Goal: Information Seeking & Learning: Learn about a topic

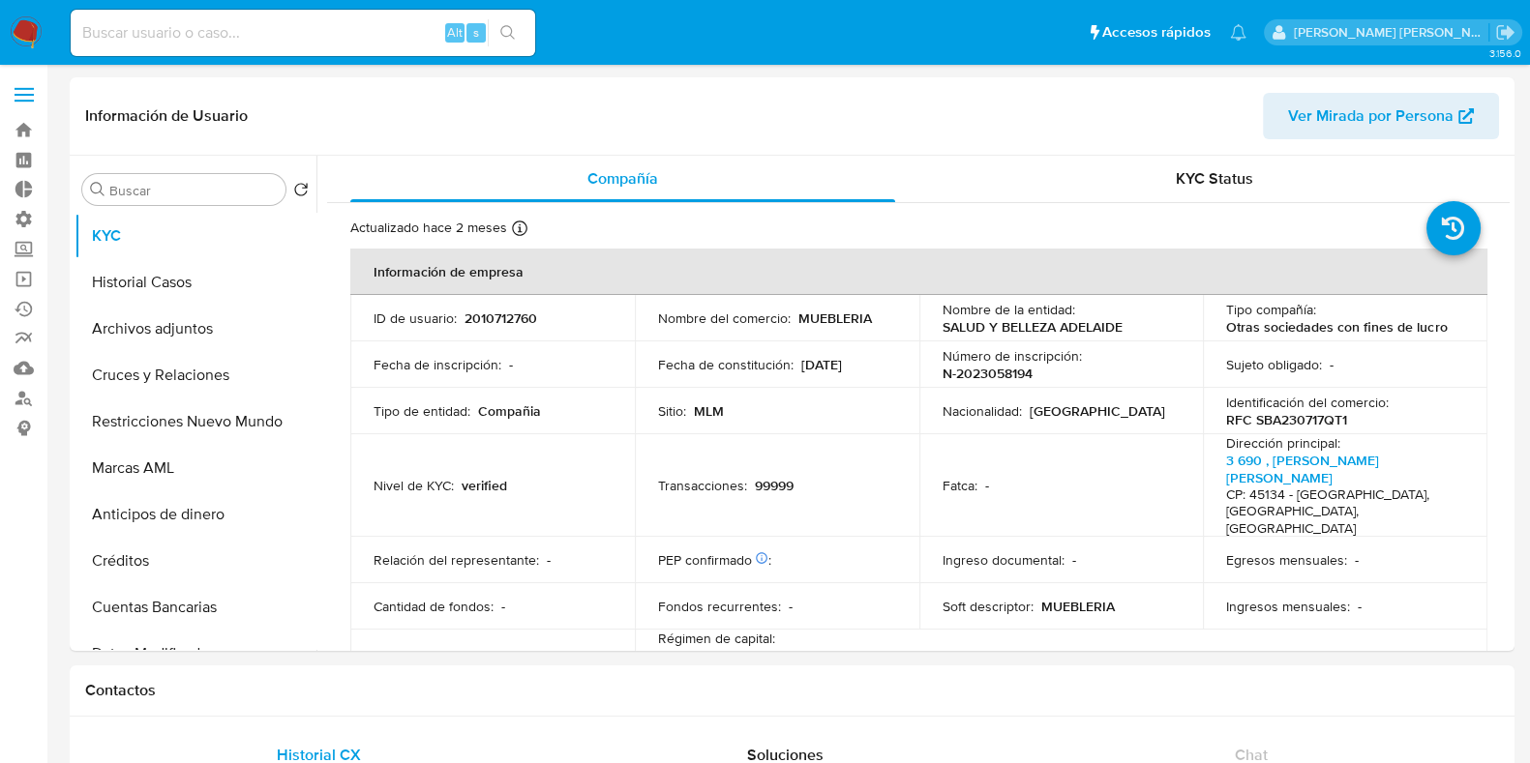
select select "10"
click at [155, 383] on button "Cruces y Relaciones" at bounding box center [188, 375] width 226 height 46
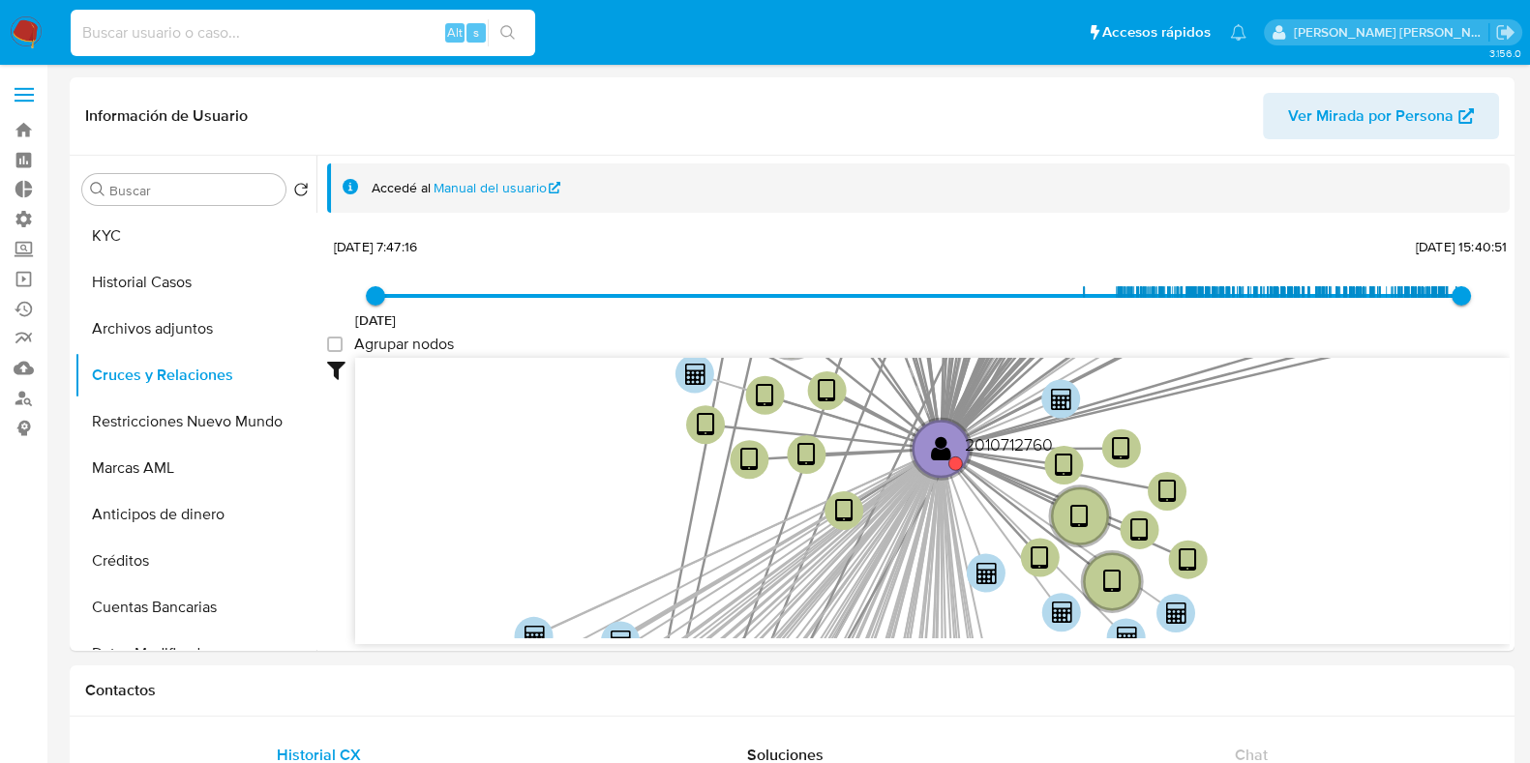
click at [167, 30] on input at bounding box center [303, 32] width 464 height 25
paste input "1174087672"
type input "1174087672"
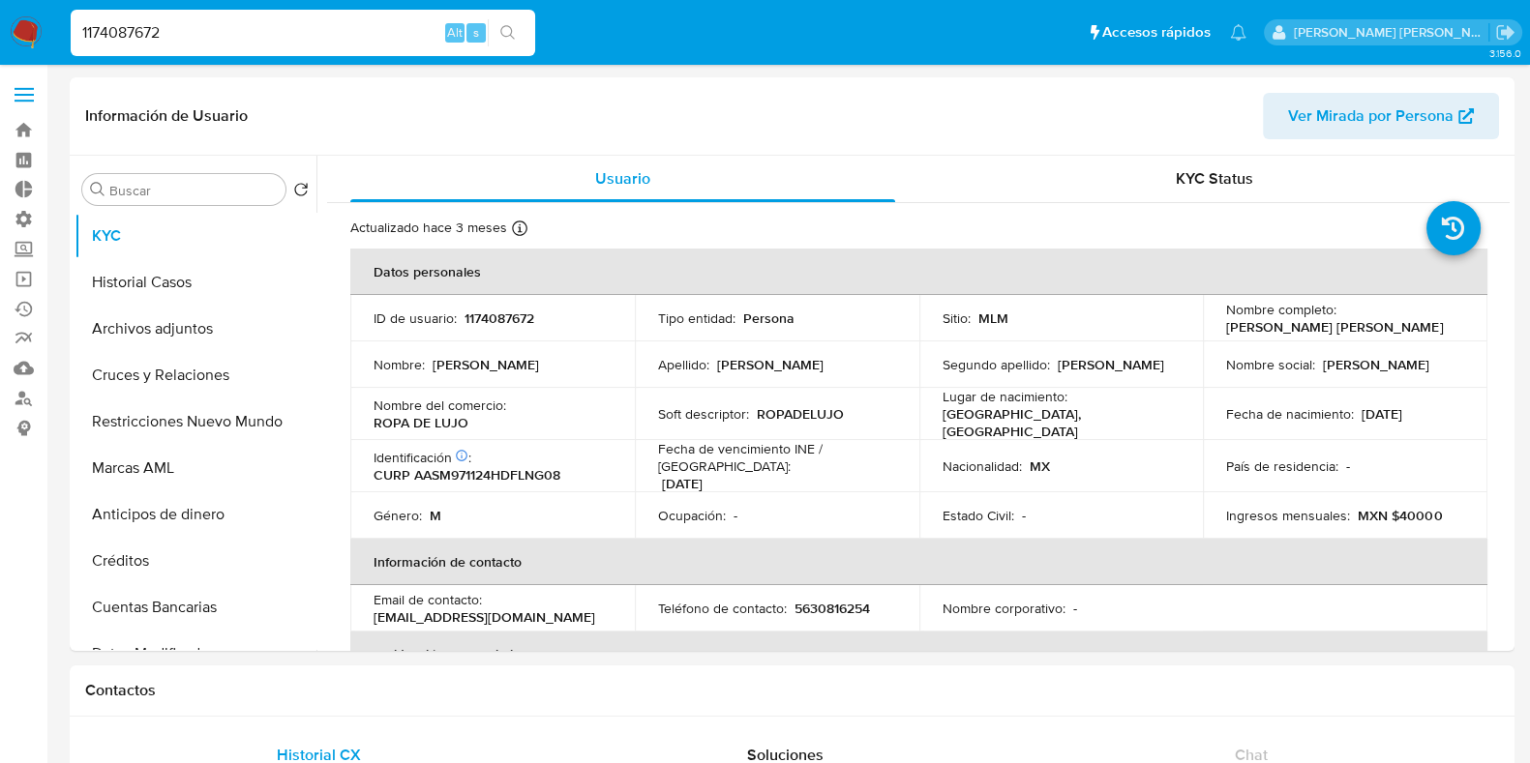
select select "10"
click at [148, 378] on button "Cruces y Relaciones" at bounding box center [188, 375] width 226 height 46
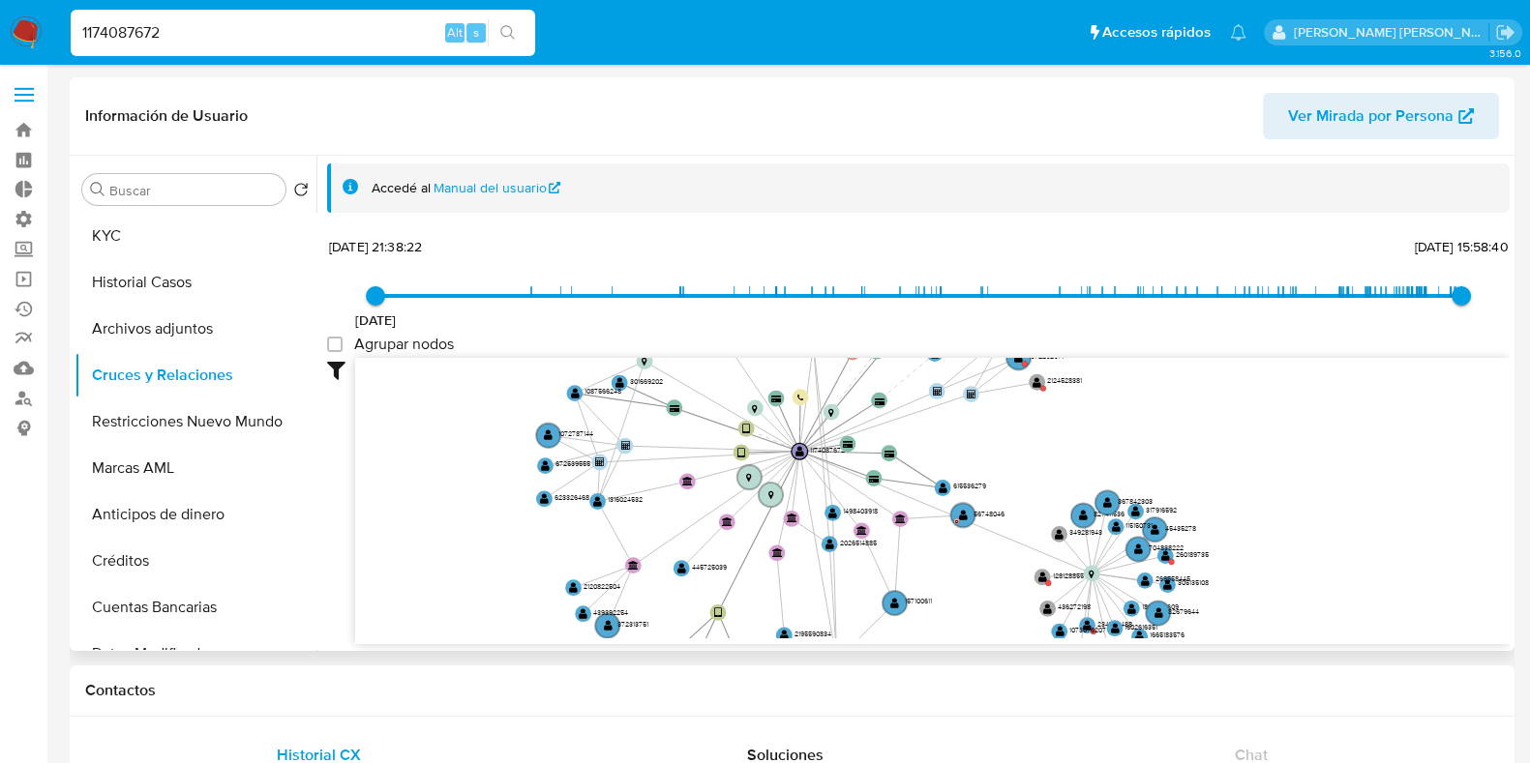
drag, startPoint x: 992, startPoint y: 570, endPoint x: 956, endPoint y: 573, distance: 35.9
click at [957, 599] on icon "user-1174087672  1174087672 device-66f4edaa0bae8ac02cbb70ce  device-63a4eff10…" at bounding box center [932, 498] width 1154 height 281
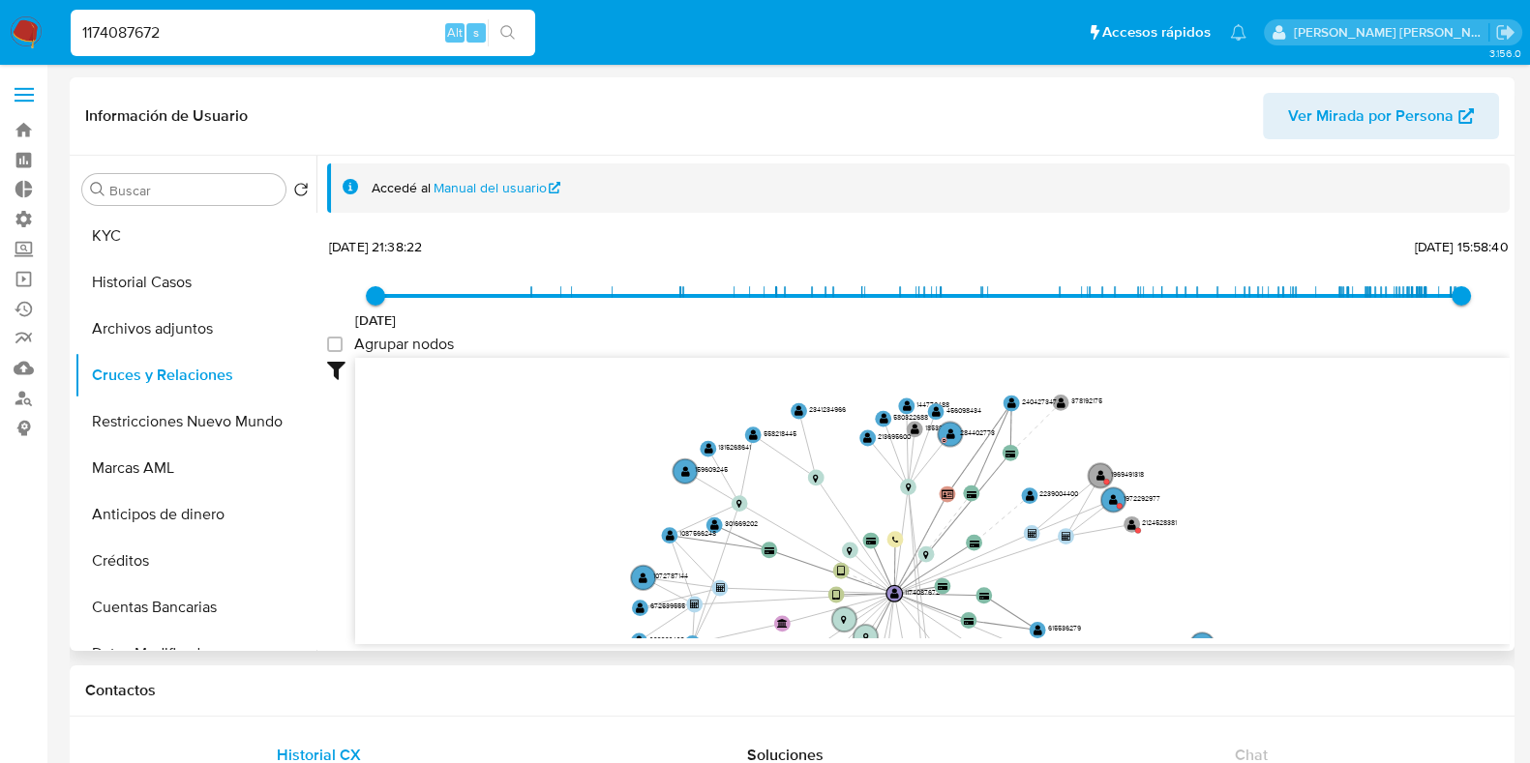
drag, startPoint x: 1055, startPoint y: 445, endPoint x: 1156, endPoint y: 590, distance: 177.2
click at [1156, 590] on icon "user-1174087672  1174087672 device-66f4edaa0bae8ac02cbb70ce  device-63a4eff10…" at bounding box center [932, 498] width 1154 height 281
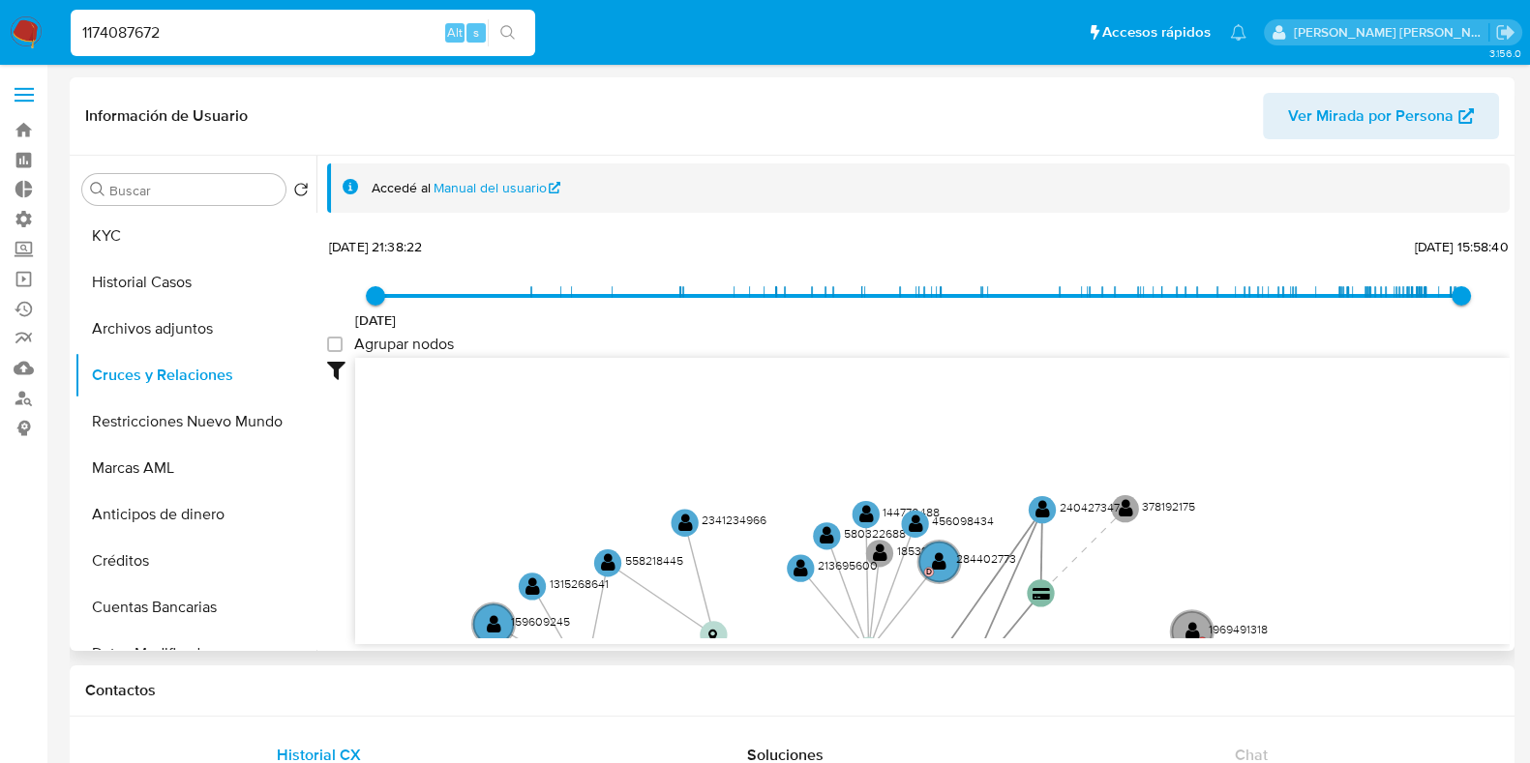
drag, startPoint x: 1157, startPoint y: 439, endPoint x: 1330, endPoint y: 604, distance: 238.2
click at [1330, 609] on icon "user-1174087672  1174087672 device-66f4edaa0bae8ac02cbb70ce  device-63a4eff10…" at bounding box center [932, 498] width 1154 height 281
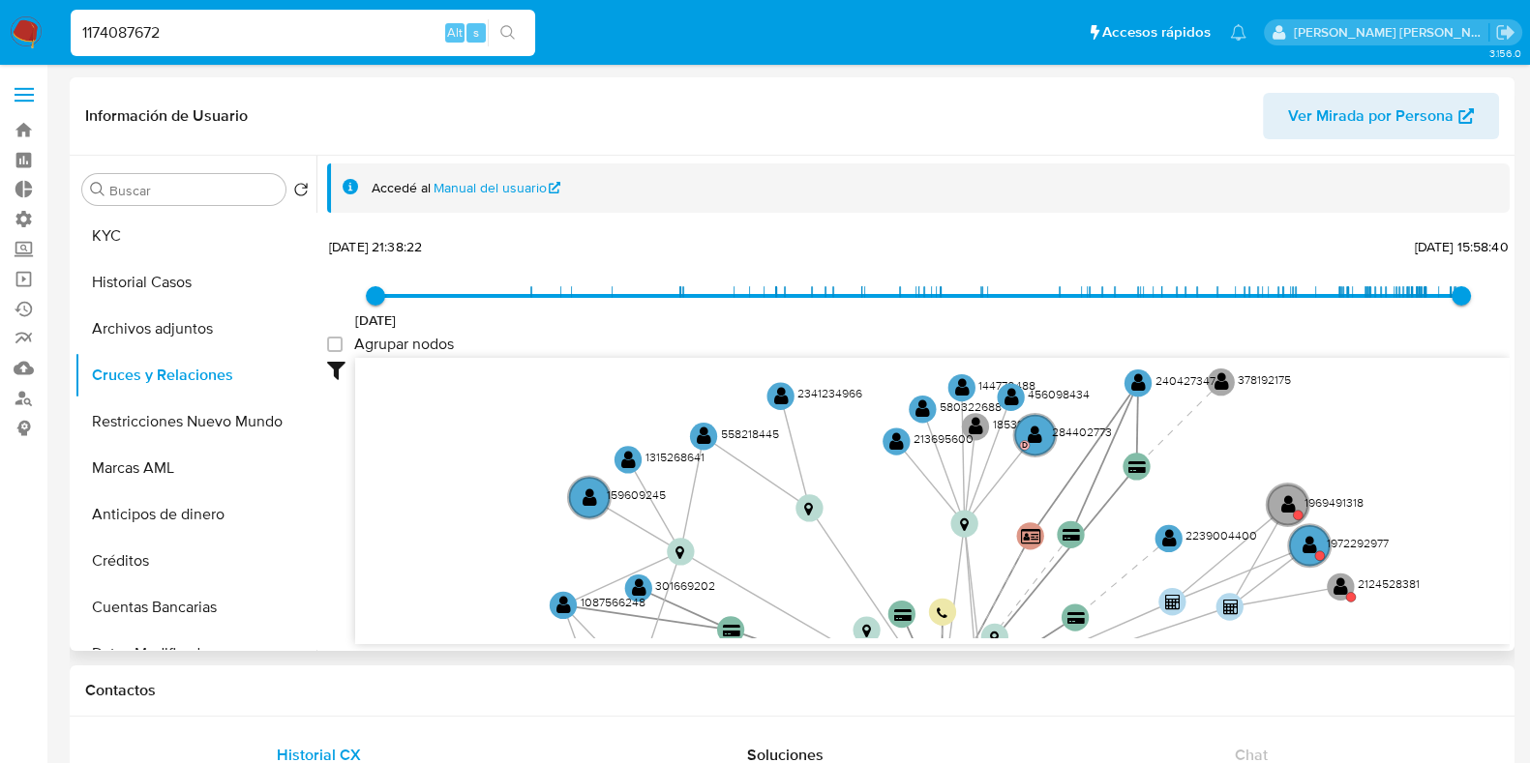
drag, startPoint x: 1165, startPoint y: 550, endPoint x: 1257, endPoint y: 426, distance: 154.2
click at [1257, 426] on icon "user-1174087672  1174087672 device-66f4edaa0bae8ac02cbb70ce  device-63a4eff10…" at bounding box center [932, 498] width 1154 height 281
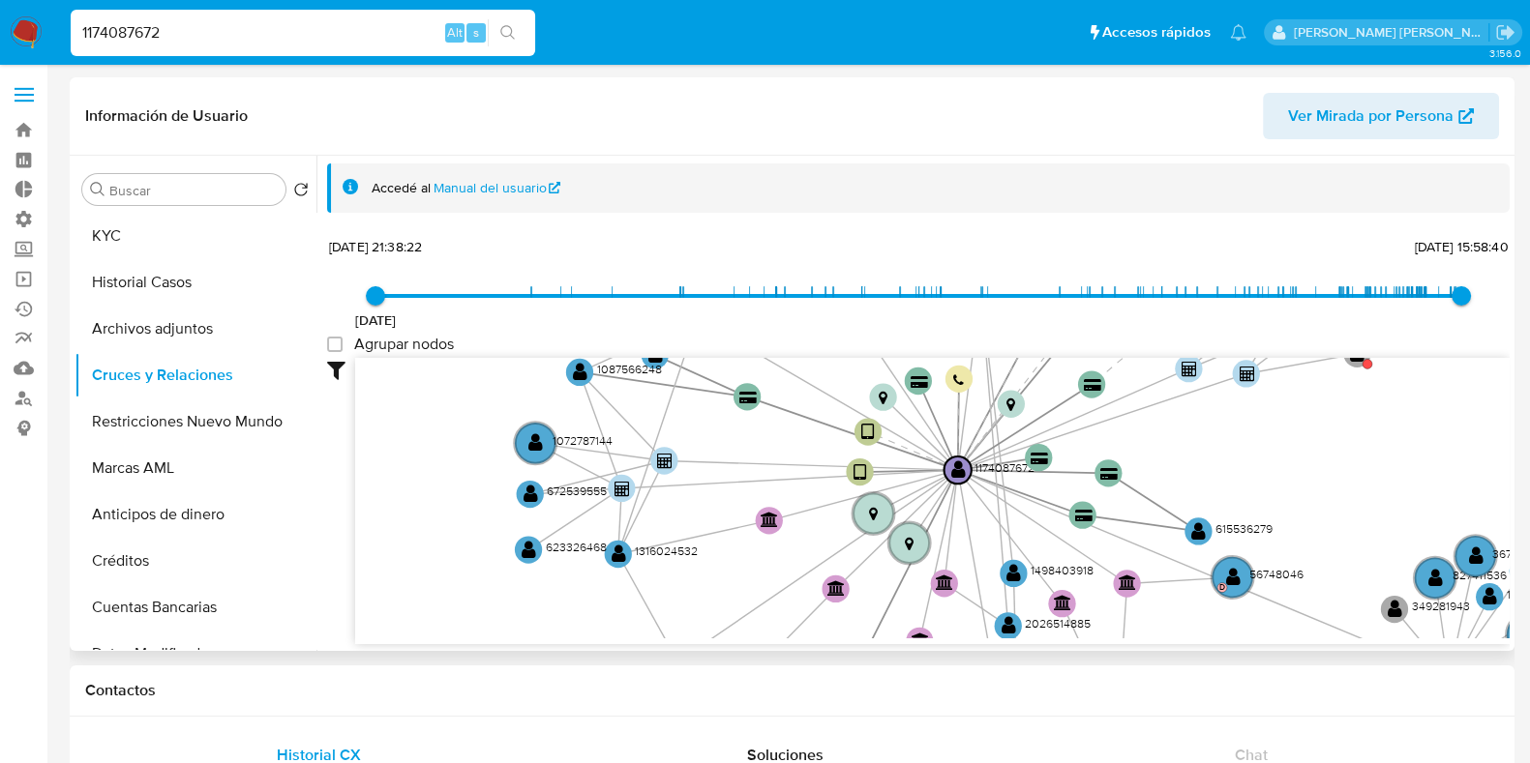
drag, startPoint x: 1130, startPoint y: 577, endPoint x: 1147, endPoint y: 344, distance: 232.8
click at [1147, 344] on div "22/10/2020 22/10/2020, 21:38:22 22/8/2025, 15:58:40 Agrupar nodos Filtros Confi…" at bounding box center [918, 438] width 1183 height 411
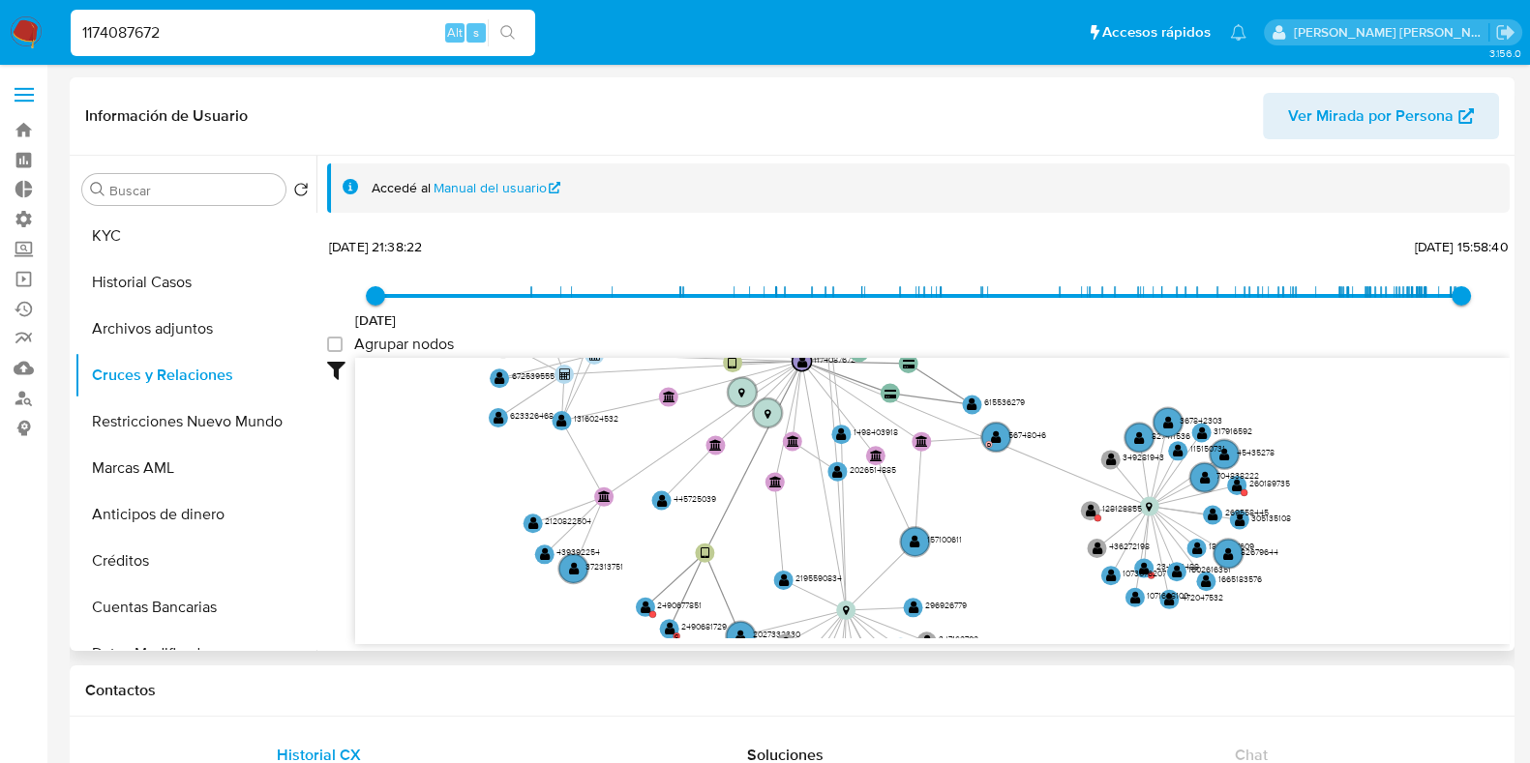
drag, startPoint x: 1335, startPoint y: 481, endPoint x: 1038, endPoint y: 359, distance: 321.1
click at [1041, 360] on icon "user-1174087672  1174087672 device-66f4edaa0bae8ac02cbb70ce  device-63a4eff10…" at bounding box center [932, 498] width 1154 height 281
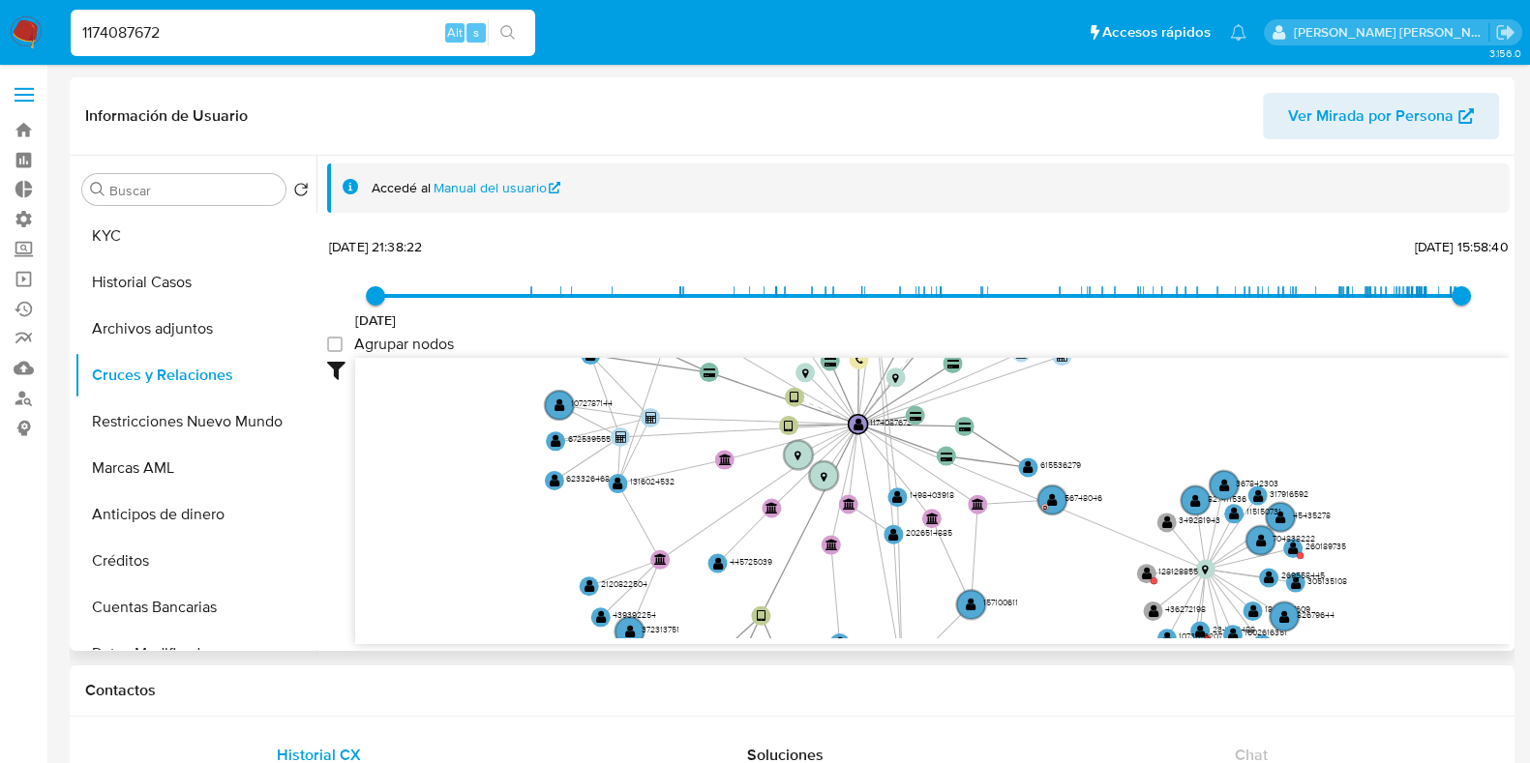
drag, startPoint x: 940, startPoint y: 539, endPoint x: 1069, endPoint y: 599, distance: 142.9
click at [1066, 621] on icon "user-1174087672  1174087672 device-66f4edaa0bae8ac02cbb70ce  device-63a4eff10…" at bounding box center [932, 498] width 1154 height 281
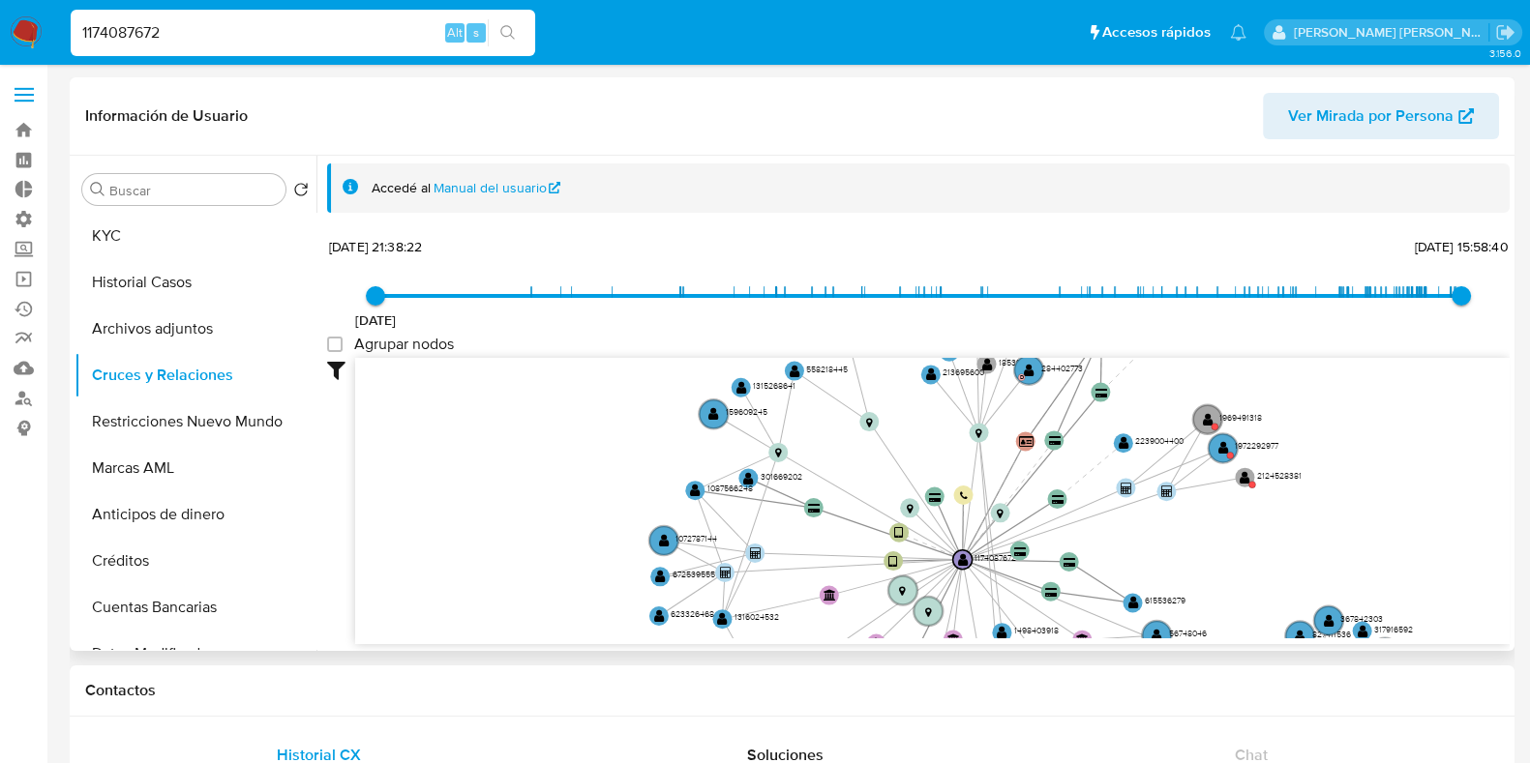
drag, startPoint x: 1074, startPoint y: 398, endPoint x: 1167, endPoint y: 516, distance: 150.2
click at [1167, 516] on icon "user-1174087672  1174087672 device-66f4edaa0bae8ac02cbb70ce  device-63a4eff10…" at bounding box center [932, 498] width 1154 height 281
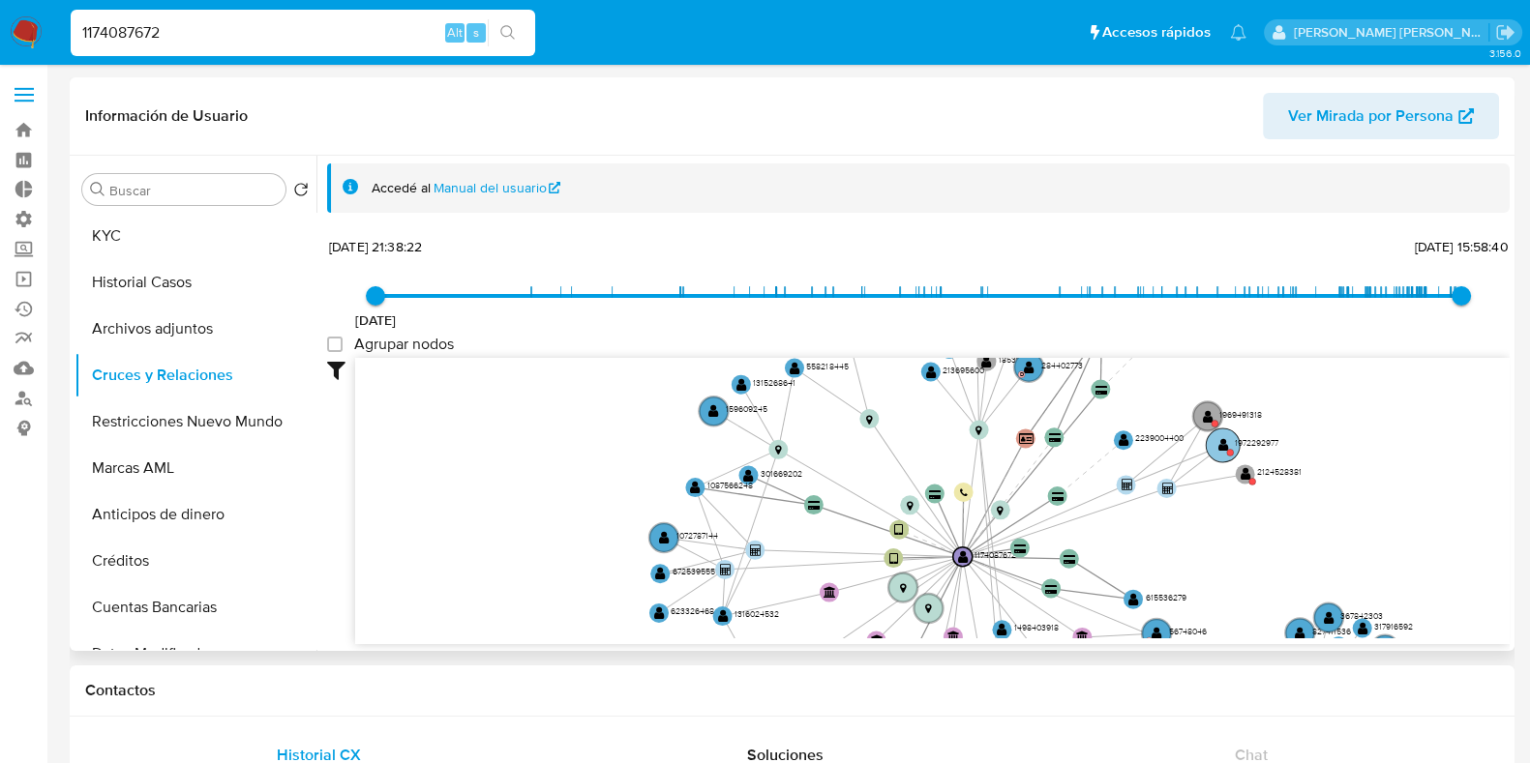
click at [1238, 438] on text "1972292977" at bounding box center [1257, 443] width 45 height 12
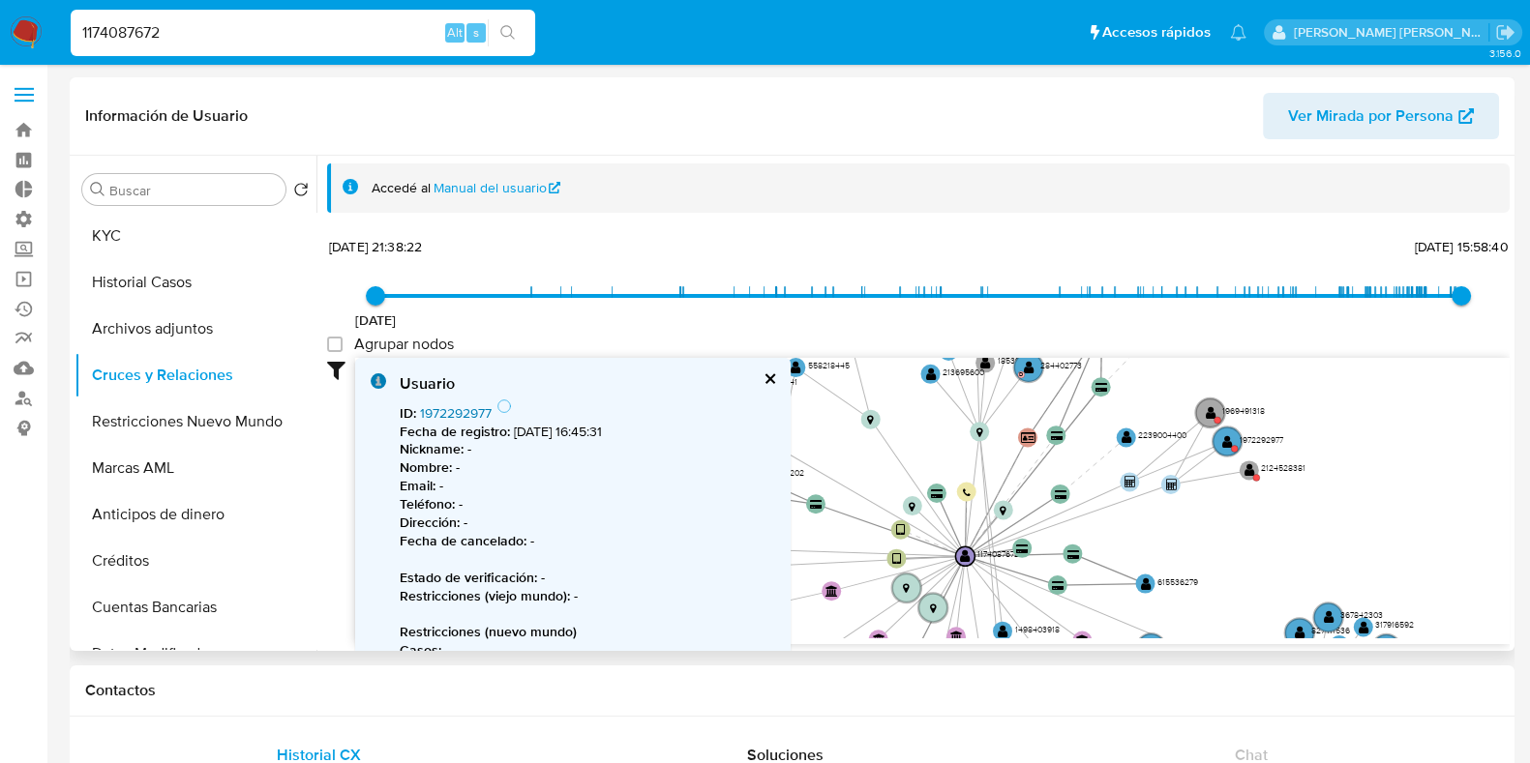
click at [484, 416] on link "1972292977" at bounding box center [456, 413] width 72 height 19
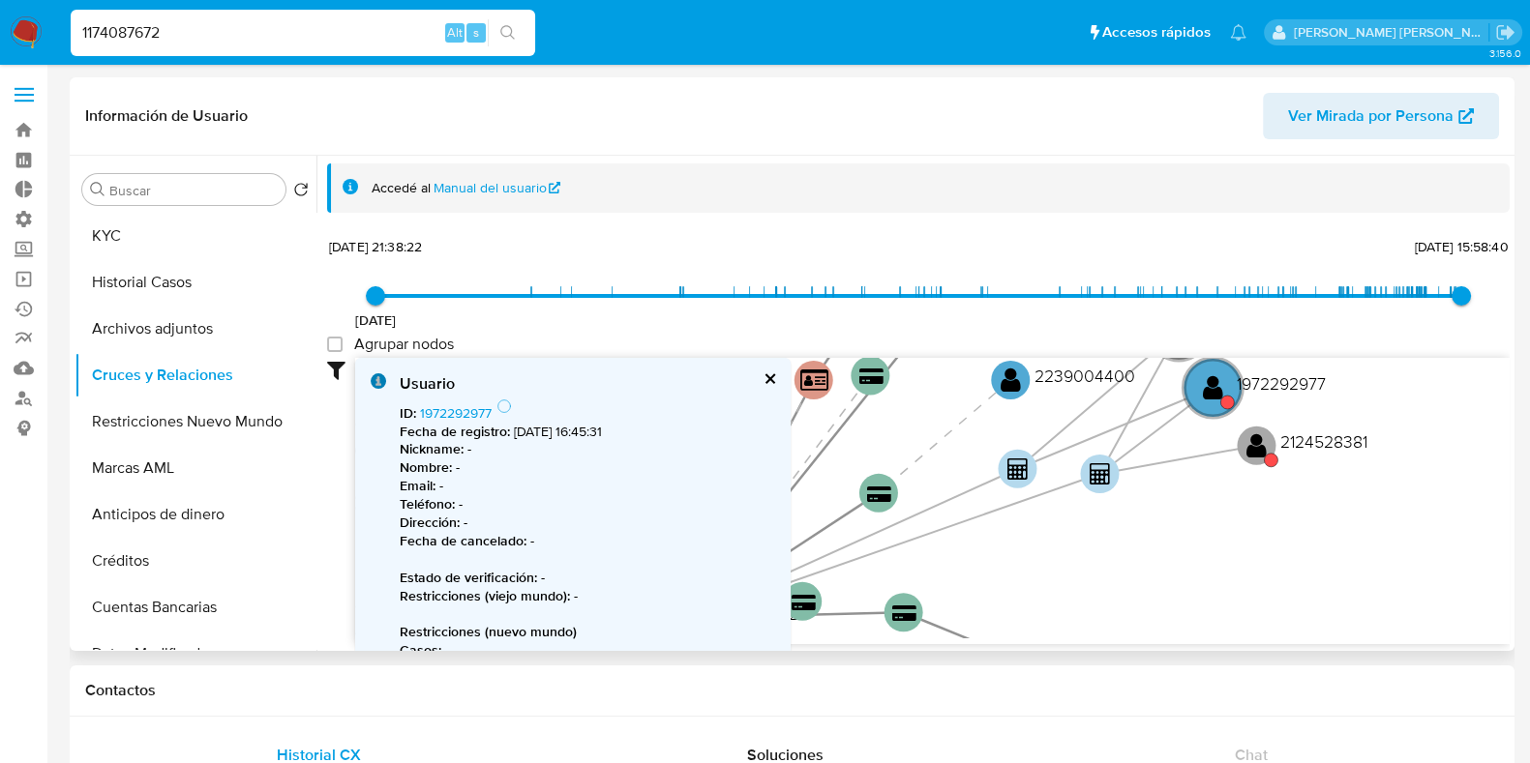
drag, startPoint x: 1283, startPoint y: 509, endPoint x: 1110, endPoint y: 582, distance: 187.8
click at [1110, 582] on icon "user-1174087672  1174087672 device-66f4edaa0bae8ac02cbb70ce  device-63a4eff10…" at bounding box center [932, 498] width 1154 height 281
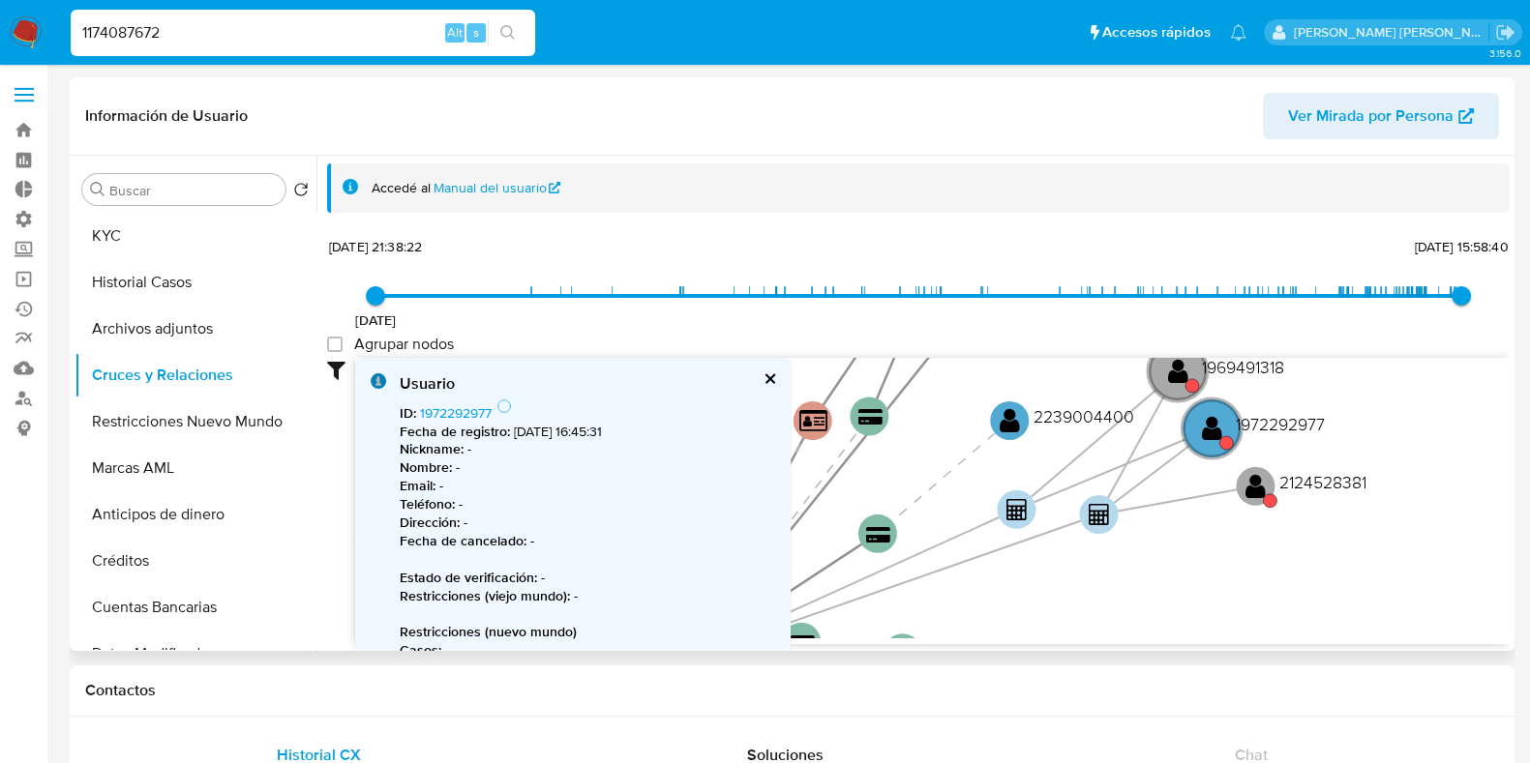
drag, startPoint x: 1146, startPoint y: 558, endPoint x: 1147, endPoint y: 573, distance: 14.5
click at [1147, 573] on icon "user-1174087672  1174087672 device-66f4edaa0bae8ac02cbb70ce  device-63a4eff10…" at bounding box center [932, 498] width 1154 height 281
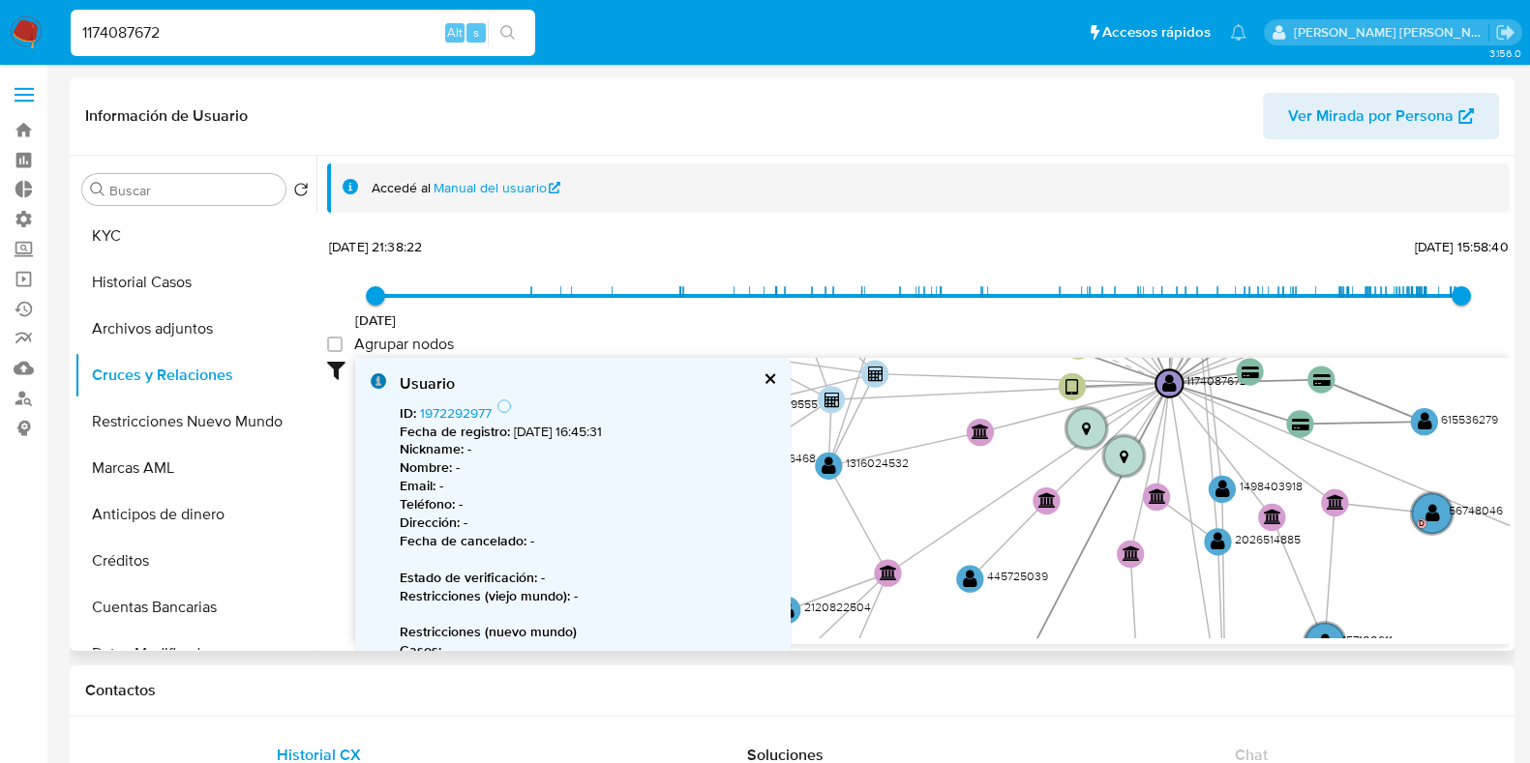
drag, startPoint x: 1107, startPoint y: 554, endPoint x: 1376, endPoint y: 331, distance: 349.8
click at [1376, 331] on div "22/10/2020 22/10/2020, 21:38:22 22/8/2025, 15:58:40 Agrupar nodos Filtros Confi…" at bounding box center [918, 438] width 1183 height 411
click at [146, 420] on button "Restricciones Nuevo Mundo" at bounding box center [188, 422] width 226 height 46
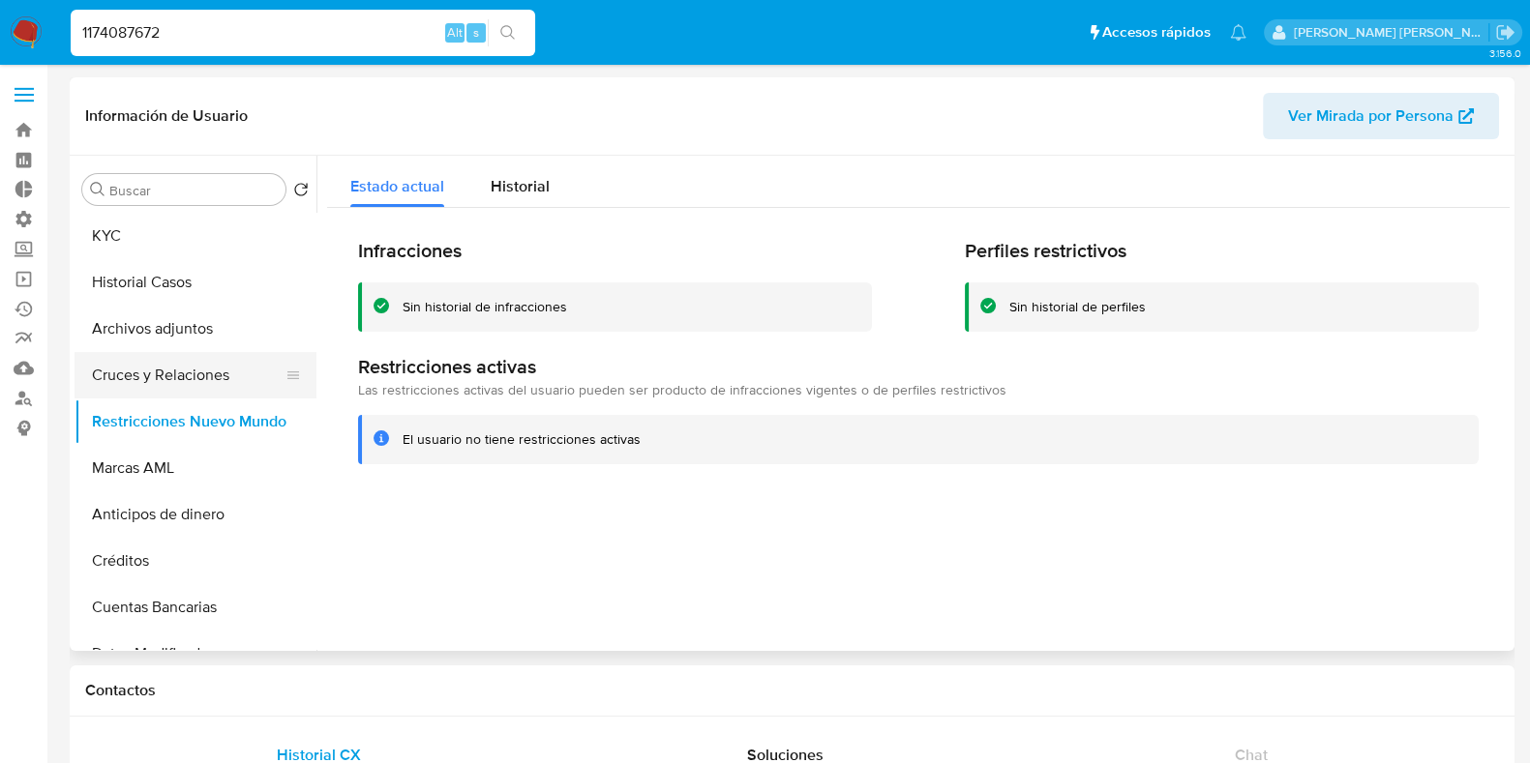
click at [198, 374] on button "Cruces y Relaciones" at bounding box center [188, 375] width 226 height 46
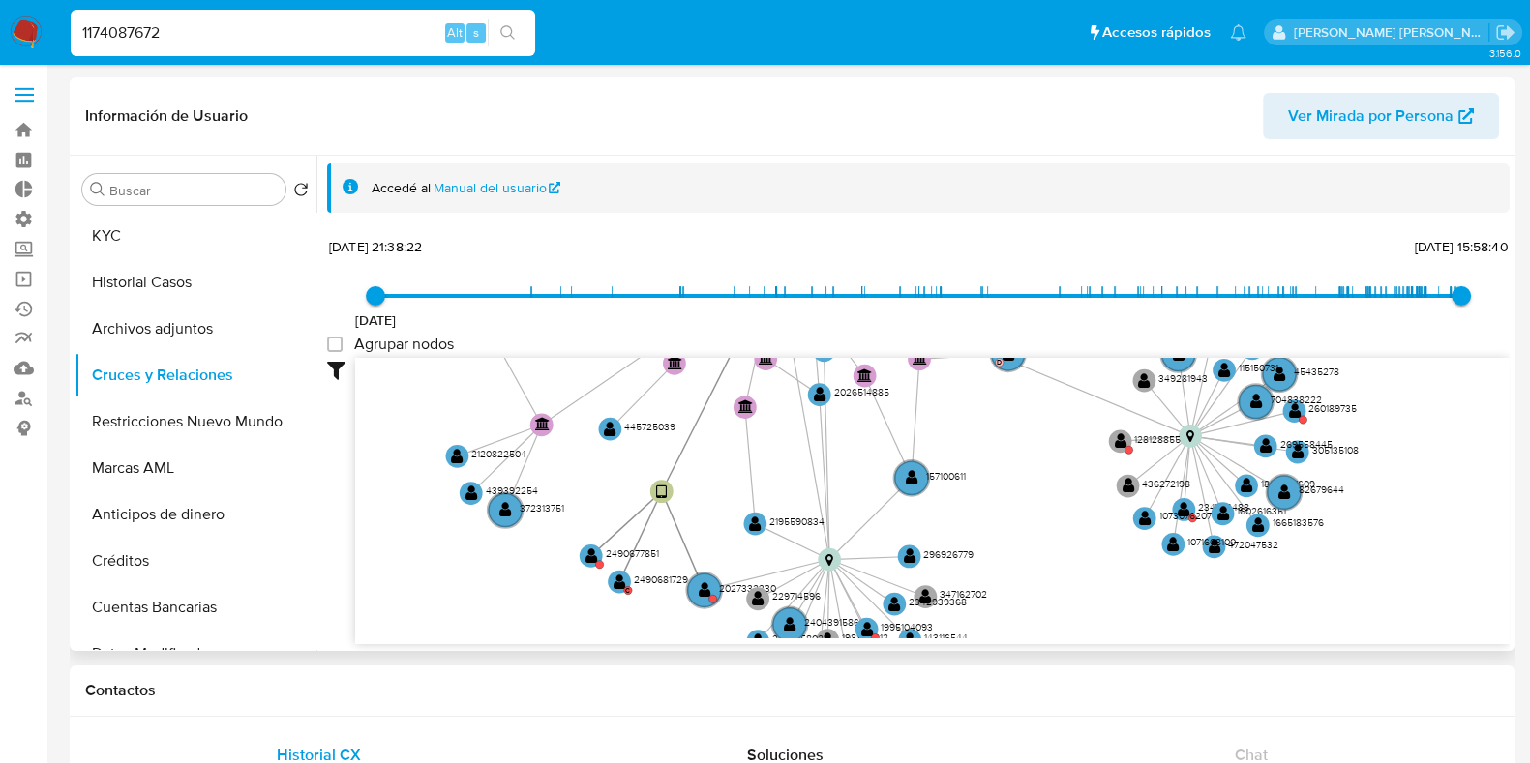
drag, startPoint x: 1037, startPoint y: 603, endPoint x: 1007, endPoint y: 460, distance: 146.3
click at [1007, 460] on icon "user-1174087672  1174087672 device-66f4edaa0bae8ac02cbb70ce  device-63a4eff10…" at bounding box center [932, 498] width 1154 height 281
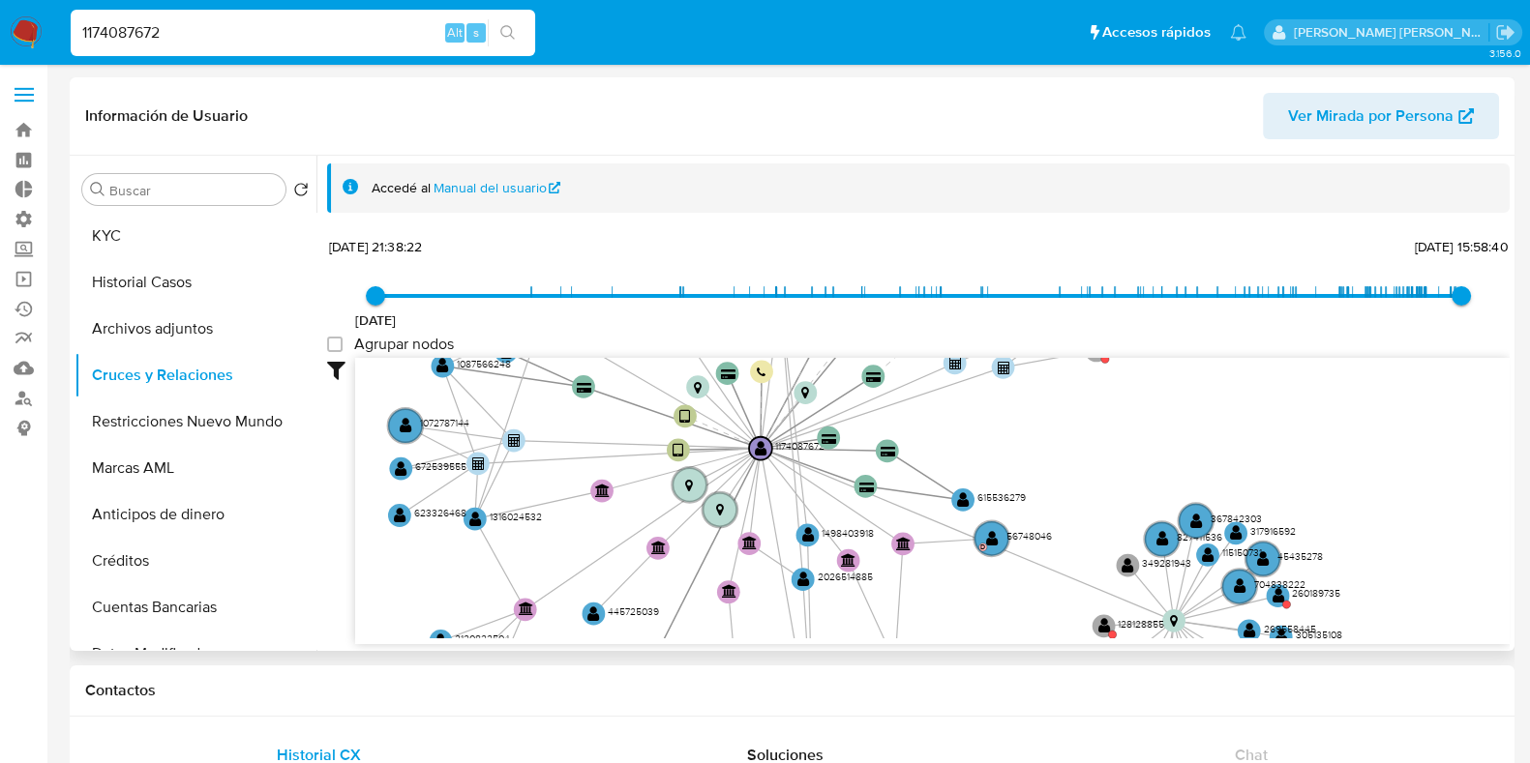
drag, startPoint x: 1063, startPoint y: 403, endPoint x: 1026, endPoint y: 645, distance: 245.7
click at [1028, 648] on div "Accedé al Manual del usuario 22/10/2020 22/10/2020, 21:38:22 22/8/2025, 15:58:4…" at bounding box center [912, 403] width 1193 height 495
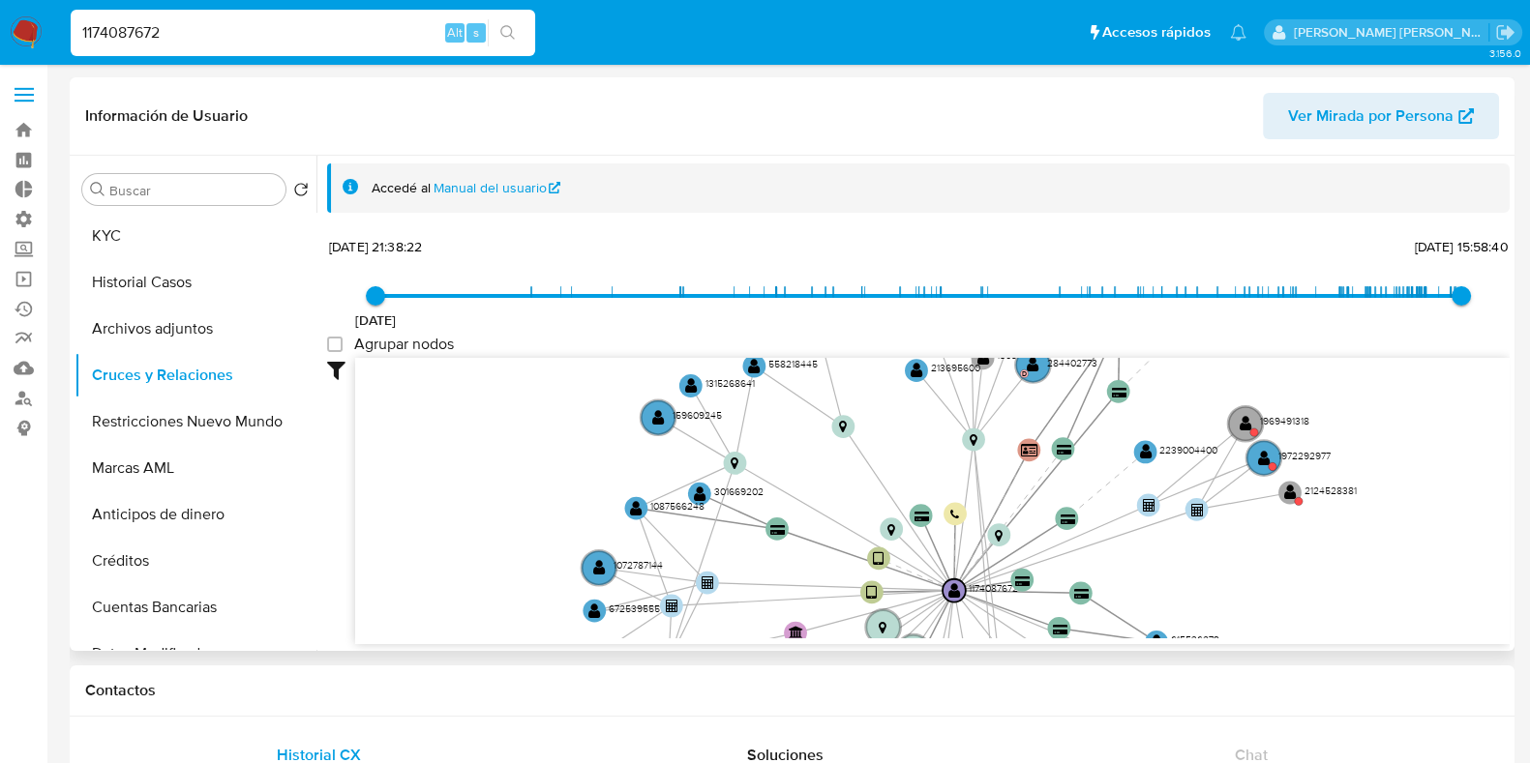
drag, startPoint x: 1176, startPoint y: 484, endPoint x: 1387, endPoint y: 563, distance: 225.4
click at [1387, 563] on icon "user-1174087672  1174087672 device-66f4edaa0bae8ac02cbb70ce  device-63a4eff10…" at bounding box center [932, 498] width 1154 height 281
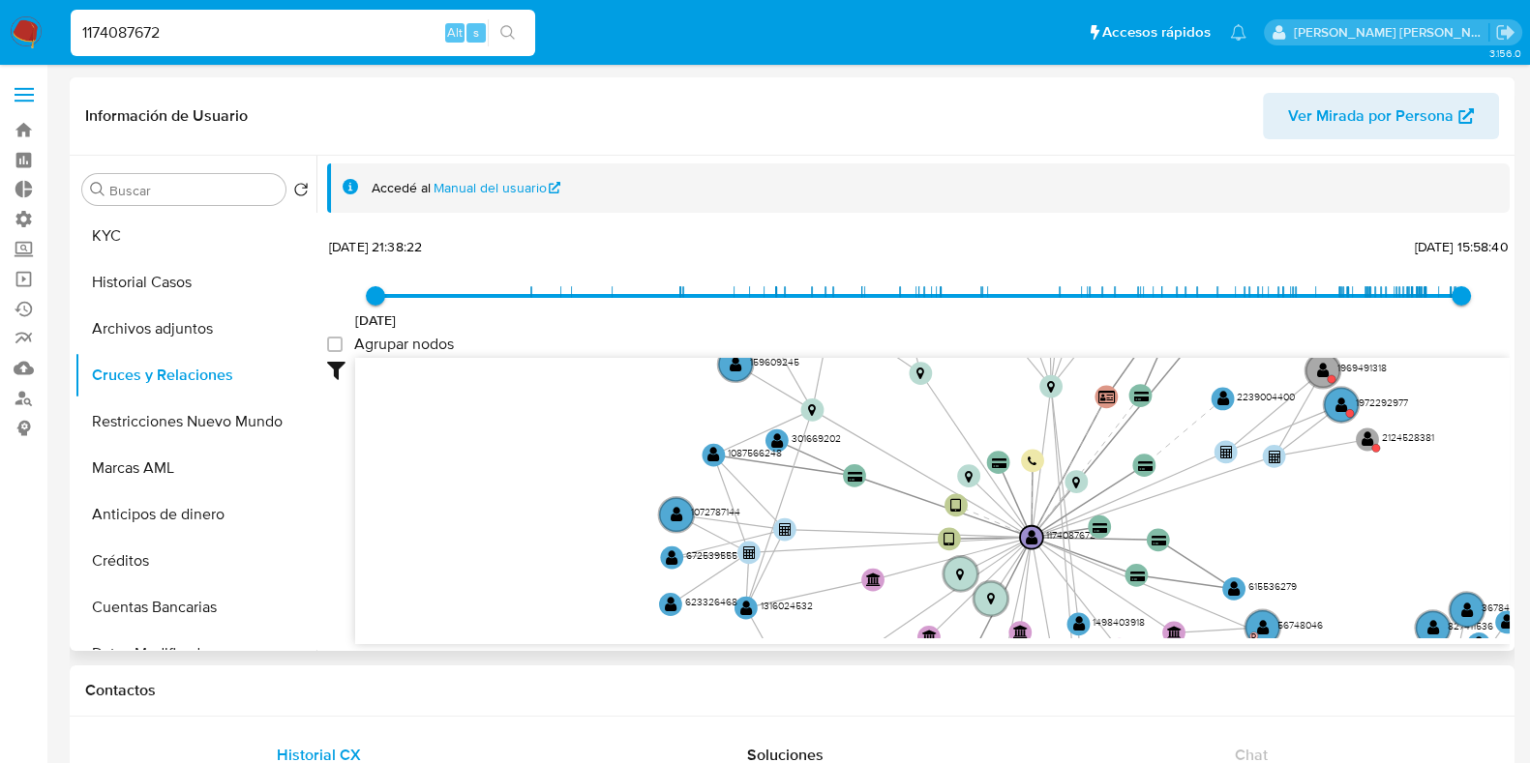
drag, startPoint x: 793, startPoint y: 466, endPoint x: 871, endPoint y: 413, distance: 93.9
click at [871, 413] on icon "user-1174087672  1174087672 device-66f4edaa0bae8ac02cbb70ce  device-63a4eff10…" at bounding box center [932, 498] width 1154 height 281
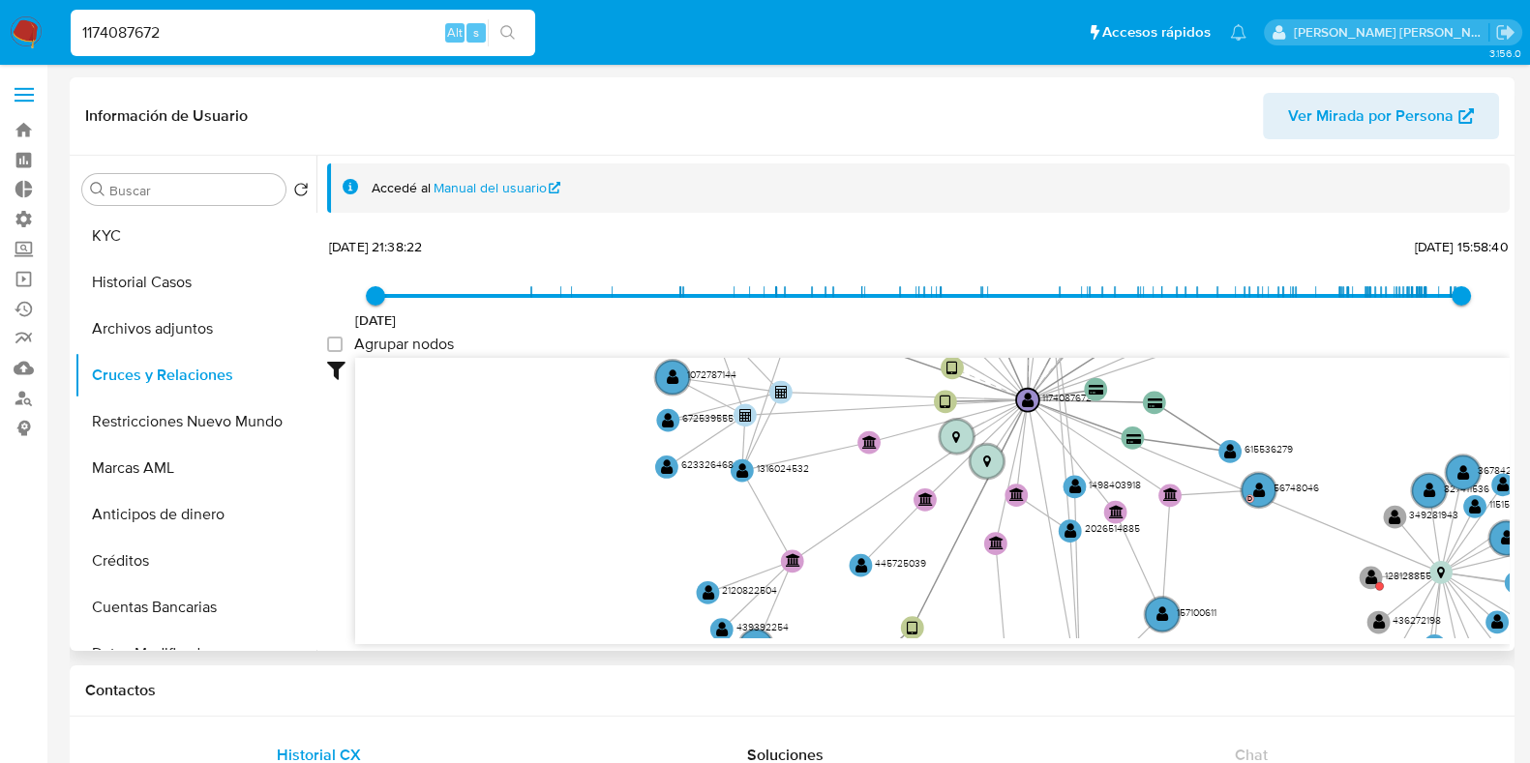
drag, startPoint x: 852, startPoint y: 520, endPoint x: 848, endPoint y: 381, distance: 138.4
click at [848, 381] on icon "user-1174087672  1174087672 device-66f4edaa0bae8ac02cbb70ce  device-63a4eff10…" at bounding box center [932, 498] width 1154 height 281
click at [1076, 484] on text "" at bounding box center [1074, 486] width 13 height 16
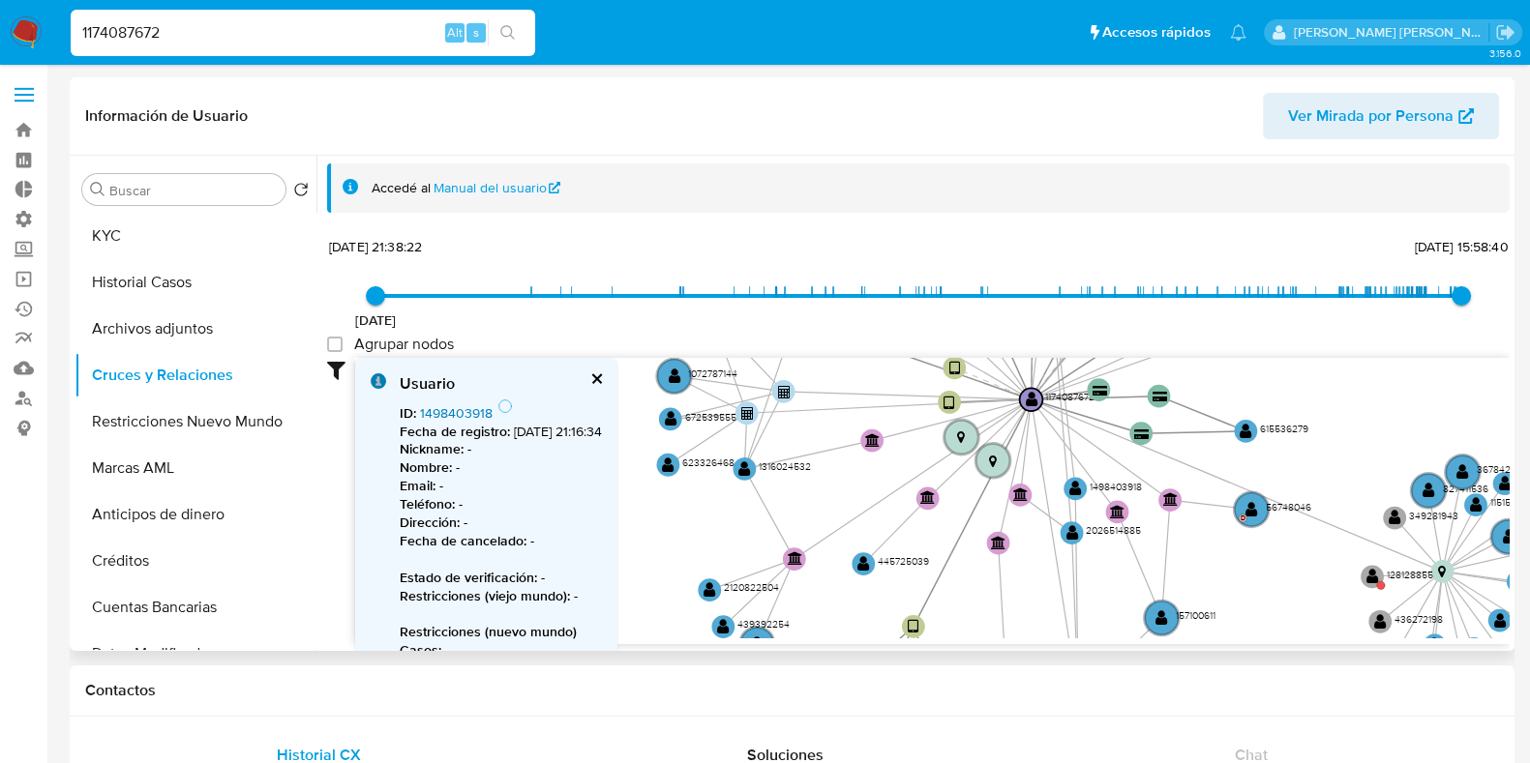
click at [445, 411] on link "1498403918" at bounding box center [456, 413] width 73 height 19
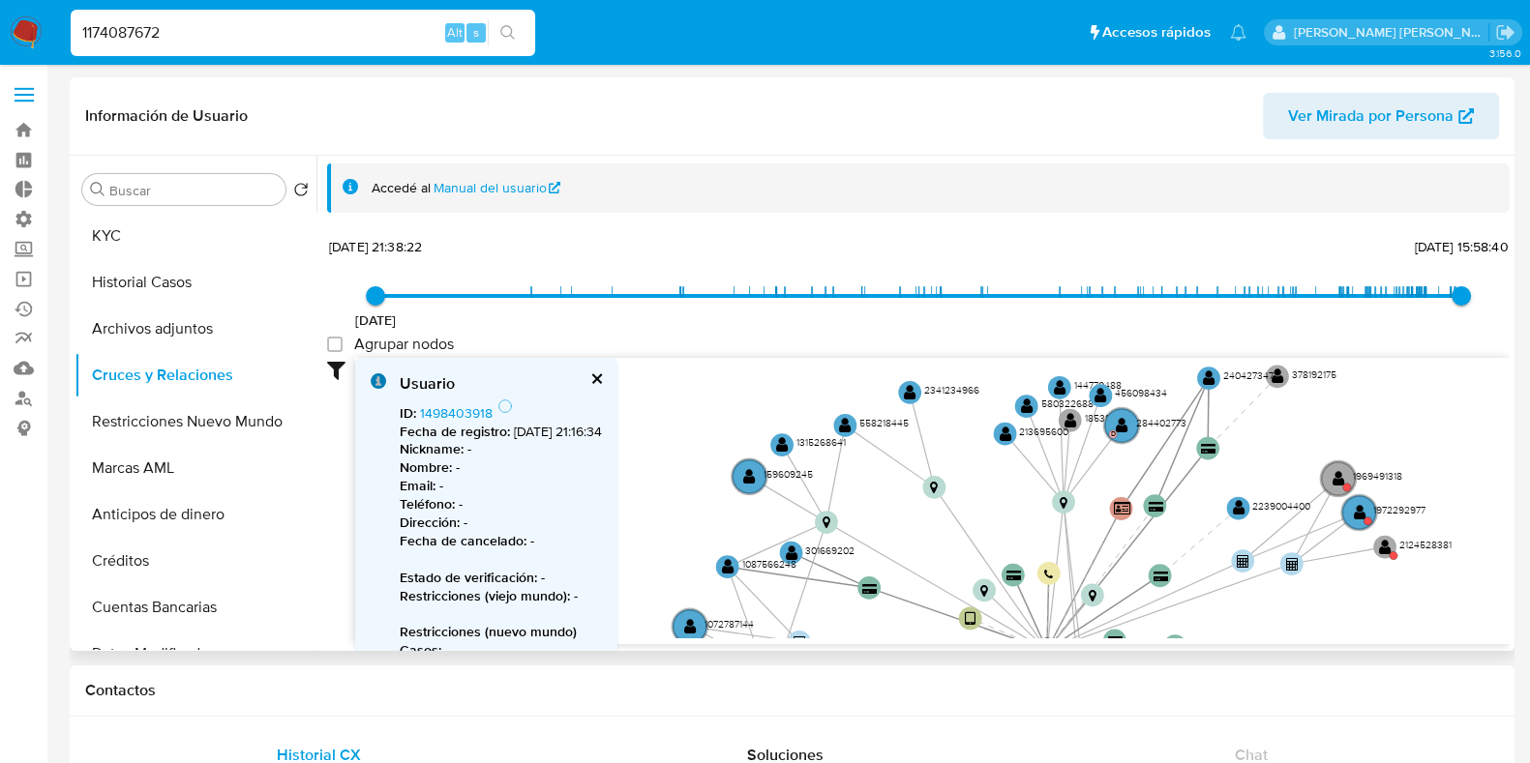
drag, startPoint x: 1223, startPoint y: 398, endPoint x: 1239, endPoint y: 648, distance: 251.1
click at [1239, 648] on div "Accedé al Manual del usuario 22/10/2020 22/10/2020, 21:38:22 22/8/2025, 15:58:4…" at bounding box center [912, 403] width 1193 height 495
click at [1103, 389] on text "" at bounding box center [1100, 395] width 13 height 16
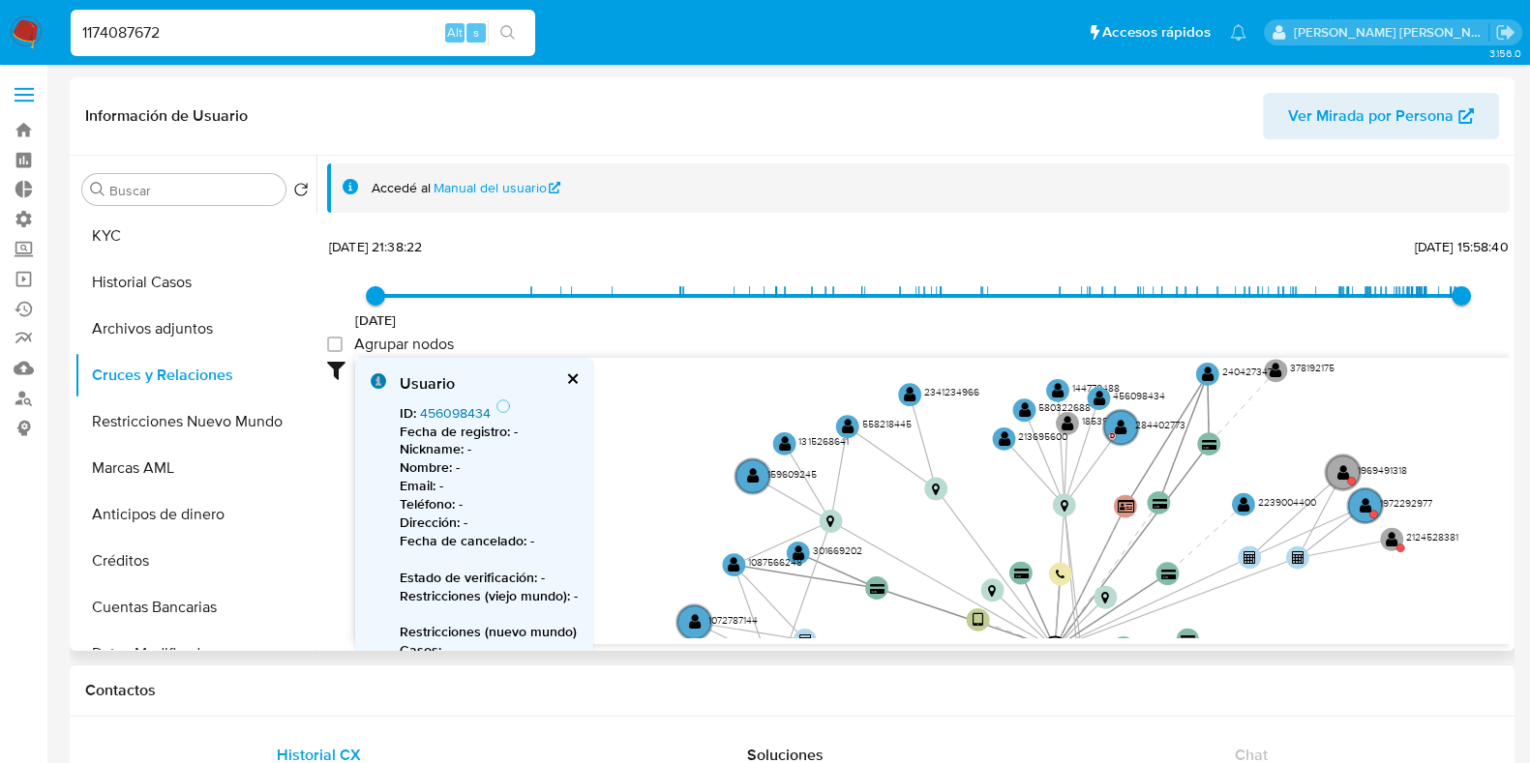
click at [441, 411] on link "456098434" at bounding box center [455, 413] width 71 height 19
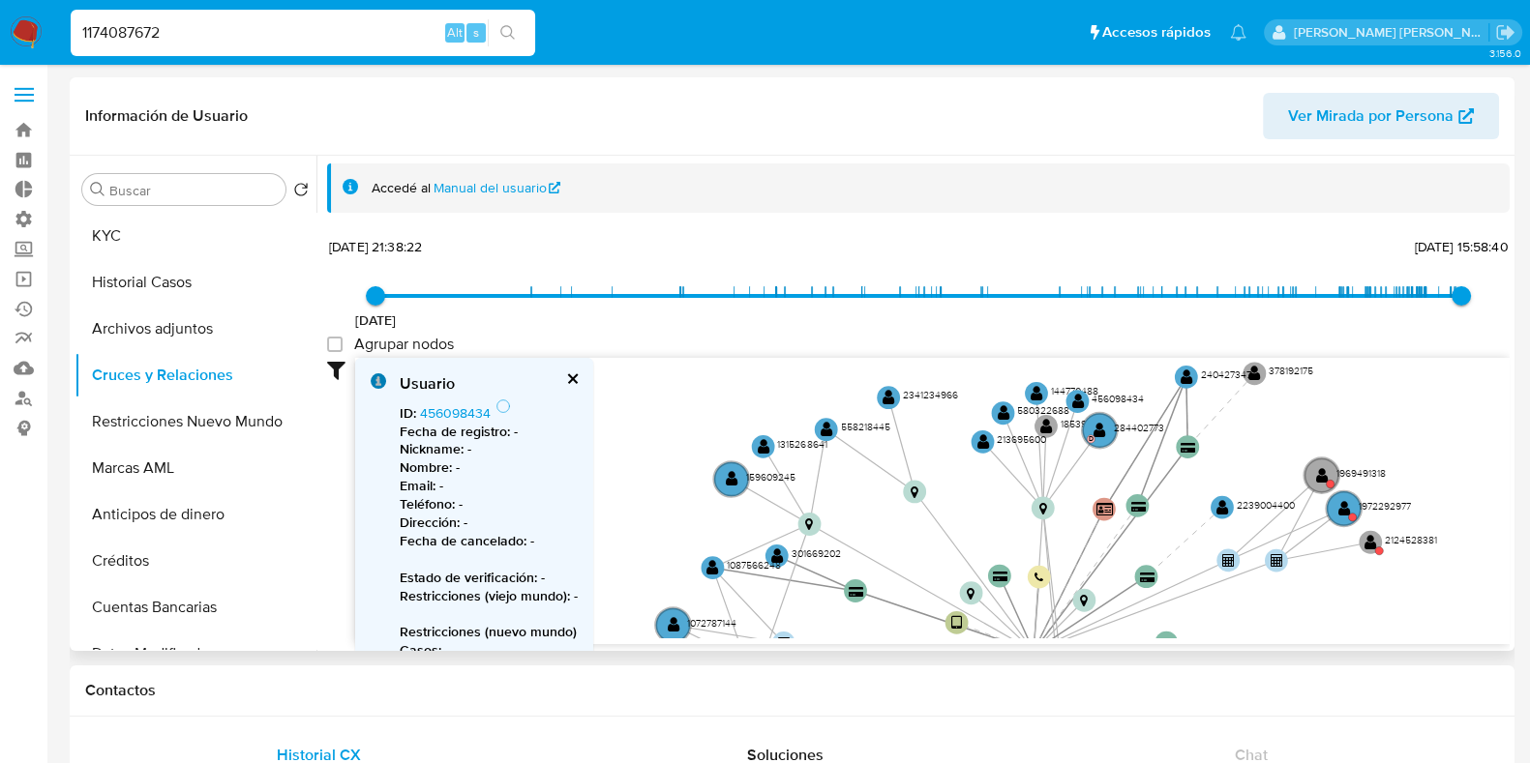
drag, startPoint x: 987, startPoint y: 506, endPoint x: 966, endPoint y: 510, distance: 21.6
click at [966, 510] on icon "user-1174087672  1174087672 device-66f4edaa0bae8ac02cbb70ce  device-63a4eff10…" at bounding box center [932, 498] width 1154 height 281
click at [885, 530] on icon "user-1174087672  1174087672 device-66f4edaa0bae8ac02cbb70ce  device-63a4eff10…" at bounding box center [932, 498] width 1154 height 281
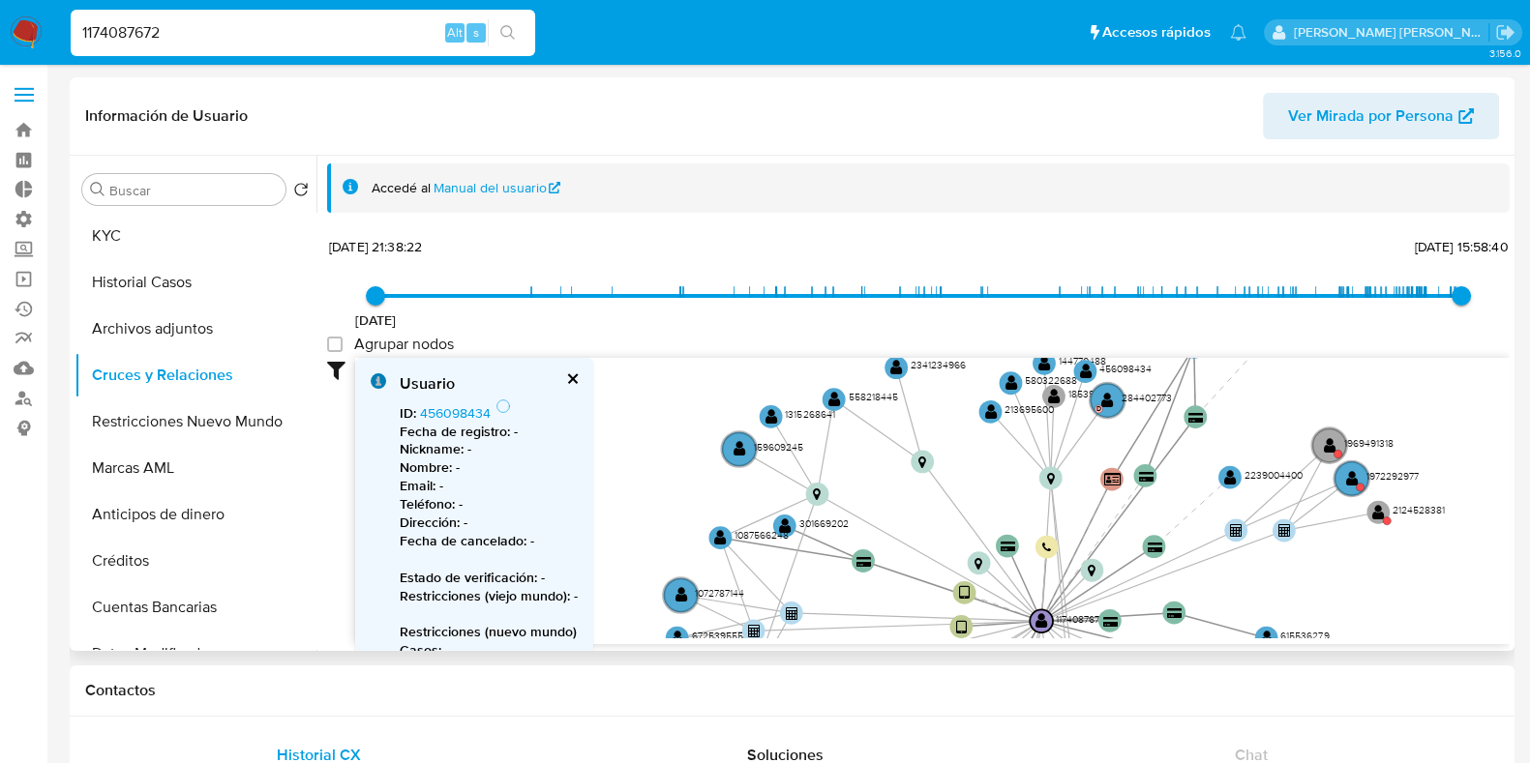
drag, startPoint x: 907, startPoint y: 531, endPoint x: 914, endPoint y: 500, distance: 31.9
click at [914, 500] on icon "user-1174087672  1174087672 device-66f4edaa0bae8ac02cbb70ce  device-63a4eff10…" at bounding box center [932, 498] width 1154 height 281
click at [922, 461] on text "" at bounding box center [922, 463] width 8 height 13
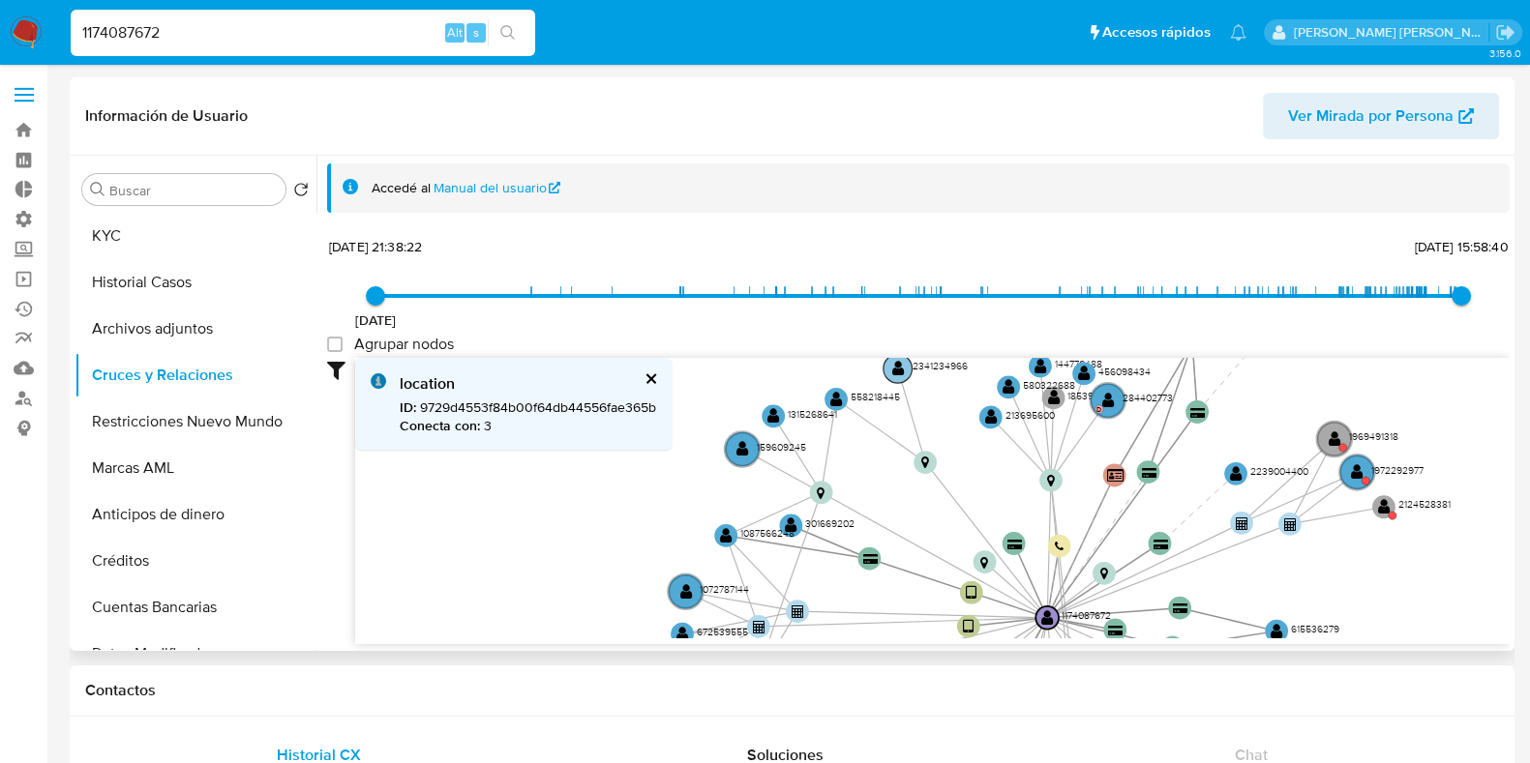
click at [899, 374] on text "" at bounding box center [898, 368] width 13 height 16
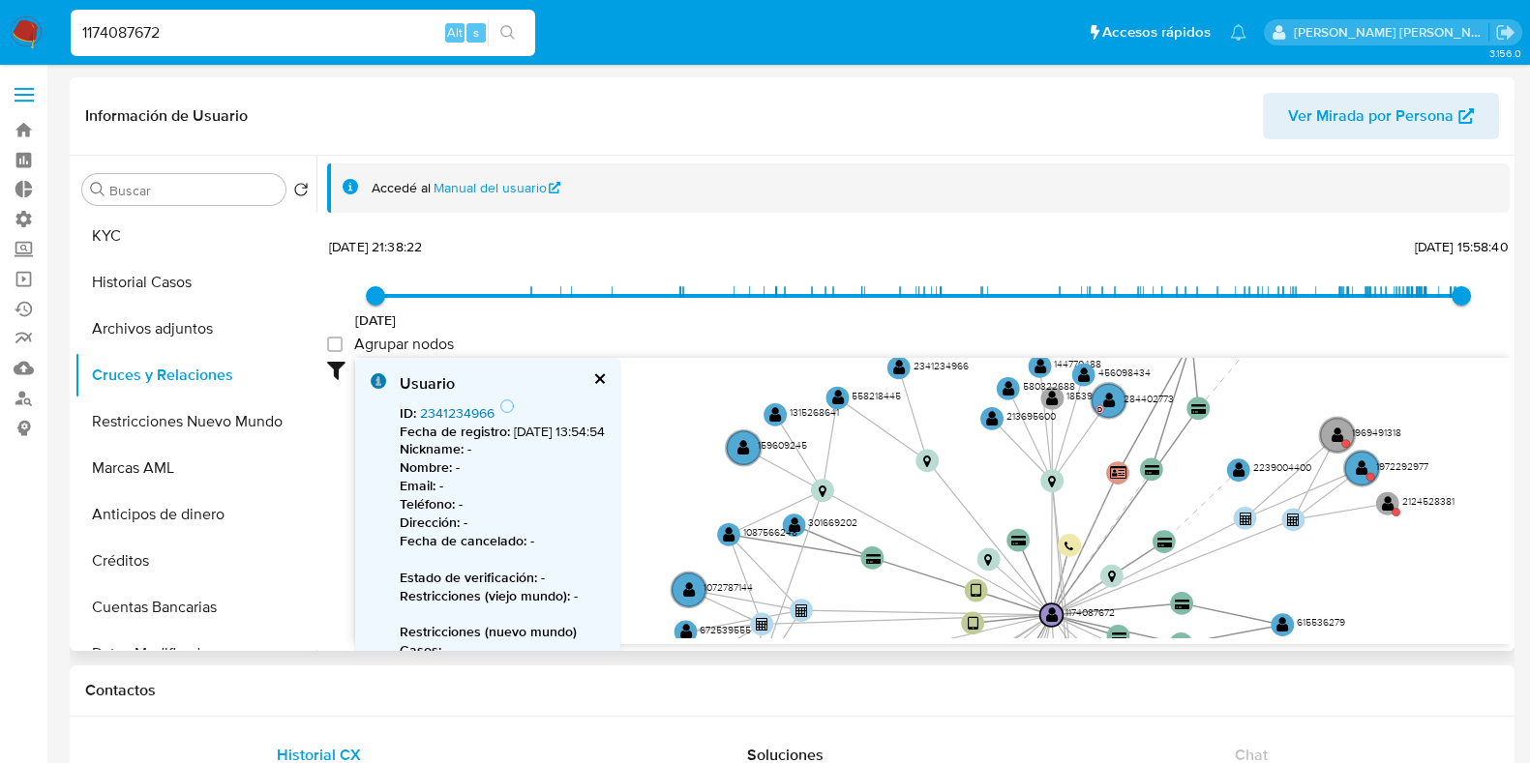
click at [473, 413] on link "2341234966" at bounding box center [457, 413] width 75 height 19
click at [844, 399] on circle at bounding box center [837, 397] width 29 height 29
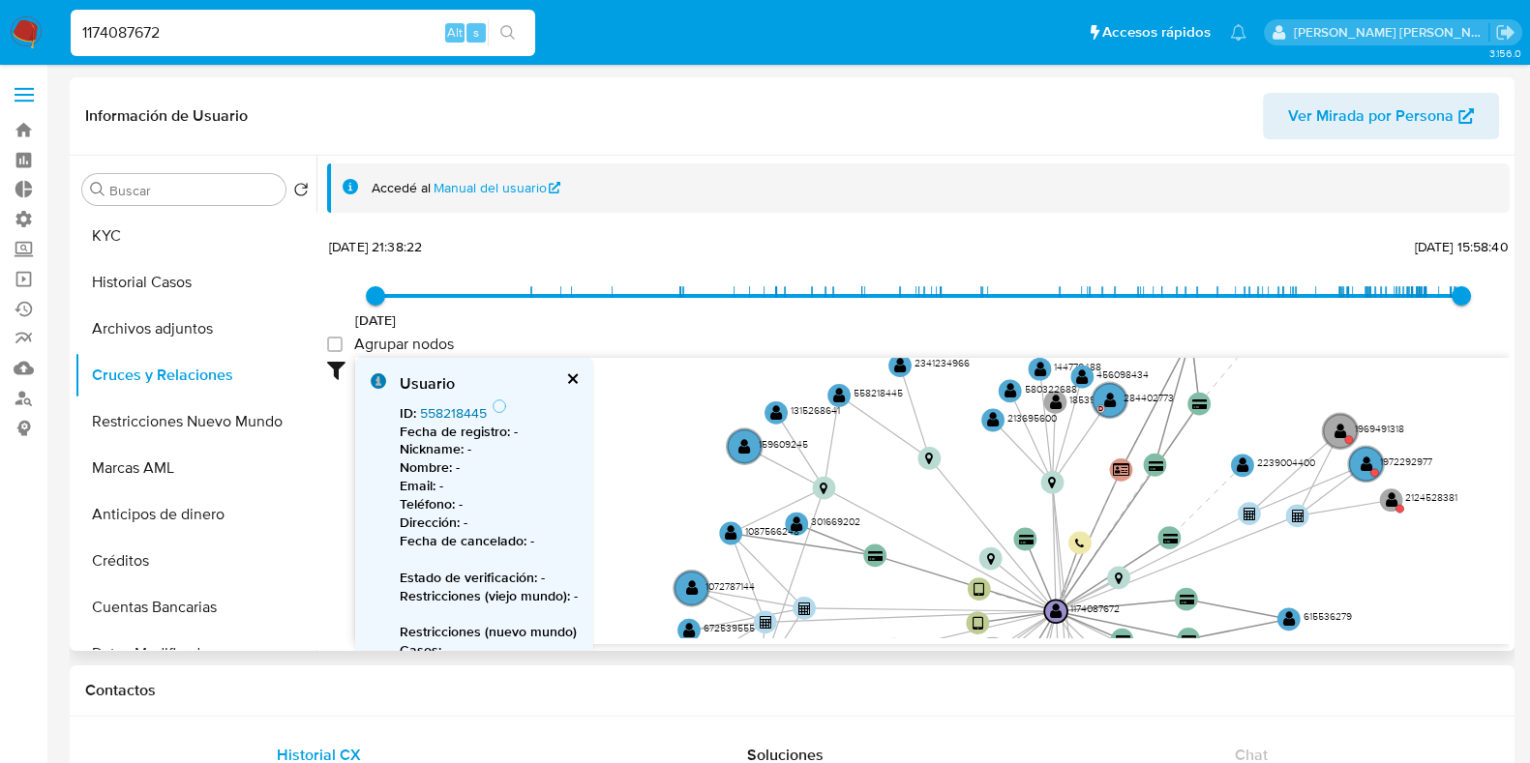
click at [469, 418] on link "558218445" at bounding box center [453, 413] width 67 height 19
click at [216, 38] on input "1174087672" at bounding box center [303, 32] width 464 height 25
click at [216, 43] on input "1174087672" at bounding box center [303, 32] width 464 height 25
click at [217, 44] on input "1174087672" at bounding box center [303, 32] width 464 height 25
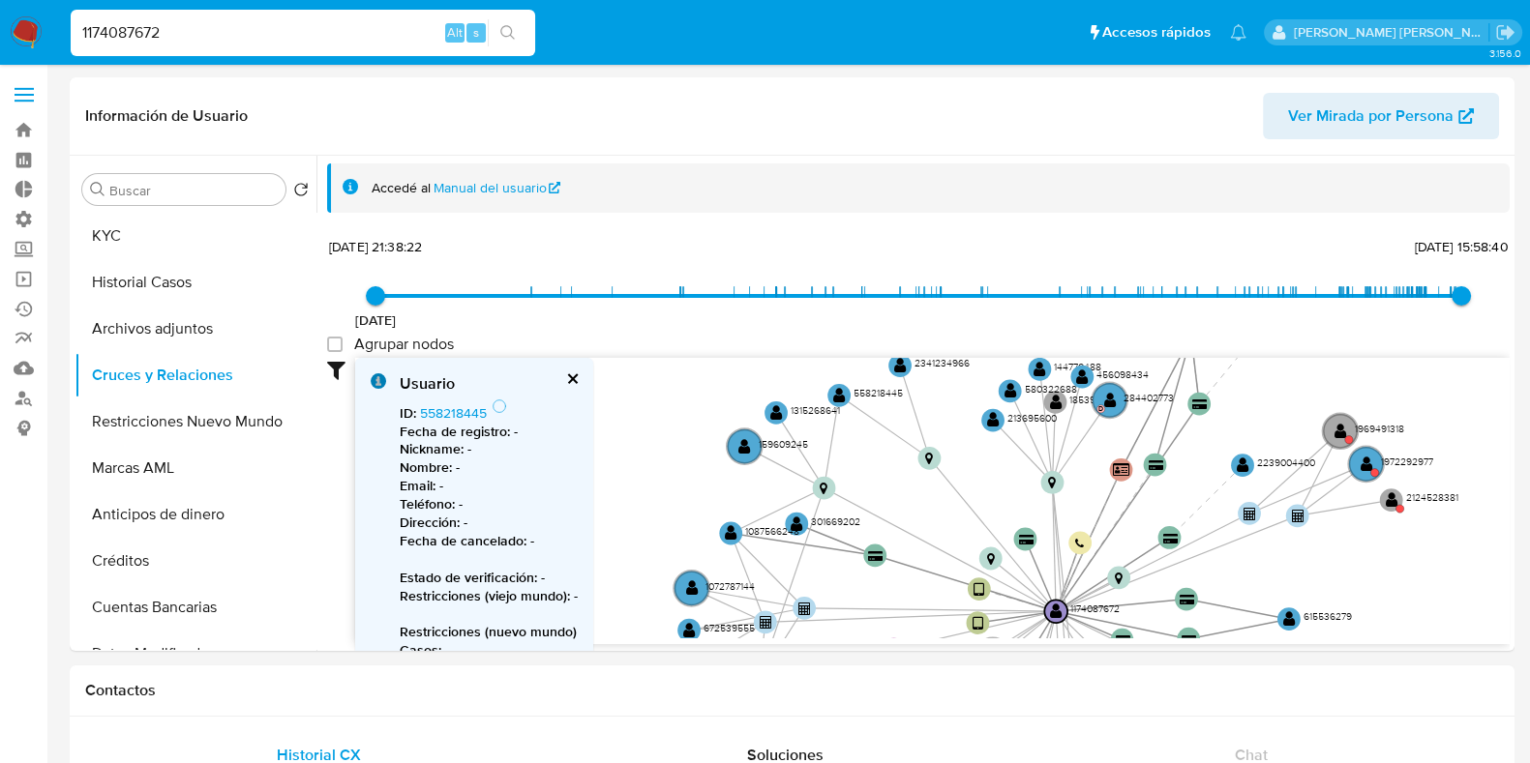
paste input "2196119198"
type input "2196119198"
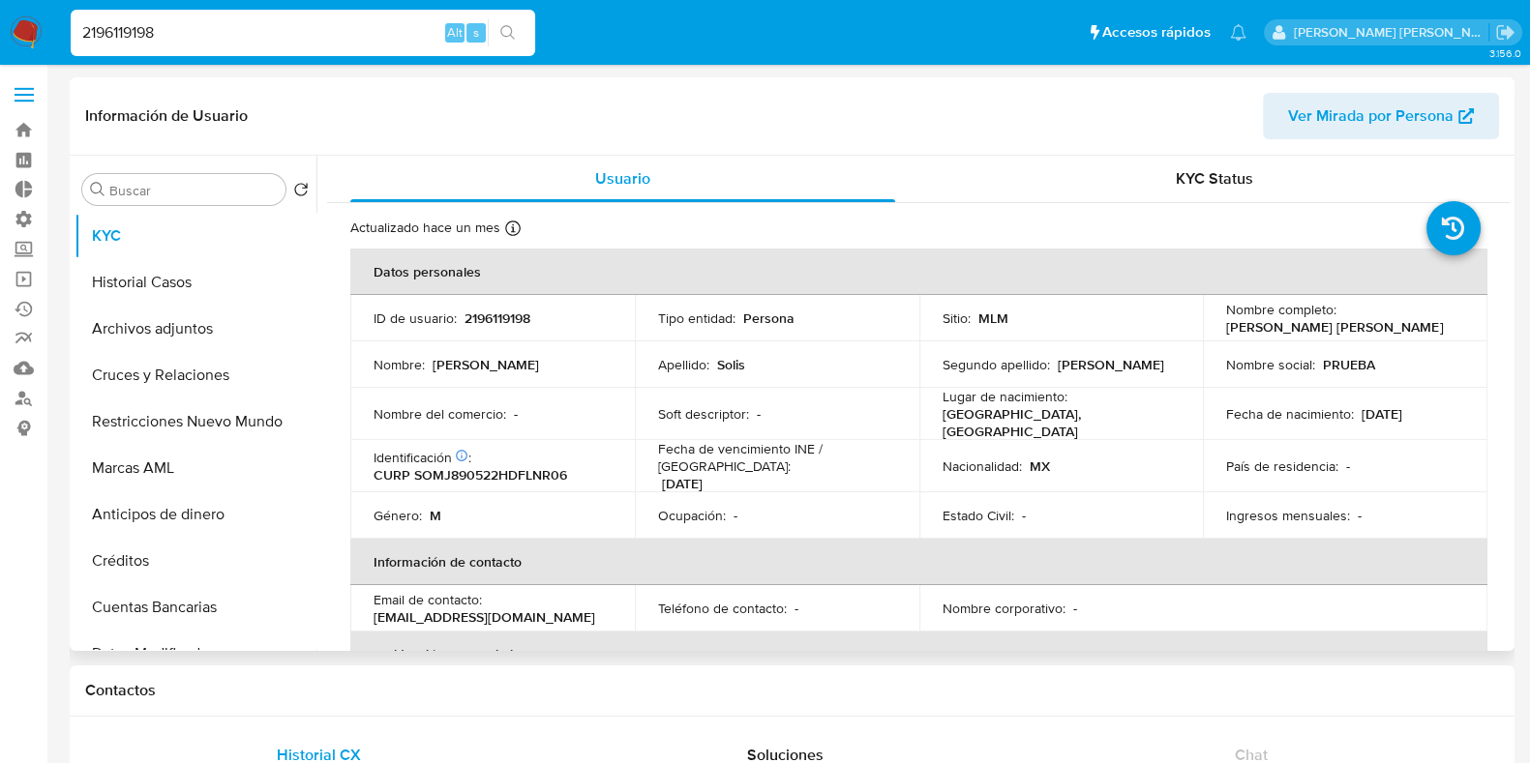
select select "10"
click at [148, 427] on button "Restricciones Nuevo Mundo" at bounding box center [188, 422] width 226 height 46
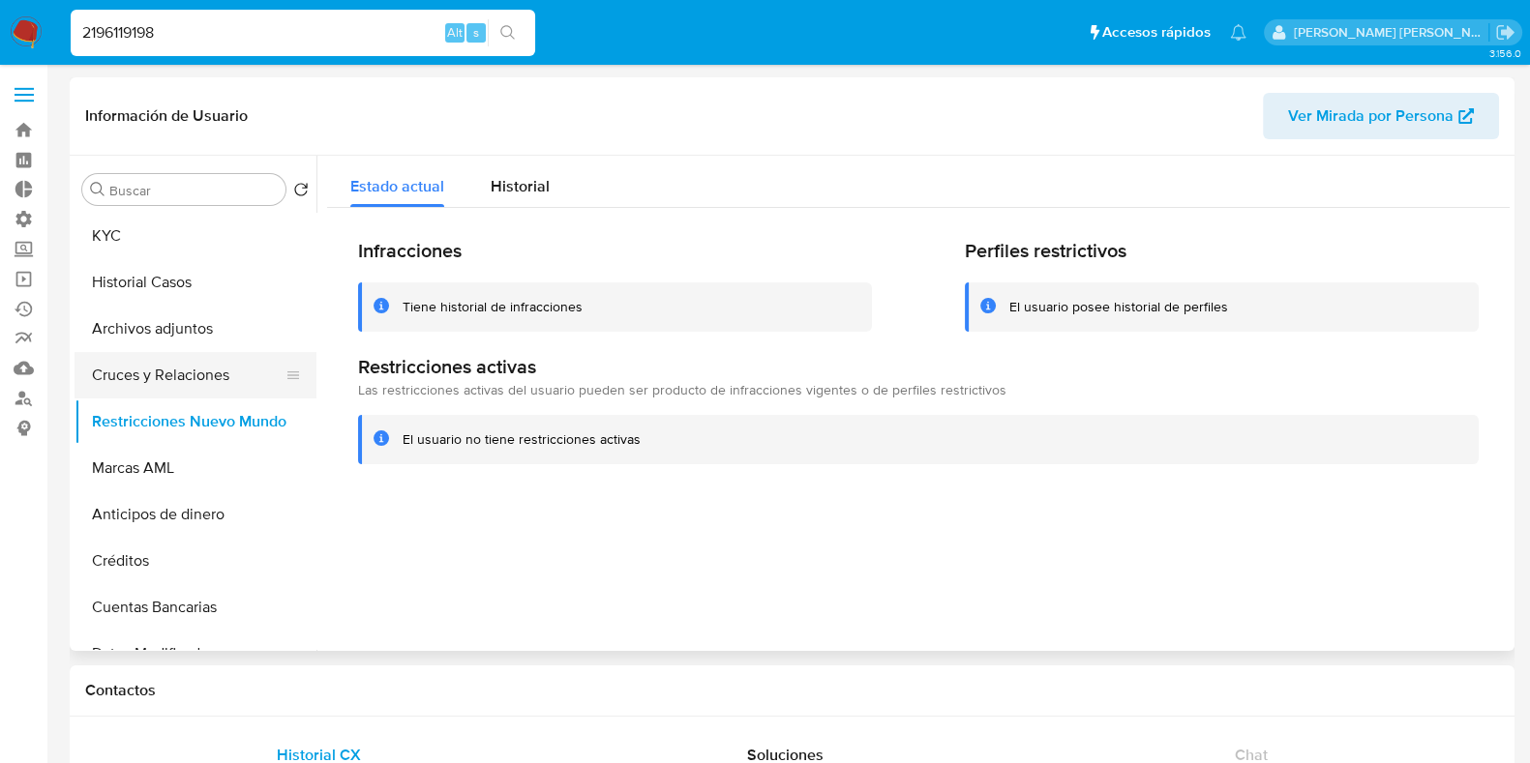
click at [184, 374] on button "Cruces y Relaciones" at bounding box center [188, 375] width 226 height 46
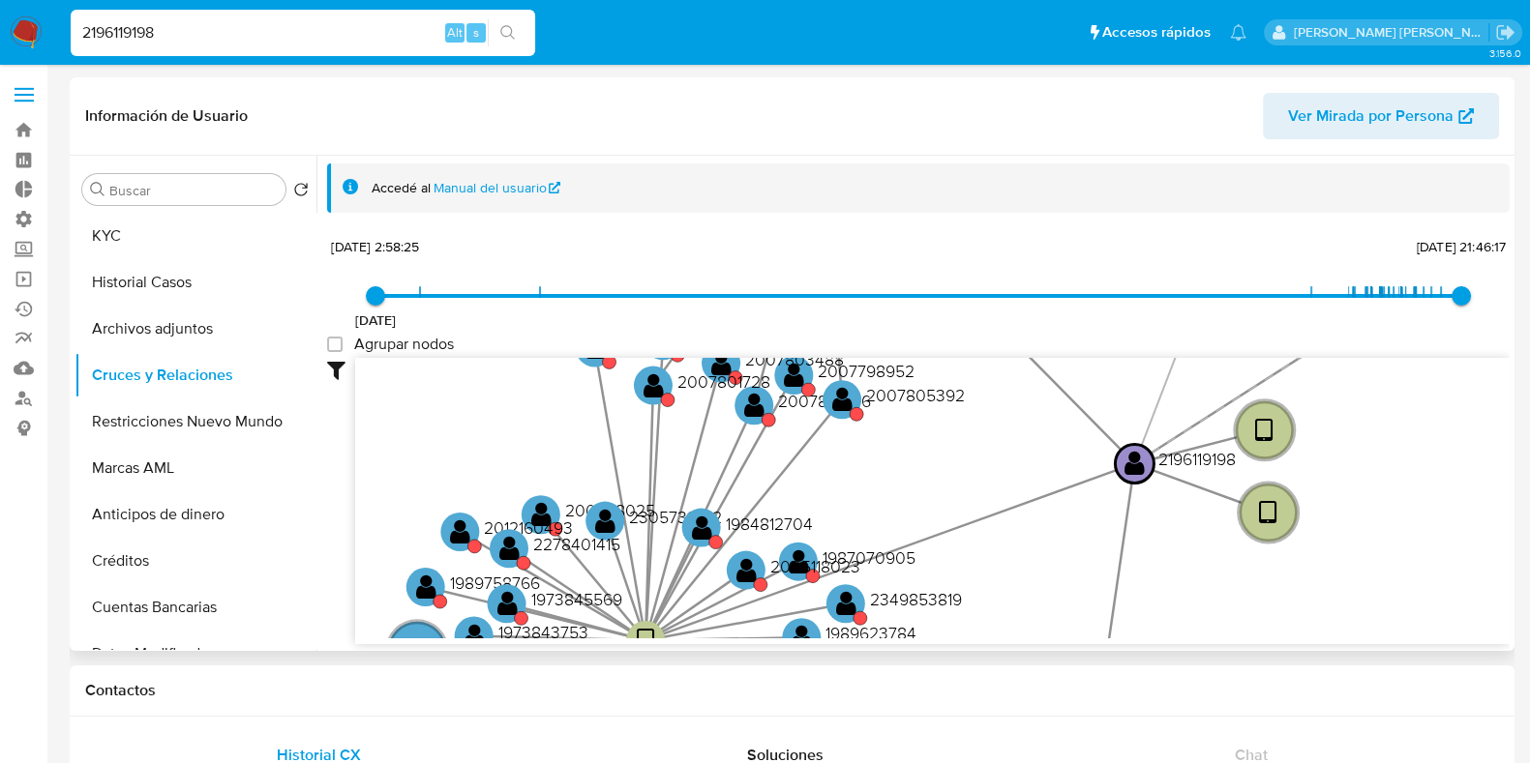
drag, startPoint x: 1210, startPoint y: 474, endPoint x: 1002, endPoint y: 442, distance: 210.5
click at [1002, 442] on icon "device-673c156715fbd026231db327  device-66f3048c78d6f4db20607567  device-674d…" at bounding box center [932, 498] width 1154 height 281
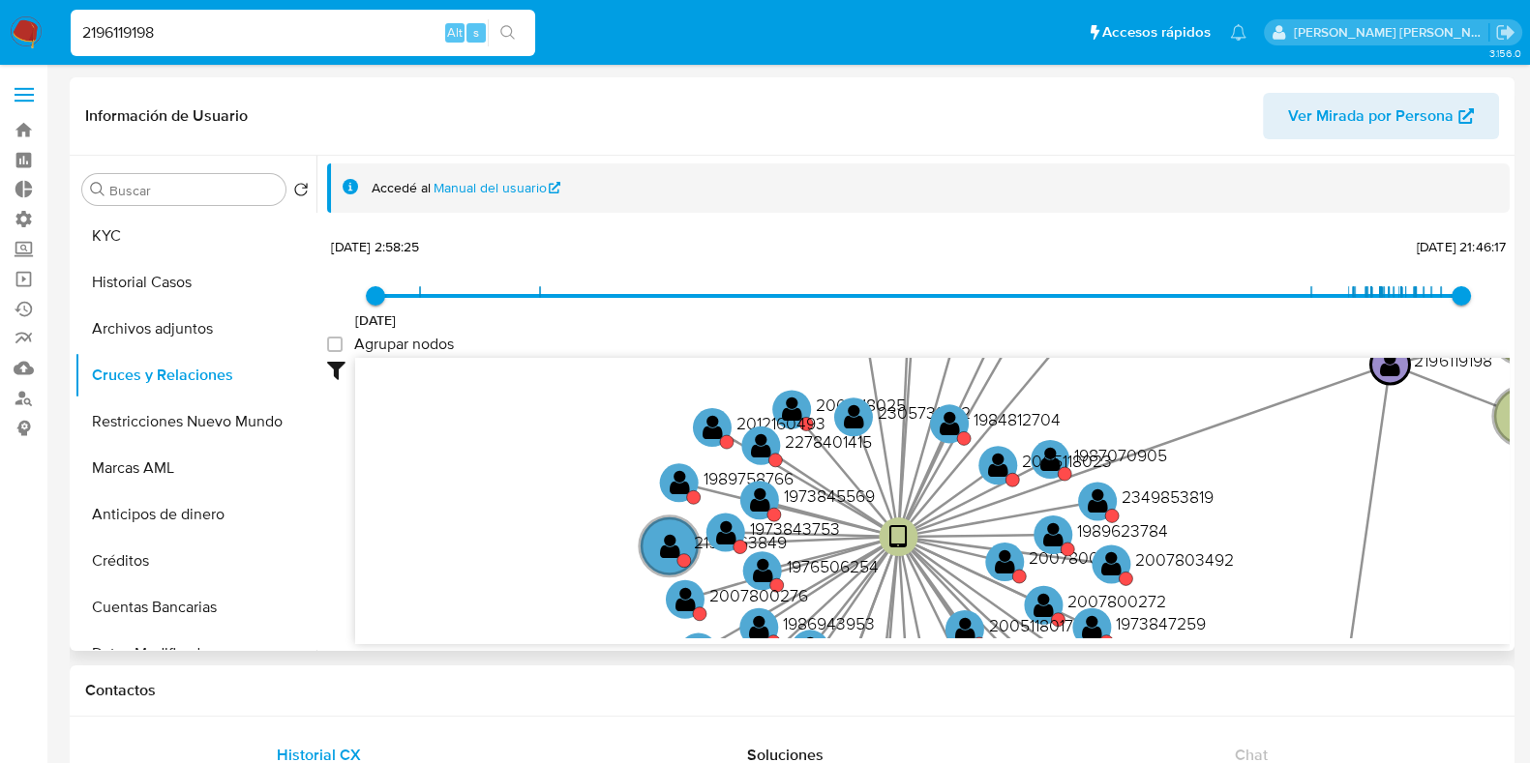
drag, startPoint x: 977, startPoint y: 583, endPoint x: 1232, endPoint y: 472, distance: 277.4
click at [1232, 472] on icon "device-673c156715fbd026231db327  device-66f3048c78d6f4db20607567  device-674d…" at bounding box center [932, 498] width 1154 height 281
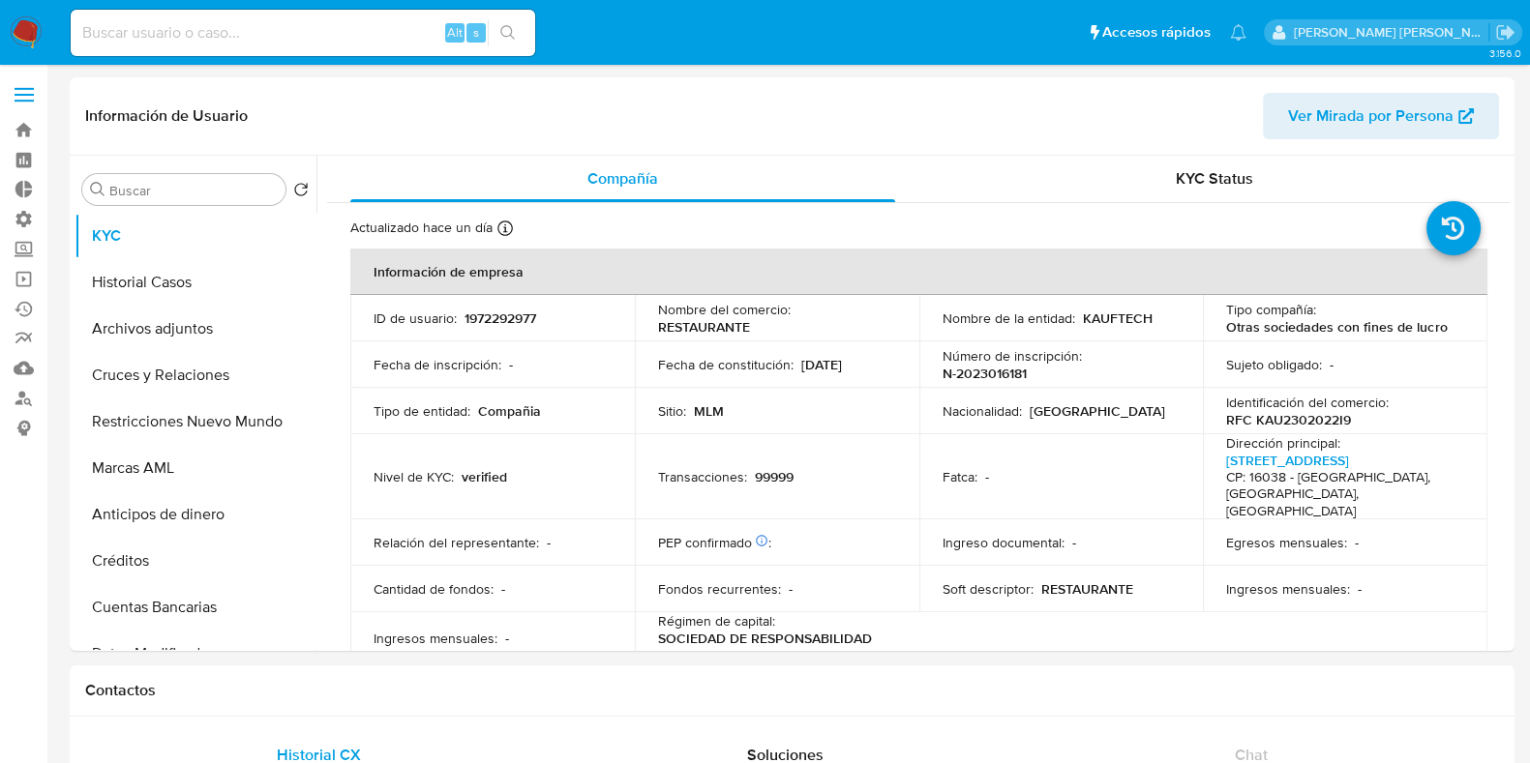
select select "10"
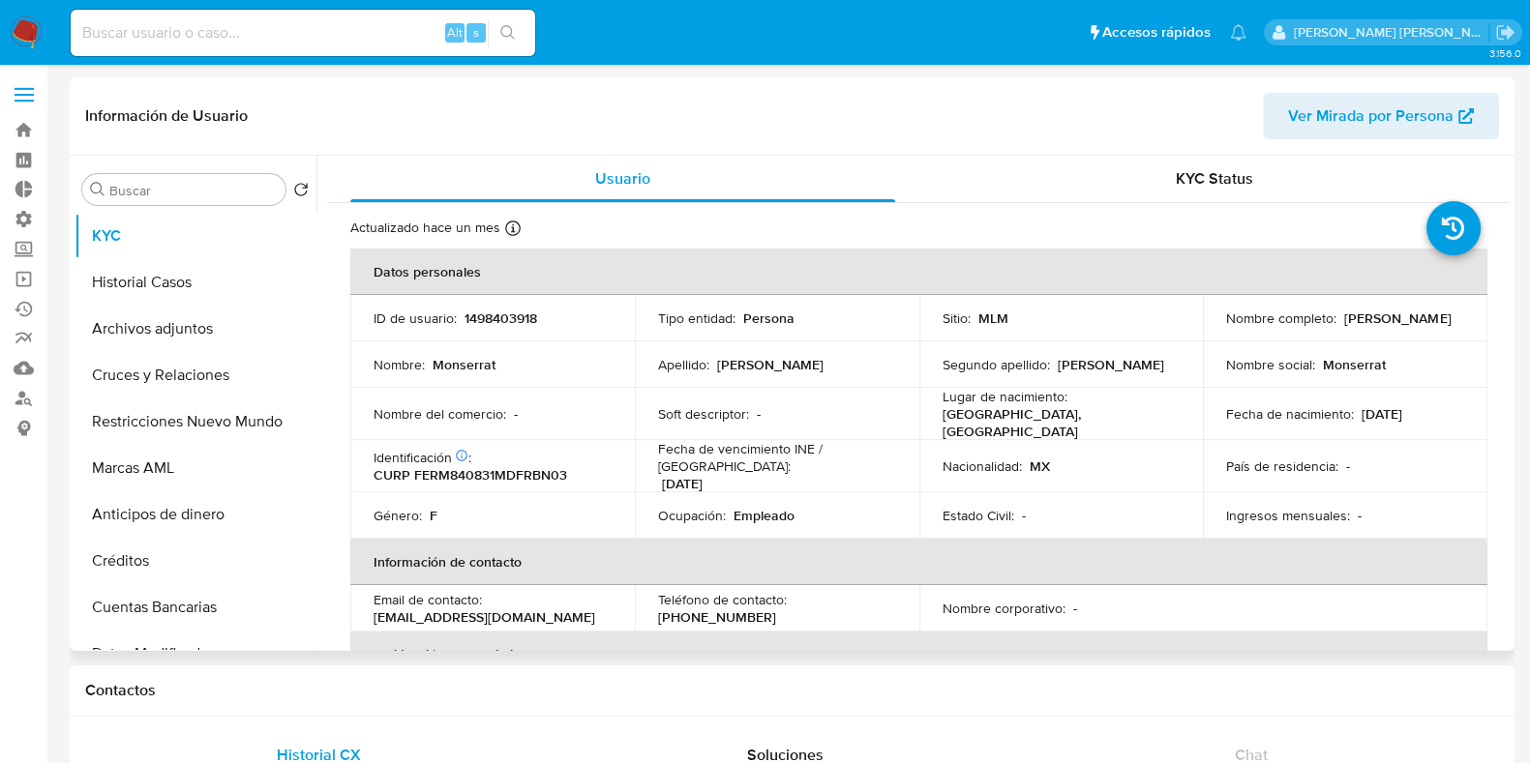
select select "10"
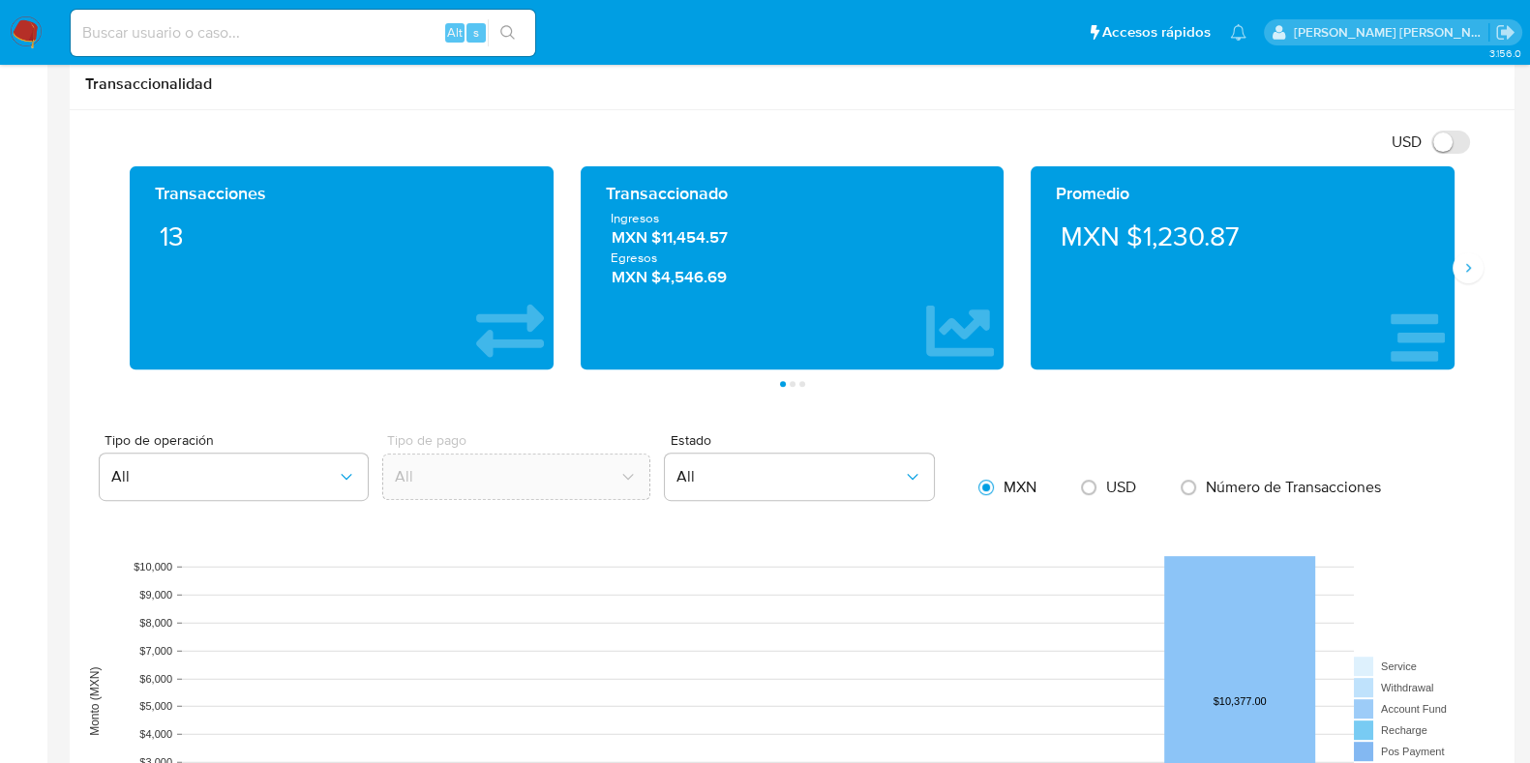
scroll to position [967, 0]
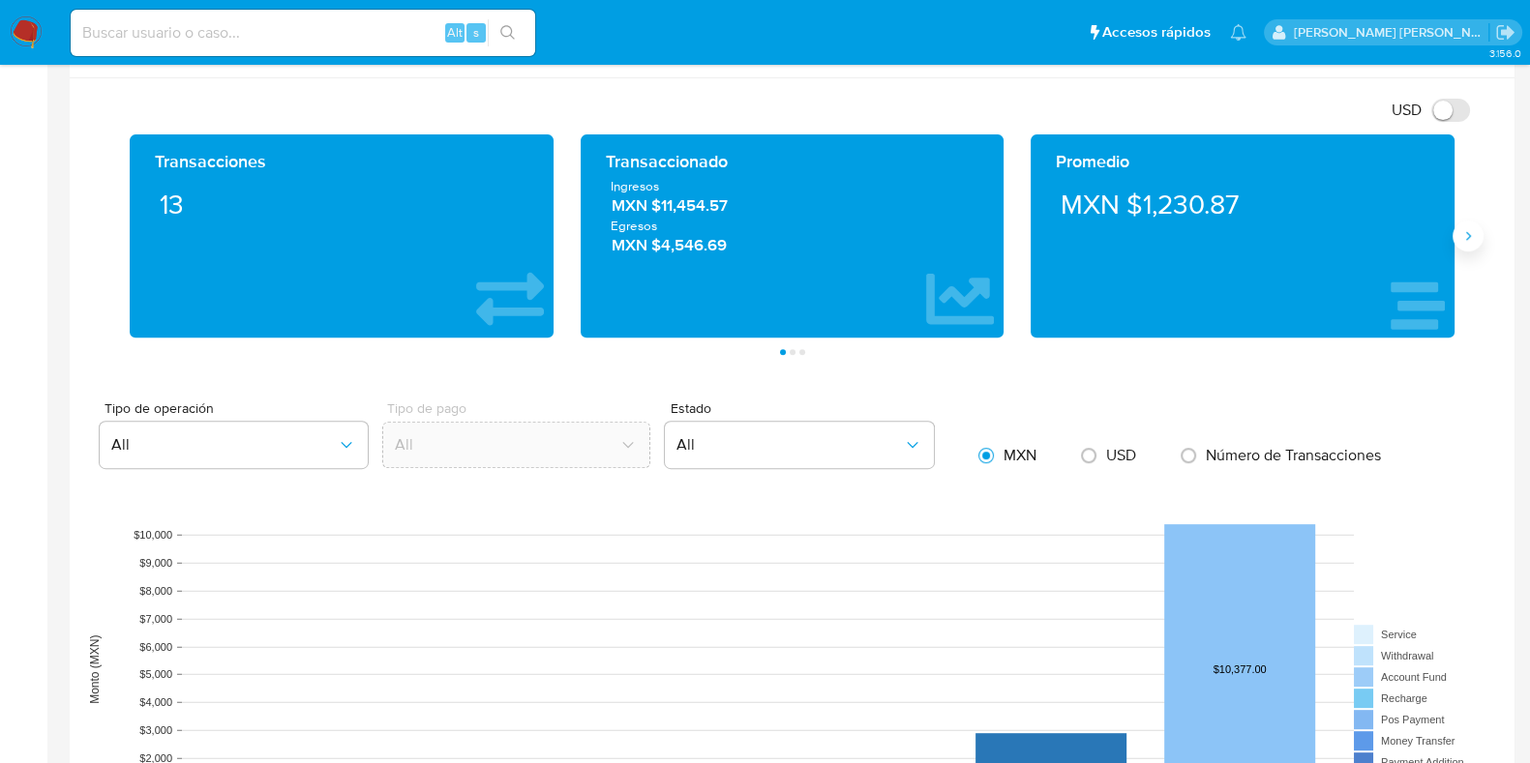
click at [1470, 229] on icon "Siguiente" at bounding box center [1467, 235] width 15 height 15
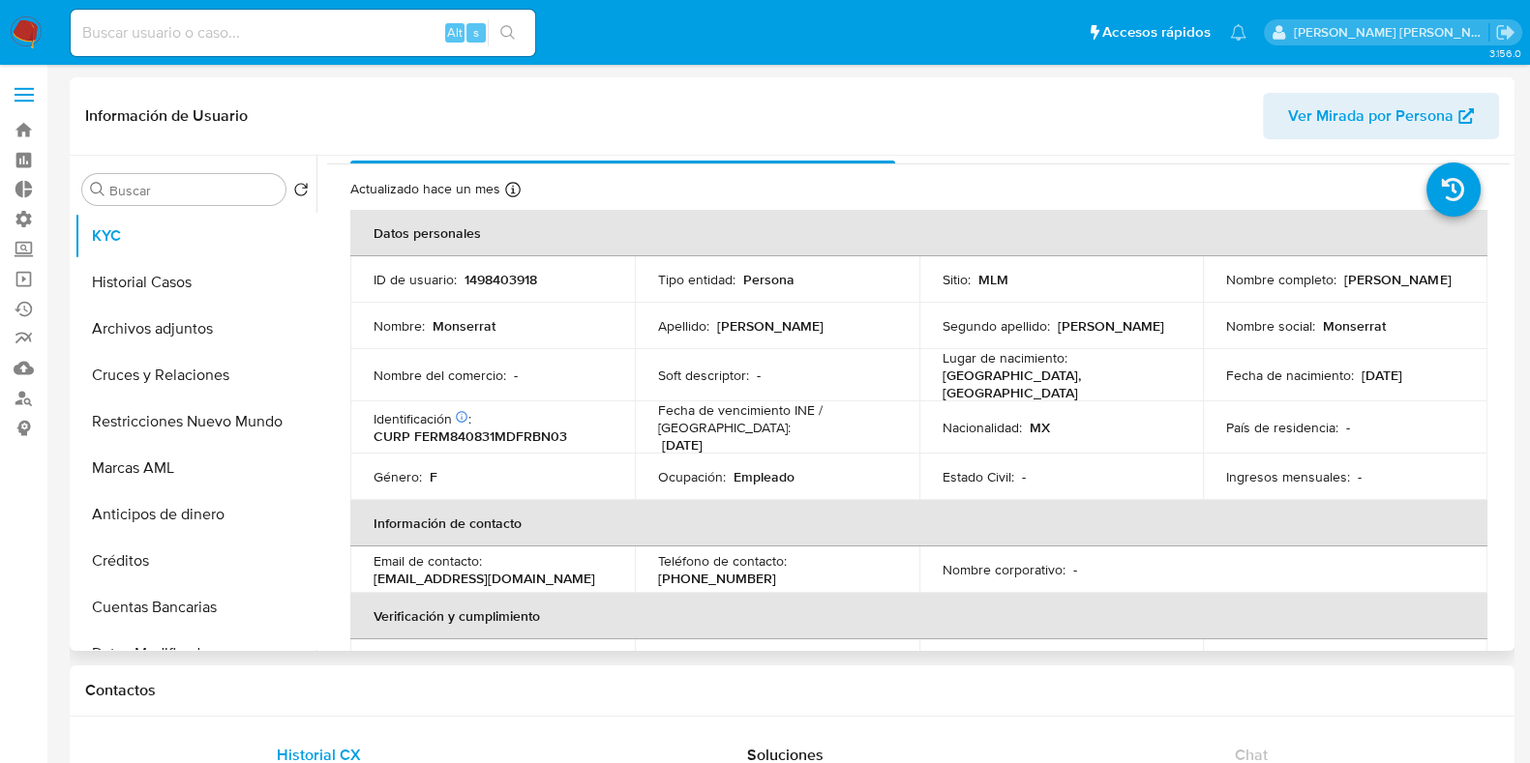
scroll to position [0, 0]
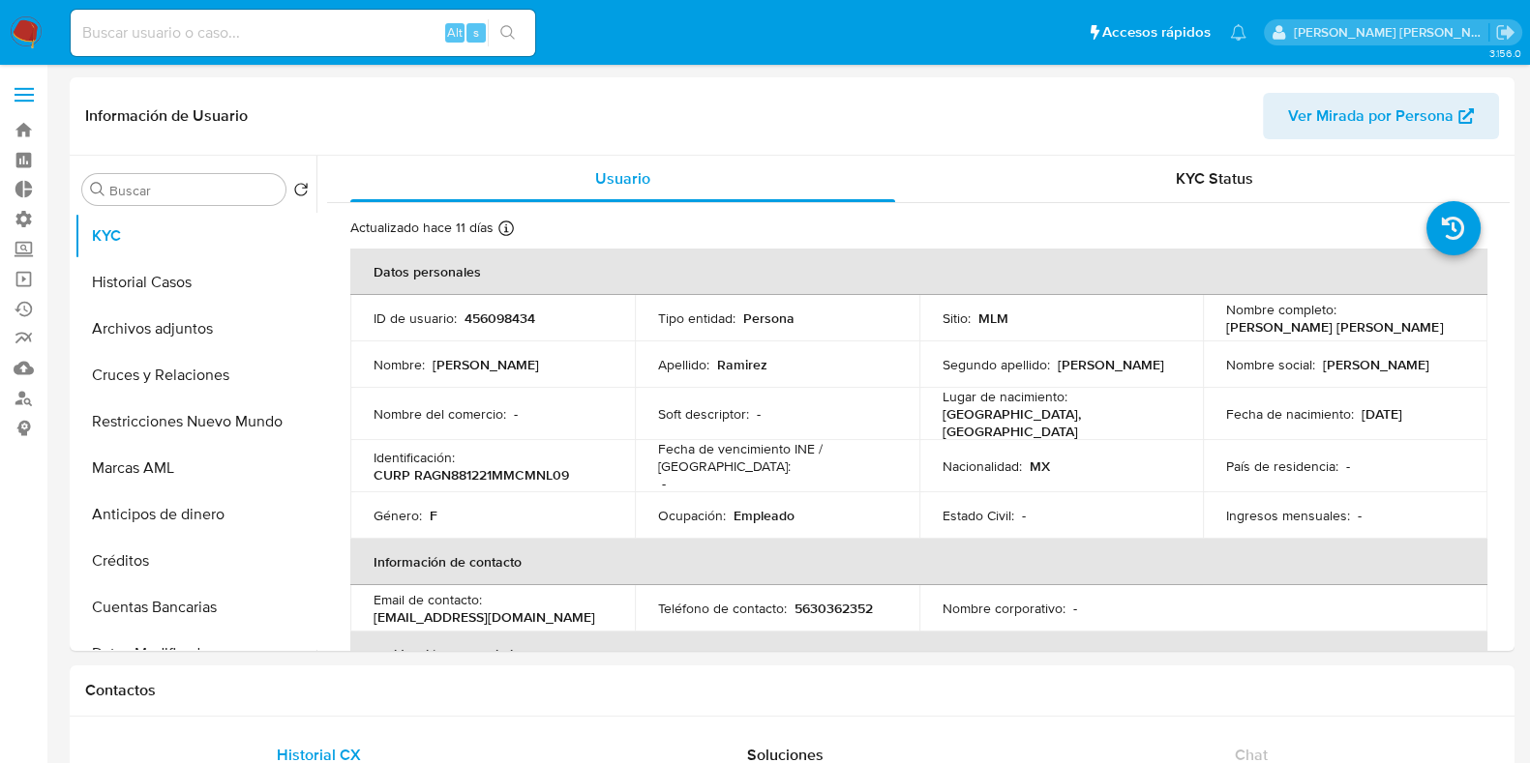
select select "10"
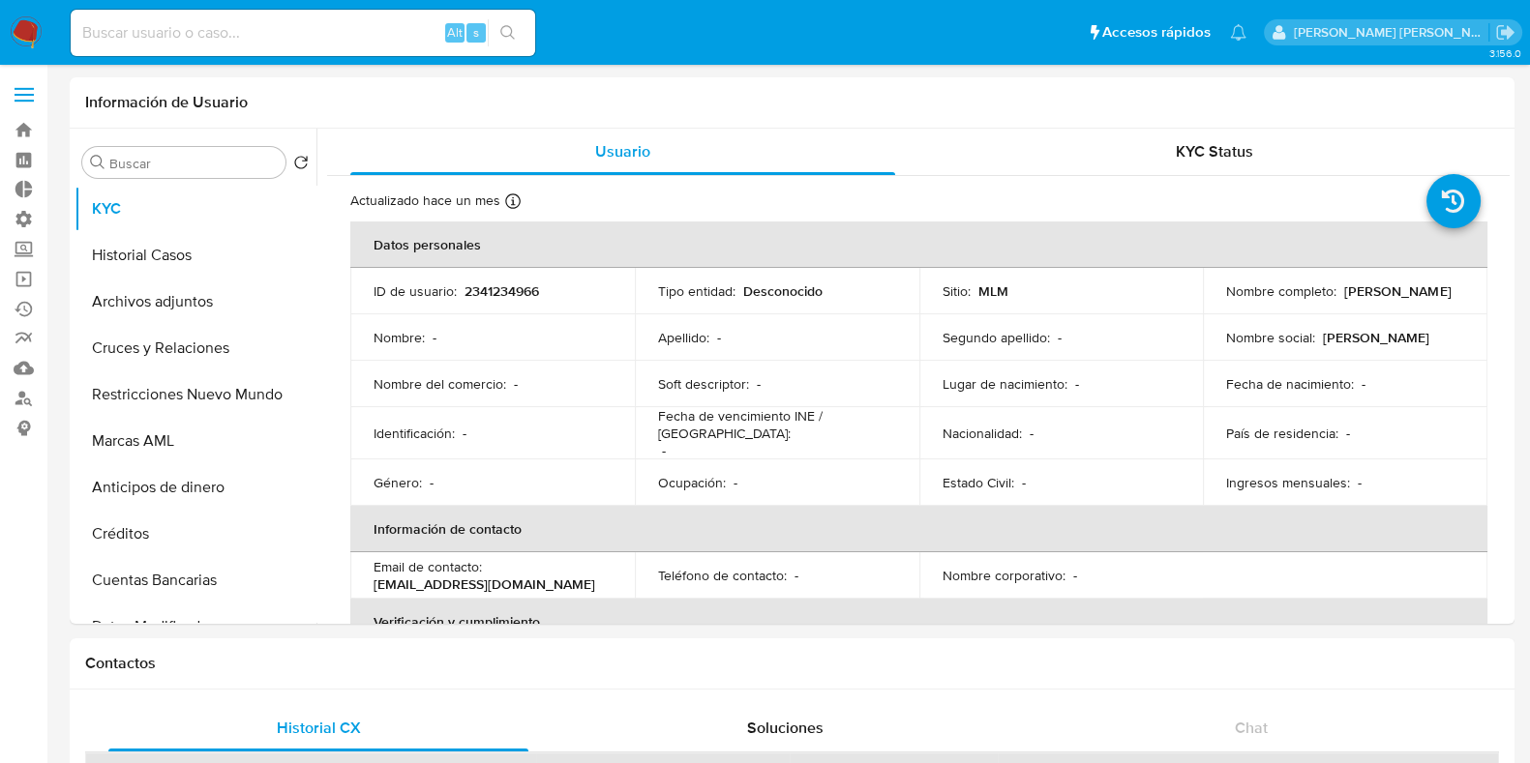
select select "10"
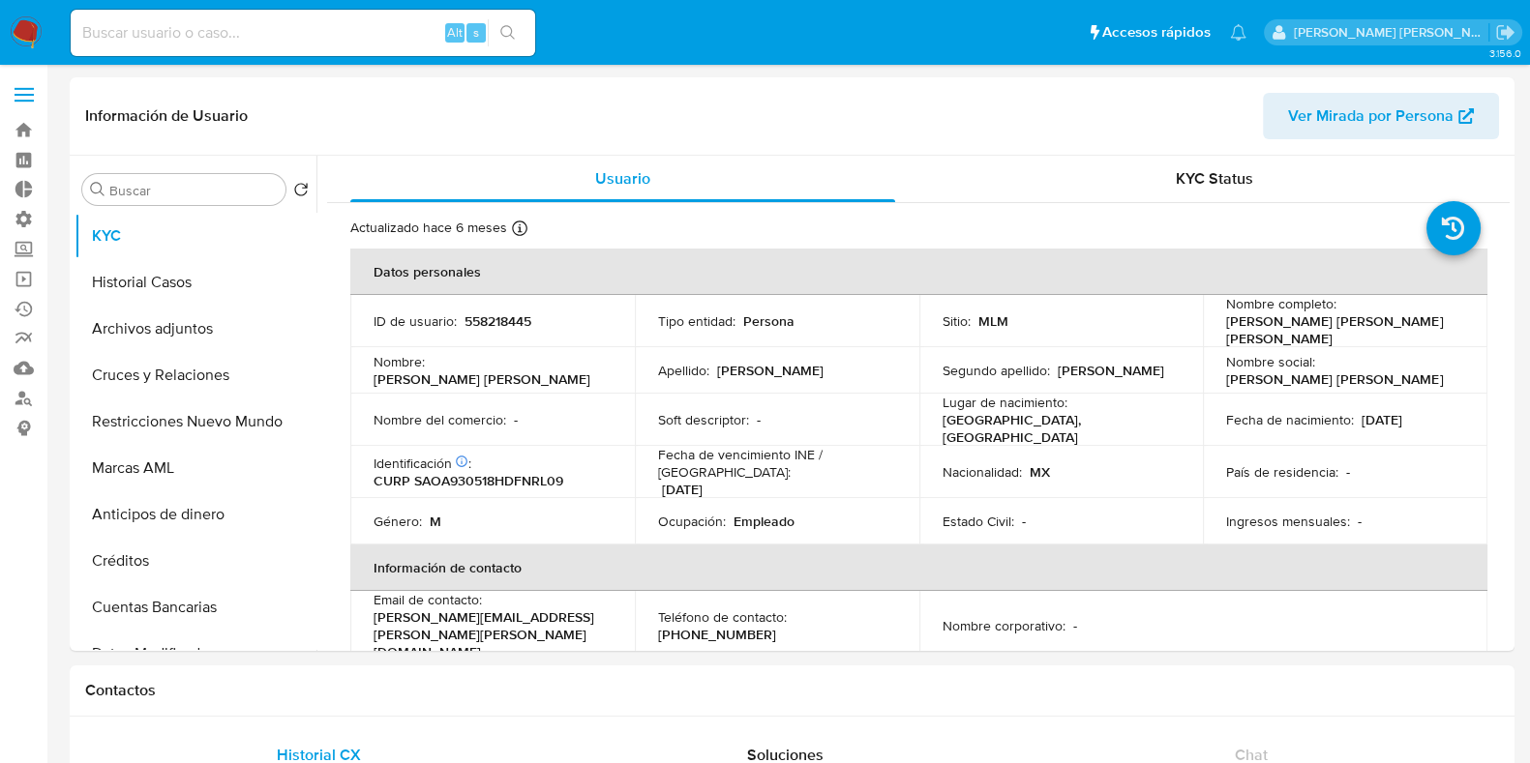
select select "10"
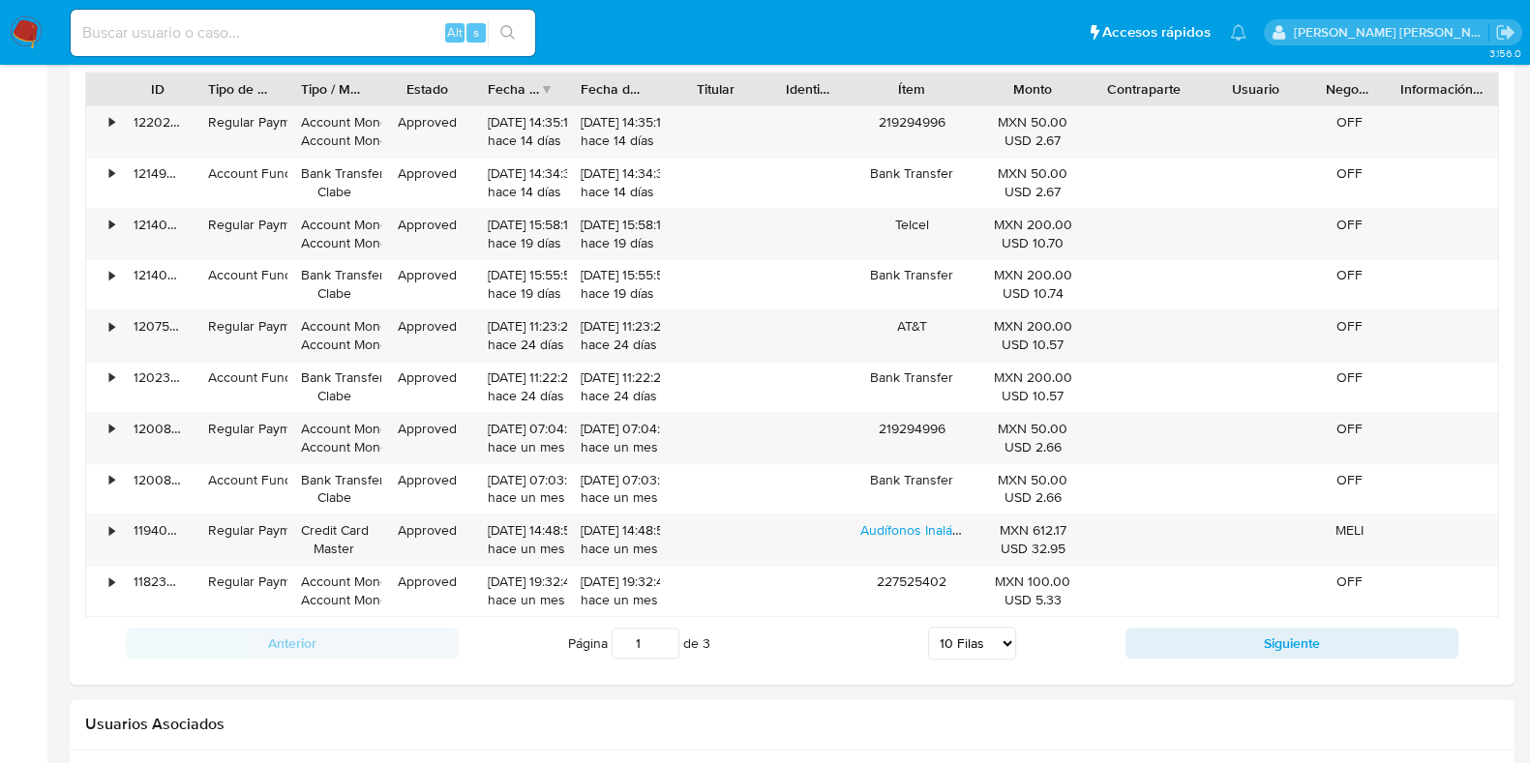
scroll to position [2192, 0]
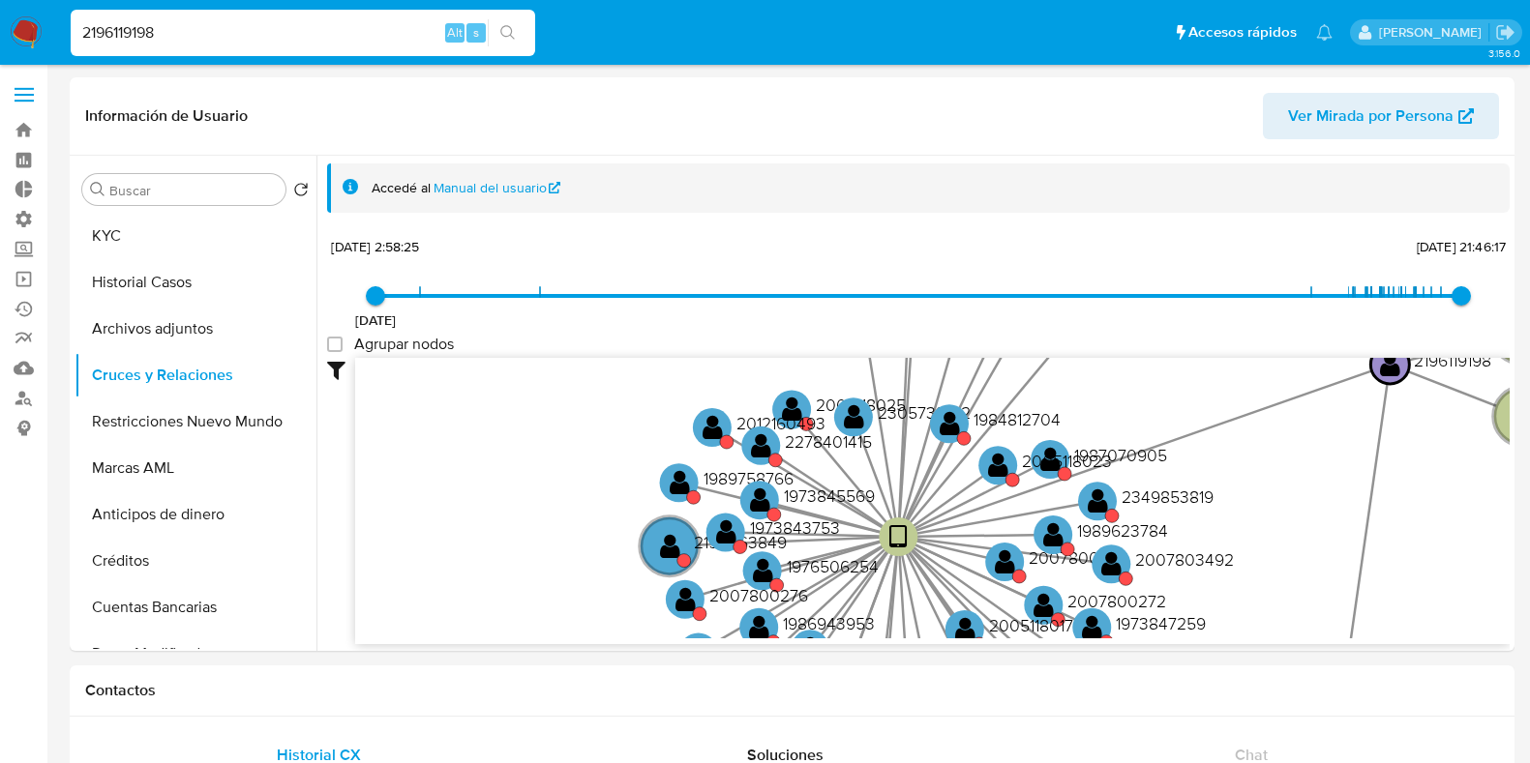
select select "10"
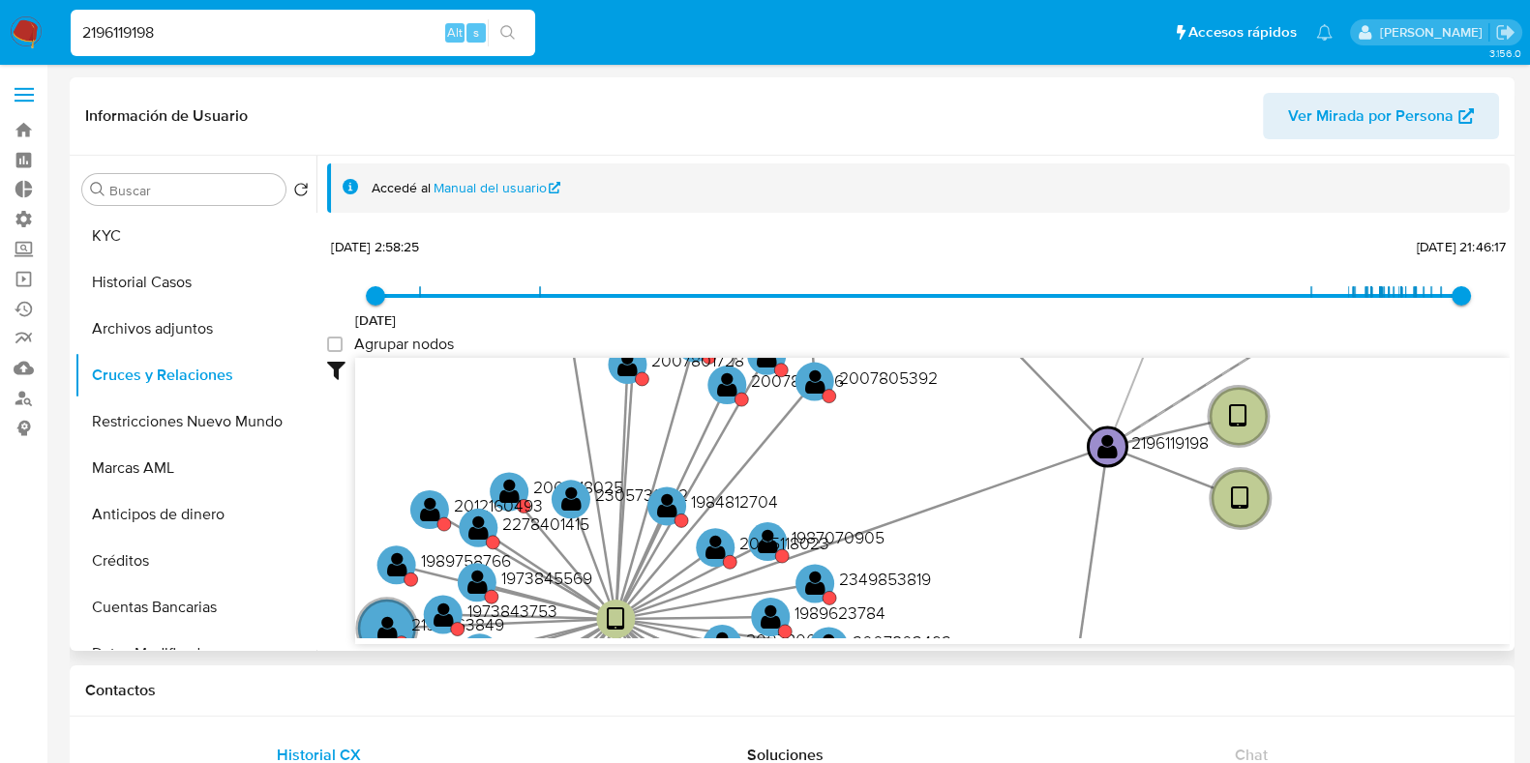
drag, startPoint x: 1436, startPoint y: 485, endPoint x: 1153, endPoint y: 567, distance: 294.3
click at [1153, 567] on icon "device-673c156715fbd026231db327  device-66f3048c78d6f4db20607567  device-674d…" at bounding box center [932, 498] width 1154 height 281
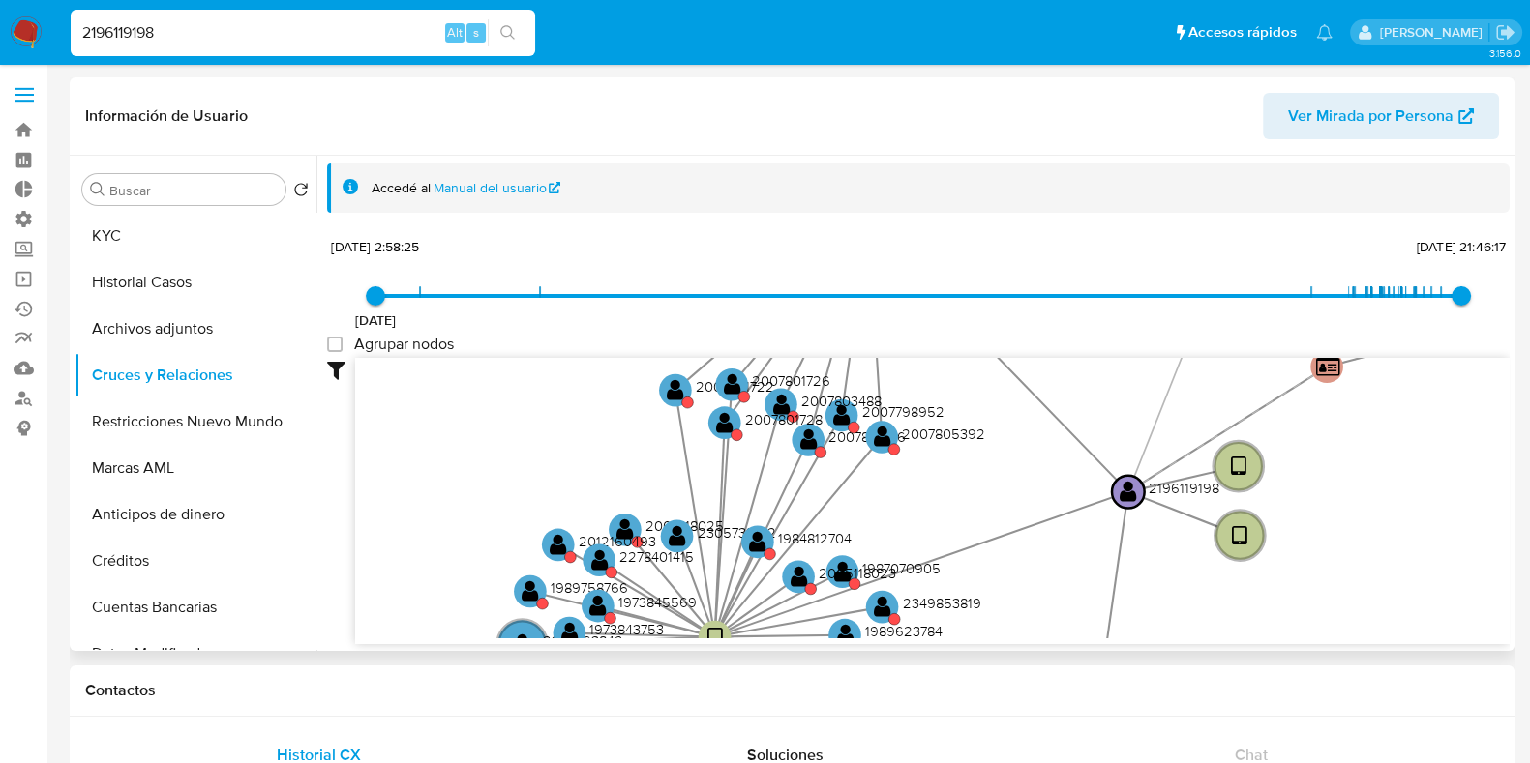
drag, startPoint x: 1395, startPoint y: 457, endPoint x: 1395, endPoint y: 637, distance: 180.0
click at [1395, 637] on icon "device-673c156715fbd026231db327  device-66f3048c78d6f4db20607567  device-674d…" at bounding box center [932, 498] width 1154 height 281
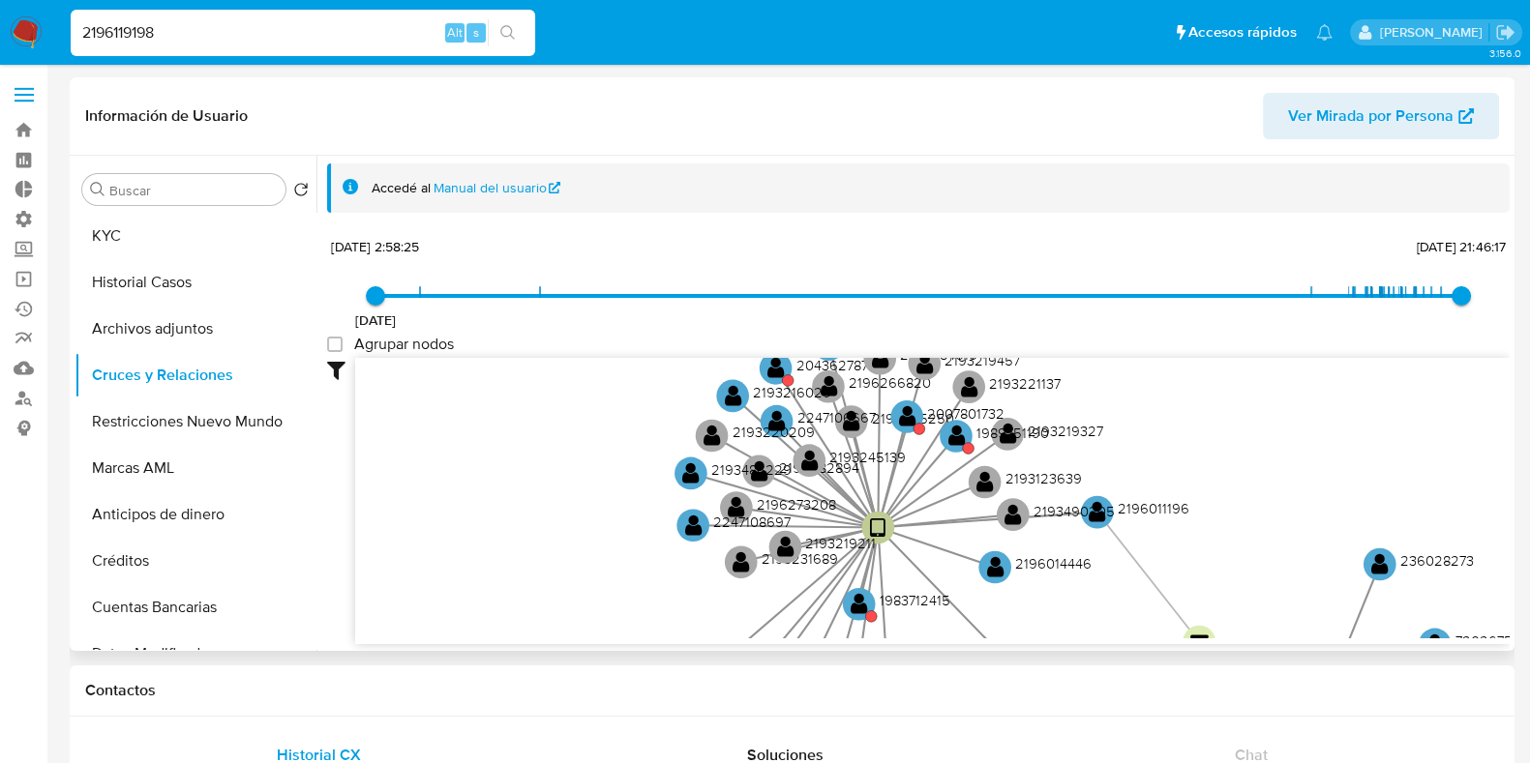
drag, startPoint x: 1306, startPoint y: 420, endPoint x: 1316, endPoint y: 580, distance: 160.0
click at [1316, 580] on icon "device-673c156715fbd026231db327  device-66f3048c78d6f4db20607567  device-674d…" at bounding box center [932, 498] width 1154 height 281
click at [774, 407] on circle at bounding box center [776, 422] width 41 height 41
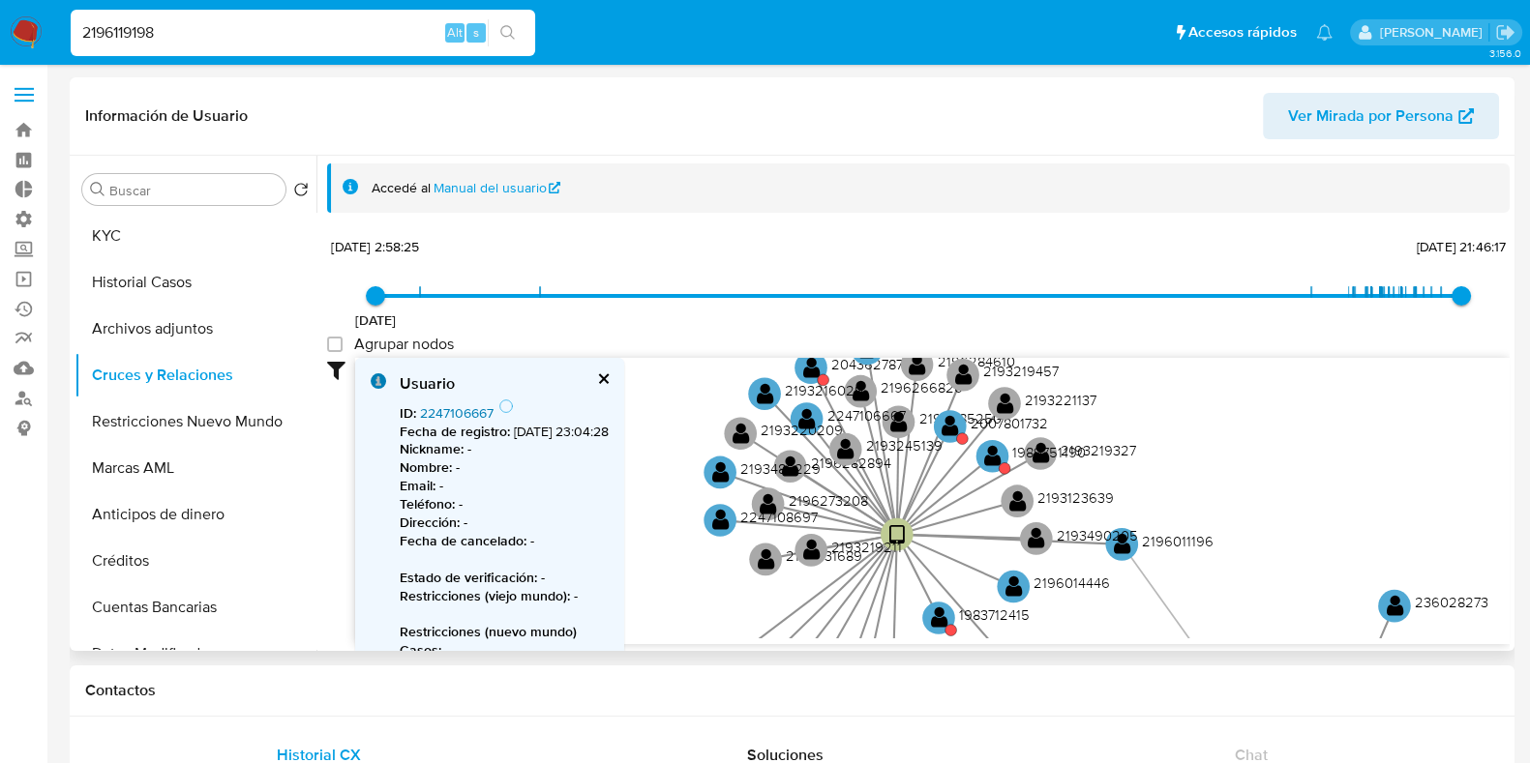
click at [459, 409] on link "2247106667" at bounding box center [457, 413] width 74 height 19
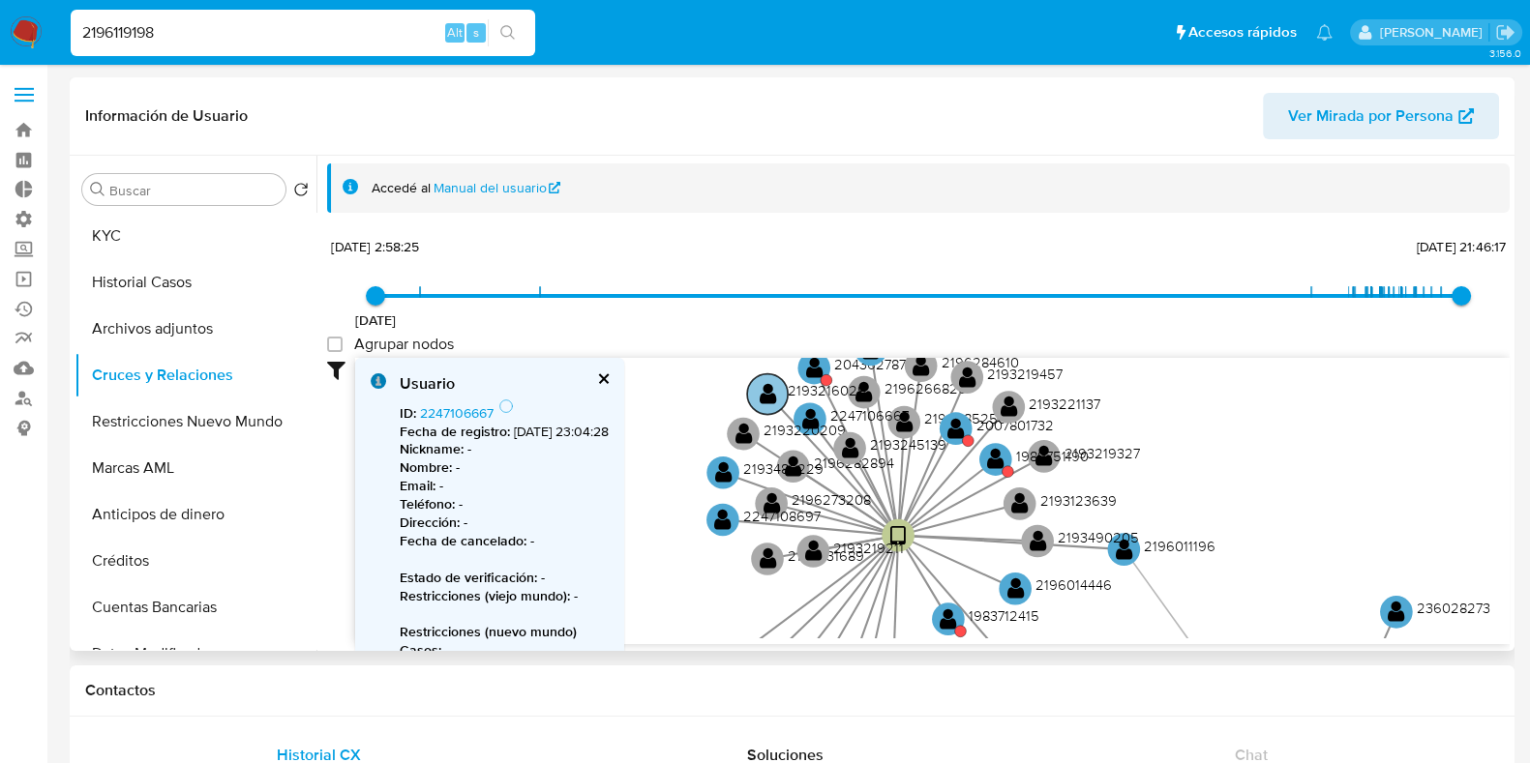
click at [766, 390] on text "" at bounding box center [768, 393] width 17 height 23
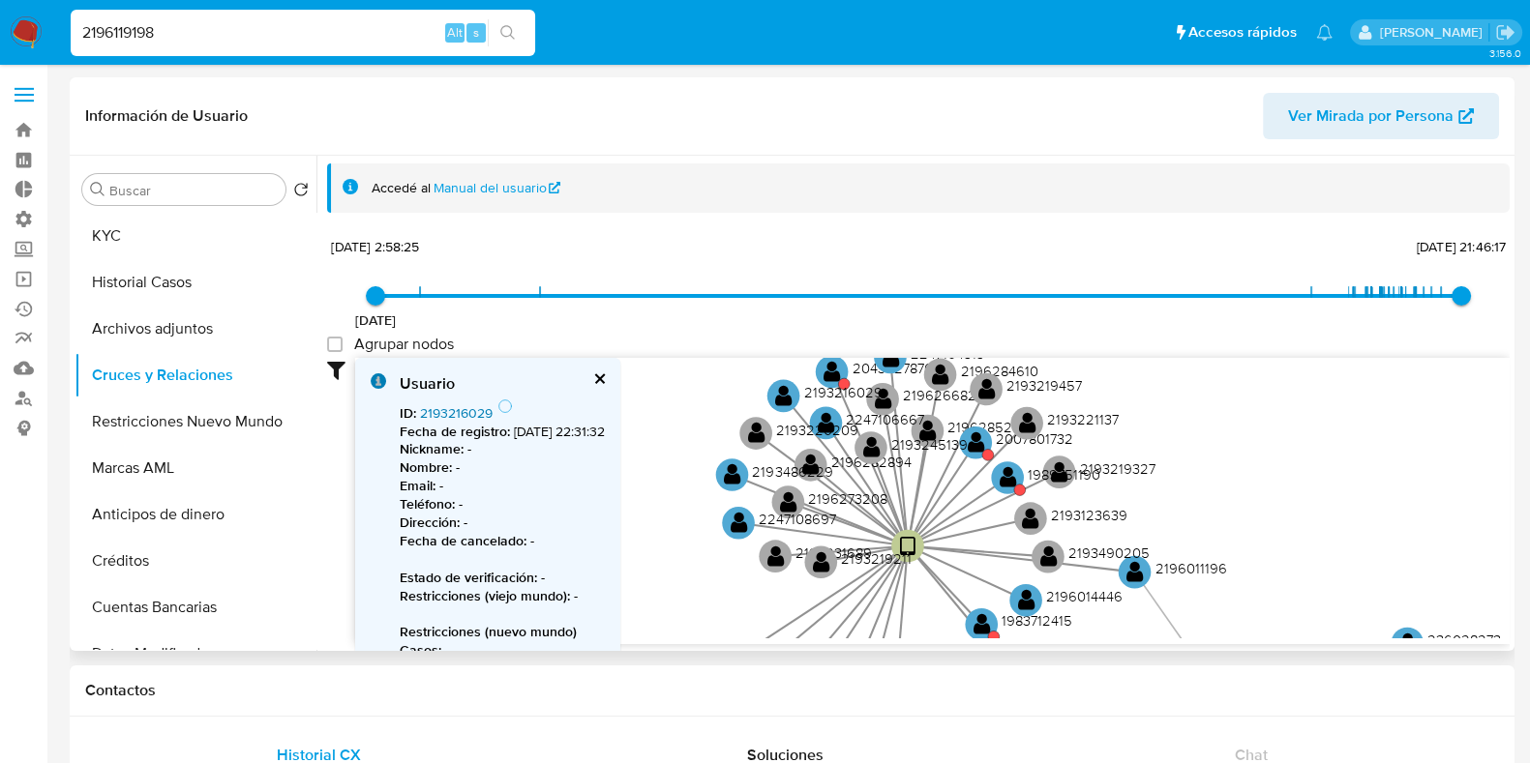
click at [474, 406] on link "2193216029" at bounding box center [456, 413] width 73 height 19
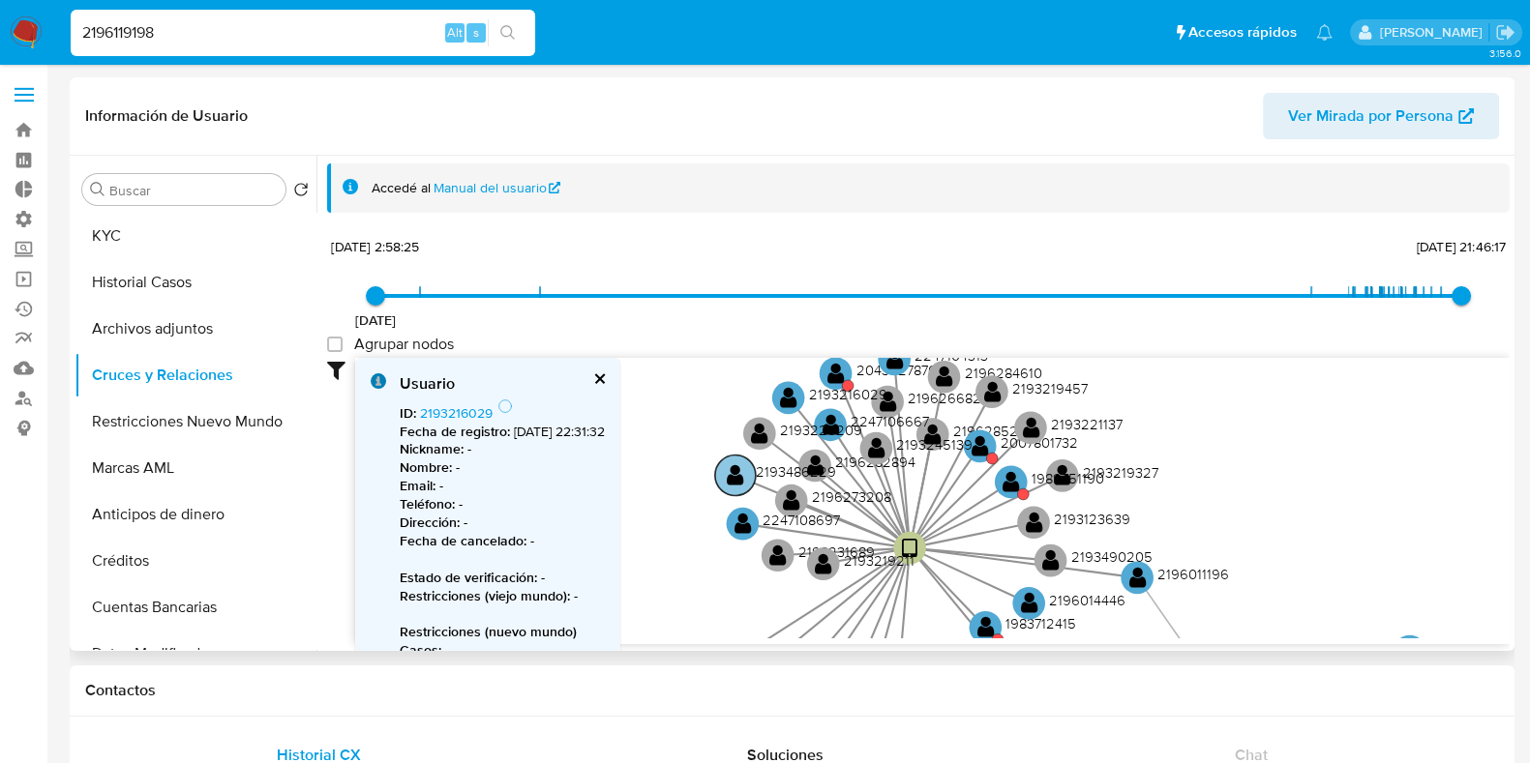
click at [734, 481] on text "" at bounding box center [735, 475] width 17 height 23
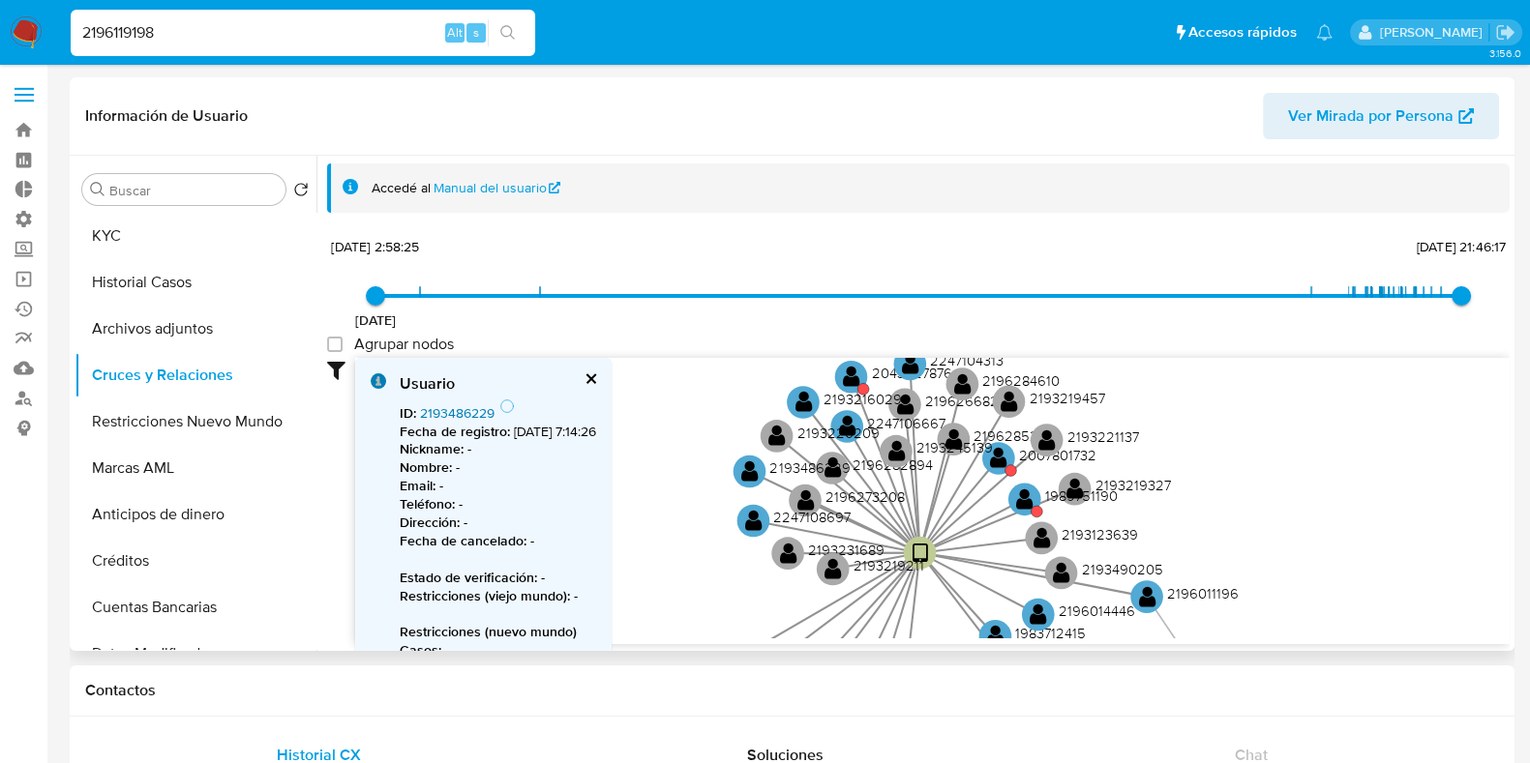
click at [450, 413] on link "2193486229" at bounding box center [457, 413] width 75 height 19
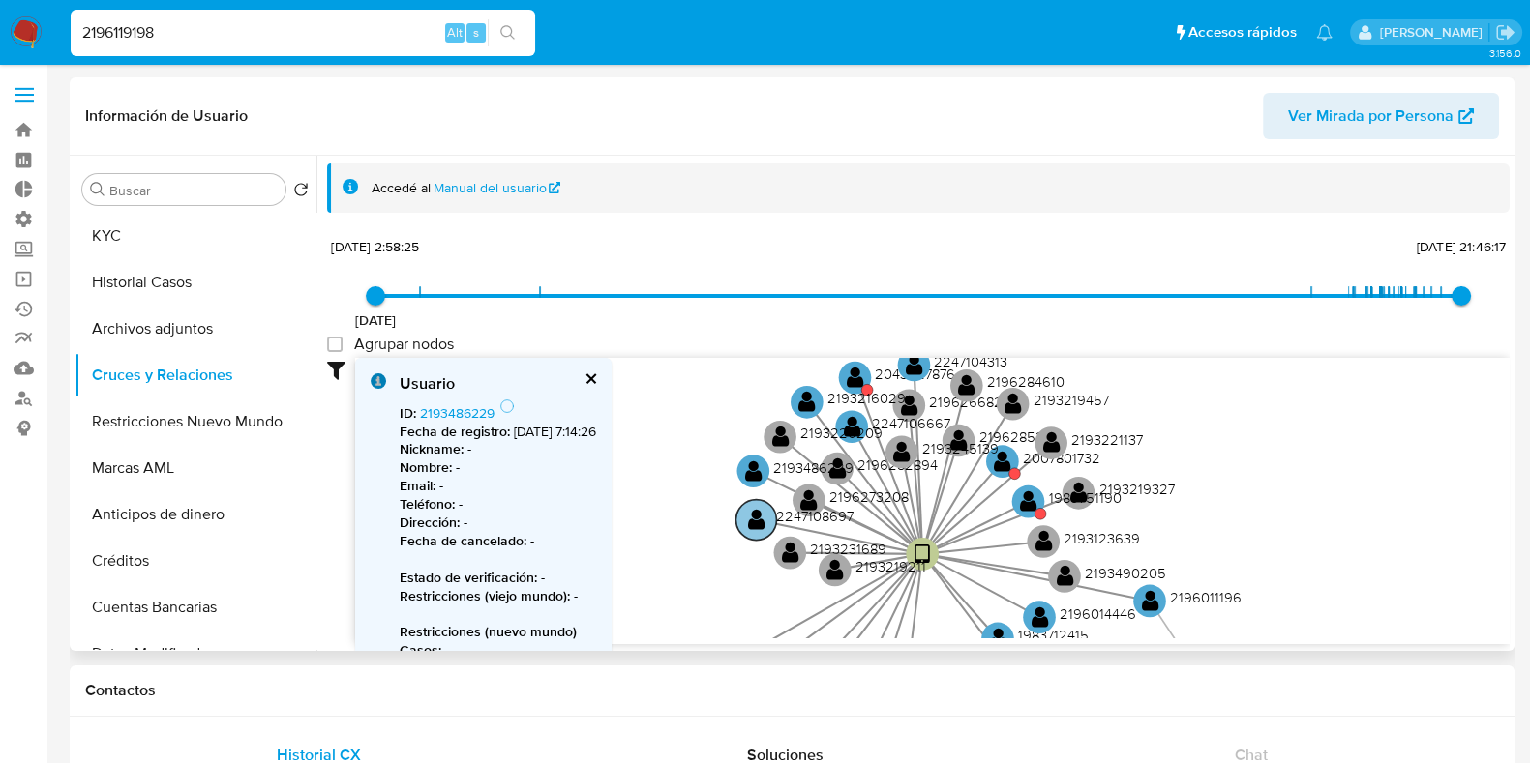
click at [745, 527] on circle at bounding box center [755, 520] width 41 height 41
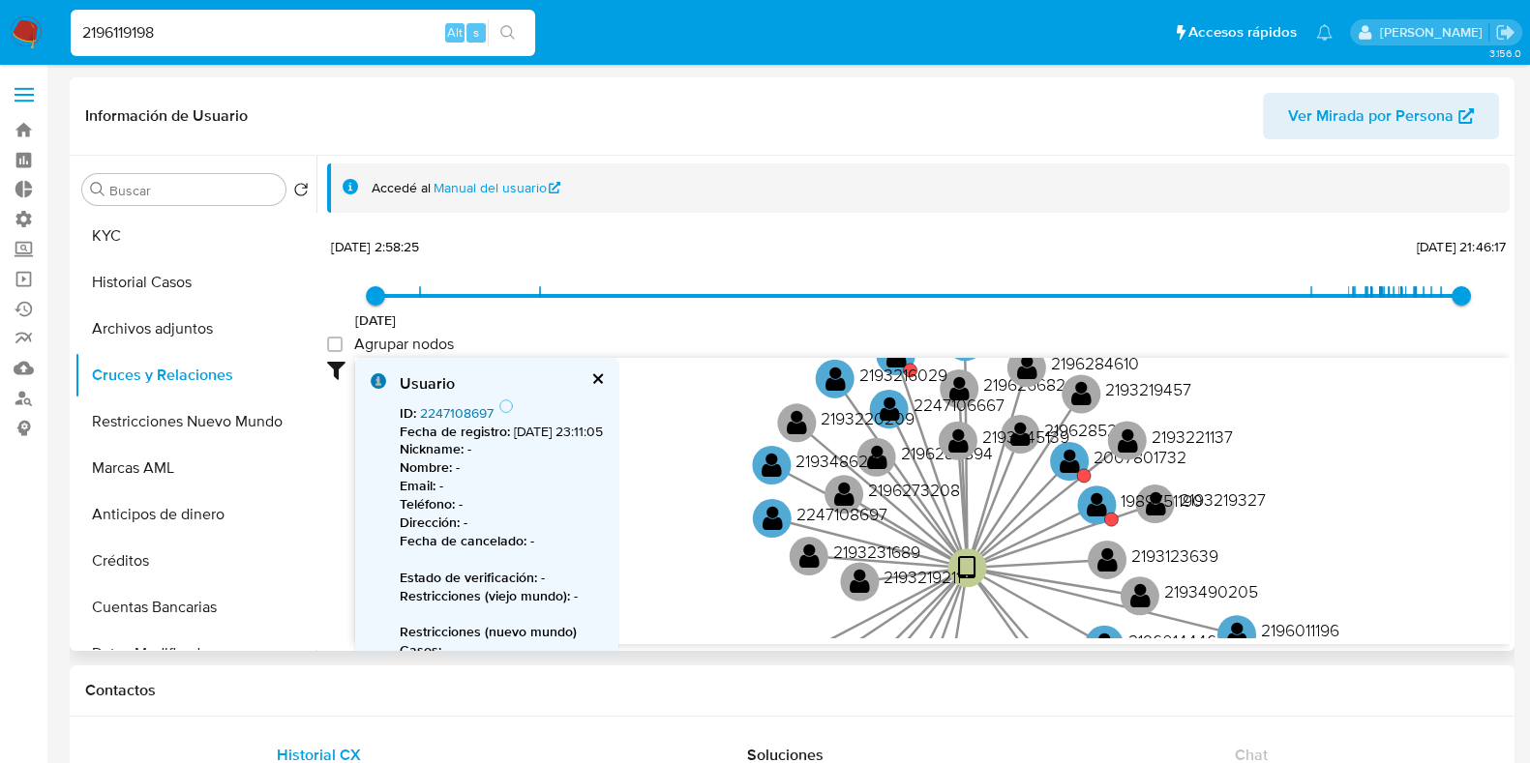
click at [462, 416] on link "2247108697" at bounding box center [457, 413] width 74 height 19
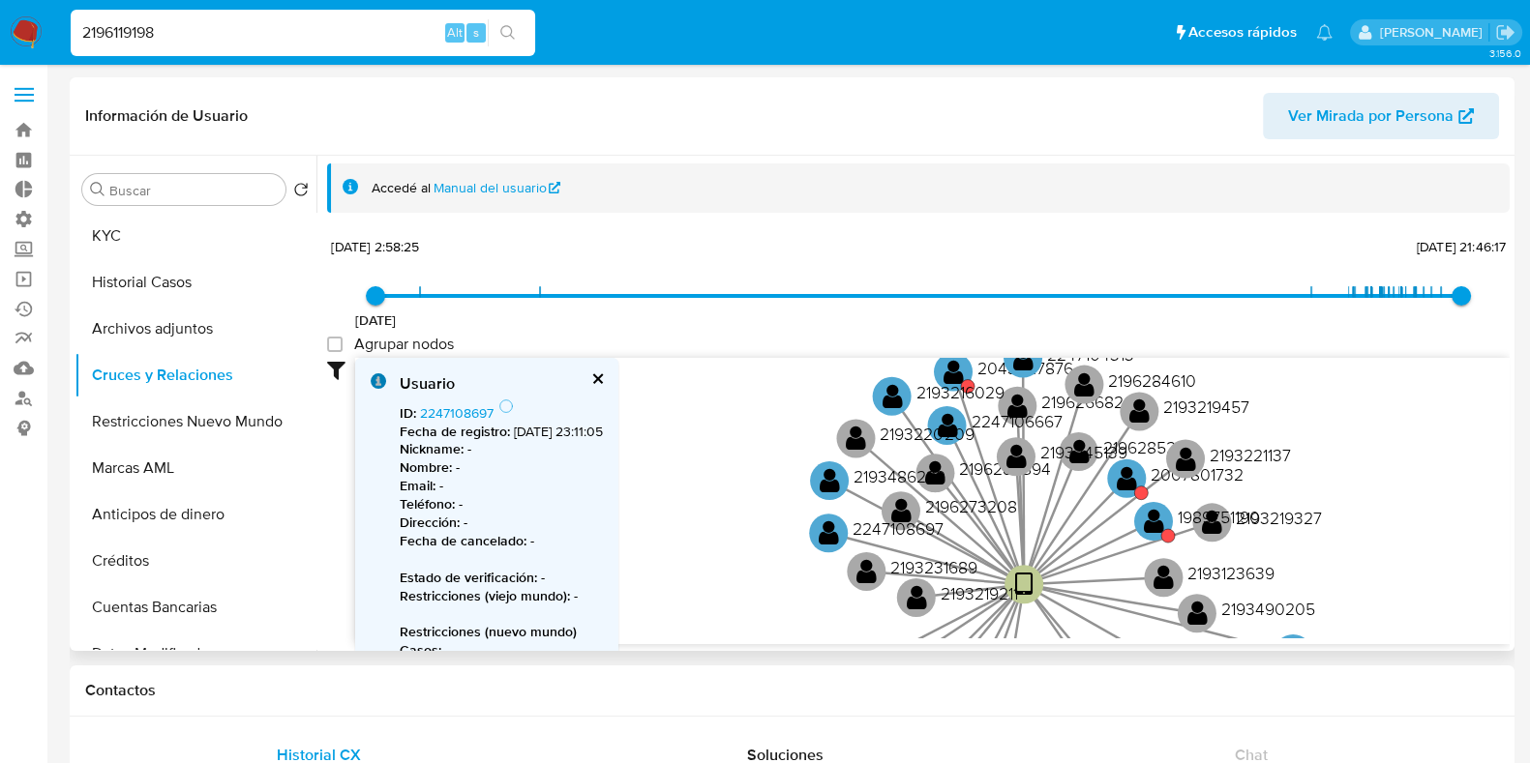
drag, startPoint x: 714, startPoint y: 535, endPoint x: 768, endPoint y: 551, distance: 56.4
click at [768, 551] on icon "device-673c156715fbd026231db327  device-66f3048c78d6f4db20607567  device-674d…" at bounding box center [932, 498] width 1154 height 281
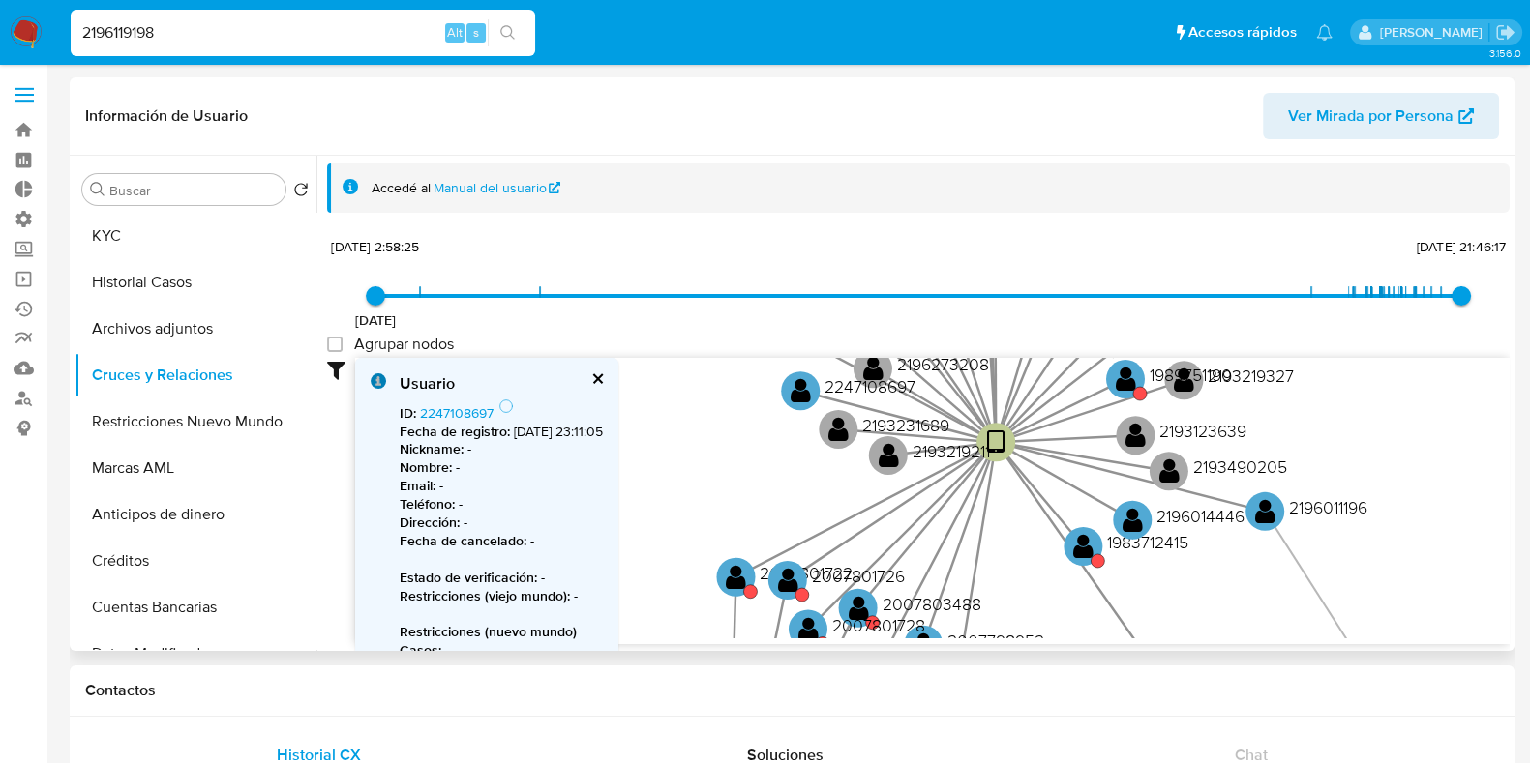
drag, startPoint x: 740, startPoint y: 573, endPoint x: 712, endPoint y: 431, distance: 145.0
click at [712, 431] on icon "device-673c156715fbd026231db327  device-66f3048c78d6f4db20607567  device-674d…" at bounding box center [932, 498] width 1154 height 281
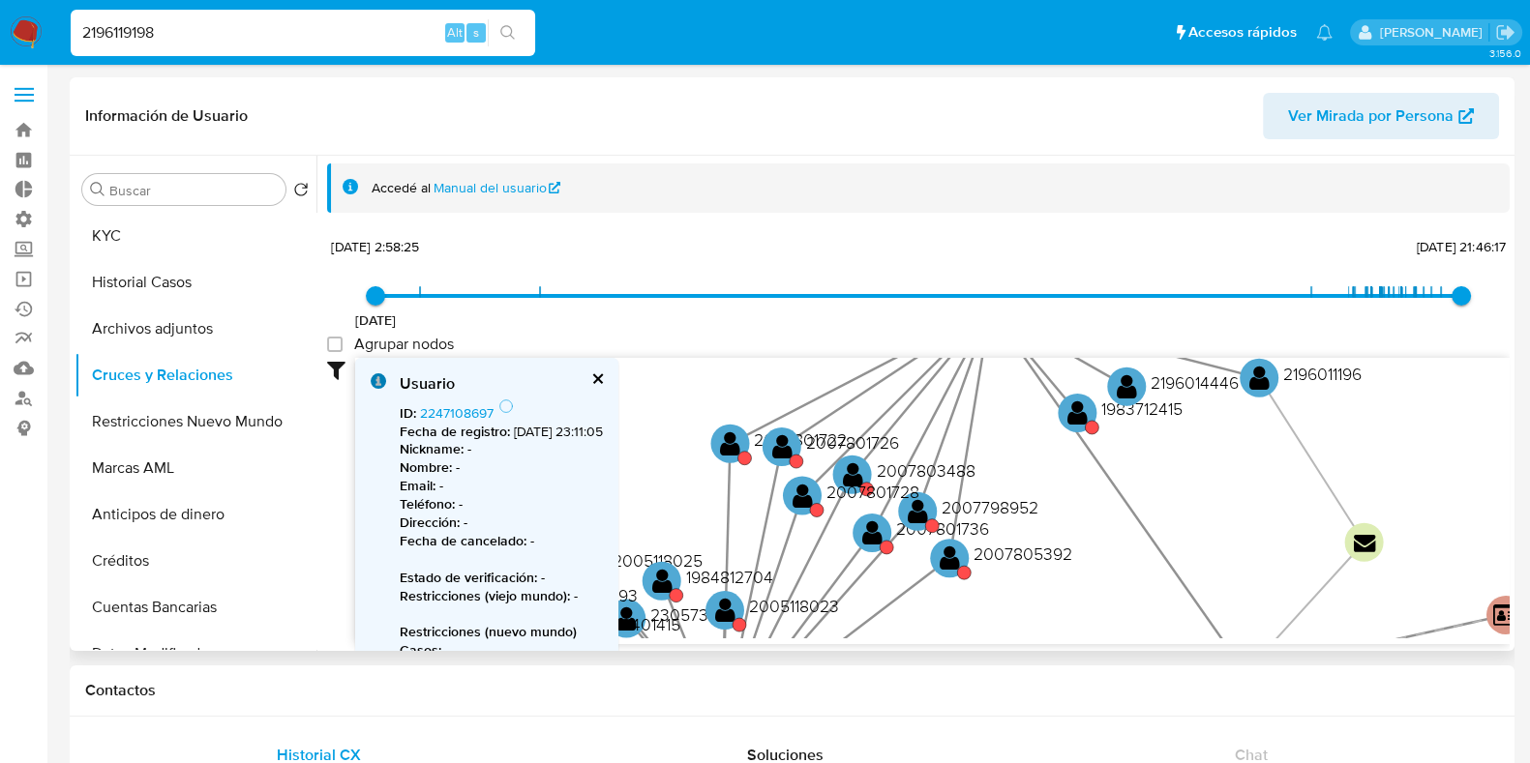
drag, startPoint x: 1034, startPoint y: 582, endPoint x: 1029, endPoint y: 448, distance: 133.7
click at [1029, 448] on icon "device-673c156715fbd026231db327  device-66f3048c78d6f4db20607567  device-674d…" at bounding box center [932, 498] width 1154 height 281
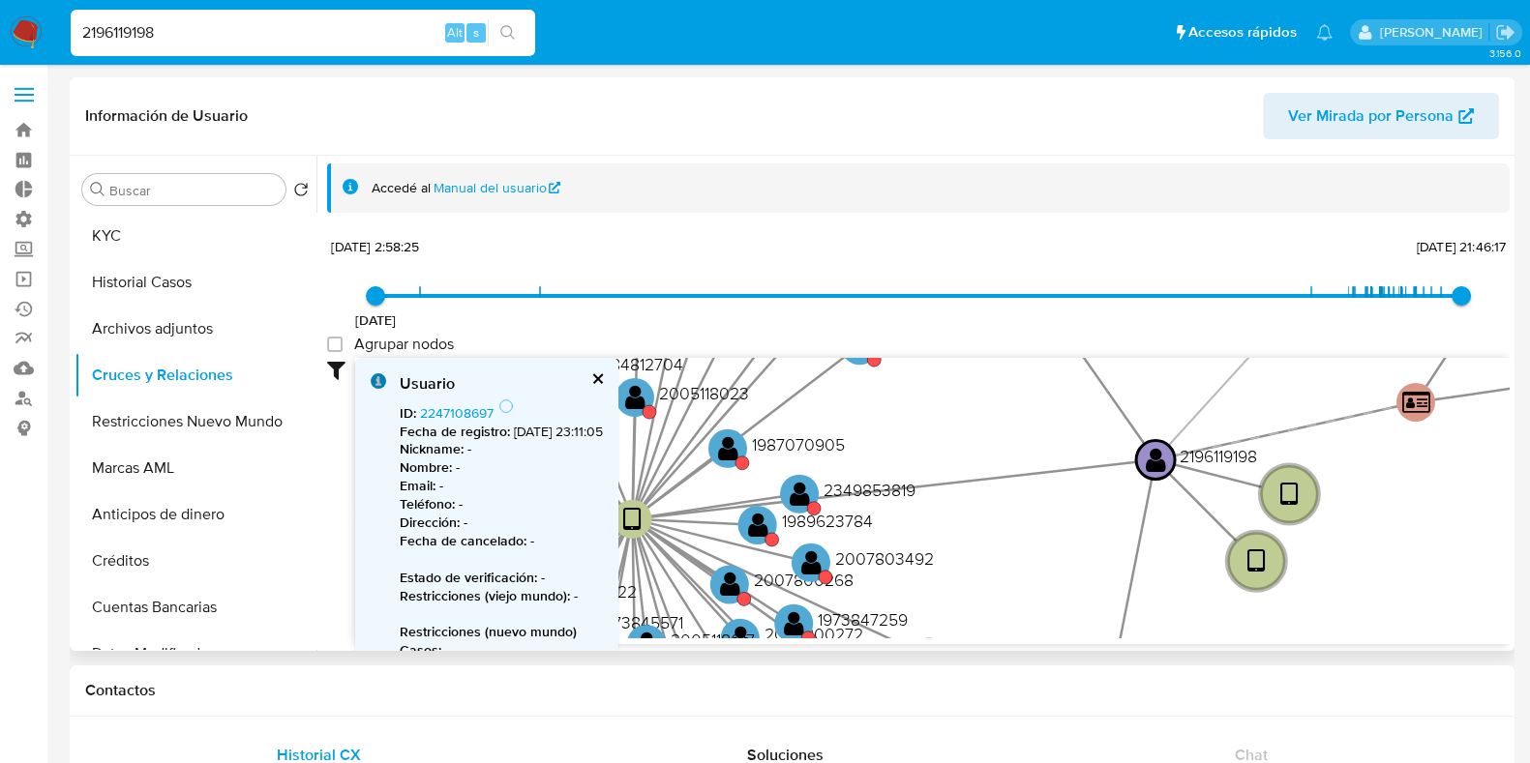
drag, startPoint x: 1030, startPoint y: 520, endPoint x: 968, endPoint y: 381, distance: 151.6
click at [968, 381] on icon "device-673c156715fbd026231db327  device-66f3048c78d6f4db20607567  device-674d…" at bounding box center [932, 498] width 1154 height 281
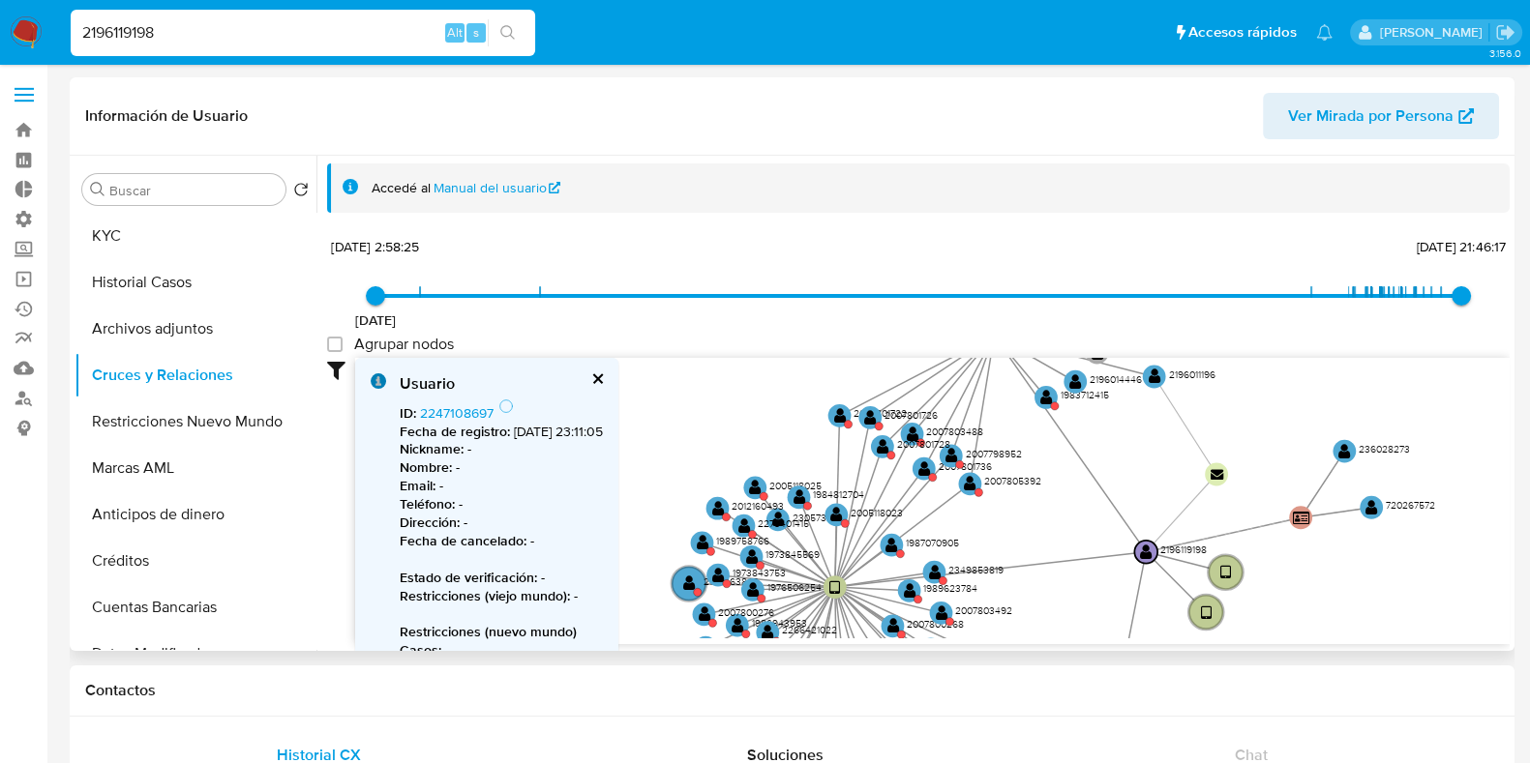
drag, startPoint x: 1040, startPoint y: 497, endPoint x: 1062, endPoint y: 517, distance: 28.8
click at [1061, 524] on icon "device-673c156715fbd026231db327  device-66f3048c78d6f4db20607567  device-674d…" at bounding box center [932, 498] width 1154 height 281
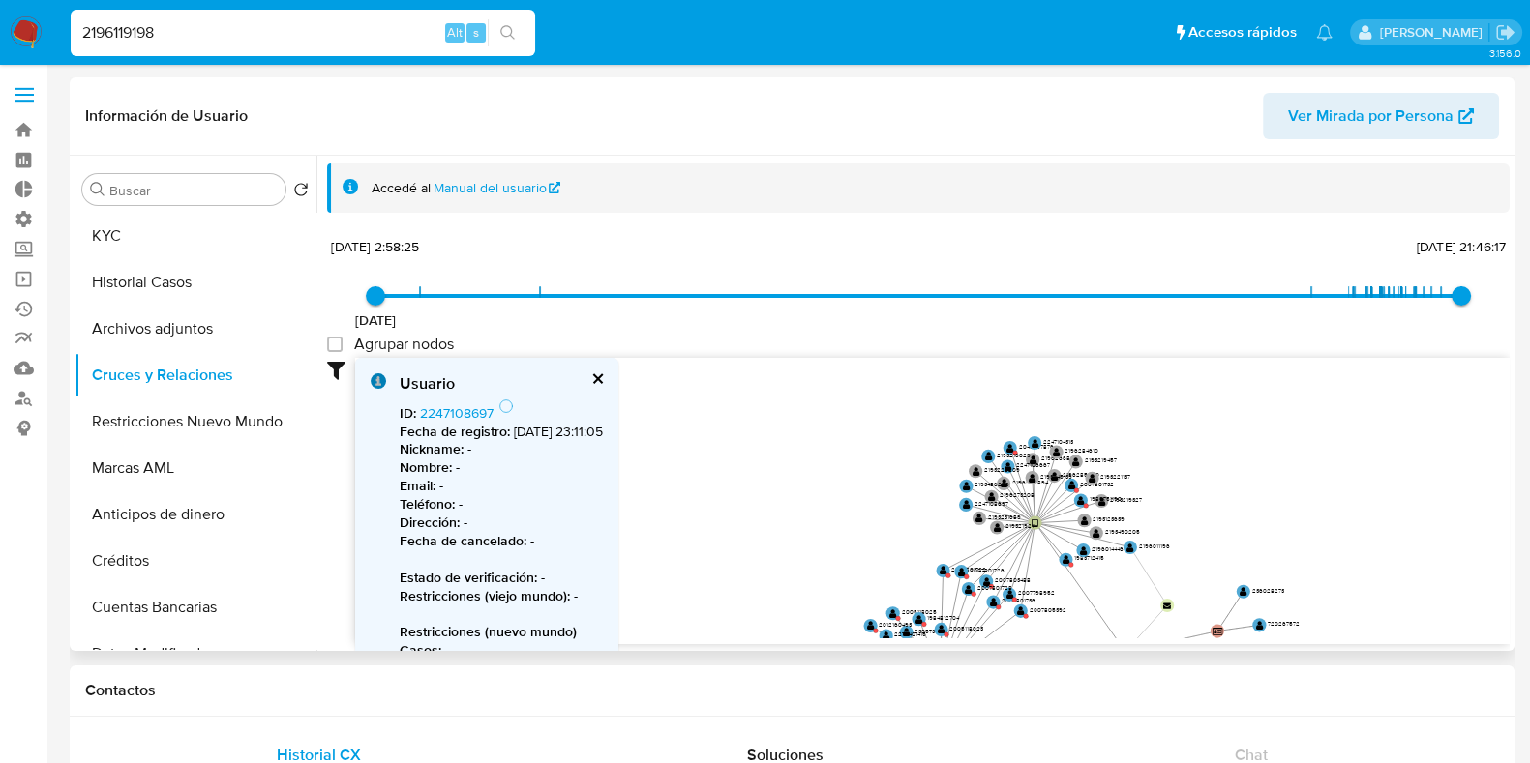
drag, startPoint x: 1079, startPoint y: 491, endPoint x: 1088, endPoint y: 613, distance: 122.2
click at [1088, 613] on icon "device-673c156715fbd026231db327  device-66f3048c78d6f4db20607567  device-674d…" at bounding box center [932, 498] width 1154 height 281
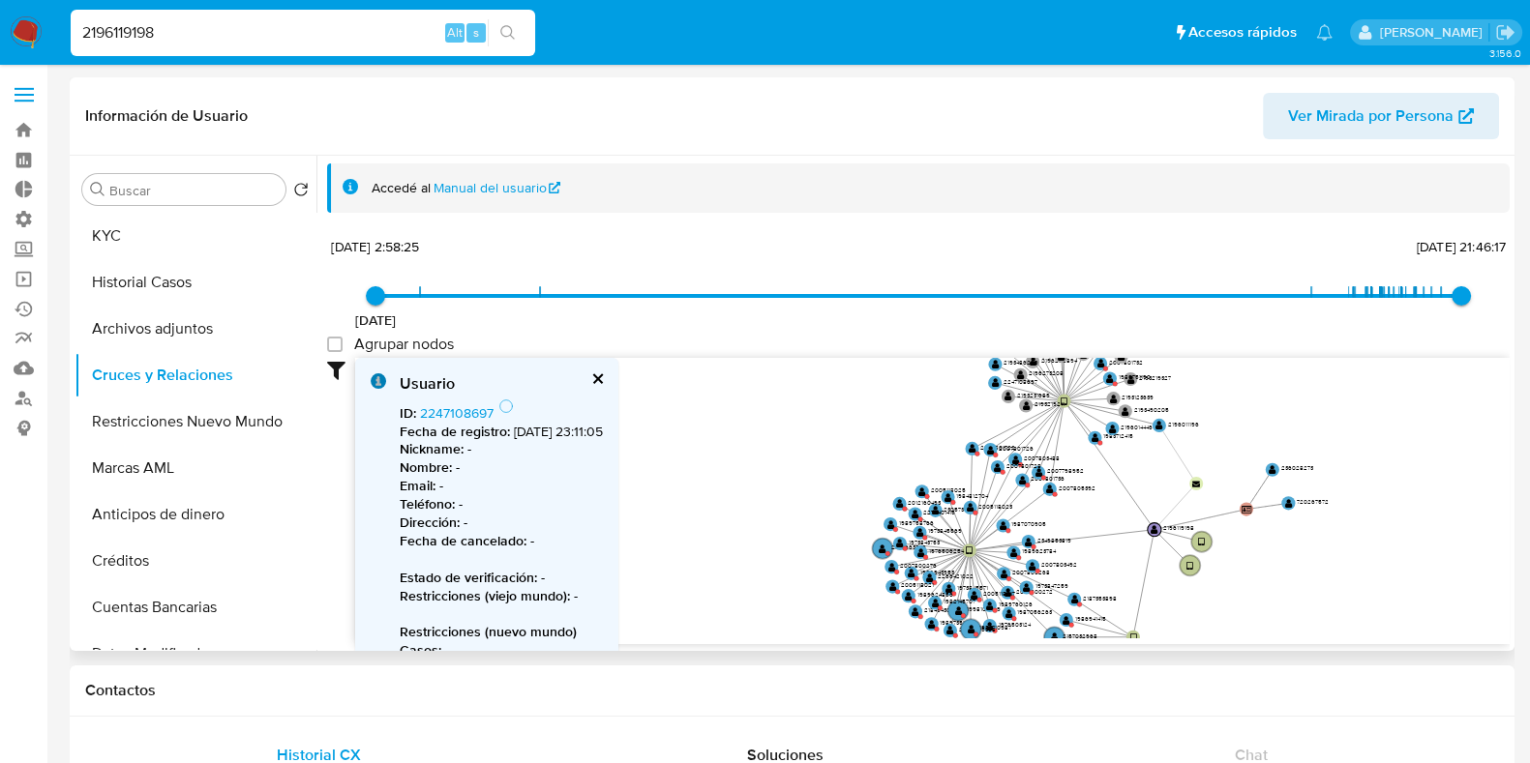
drag, startPoint x: 1268, startPoint y: 428, endPoint x: 1248, endPoint y: 411, distance: 25.4
click at [1285, 379] on icon "device-673c156715fbd026231db327  device-66f3048c78d6f4db20607567  device-674d…" at bounding box center [932, 498] width 1154 height 281
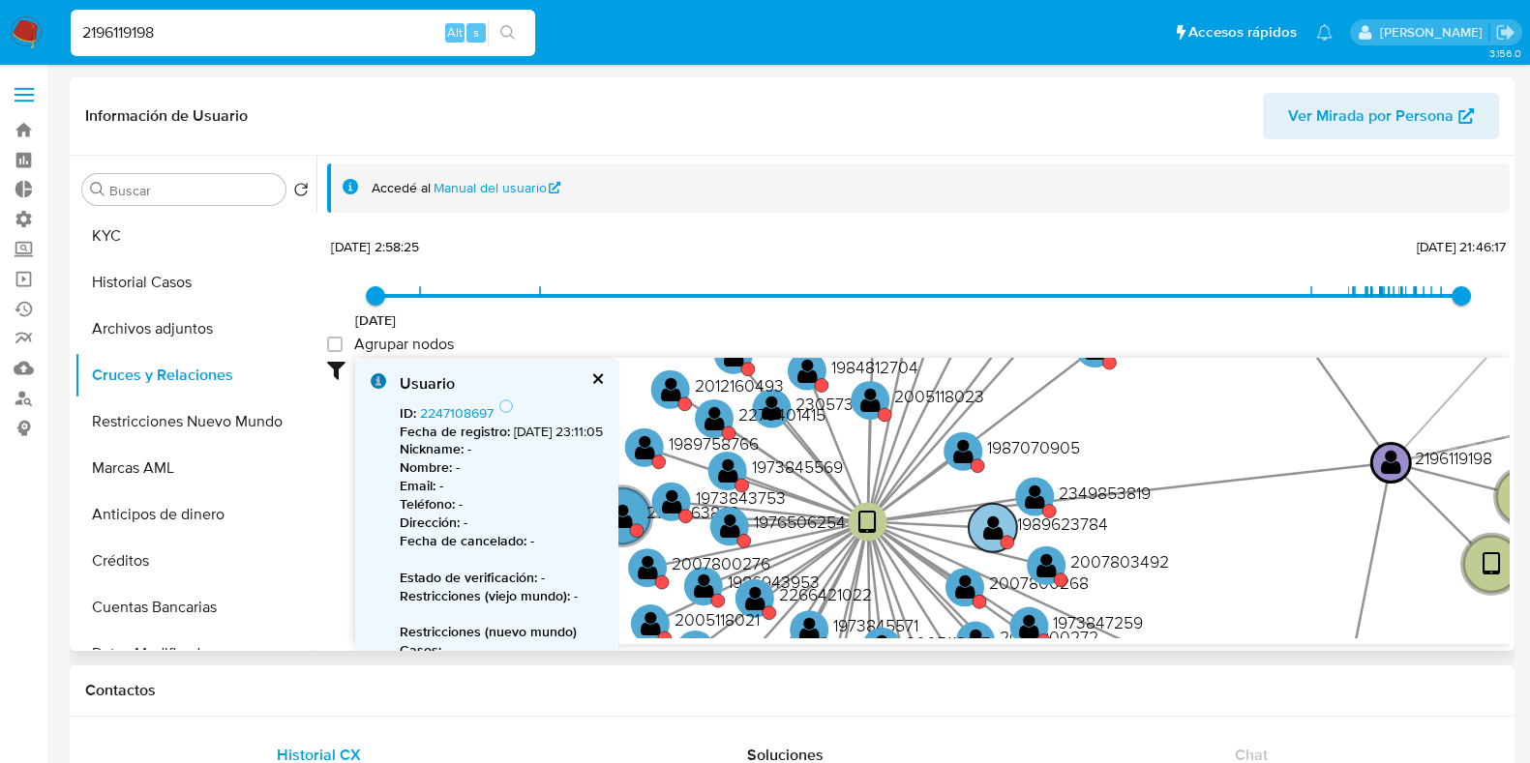
click at [998, 524] on text "" at bounding box center [993, 528] width 20 height 28
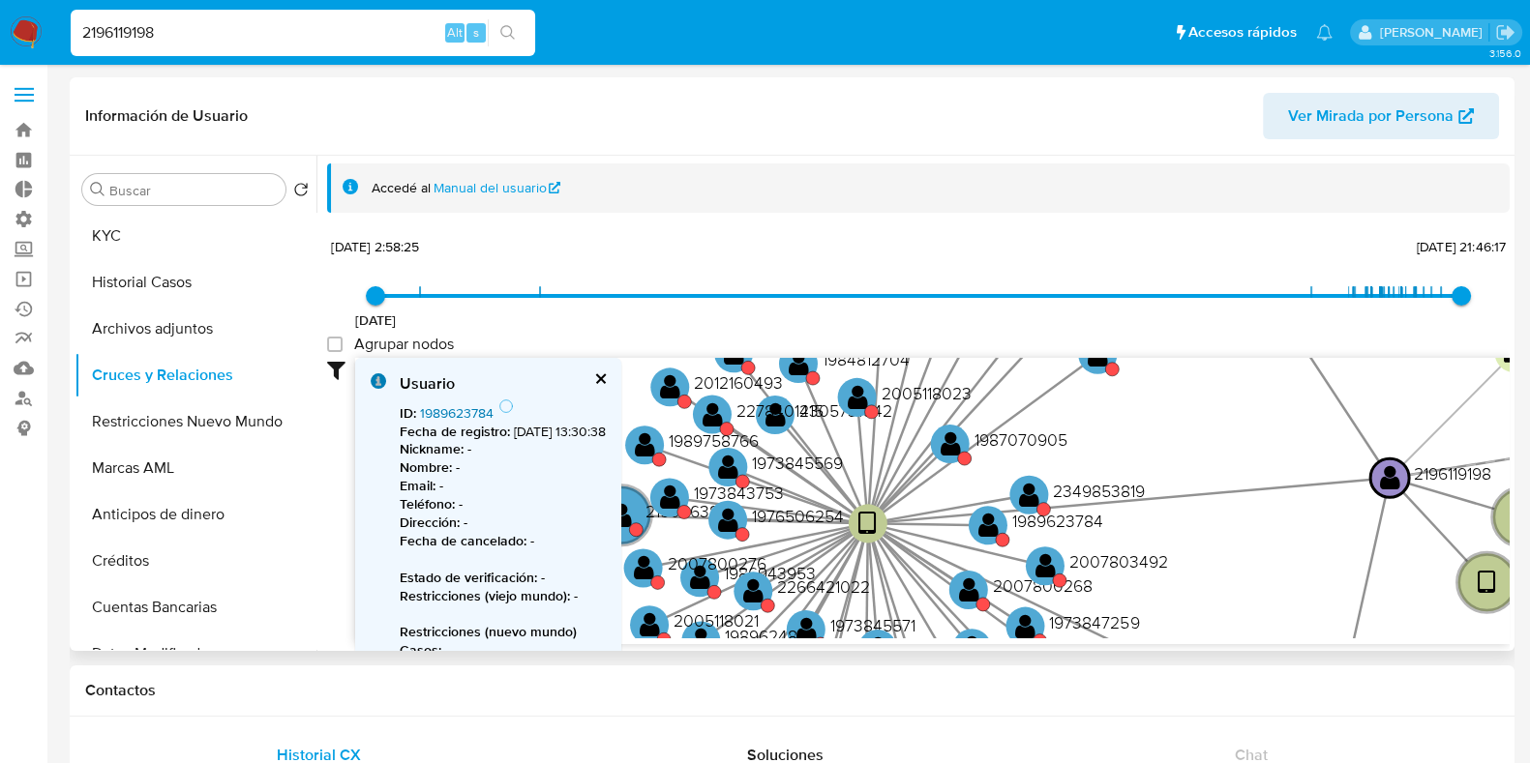
click at [452, 413] on link "1989623784" at bounding box center [457, 413] width 74 height 19
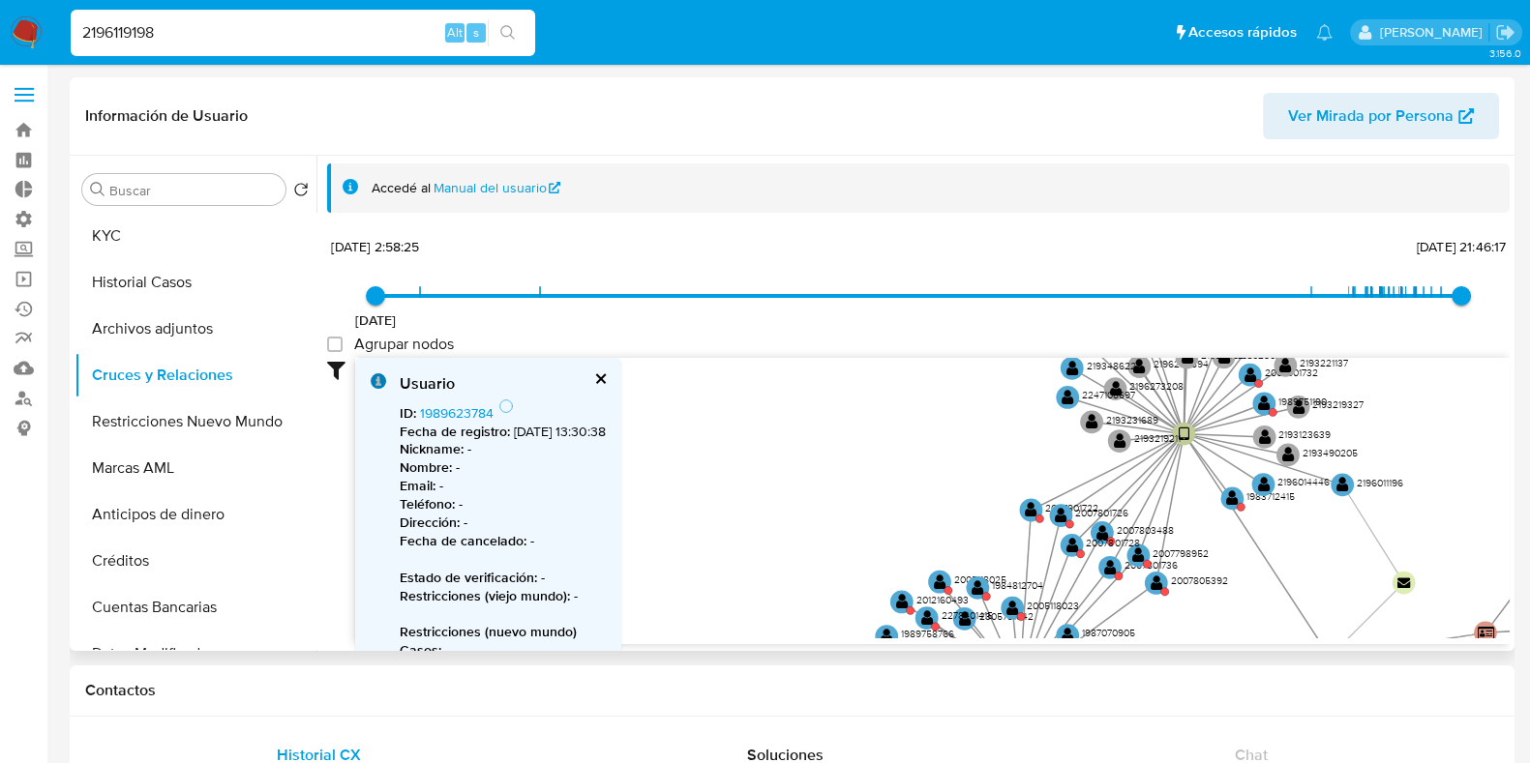
drag, startPoint x: 1257, startPoint y: 520, endPoint x: 1224, endPoint y: 565, distance: 56.1
click at [1257, 621] on icon "device-673c156715fbd026231db327  device-66f3048c78d6f4db20607567  device-674d…" at bounding box center [932, 498] width 1154 height 281
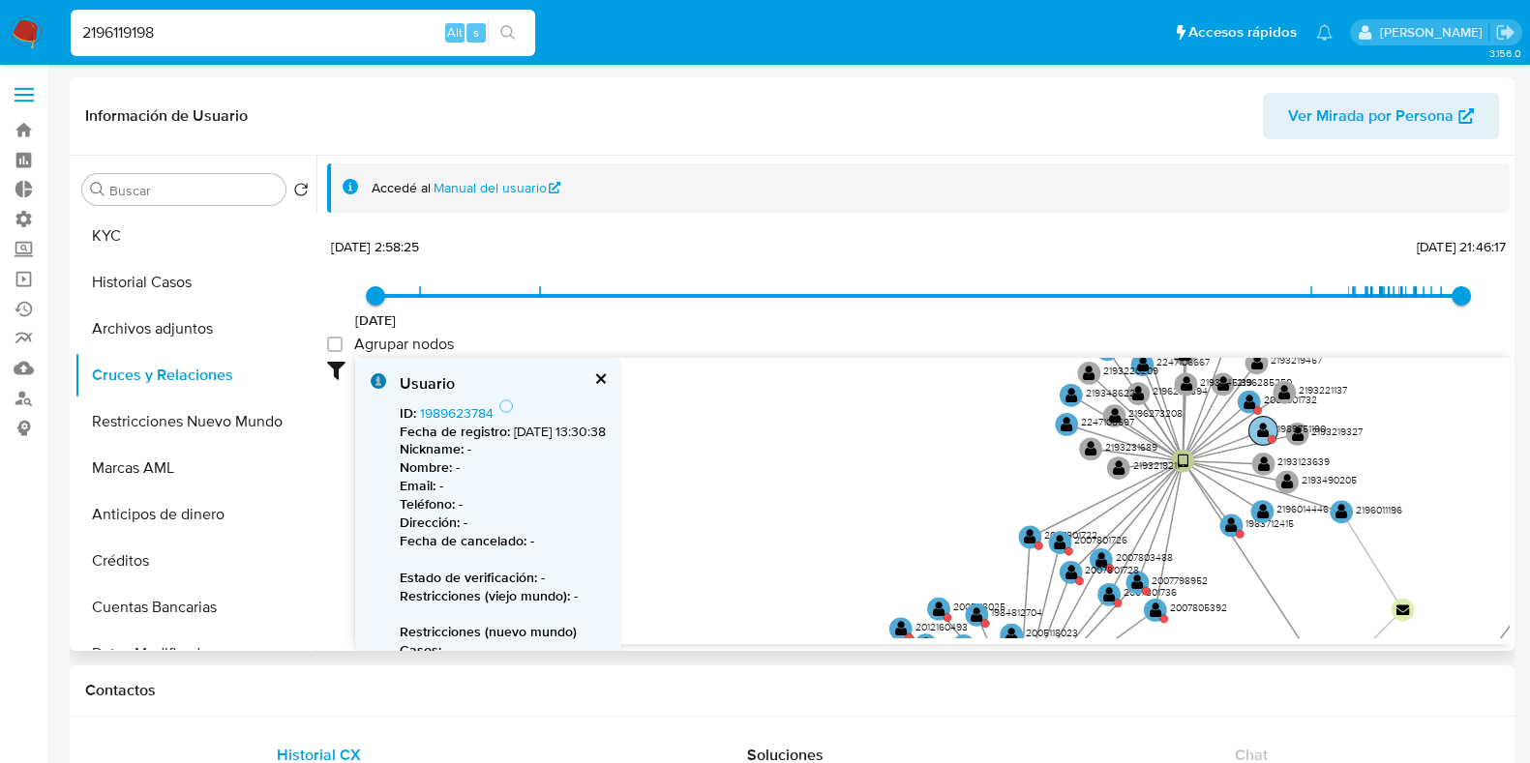
click at [1264, 432] on text "" at bounding box center [1263, 430] width 13 height 16
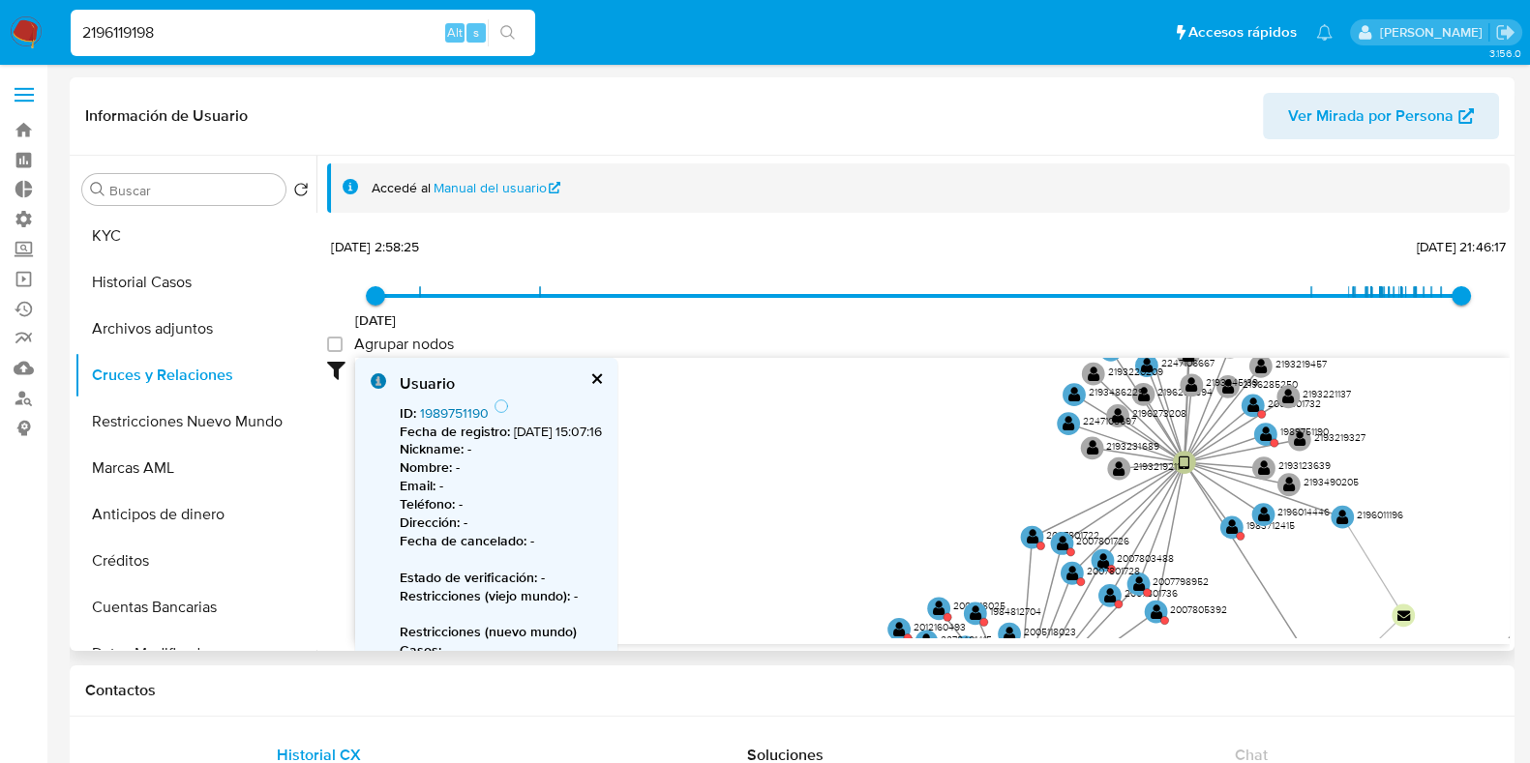
click at [464, 408] on link "1989751190" at bounding box center [454, 413] width 69 height 19
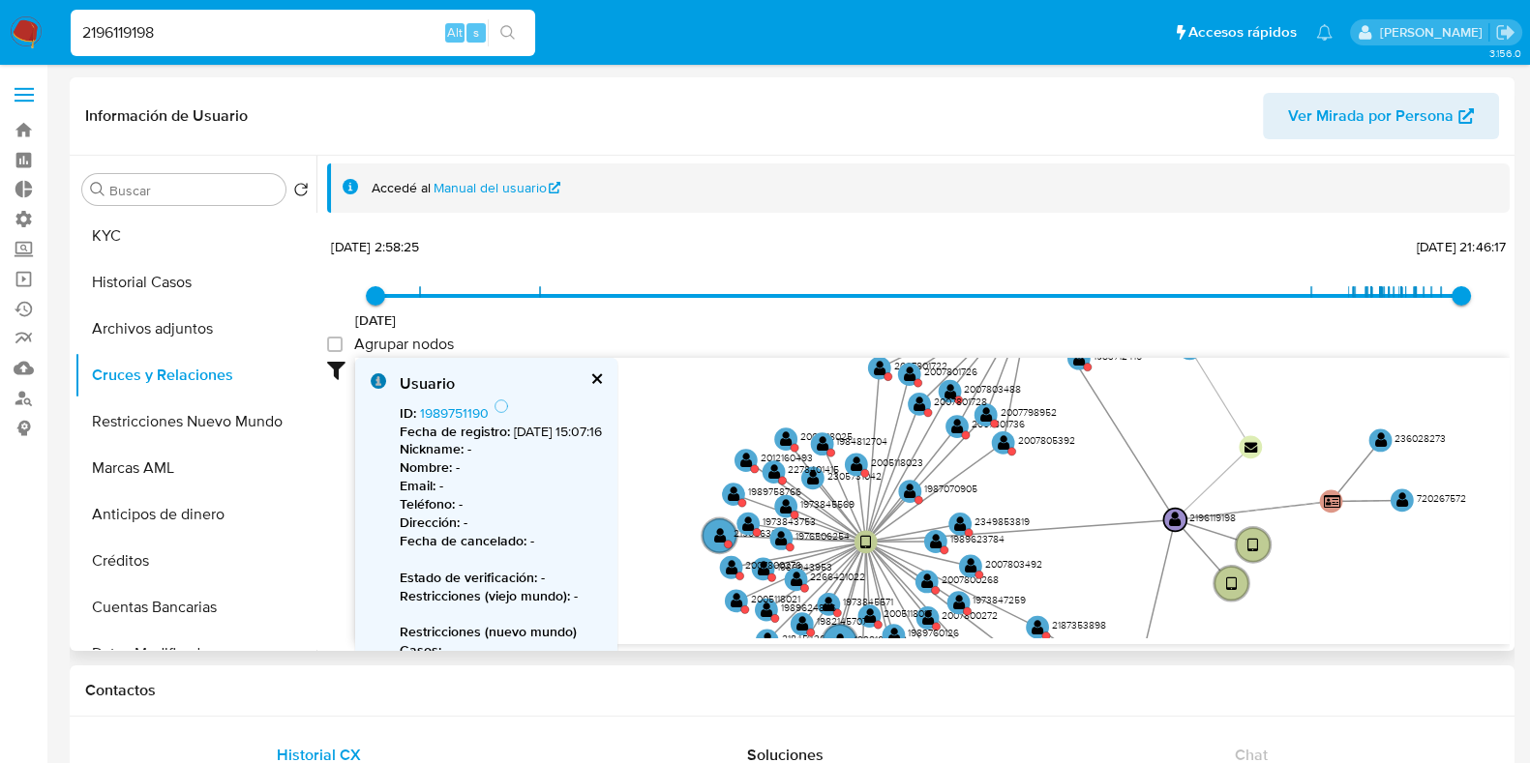
drag, startPoint x: 988, startPoint y: 527, endPoint x: 755, endPoint y: 282, distance: 338.8
click at [755, 282] on div "21/12/2020 21/12/2020, 2:58:25 2/5/2025, 21:46:17 Agrupar nodos Filtros Confian…" at bounding box center [918, 438] width 1183 height 411
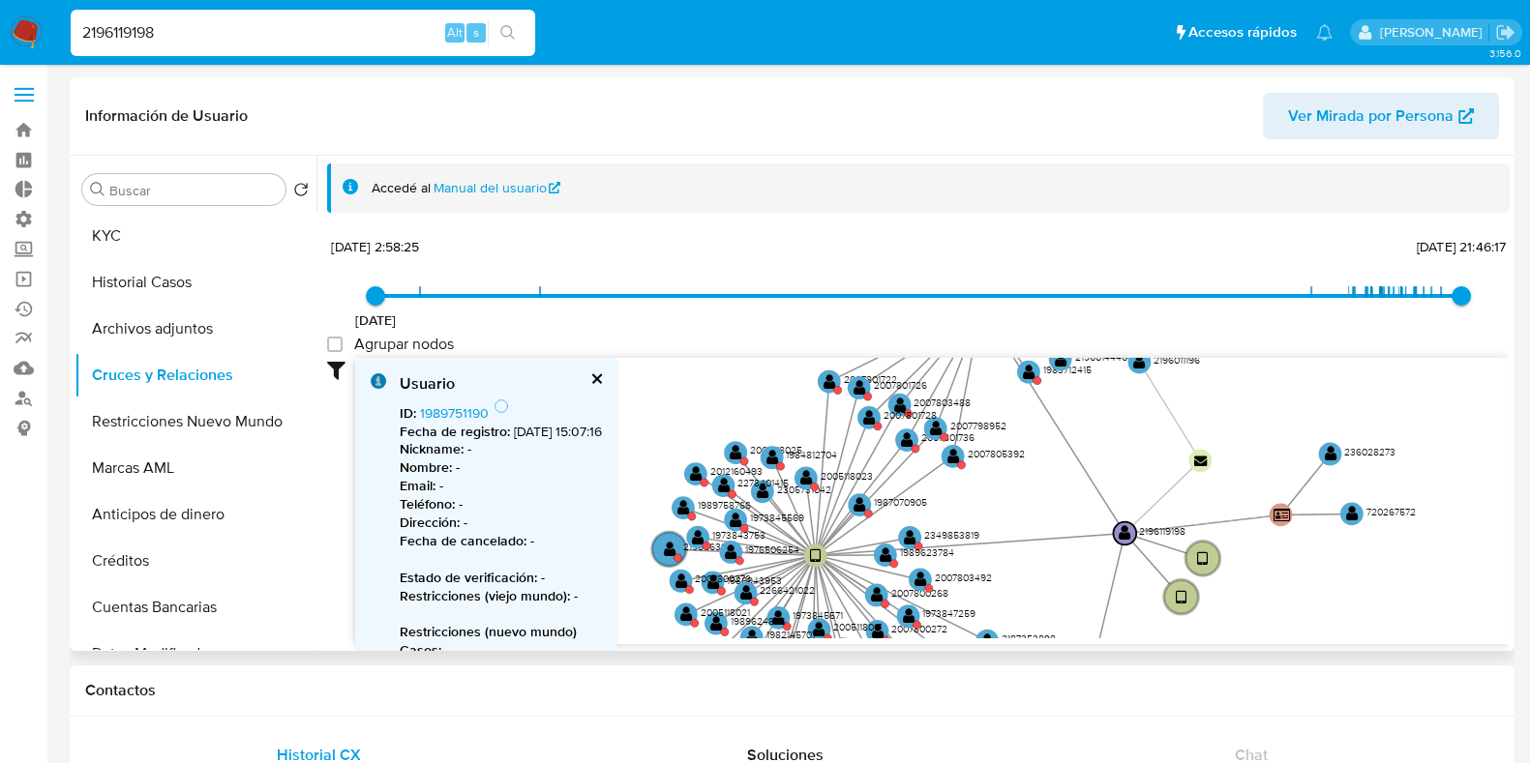
drag, startPoint x: 1024, startPoint y: 481, endPoint x: 1056, endPoint y: 572, distance: 96.4
click at [1056, 572] on icon "device-673c156715fbd026231db327  device-66f3048c78d6f4db20607567  device-674d…" at bounding box center [932, 498] width 1154 height 281
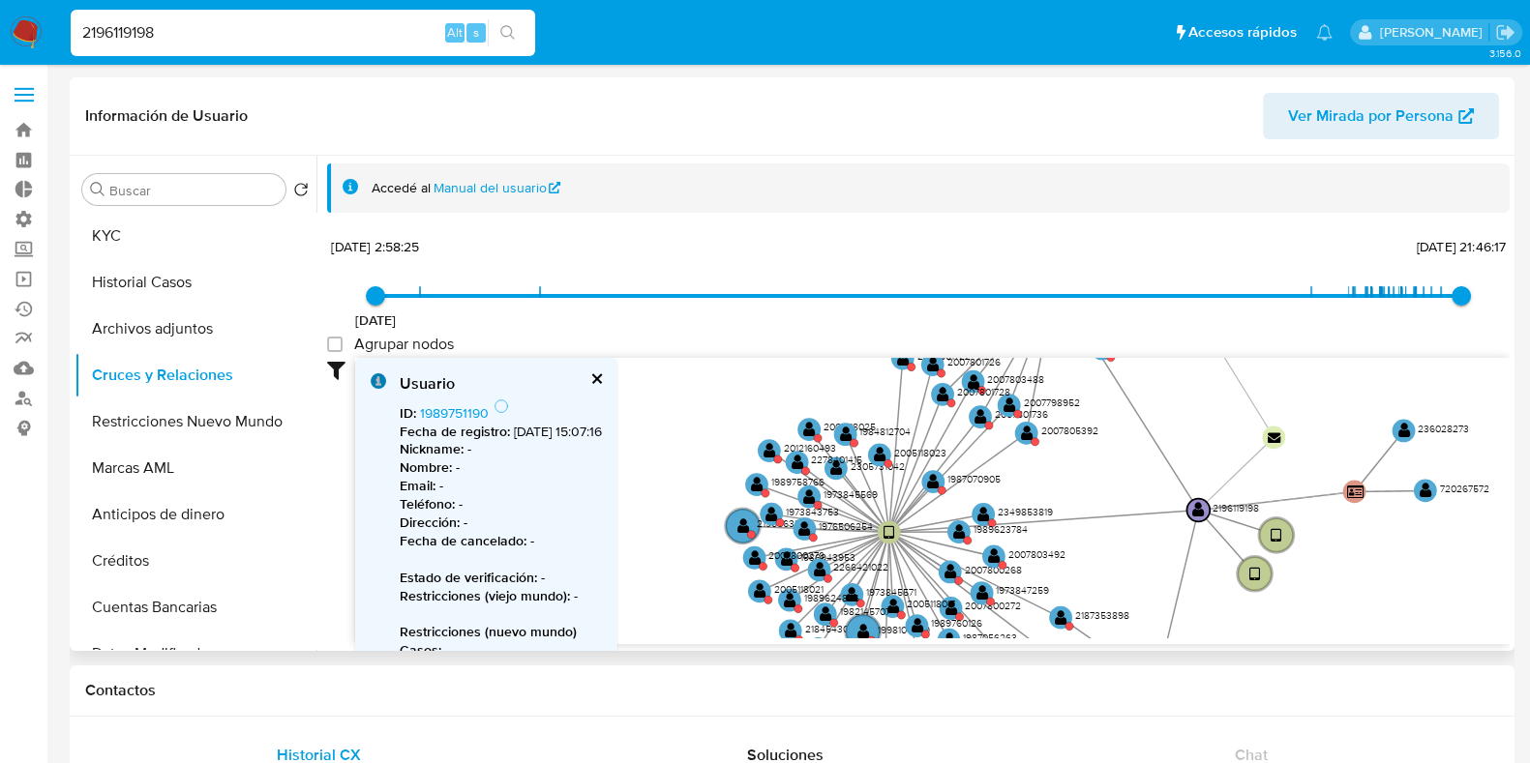
drag, startPoint x: 1020, startPoint y: 529, endPoint x: 1093, endPoint y: 505, distance: 77.4
click at [1093, 505] on icon "device-673c156715fbd026231db327  device-66f3048c78d6f4db20607567  device-674d…" at bounding box center [932, 498] width 1154 height 281
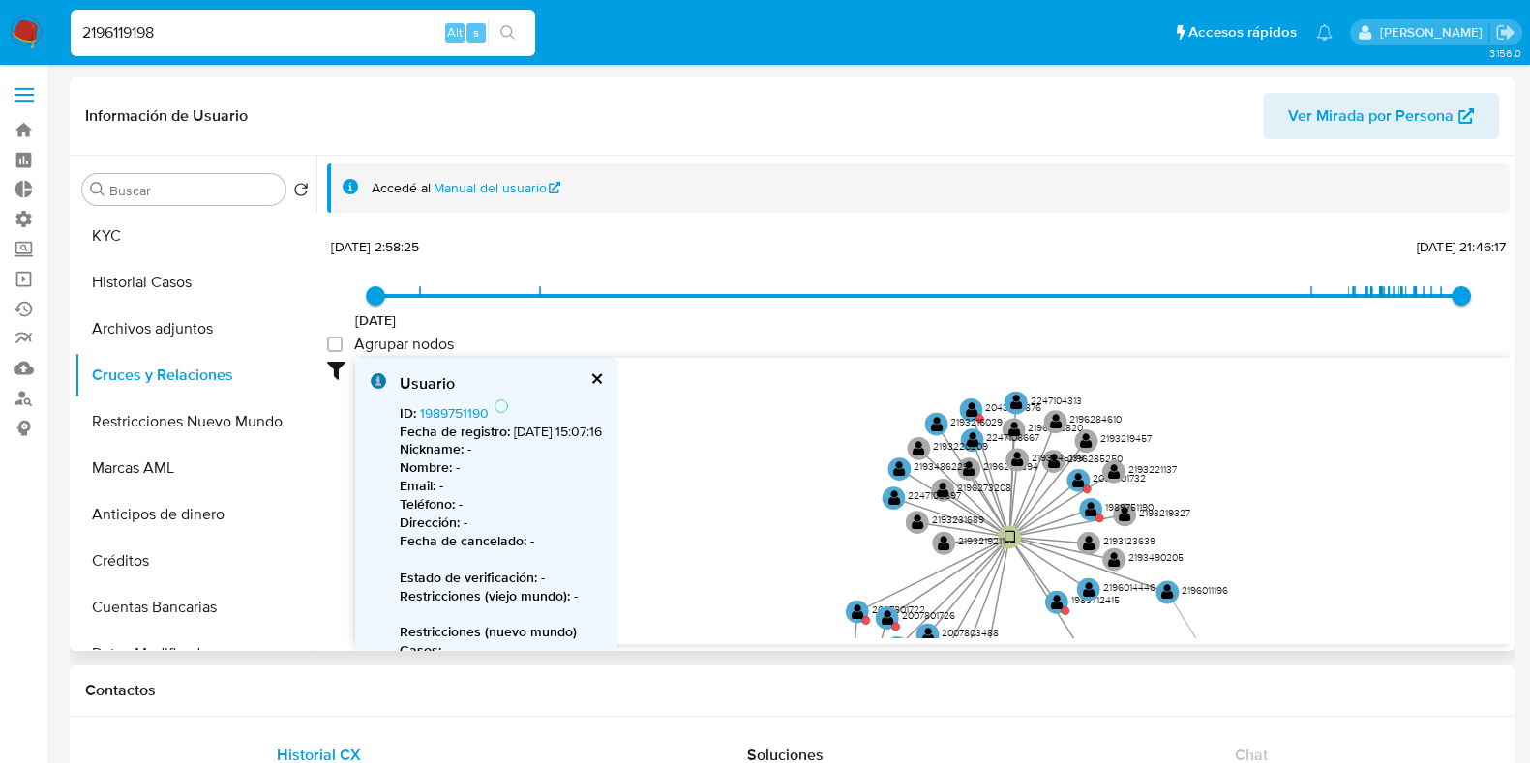
drag, startPoint x: 708, startPoint y: 422, endPoint x: 674, endPoint y: 629, distance: 209.8
click at [674, 629] on icon "device-673c156715fbd026231db327  device-66f3048c78d6f4db20607567  device-674d…" at bounding box center [932, 498] width 1154 height 281
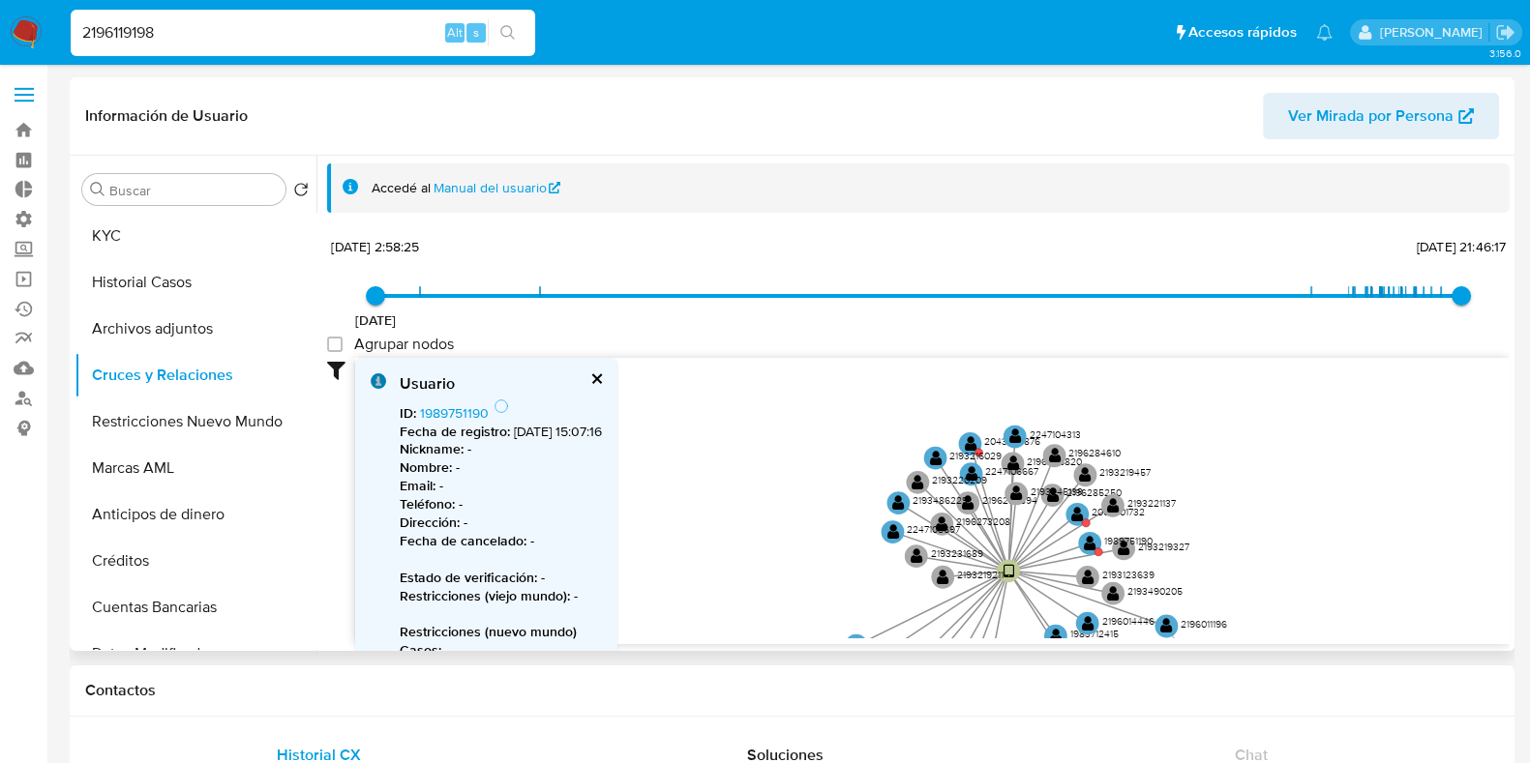
drag, startPoint x: 756, startPoint y: 489, endPoint x: 755, endPoint y: 523, distance: 33.9
click at [755, 523] on icon "device-673c156715fbd026231db327  device-66f3048c78d6f4db20607567  device-674d…" at bounding box center [932, 498] width 1154 height 281
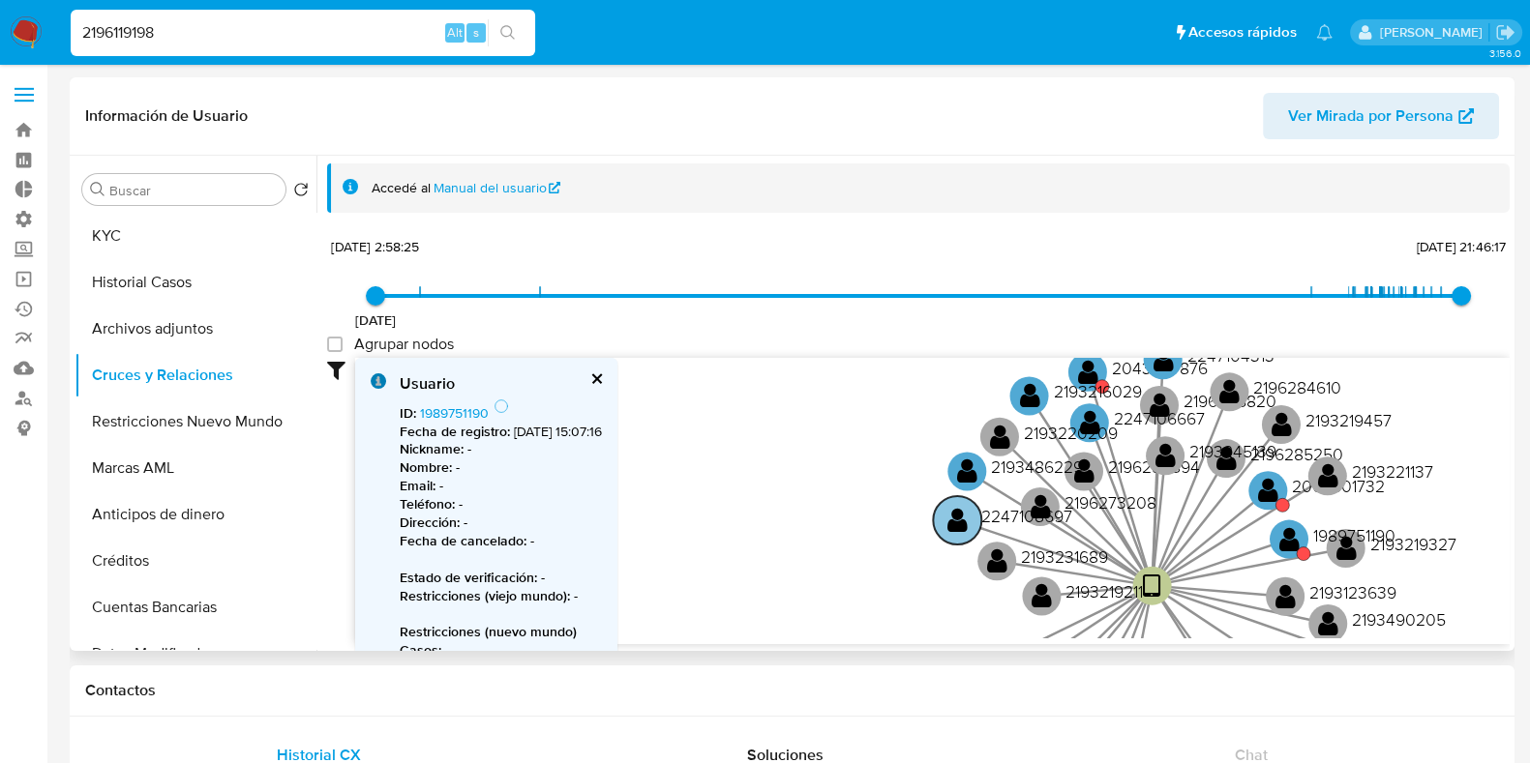
click at [967, 524] on text "" at bounding box center [957, 520] width 20 height 28
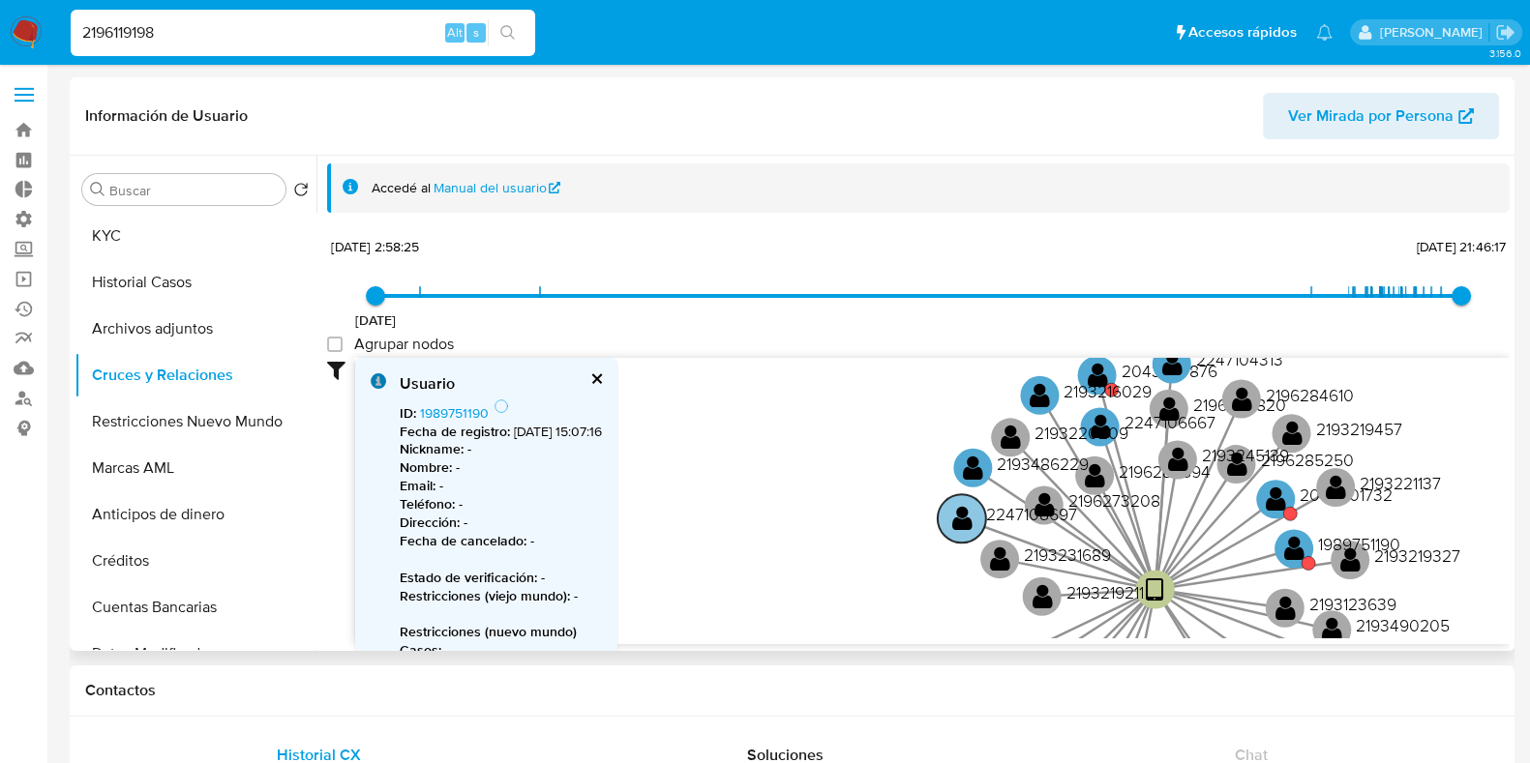
click at [949, 512] on circle at bounding box center [962, 518] width 48 height 48
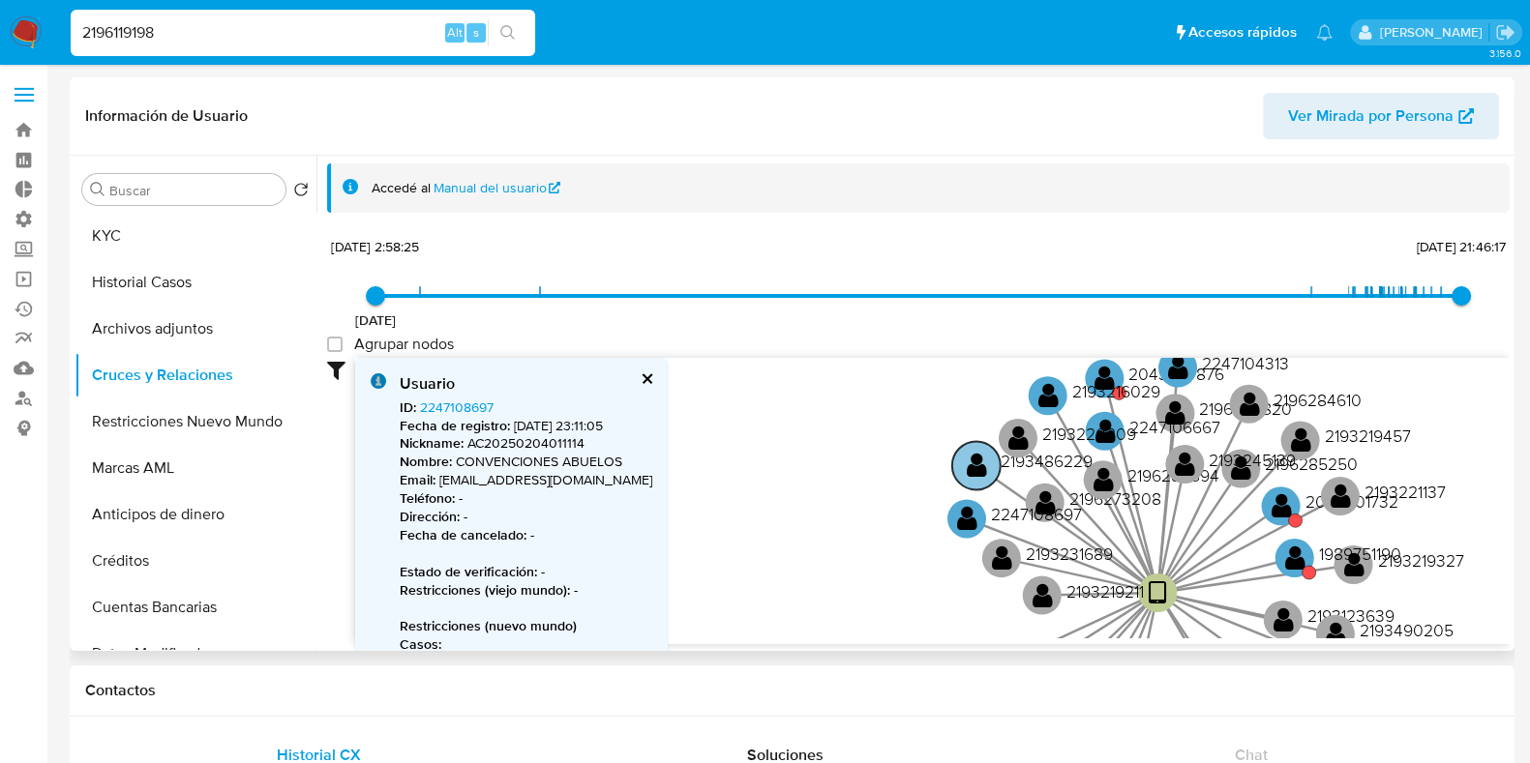
click at [971, 465] on text "" at bounding box center [977, 466] width 20 height 28
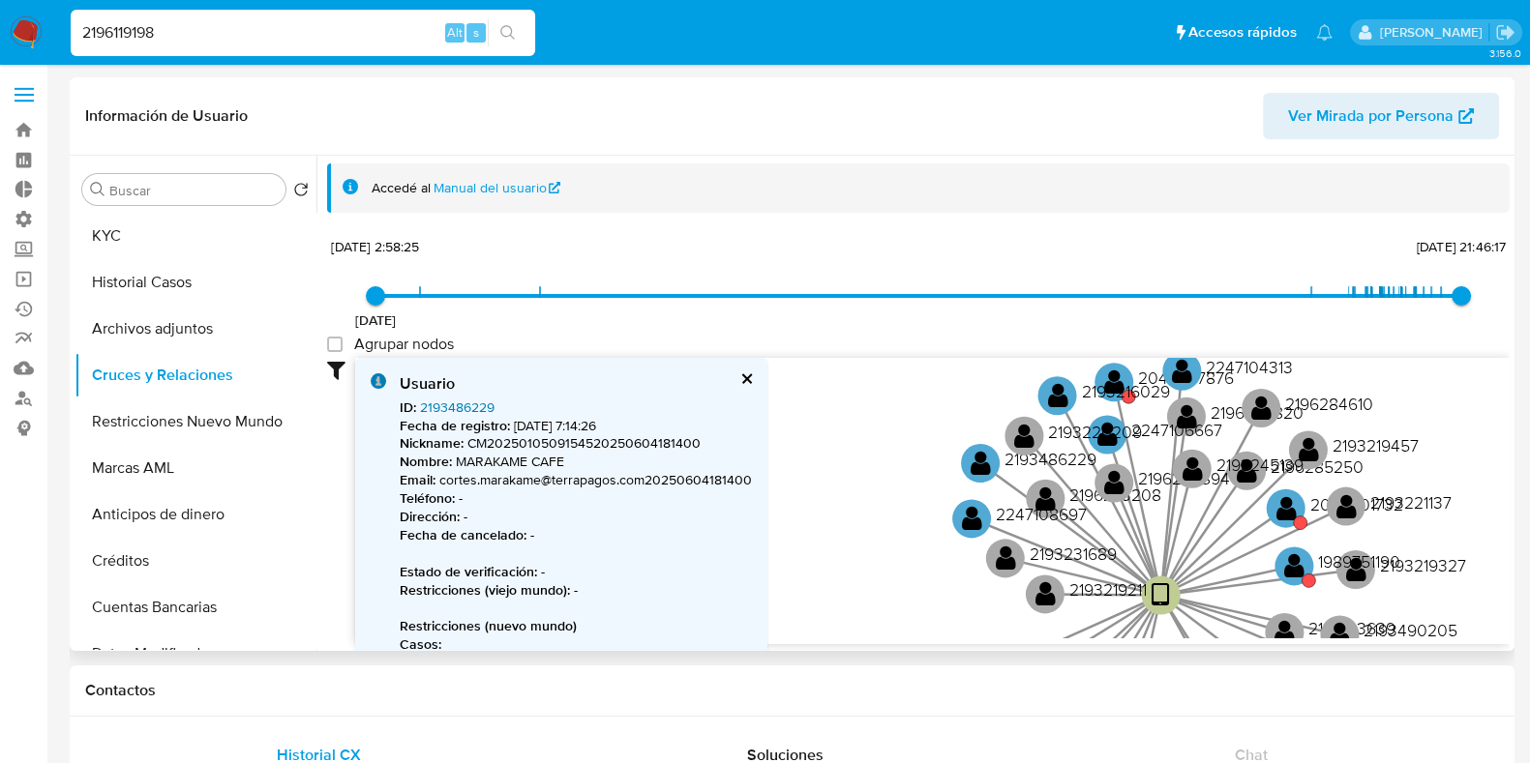
click at [456, 409] on link "2193486229" at bounding box center [457, 407] width 75 height 19
click at [963, 519] on text "" at bounding box center [972, 518] width 20 height 28
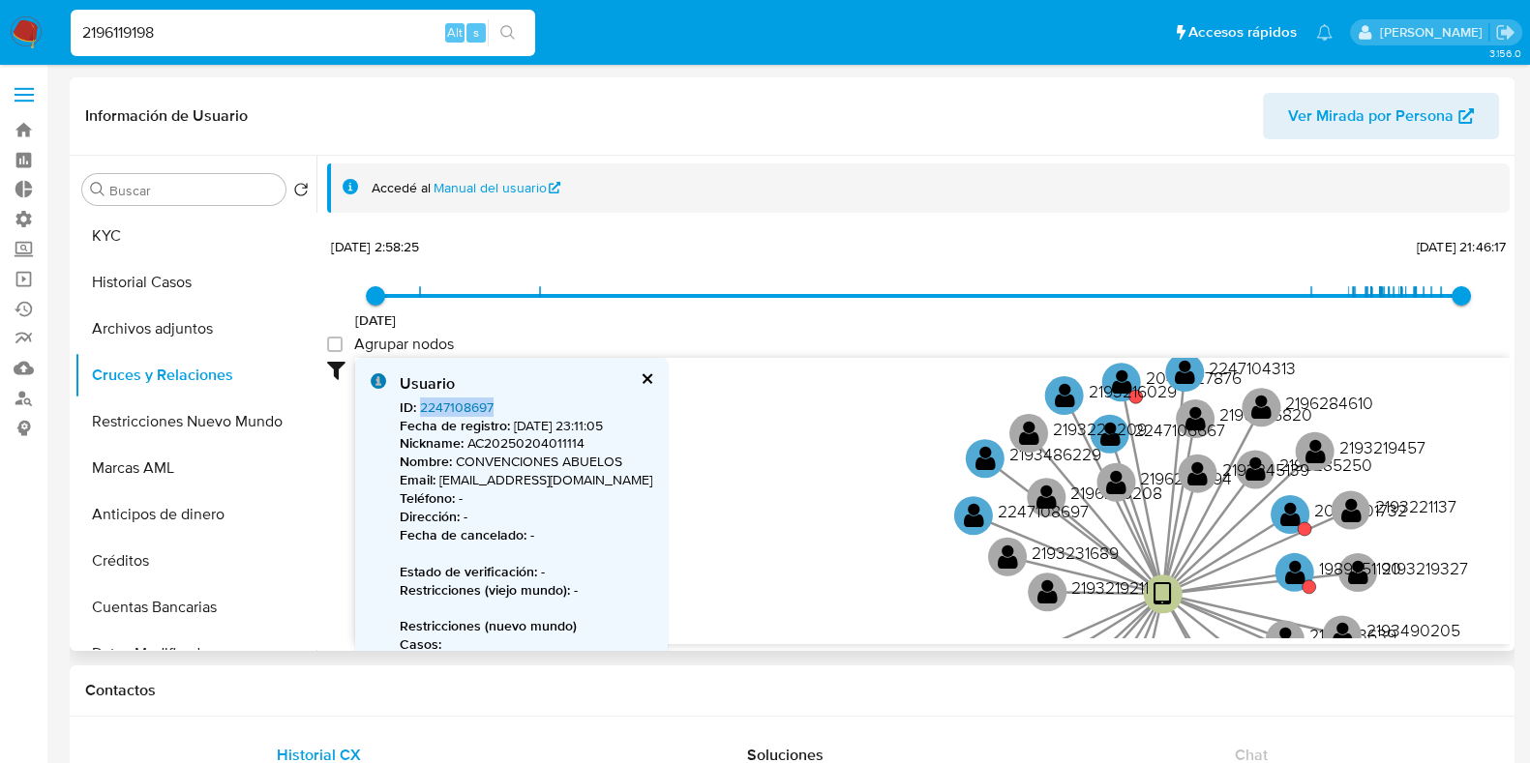
drag, startPoint x: 506, startPoint y: 403, endPoint x: 421, endPoint y: 399, distance: 85.2
click at [421, 399] on div "ID : 2247108697 Fecha de registro : 3/2/2025, 23:11:05 Nickname : AC20250204011…" at bounding box center [526, 591] width 253 height 384
copy link "2247108697"
click at [1064, 404] on text "" at bounding box center [1065, 395] width 20 height 28
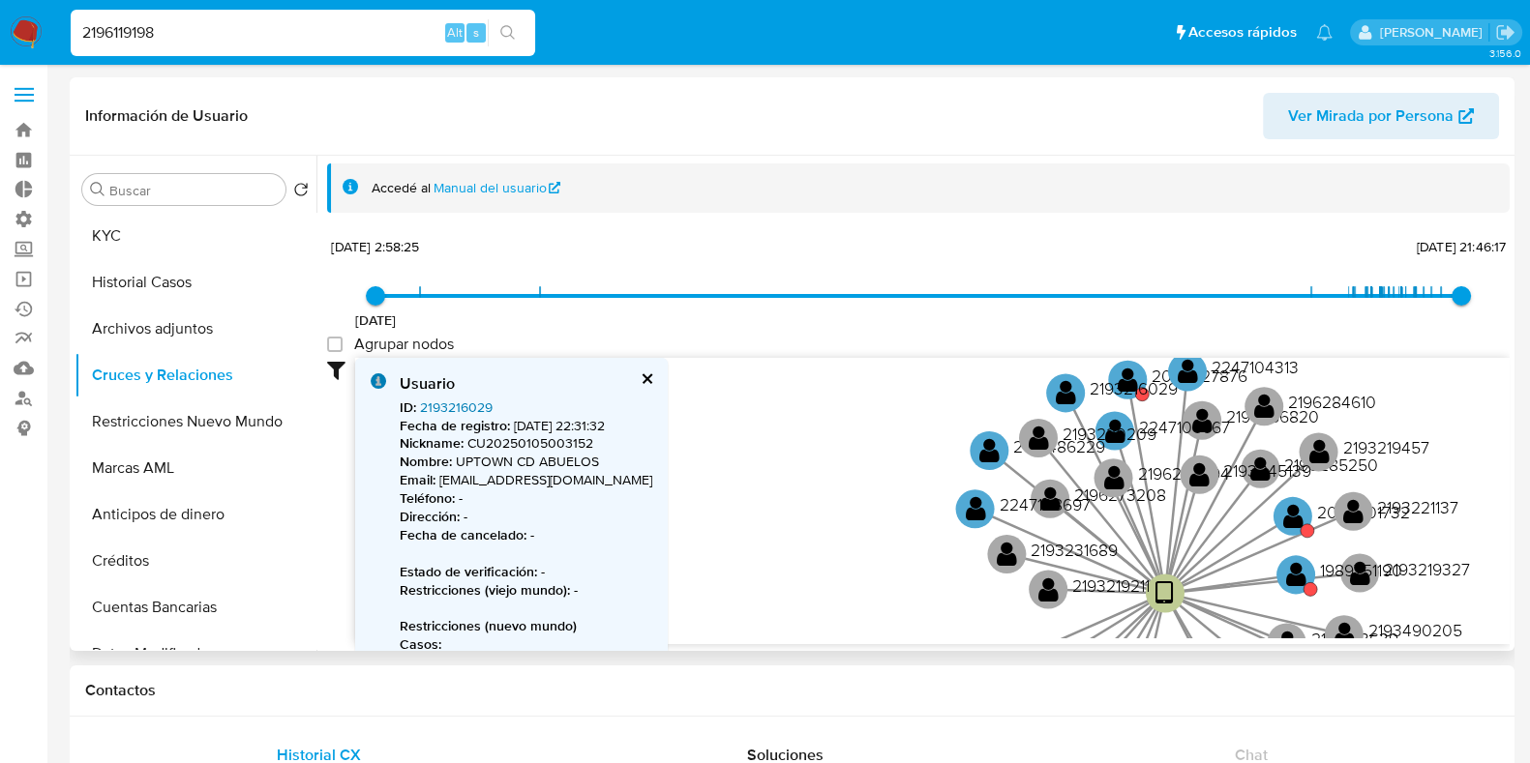
click at [469, 404] on link "2193216029" at bounding box center [456, 407] width 73 height 19
click at [1065, 384] on text "" at bounding box center [1066, 392] width 20 height 28
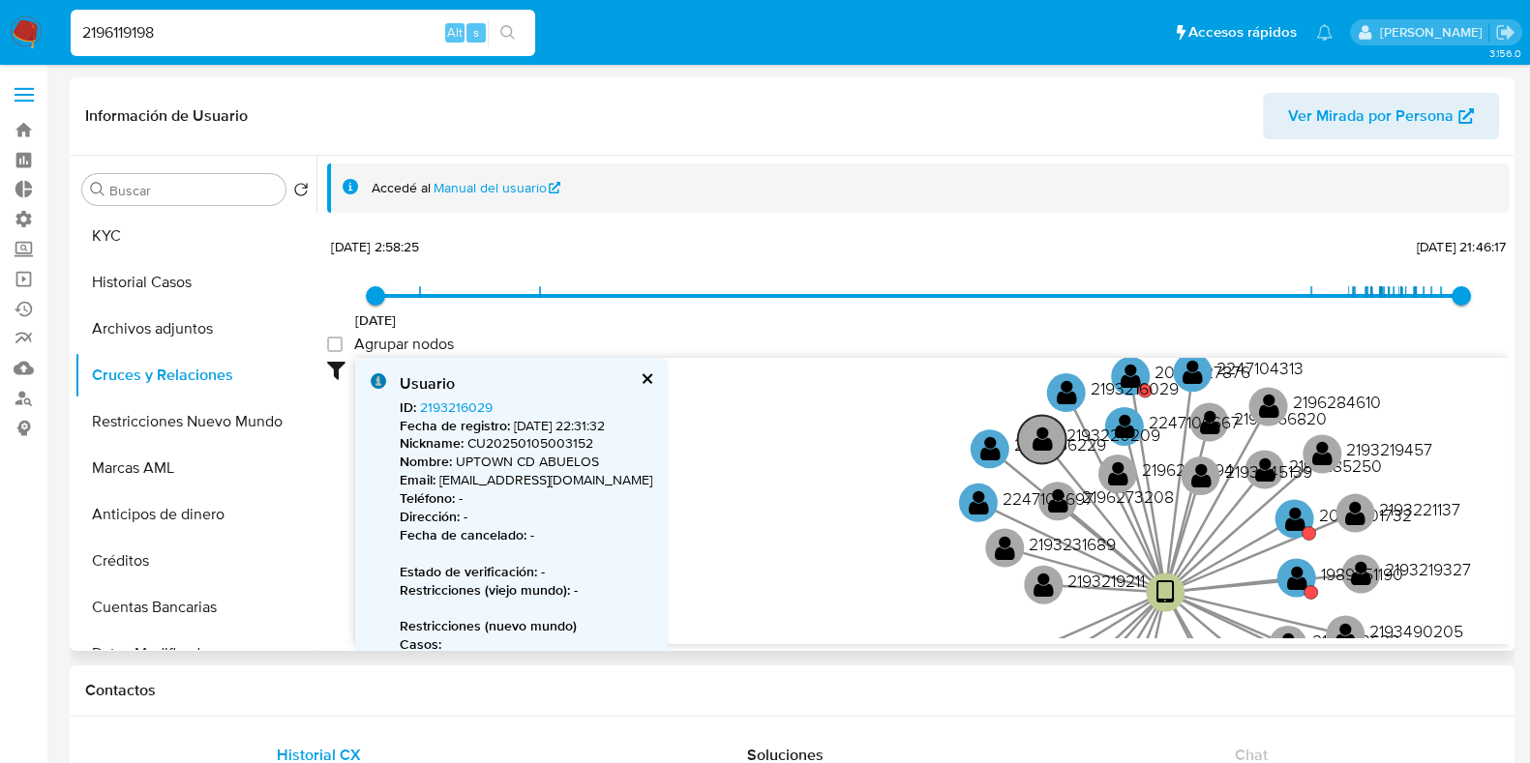
click at [1129, 422] on text "" at bounding box center [1125, 426] width 20 height 28
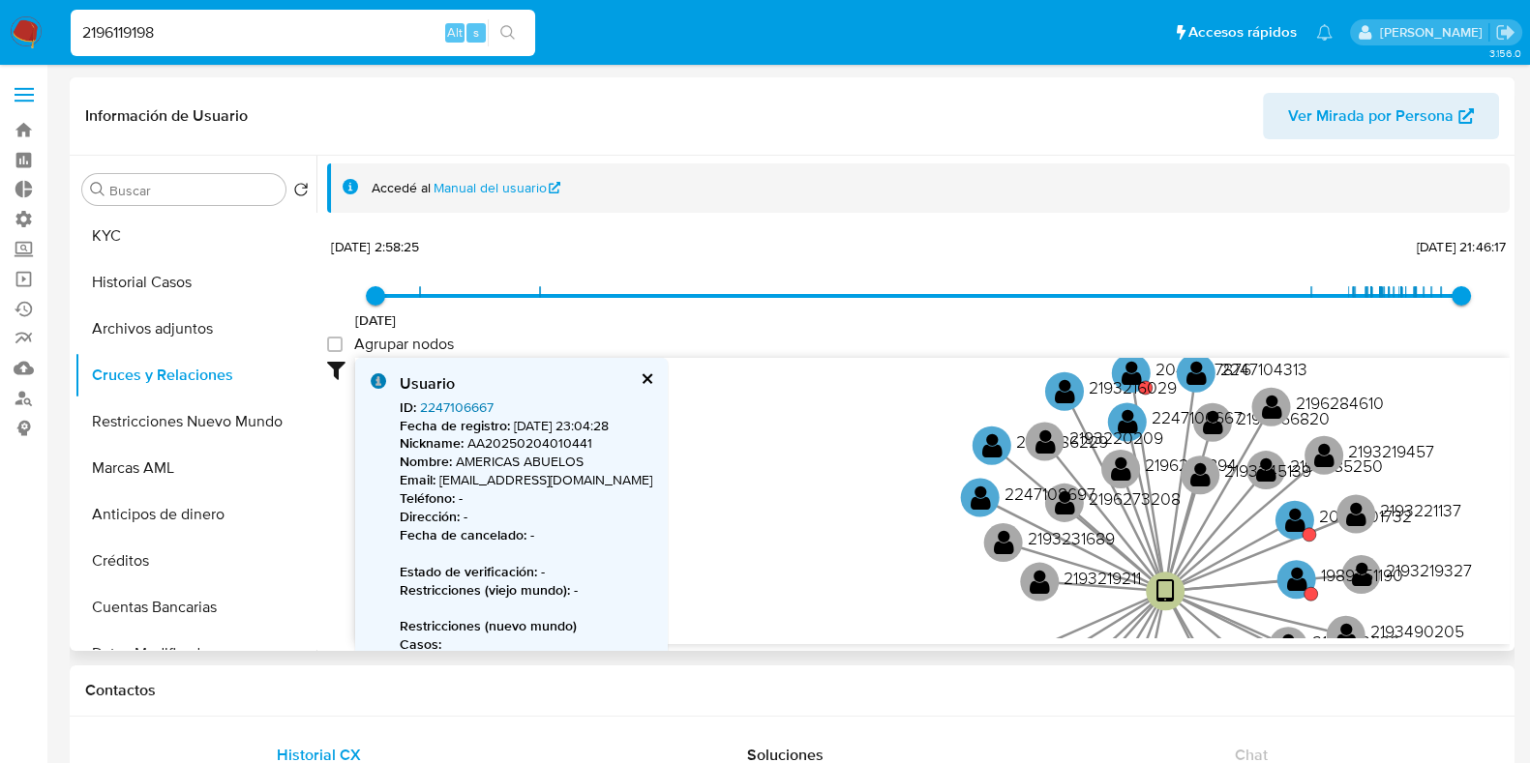
click at [484, 409] on link "2247106667" at bounding box center [457, 407] width 74 height 19
click at [1118, 412] on text "" at bounding box center [1128, 421] width 20 height 28
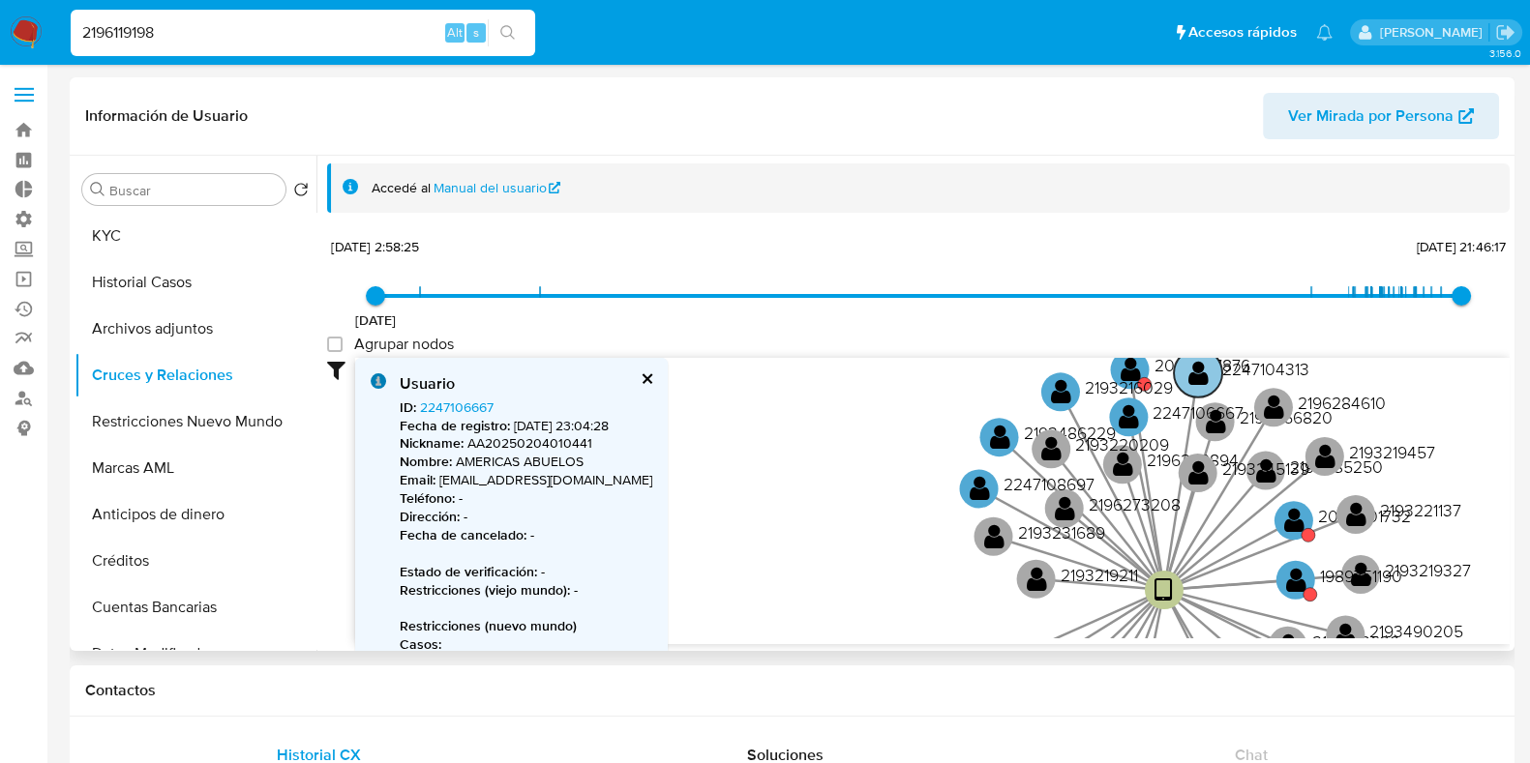
click at [1195, 379] on text "" at bounding box center [1198, 373] width 20 height 28
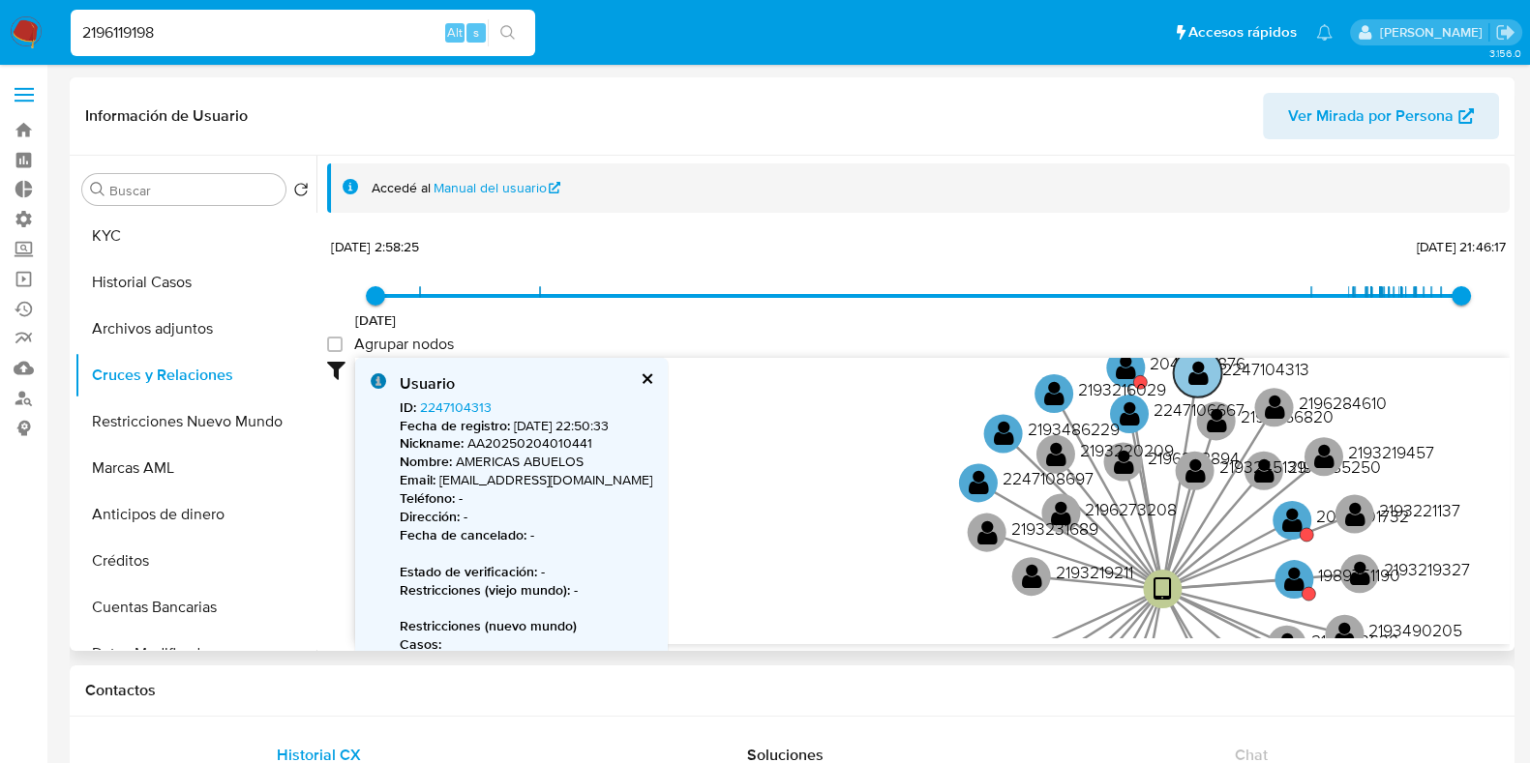
click at [1196, 380] on text "" at bounding box center [1197, 373] width 20 height 28
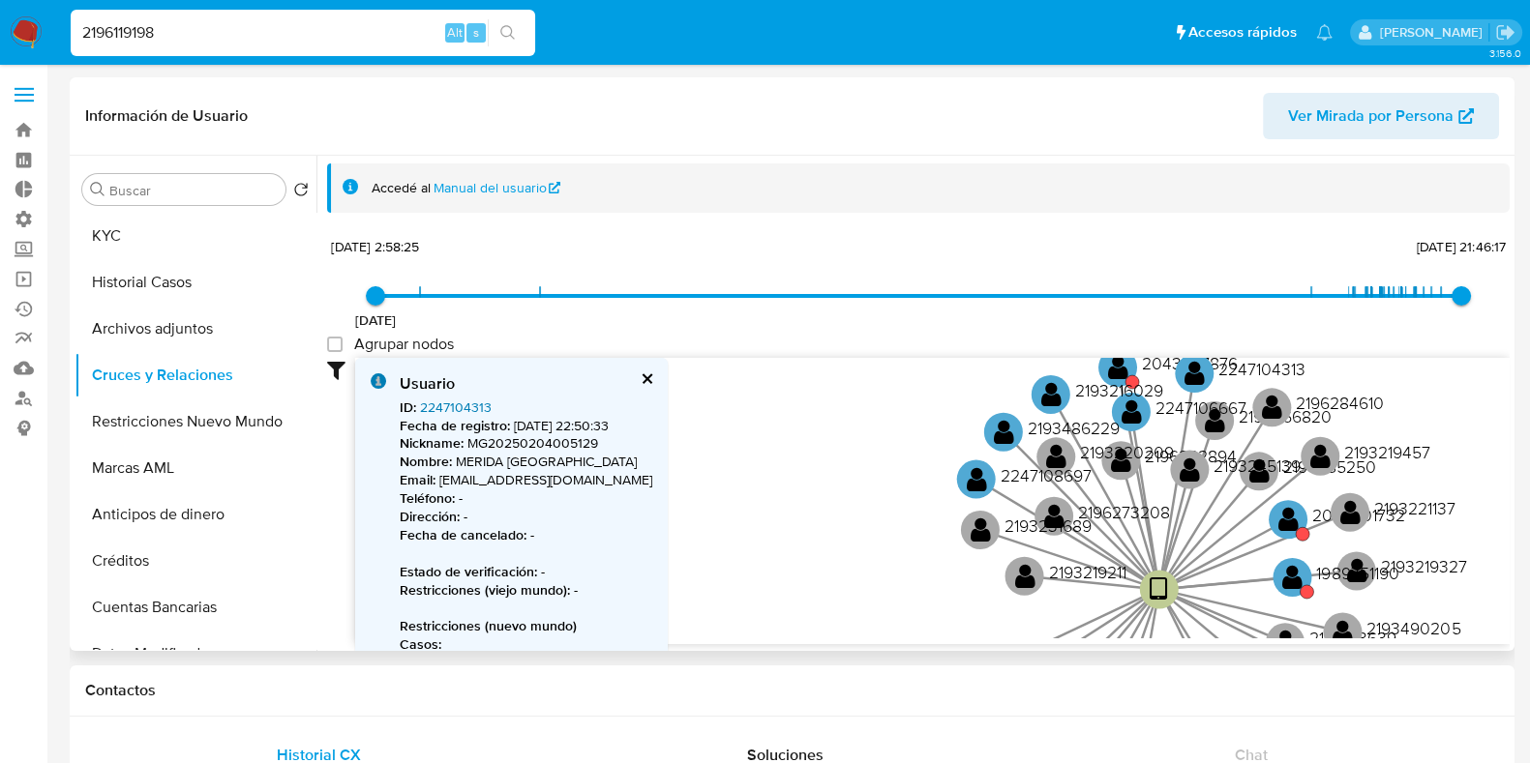
click at [471, 411] on link "2247104313" at bounding box center [456, 407] width 72 height 19
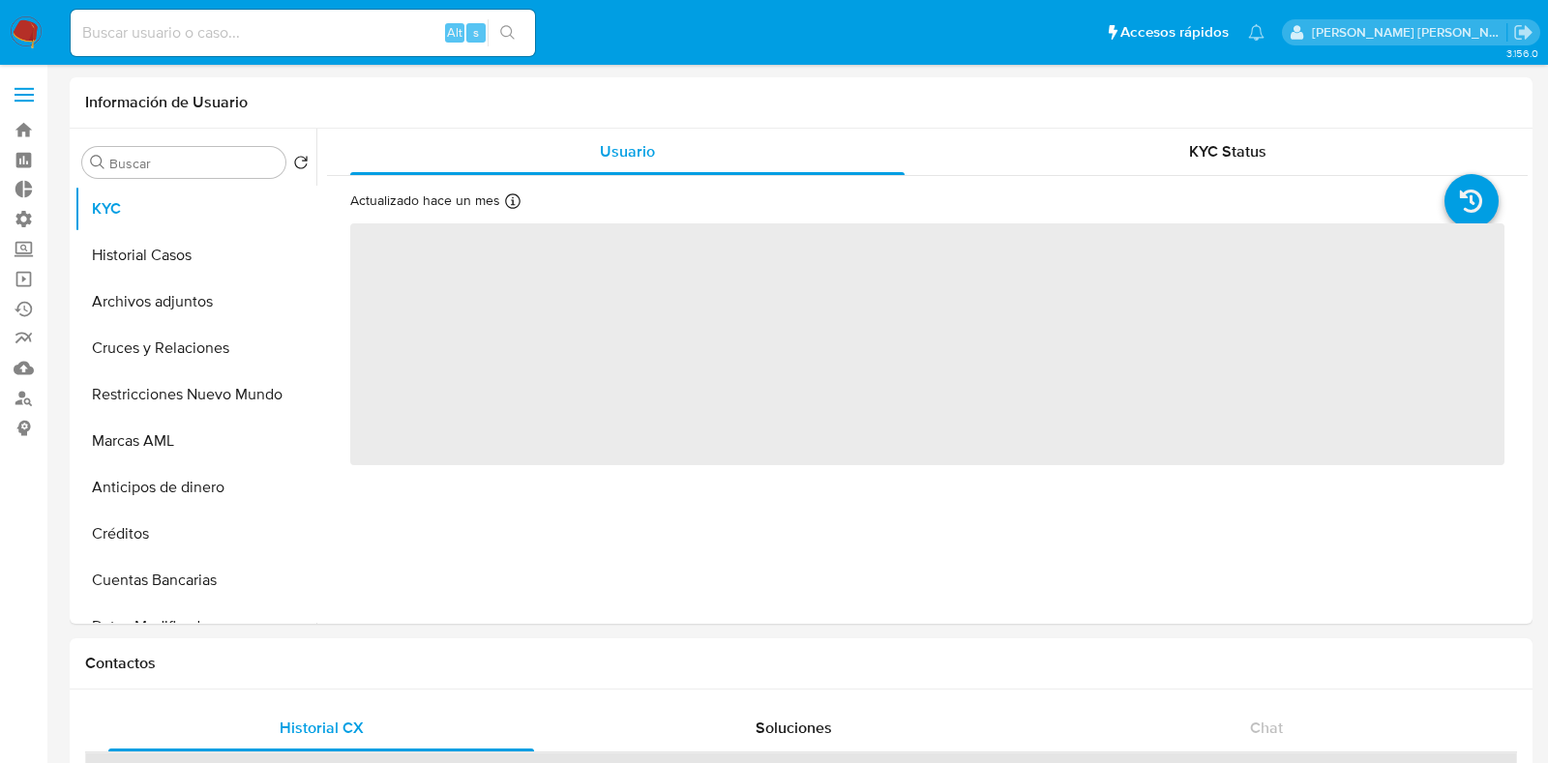
select select "10"
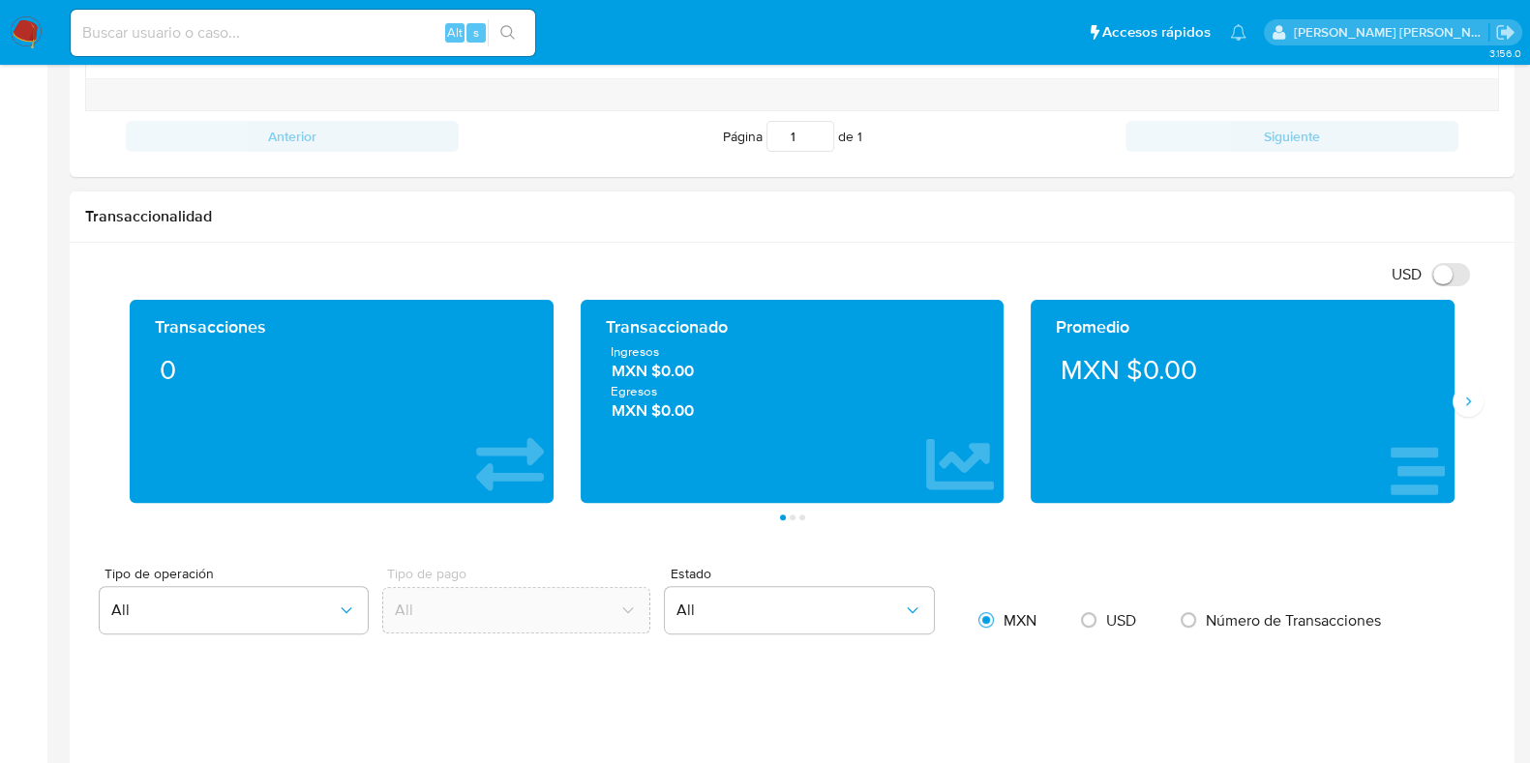
scroll to position [846, 0]
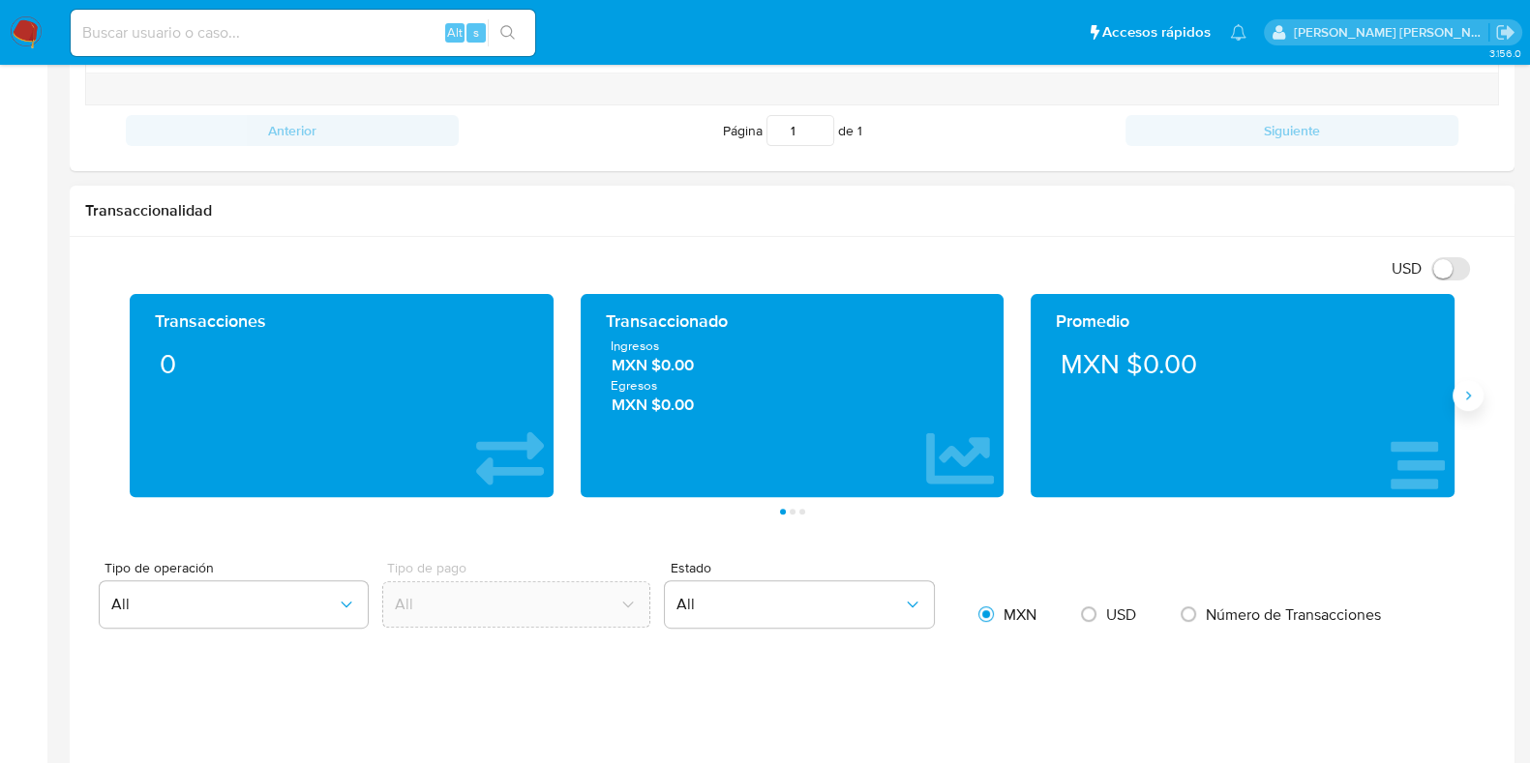
click at [1471, 405] on button "Siguiente" at bounding box center [1467, 395] width 31 height 31
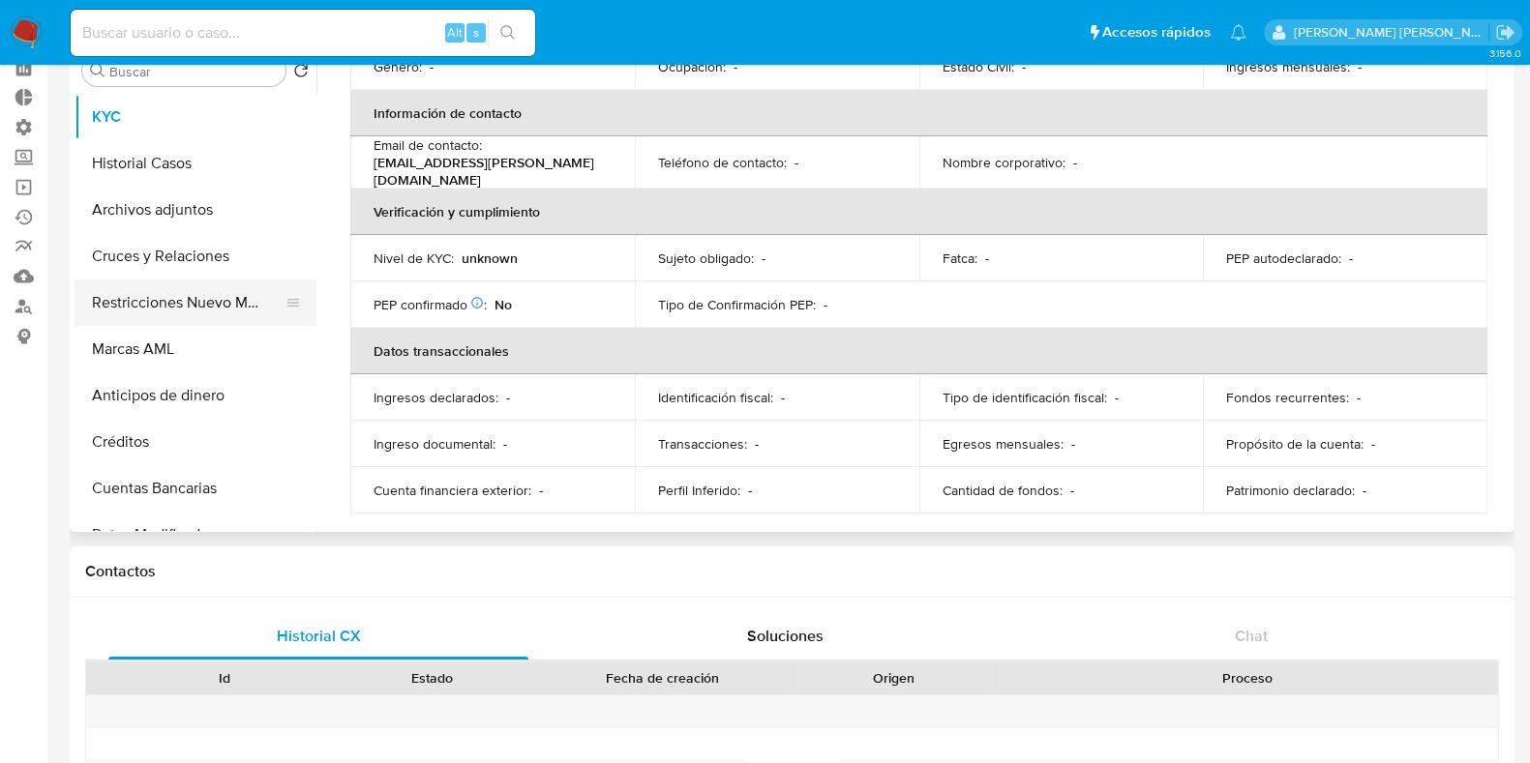
scroll to position [0, 0]
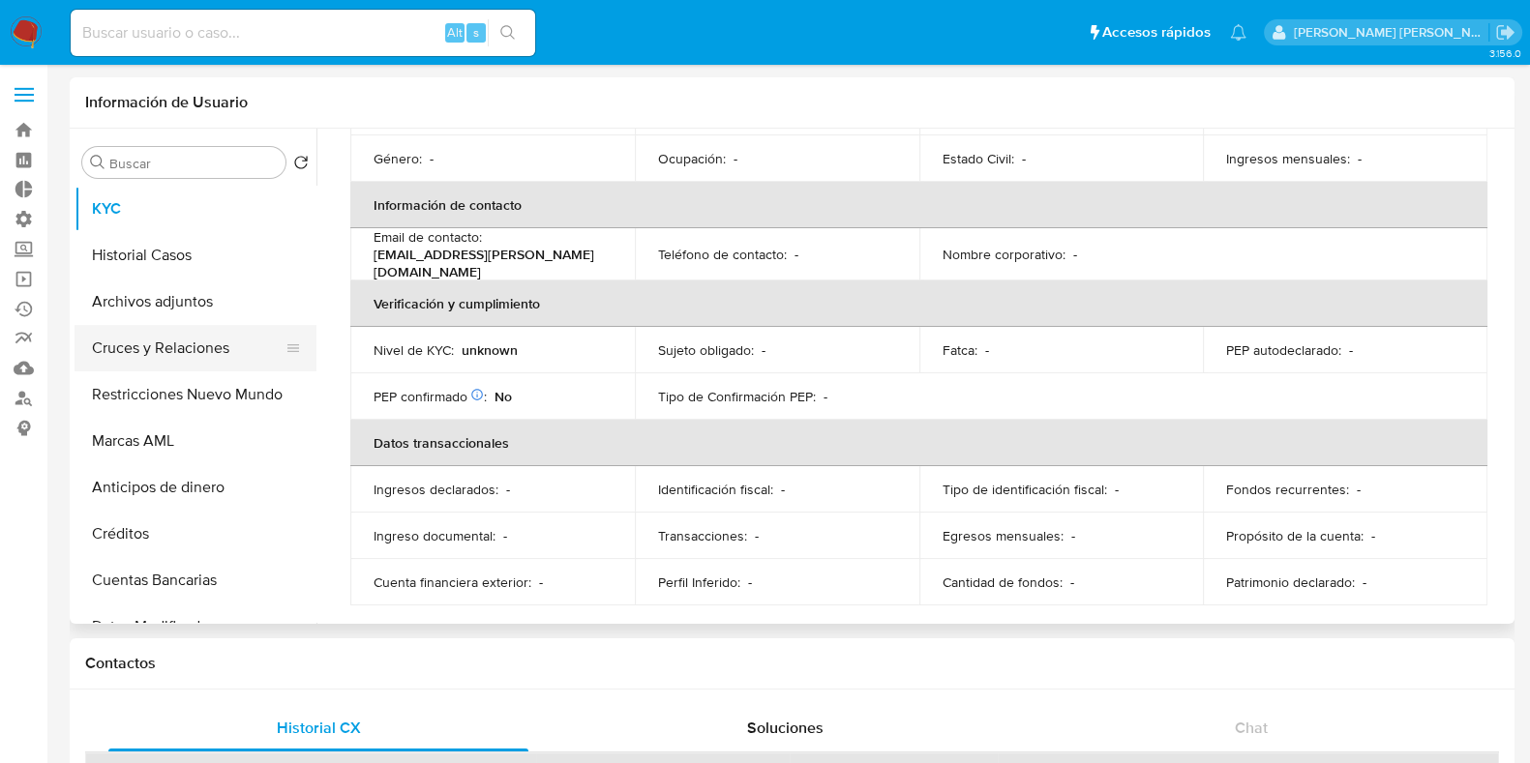
click at [136, 348] on button "Cruces y Relaciones" at bounding box center [188, 348] width 226 height 46
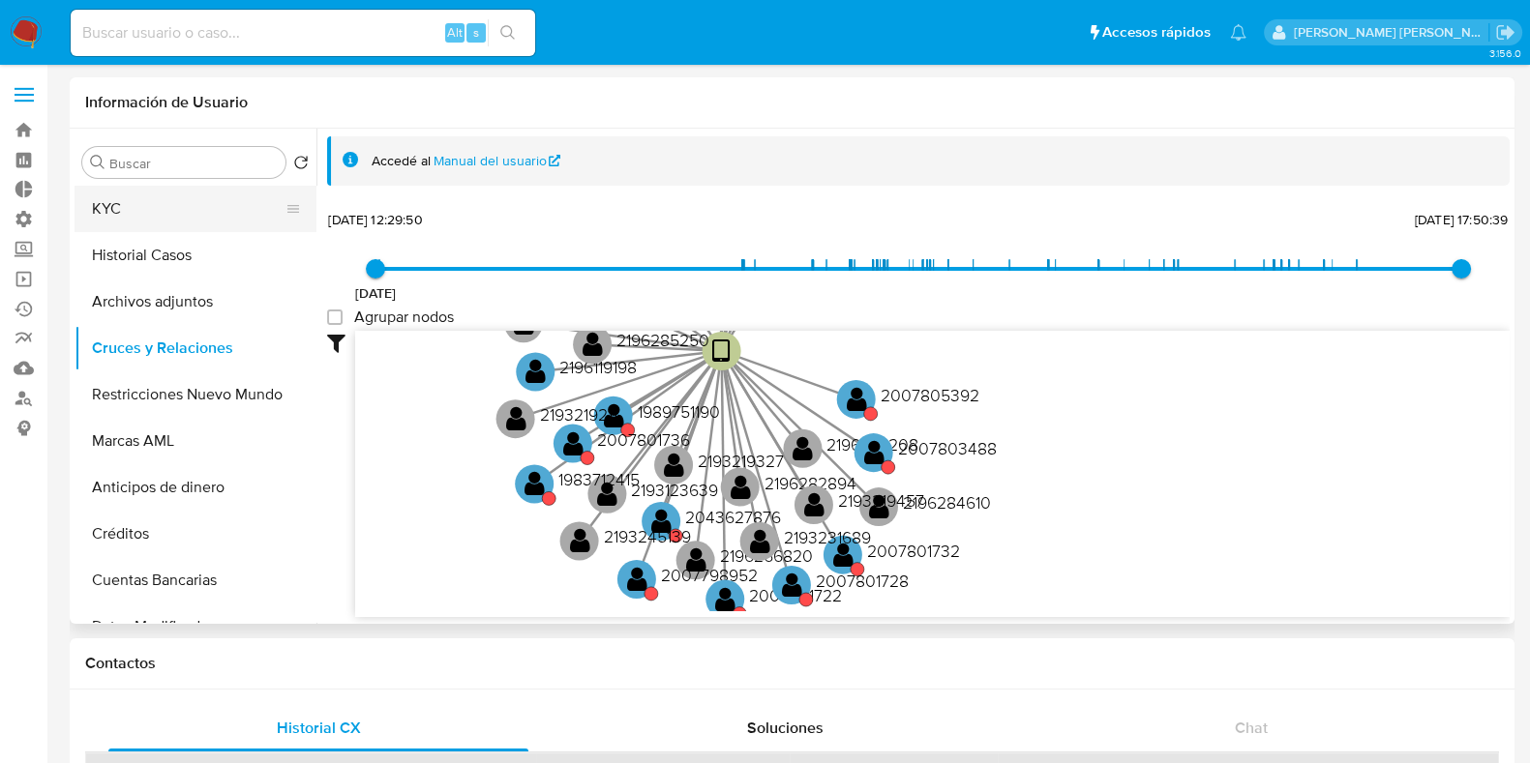
click at [124, 203] on button "KYC" at bounding box center [188, 209] width 226 height 46
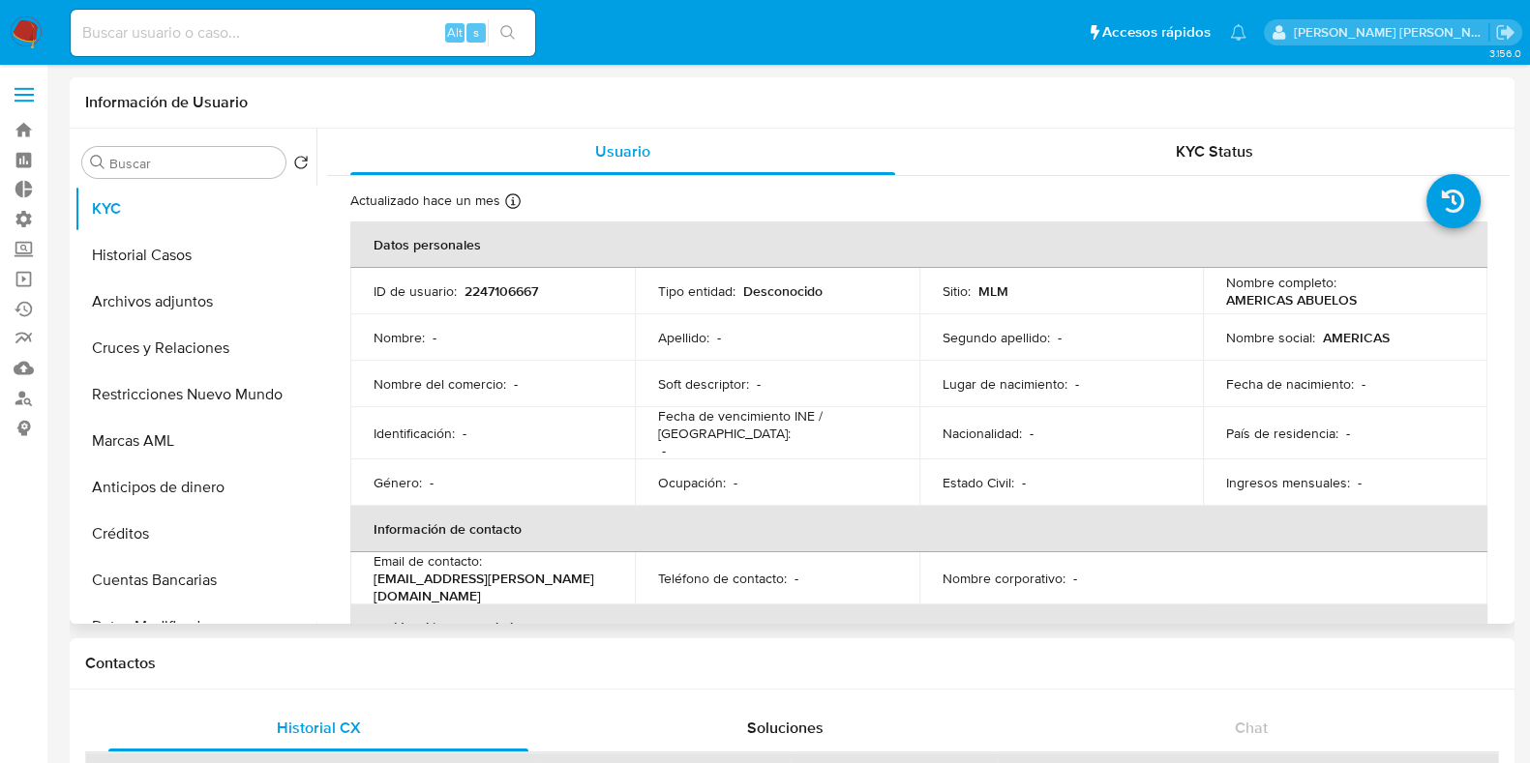
click at [515, 288] on p "2247106667" at bounding box center [501, 291] width 74 height 17
copy p "2247106667"
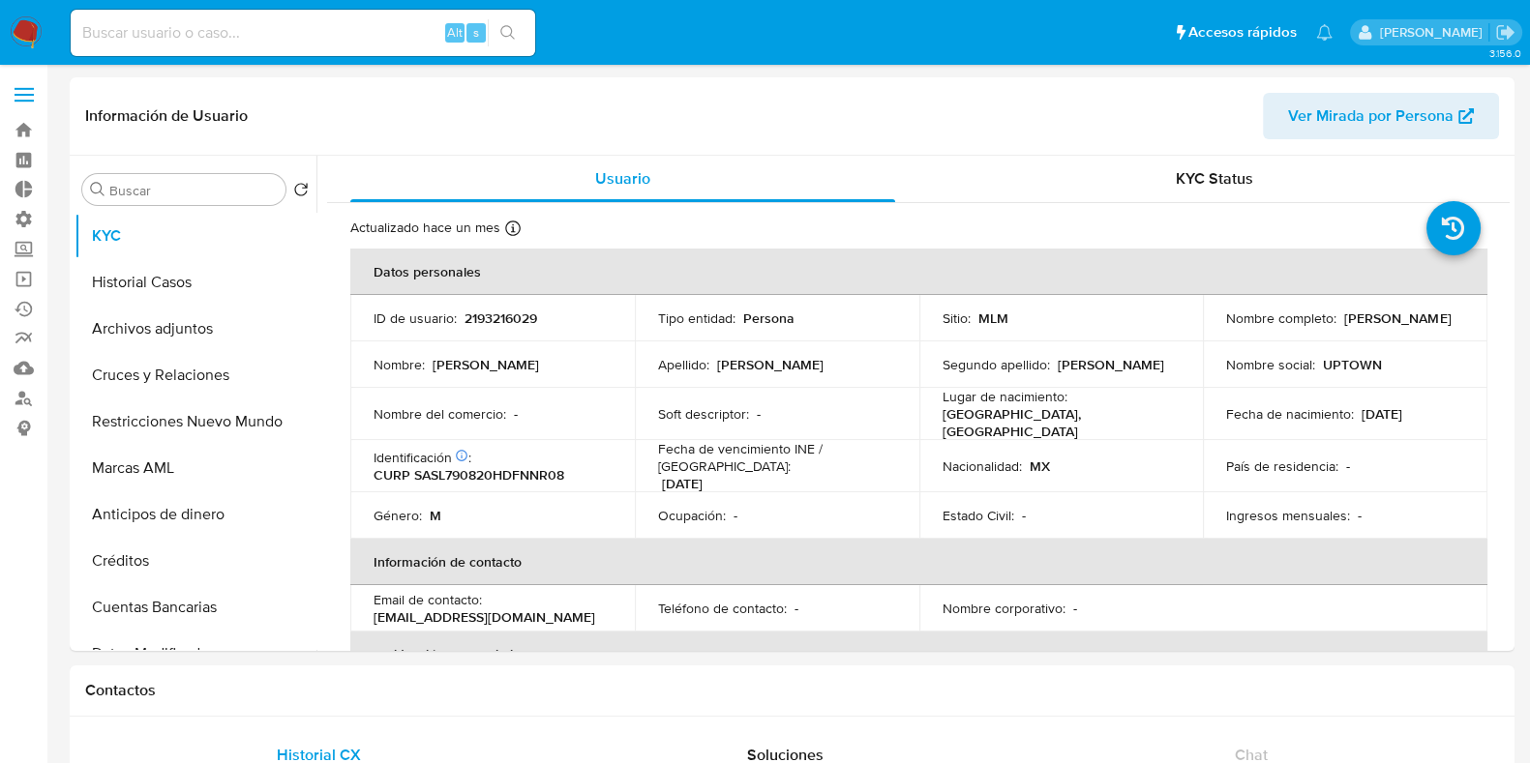
select select "10"
click at [501, 317] on p "2193216029" at bounding box center [500, 318] width 73 height 17
copy p "2193216029"
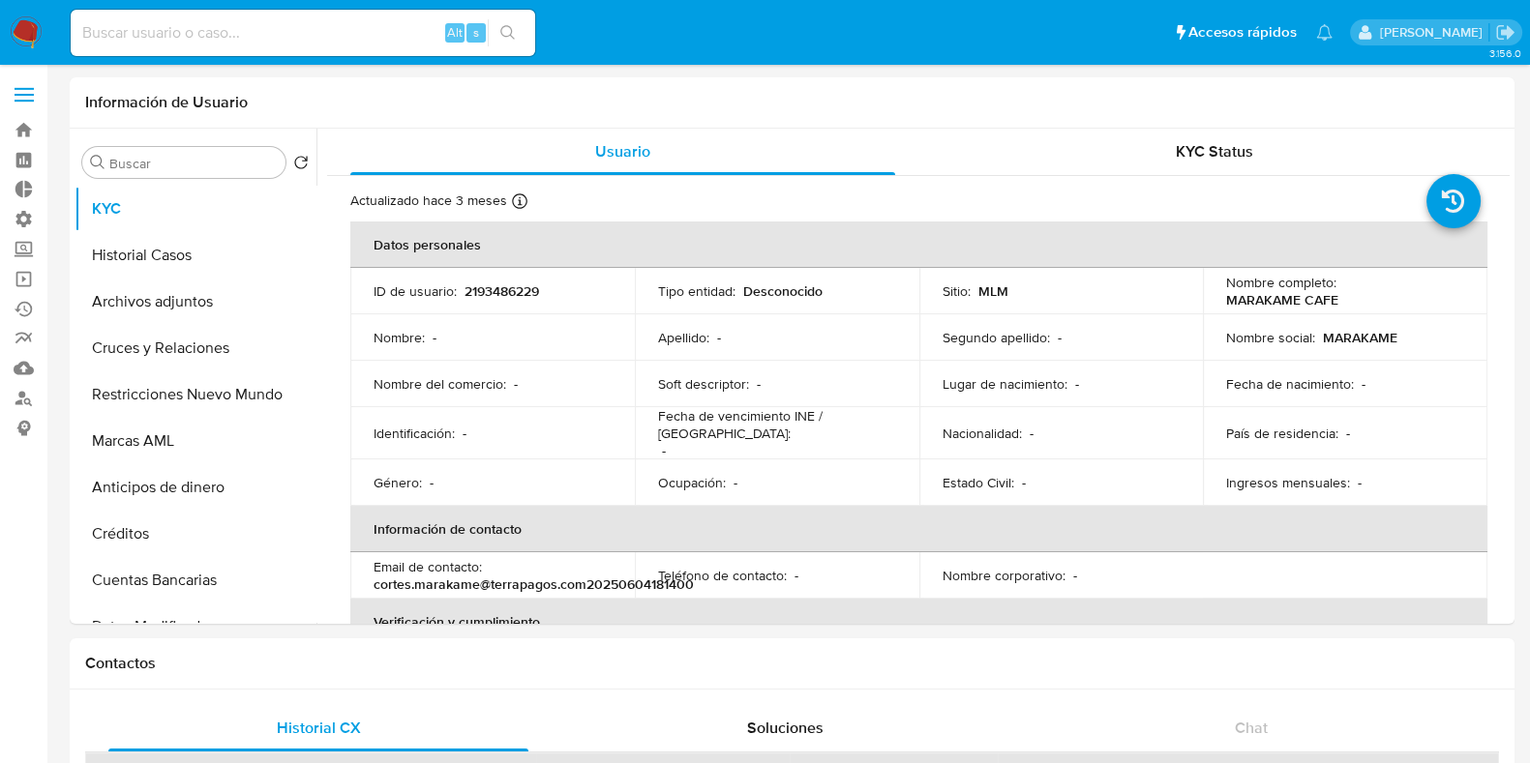
select select "10"
click at [169, 348] on button "Cruces y Relaciones" at bounding box center [188, 348] width 226 height 46
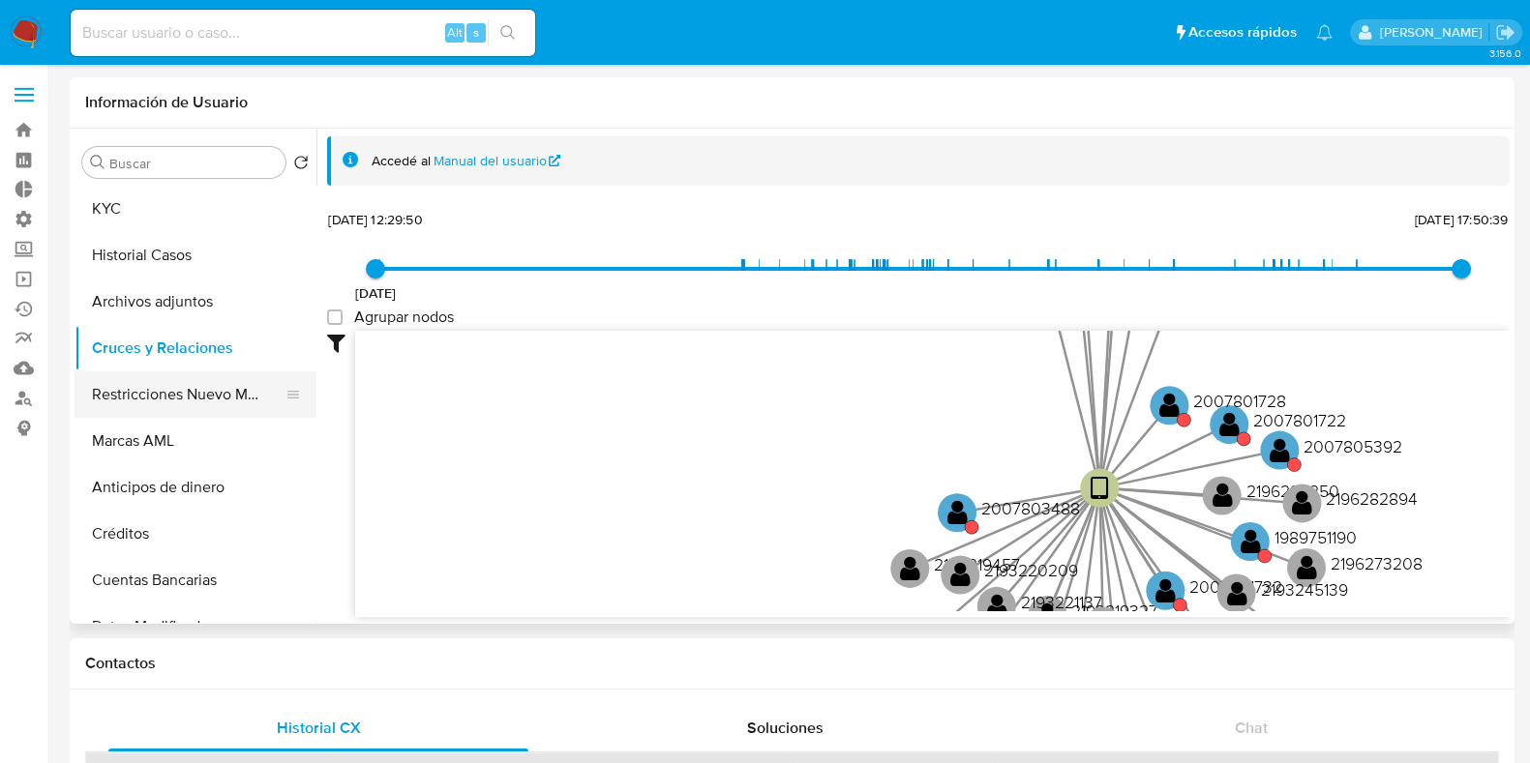
click at [156, 392] on button "Restricciones Nuevo Mundo" at bounding box center [188, 395] width 226 height 46
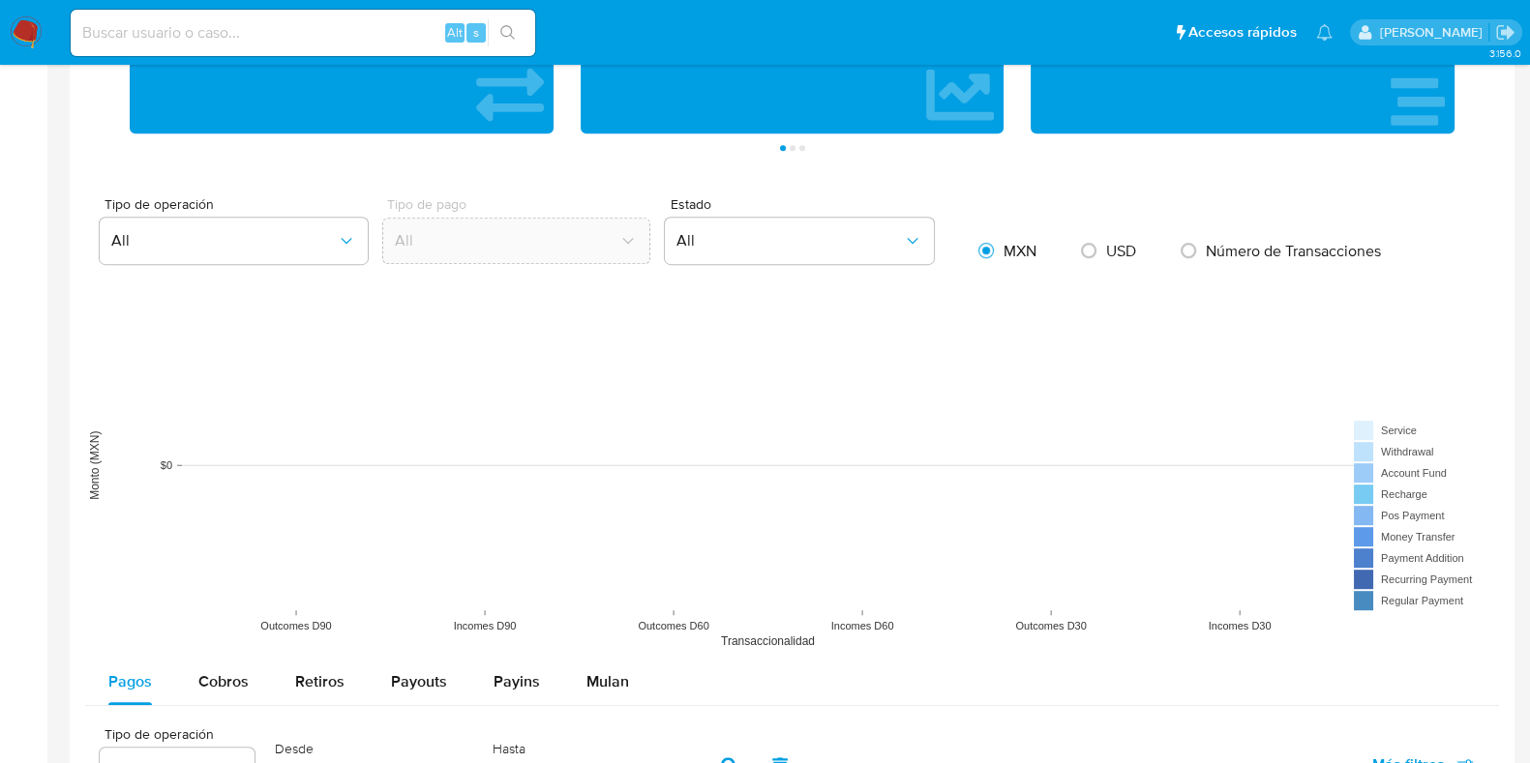
scroll to position [967, 0]
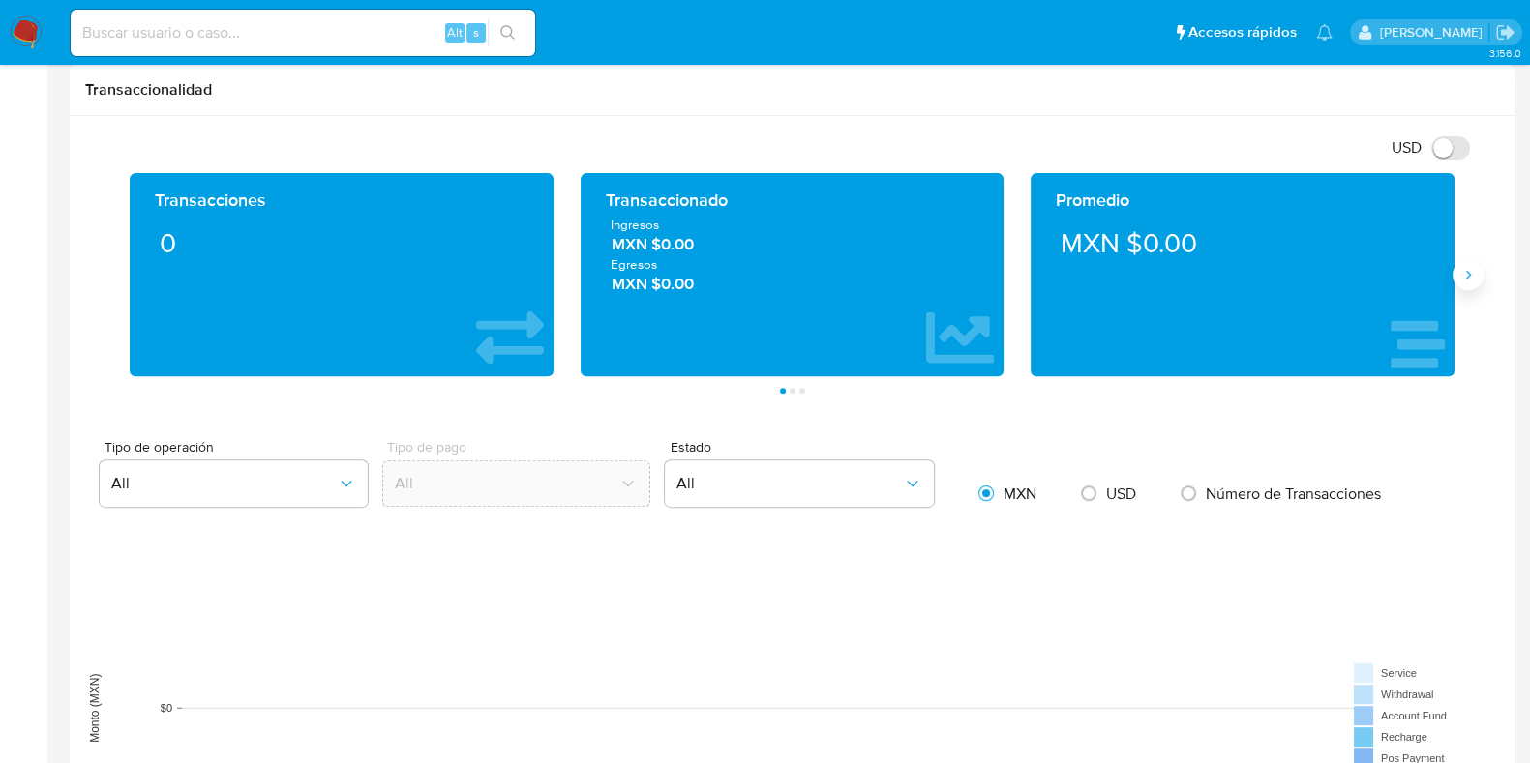
click at [1463, 267] on icon "Siguiente" at bounding box center [1467, 274] width 15 height 15
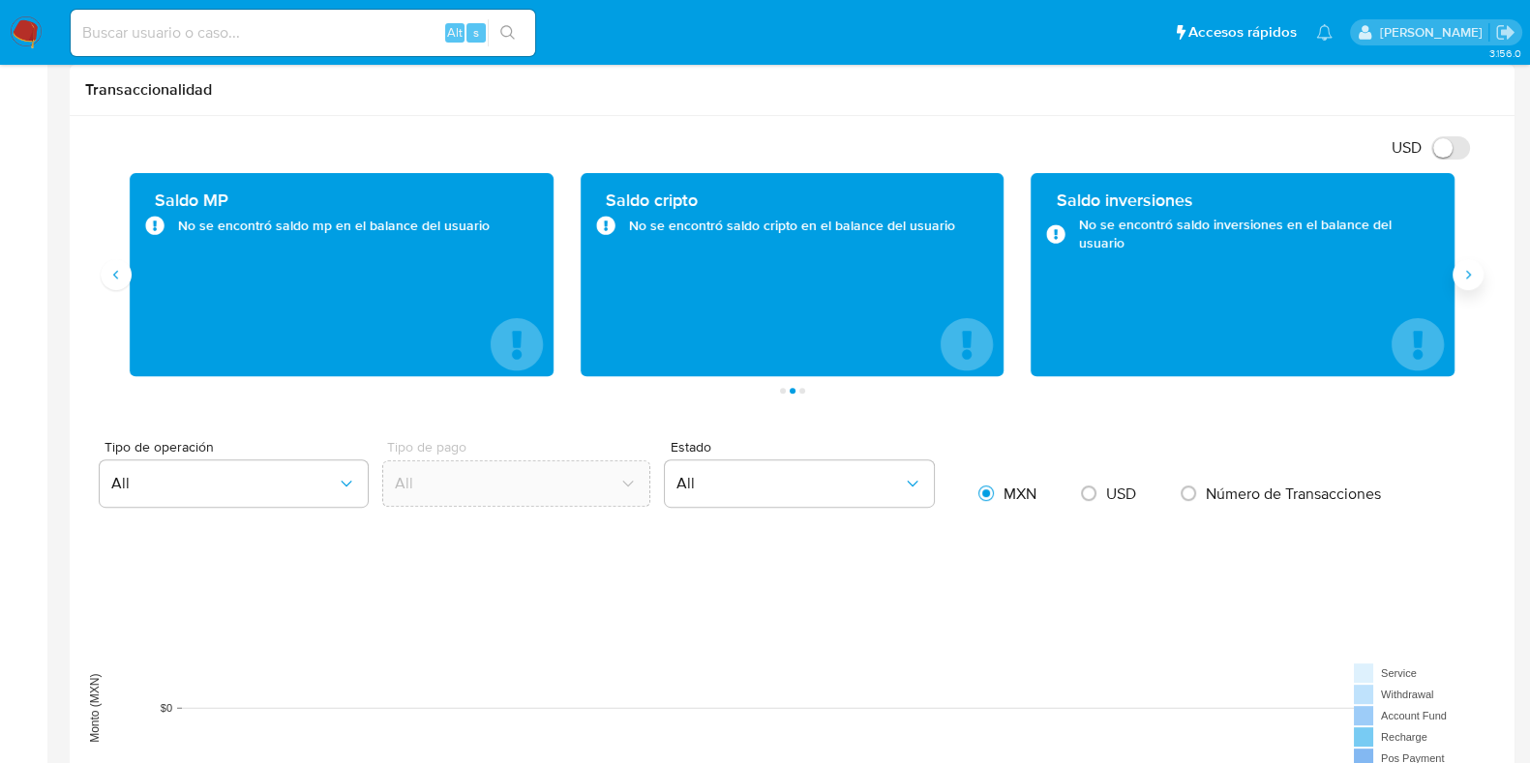
click at [1465, 268] on icon "Siguiente" at bounding box center [1467, 274] width 15 height 15
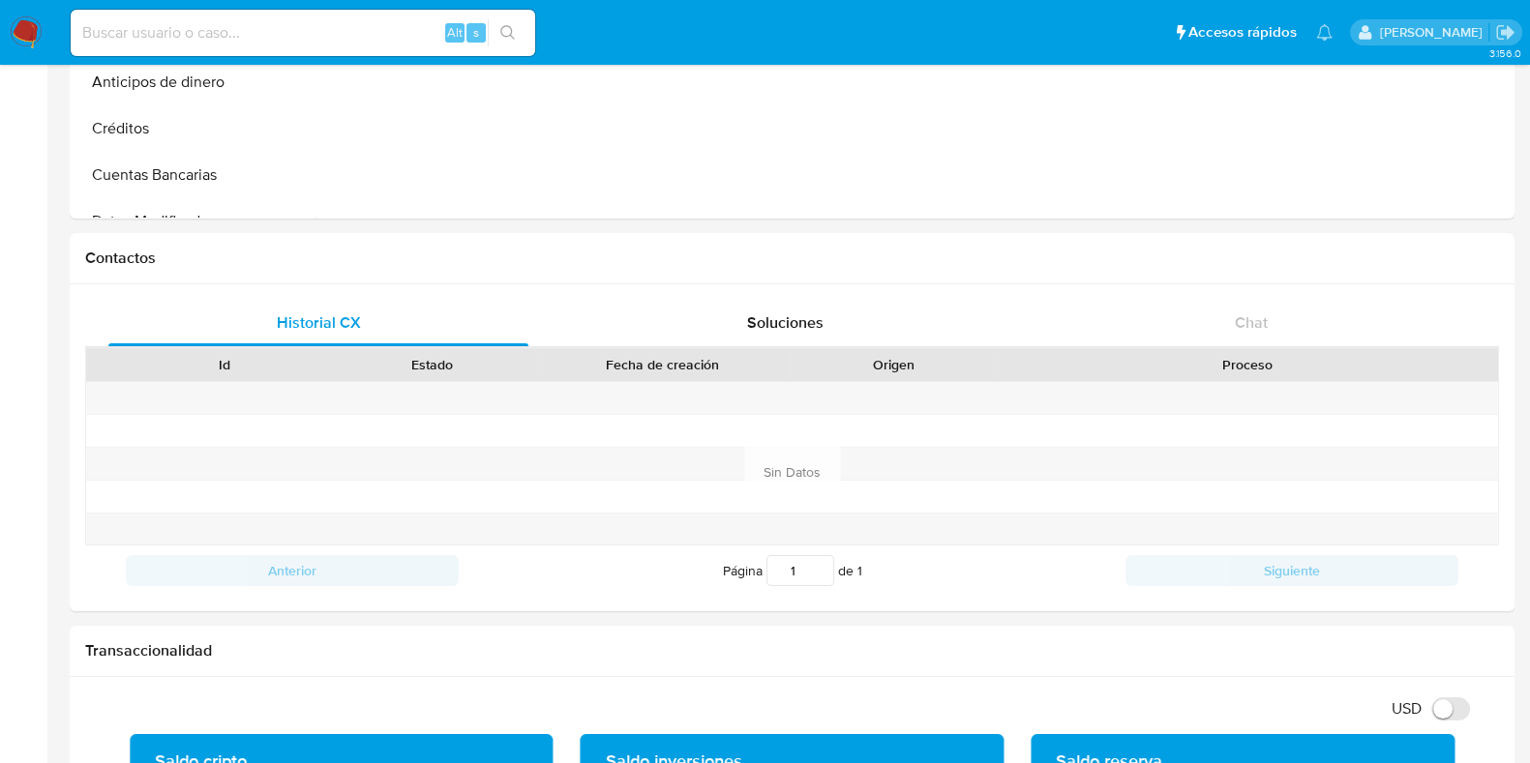
scroll to position [0, 0]
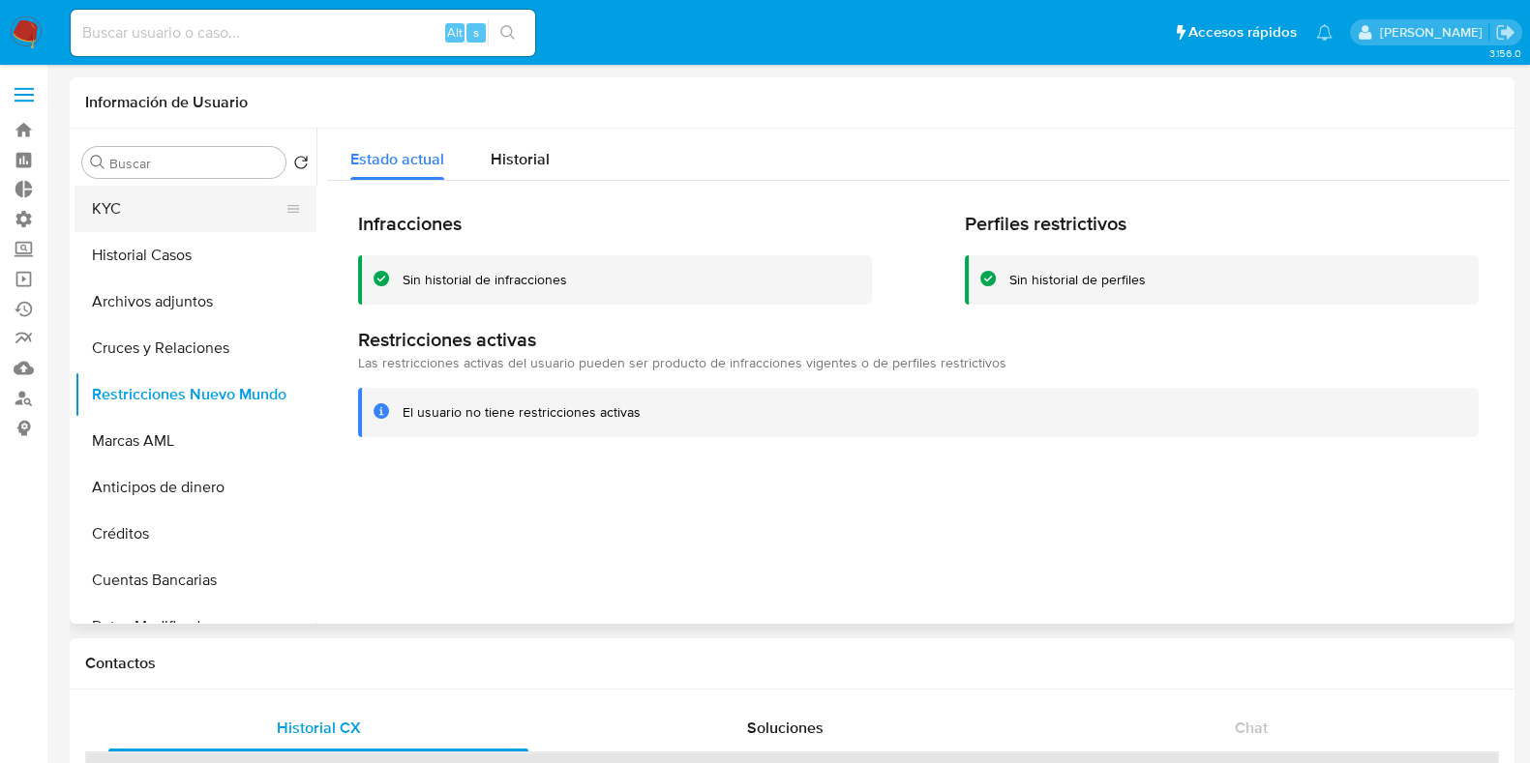
click at [140, 207] on button "KYC" at bounding box center [188, 209] width 226 height 46
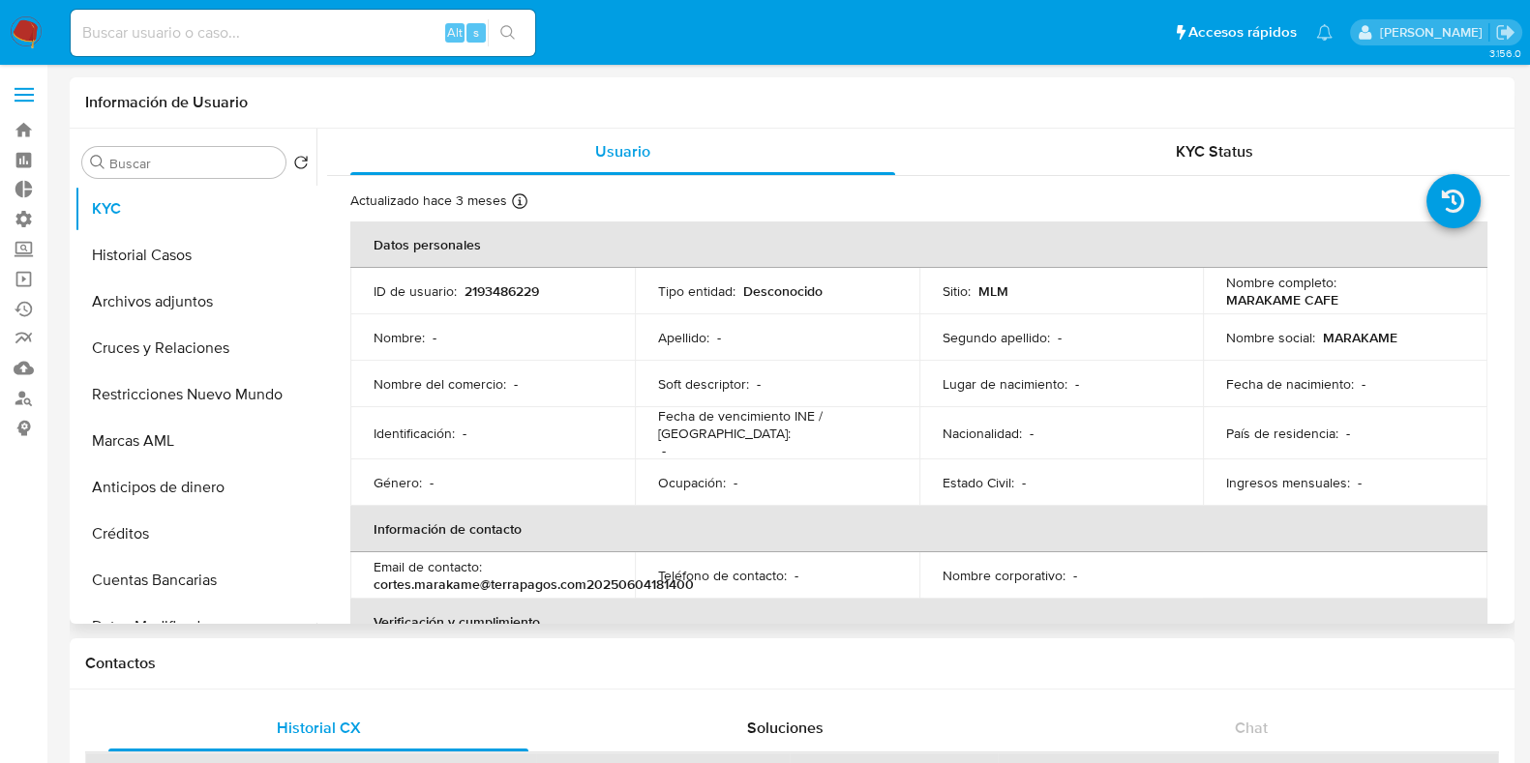
click at [508, 290] on p "2193486229" at bounding box center [501, 291] width 75 height 17
copy p "2193486229"
select select "10"
click at [503, 279] on td "ID de usuario : 2247108697" at bounding box center [492, 291] width 284 height 46
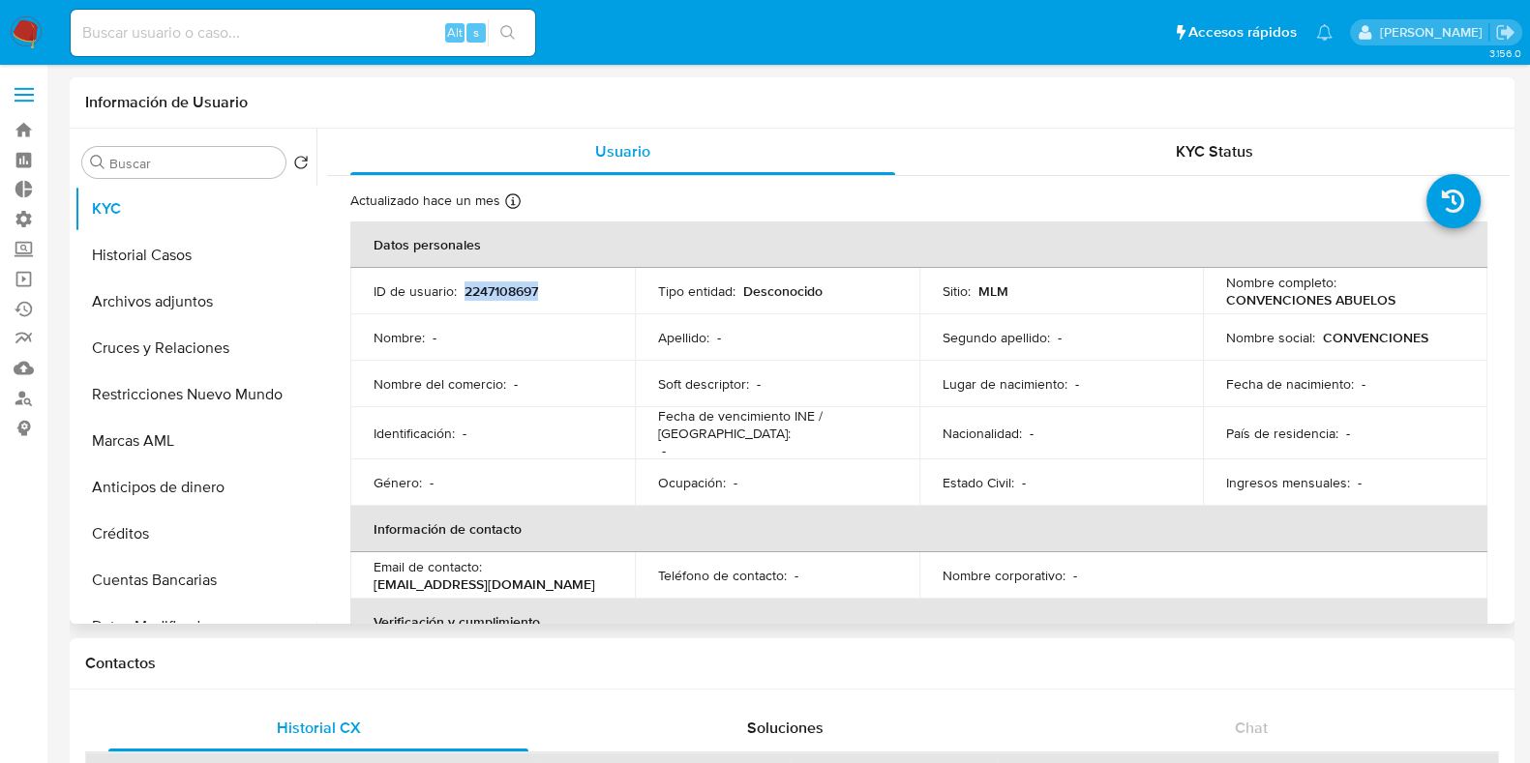
click at [503, 279] on td "ID de usuario : 2247108697" at bounding box center [492, 291] width 284 height 46
copy p "2247108697"
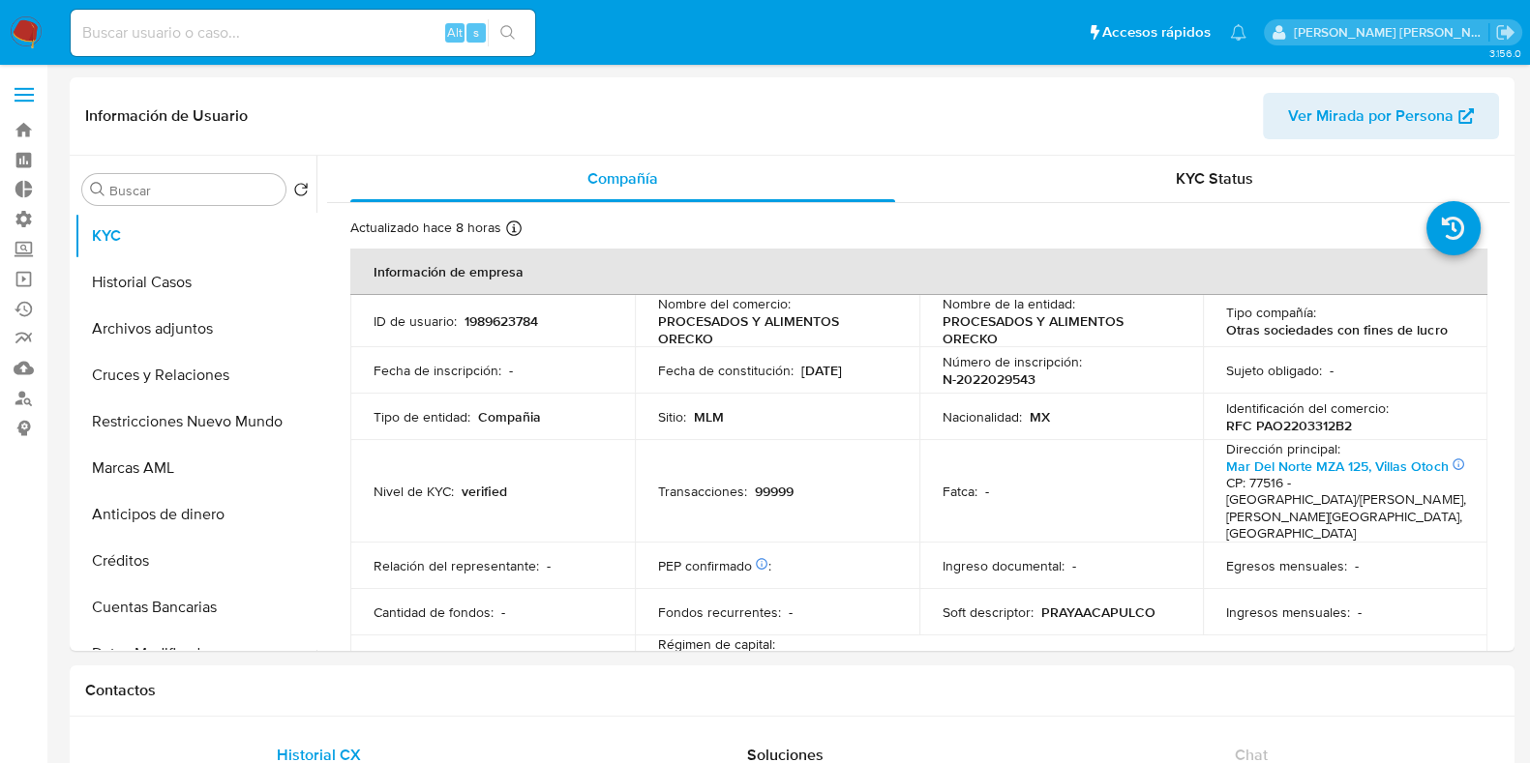
select select "10"
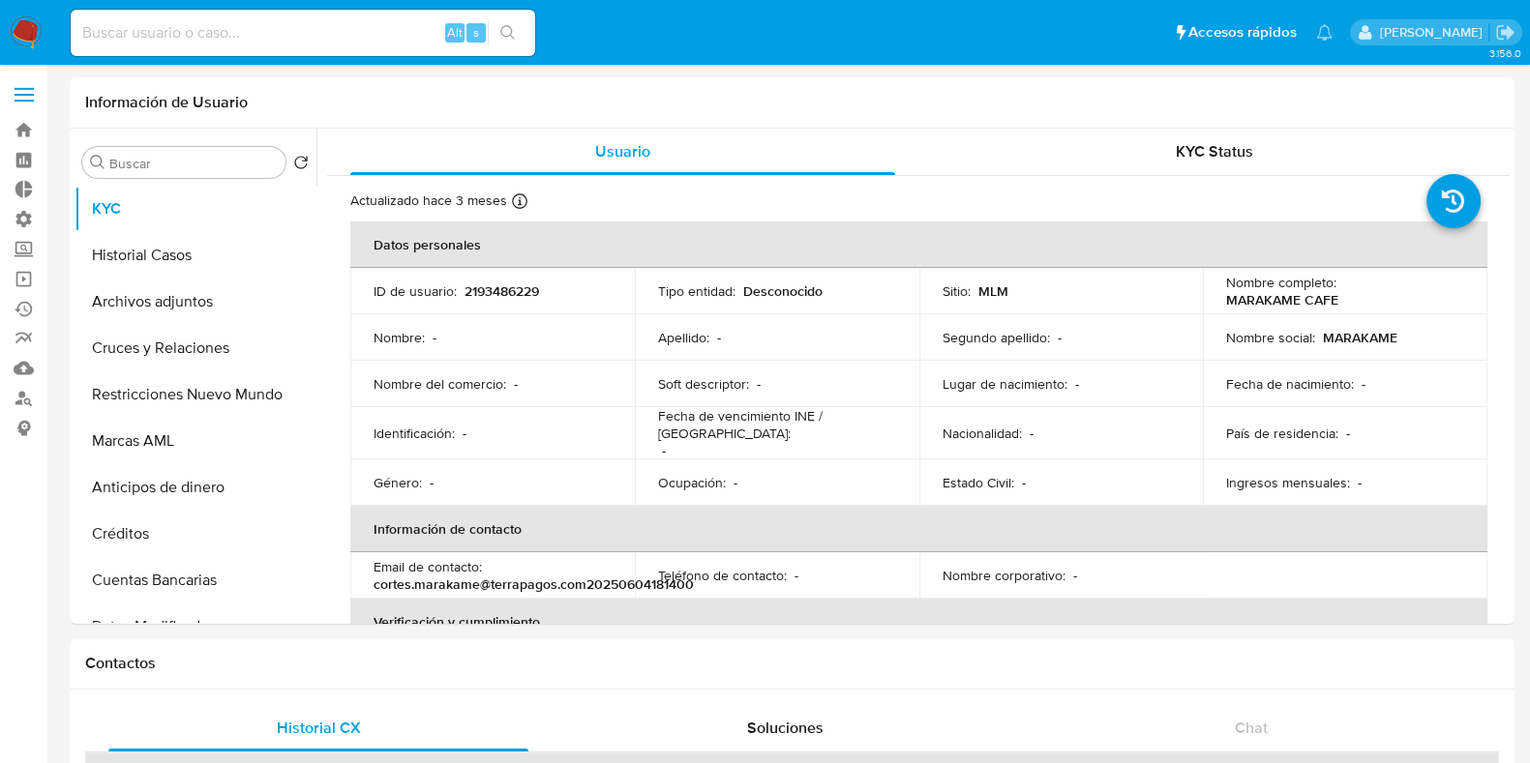
select select "10"
click at [498, 292] on p "2193486229" at bounding box center [501, 291] width 75 height 17
copy p "2193486229"
click at [174, 357] on button "Cruces y Relaciones" at bounding box center [188, 348] width 226 height 46
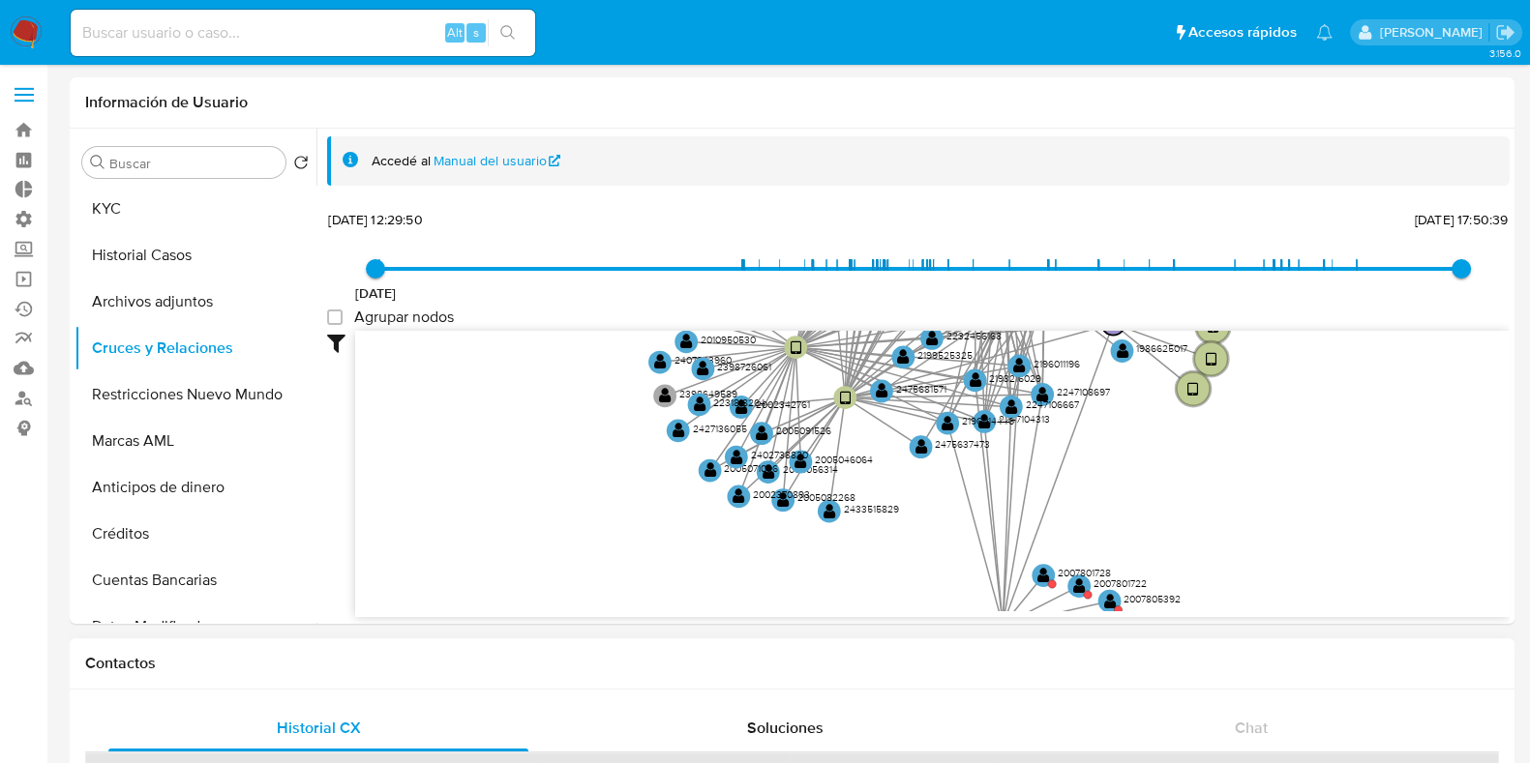
drag, startPoint x: 921, startPoint y: 564, endPoint x: 838, endPoint y: 647, distance: 117.7
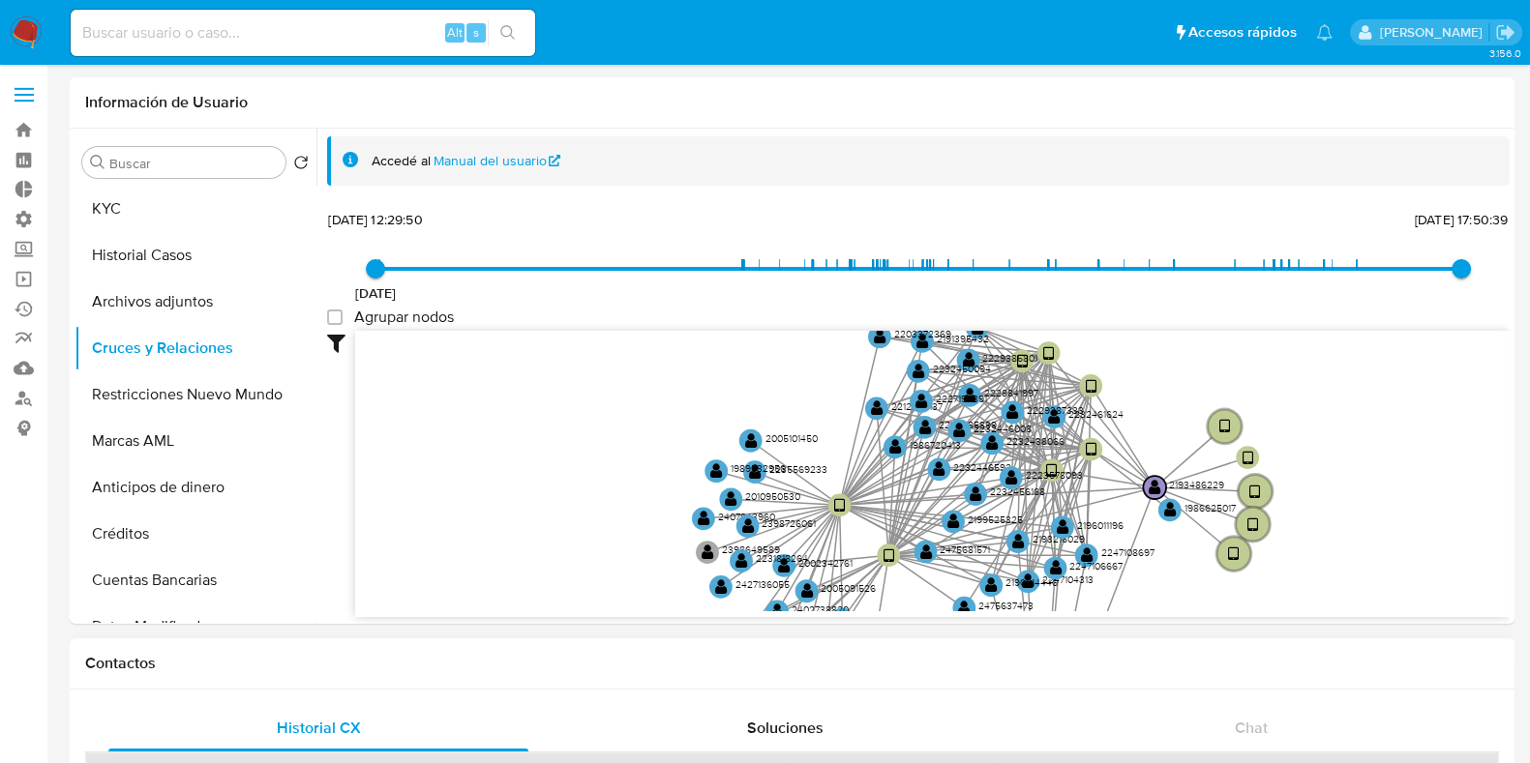
drag, startPoint x: 1183, startPoint y: 583, endPoint x: 1246, endPoint y: 656, distance: 96.8
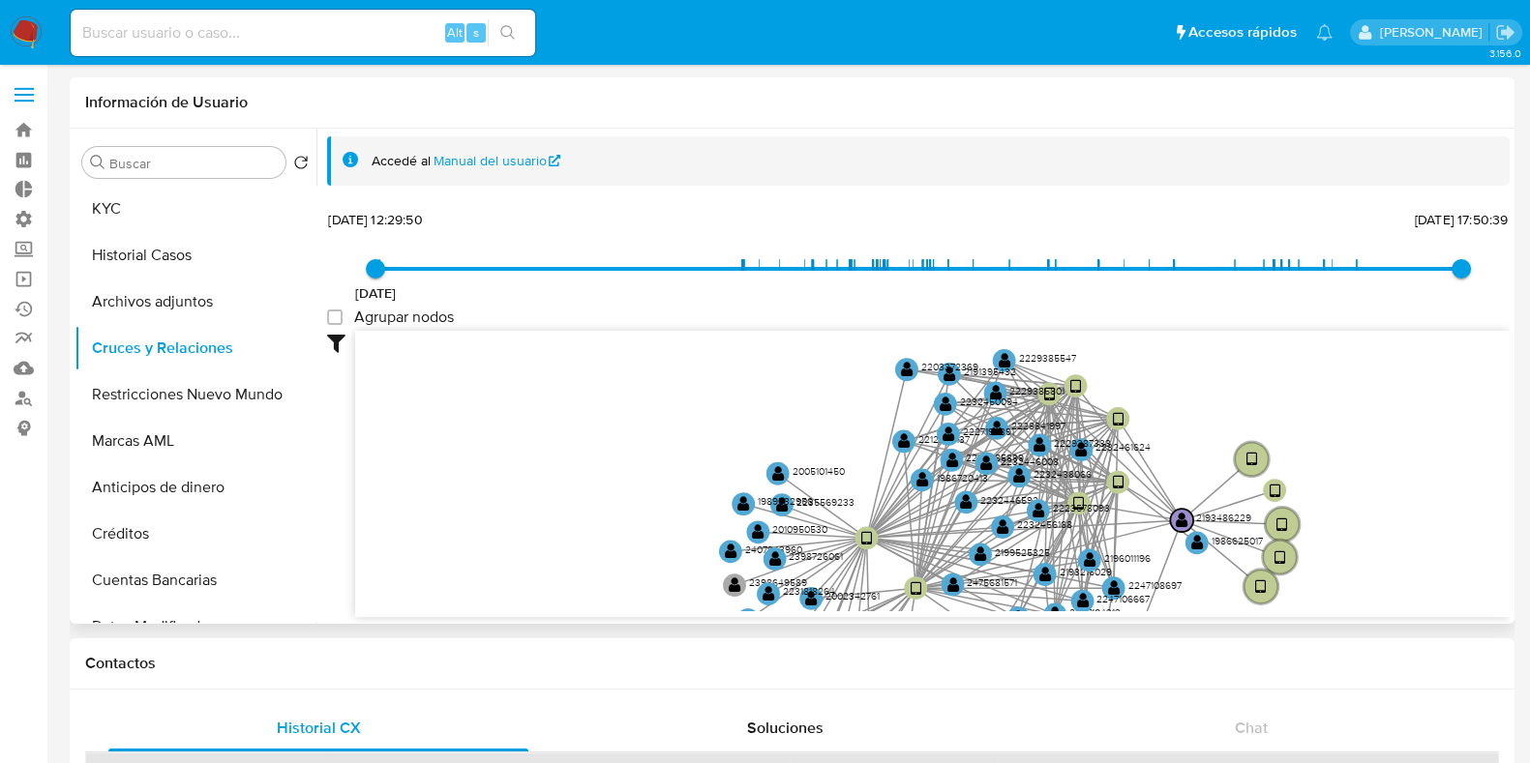
drag, startPoint x: 1181, startPoint y: 355, endPoint x: 1210, endPoint y: 404, distance: 56.4
click at [1215, 399] on icon "device-6792873575beea98f5d0808a  device-674dd5c0bc189c4d6b0b8273  user-219348…" at bounding box center [932, 471] width 1154 height 281
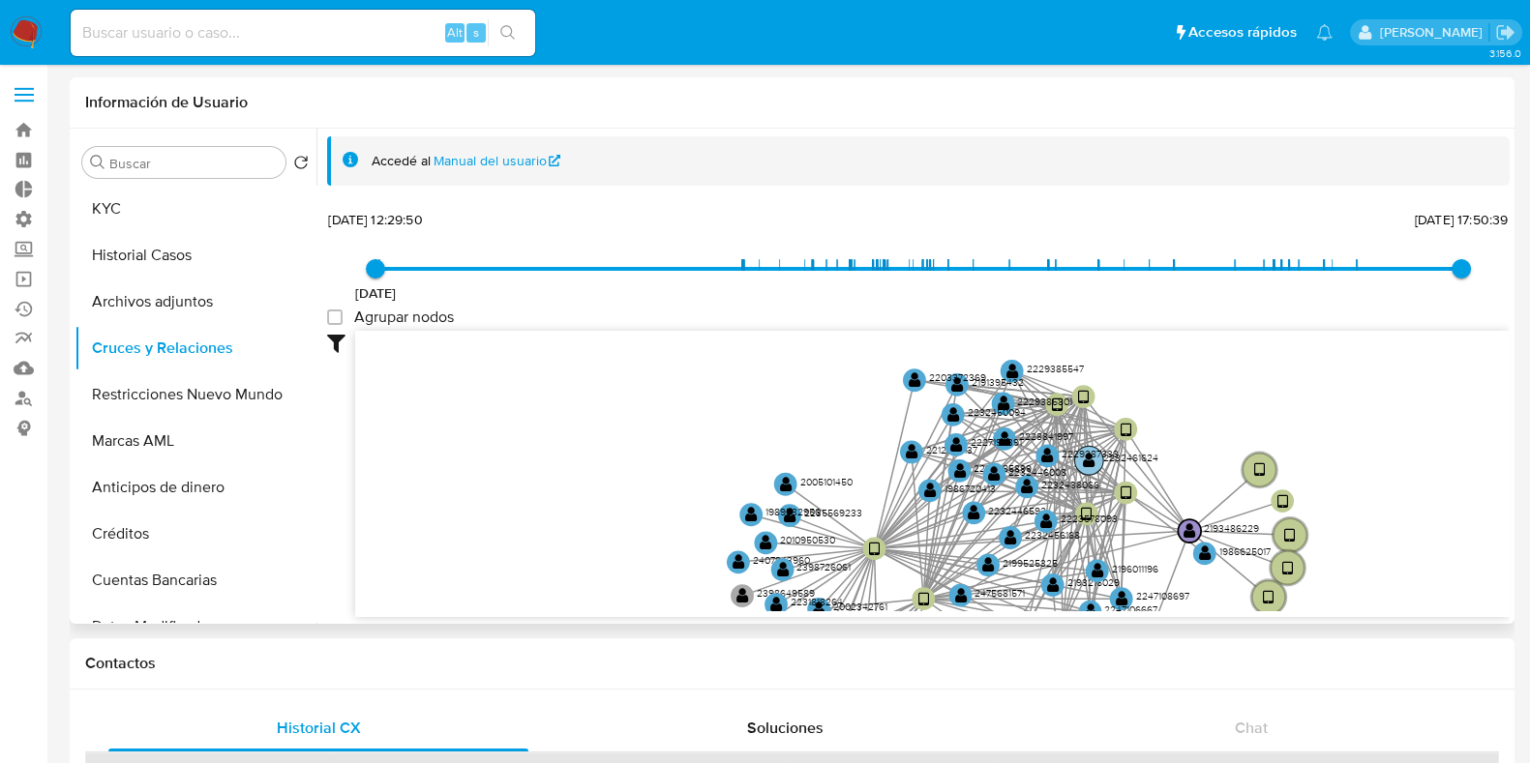
click at [1096, 462] on circle at bounding box center [1088, 460] width 29 height 29
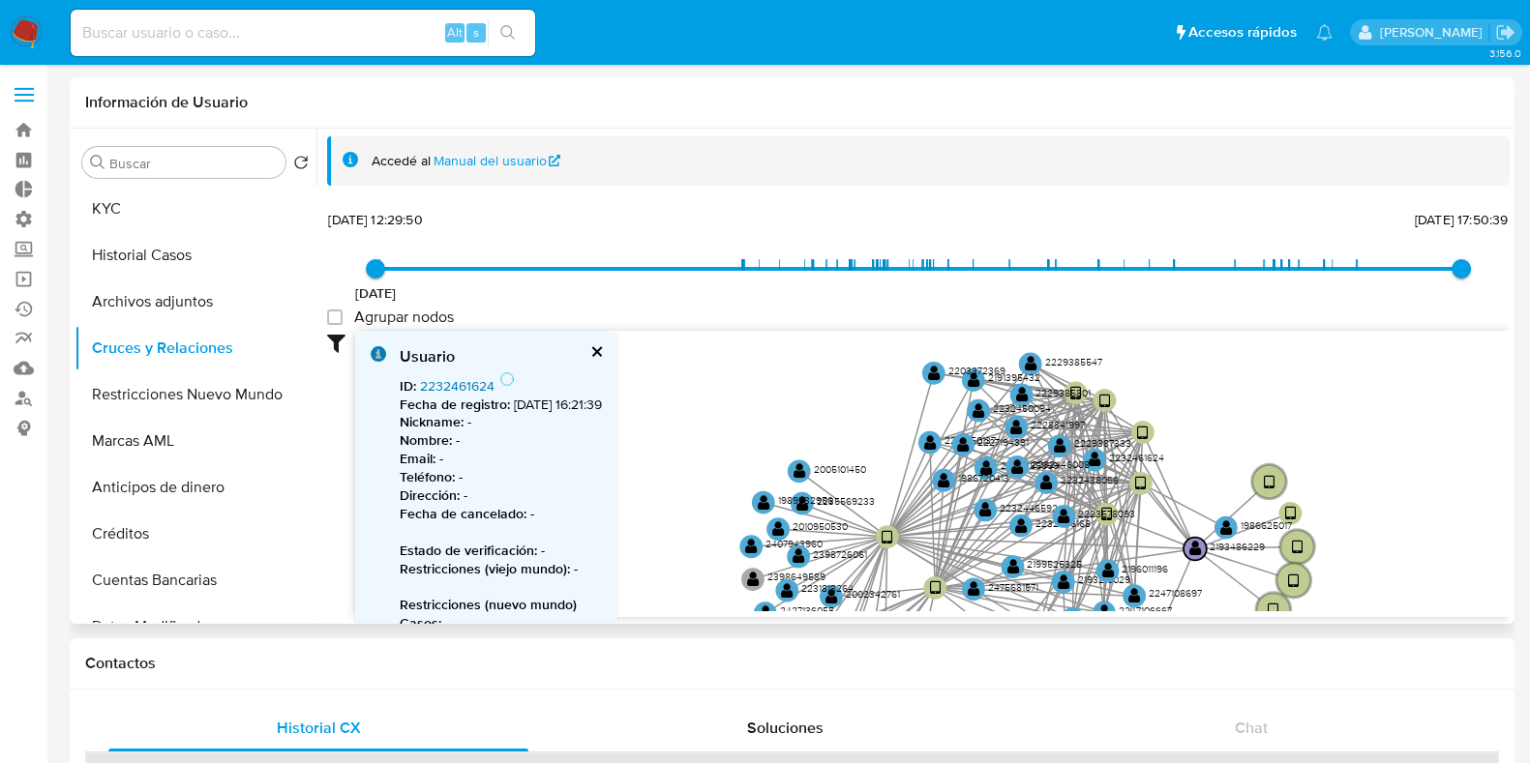
click at [445, 383] on link "2232461624" at bounding box center [457, 385] width 75 height 19
click at [1055, 447] on text "" at bounding box center [1060, 445] width 13 height 16
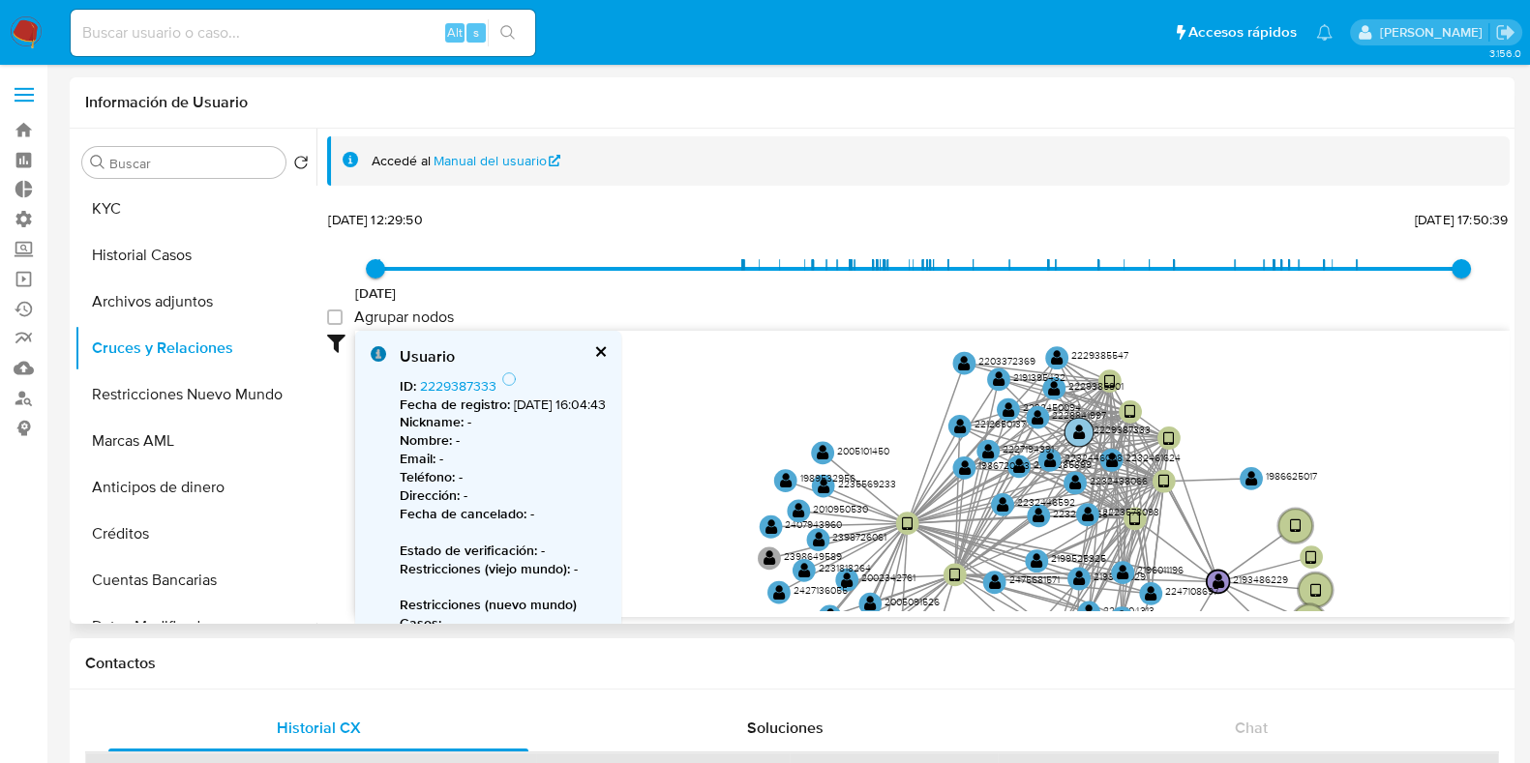
click at [1076, 428] on text "" at bounding box center [1079, 432] width 13 height 16
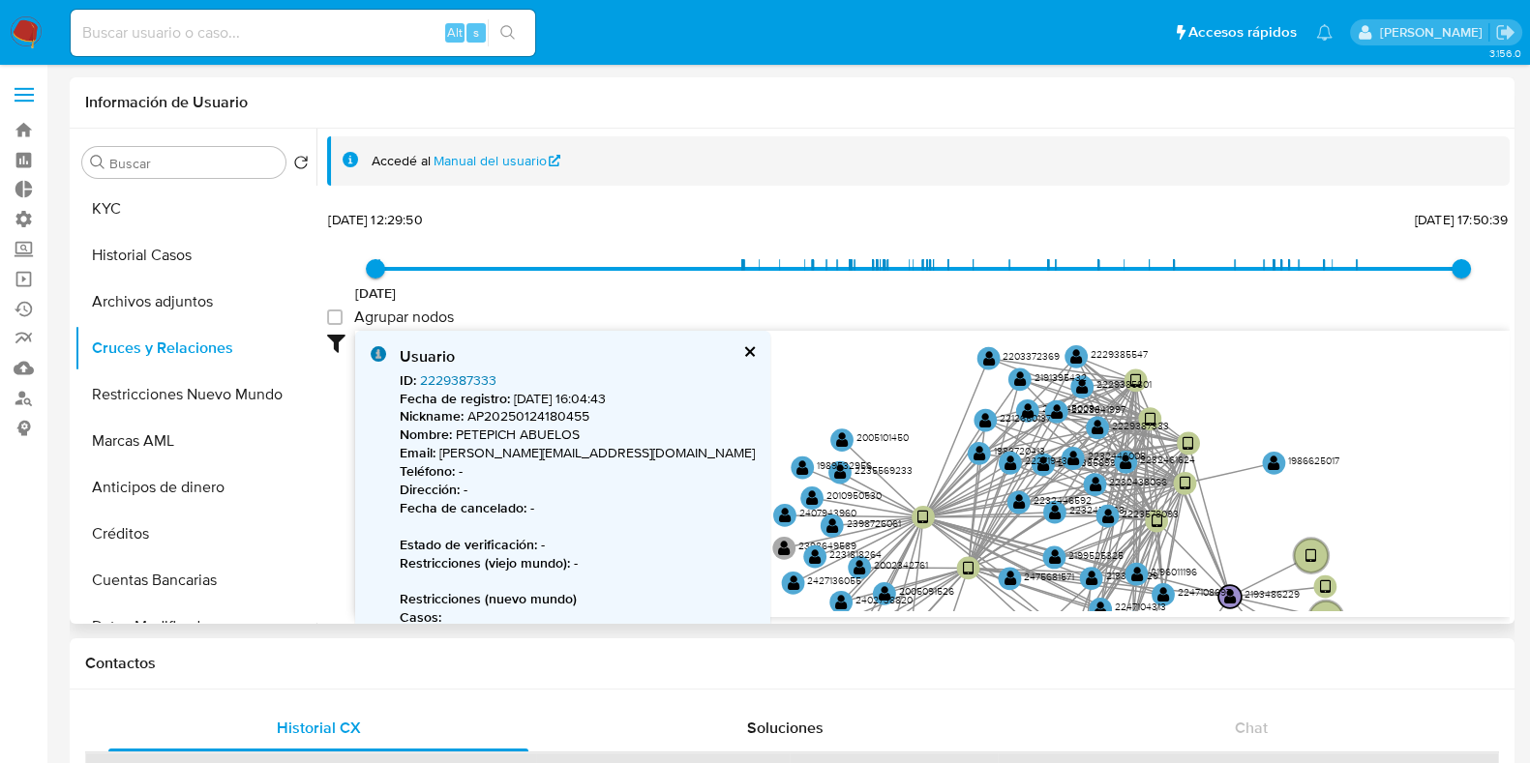
click at [478, 377] on link "2229387333" at bounding box center [458, 380] width 76 height 19
click at [1012, 469] on text "" at bounding box center [1010, 463] width 13 height 16
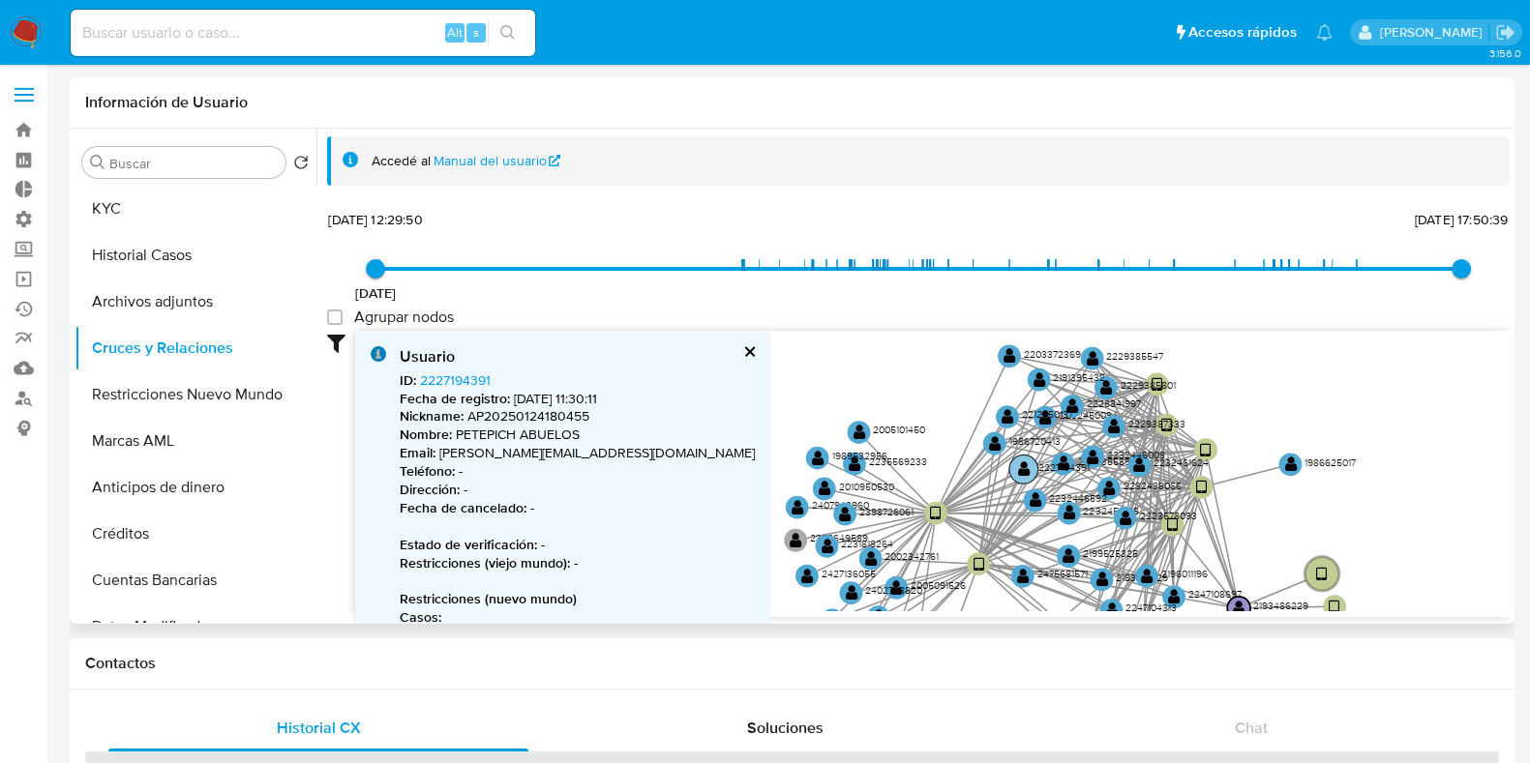
click at [1027, 466] on text "" at bounding box center [1024, 469] width 13 height 16
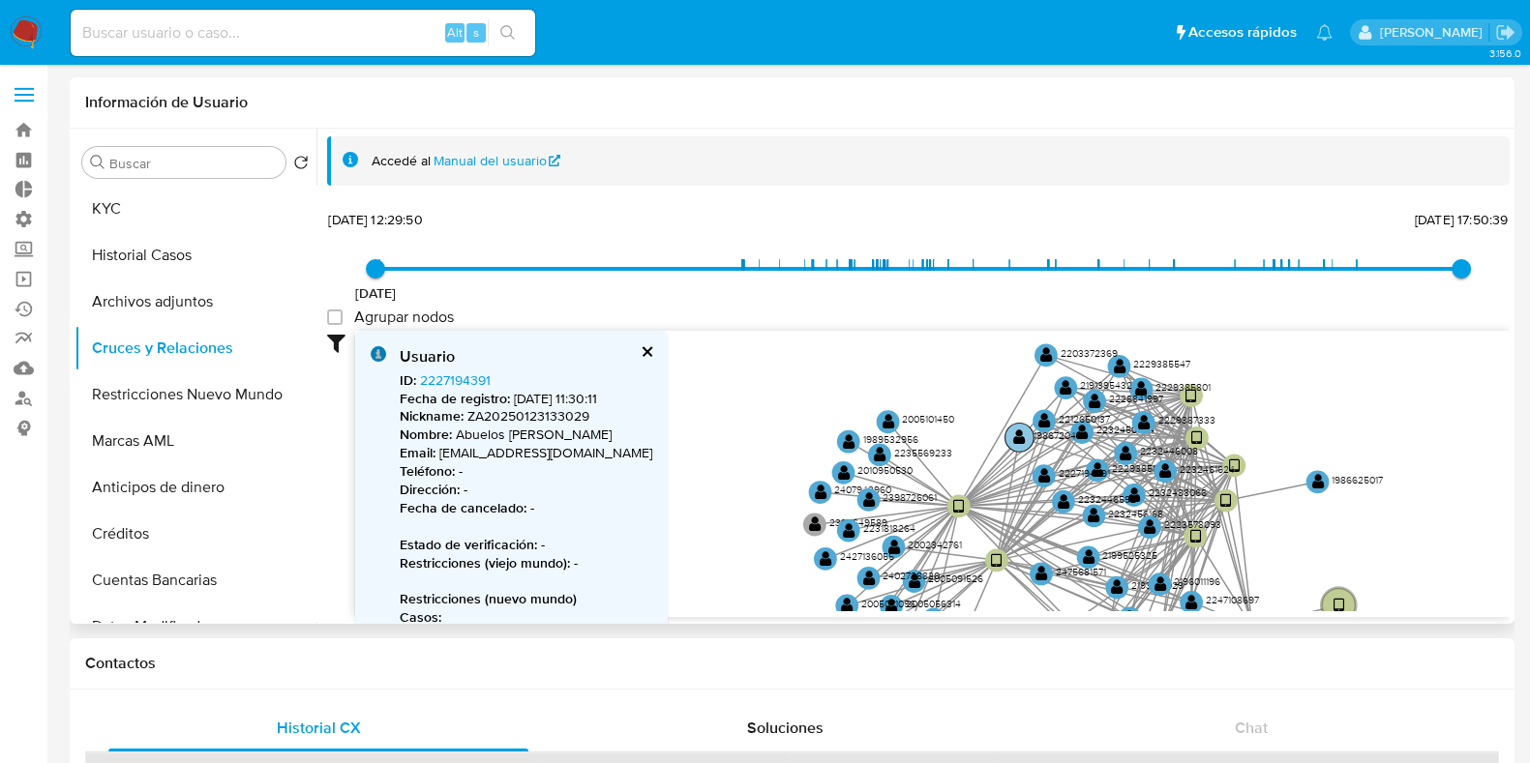
click at [1014, 435] on text "" at bounding box center [1019, 437] width 13 height 16
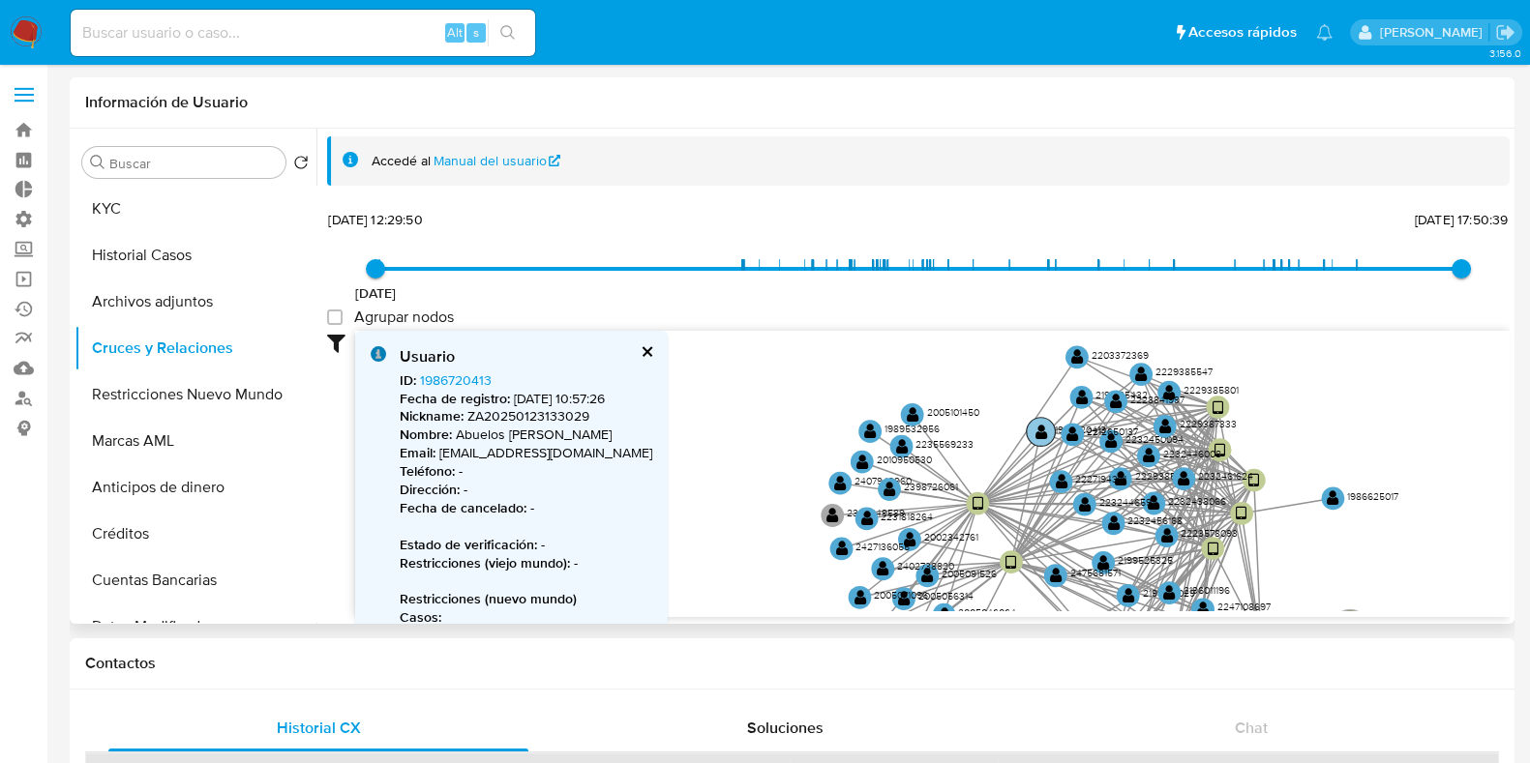
click at [1014, 435] on icon "device-6792873575beea98f5d0808a  device-674dd5c0bc189c4d6b0b8273  user-219348…" at bounding box center [932, 471] width 1154 height 281
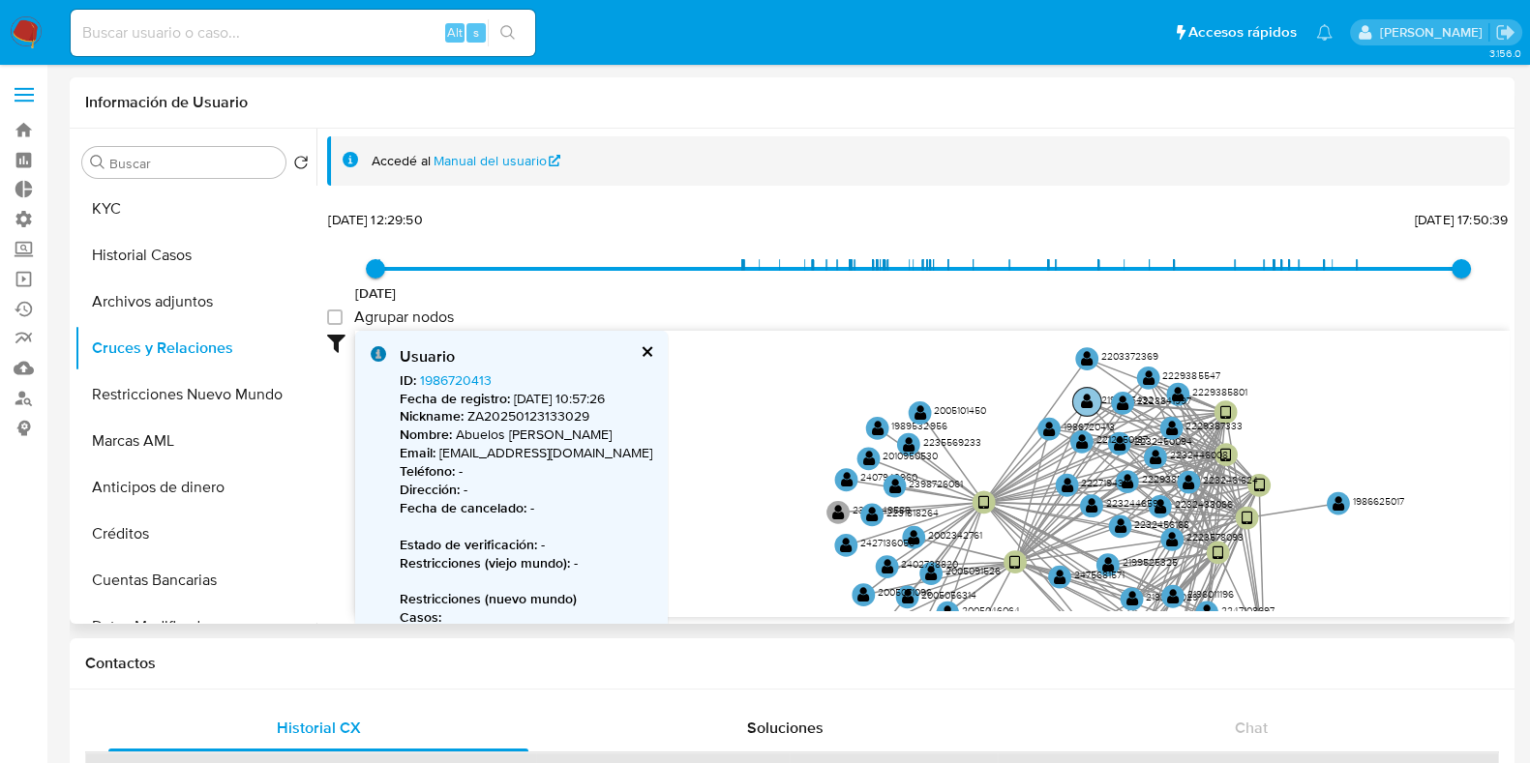
click at [1089, 404] on text "" at bounding box center [1087, 401] width 13 height 16
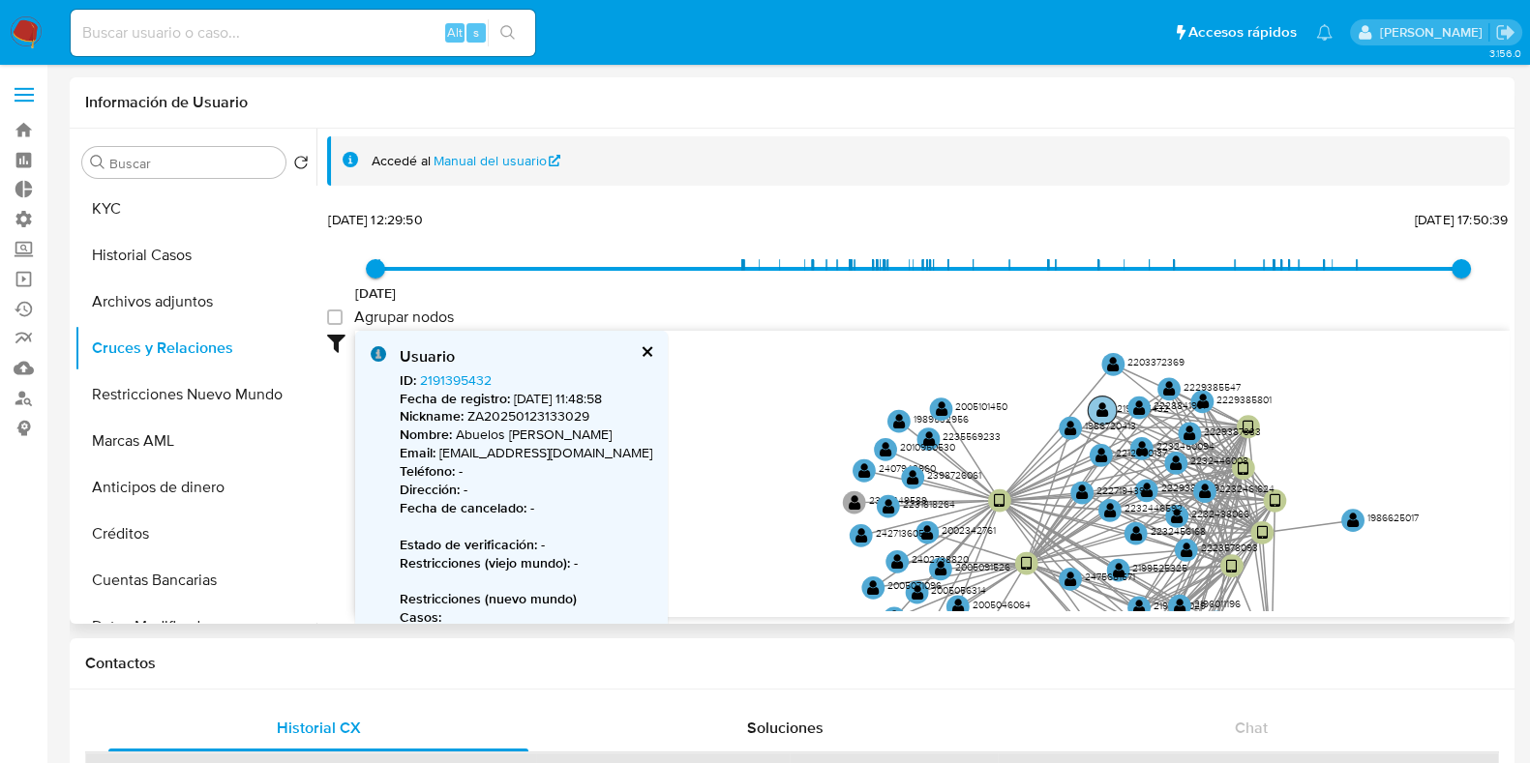
click at [1089, 404] on circle at bounding box center [1102, 411] width 29 height 29
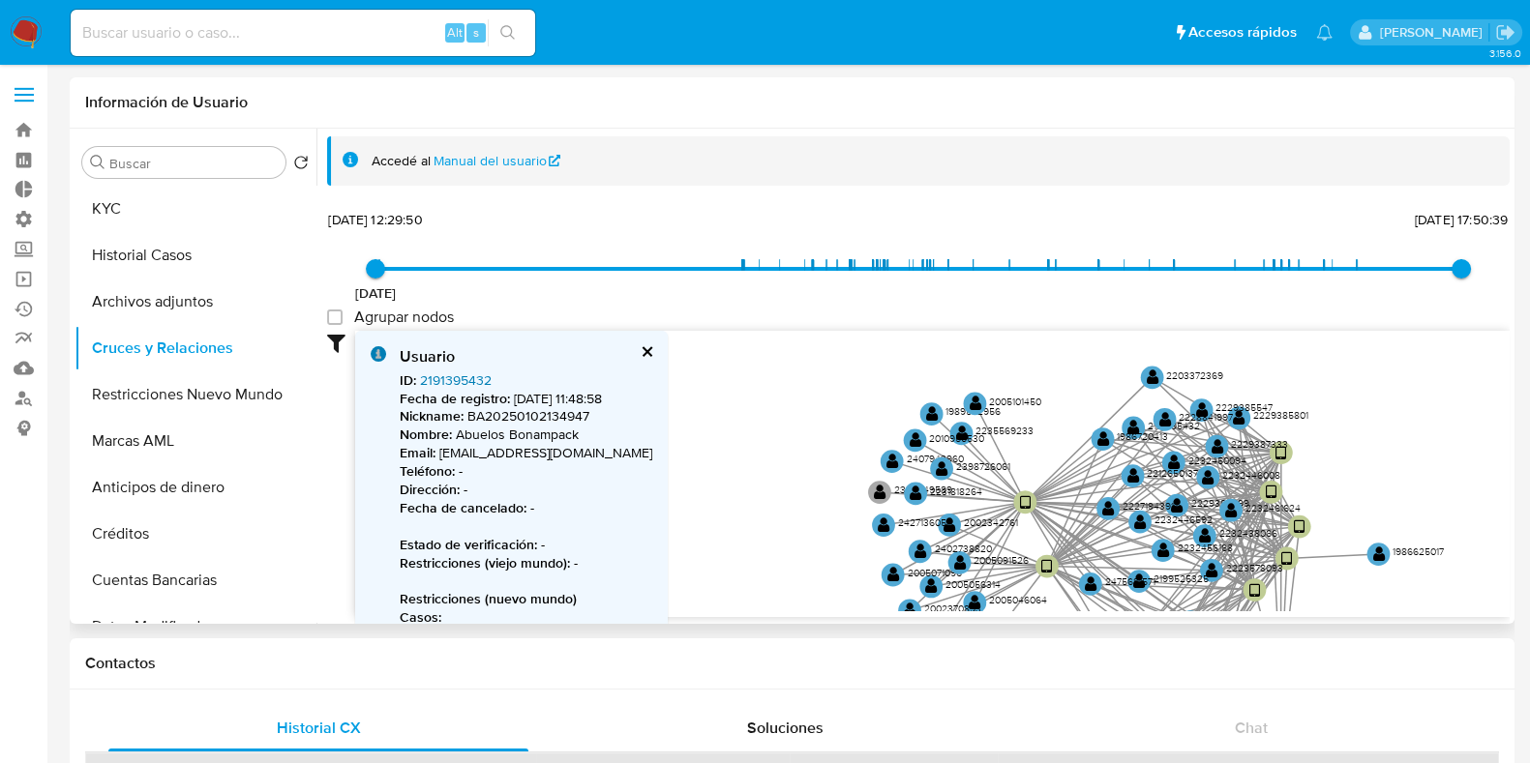
click at [445, 375] on link "2191395432" at bounding box center [456, 380] width 72 height 19
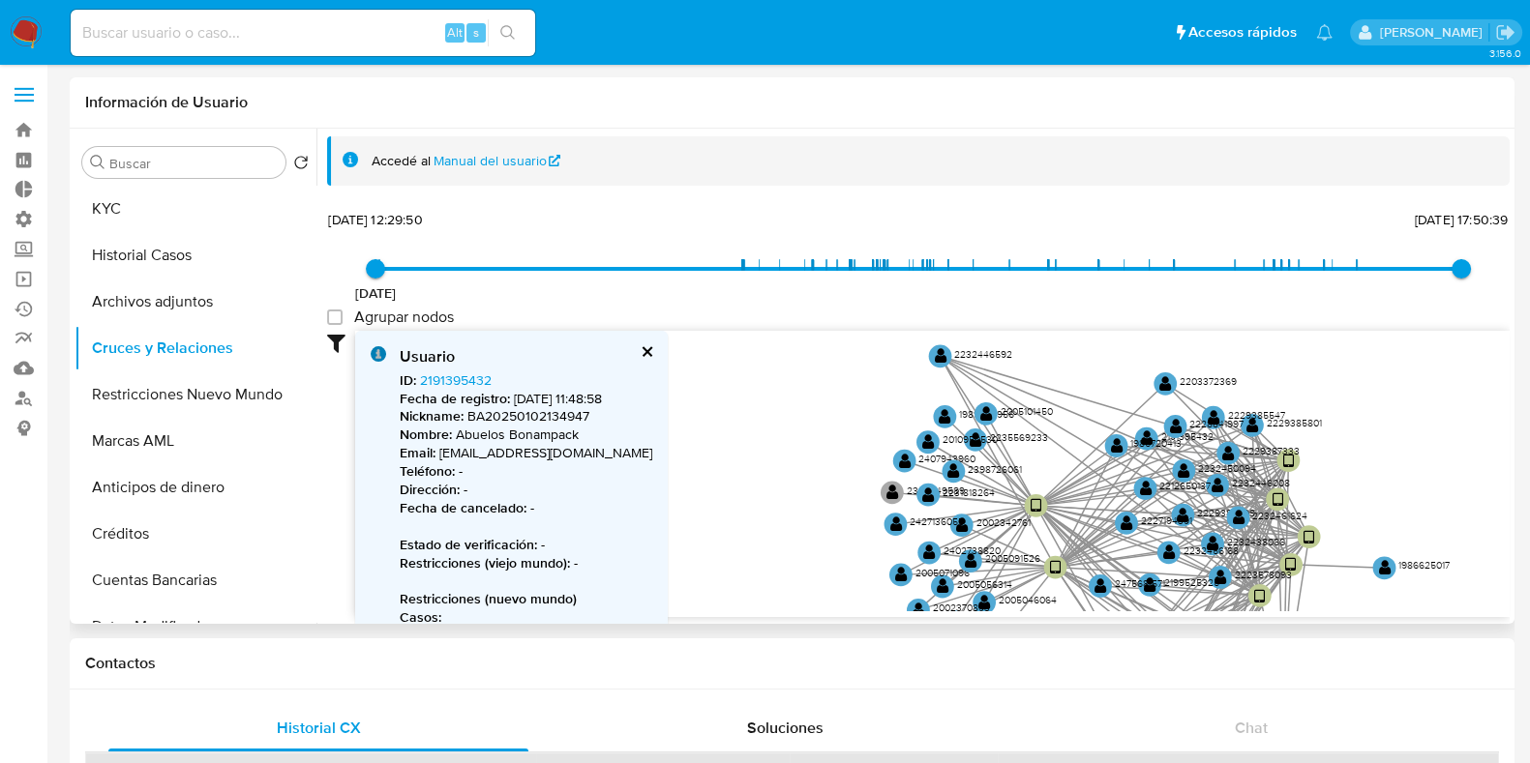
drag, startPoint x: 1137, startPoint y: 535, endPoint x: 893, endPoint y: 335, distance: 315.6
click at [893, 335] on icon "device-6792873575beea98f5d0808a  device-674dd5c0bc189c4d6b0b8273  user-219348…" at bounding box center [932, 471] width 1154 height 281
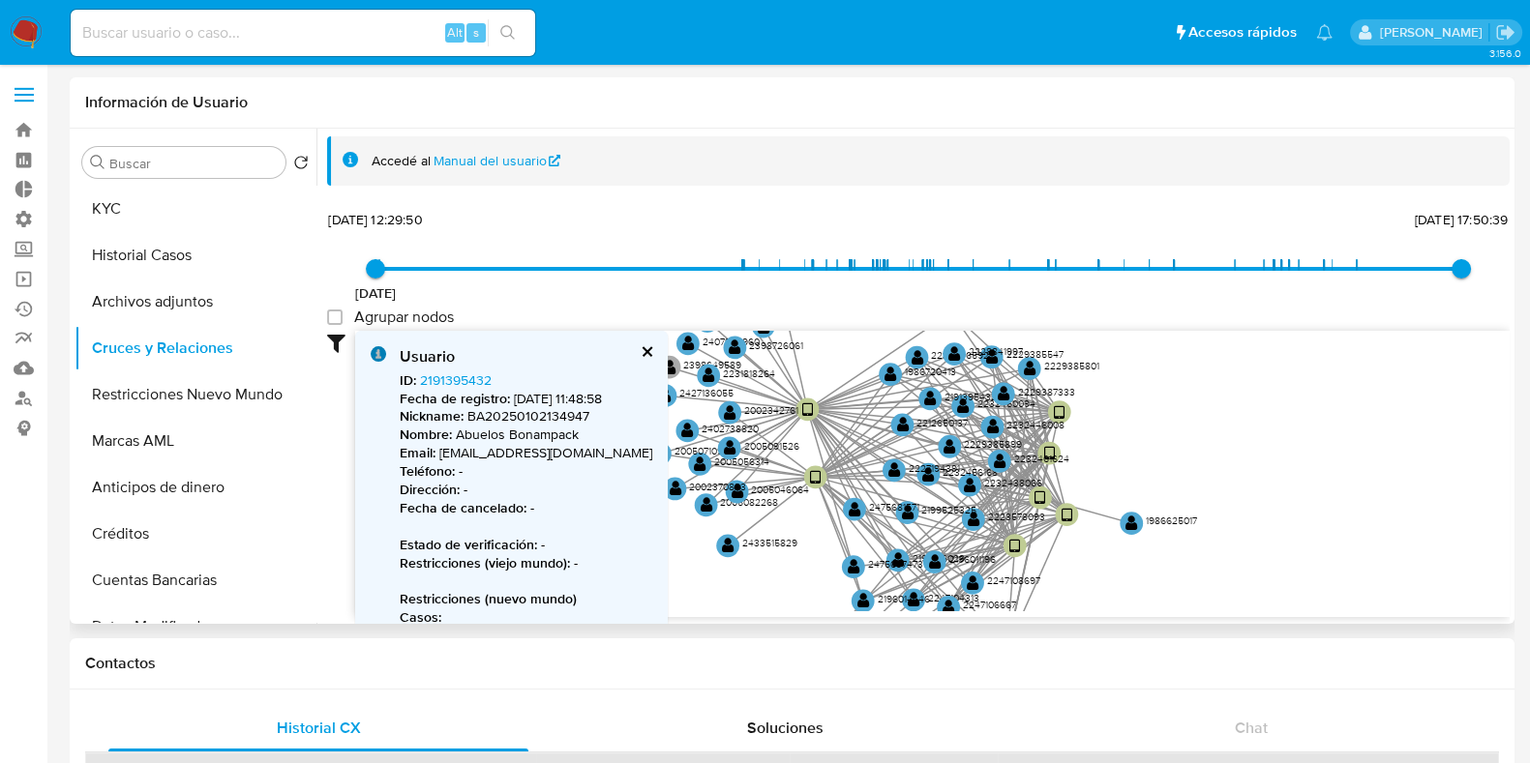
drag, startPoint x: 1410, startPoint y: 437, endPoint x: 1118, endPoint y: 321, distance: 314.5
click at [1118, 321] on div "24/9/2024 24/9/2024, 12:29:50 24/7/2025, 17:50:39 Agrupar nodos Filtros Confian…" at bounding box center [918, 411] width 1183 height 411
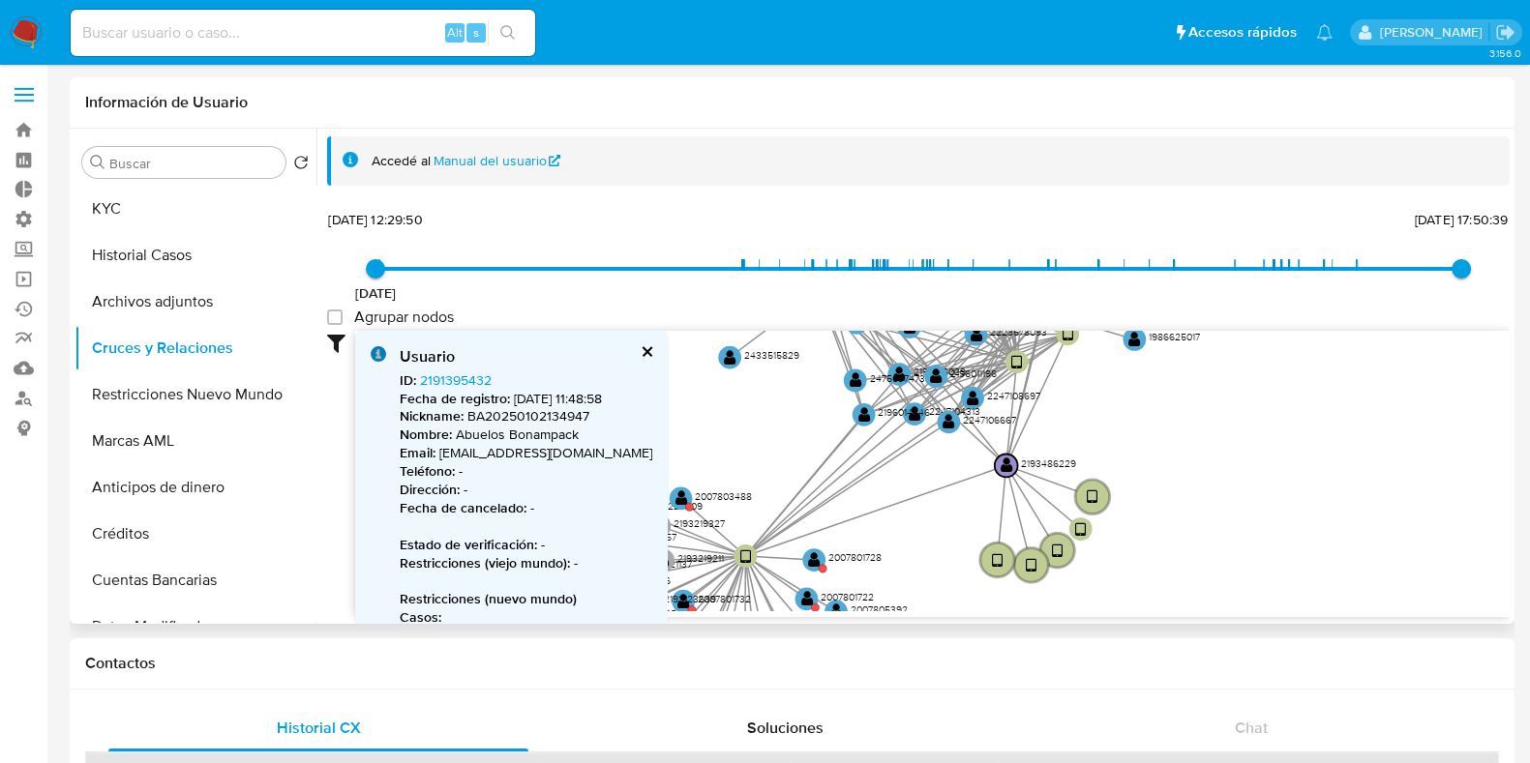
drag, startPoint x: 1269, startPoint y: 497, endPoint x: 1270, endPoint y: 300, distance: 197.4
click at [1270, 300] on div "24/9/2024 24/9/2024, 12:29:50 24/7/2025, 17:50:39 Agrupar nodos Filtros Confian…" at bounding box center [918, 411] width 1183 height 411
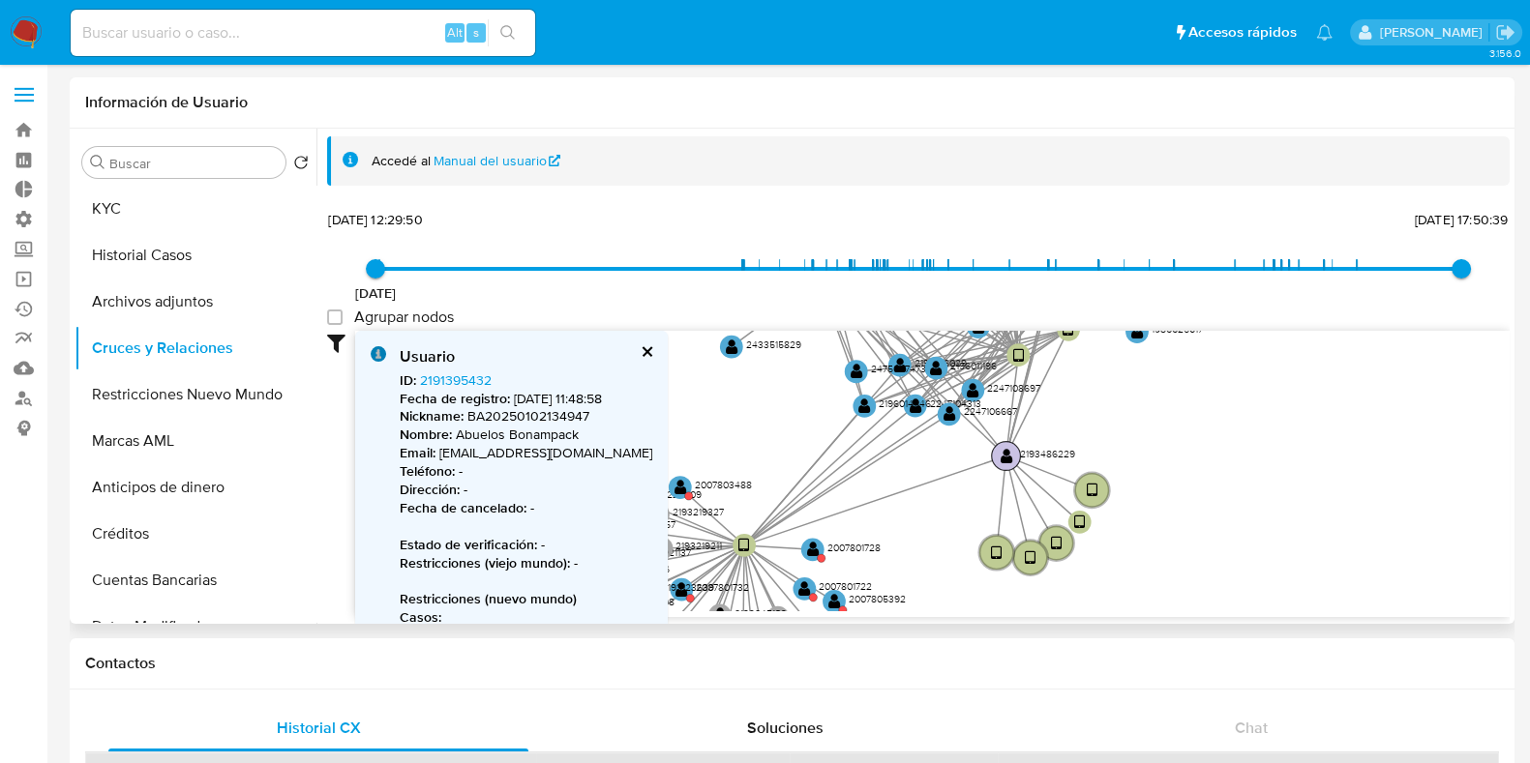
click at [1003, 456] on text "" at bounding box center [1007, 456] width 13 height 16
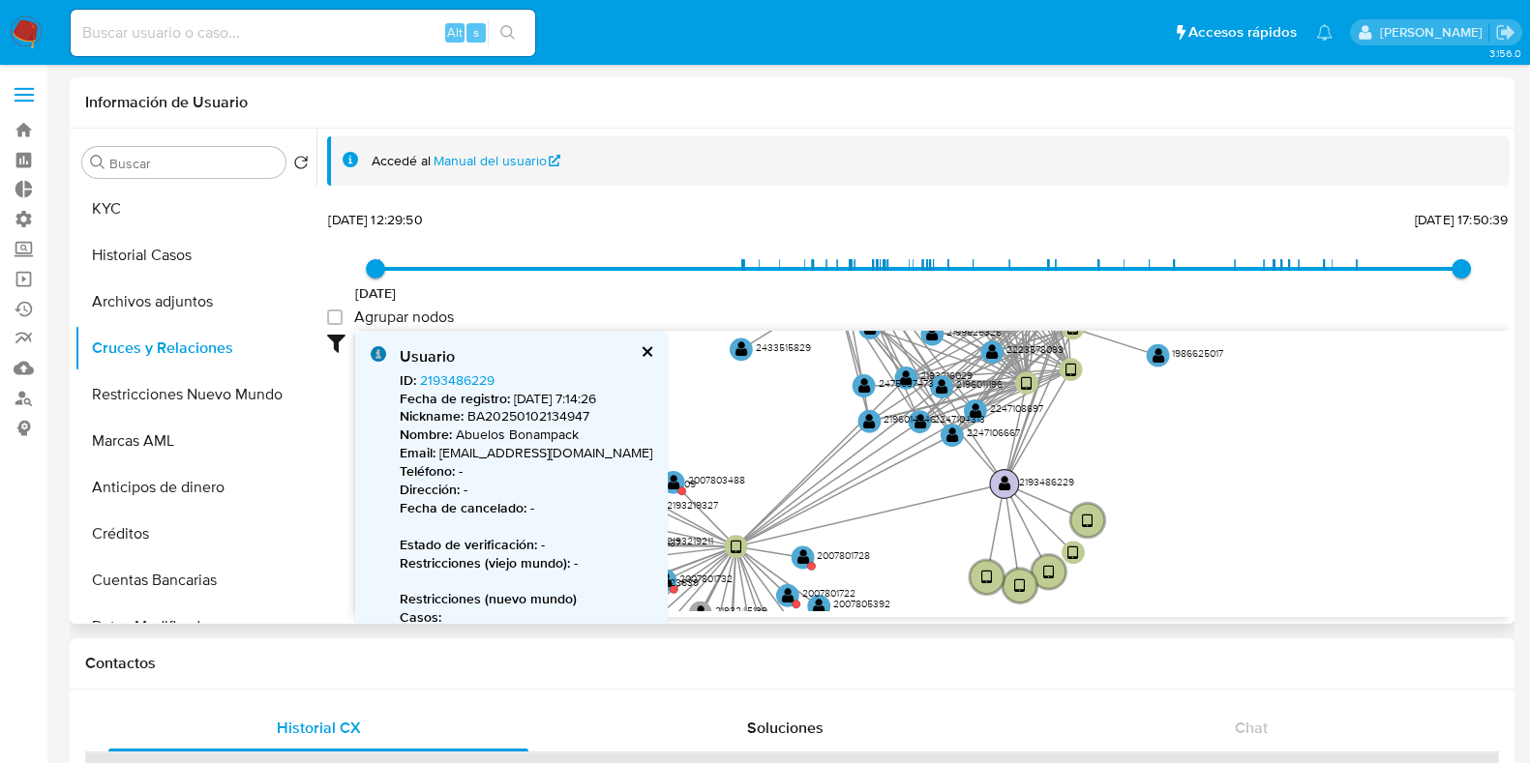
click at [1000, 476] on text "" at bounding box center [1005, 483] width 13 height 16
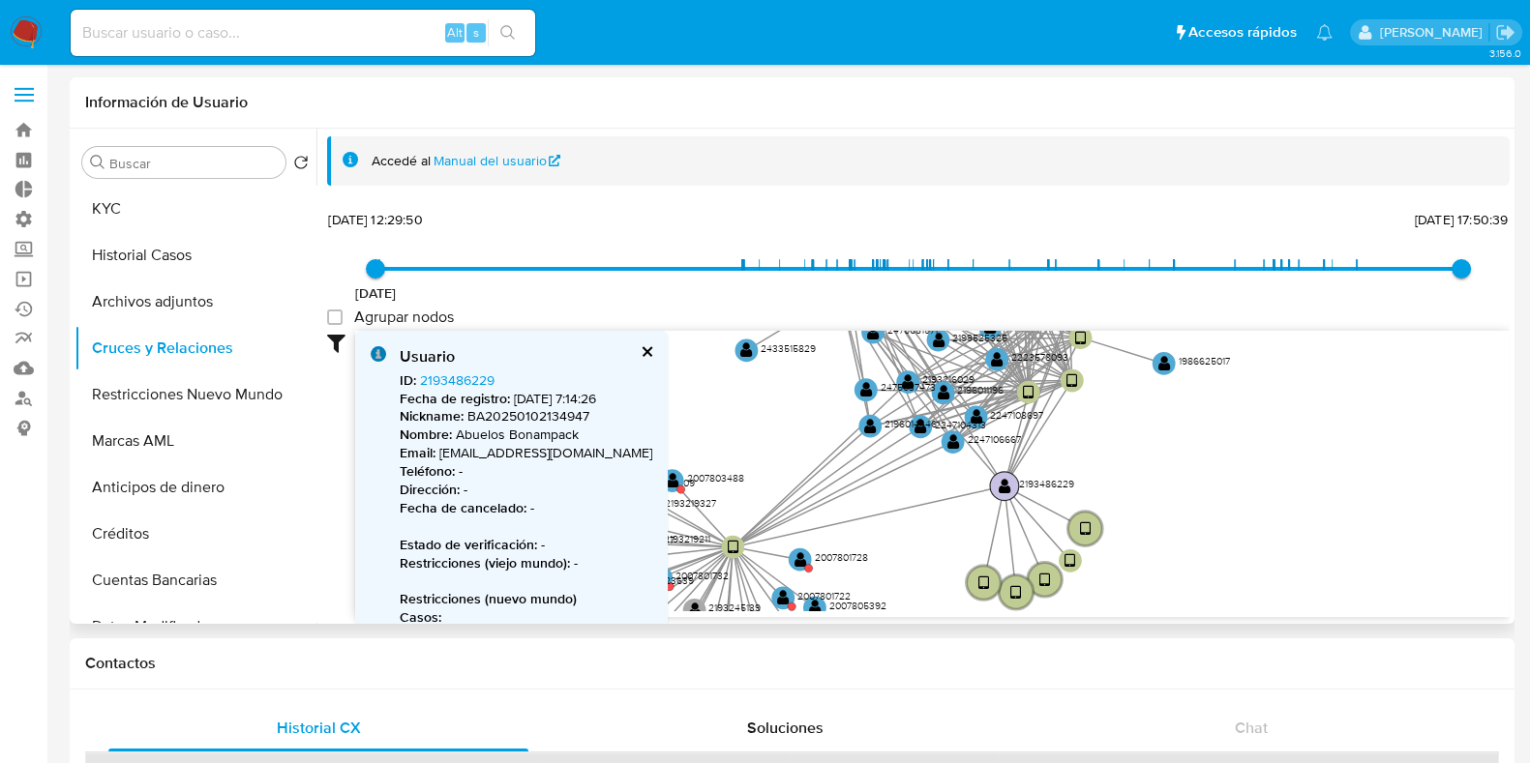
click at [1000, 476] on circle at bounding box center [1004, 486] width 29 height 29
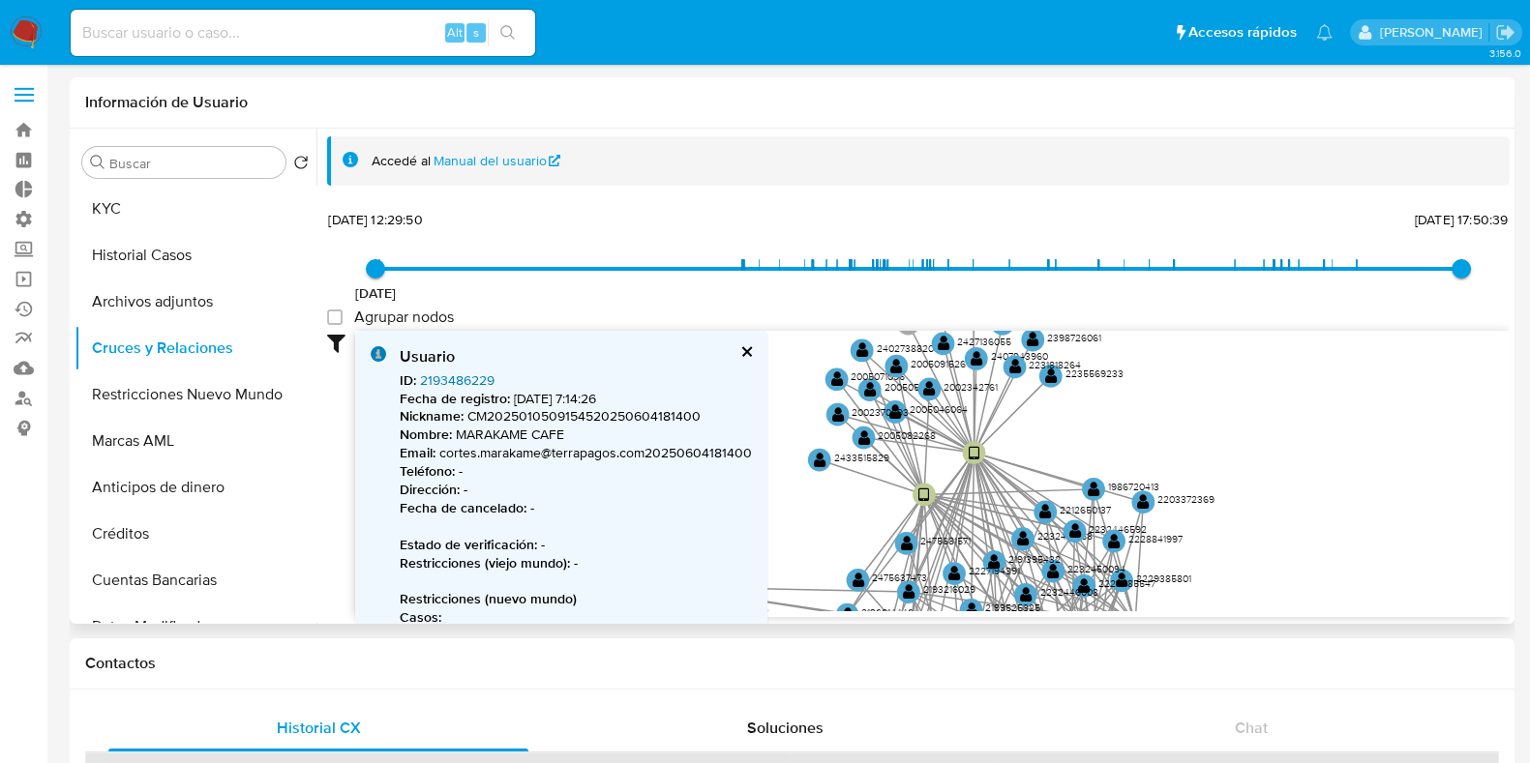
click at [443, 381] on link "2193486229" at bounding box center [457, 380] width 75 height 19
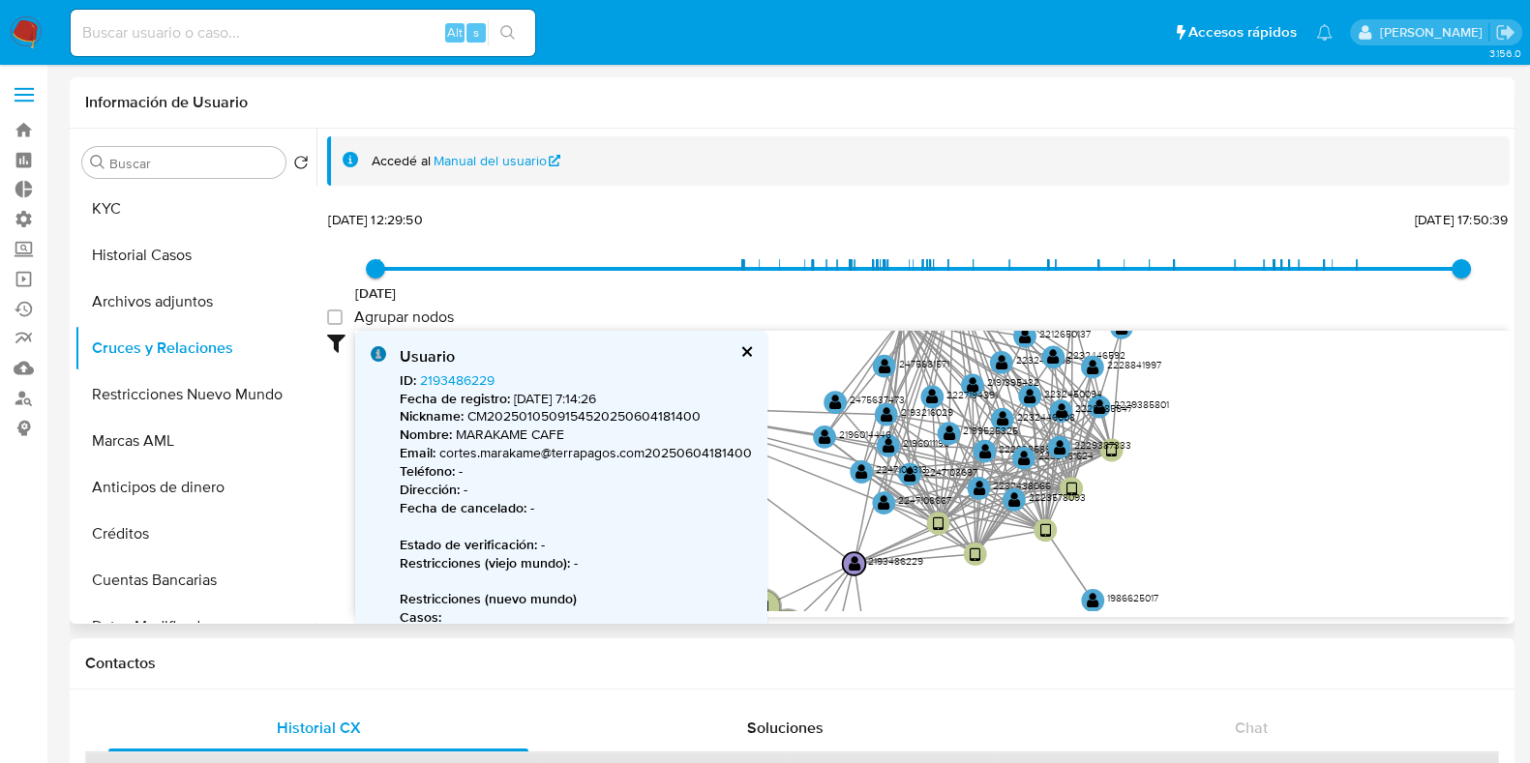
drag, startPoint x: 1298, startPoint y: 505, endPoint x: 1305, endPoint y: 418, distance: 87.4
click at [1299, 370] on icon "device-6792873575beea98f5d0808a  device-674dd5c0bc189c4d6b0b8273  user-219348…" at bounding box center [932, 471] width 1154 height 281
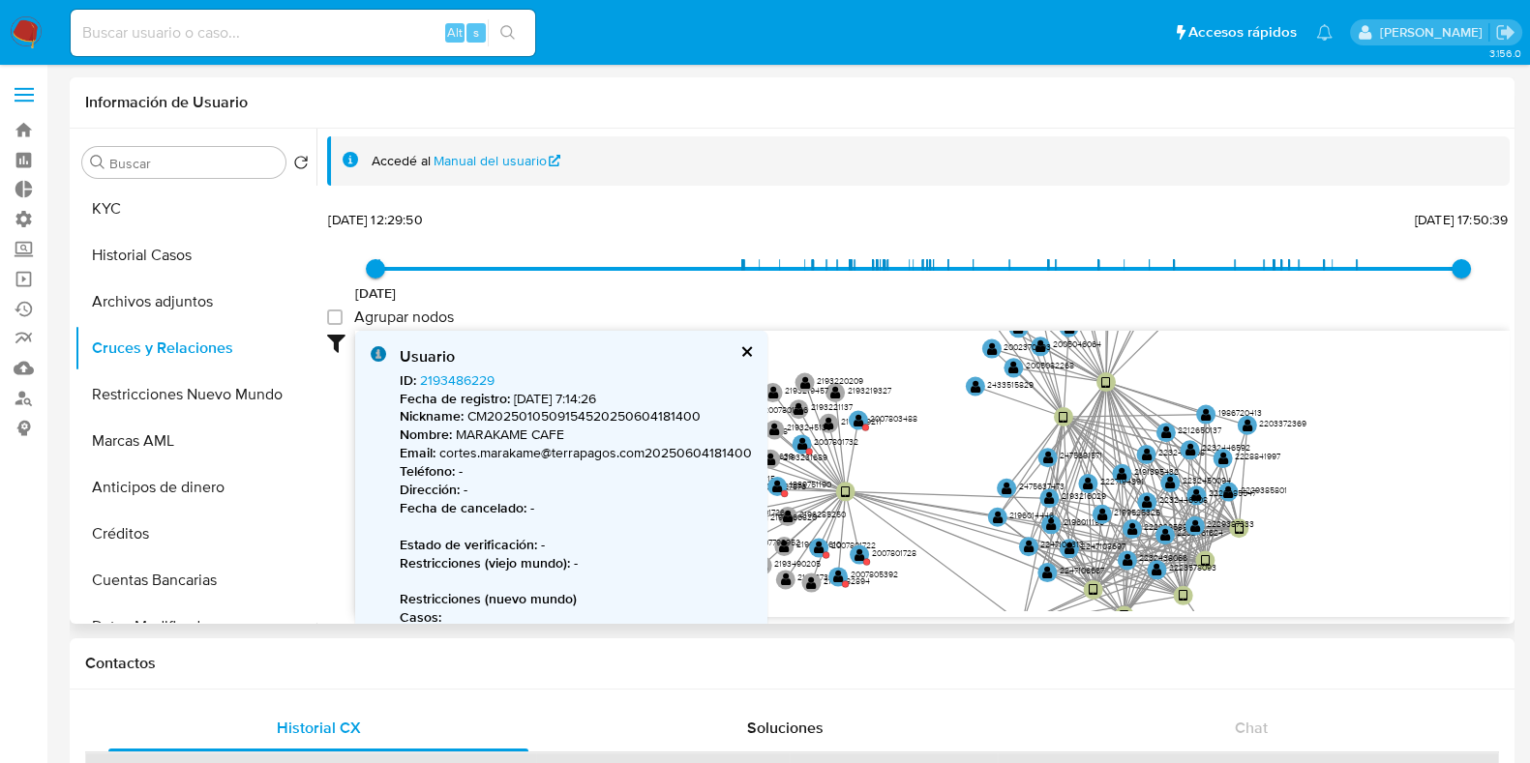
drag, startPoint x: 1261, startPoint y: 470, endPoint x: 1342, endPoint y: 533, distance: 102.8
click at [1350, 550] on icon "device-6792873575beea98f5d0808a  device-674dd5c0bc189c4d6b0b8273  user-219348…" at bounding box center [932, 471] width 1154 height 281
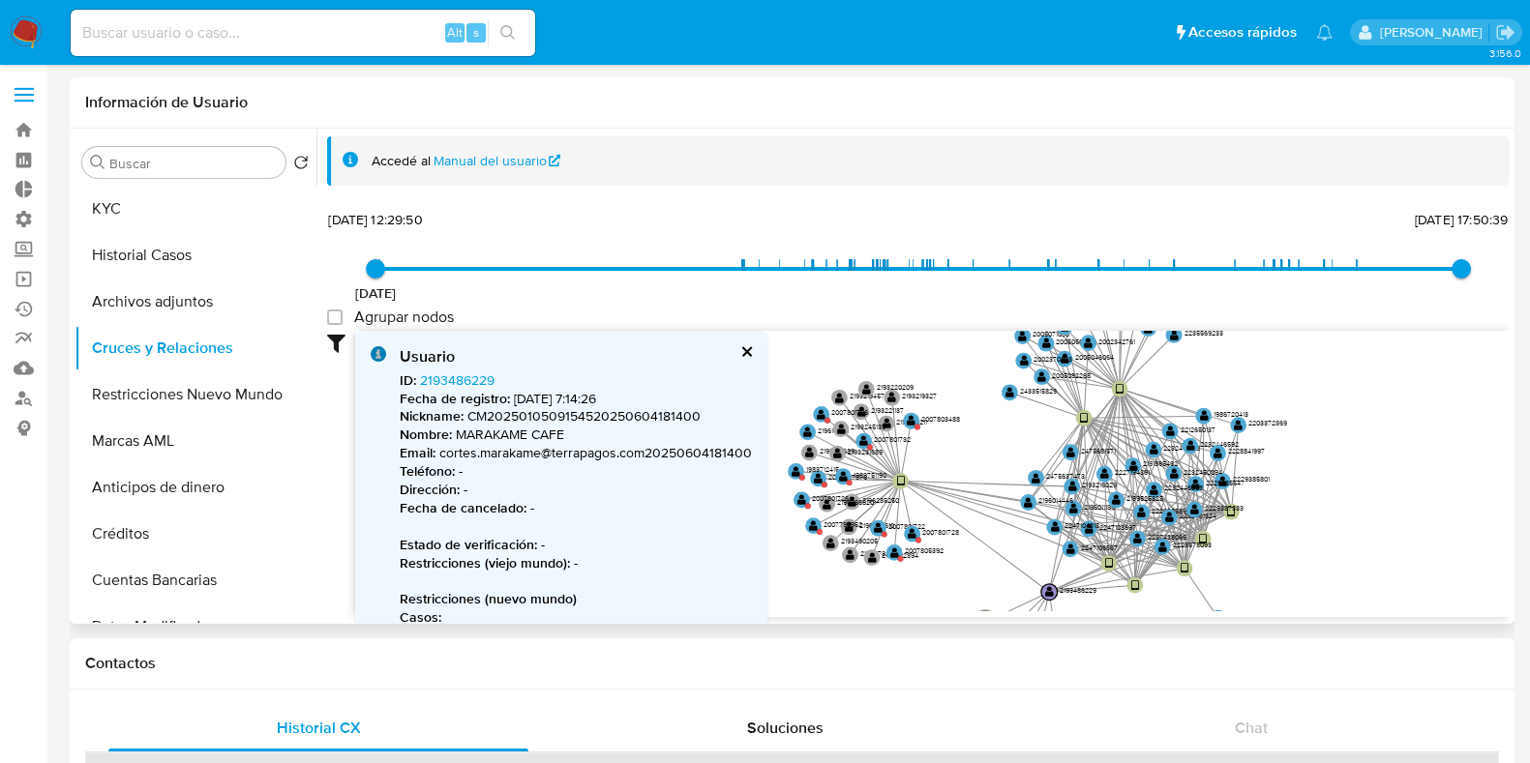
drag, startPoint x: 1327, startPoint y: 539, endPoint x: 1305, endPoint y: 539, distance: 21.3
click at [1305, 539] on icon "device-6792873575beea98f5d0808a  device-674dd5c0bc189c4d6b0b8273  user-219348…" at bounding box center [932, 471] width 1154 height 281
click at [745, 349] on button "cerrar" at bounding box center [745, 351] width 13 height 13
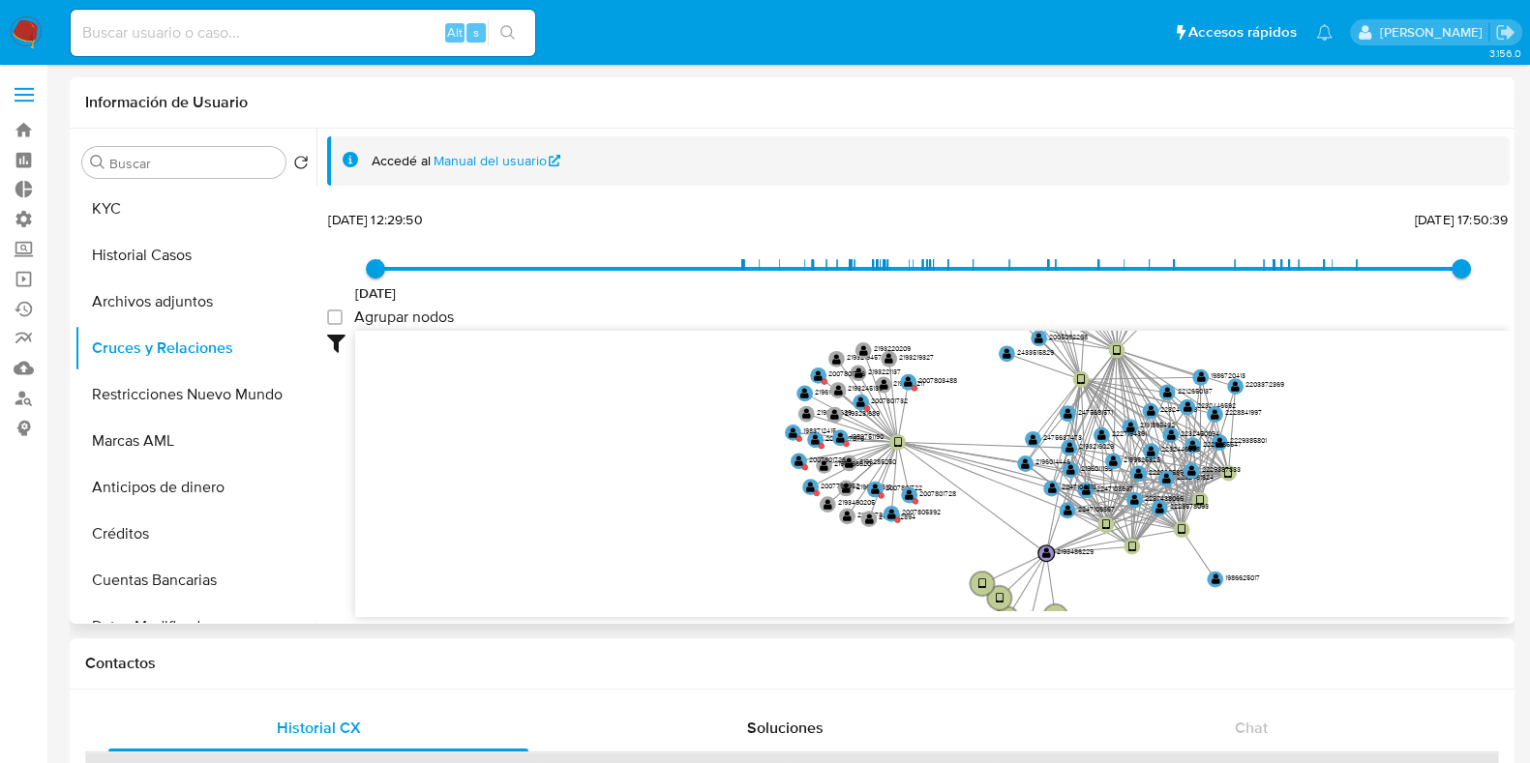
drag, startPoint x: 778, startPoint y: 554, endPoint x: 778, endPoint y: 534, distance: 19.4
click at [778, 534] on icon "device-6792873575beea98f5d0808a  device-674dd5c0bc189c4d6b0b8273  user-219348…" at bounding box center [932, 471] width 1154 height 281
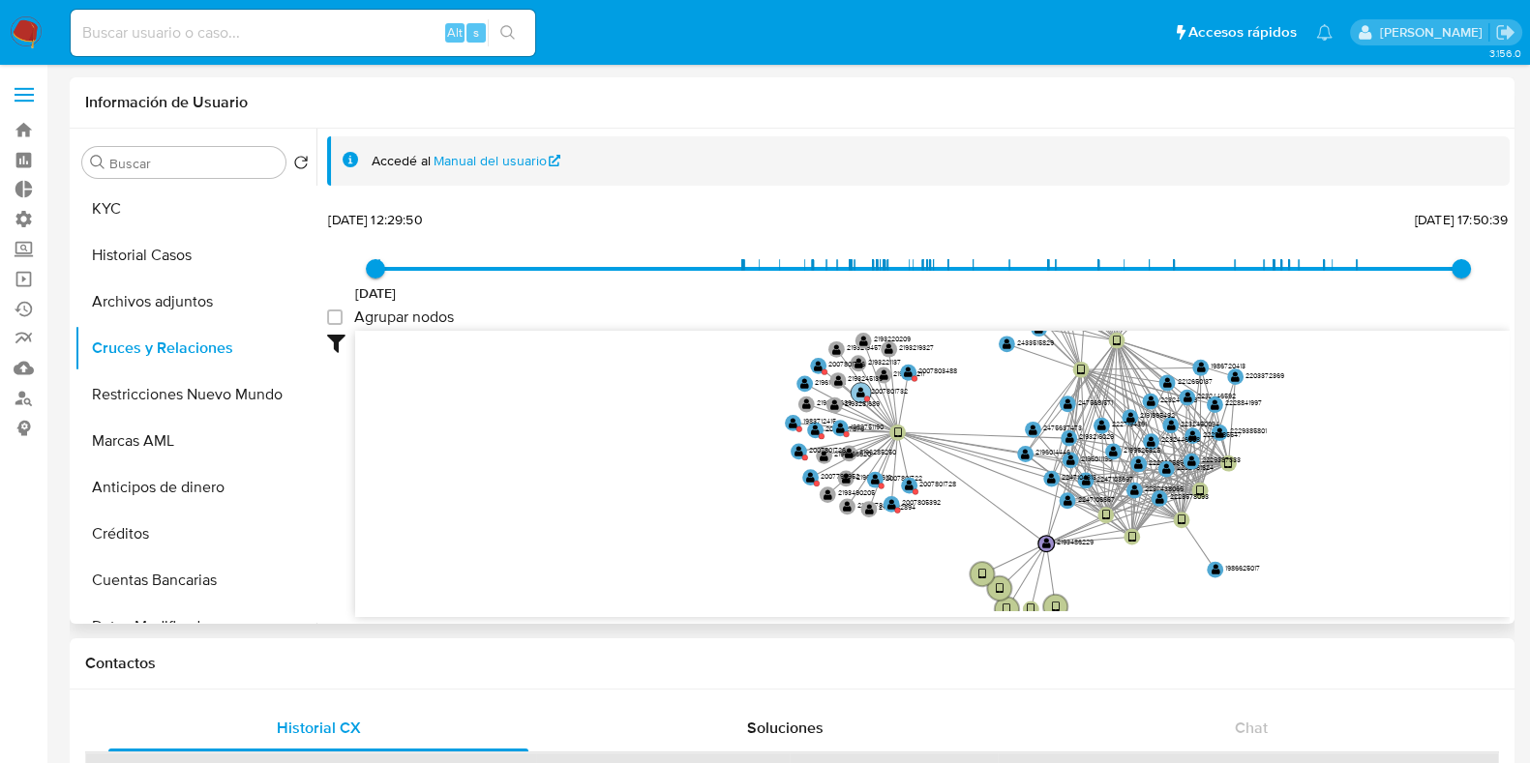
click at [856, 395] on text "" at bounding box center [860, 393] width 9 height 12
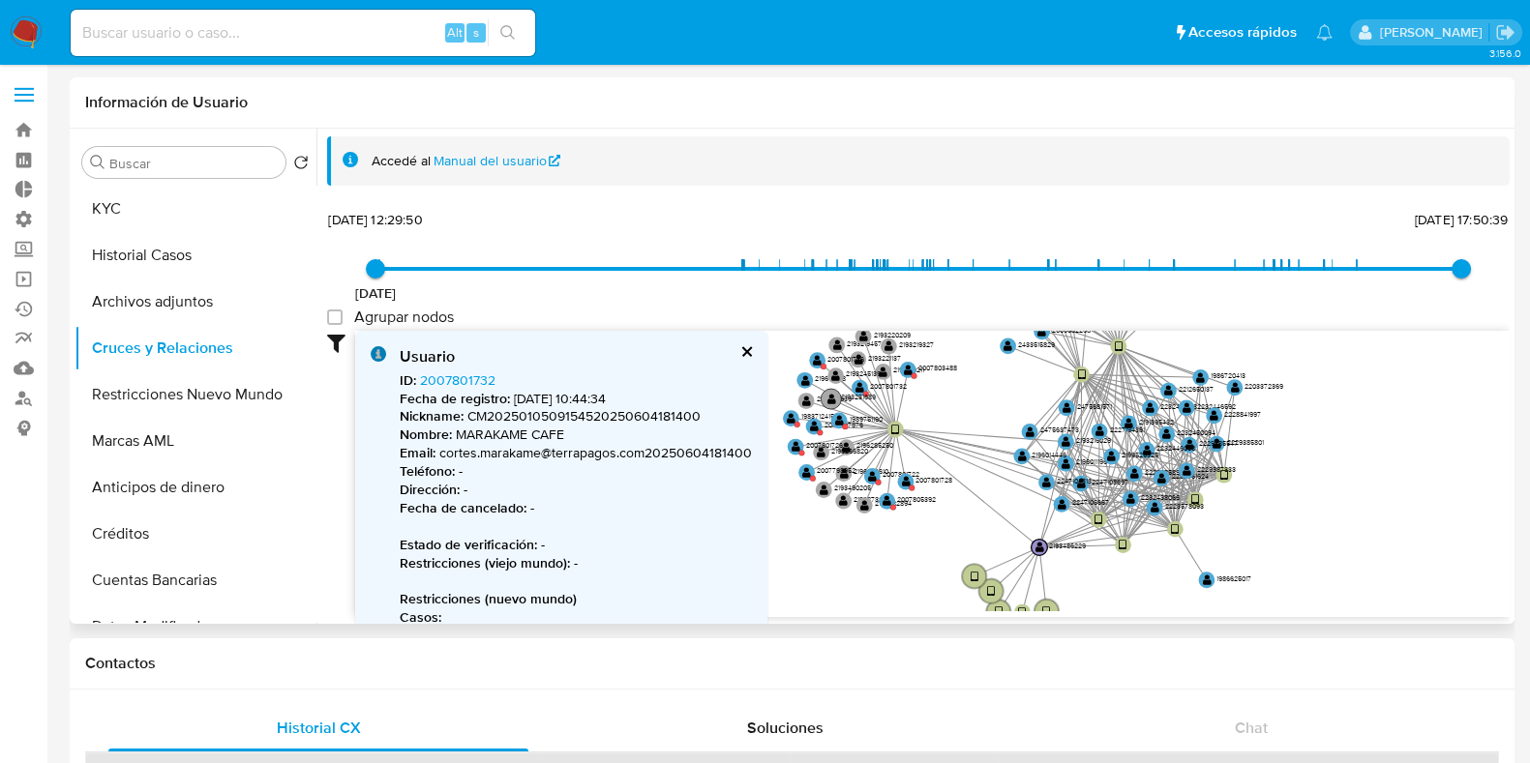
click at [856, 395] on text "2193231689" at bounding box center [858, 397] width 35 height 11
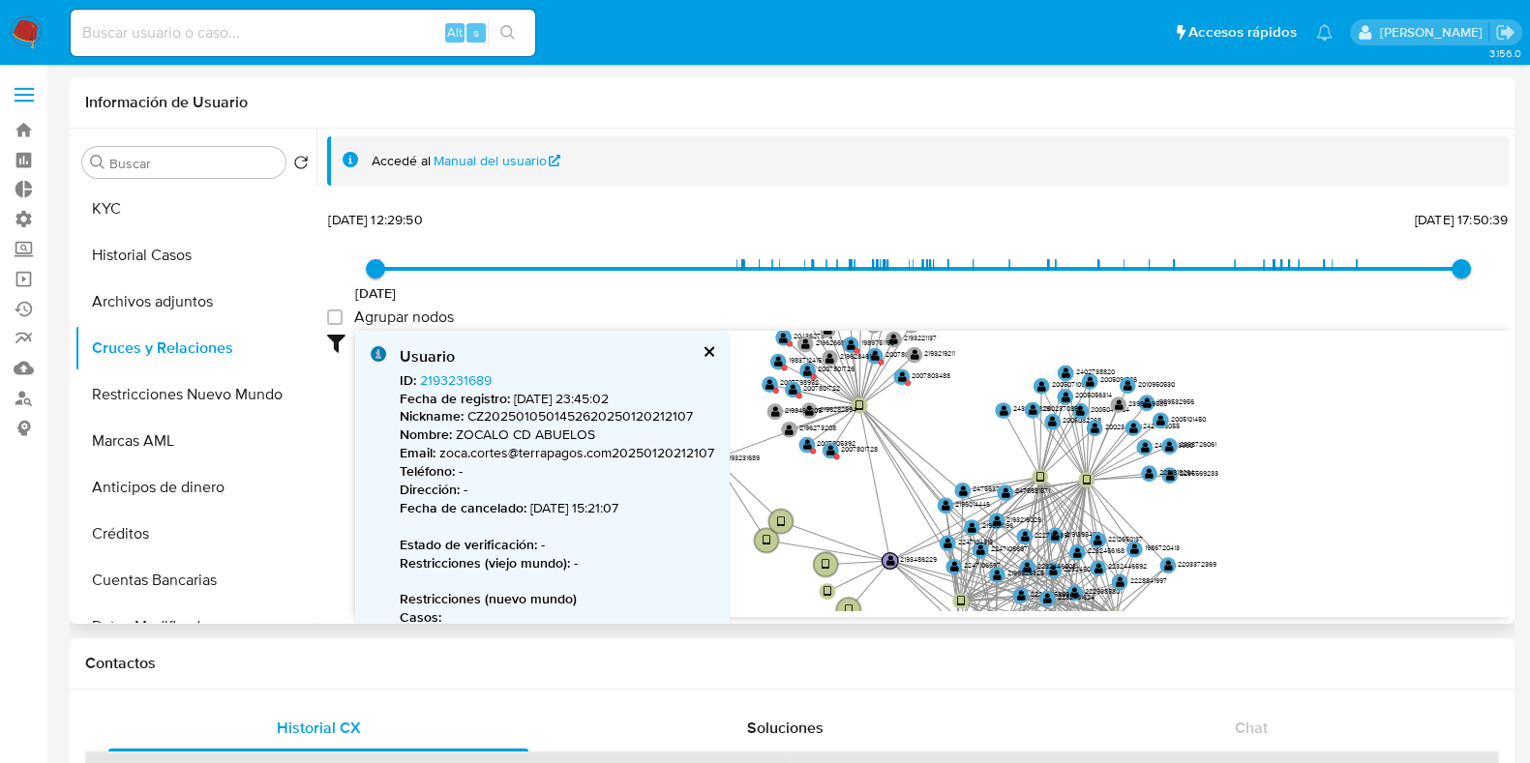
drag, startPoint x: 818, startPoint y: 495, endPoint x: 847, endPoint y: 494, distance: 29.1
click at [847, 494] on icon "device-6792873575beea98f5d0808a  device-674dd5c0bc189c4d6b0b8273  user-219348…" at bounding box center [932, 471] width 1154 height 281
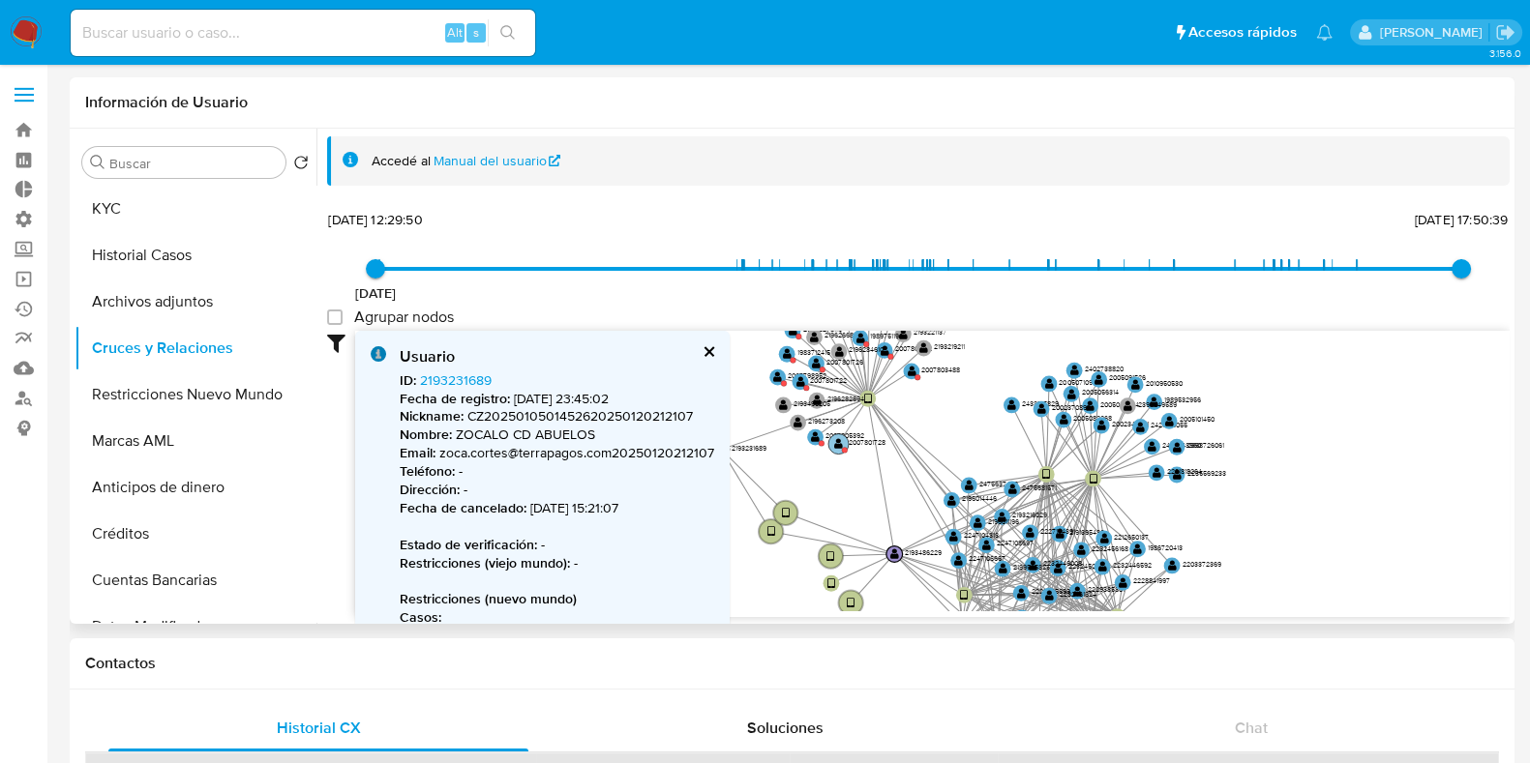
click at [834, 443] on text "" at bounding box center [838, 444] width 9 height 12
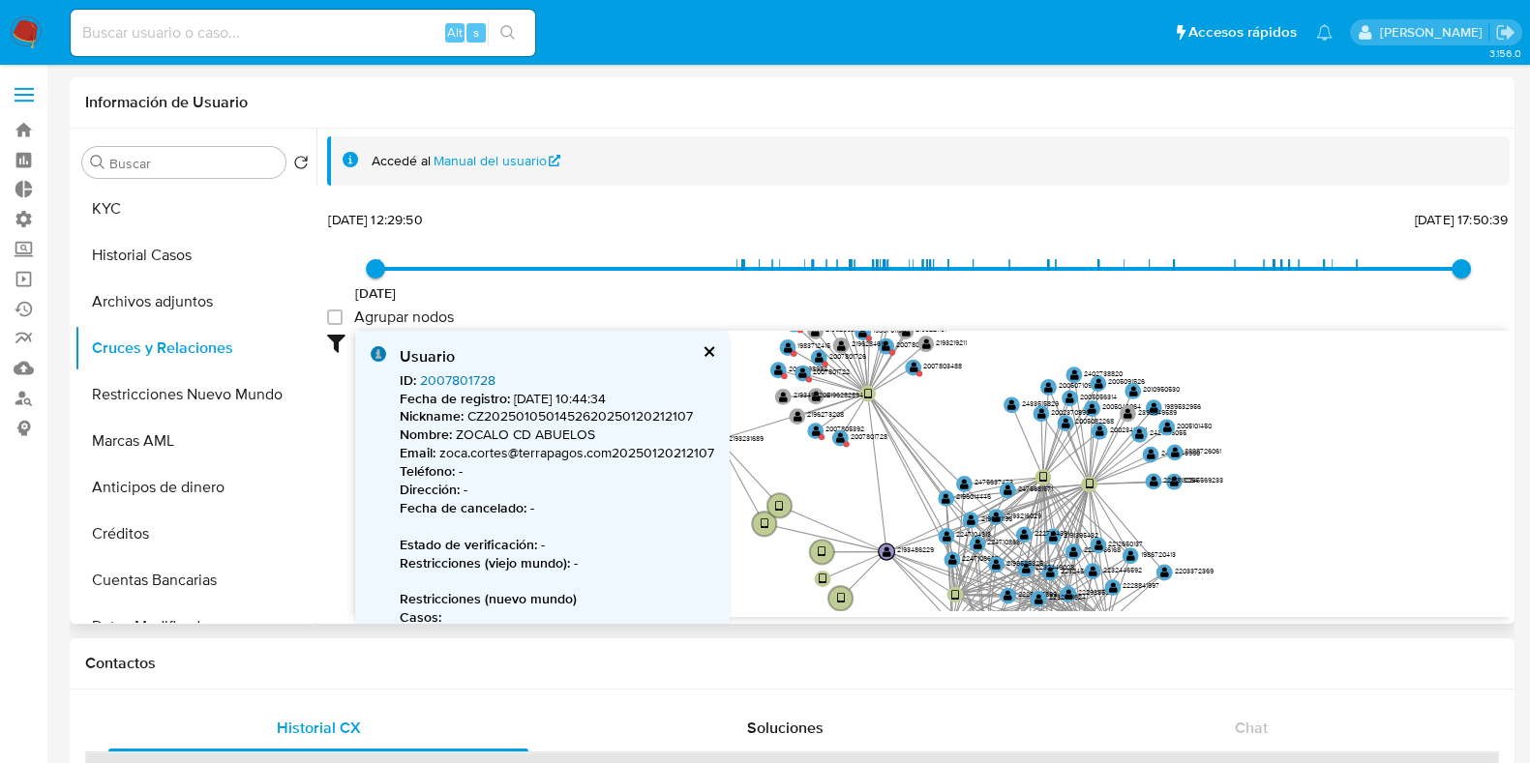
click at [472, 383] on link "2007801728" at bounding box center [457, 380] width 75 height 19
click at [704, 355] on button "cerrar" at bounding box center [708, 351] width 13 height 13
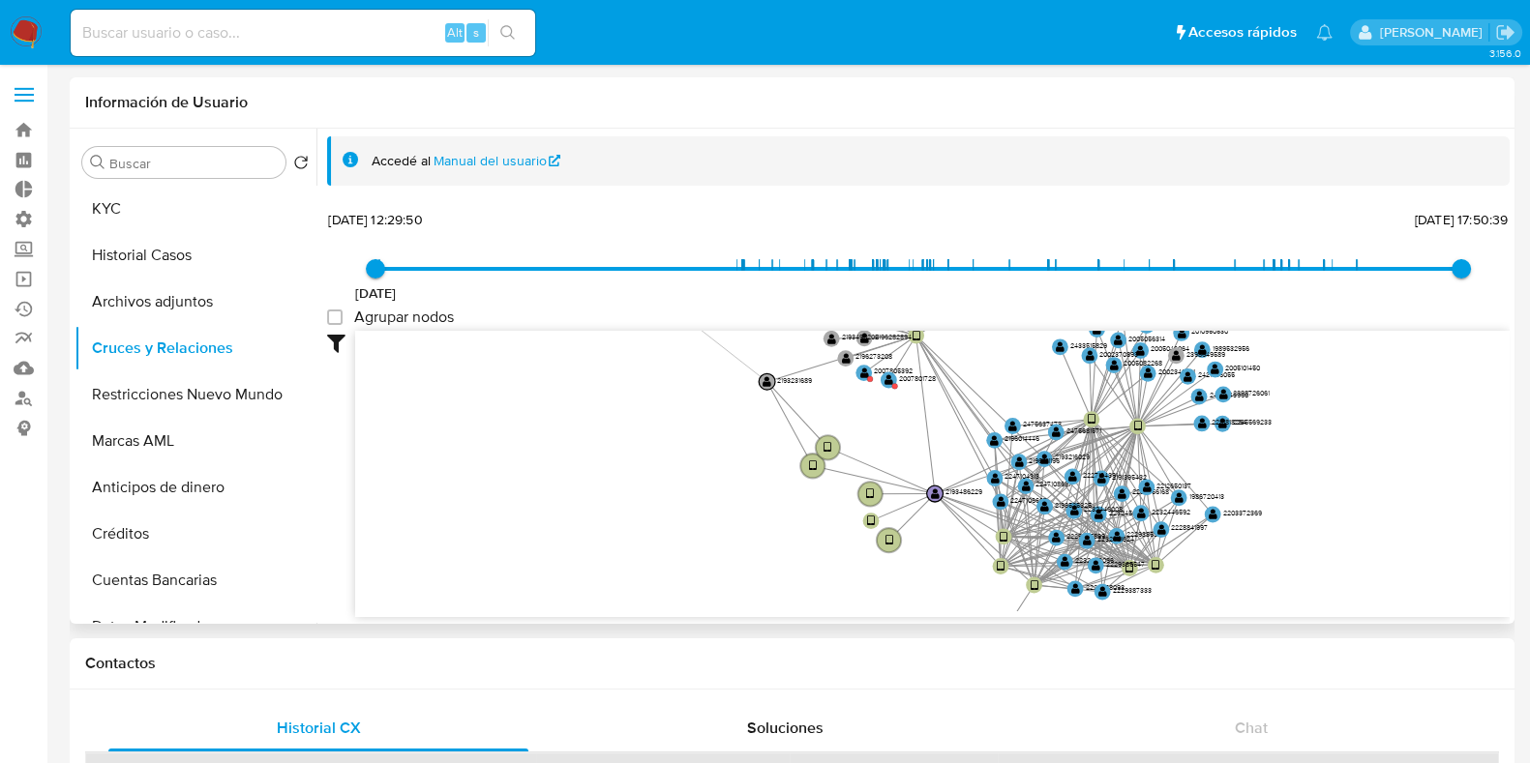
drag, startPoint x: 1252, startPoint y: 580, endPoint x: 1301, endPoint y: 521, distance: 76.3
click at [1301, 521] on icon "device-6792873575beea98f5d0808a  device-674dd5c0bc189c4d6b0b8273  user-219348…" at bounding box center [932, 471] width 1154 height 281
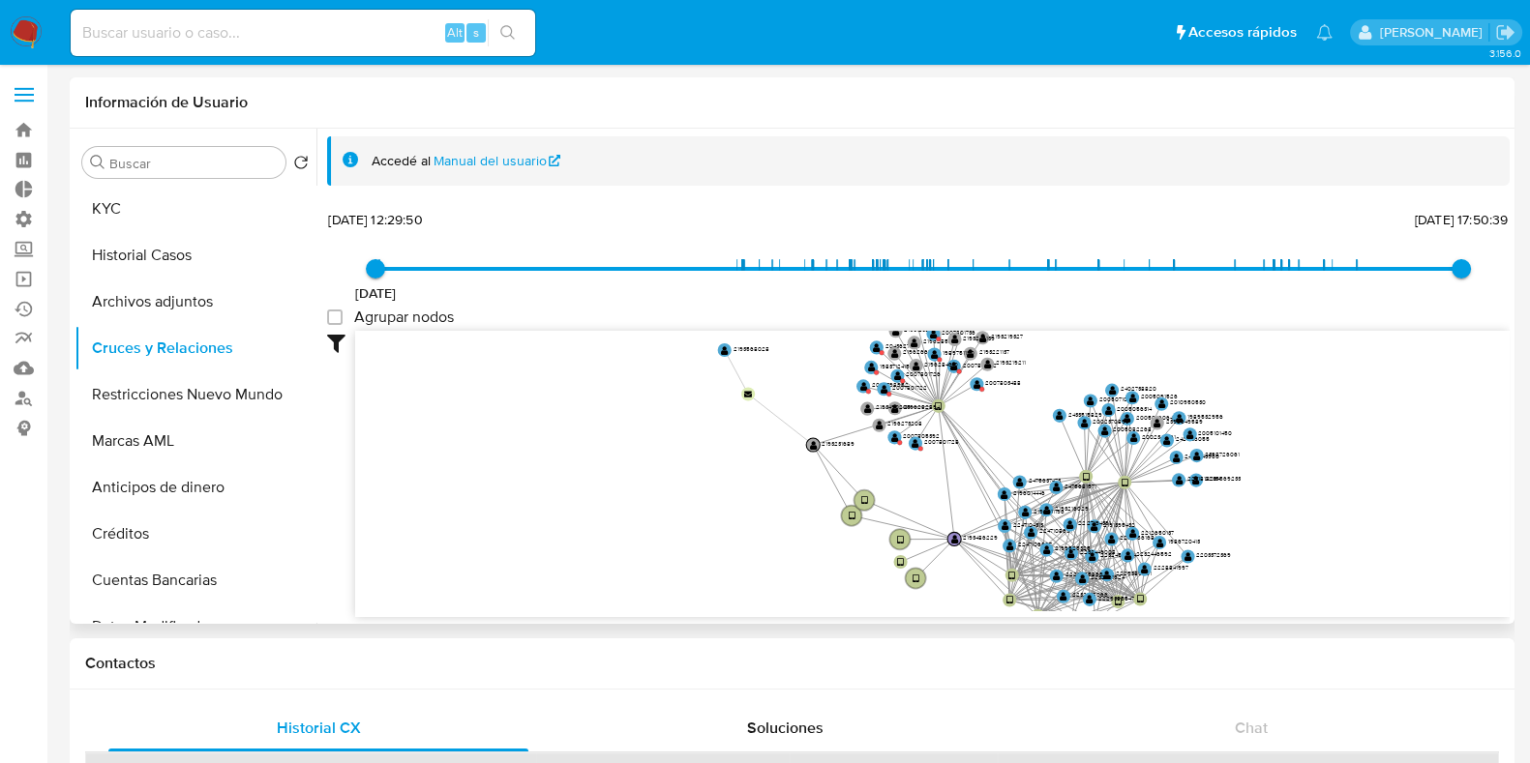
drag, startPoint x: 1316, startPoint y: 473, endPoint x: 1277, endPoint y: 515, distance: 56.8
click at [1277, 515] on icon "device-6792873575beea98f5d0808a  device-674dd5c0bc189c4d6b0b8273  user-219348…" at bounding box center [932, 471] width 1154 height 281
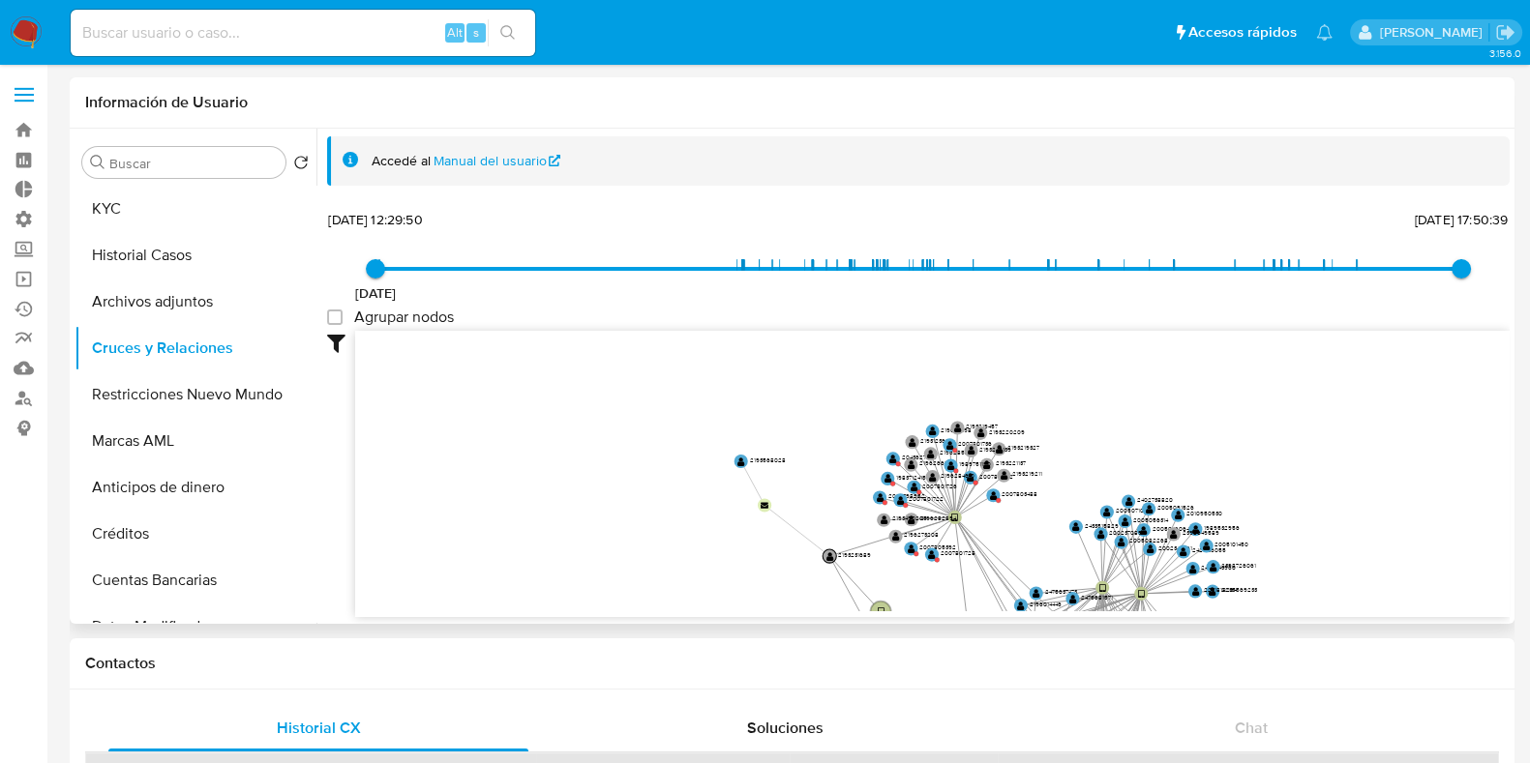
drag, startPoint x: 607, startPoint y: 454, endPoint x: 623, endPoint y: 565, distance: 112.5
click at [623, 565] on icon "device-6792873575beea98f5d0808a  device-674dd5c0bc189c4d6b0b8273  user-219348…" at bounding box center [932, 471] width 1154 height 281
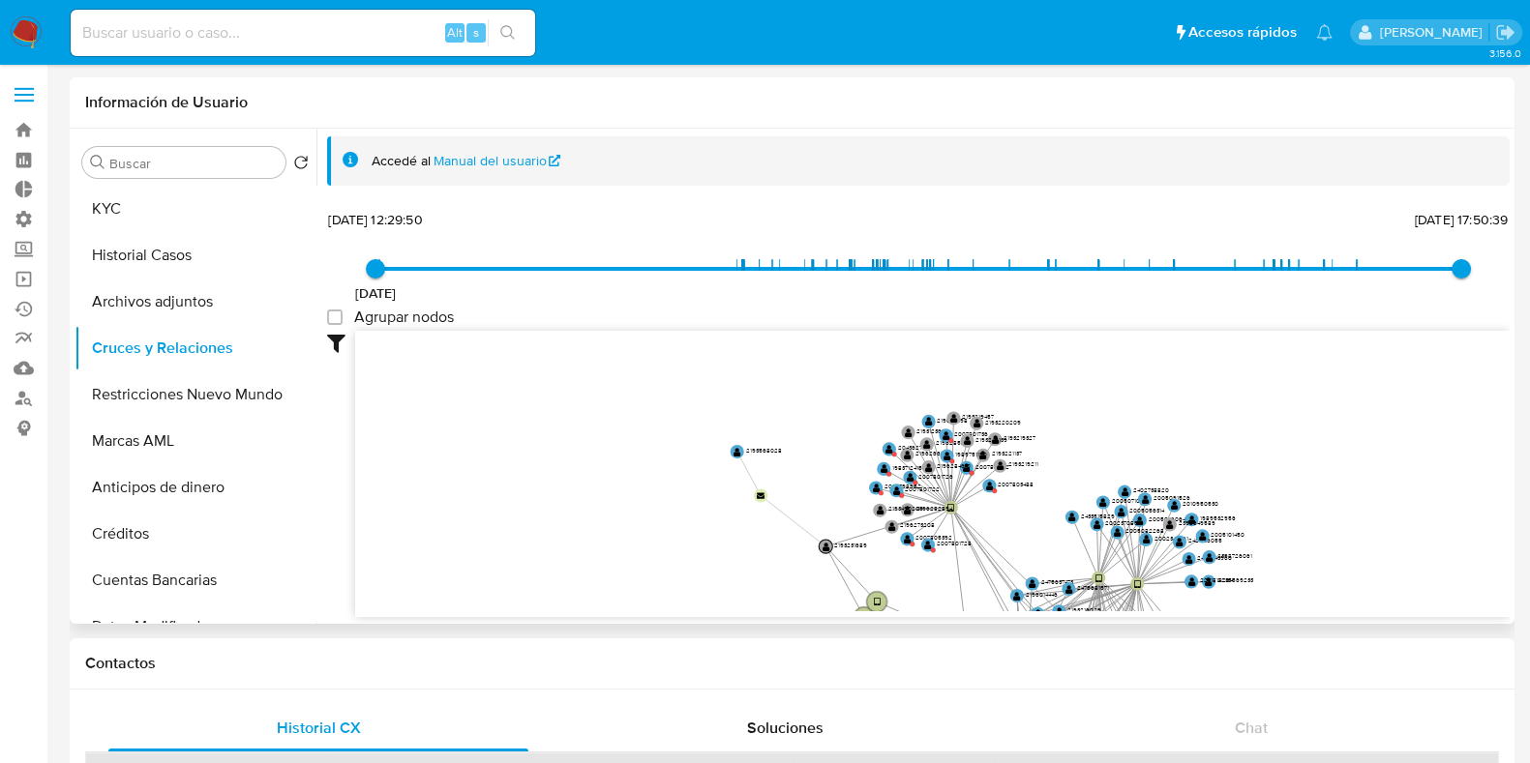
drag, startPoint x: 1302, startPoint y: 491, endPoint x: 1282, endPoint y: 452, distance: 43.3
click at [1282, 452] on icon "device-6792873575beea98f5d0808a  device-674dd5c0bc189c4d6b0b8273  user-219348…" at bounding box center [932, 471] width 1154 height 281
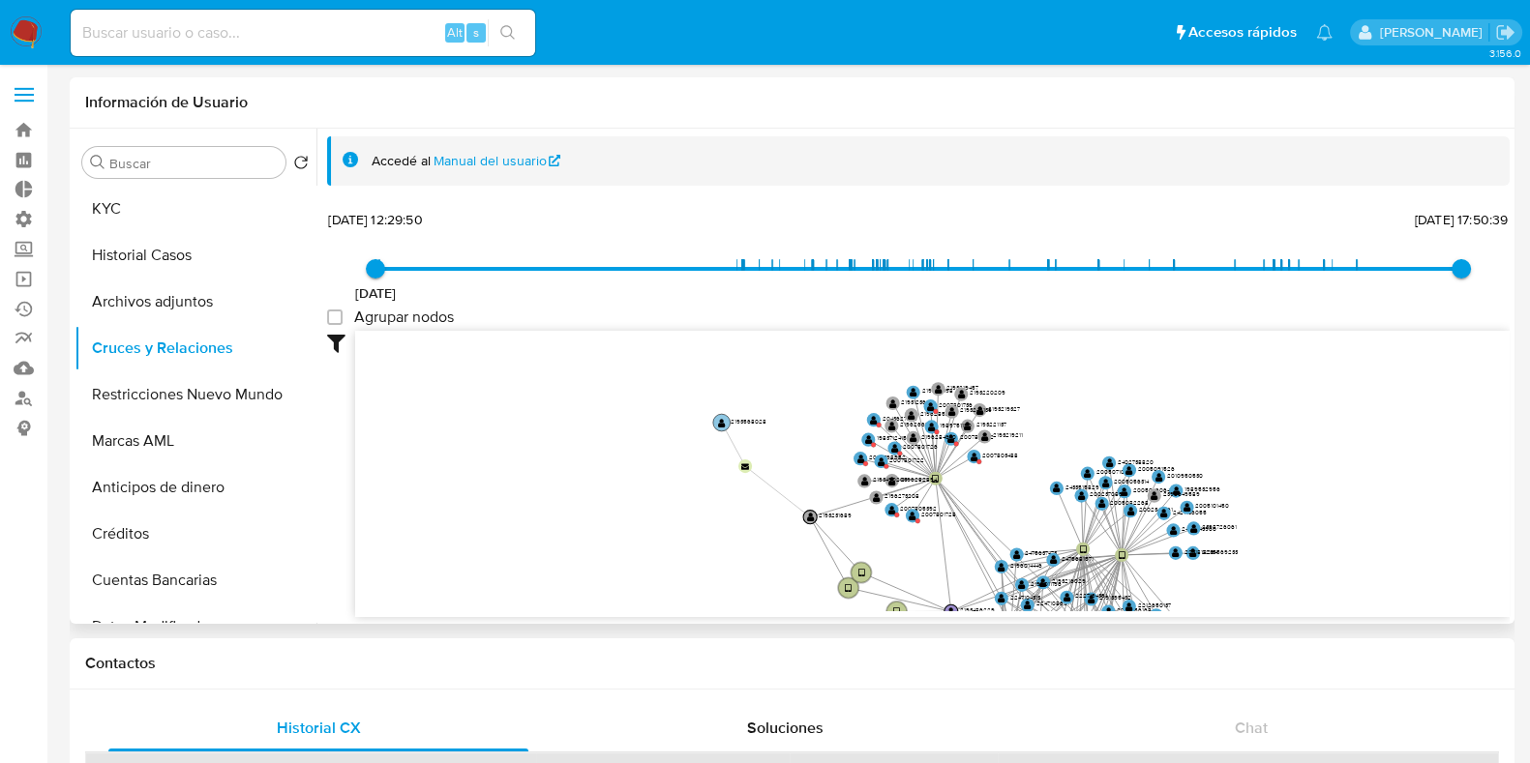
click at [719, 423] on text "" at bounding box center [722, 423] width 8 height 10
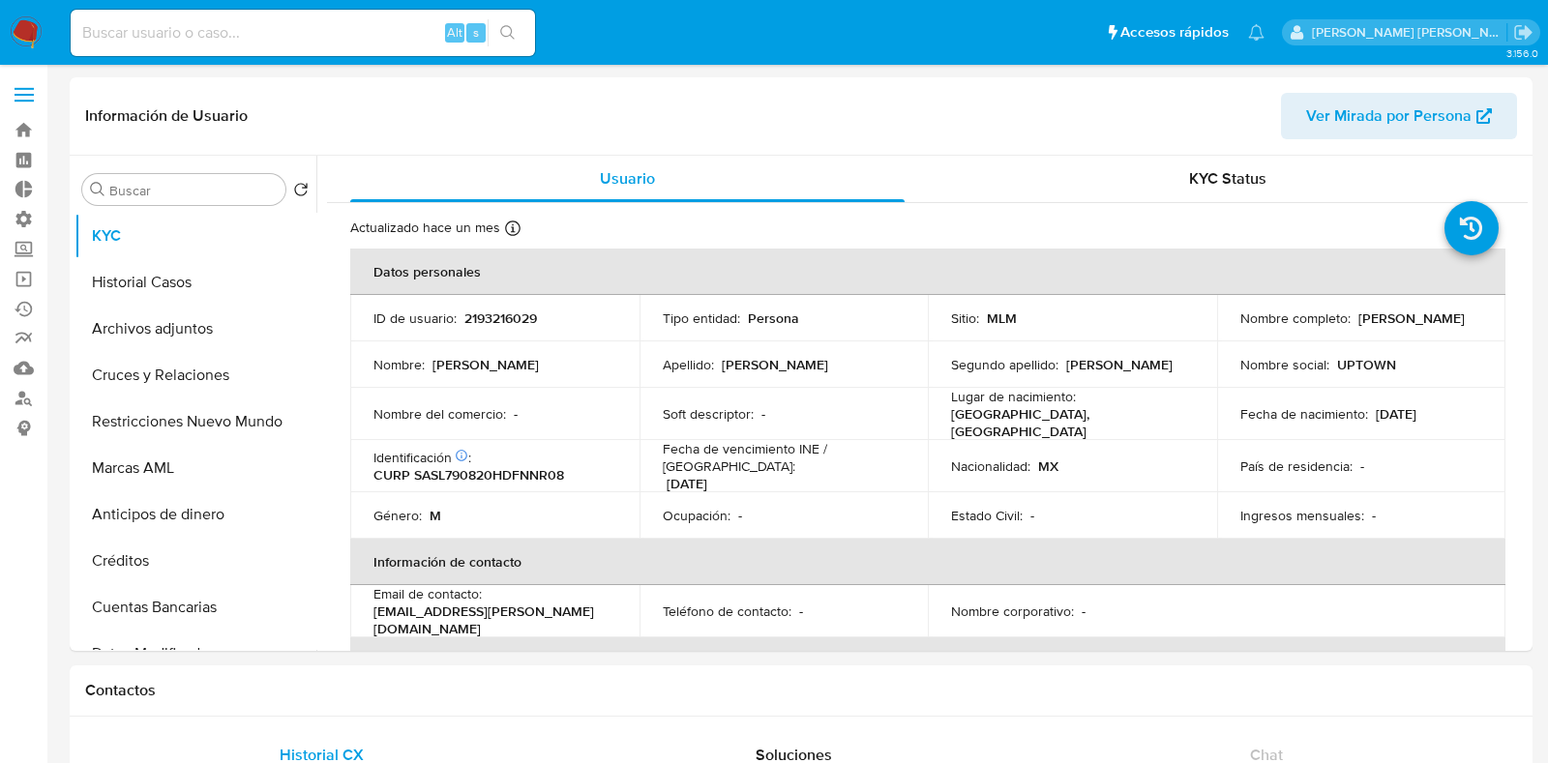
select select "10"
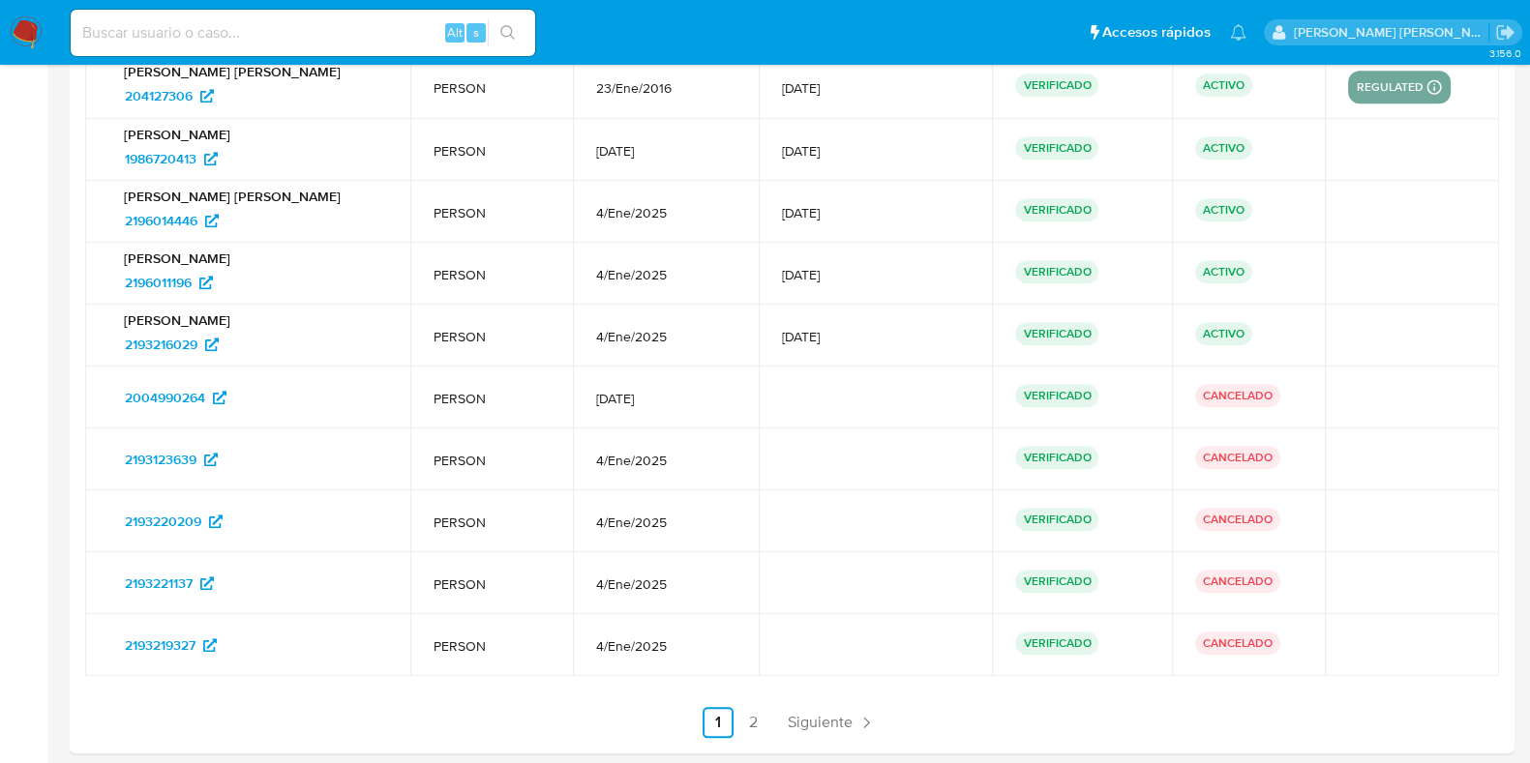
scroll to position [2567, 0]
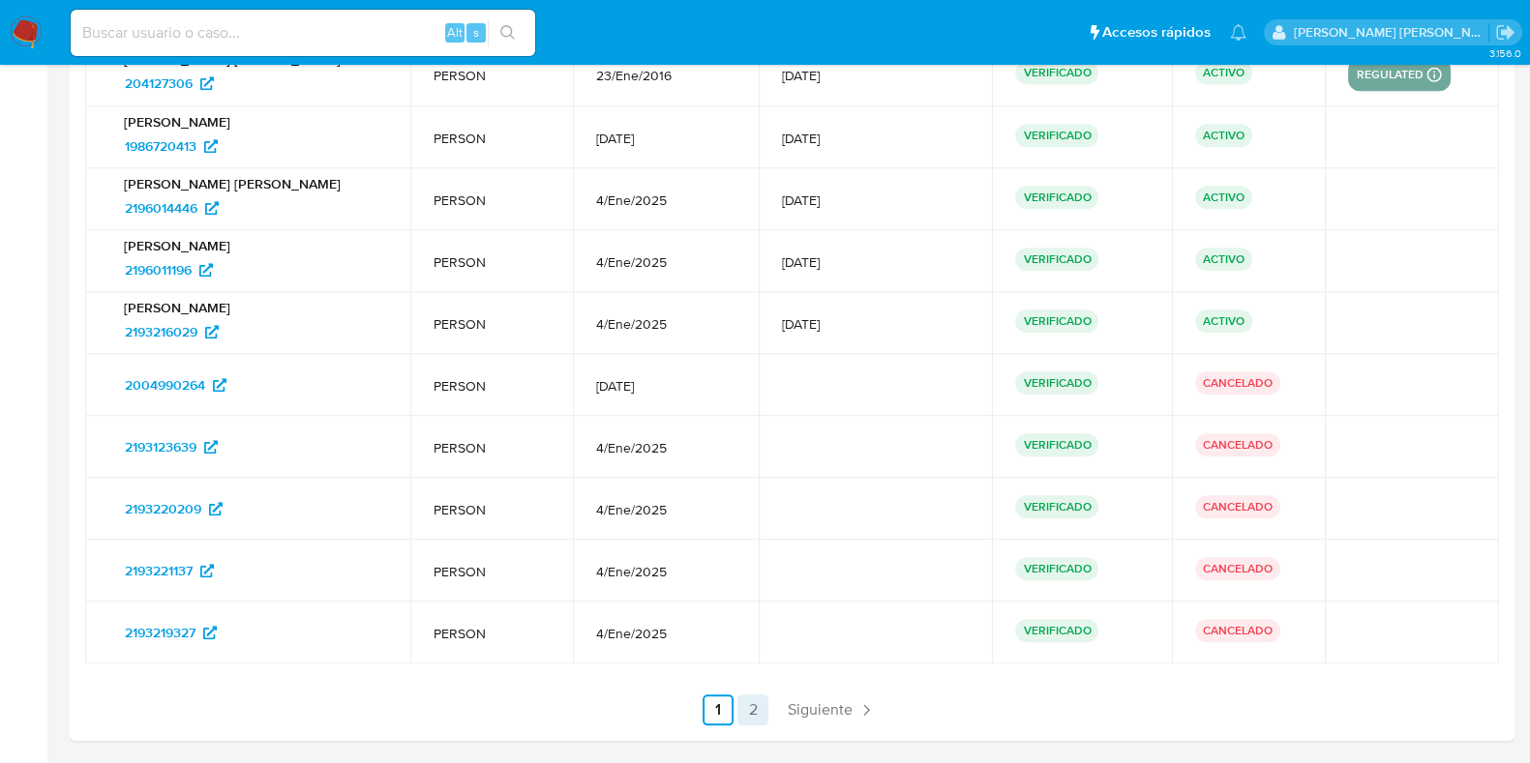
click at [750, 708] on link "2" at bounding box center [752, 710] width 31 height 31
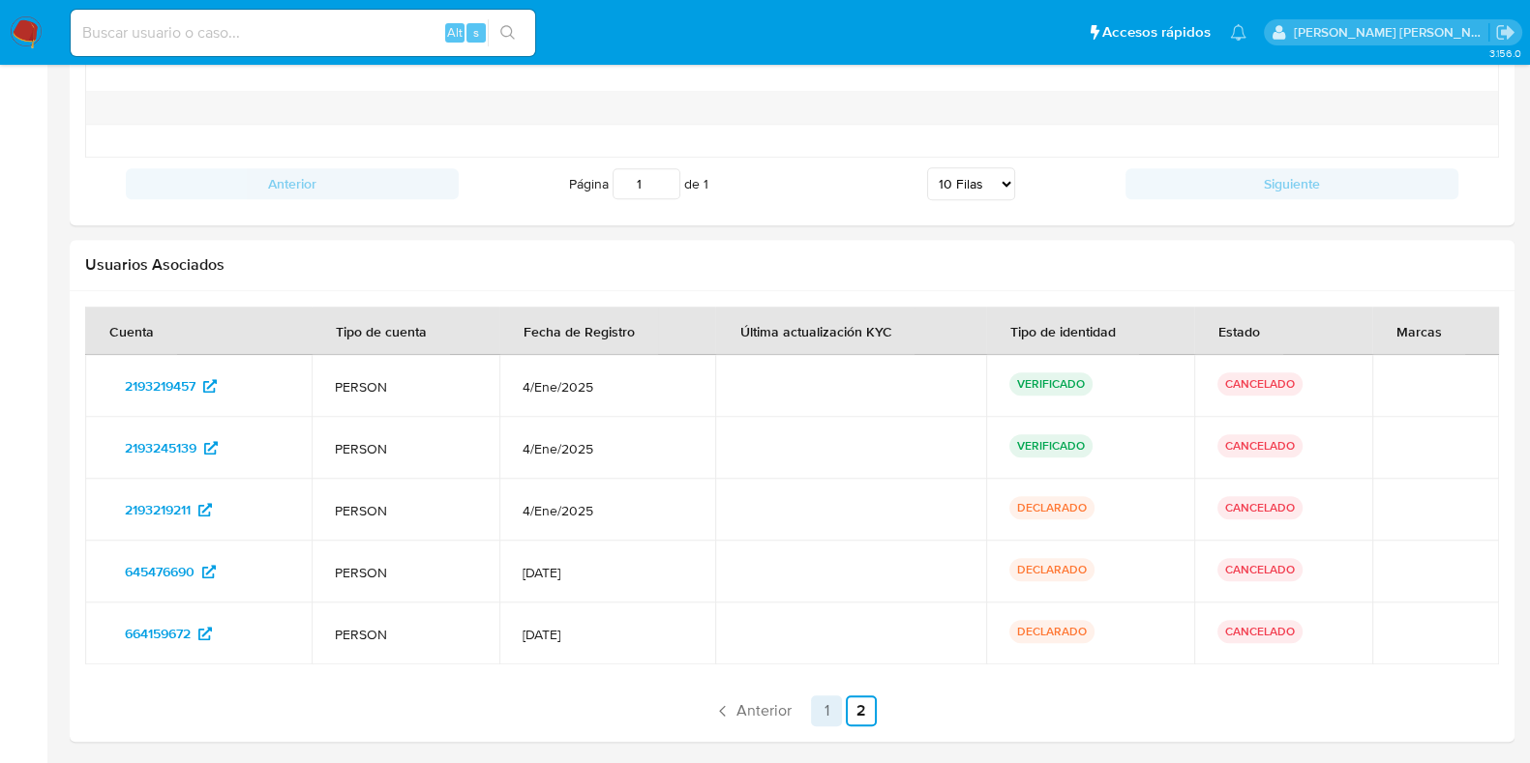
click at [822, 702] on link "1" at bounding box center [826, 711] width 31 height 31
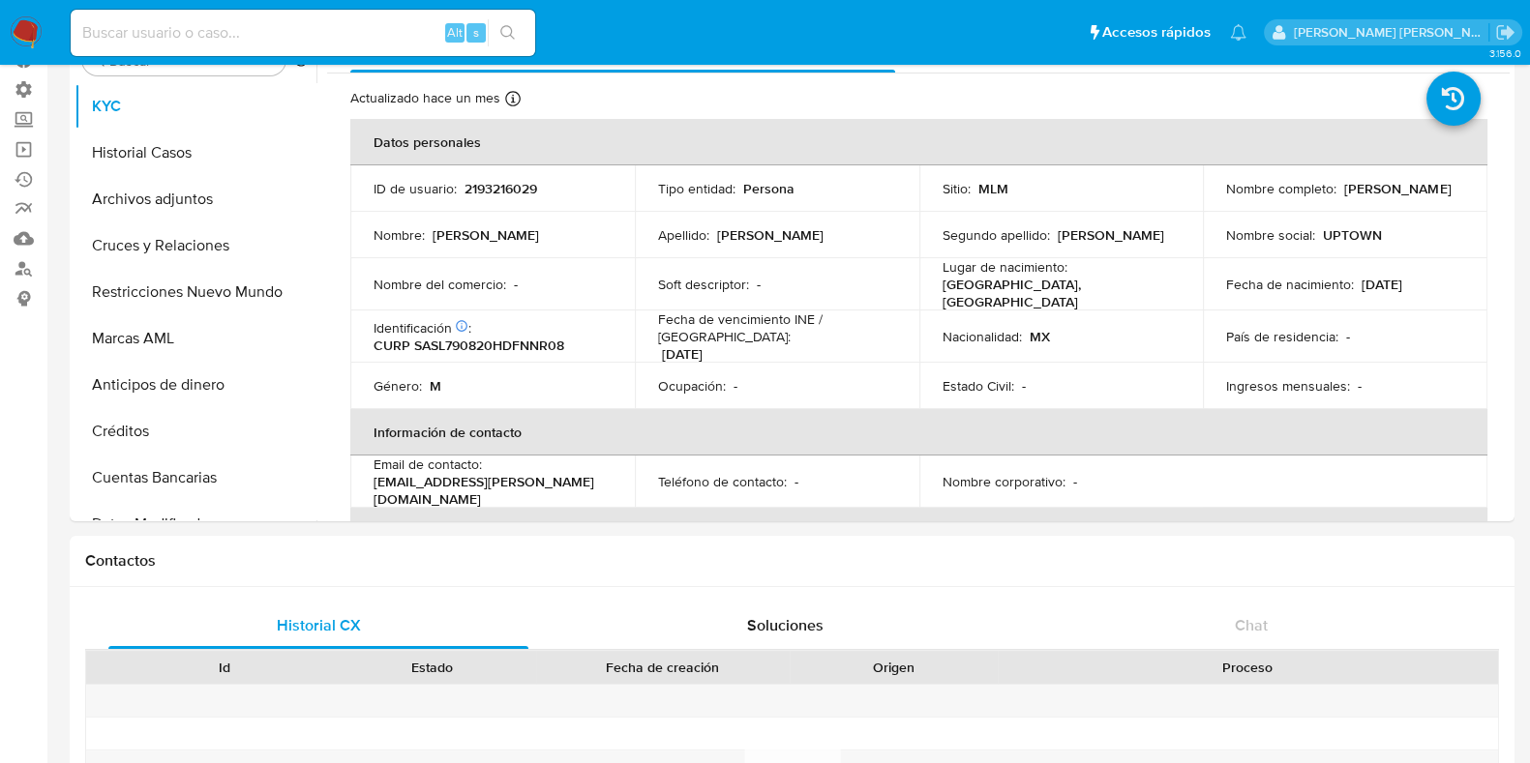
scroll to position [0, 0]
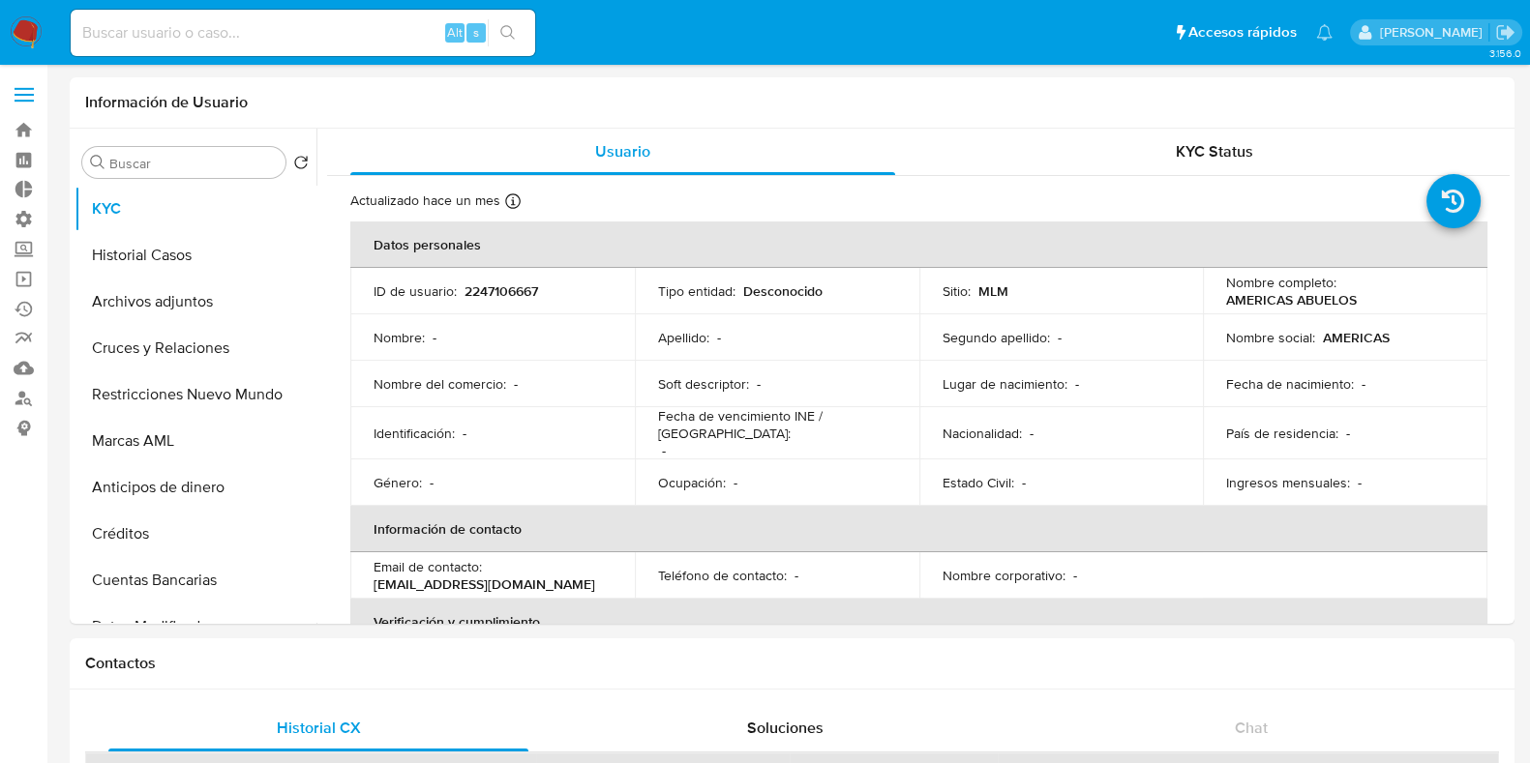
select select "10"
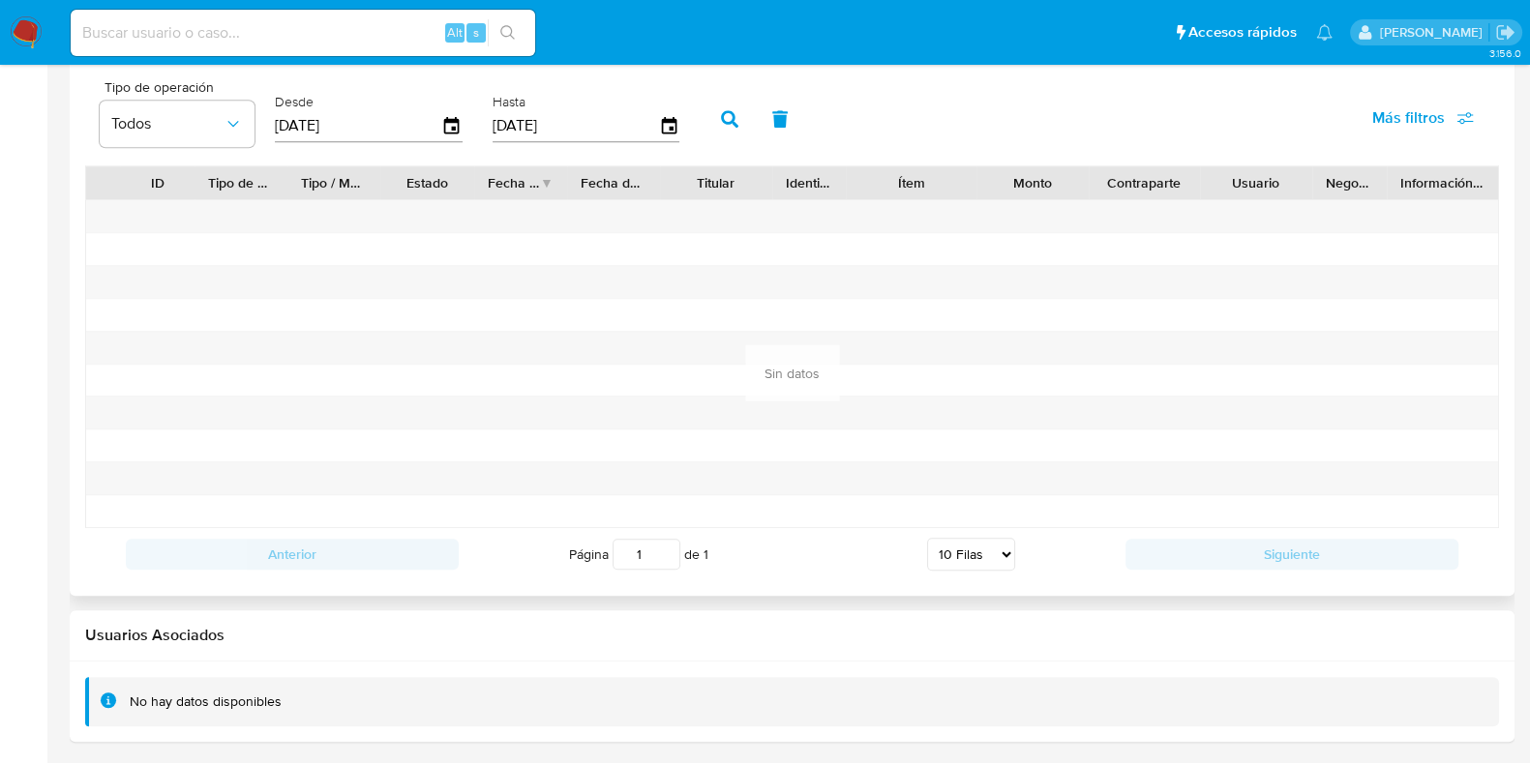
scroll to position [1011, 0]
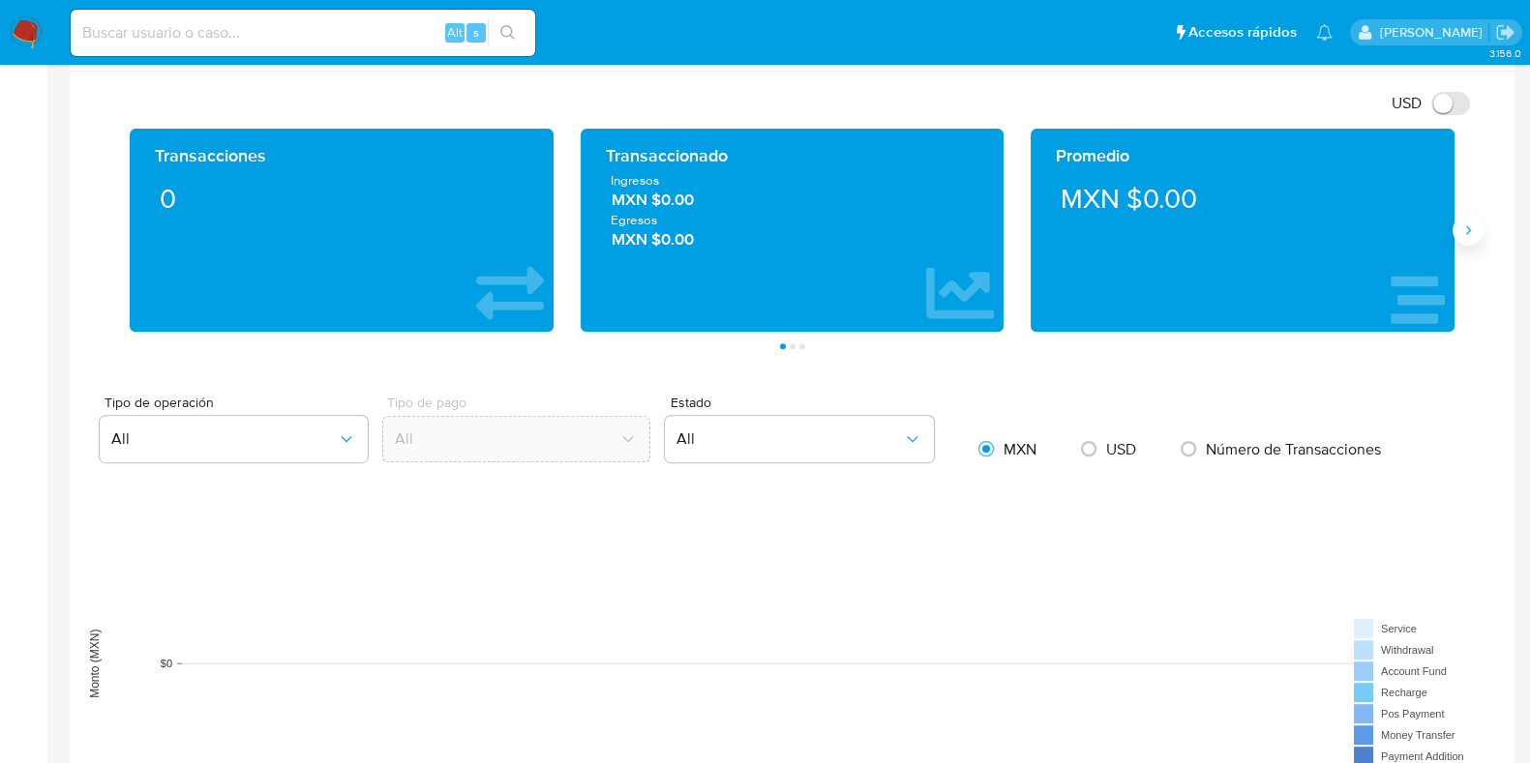
click at [1461, 231] on icon "Siguiente" at bounding box center [1467, 230] width 15 height 15
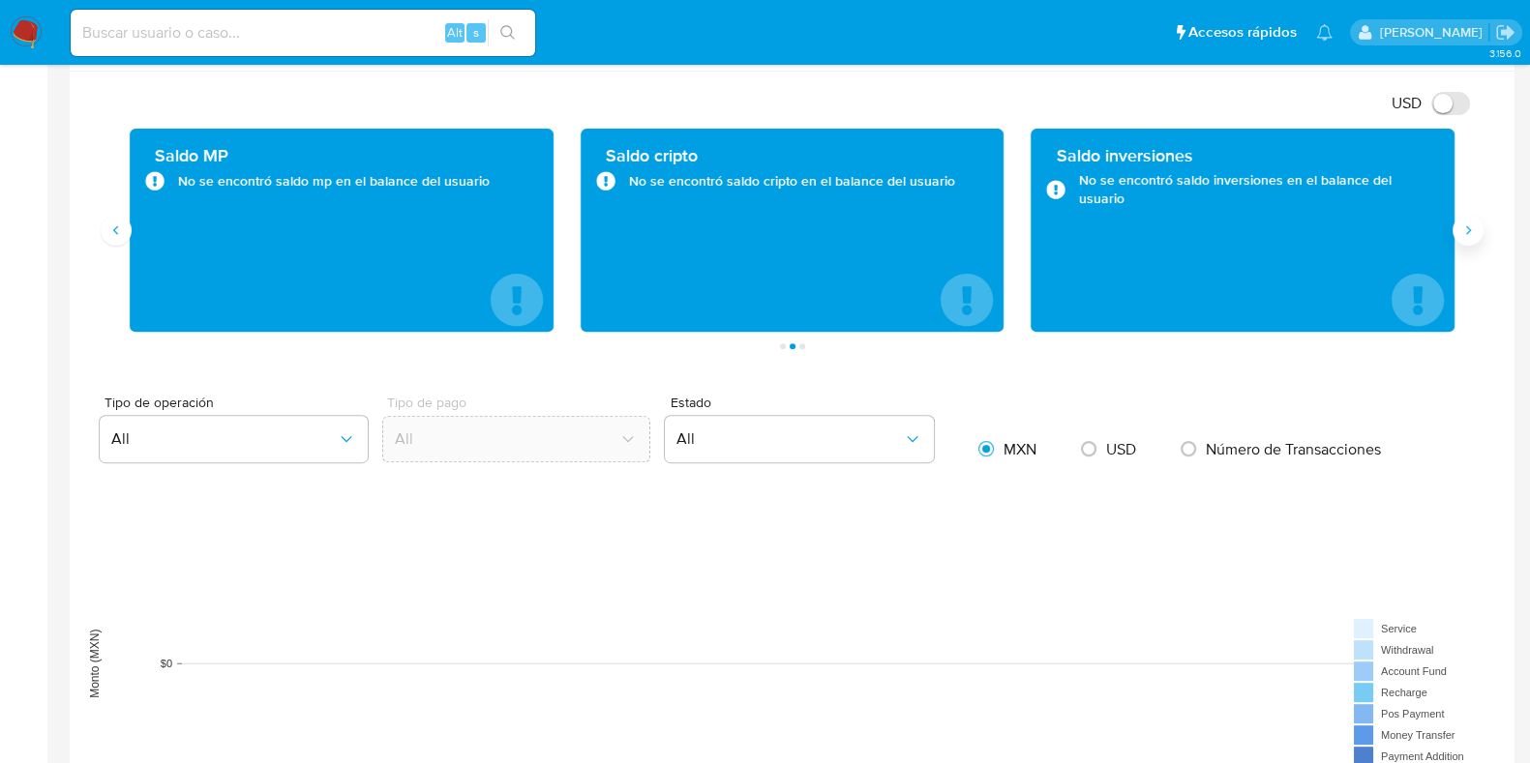
click at [1461, 231] on icon "Siguiente" at bounding box center [1467, 230] width 15 height 15
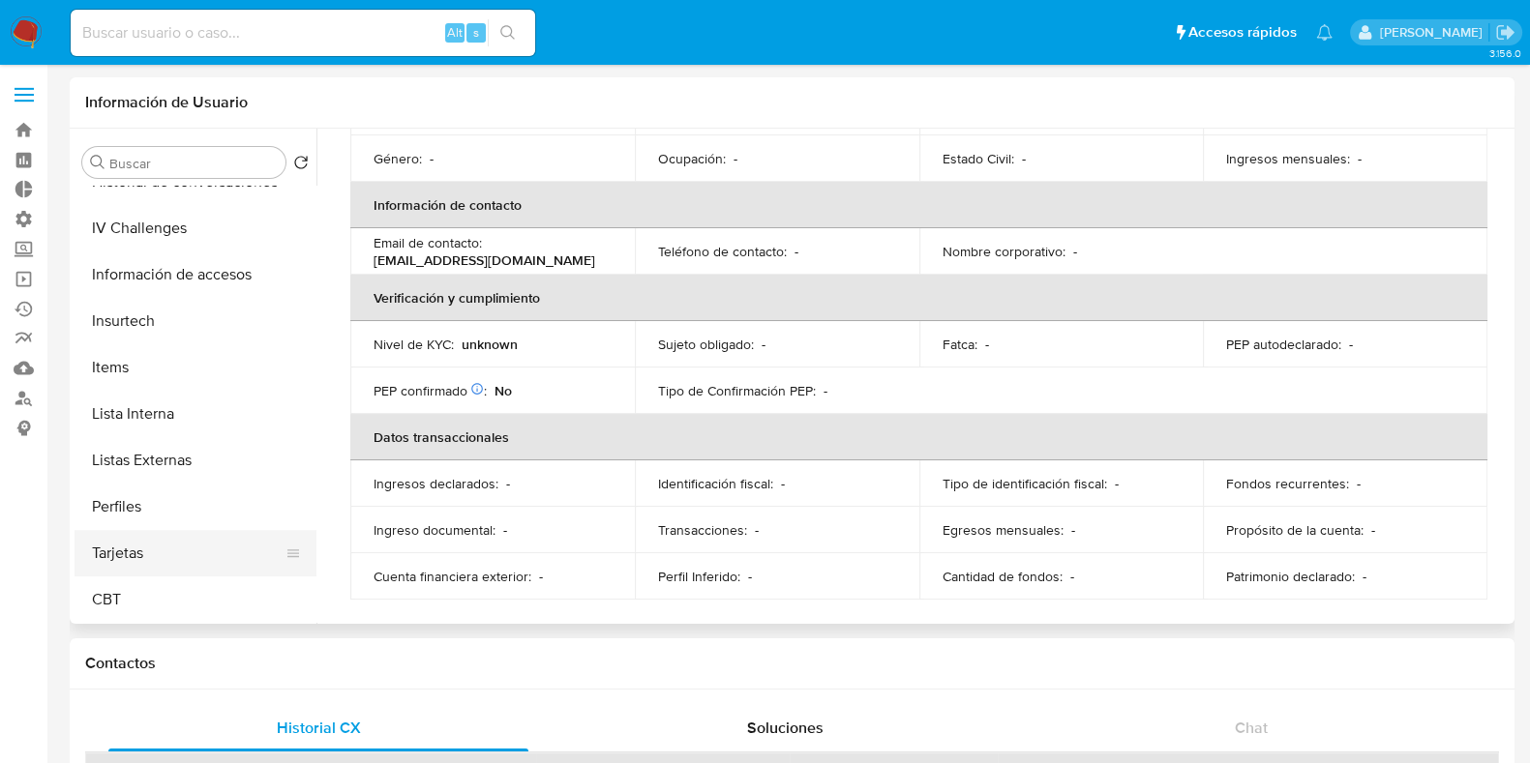
scroll to position [576, 0]
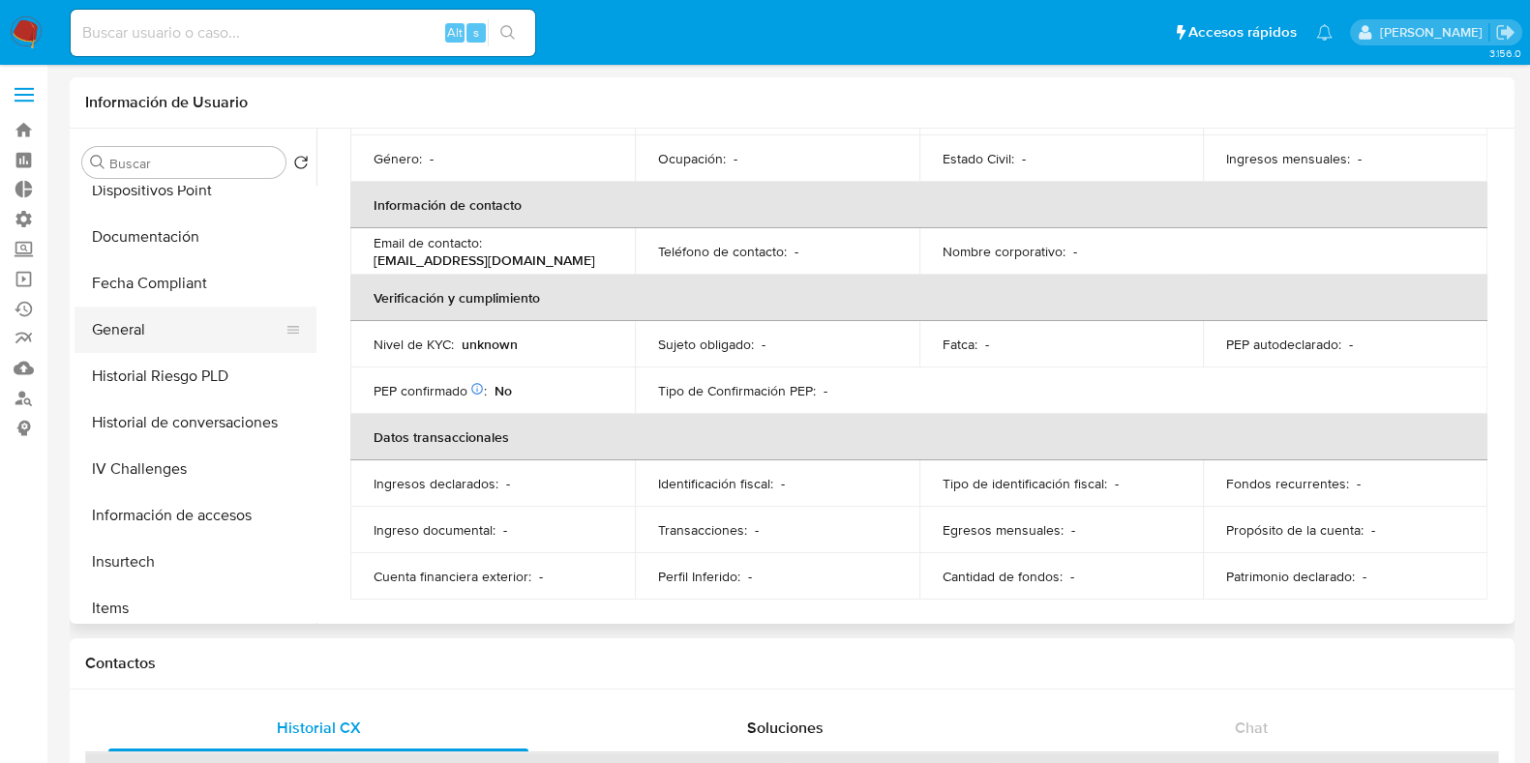
click at [182, 319] on button "General" at bounding box center [188, 330] width 226 height 46
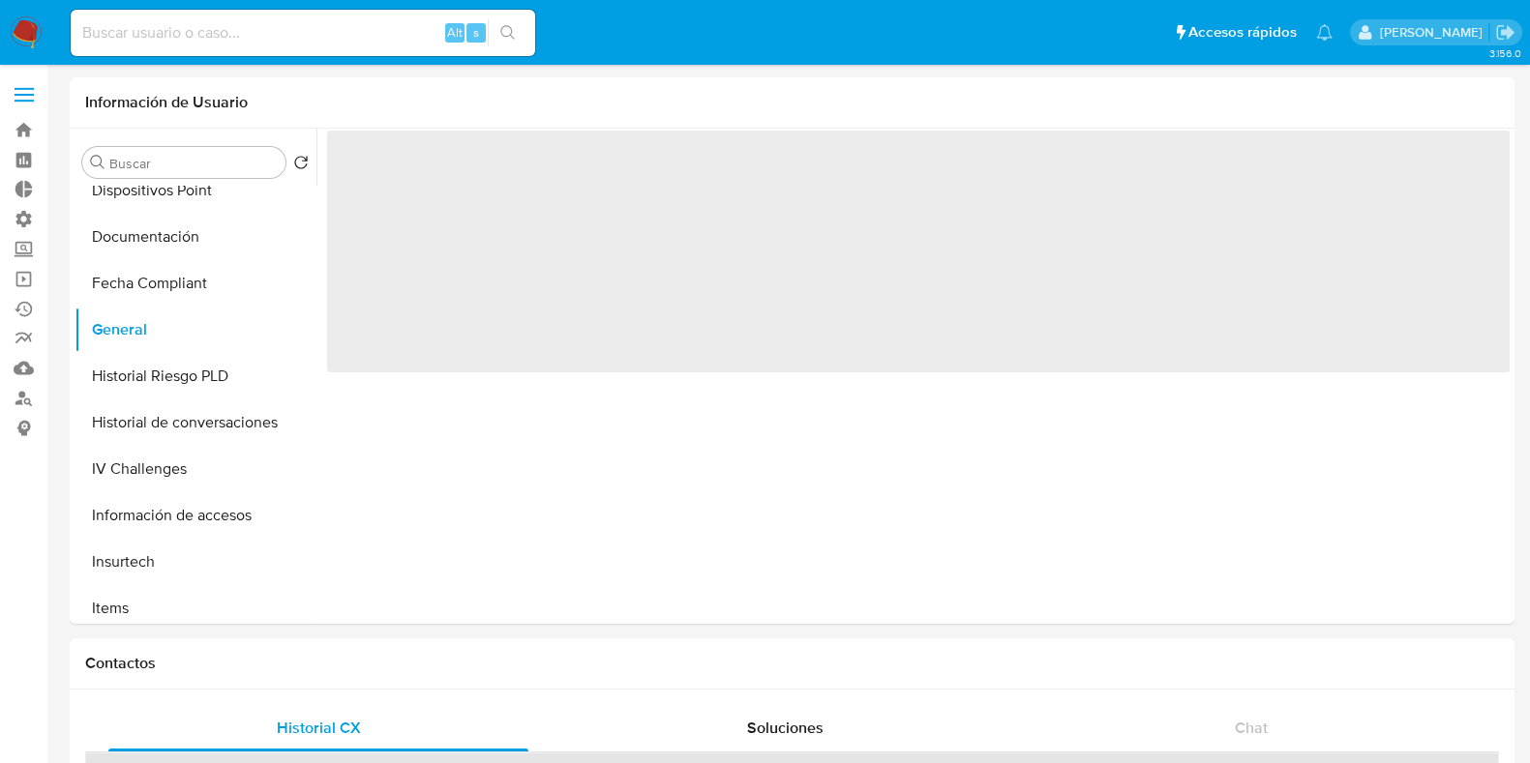
scroll to position [0, 0]
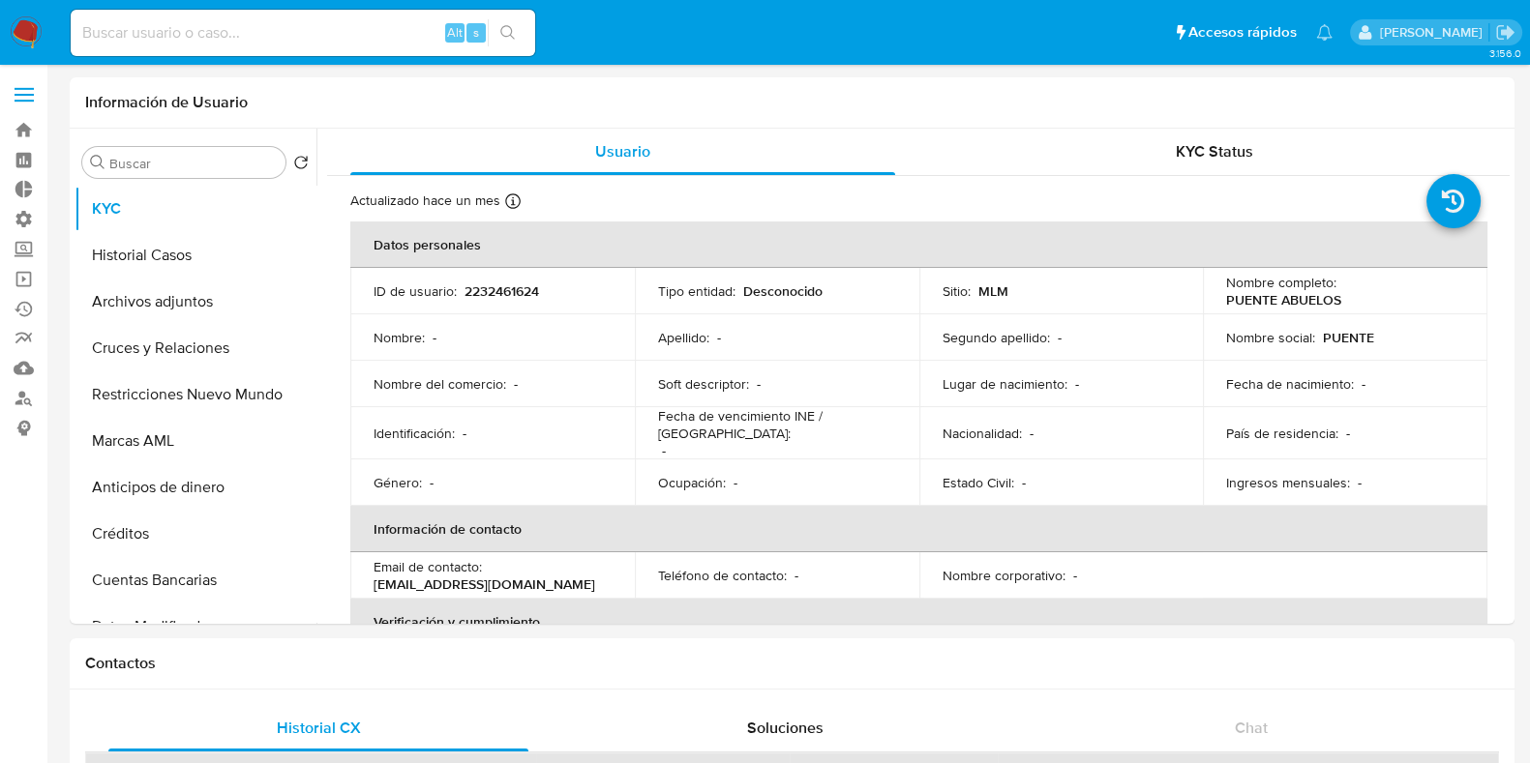
select select "10"
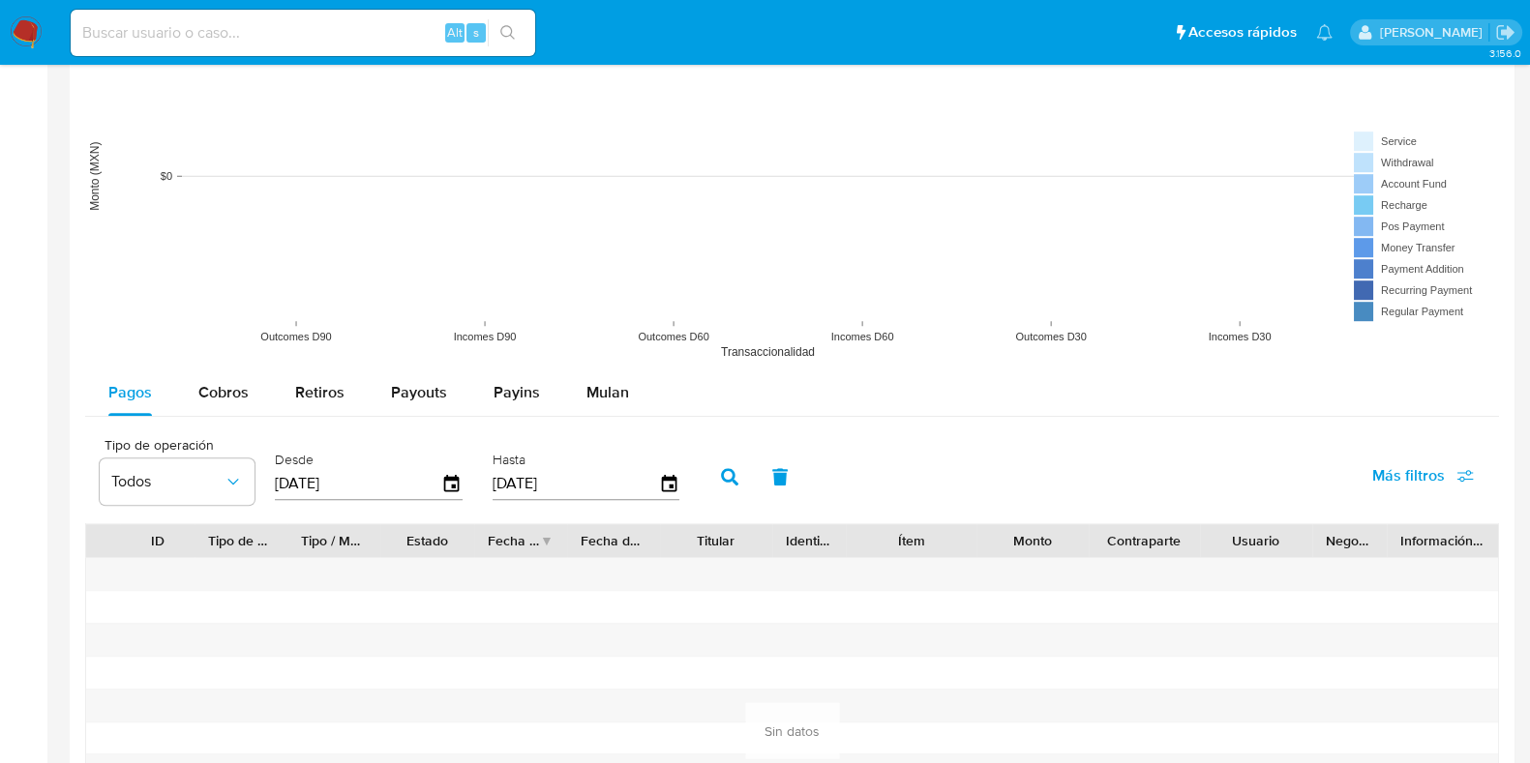
scroll to position [1374, 0]
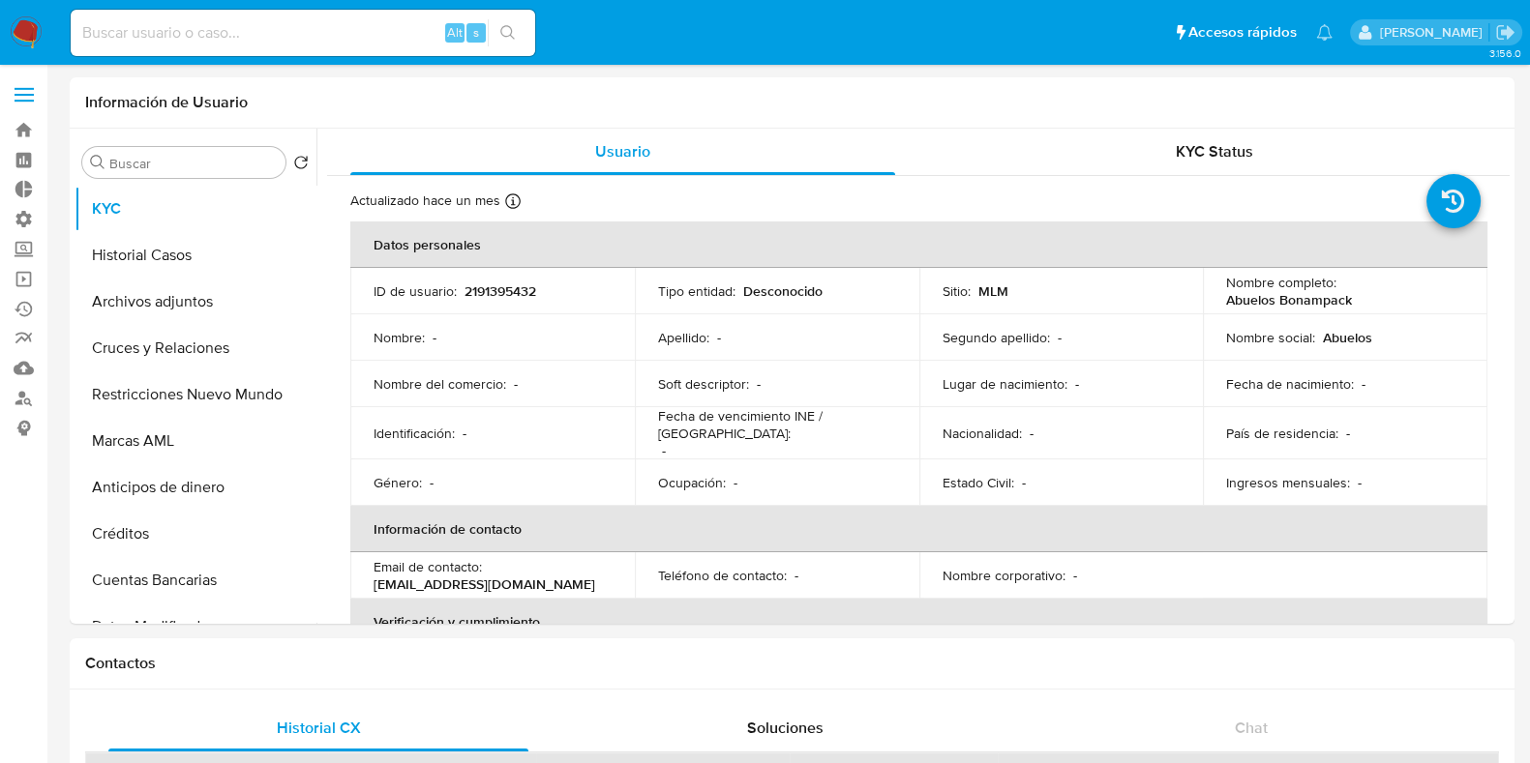
select select "10"
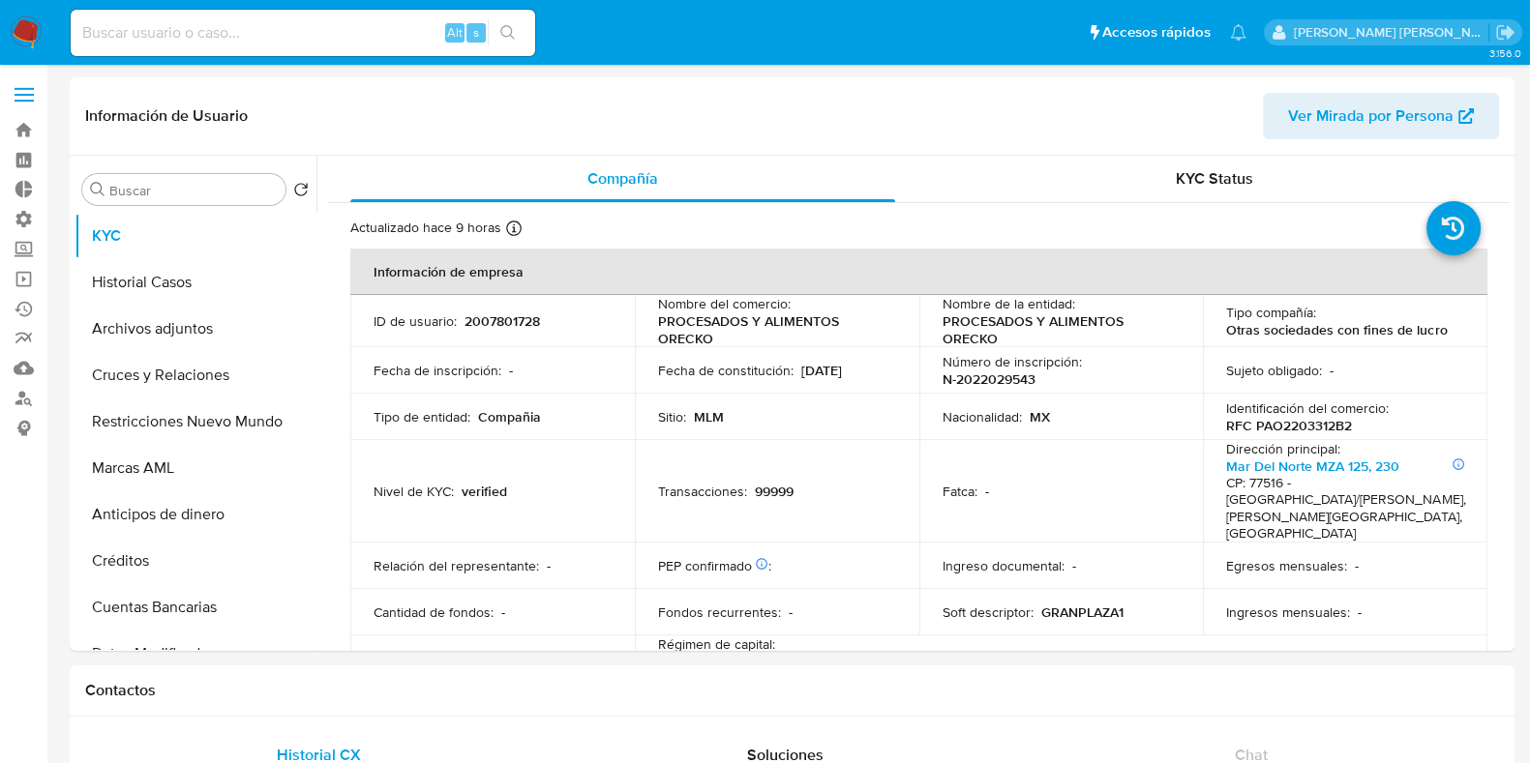
select select "10"
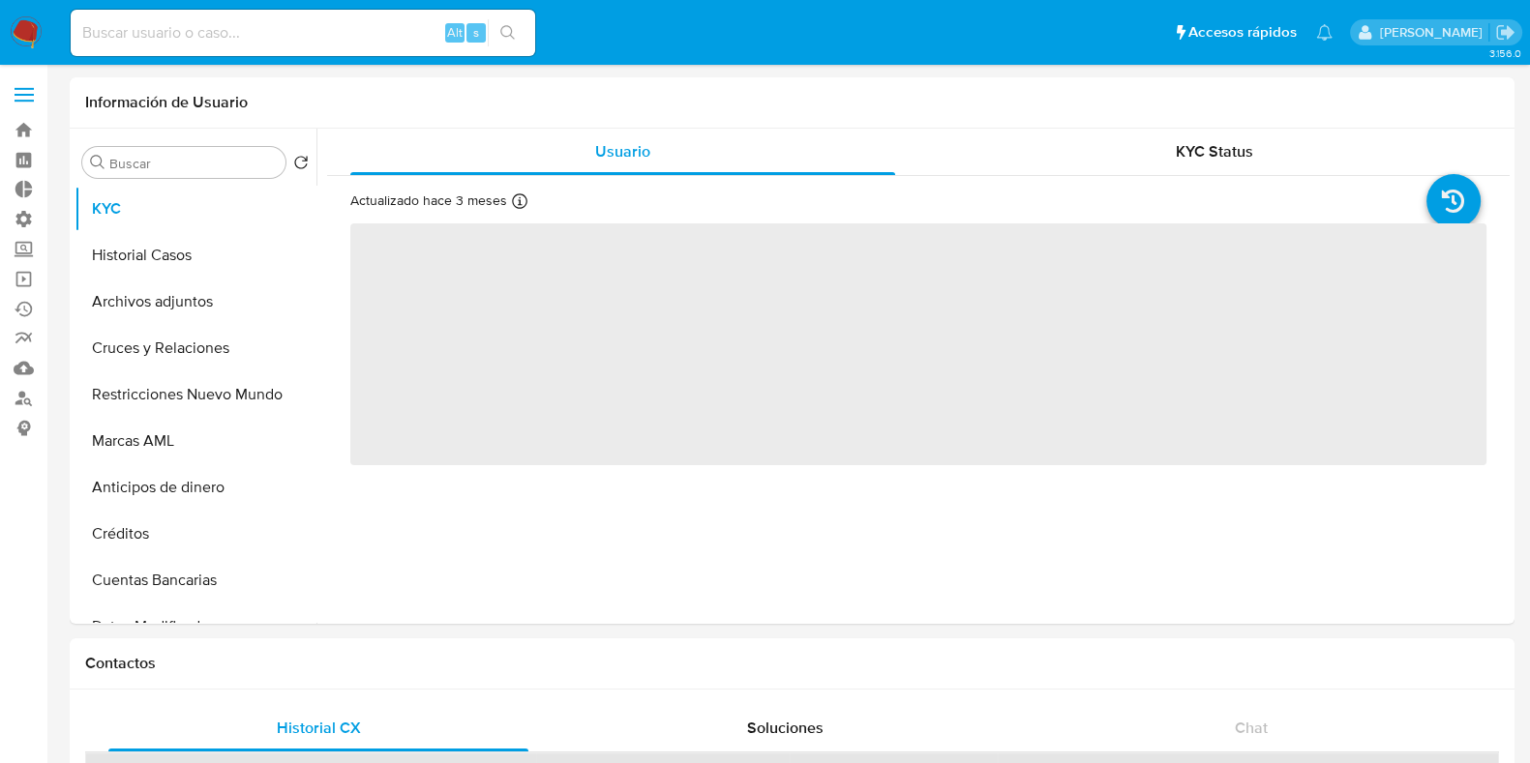
select select "10"
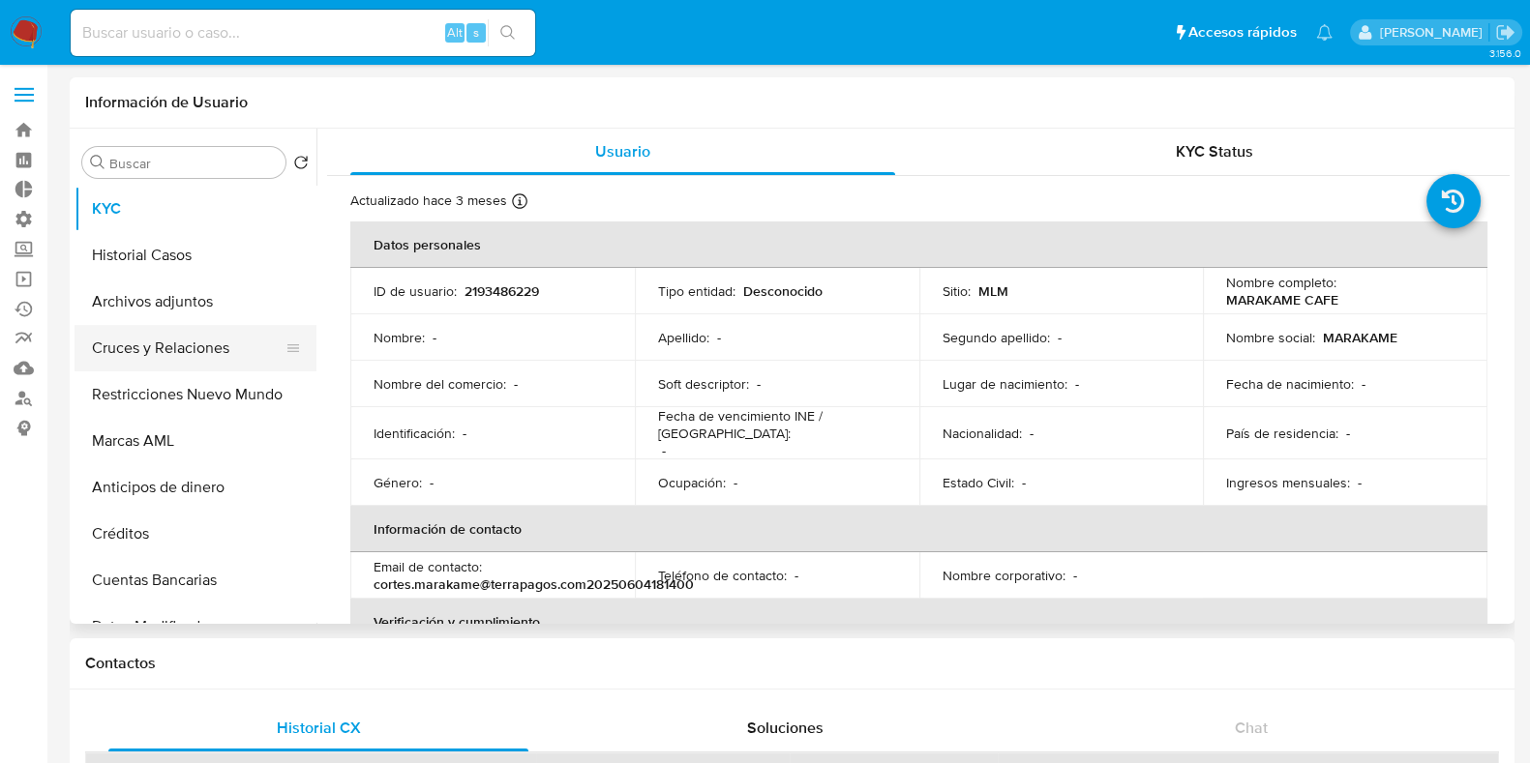
click at [189, 340] on button "Cruces y Relaciones" at bounding box center [188, 348] width 226 height 46
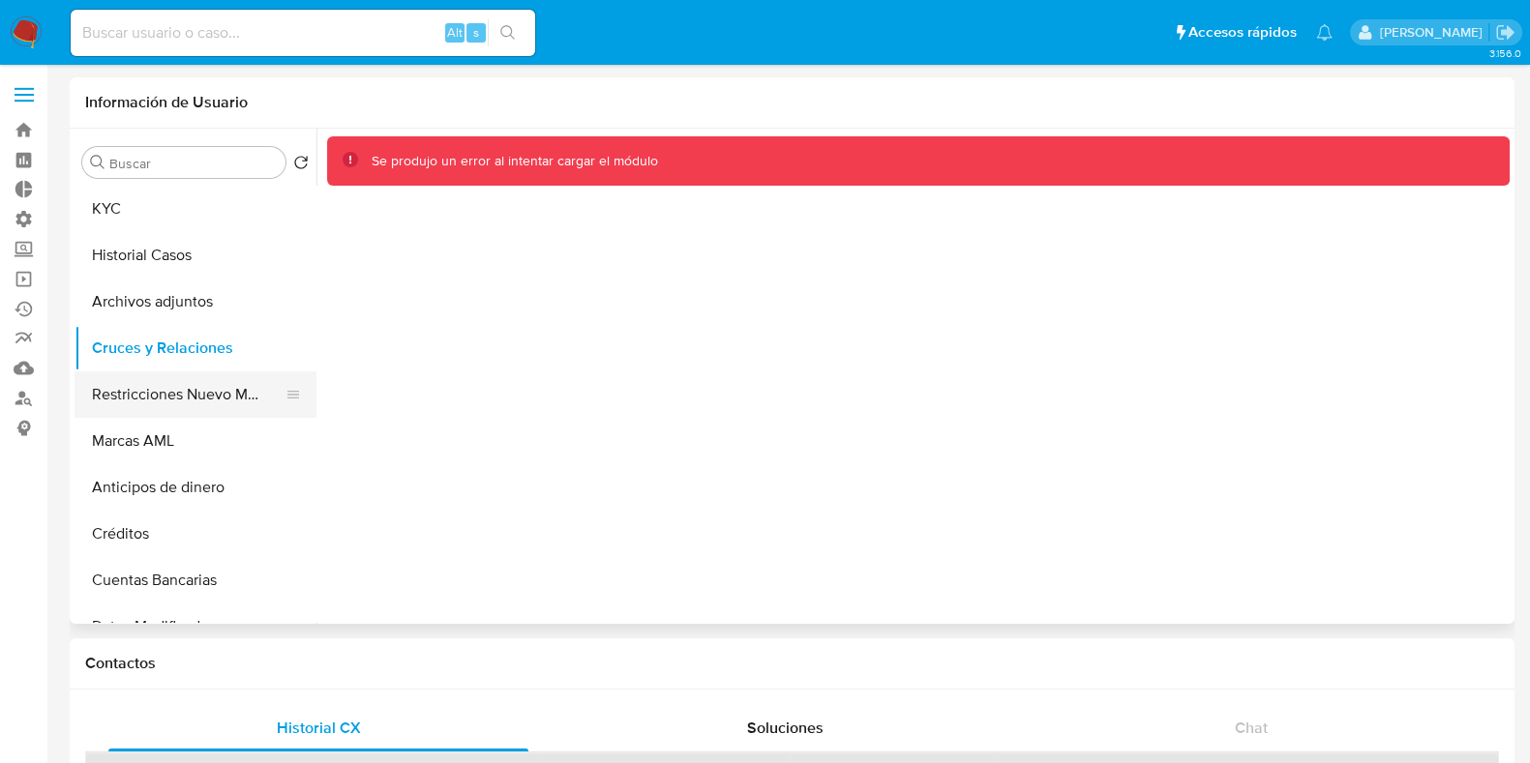
click at [203, 389] on button "Restricciones Nuevo Mundo" at bounding box center [188, 395] width 226 height 46
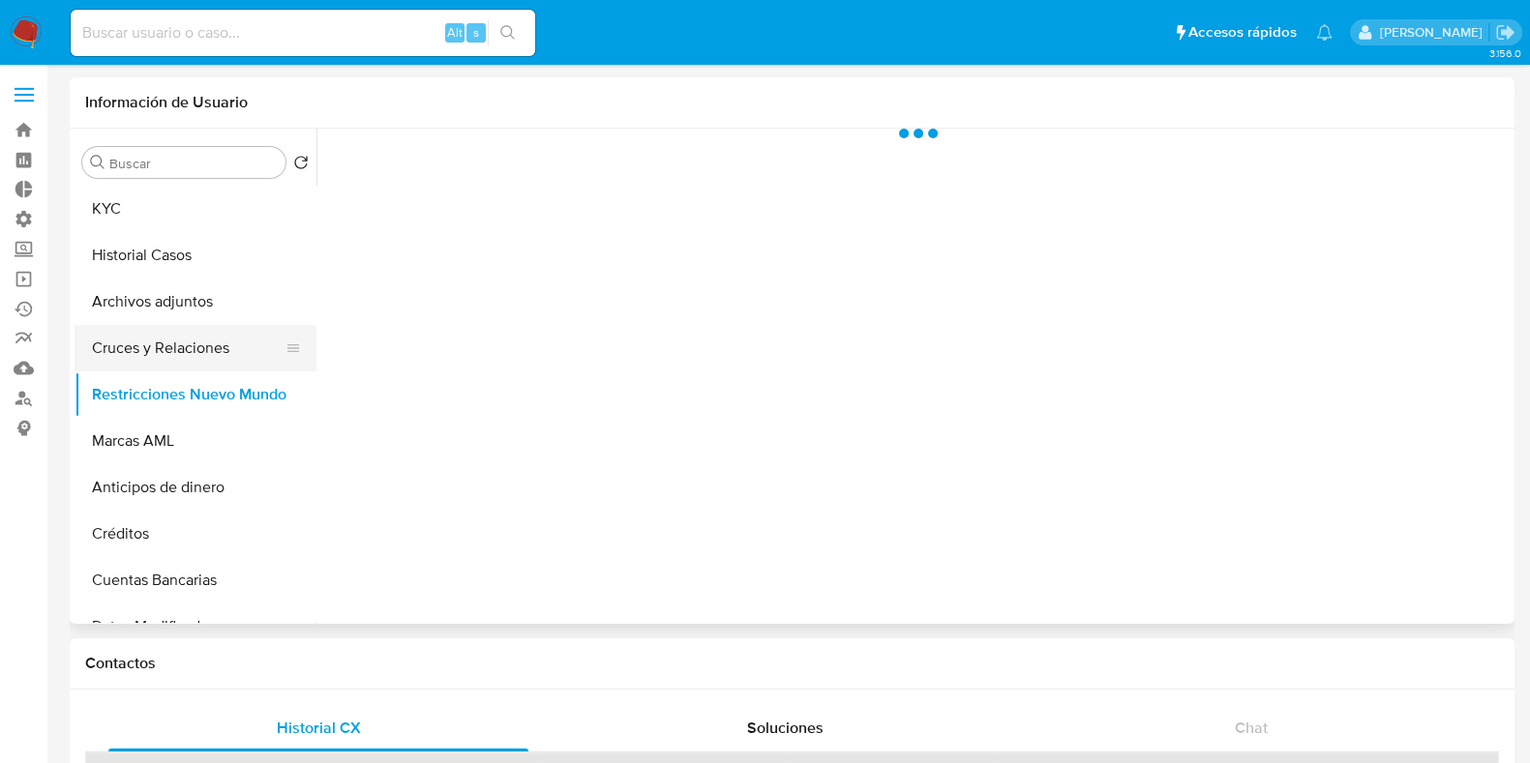
click at [196, 353] on button "Cruces y Relaciones" at bounding box center [188, 348] width 226 height 46
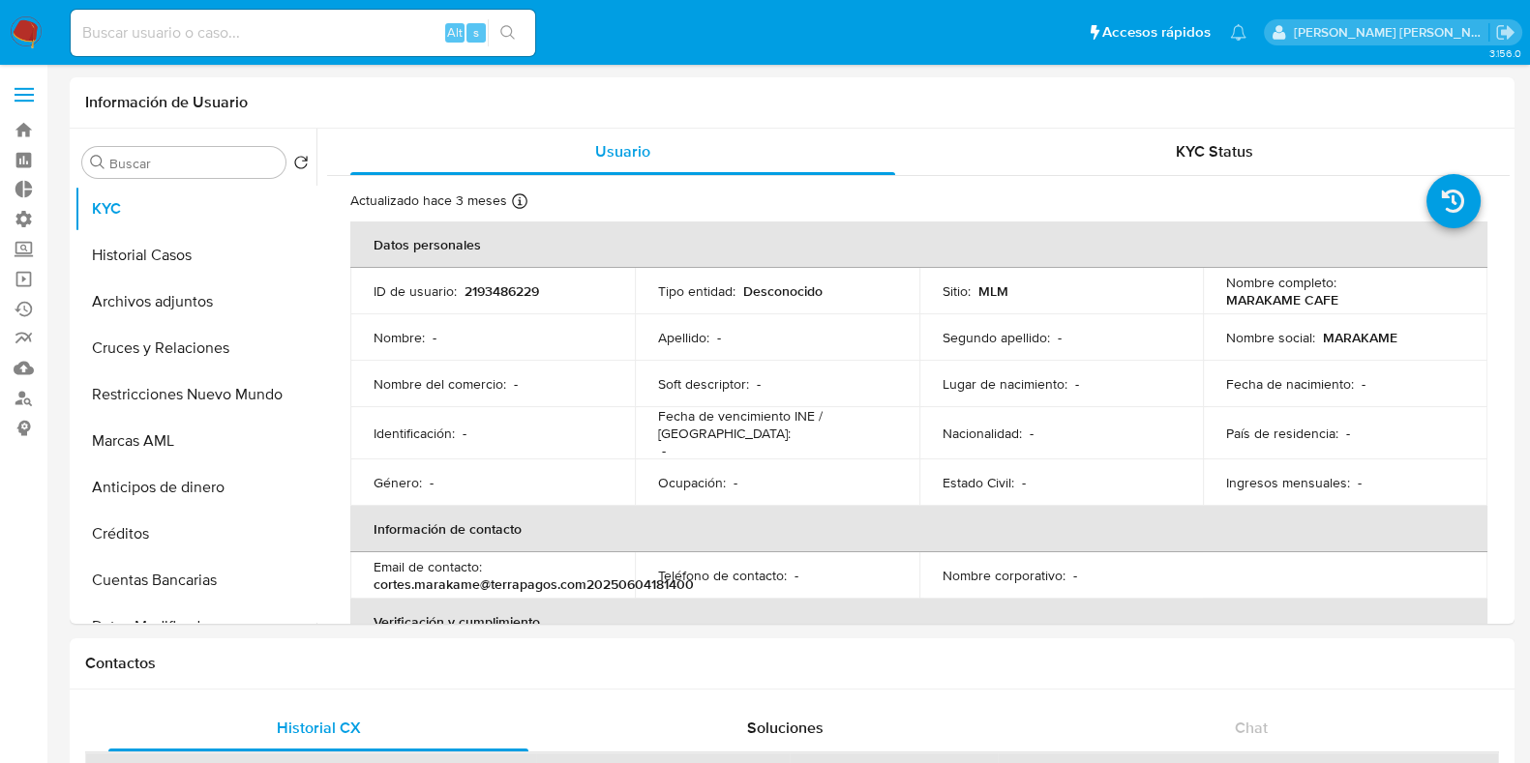
select select "10"
click at [154, 351] on button "Cruces y Relaciones" at bounding box center [188, 348] width 226 height 46
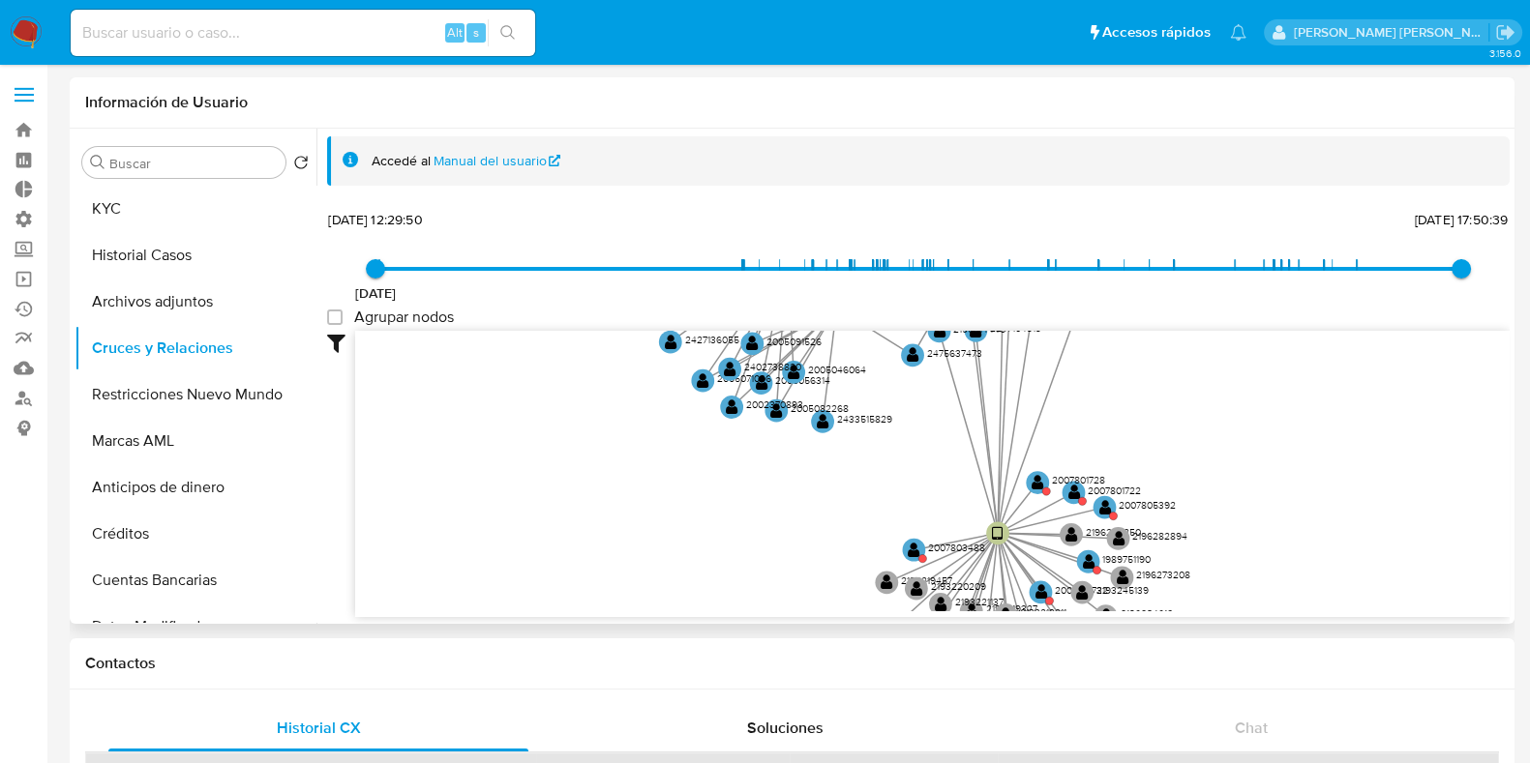
drag, startPoint x: 898, startPoint y: 442, endPoint x: 948, endPoint y: 567, distance: 134.6
click at [948, 567] on icon "device-6792873575beea98f5d0808a  device-674dd5c0bc189c4d6b0b8273  user-219348…" at bounding box center [932, 471] width 1154 height 281
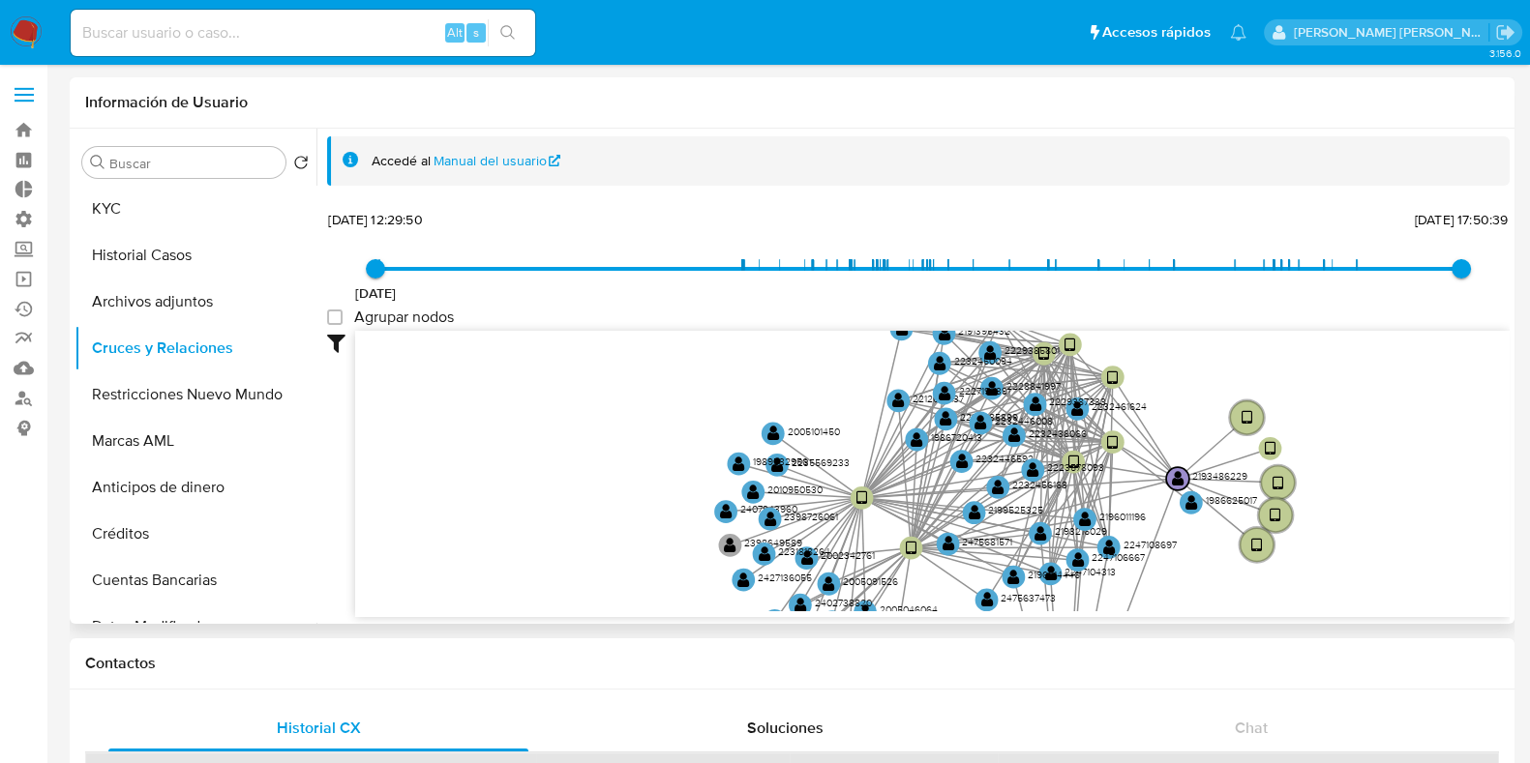
drag, startPoint x: 1237, startPoint y: 570, endPoint x: 1242, endPoint y: 612, distance: 41.9
click at [1242, 612] on icon "device-6792873575beea98f5d0808a  device-674dd5c0bc189c4d6b0b8273  user-219348…" at bounding box center [932, 471] width 1154 height 281
click at [890, 397] on circle at bounding box center [899, 400] width 29 height 29
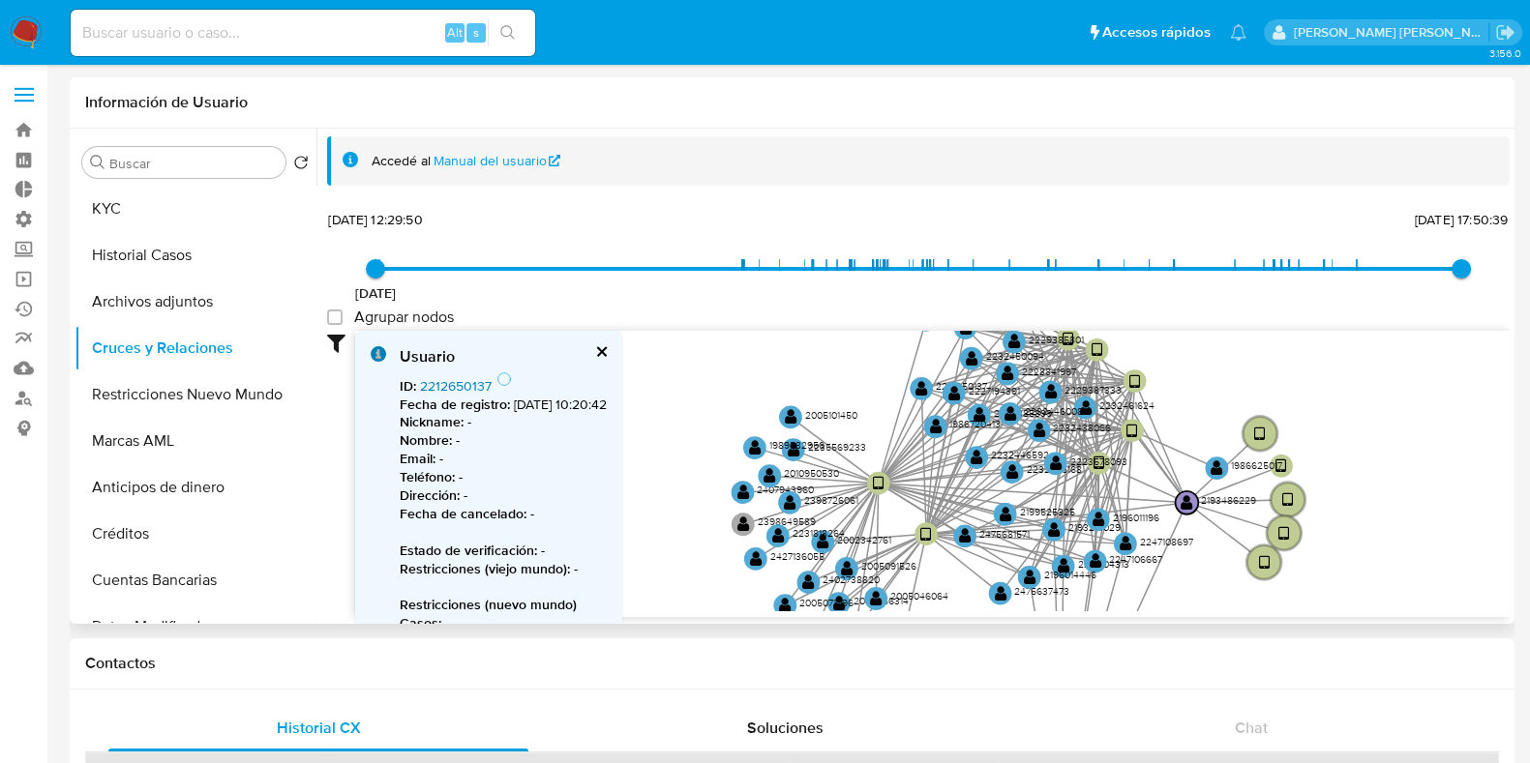
click at [465, 389] on link "2212650137" at bounding box center [456, 385] width 72 height 19
click at [1045, 394] on text "" at bounding box center [1051, 391] width 13 height 16
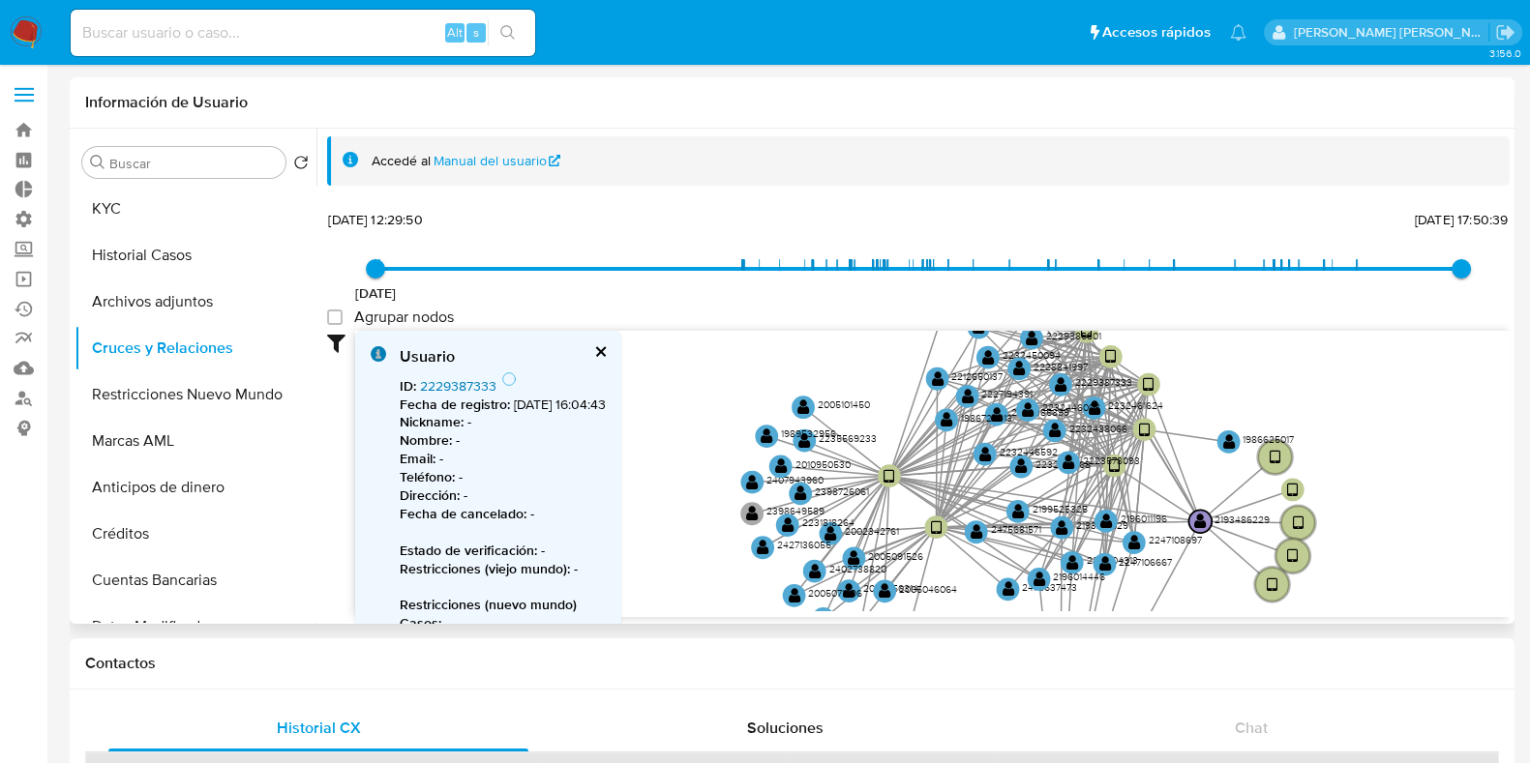
click at [457, 390] on link "2229387333" at bounding box center [458, 385] width 76 height 19
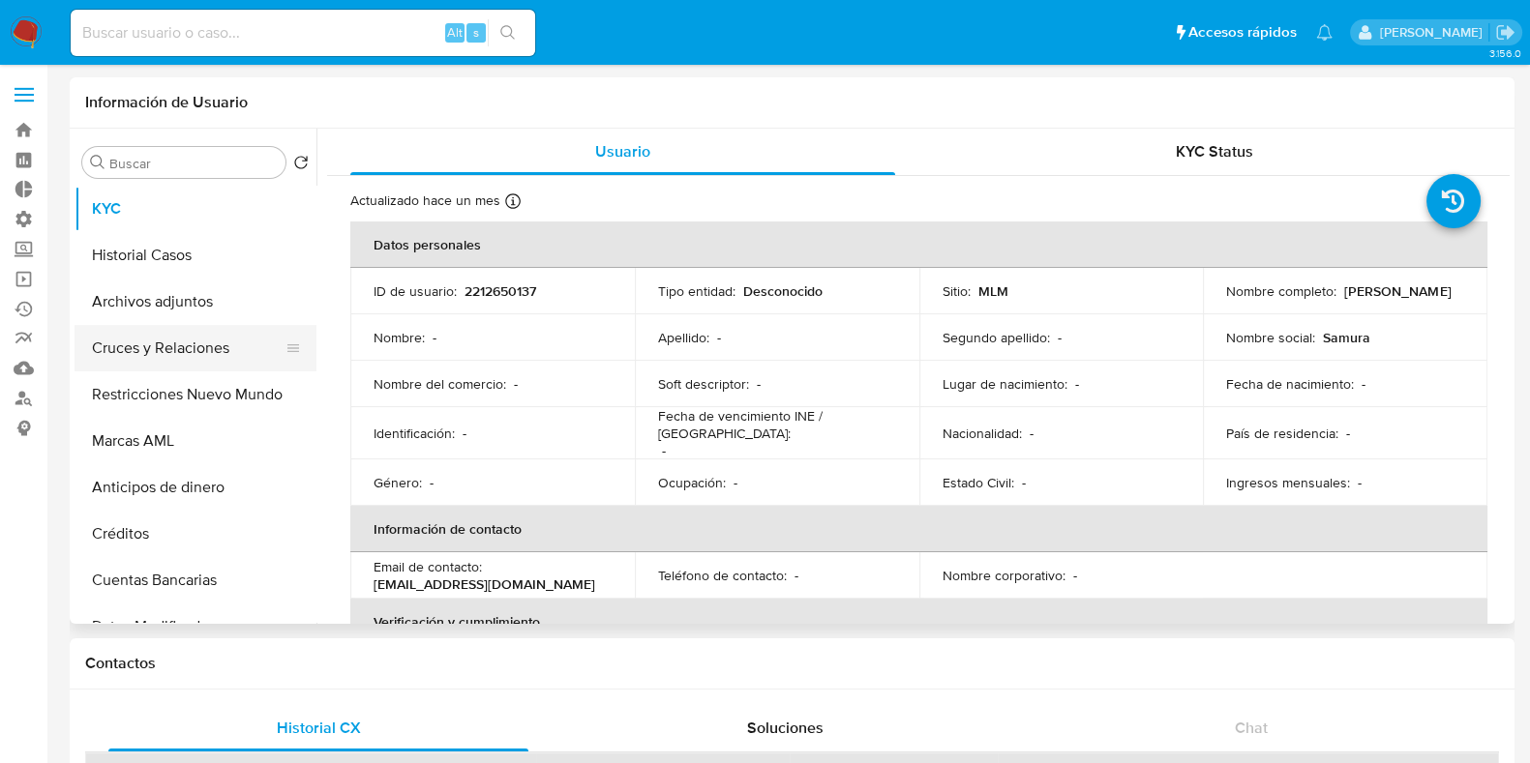
select select "10"
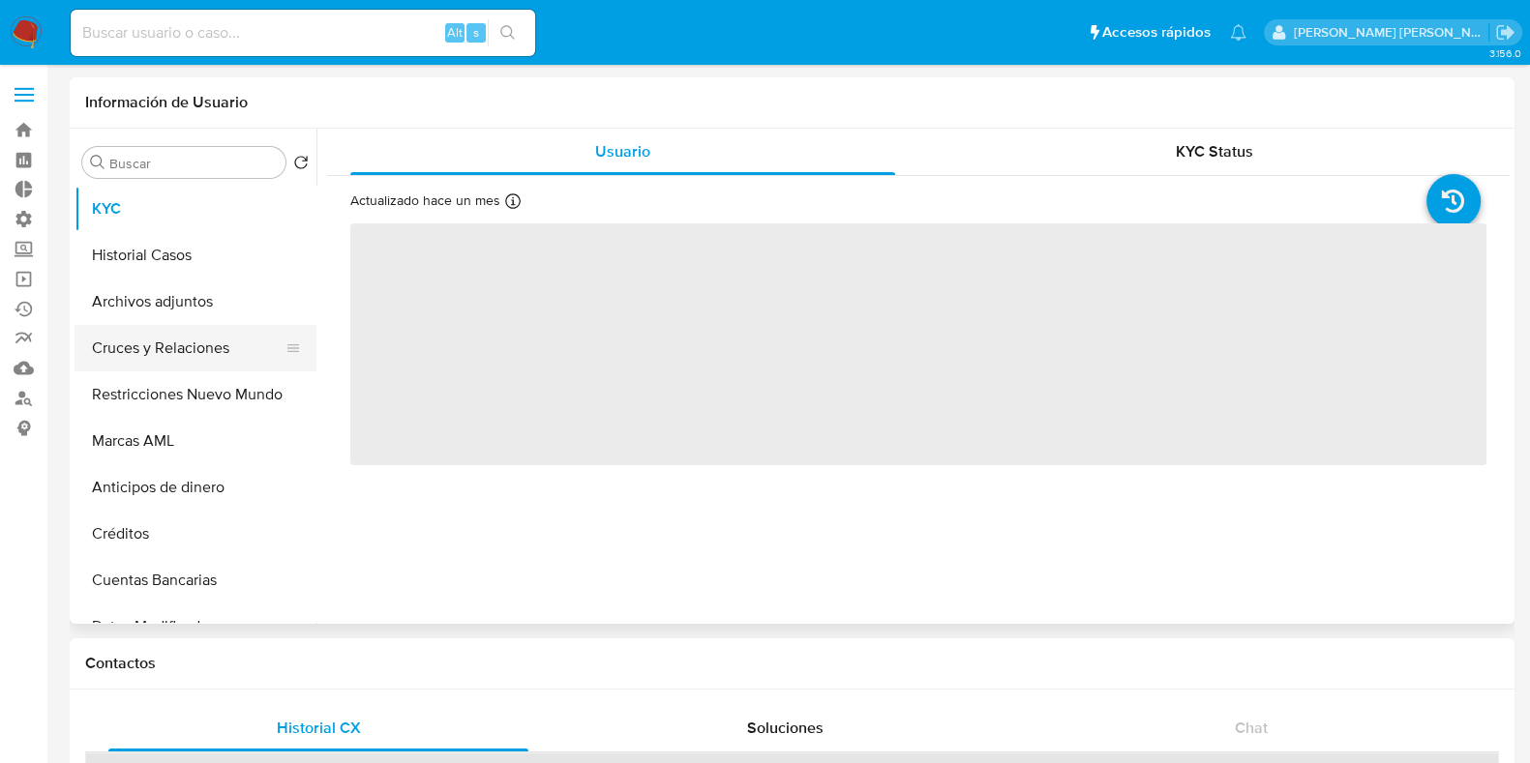
click at [145, 363] on button "Cruces y Relaciones" at bounding box center [188, 348] width 226 height 46
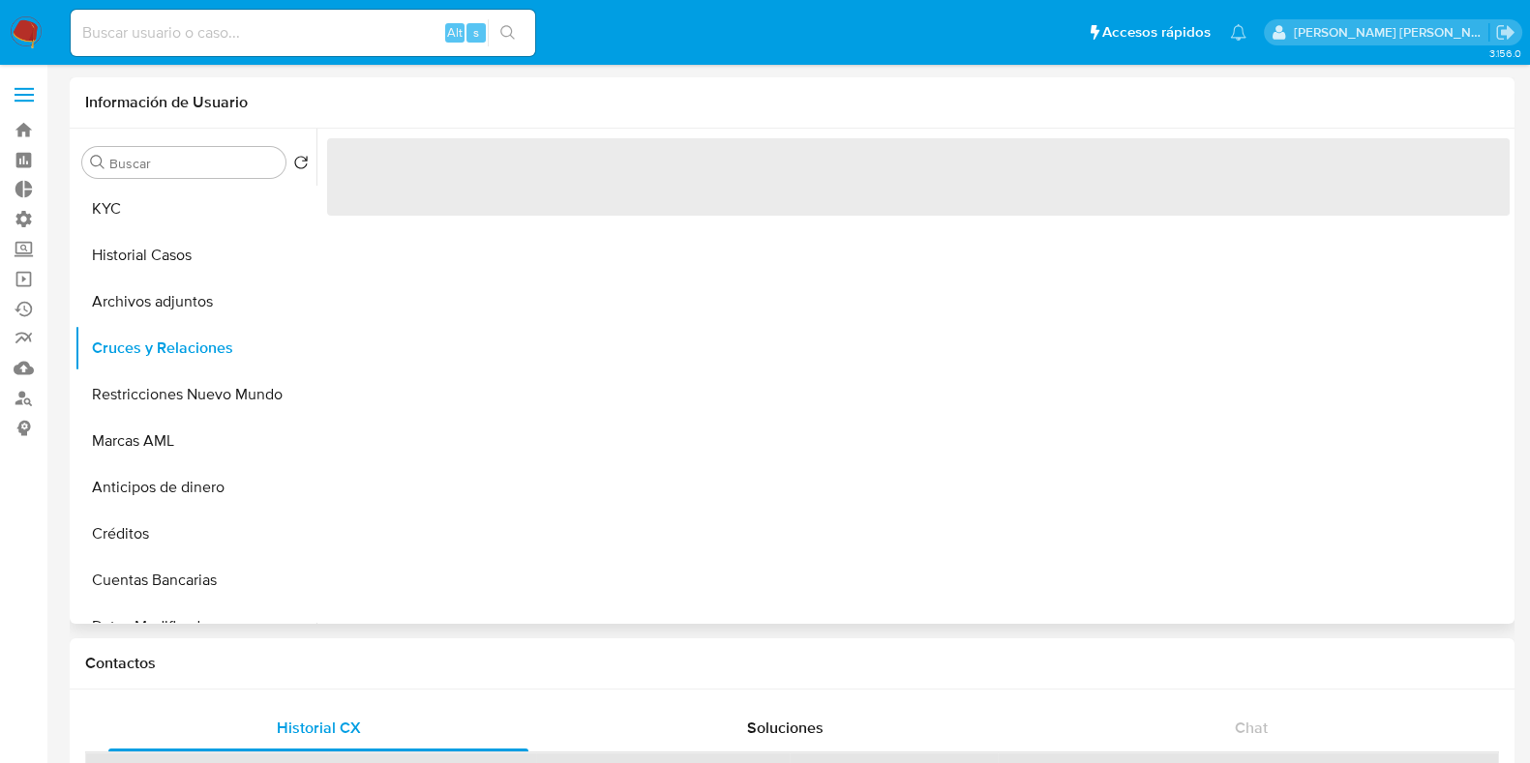
select select "10"
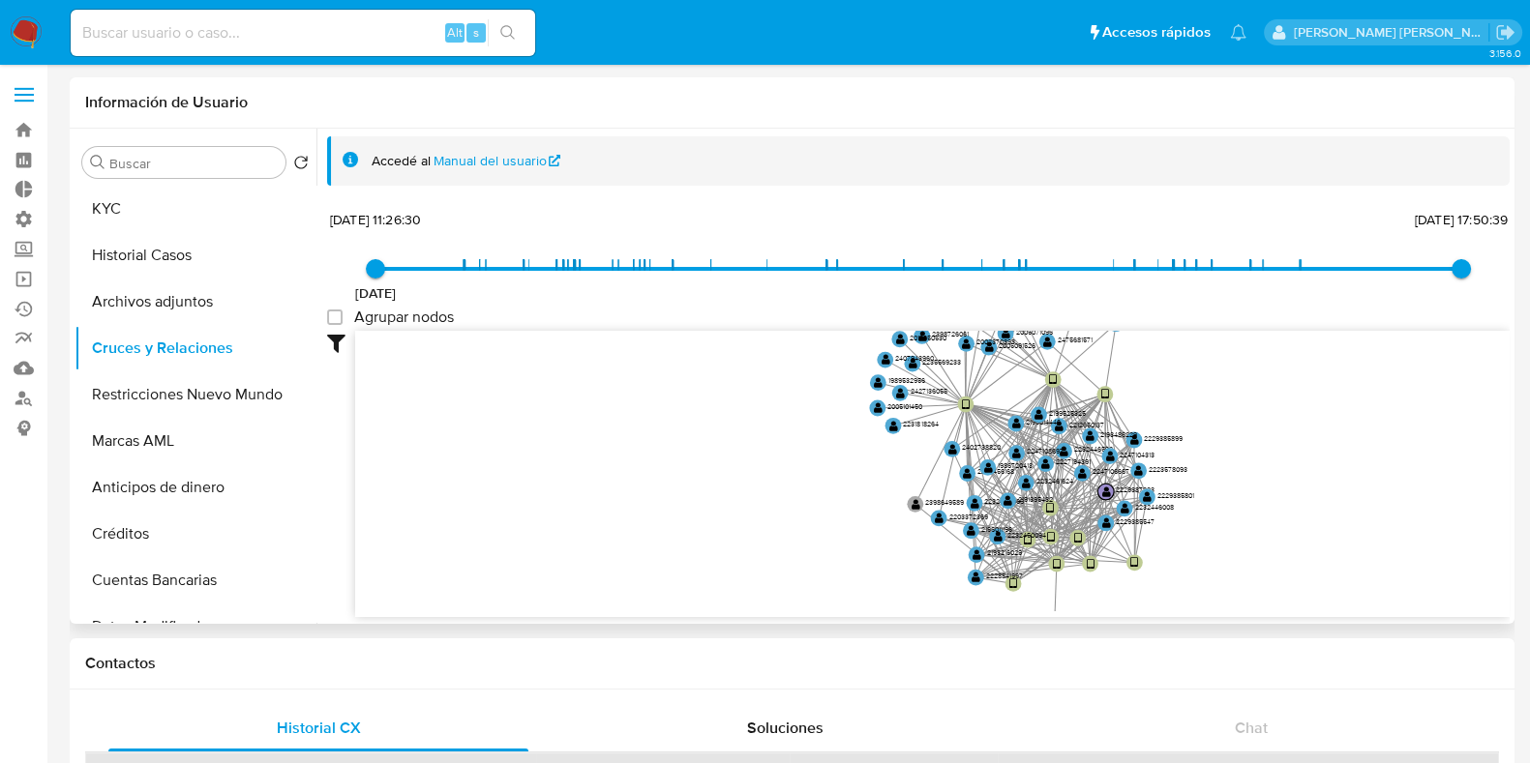
drag, startPoint x: 561, startPoint y: 460, endPoint x: 776, endPoint y: 426, distance: 217.5
click at [776, 426] on icon "device-6792873575beea98f5d0808a  device-67b78c902e987798e9977762  device-6834…" at bounding box center [932, 471] width 1154 height 281
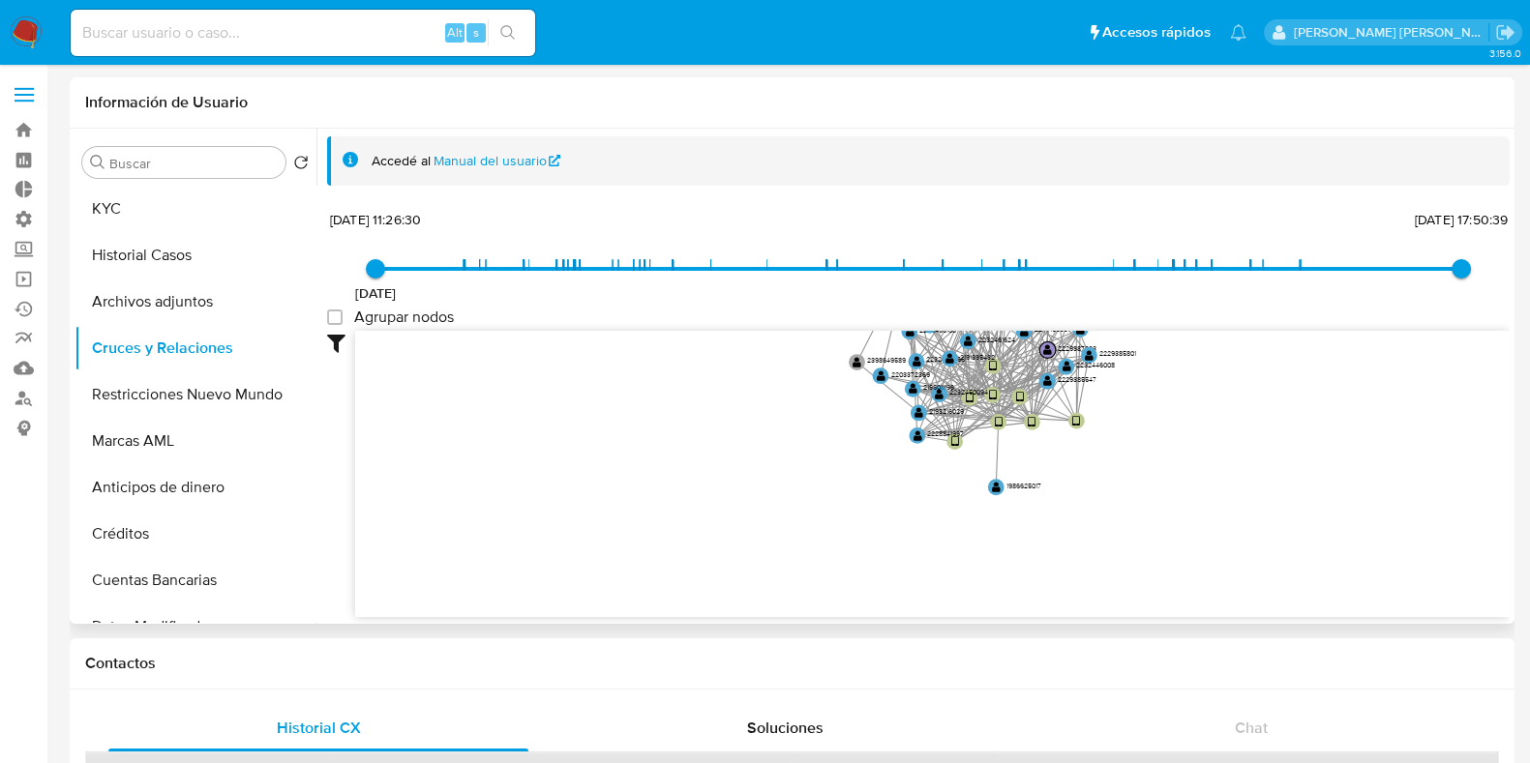
drag, startPoint x: 774, startPoint y: 481, endPoint x: 712, endPoint y: 335, distance: 158.7
click at [713, 329] on div "[DATE] [DATE] 11:26:30 [DATE] 17:50:39 Agrupar nodos Filtros Confianza alta Dev…" at bounding box center [918, 411] width 1183 height 411
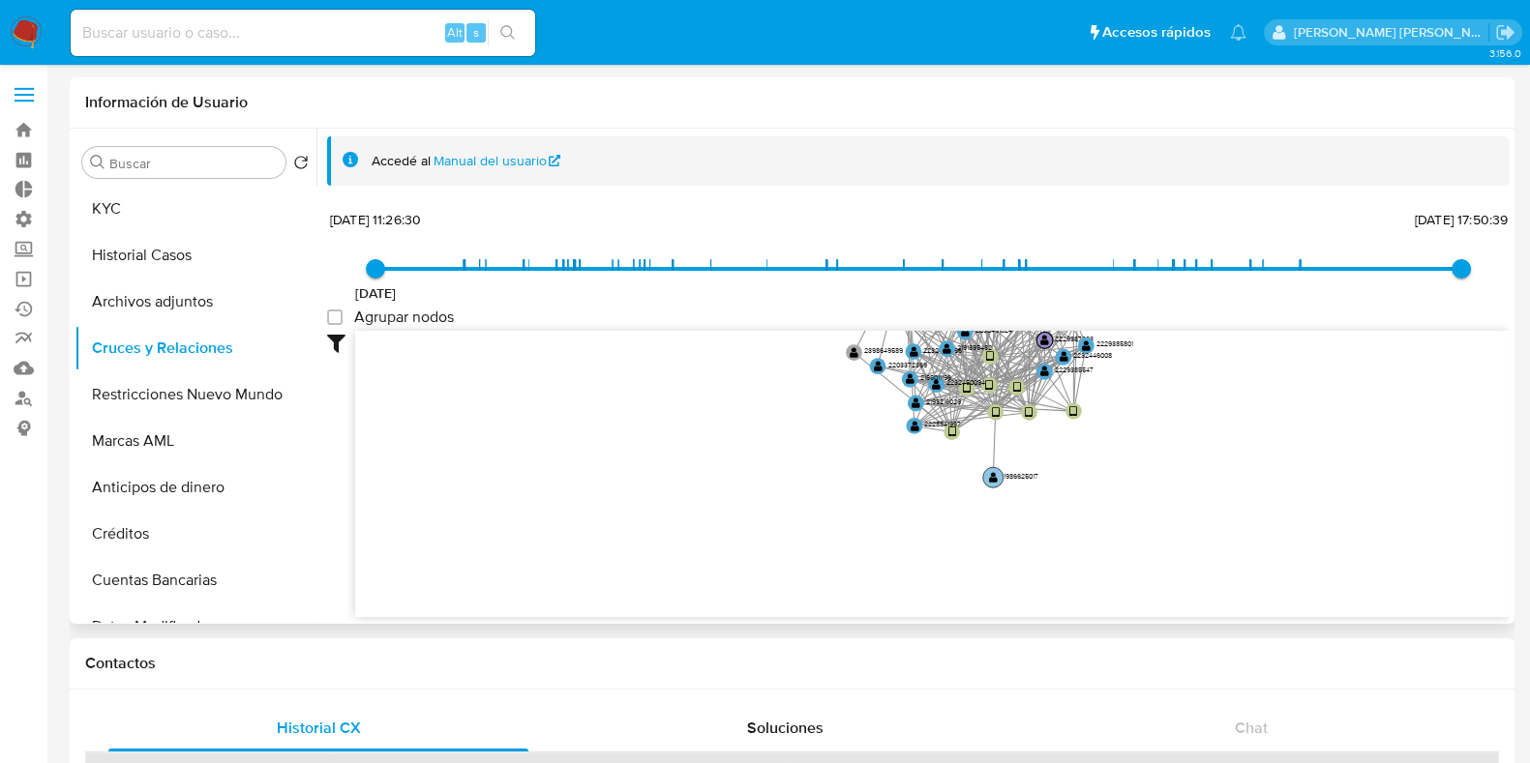
click at [993, 483] on text "" at bounding box center [993, 478] width 9 height 12
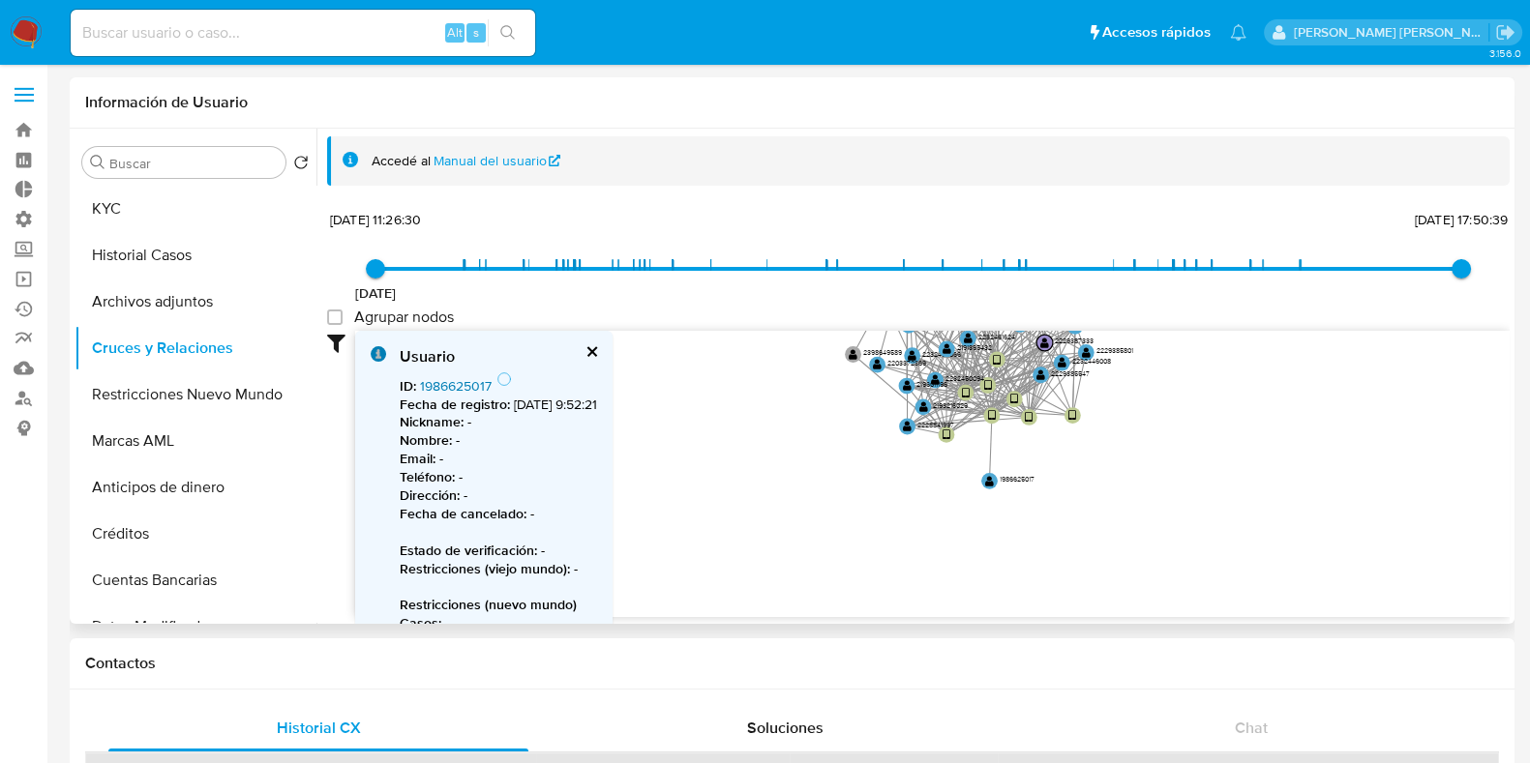
click at [471, 389] on link "1986625017" at bounding box center [456, 385] width 72 height 19
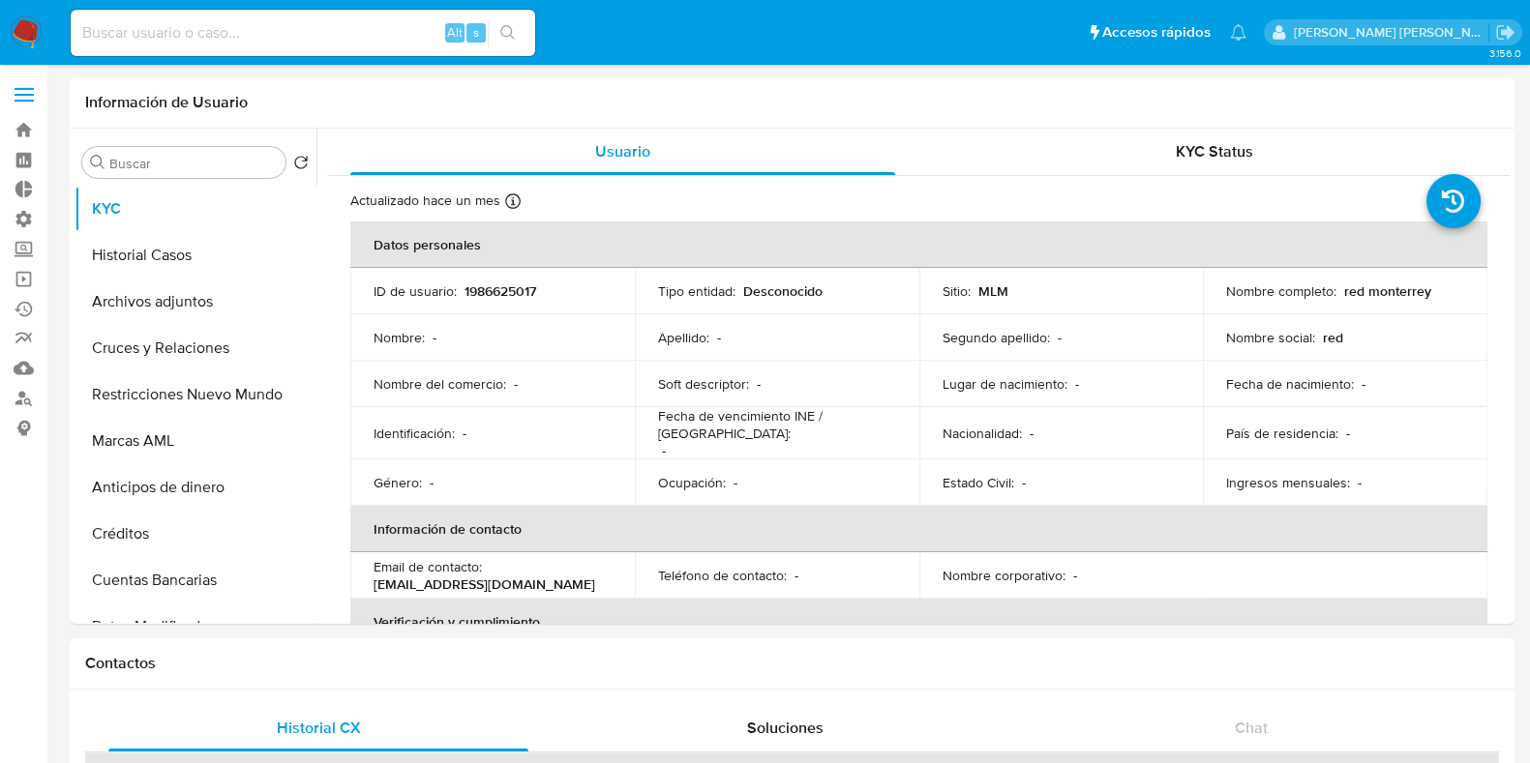
select select "10"
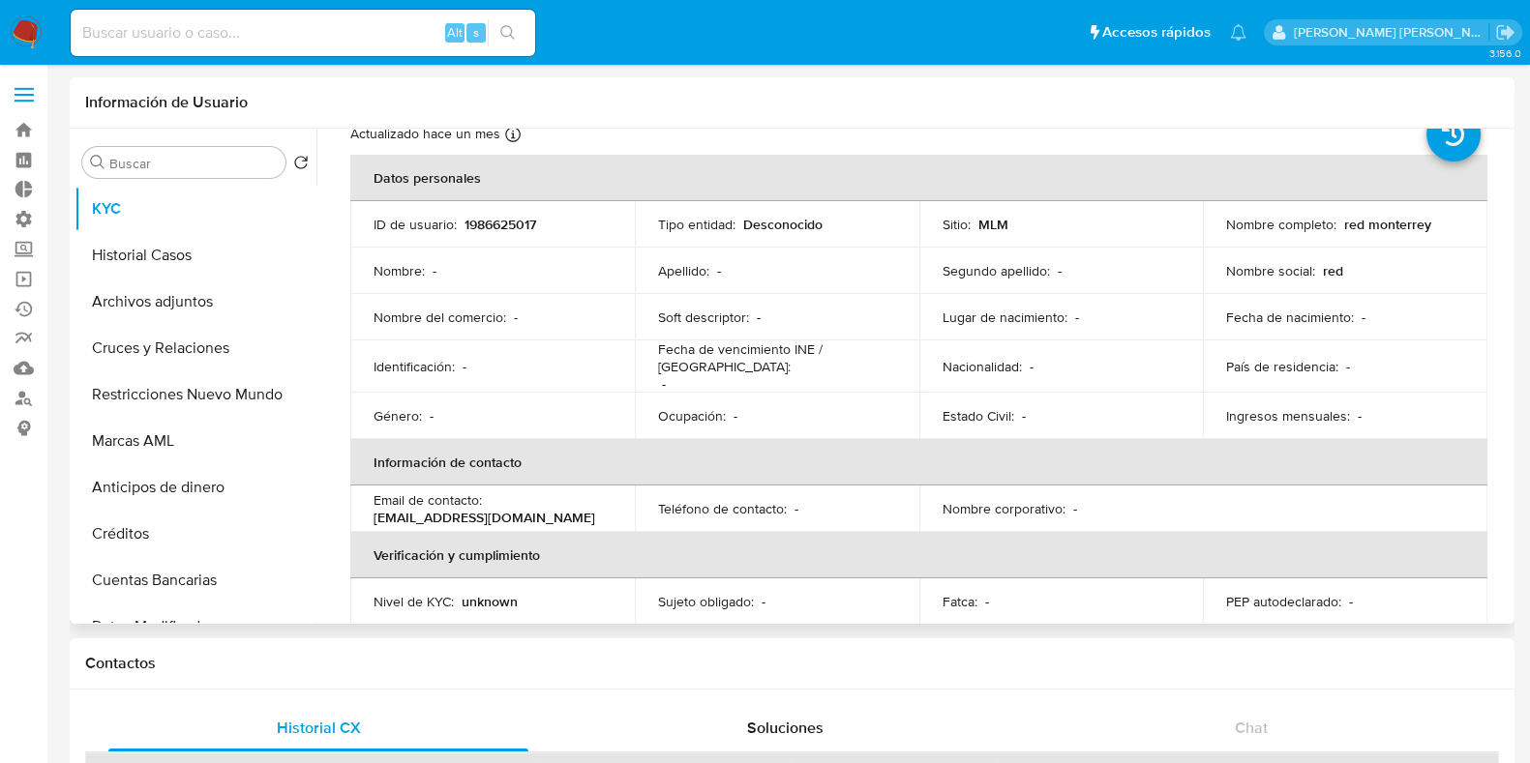
scroll to position [120, 0]
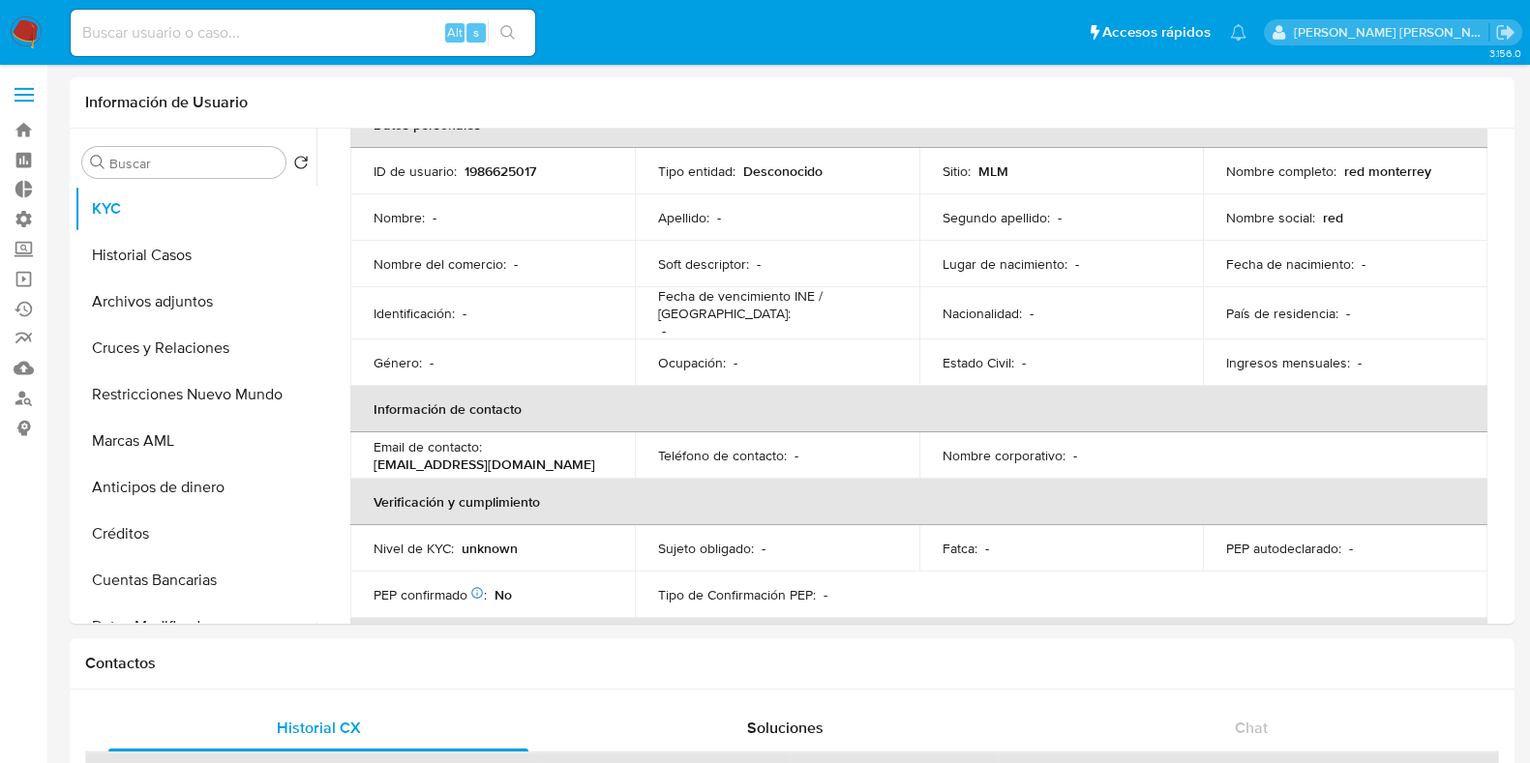
click at [195, 32] on input at bounding box center [303, 32] width 464 height 25
paste input "2196119198"
type input "2196119198"
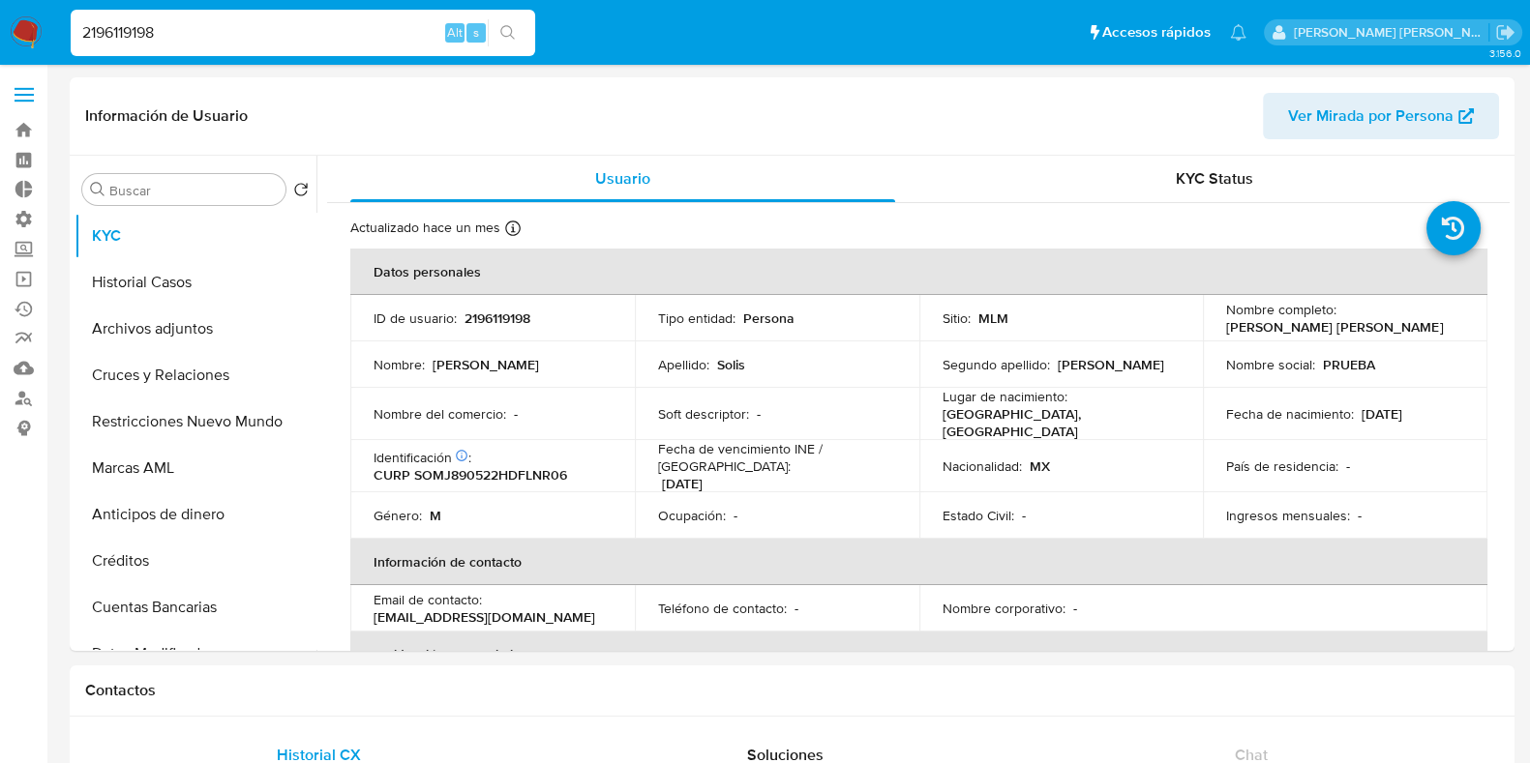
select select "10"
click at [174, 389] on button "Cruces y Relaciones" at bounding box center [188, 375] width 226 height 46
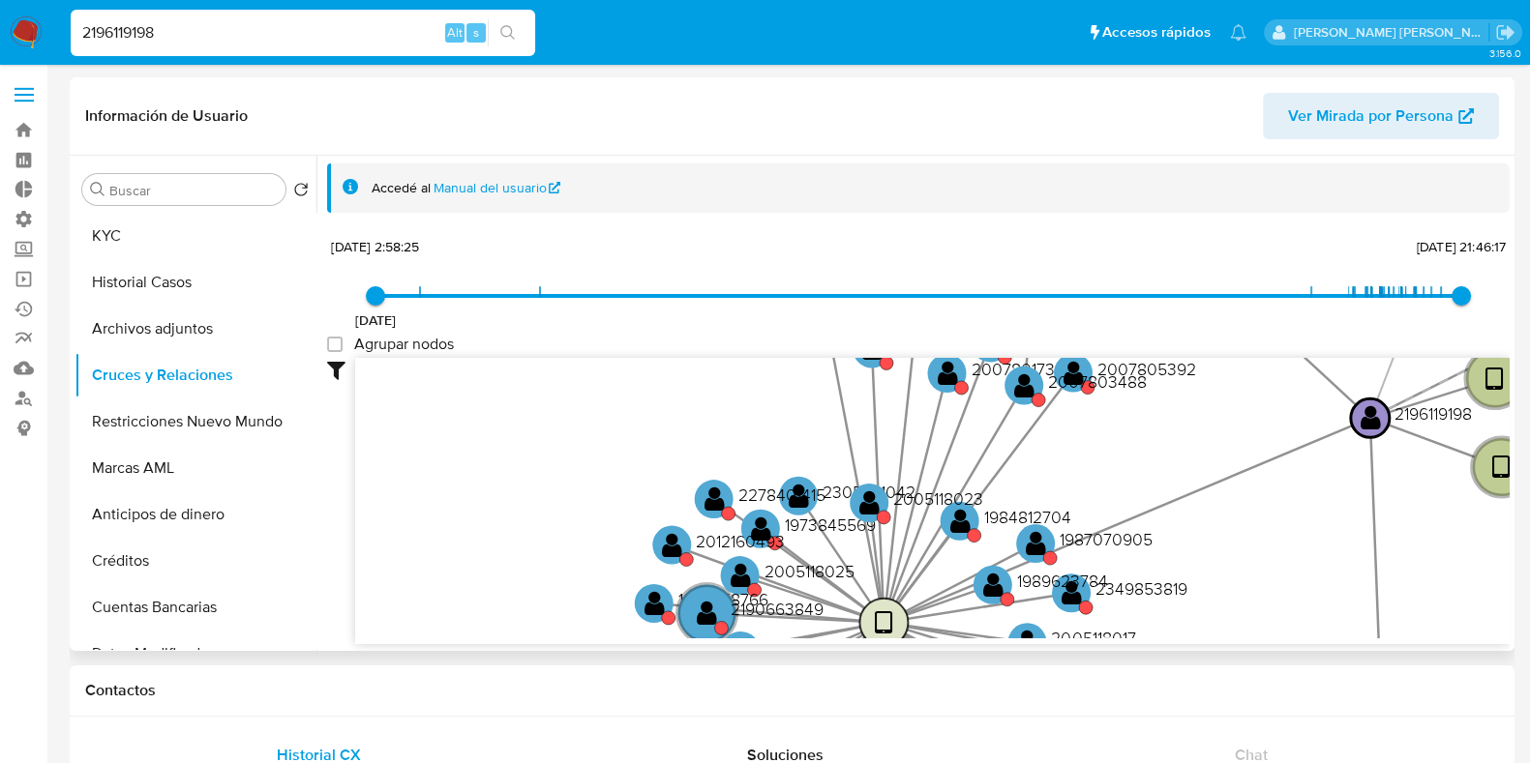
click at [881, 625] on text "" at bounding box center [884, 624] width 18 height 28
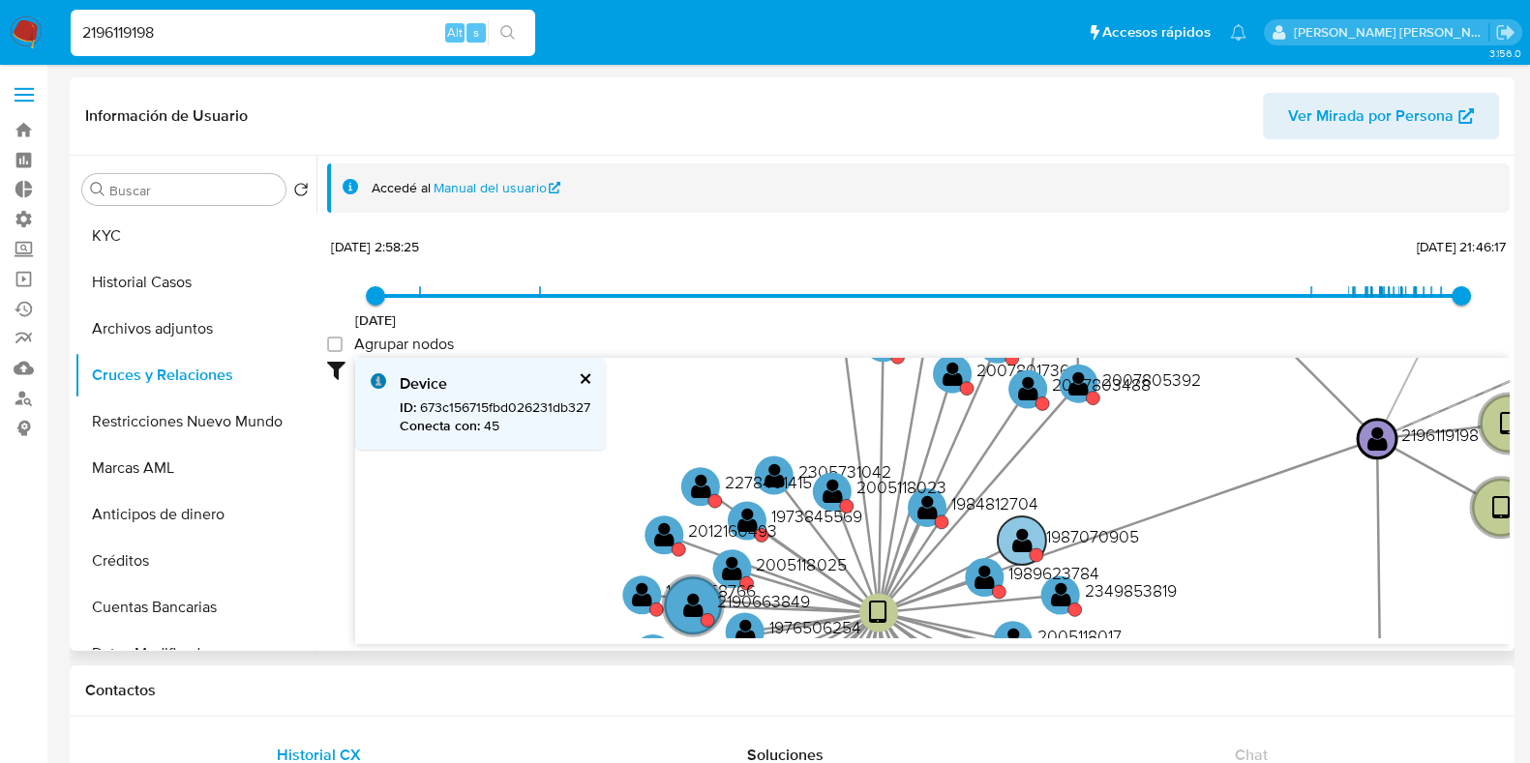
click at [1031, 540] on text "" at bounding box center [1022, 540] width 20 height 28
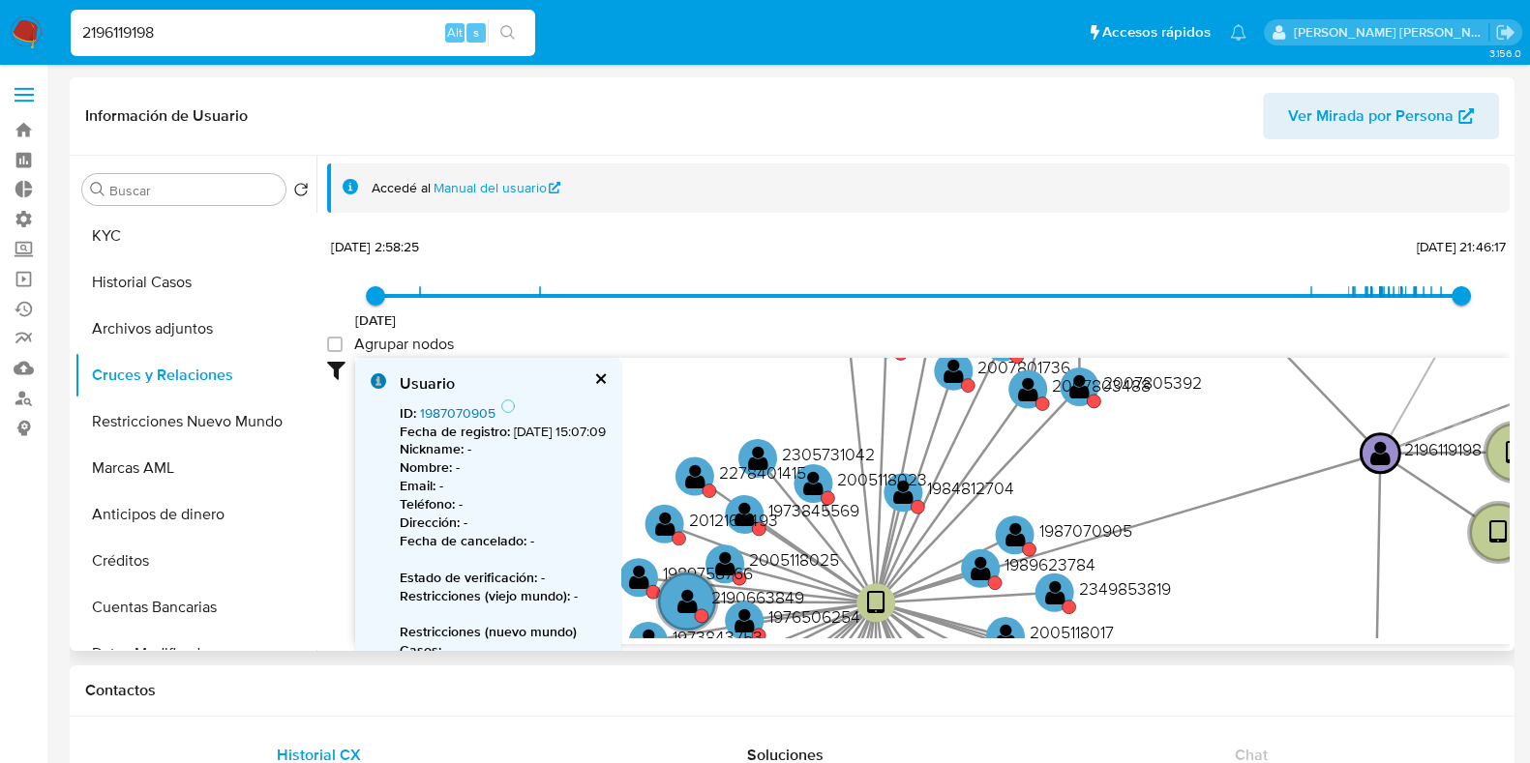
click at [464, 415] on link "1987070905" at bounding box center [457, 413] width 75 height 19
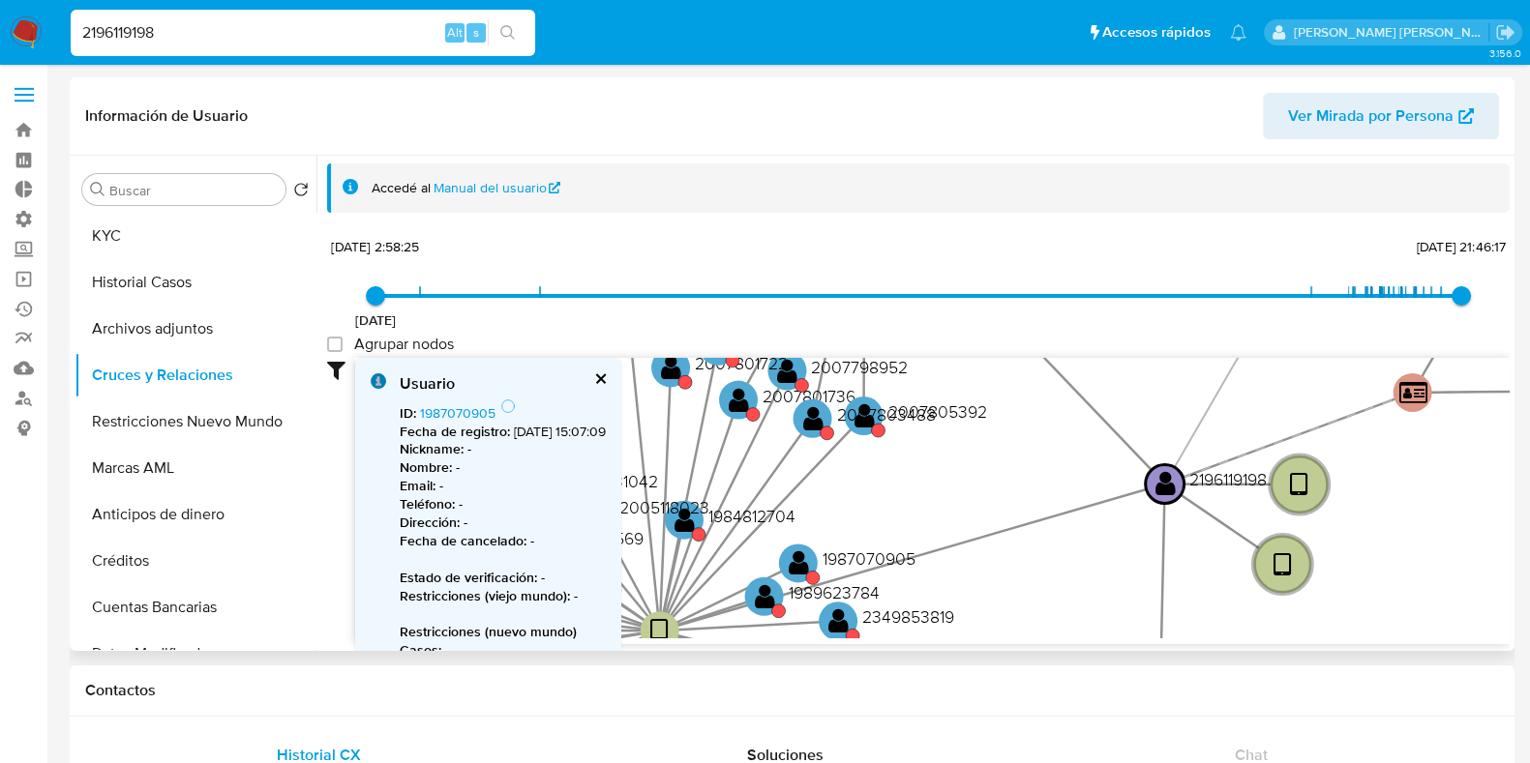
drag, startPoint x: 1201, startPoint y: 445, endPoint x: 983, endPoint y: 479, distance: 220.3
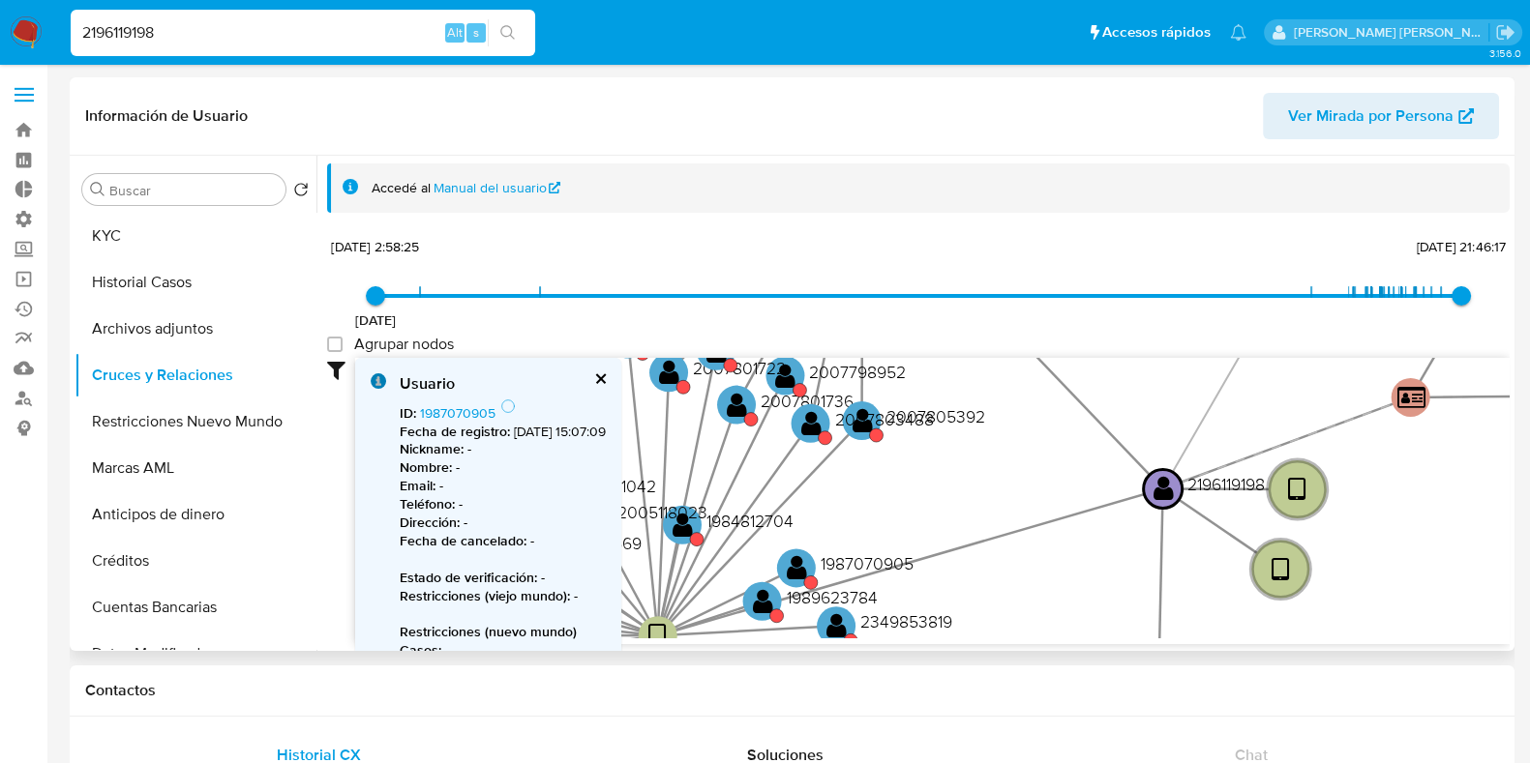
click at [983, 479] on icon "device-673c156715fbd026231db327  device-66f3048c78d6f4db20607567  device-674d…" at bounding box center [932, 498] width 1154 height 281
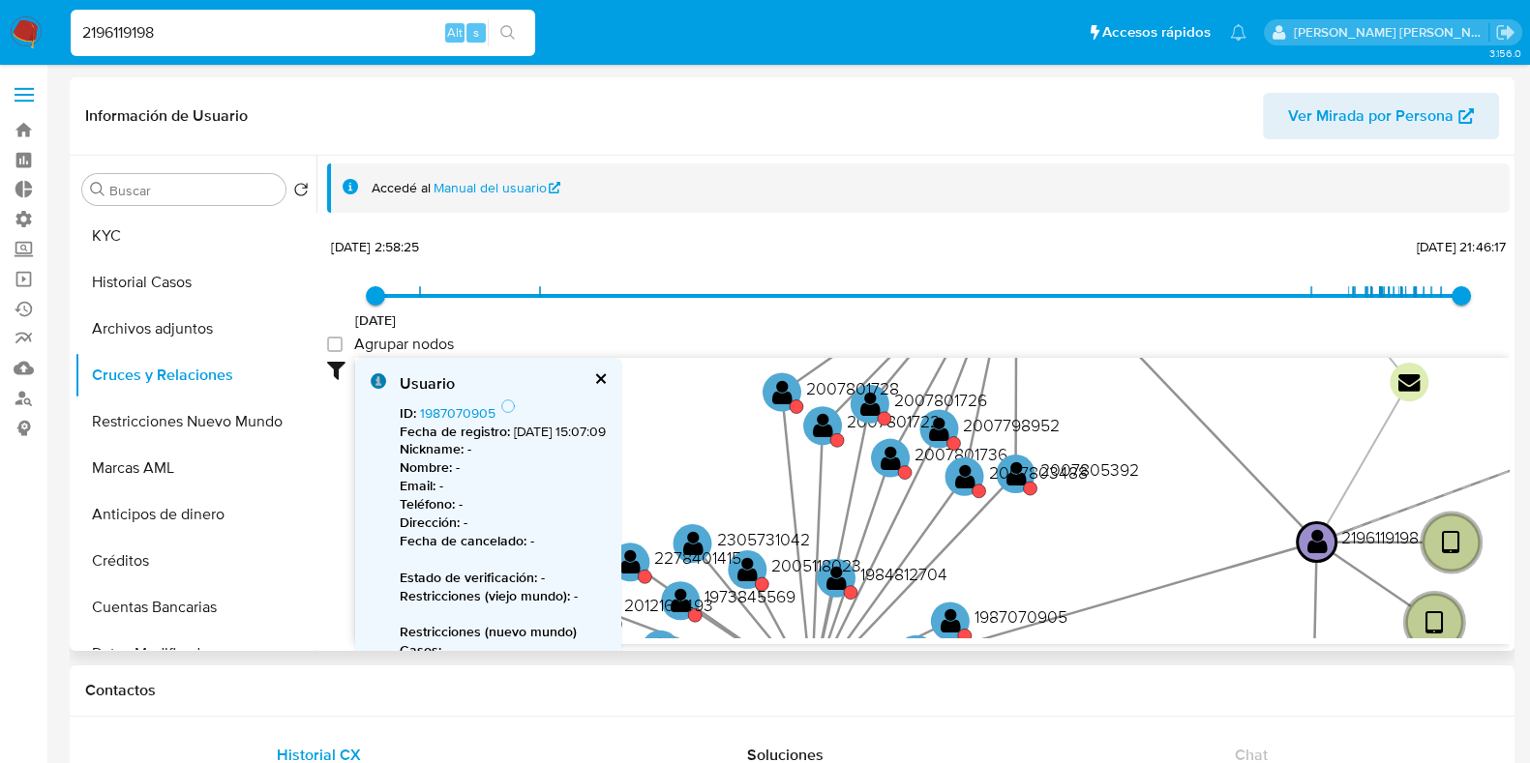
drag, startPoint x: 966, startPoint y: 473, endPoint x: 1091, endPoint y: 564, distance: 154.5
click at [1091, 564] on icon "device-673c156715fbd026231db327  device-66f3048c78d6f4db20607567  device-674d…" at bounding box center [932, 498] width 1154 height 281
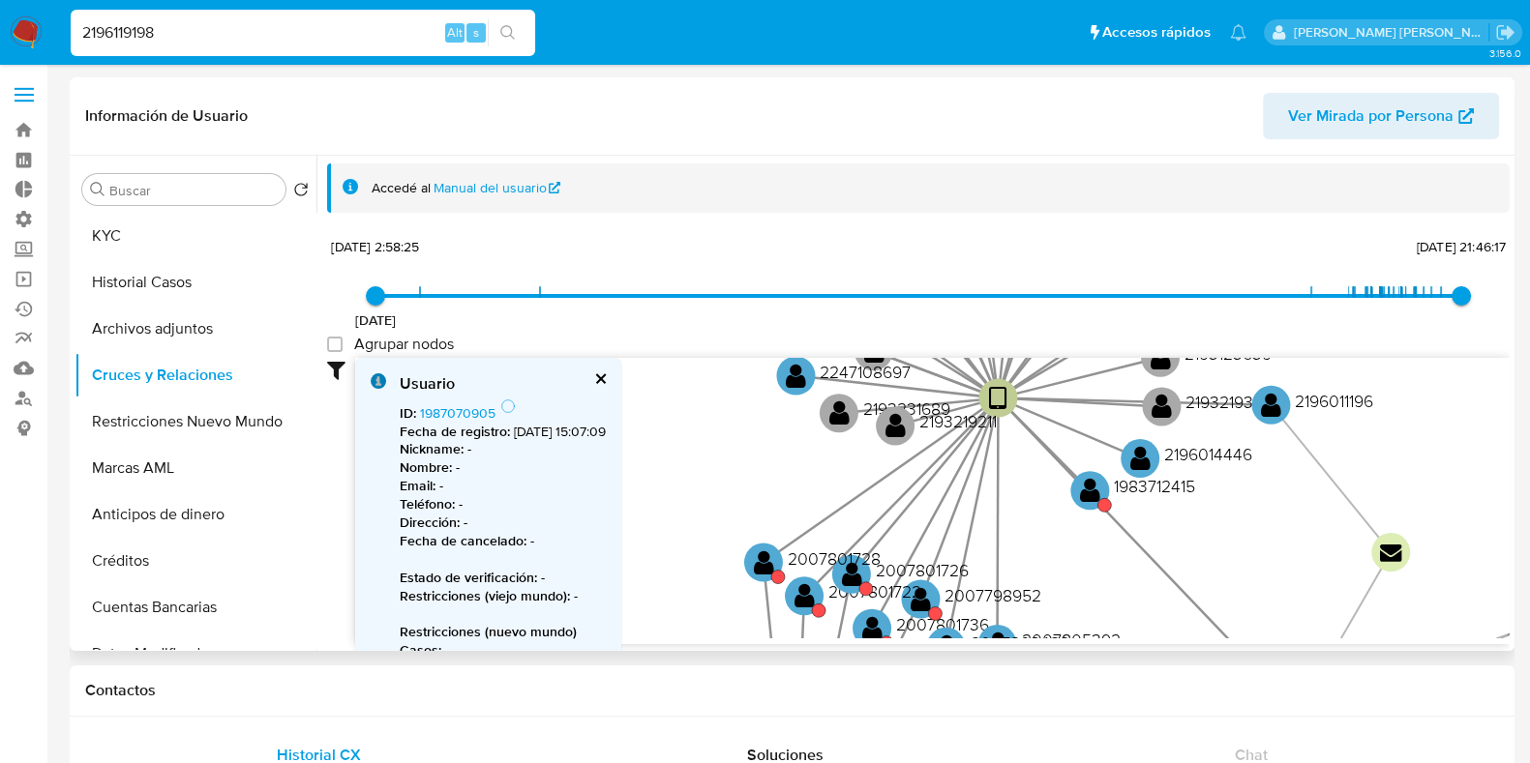
drag, startPoint x: 1223, startPoint y: 444, endPoint x: 1234, endPoint y: 577, distance: 133.0
click at [1234, 577] on icon "device-673c156715fbd026231db327  device-66f3048c78d6f4db20607567  device-674d…" at bounding box center [932, 498] width 1154 height 281
click at [1098, 487] on text "" at bounding box center [1090, 490] width 20 height 28
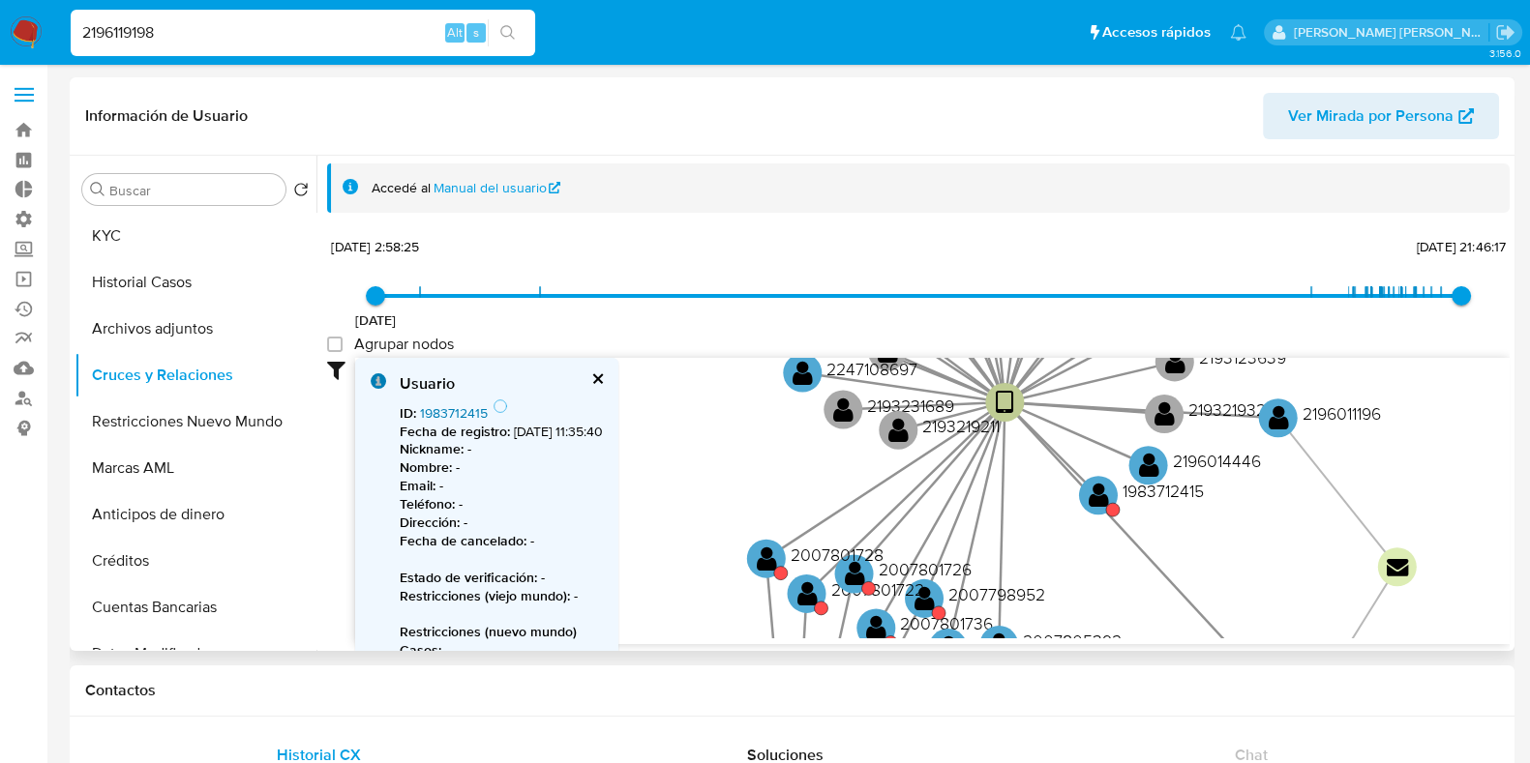
click at [460, 406] on link "1983712415" at bounding box center [454, 413] width 68 height 19
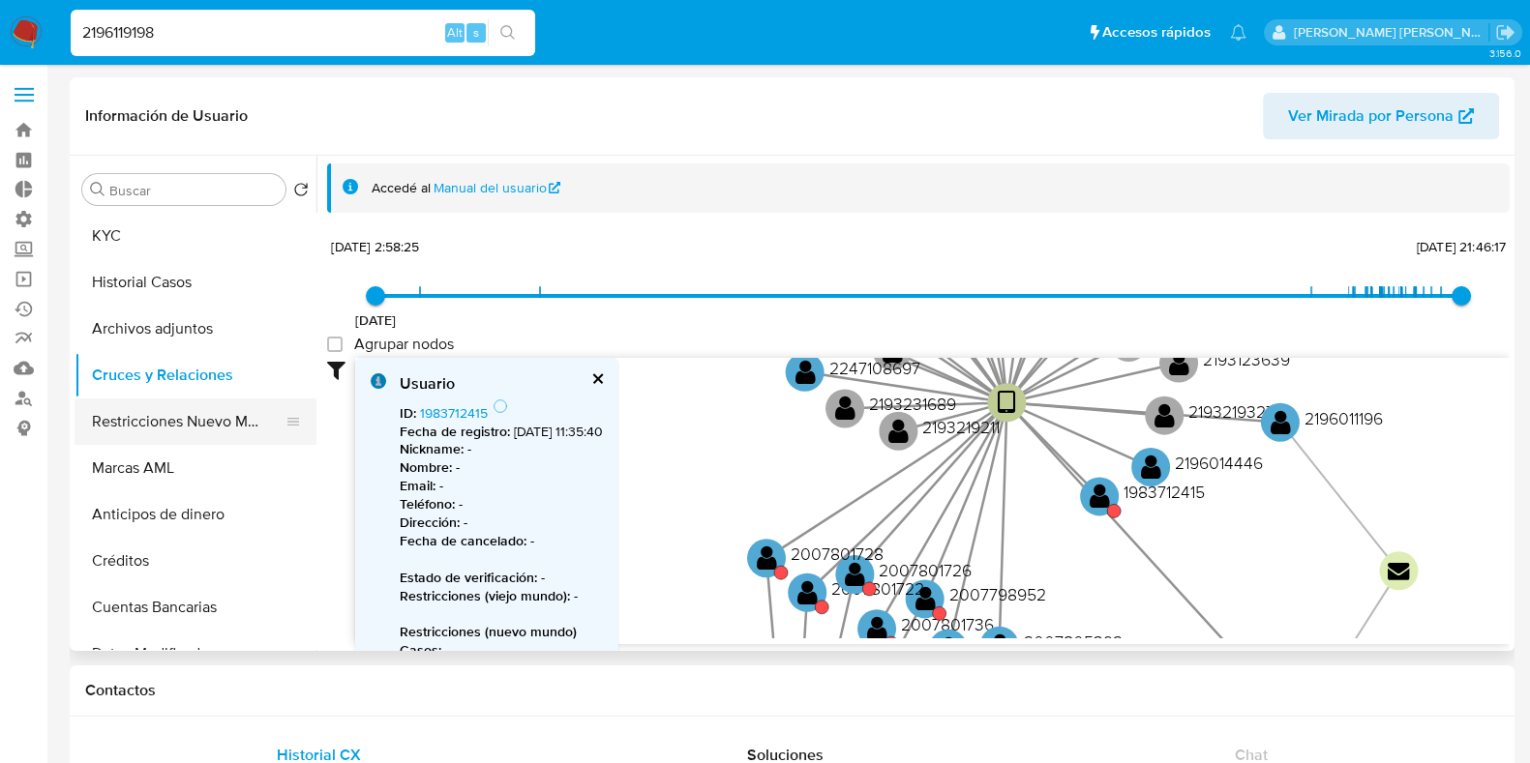
click at [160, 411] on button "Restricciones Nuevo Mundo" at bounding box center [188, 422] width 226 height 46
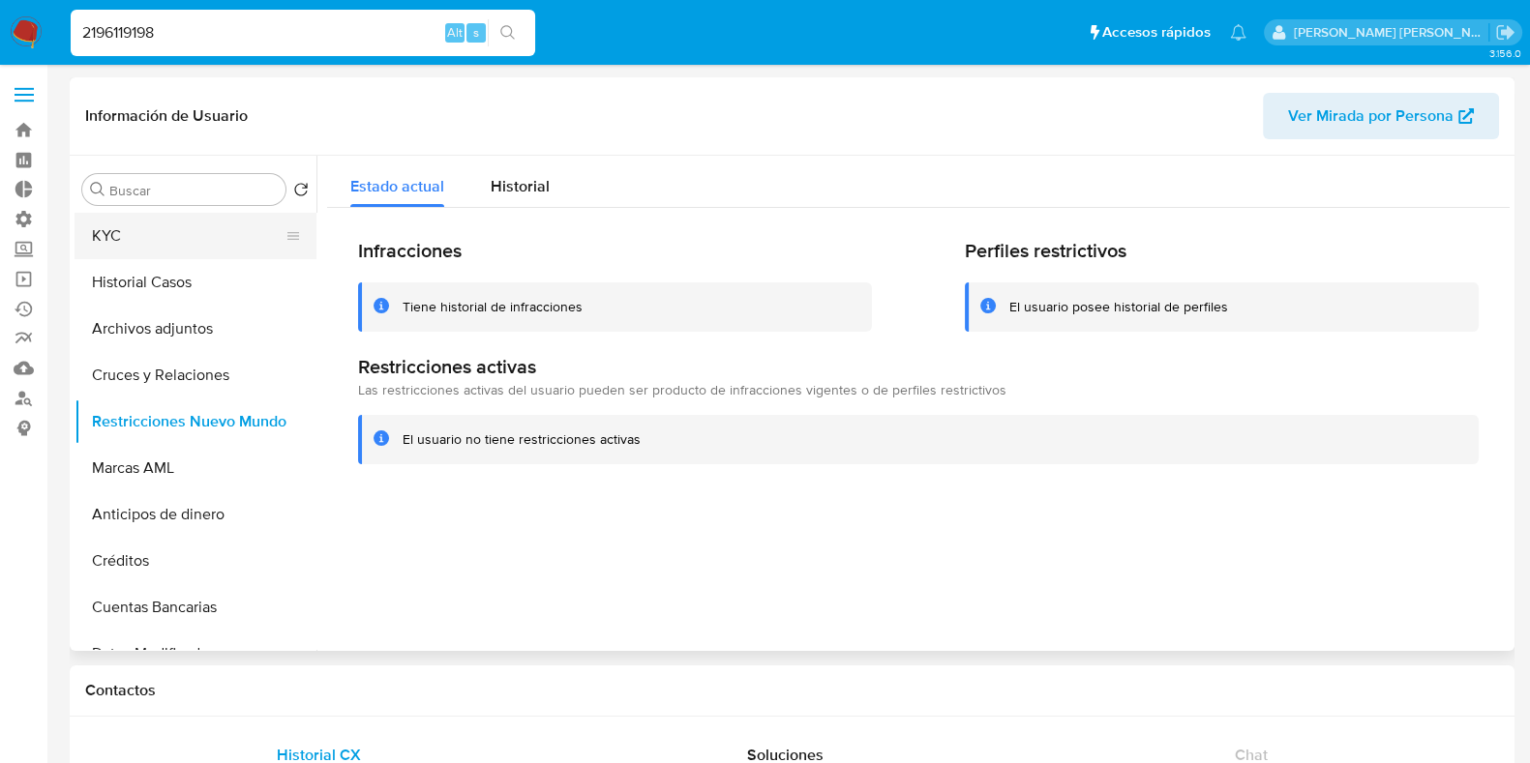
click at [150, 240] on button "KYC" at bounding box center [188, 236] width 226 height 46
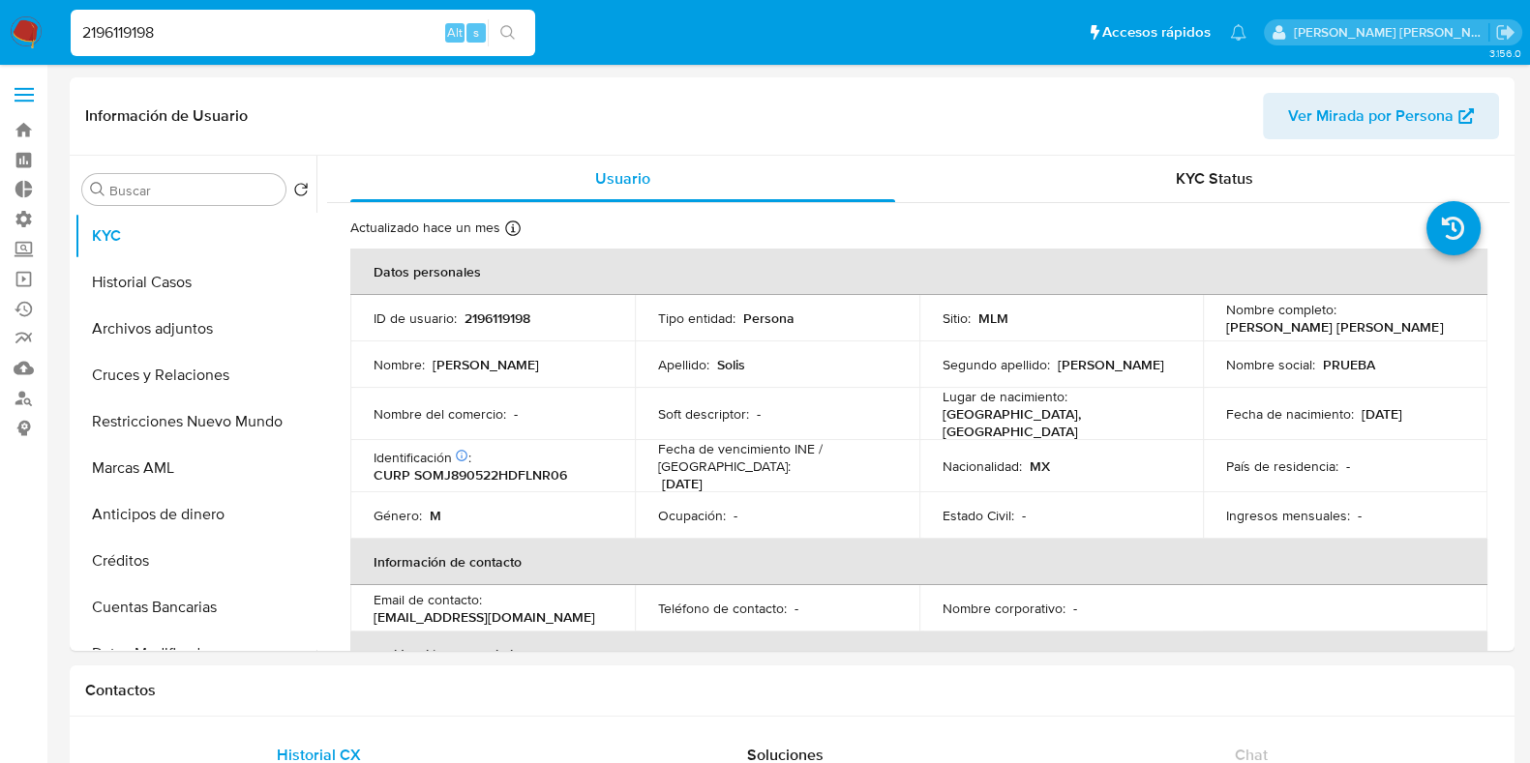
click at [139, 39] on input "2196119198" at bounding box center [303, 32] width 464 height 25
paste input "305731042"
type input "2305731042"
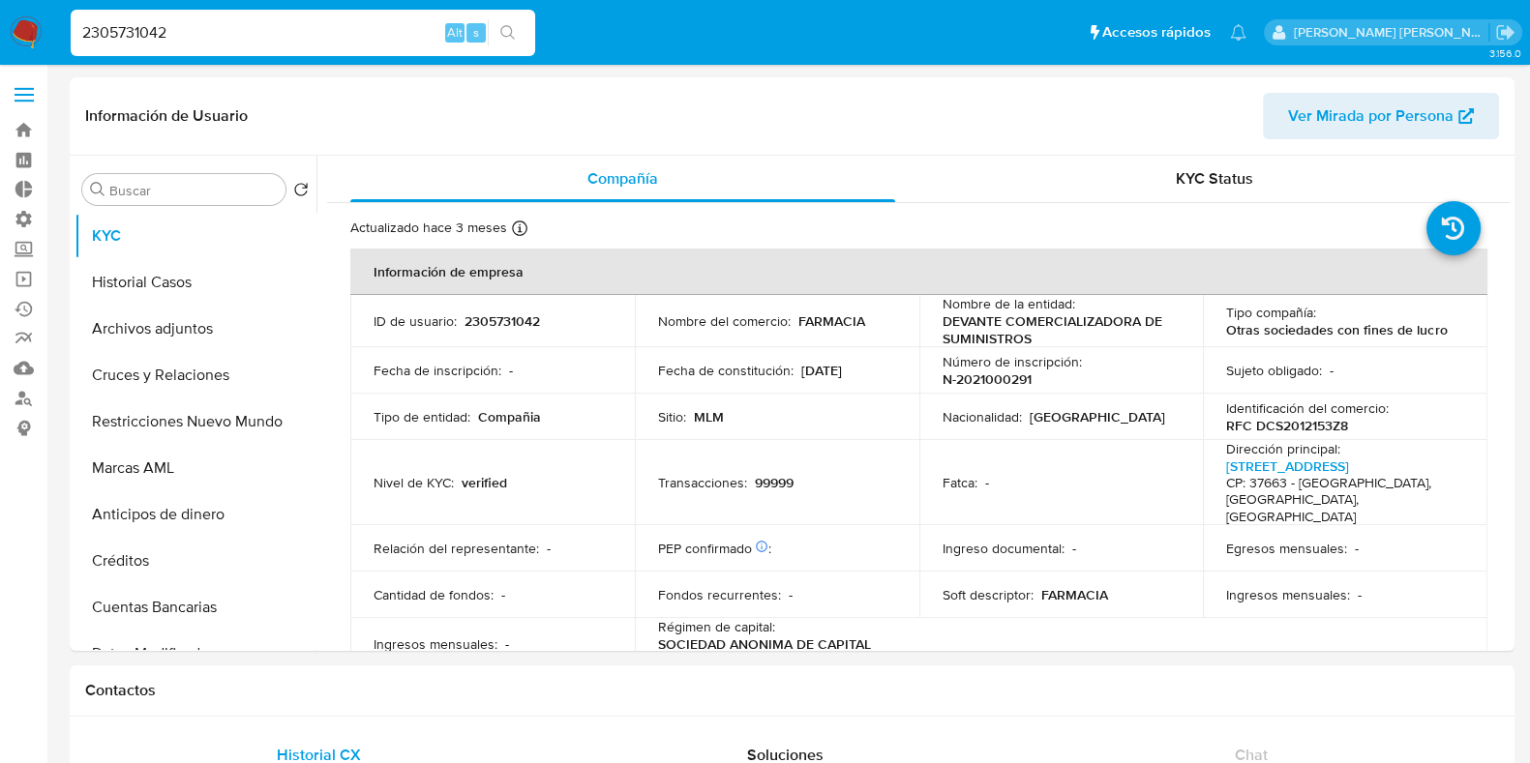
select select "10"
click at [171, 376] on button "Cruces y Relaciones" at bounding box center [188, 375] width 226 height 46
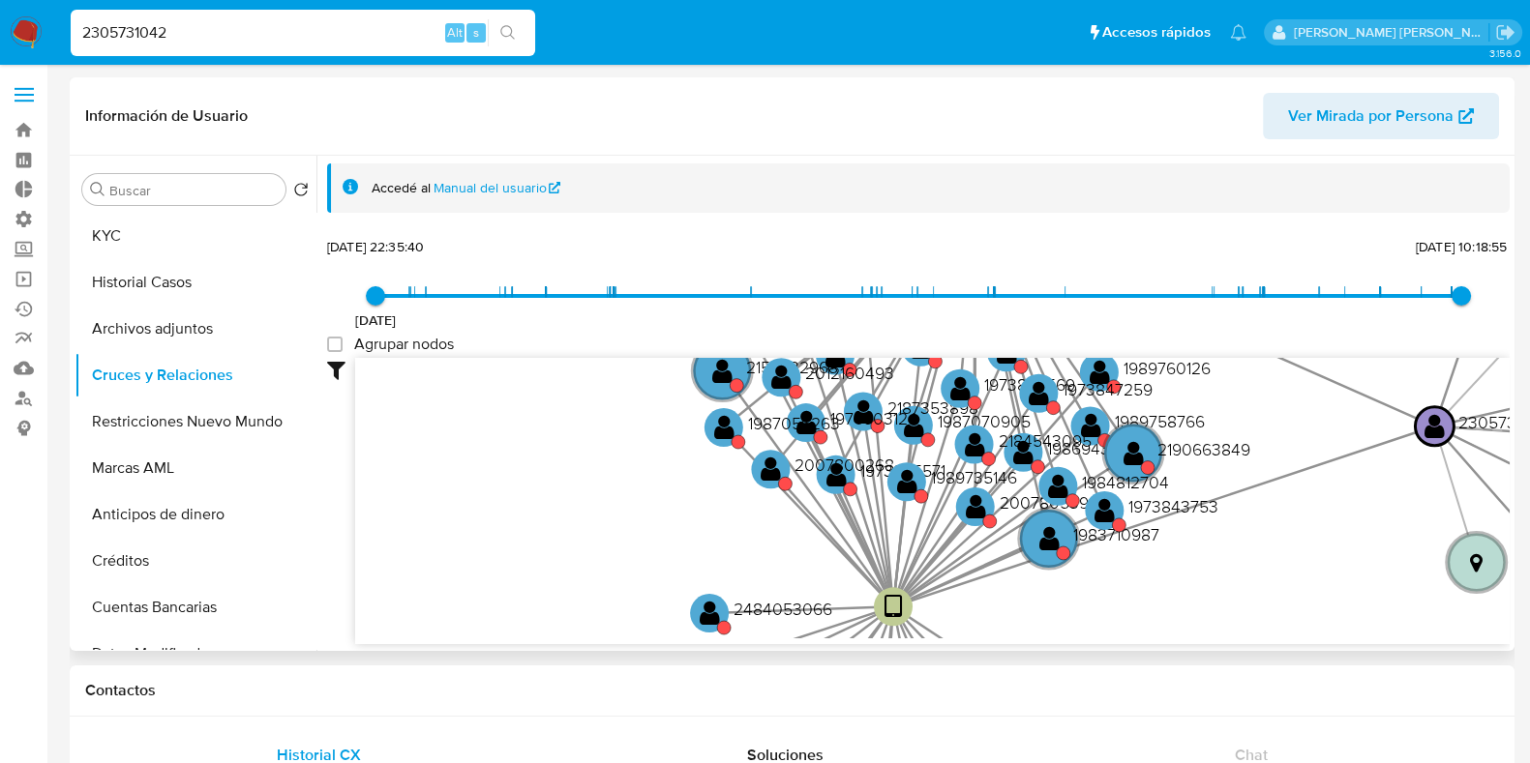
drag, startPoint x: 1152, startPoint y: 554, endPoint x: 1229, endPoint y: 418, distance: 156.0
click at [1229, 418] on icon "device-67dc6e792b6781f60dab2444  device-681bcedbec3483d952df9165  device-673c…" at bounding box center [932, 498] width 1154 height 281
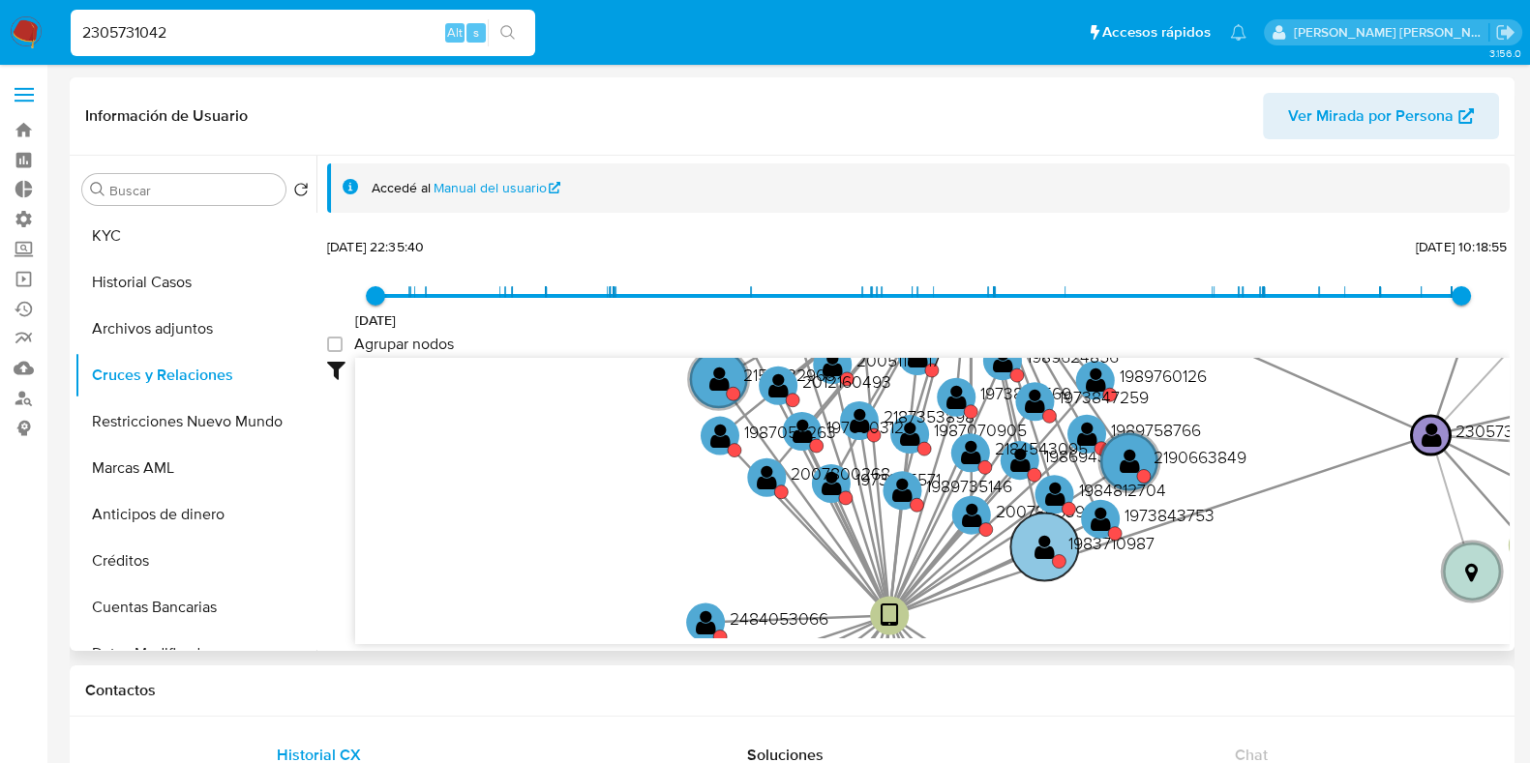
click at [1020, 550] on circle at bounding box center [1044, 548] width 68 height 68
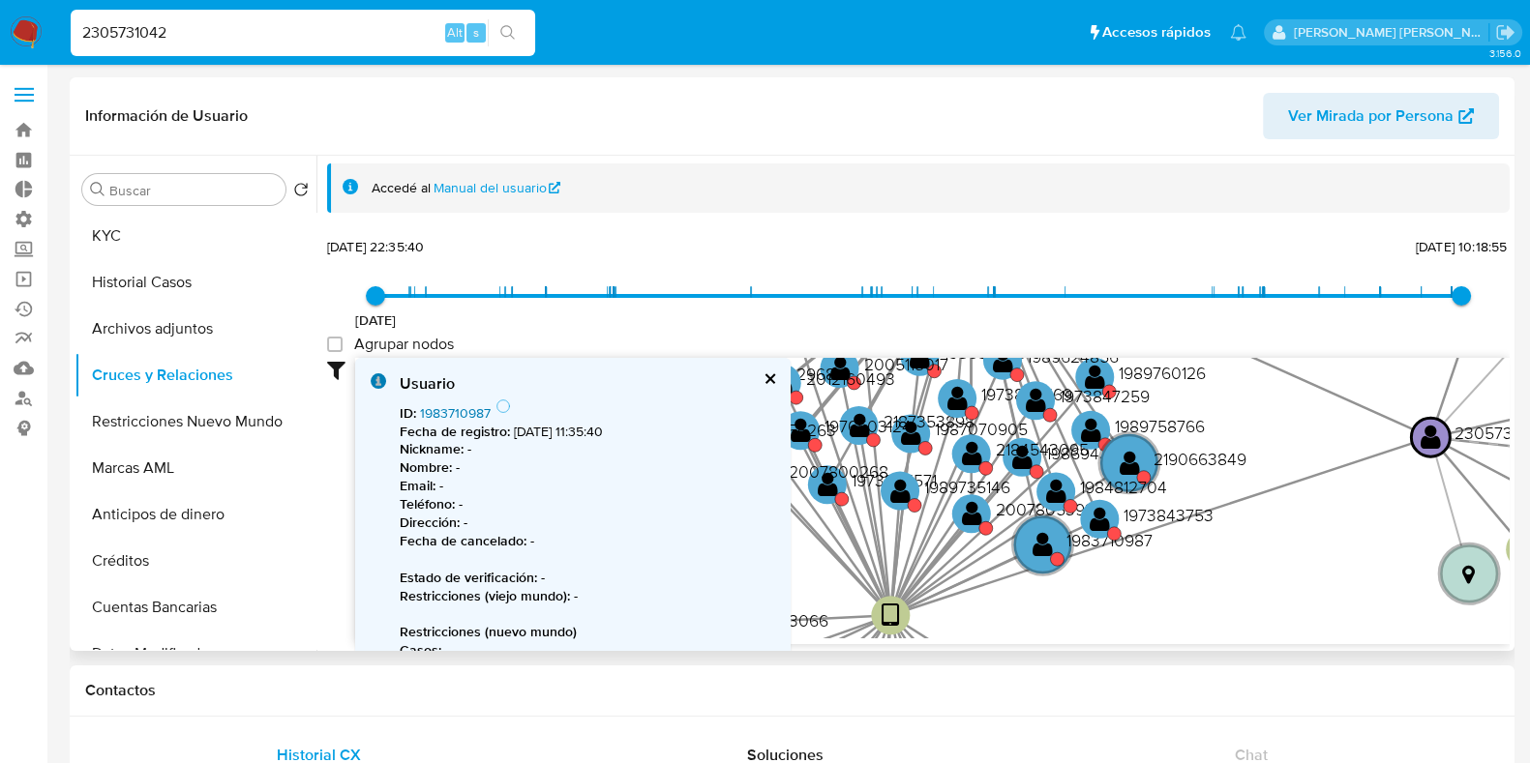
click at [454, 405] on link "1983710987" at bounding box center [455, 413] width 71 height 19
click at [220, 437] on button "Restricciones Nuevo Mundo" at bounding box center [188, 422] width 226 height 46
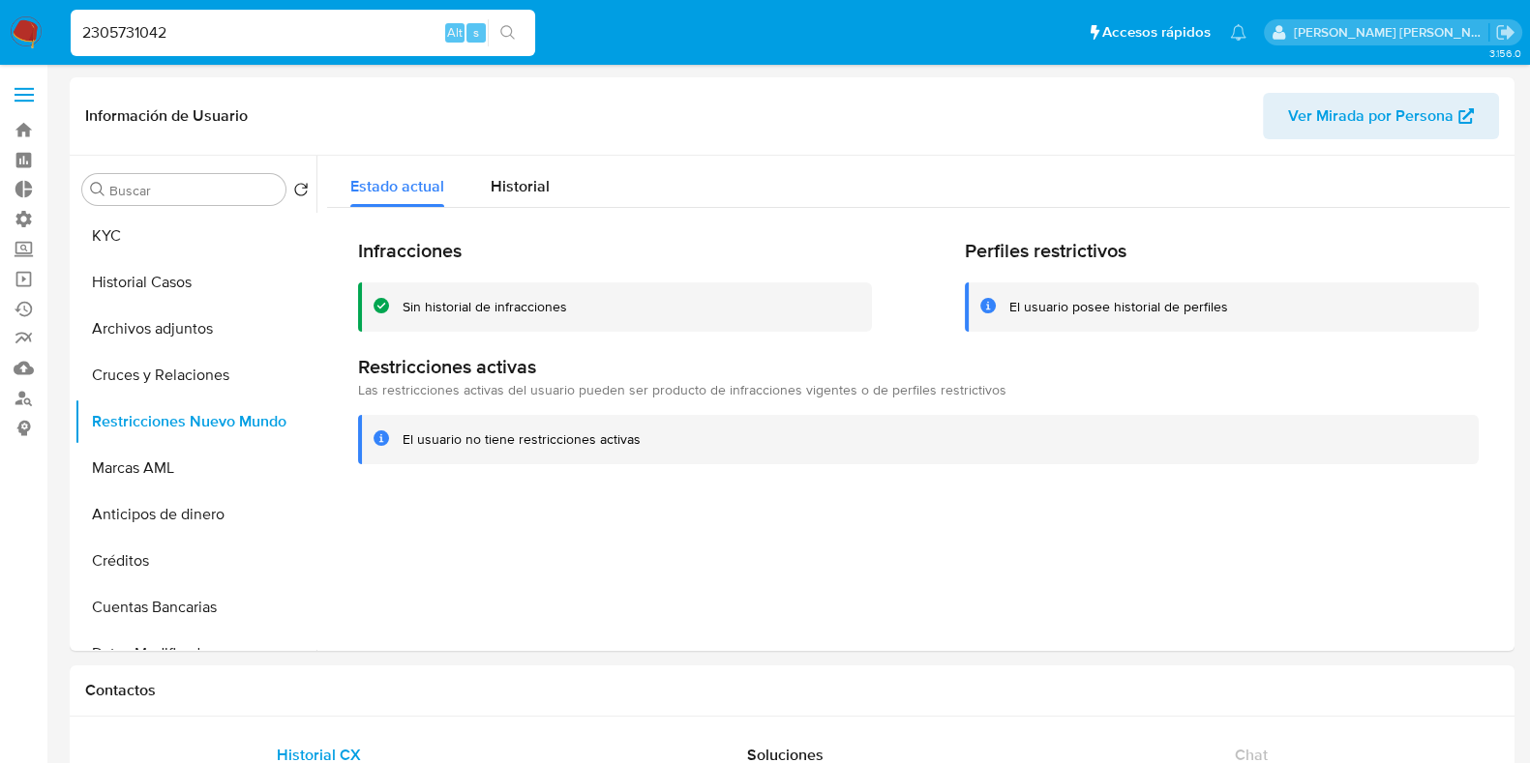
click at [103, 25] on input "2305731042" at bounding box center [303, 32] width 464 height 25
paste input "6028273"
type input "236028273"
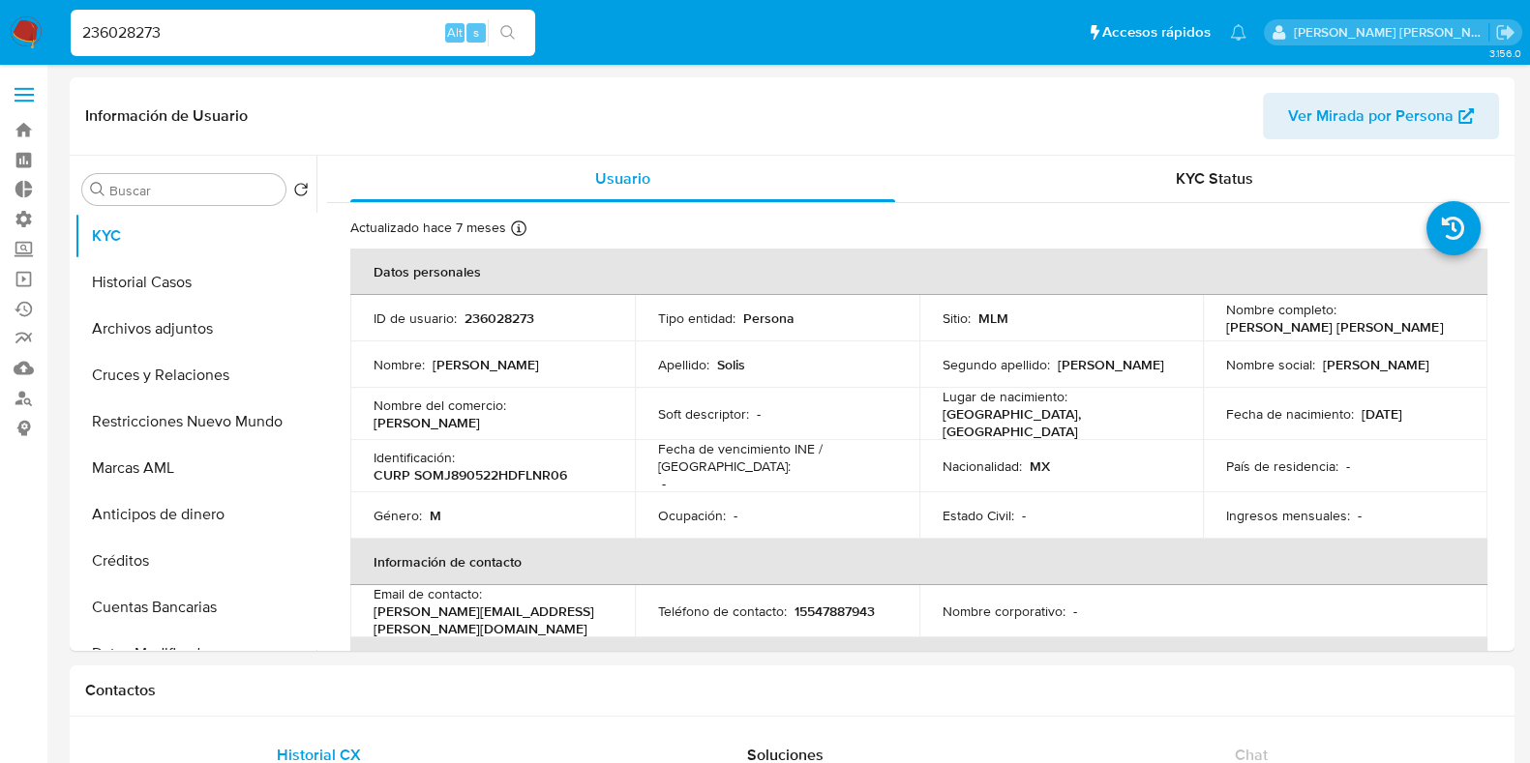
select select "10"
click at [184, 418] on button "Restricciones Nuevo Mundo" at bounding box center [188, 422] width 226 height 46
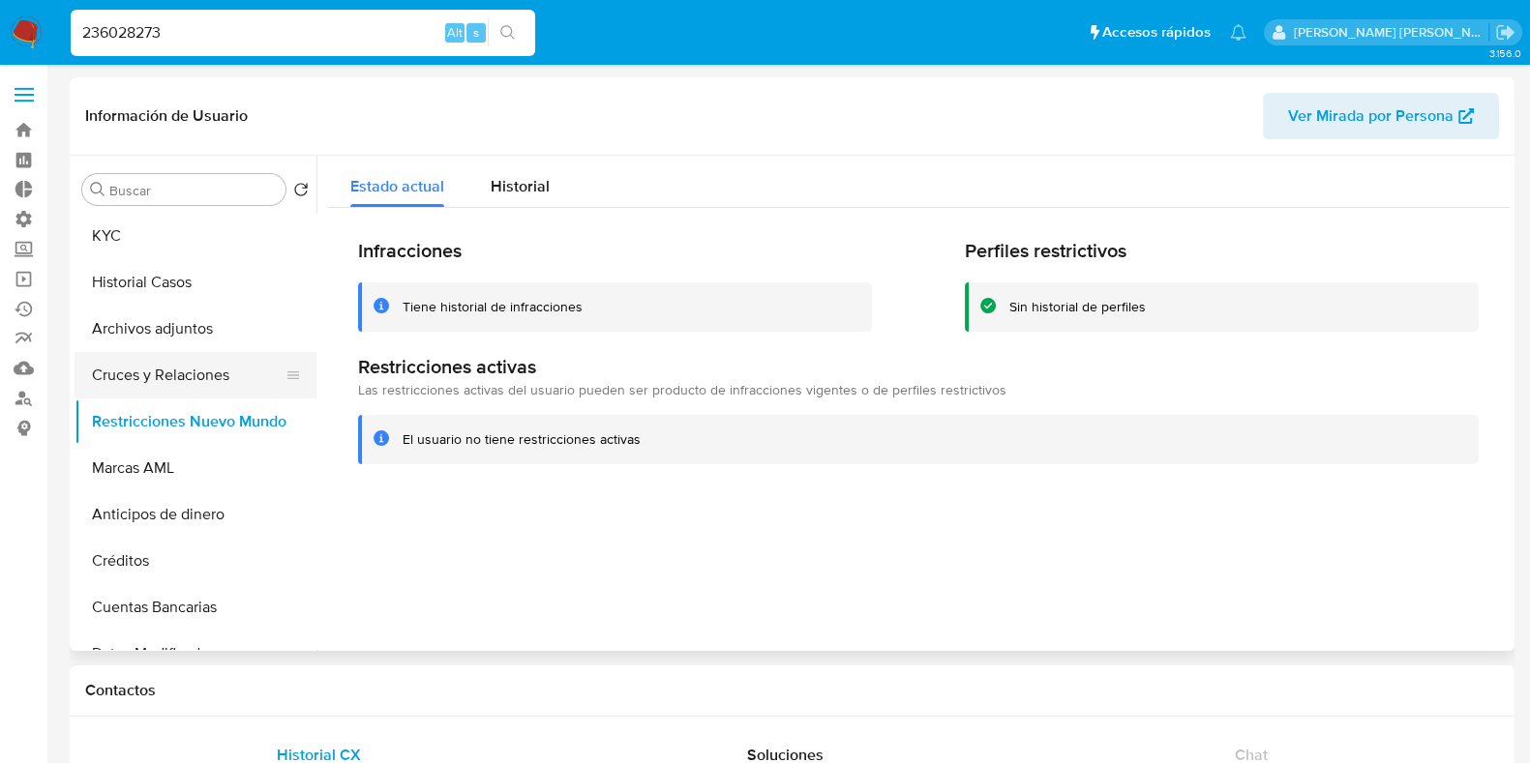
click at [166, 382] on button "Cruces y Relaciones" at bounding box center [188, 375] width 226 height 46
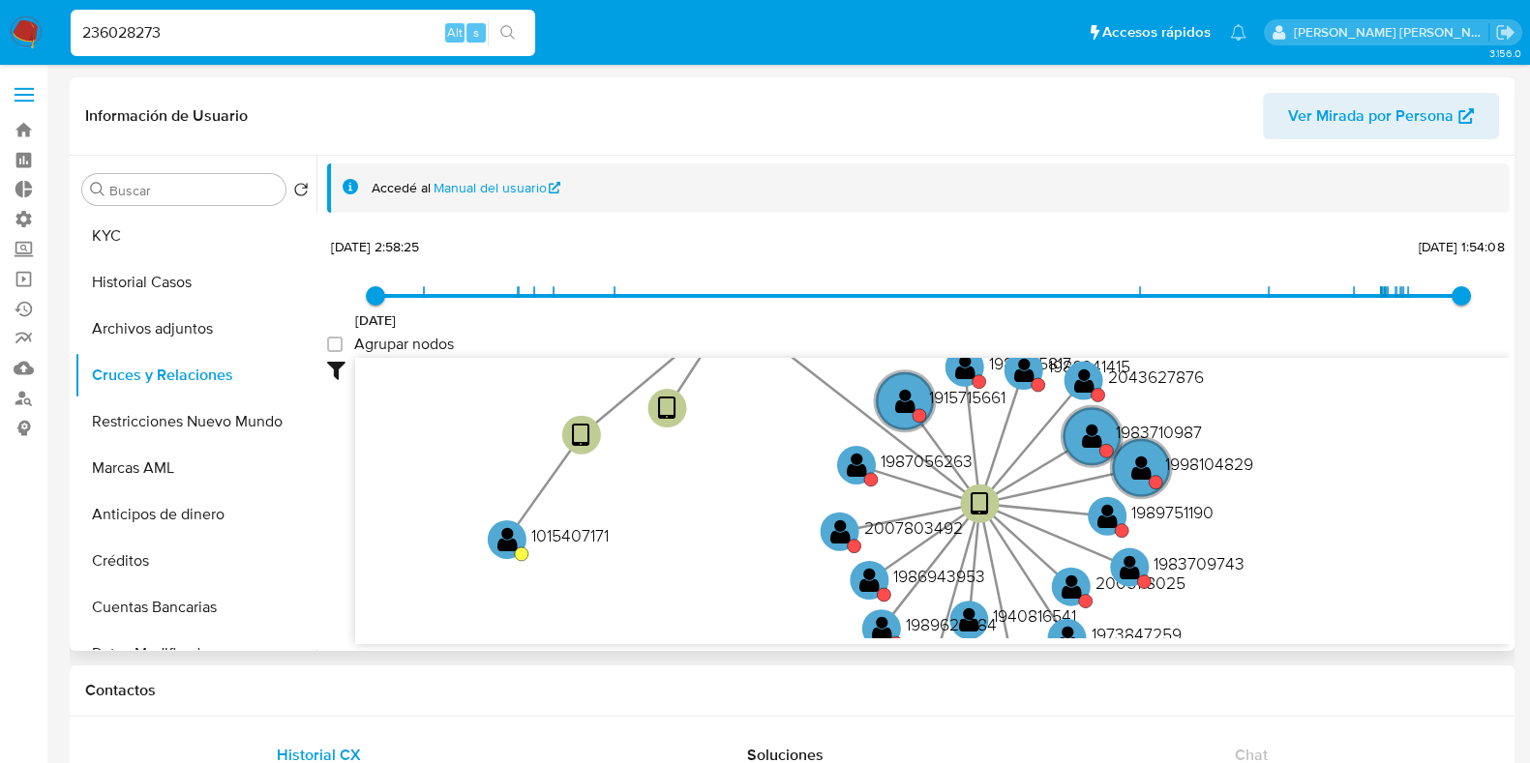
drag, startPoint x: 765, startPoint y: 494, endPoint x: 716, endPoint y: 557, distance: 80.7
click at [716, 557] on icon "device-5fe0625608813b0017f11711  device-66213e1ce7fbc183d5389d2e  user-236028…" at bounding box center [932, 498] width 1154 height 281
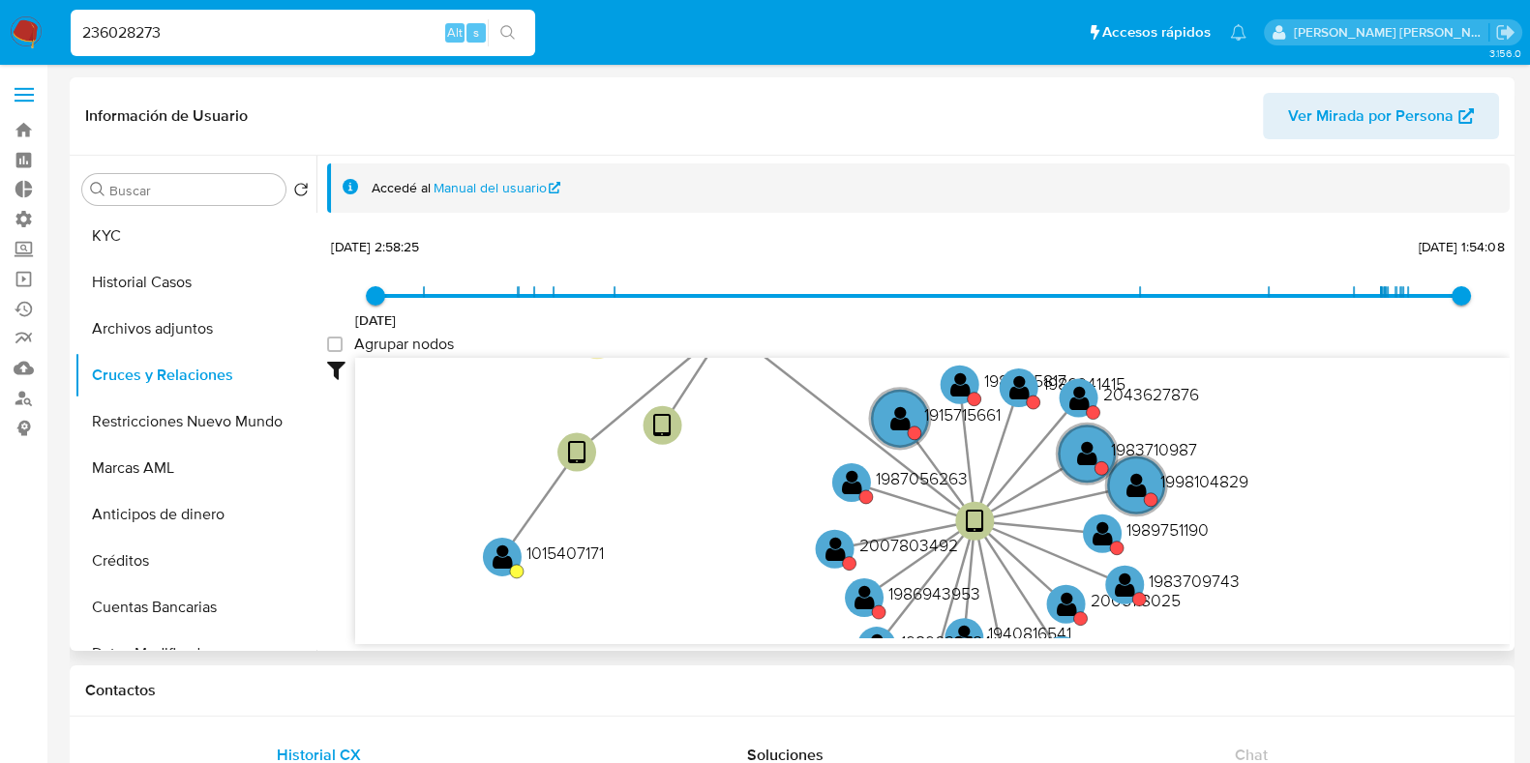
drag, startPoint x: 711, startPoint y: 482, endPoint x: 713, endPoint y: 621, distance: 139.4
click at [713, 621] on icon "device-5fe0625608813b0017f11711  device-66213e1ce7fbc183d5389d2e  user-236028…" at bounding box center [932, 498] width 1154 height 281
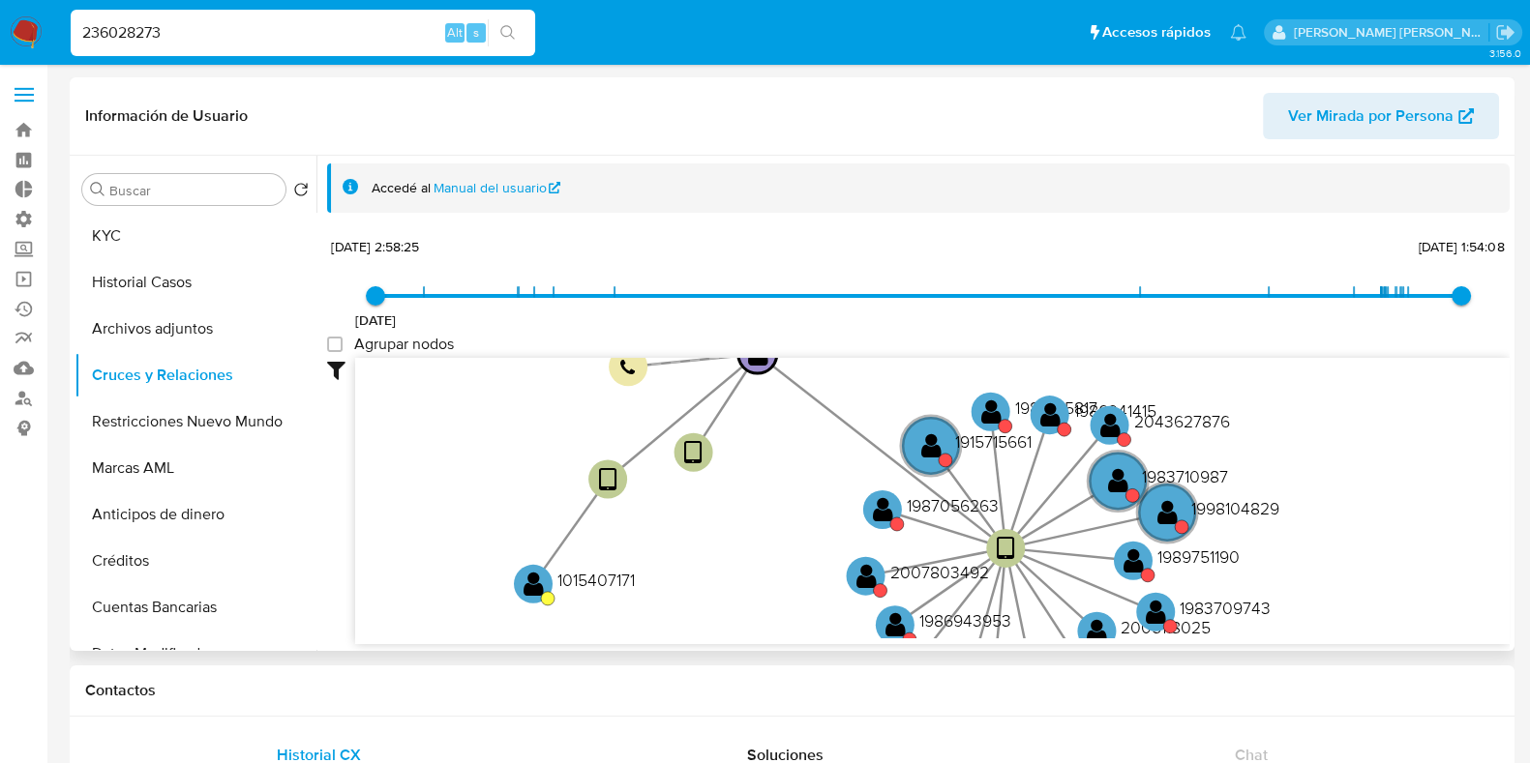
drag, startPoint x: 876, startPoint y: 424, endPoint x: 902, endPoint y: 343, distance: 85.4
click at [902, 343] on div "21/12/2020 21/12/2020, 2:58:25 5/1/2025, 1:54:08 Agrupar nodos Filtros Confianz…" at bounding box center [918, 438] width 1183 height 411
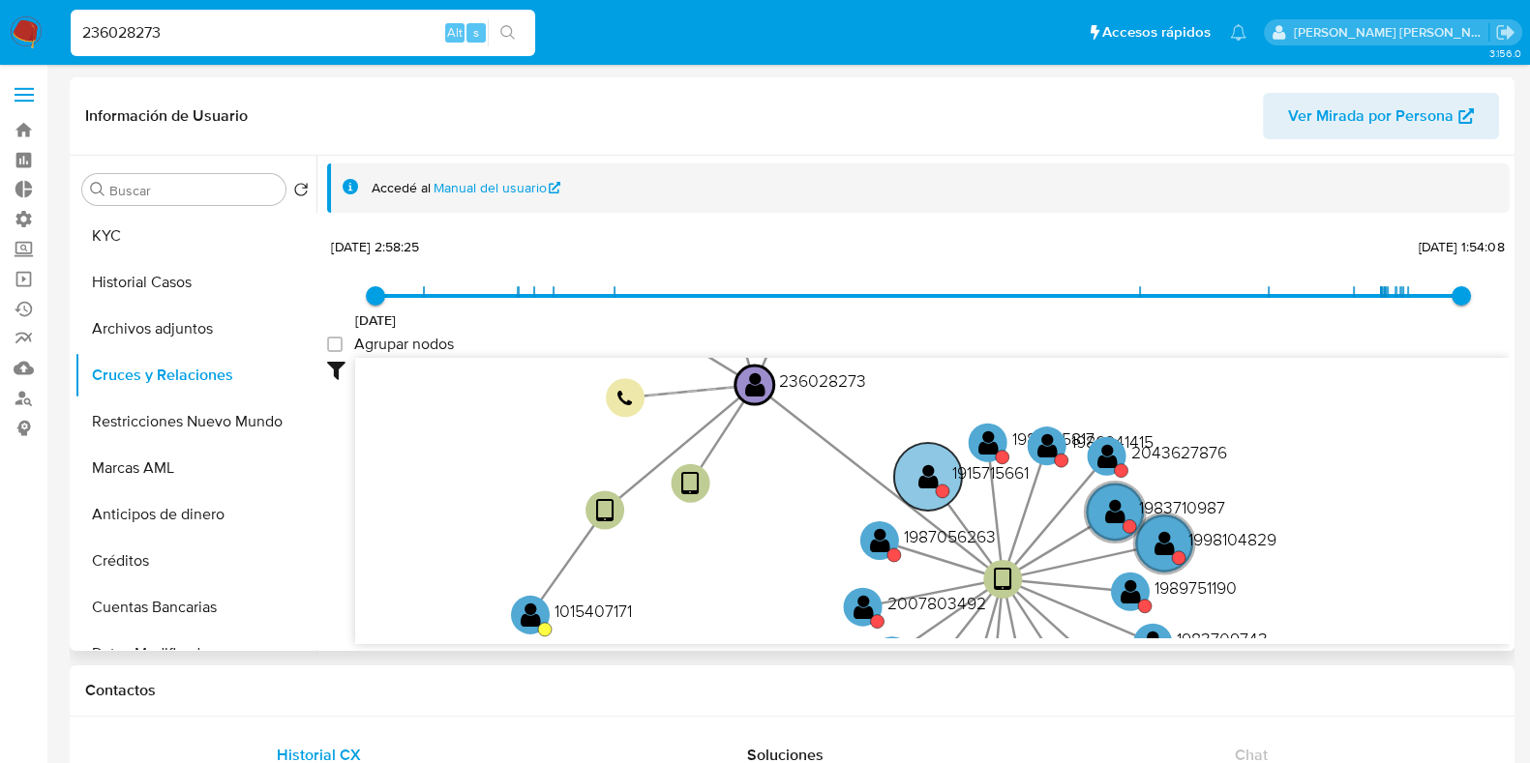
click at [938, 470] on circle at bounding box center [928, 477] width 68 height 68
click at [933, 470] on text "" at bounding box center [927, 478] width 20 height 28
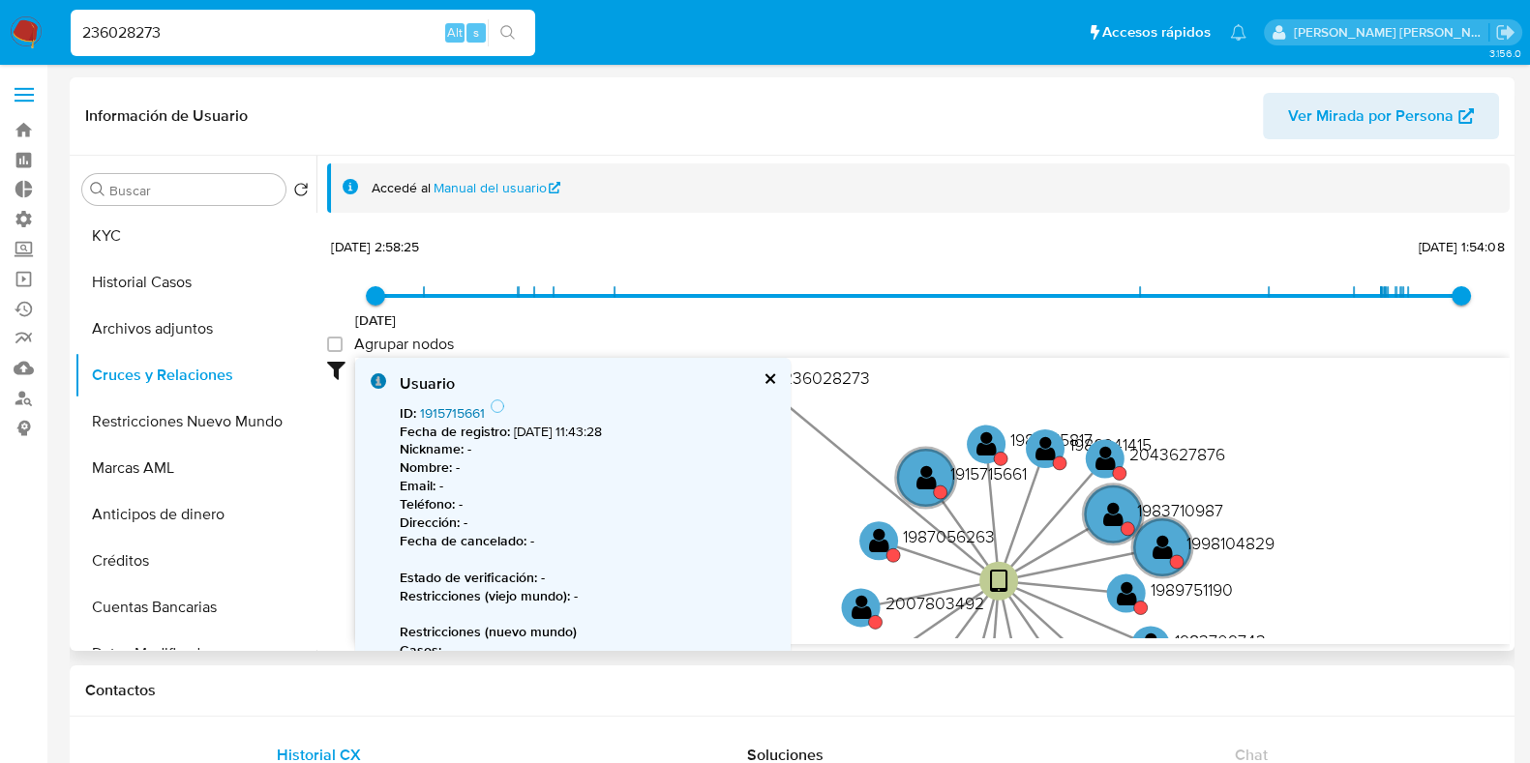
click at [474, 409] on link "1915715661" at bounding box center [452, 413] width 65 height 19
click at [124, 22] on input "236028273" at bounding box center [303, 32] width 464 height 25
paste input "052428165"
type input "2052428165"
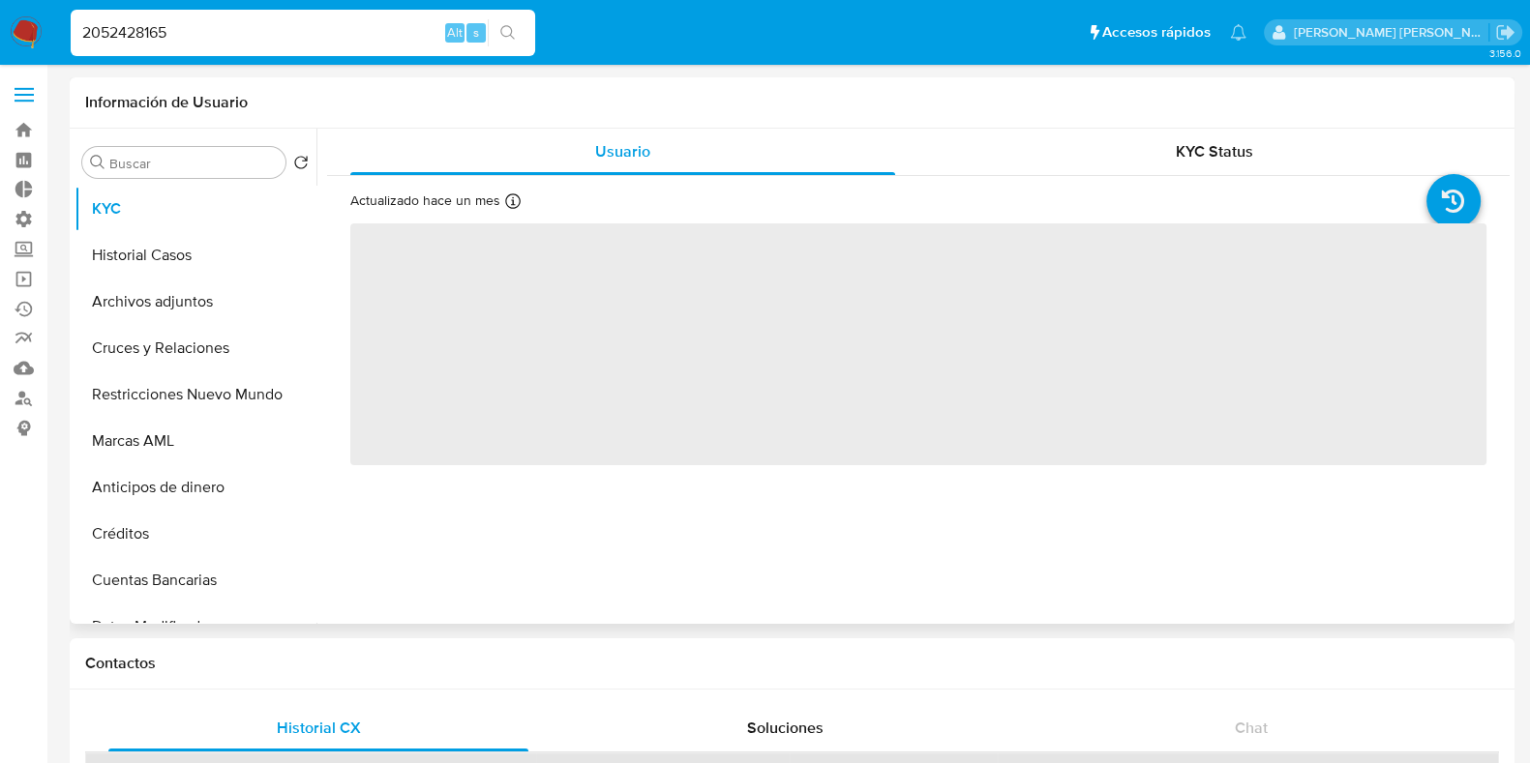
select select "10"
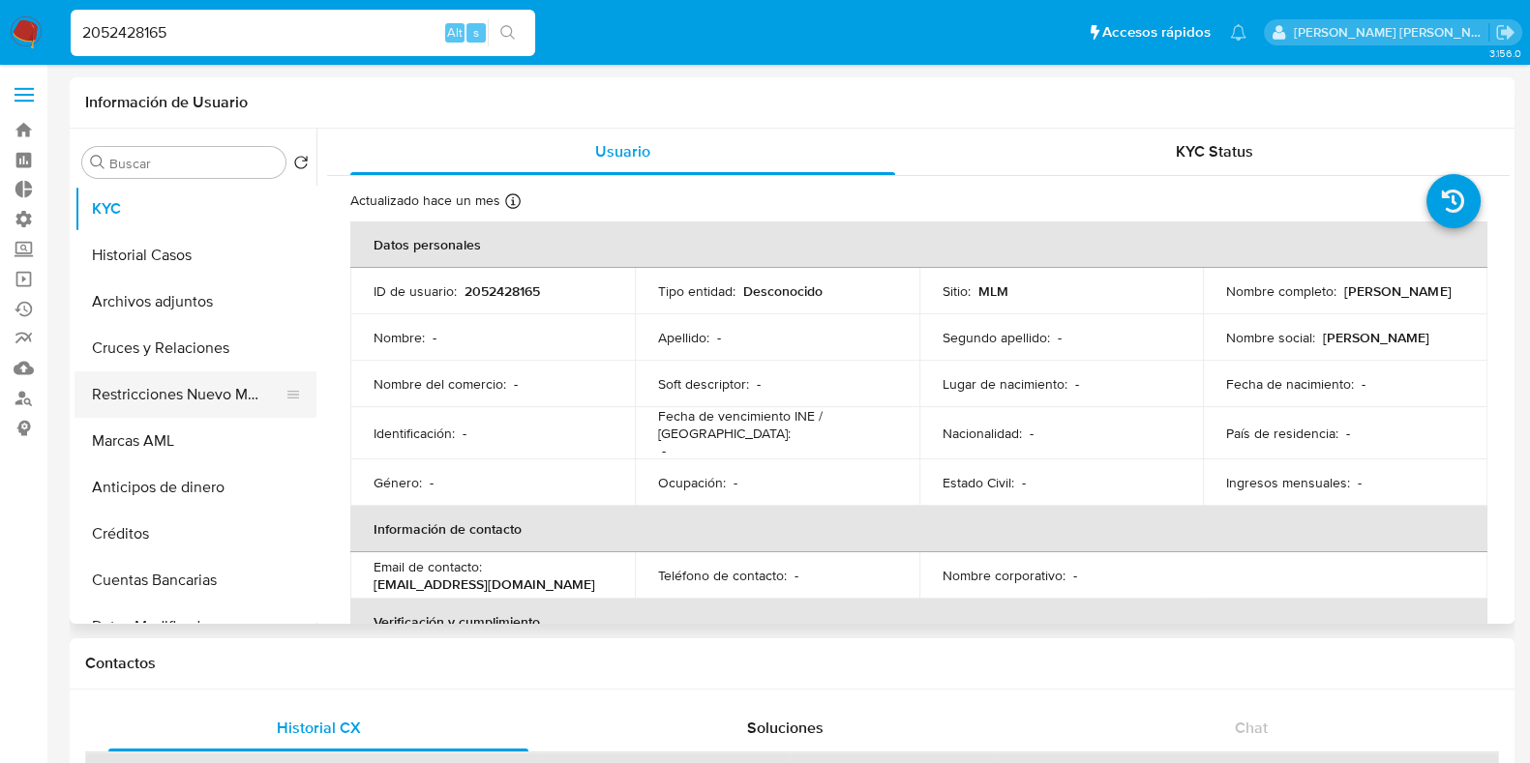
click at [170, 388] on button "Restricciones Nuevo Mundo" at bounding box center [188, 395] width 226 height 46
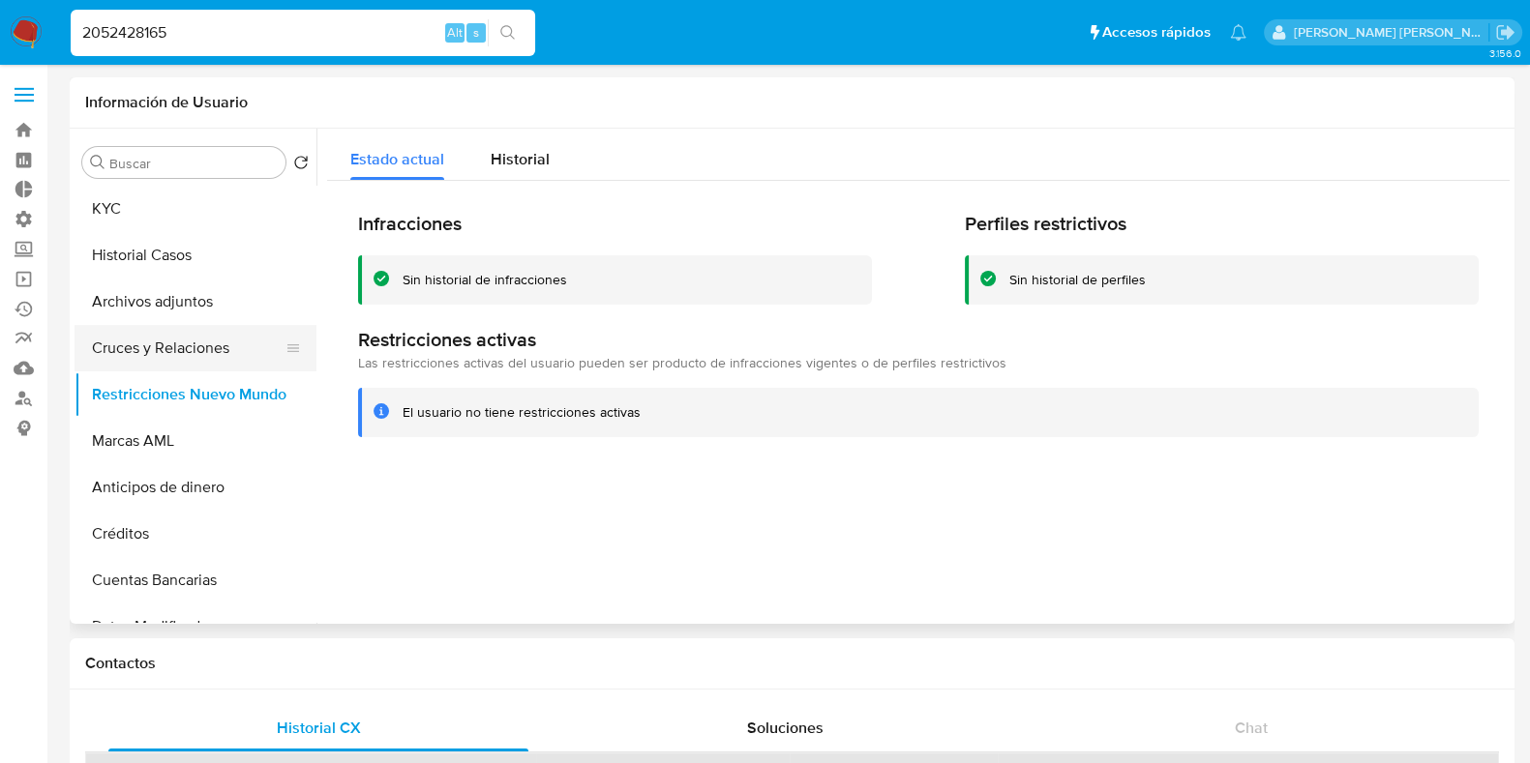
click at [188, 344] on button "Cruces y Relaciones" at bounding box center [188, 348] width 226 height 46
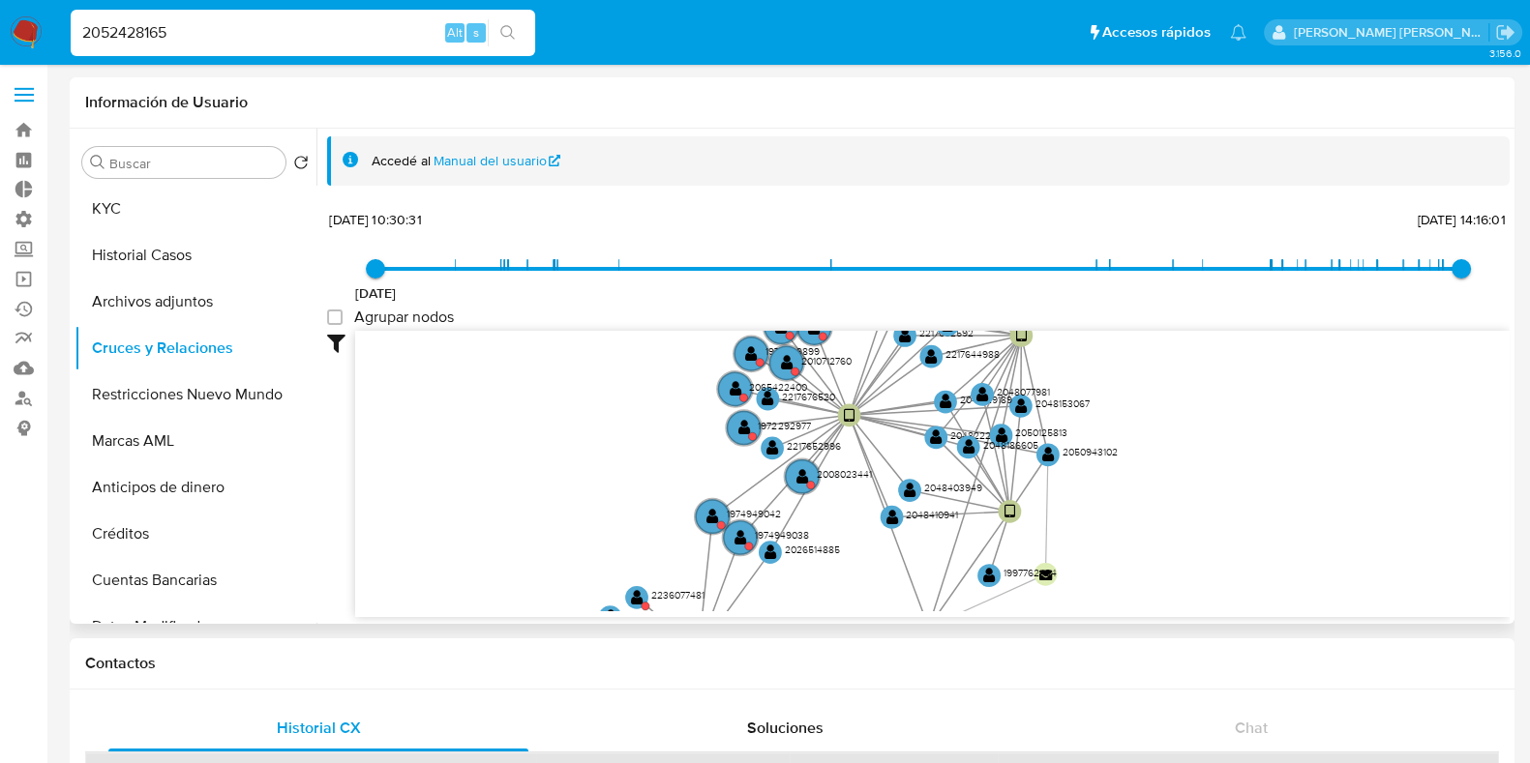
drag, startPoint x: 803, startPoint y: 483, endPoint x: 823, endPoint y: 566, distance: 85.4
click at [823, 566] on icon "device-684707d458cd3acb8e70a89d  device-6729004c6ccc06c4f45fcfb0  device-6850…" at bounding box center [932, 471] width 1154 height 281
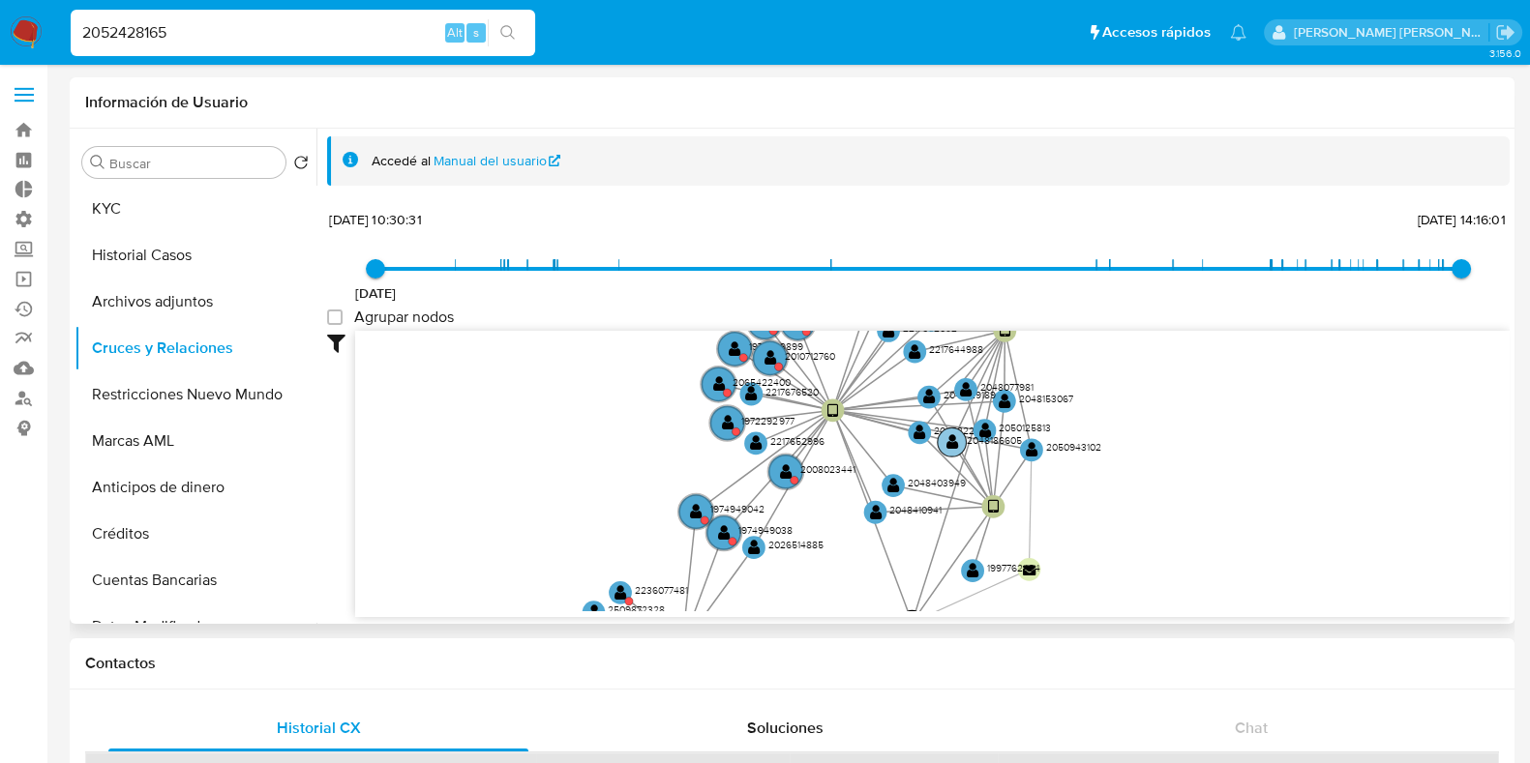
click at [985, 436] on text "2048186605" at bounding box center [993, 441] width 55 height 15
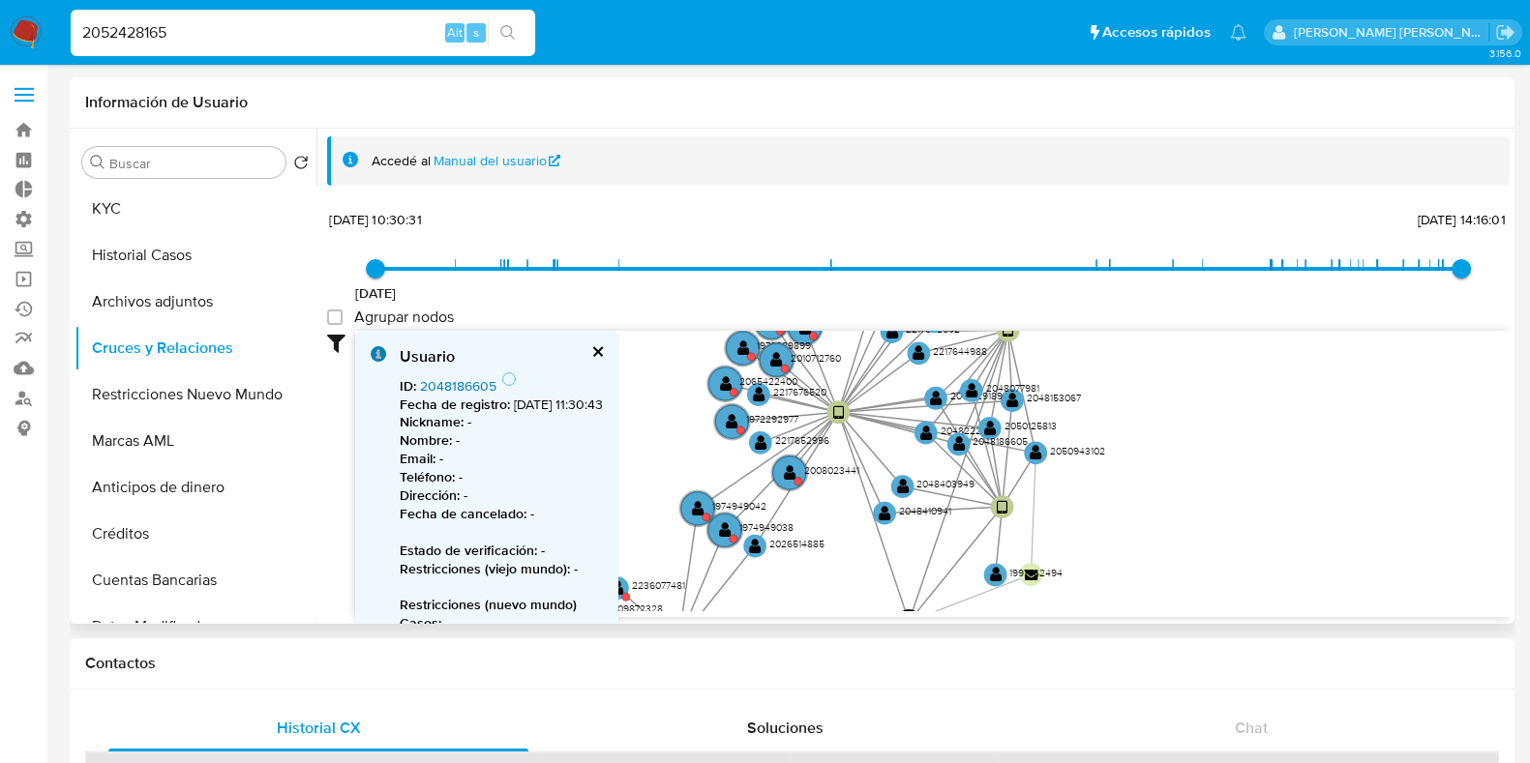
click at [461, 381] on link "2048186605" at bounding box center [458, 385] width 76 height 19
click at [1035, 448] on text "" at bounding box center [1036, 453] width 13 height 16
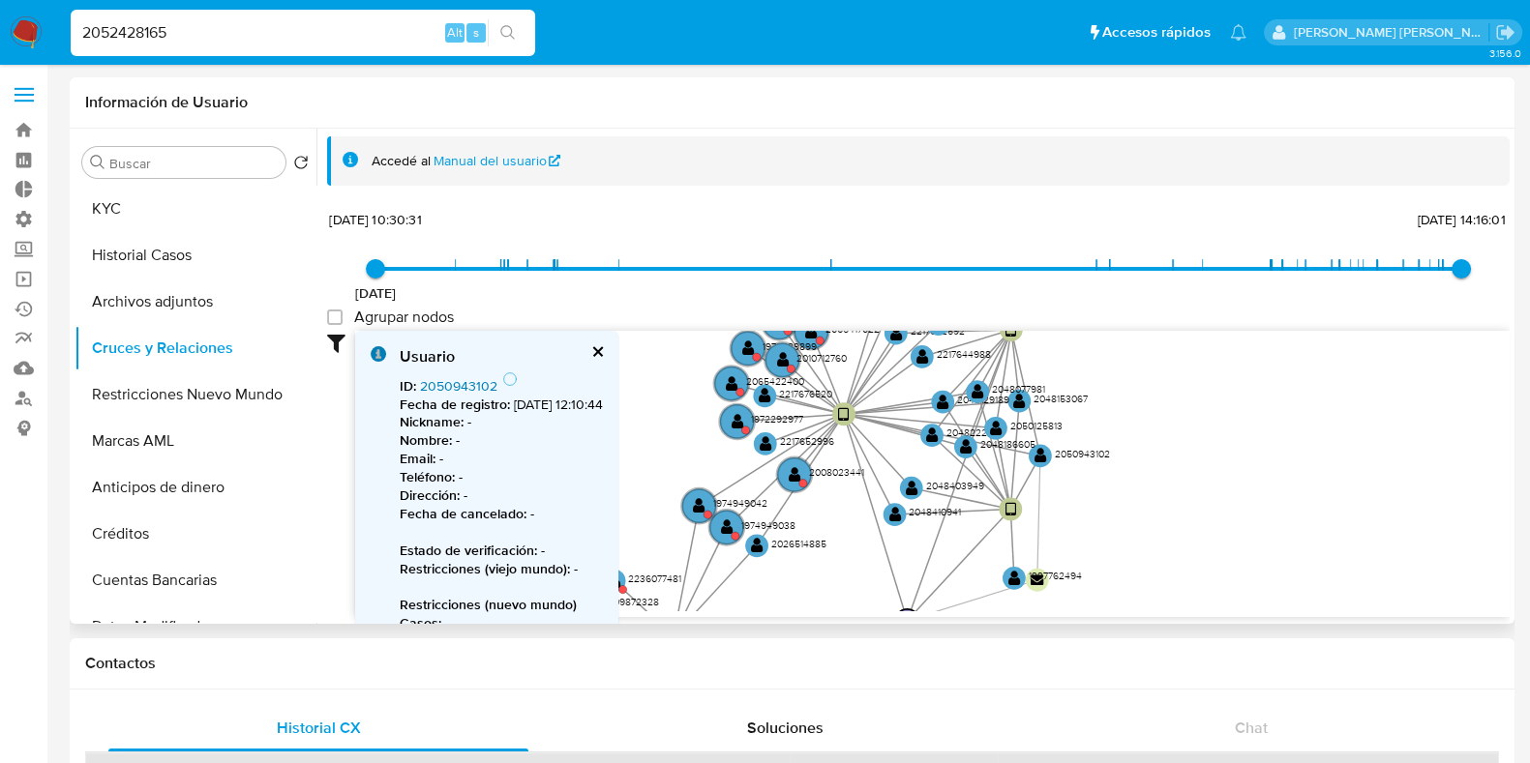
click at [489, 381] on link "2050943102" at bounding box center [458, 385] width 77 height 19
click at [979, 394] on text "" at bounding box center [978, 391] width 13 height 16
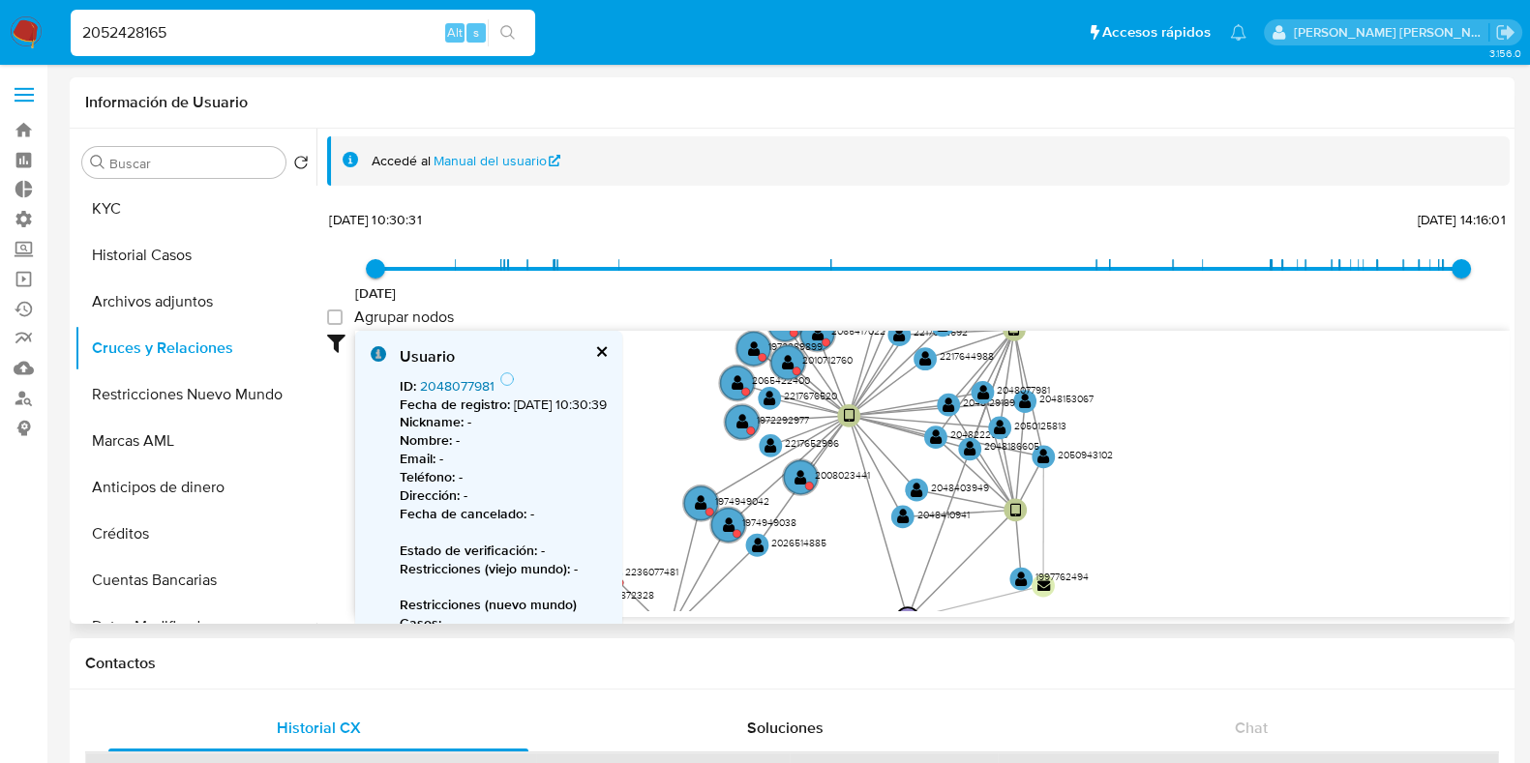
click at [489, 386] on link "2048077981" at bounding box center [457, 385] width 75 height 19
click at [924, 362] on text "" at bounding box center [925, 358] width 13 height 16
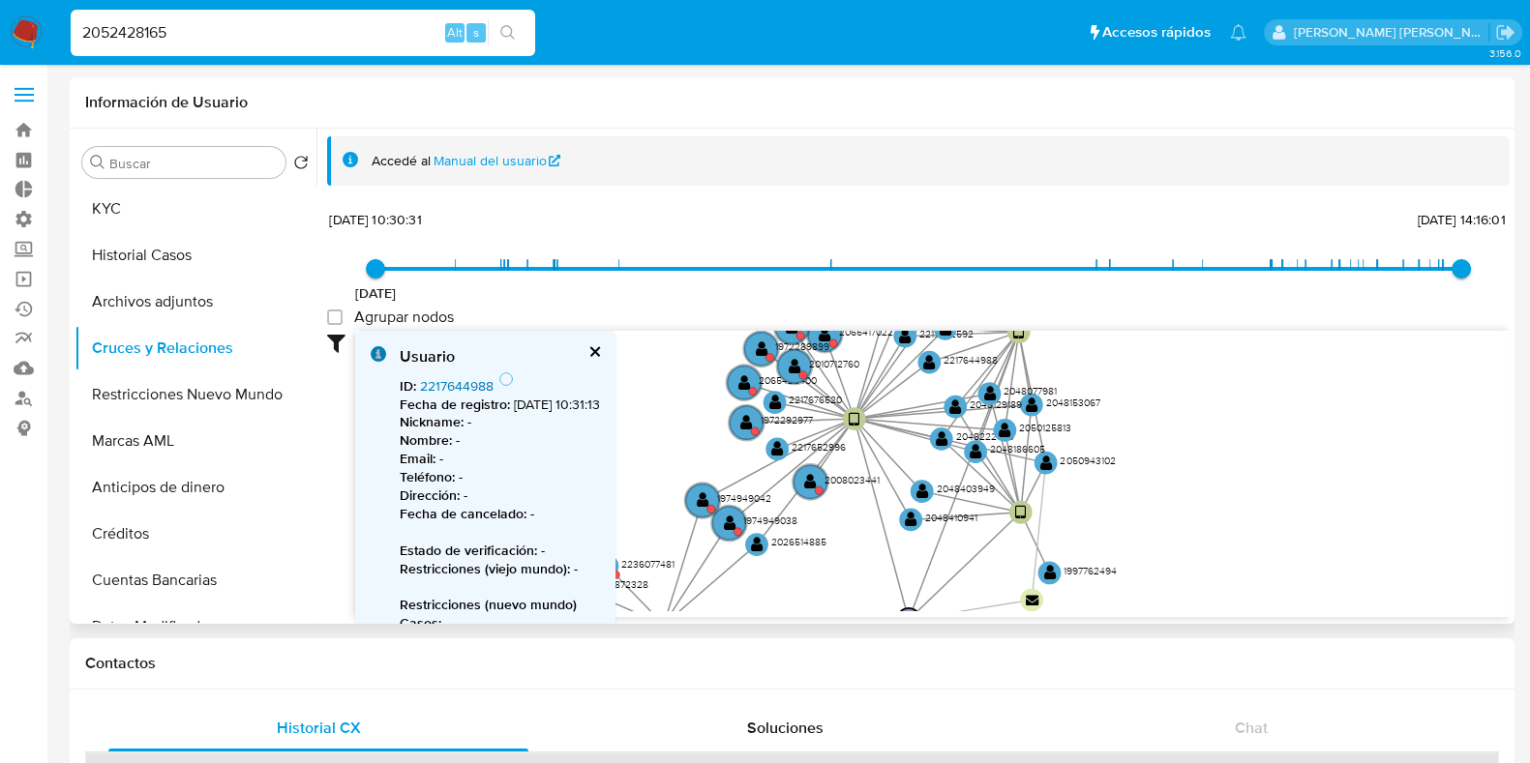
click at [465, 390] on link "2217644988" at bounding box center [457, 385] width 74 height 19
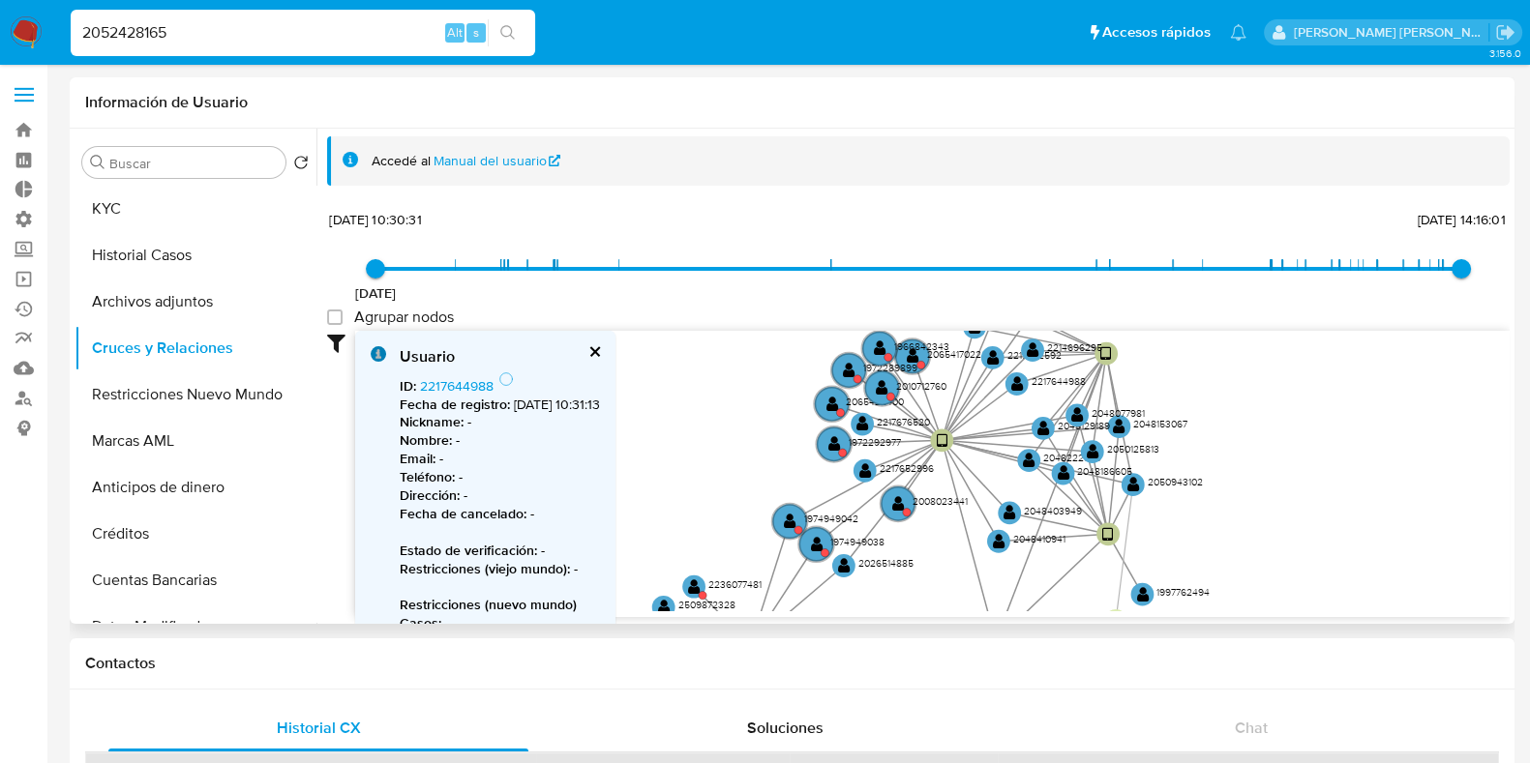
drag, startPoint x: 866, startPoint y: 551, endPoint x: 953, endPoint y: 571, distance: 89.4
click at [953, 571] on icon "device-684707d458cd3acb8e70a89d  device-6729004c6ccc06c4f45fcfb0  device-6850…" at bounding box center [932, 471] width 1154 height 281
click at [875, 386] on circle at bounding box center [882, 389] width 41 height 41
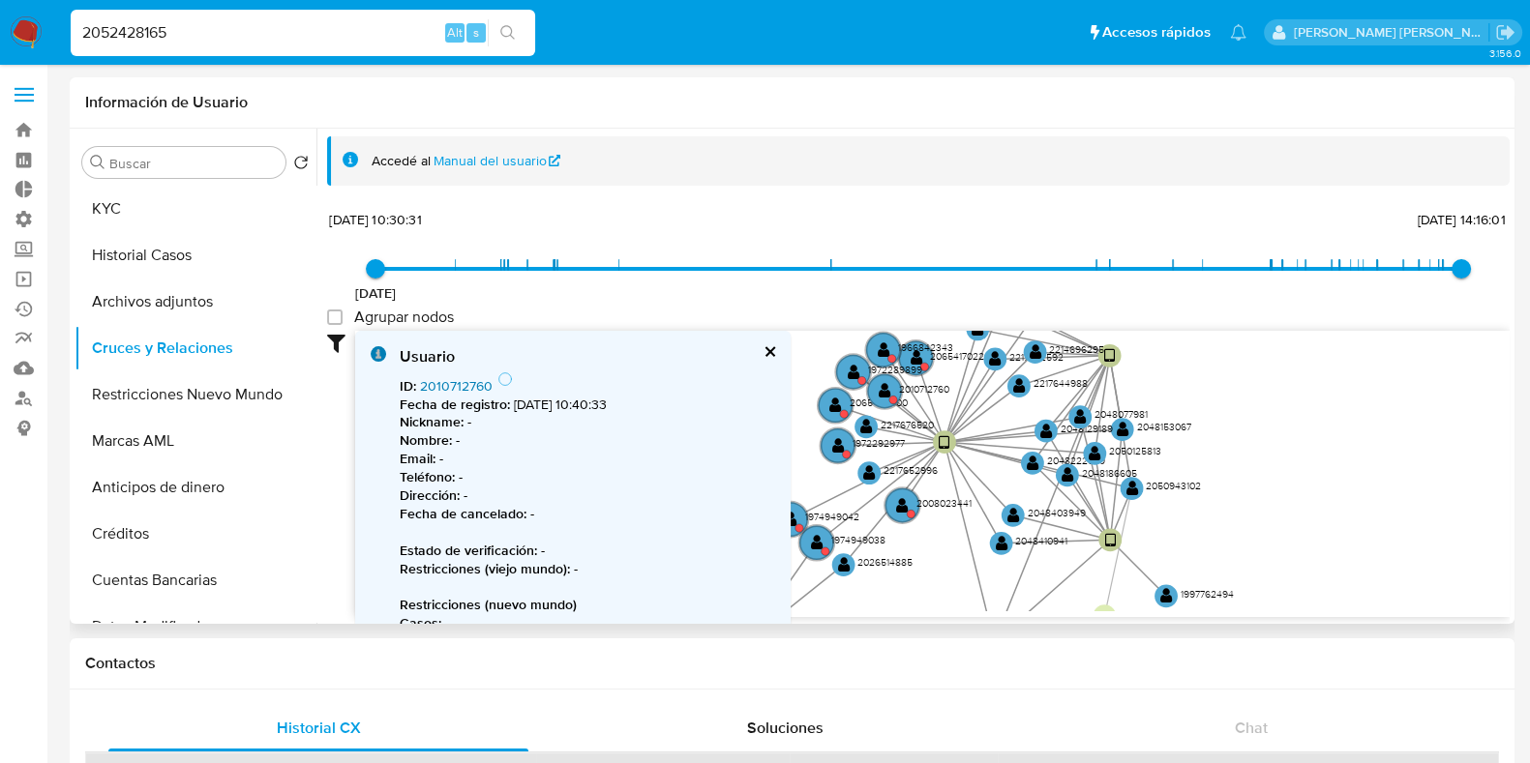
click at [446, 386] on link "2010712760" at bounding box center [456, 385] width 73 height 19
click at [131, 31] on input "2052428165" at bounding box center [303, 32] width 464 height 25
paste input "1875741128"
type input "1875741128"
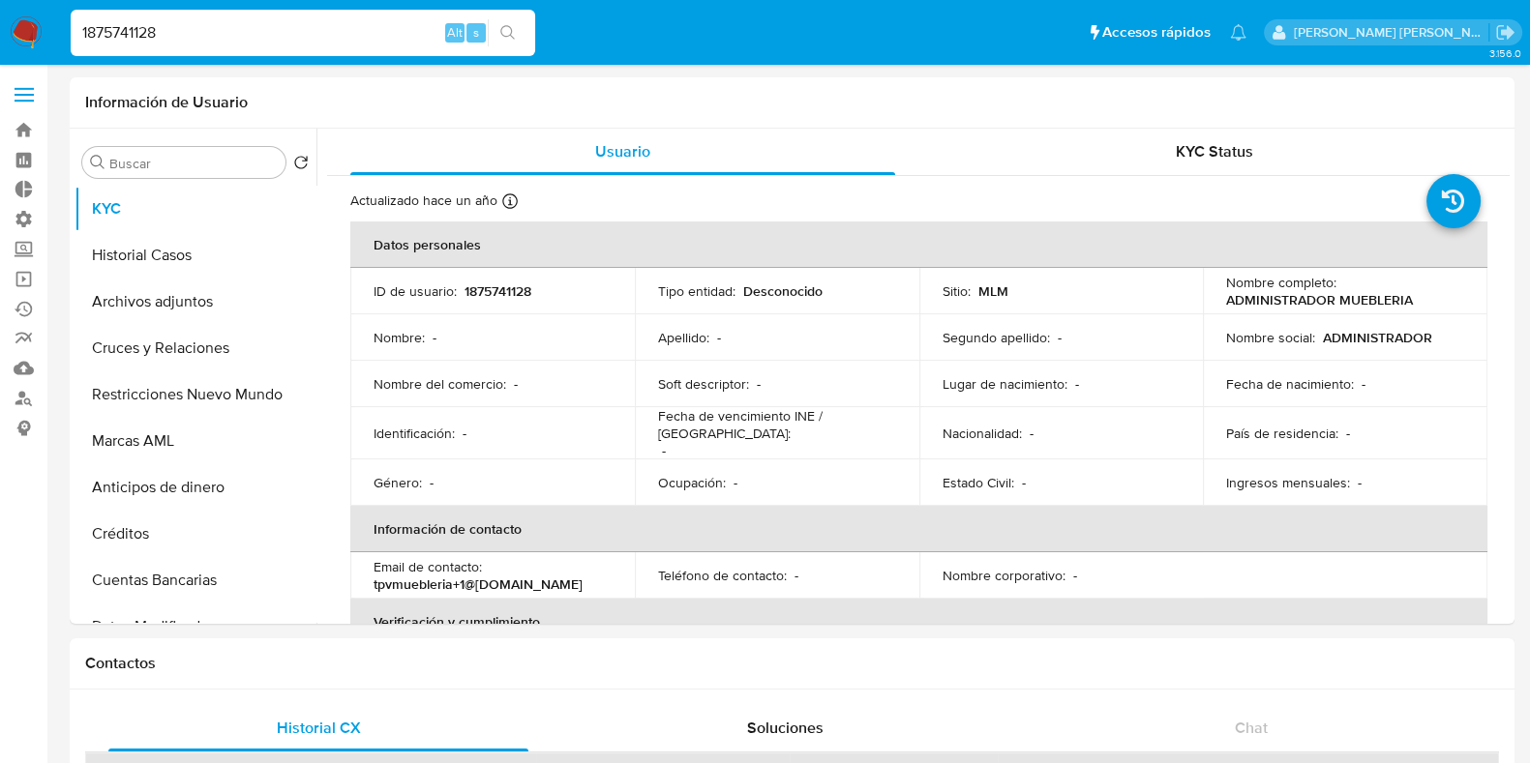
select select "10"
click at [165, 403] on button "Restricciones Nuevo Mundo" at bounding box center [188, 395] width 226 height 46
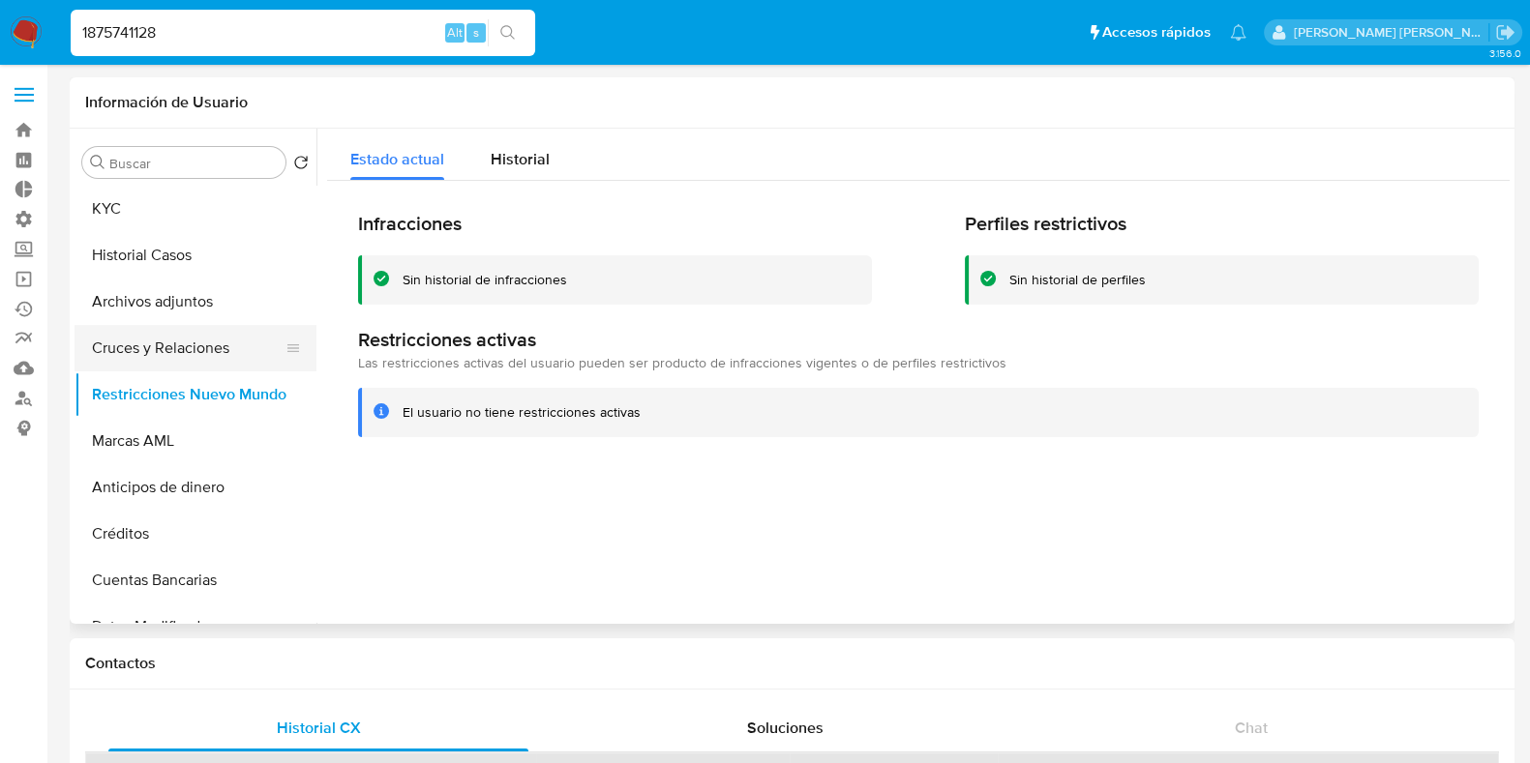
click at [131, 352] on button "Cruces y Relaciones" at bounding box center [188, 348] width 226 height 46
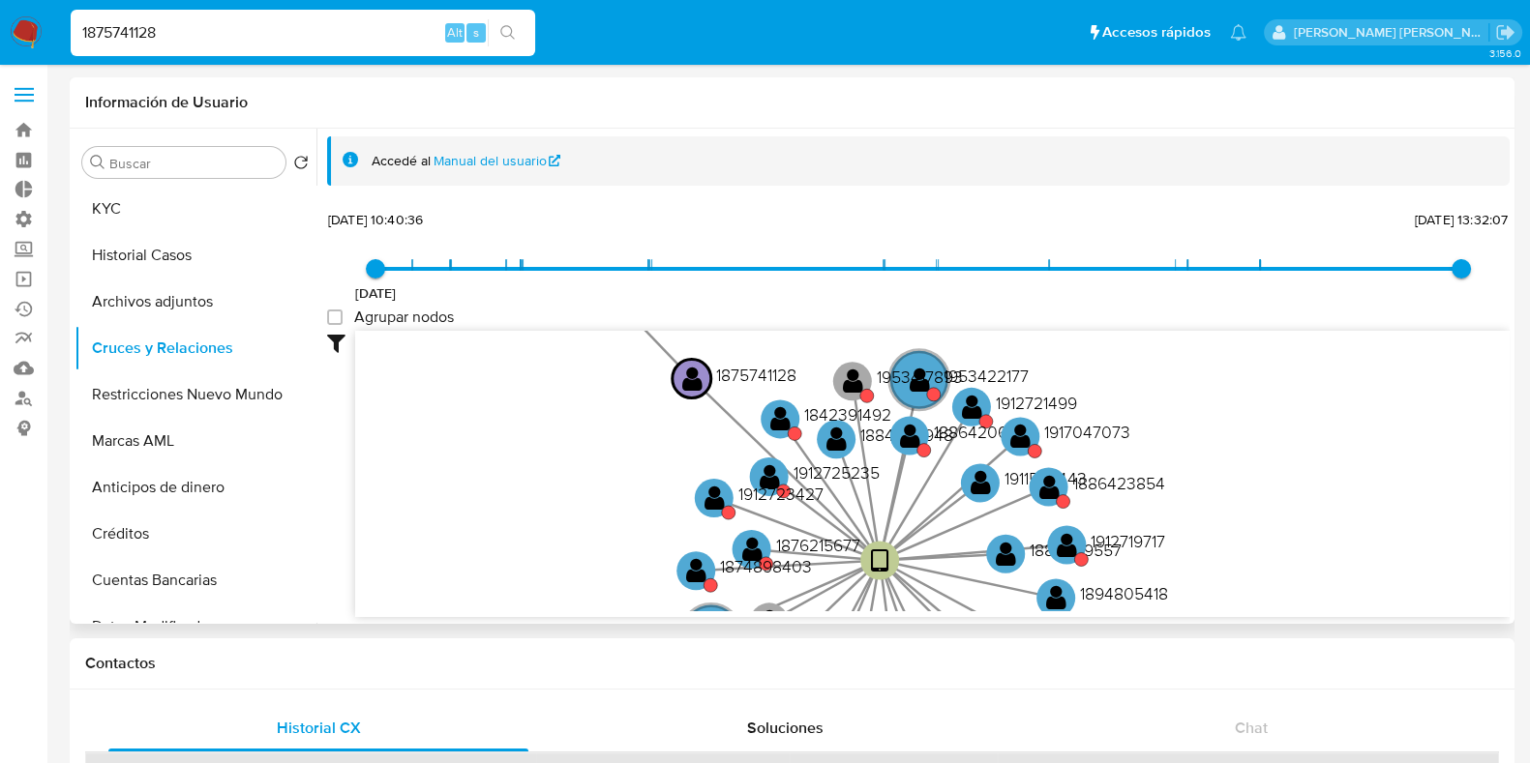
drag, startPoint x: 677, startPoint y: 397, endPoint x: 626, endPoint y: 555, distance: 166.8
click at [626, 555] on icon "device-6672ffa7b48637e7859d7004  user-1875741128  1875741128 device-667b31bec…" at bounding box center [932, 471] width 1154 height 281
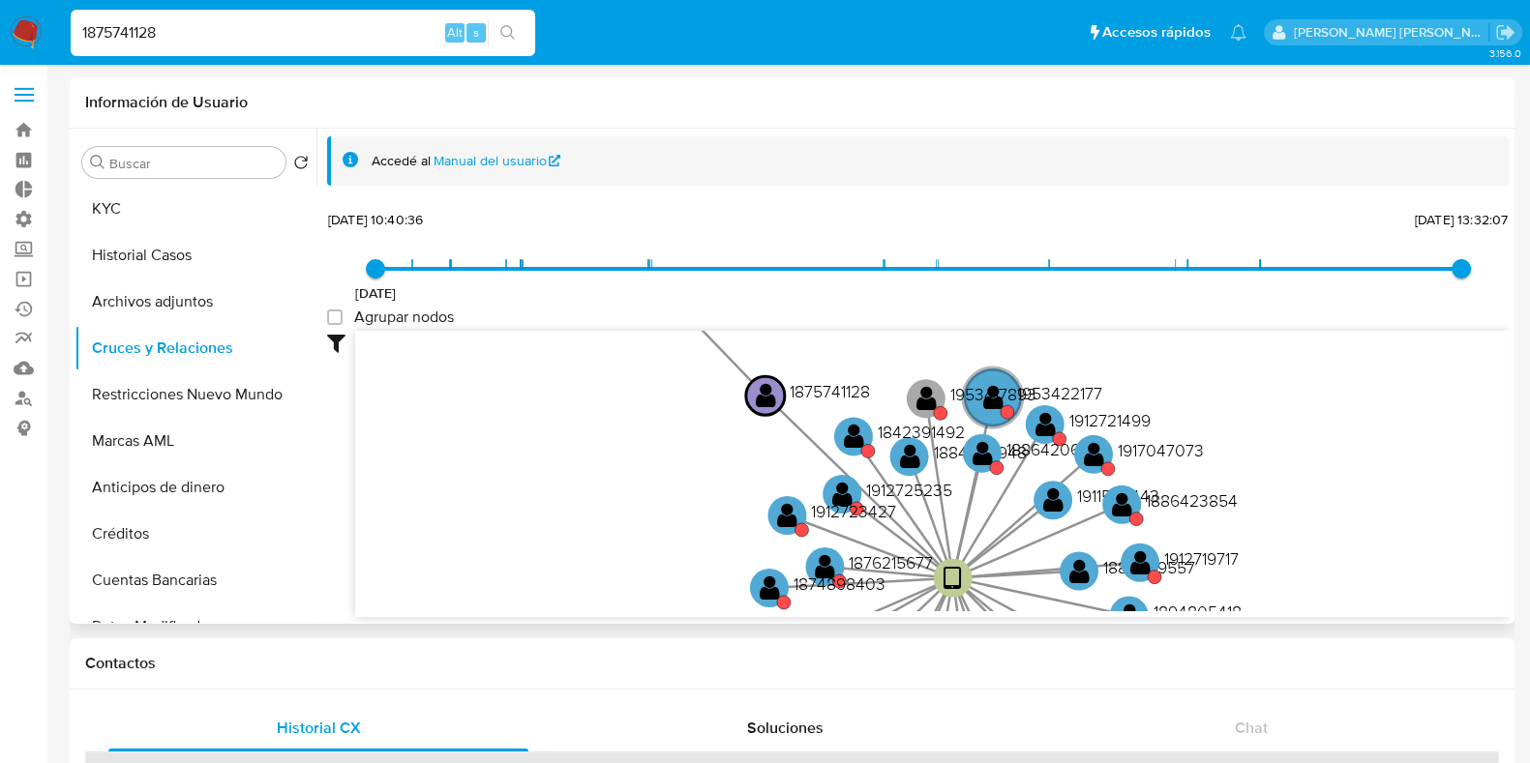
drag, startPoint x: 570, startPoint y: 425, endPoint x: 658, endPoint y: 451, distance: 91.9
click at [644, 442] on icon "device-6672ffa7b48637e7859d7004  user-1875741128  1875741128 device-667b31bec…" at bounding box center [932, 471] width 1154 height 281
click at [993, 456] on circle at bounding box center [982, 454] width 48 height 48
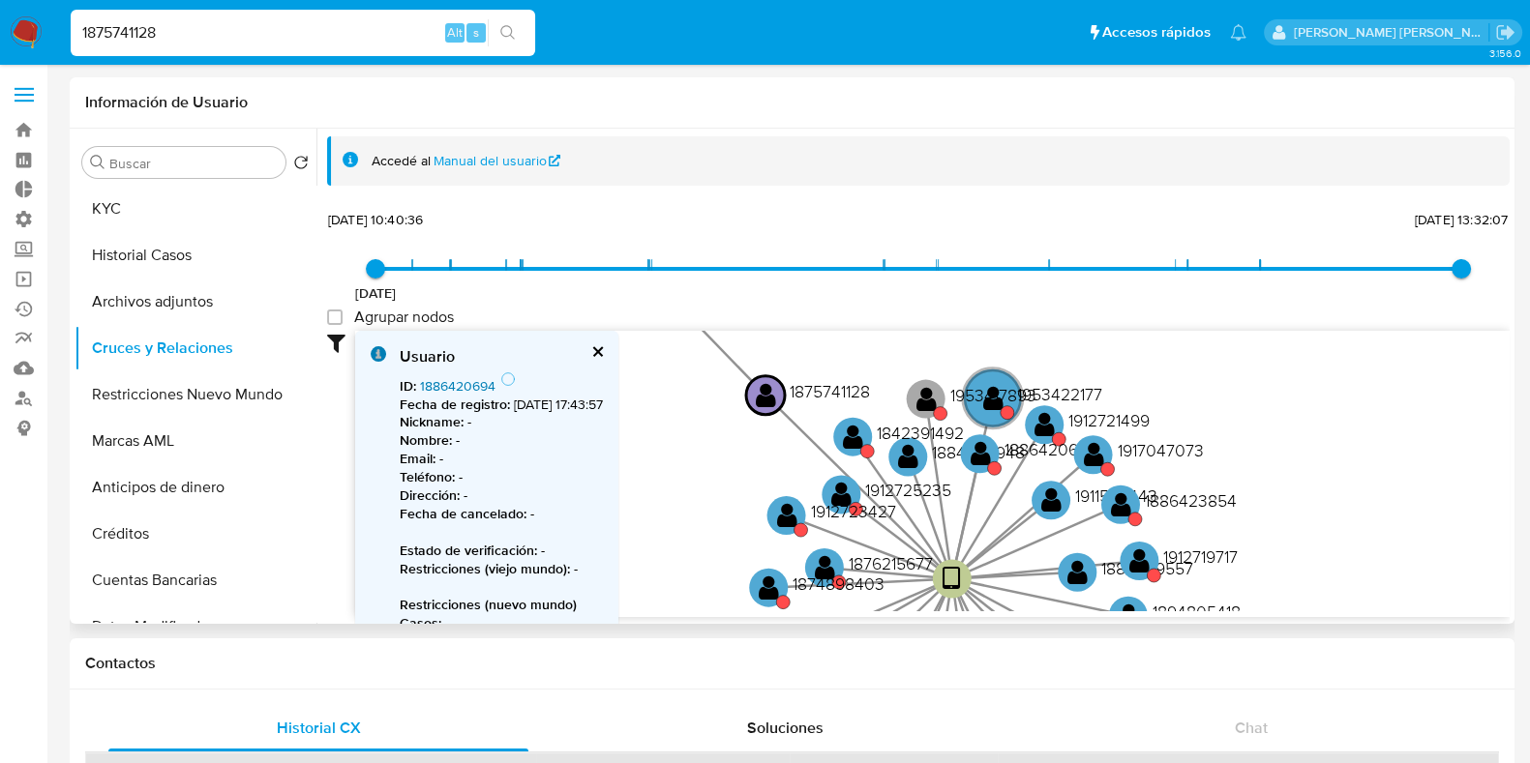
click at [479, 384] on link "1886420694" at bounding box center [457, 385] width 75 height 19
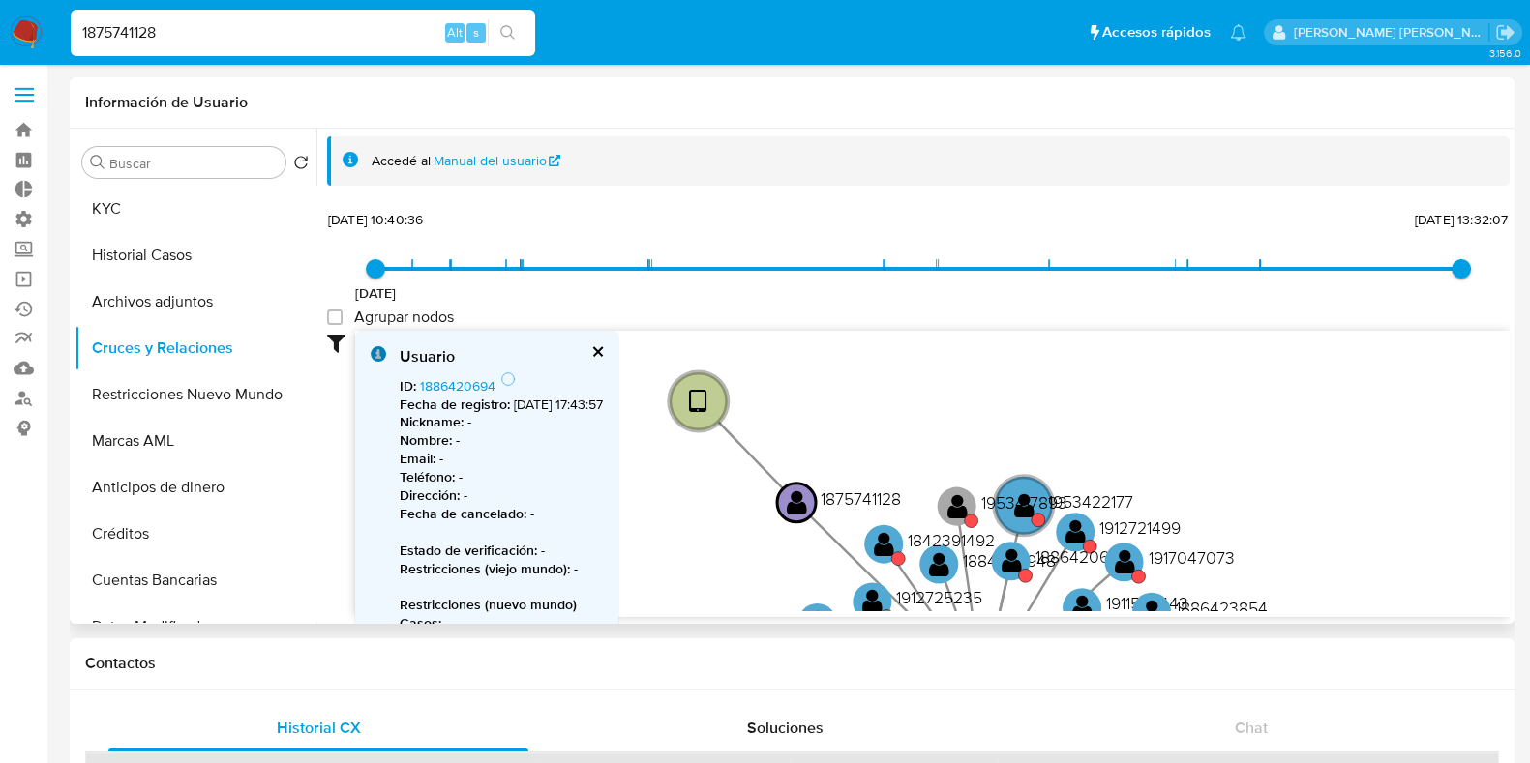
drag, startPoint x: 686, startPoint y: 409, endPoint x: 760, endPoint y: 589, distance: 194.4
click at [763, 607] on icon "device-6672ffa7b48637e7859d7004  user-1875741128  1875741128 device-667b31bec…" at bounding box center [932, 471] width 1154 height 281
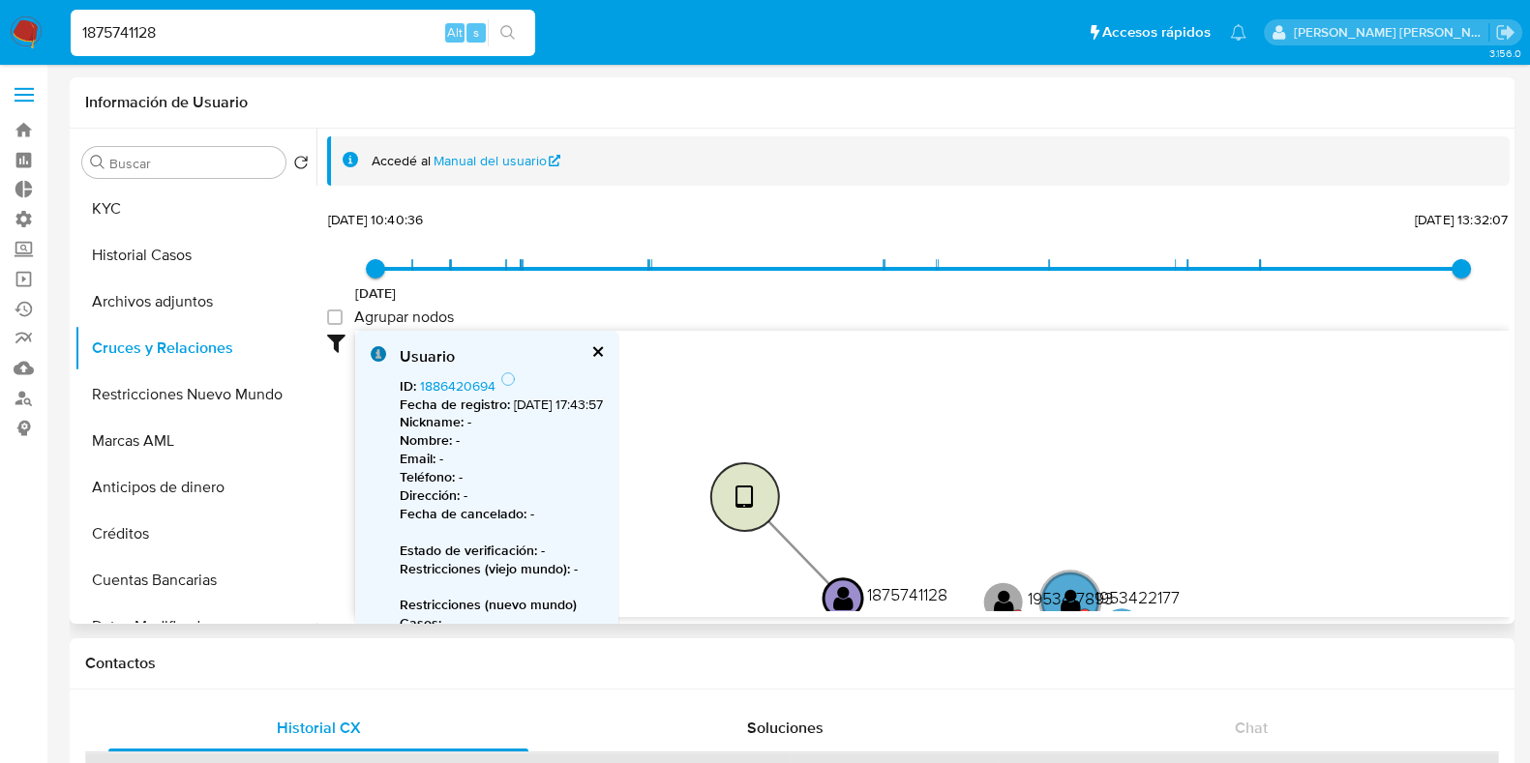
click at [742, 487] on text "" at bounding box center [744, 498] width 18 height 28
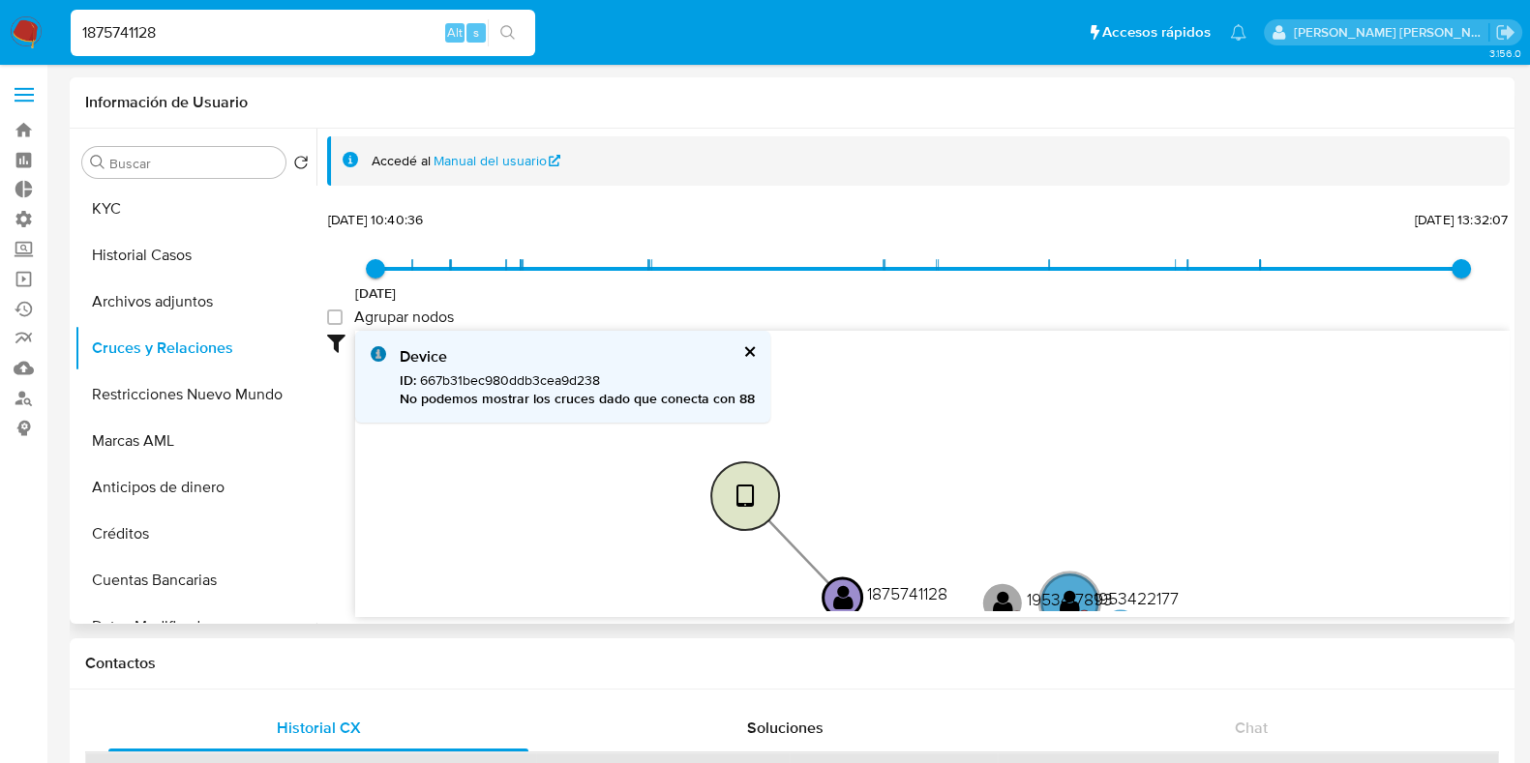
click at [758, 500] on circle at bounding box center [745, 497] width 68 height 68
type input "1750362758000"
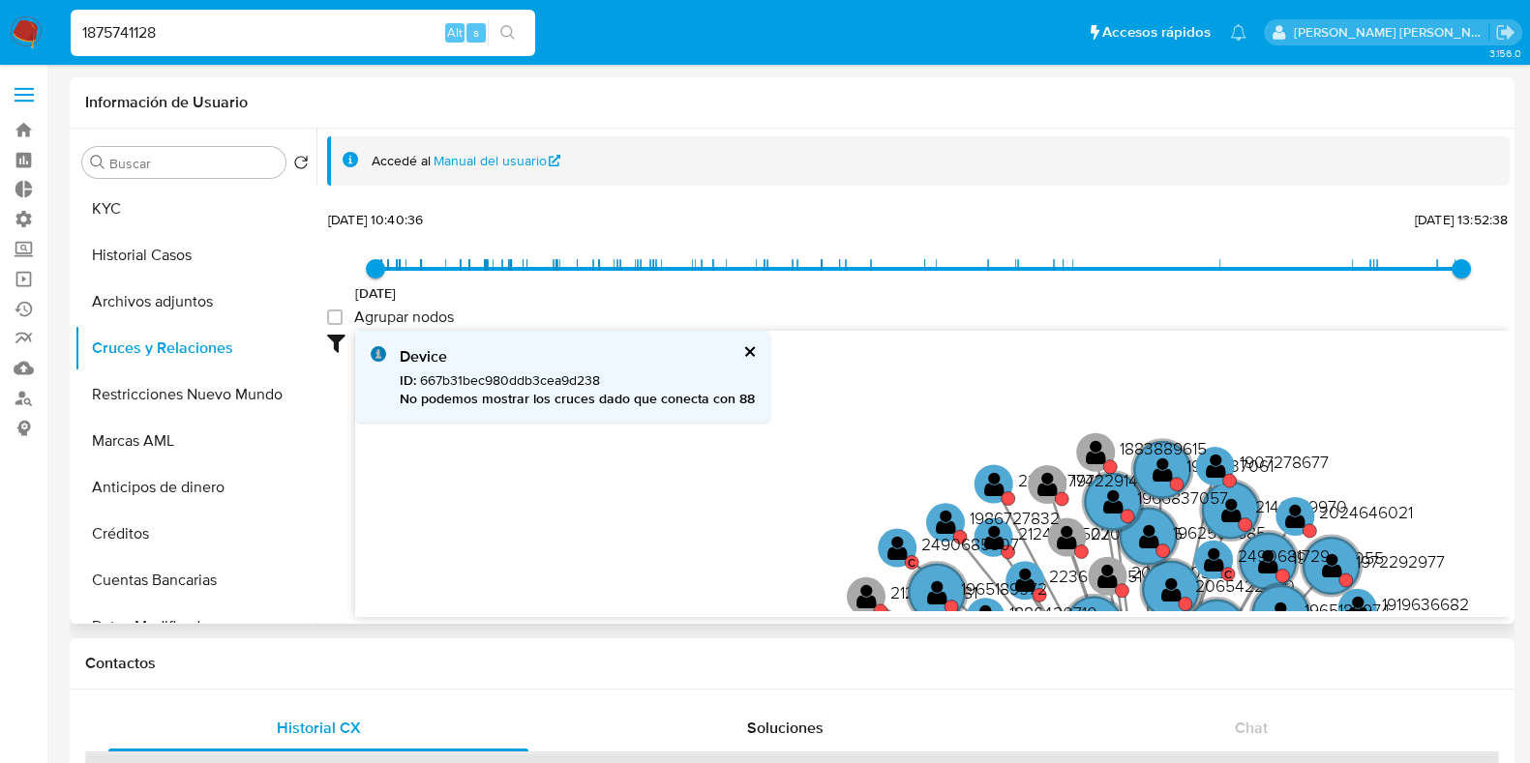
drag, startPoint x: 913, startPoint y: 520, endPoint x: 760, endPoint y: 315, distance: 255.7
click at [760, 315] on div "24/6/2024 24/6/2024, 10:40:36 19/6/2025, 13:52:38 Agrupar nodos Filtros Confian…" at bounding box center [918, 411] width 1183 height 411
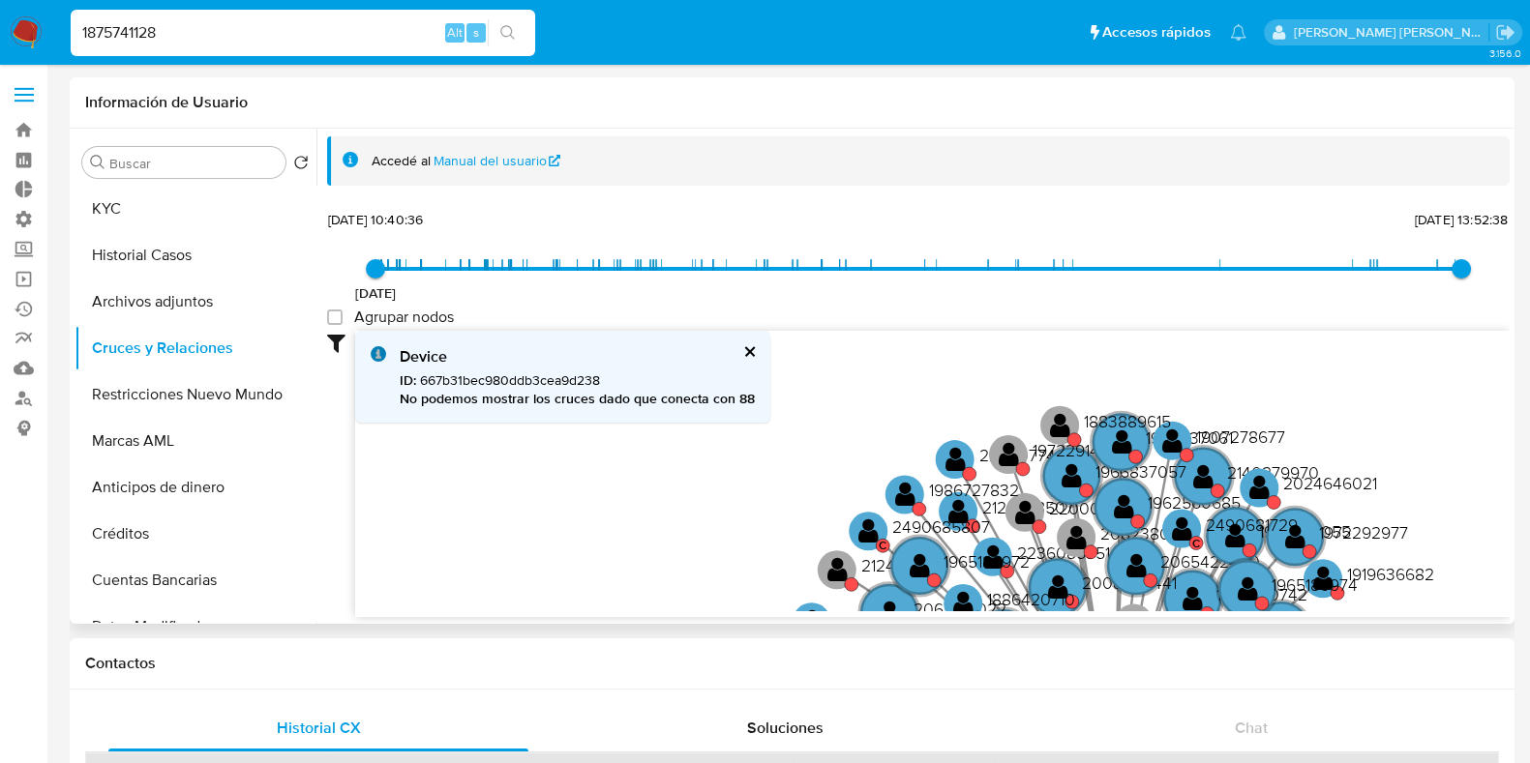
drag, startPoint x: 719, startPoint y: 501, endPoint x: 612, endPoint y: 318, distance: 212.1
click at [612, 318] on div "24/6/2024 24/6/2024, 10:40:36 19/6/2025, 13:52:38 Agrupar nodos Filtros Confian…" at bounding box center [918, 411] width 1183 height 411
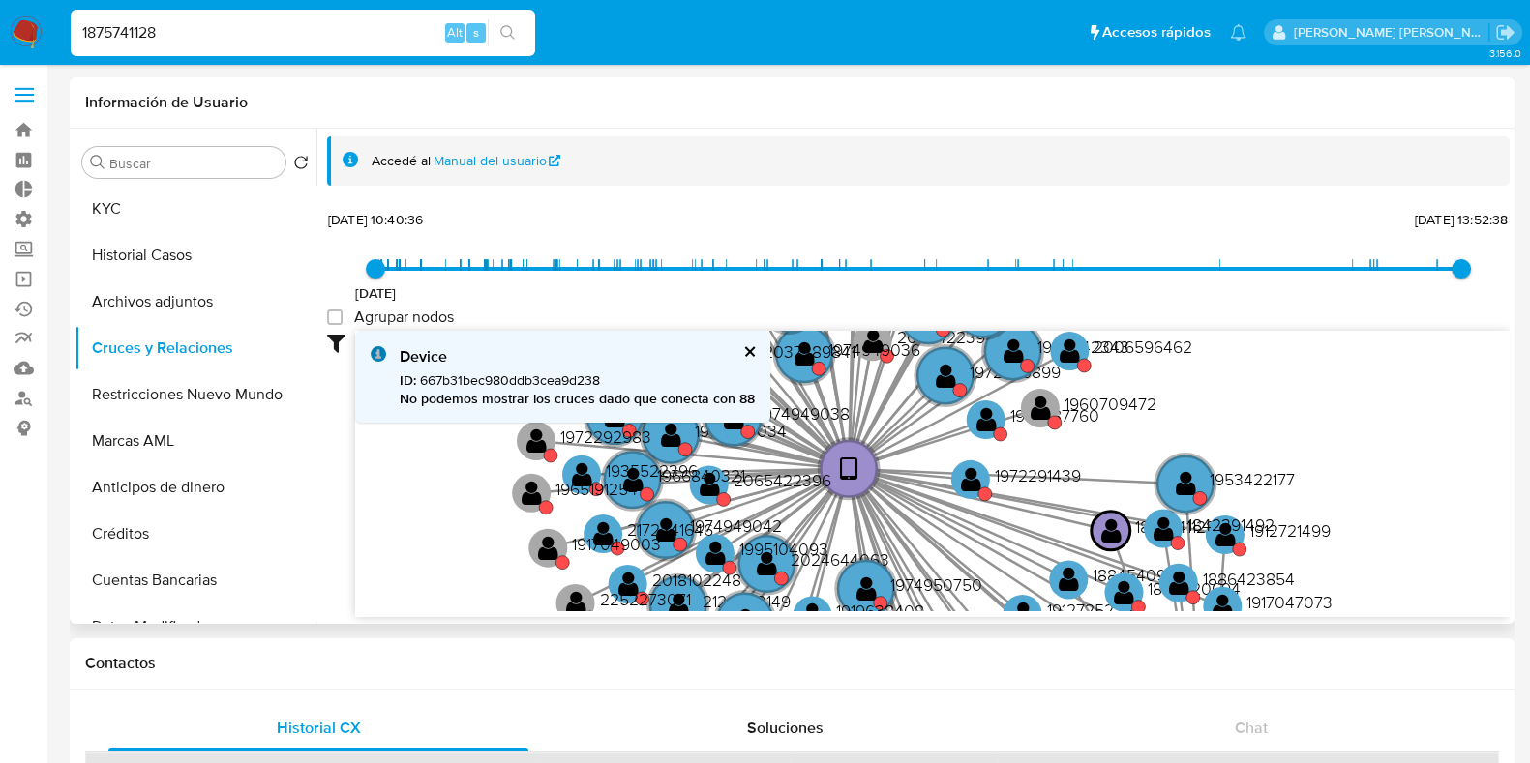
drag, startPoint x: 1329, startPoint y: 462, endPoint x: 1178, endPoint y: 433, distance: 153.7
click at [1193, 428] on icon "device-6672ffa7b48637e7859d7004  user-1875741128  1875741128 device-667b31bec…" at bounding box center [932, 471] width 1154 height 281
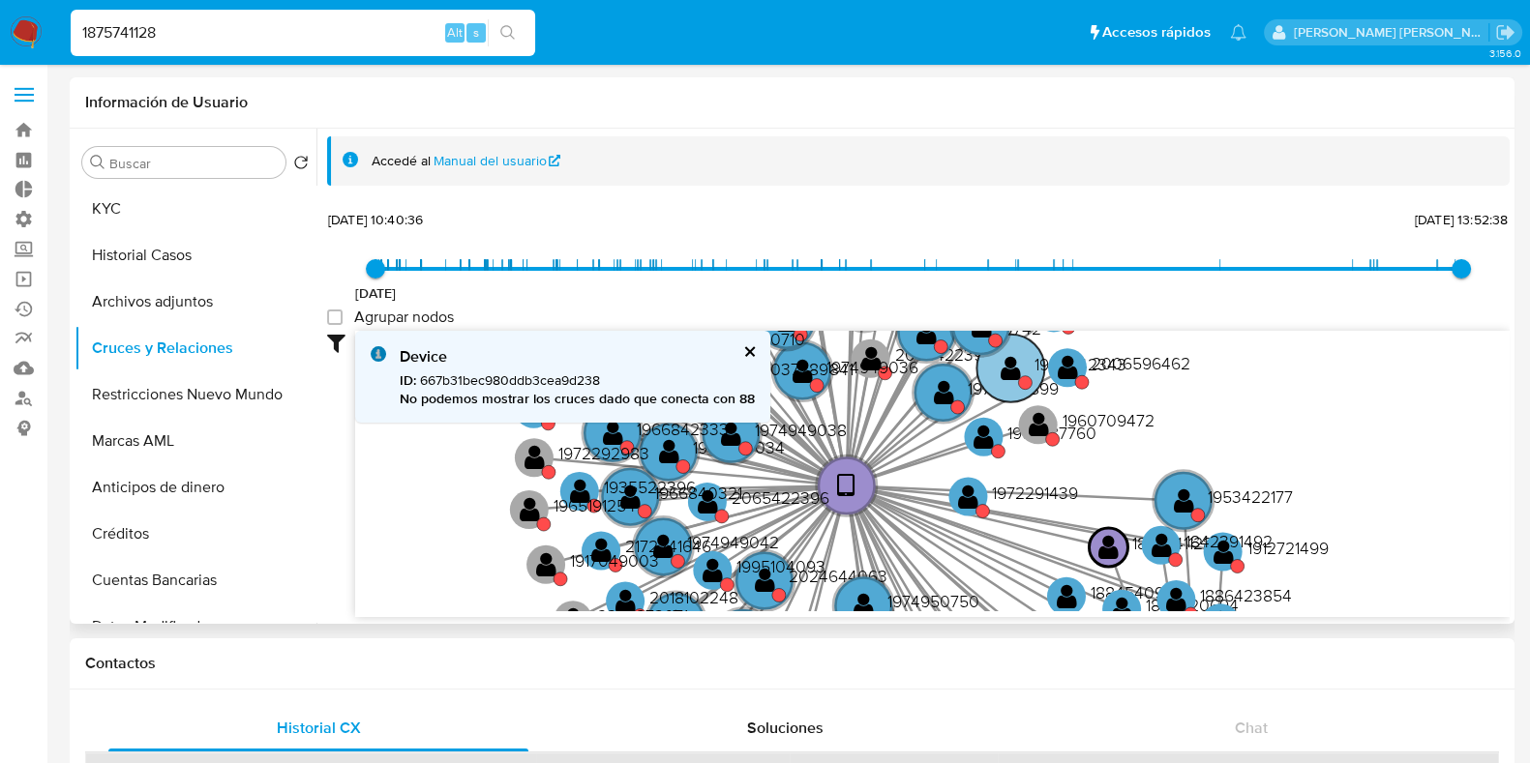
click at [1013, 368] on text "" at bounding box center [1011, 368] width 20 height 28
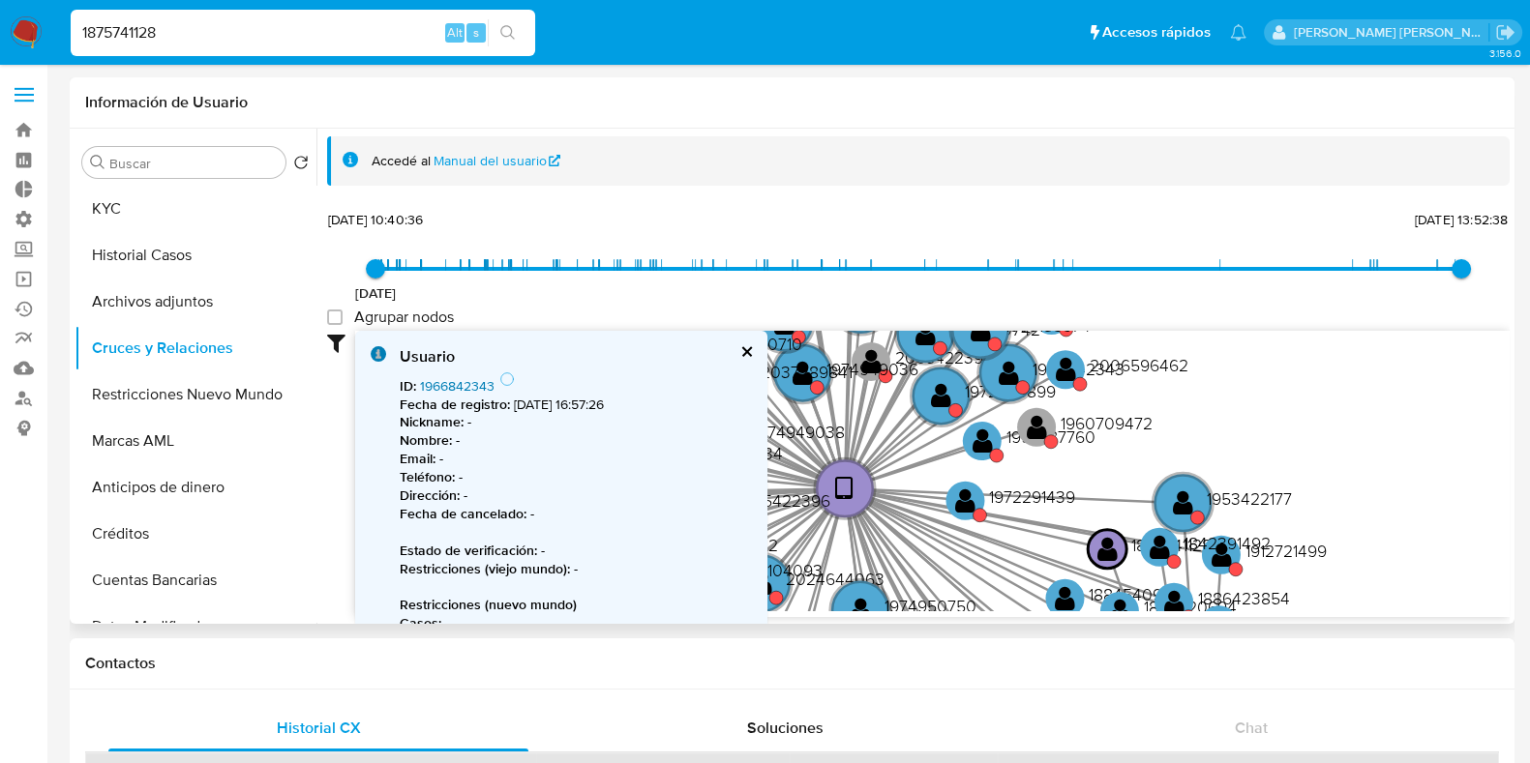
click at [441, 385] on link "1966842343" at bounding box center [457, 385] width 75 height 19
click at [740, 350] on button "cerrar" at bounding box center [745, 351] width 13 height 13
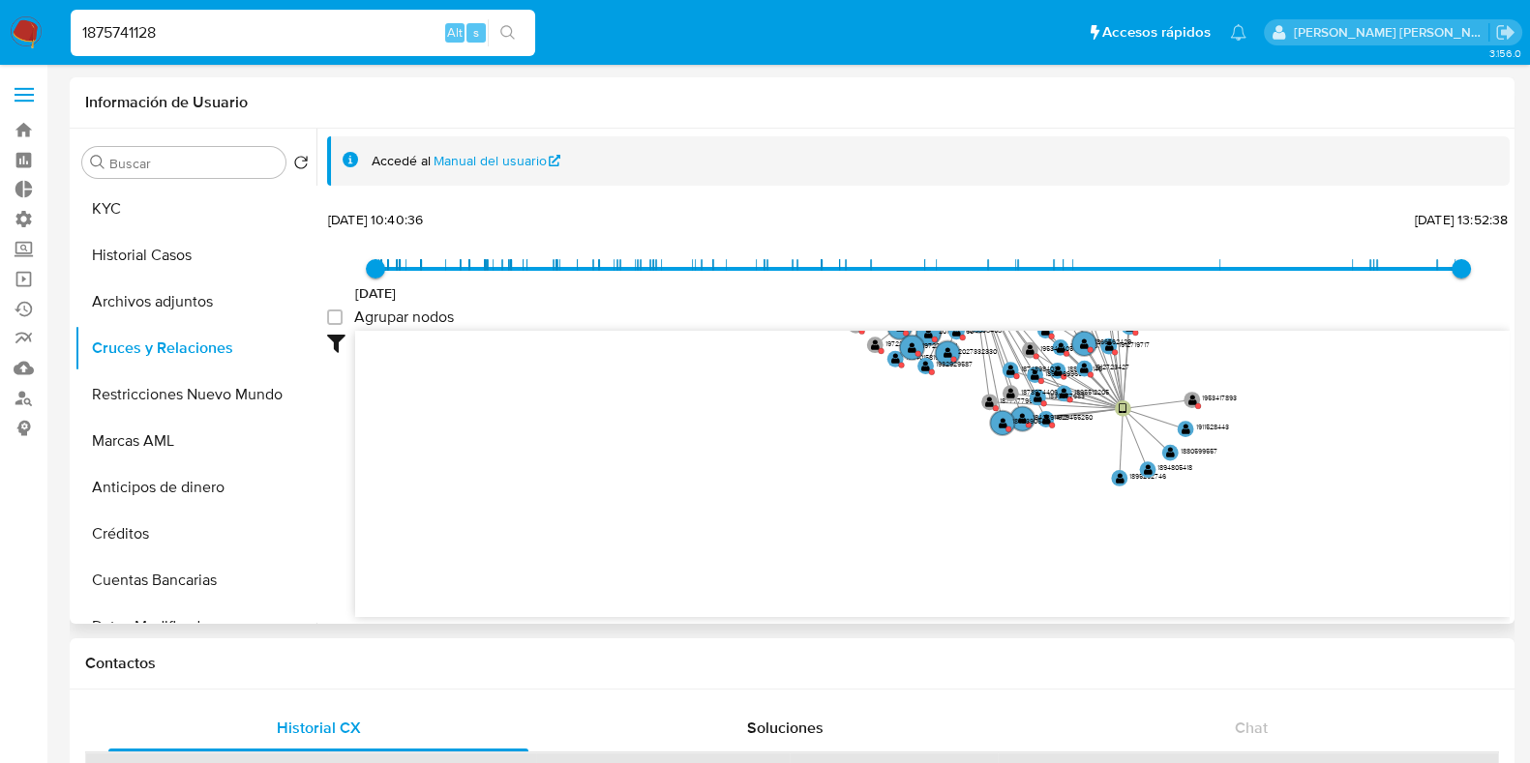
drag, startPoint x: 1336, startPoint y: 554, endPoint x: 1248, endPoint y: 313, distance: 256.5
click at [1248, 313] on div "24/6/2024 24/6/2024, 10:40:36 19/6/2025, 13:52:38 Agrupar nodos Filtros Confian…" at bounding box center [918, 411] width 1183 height 411
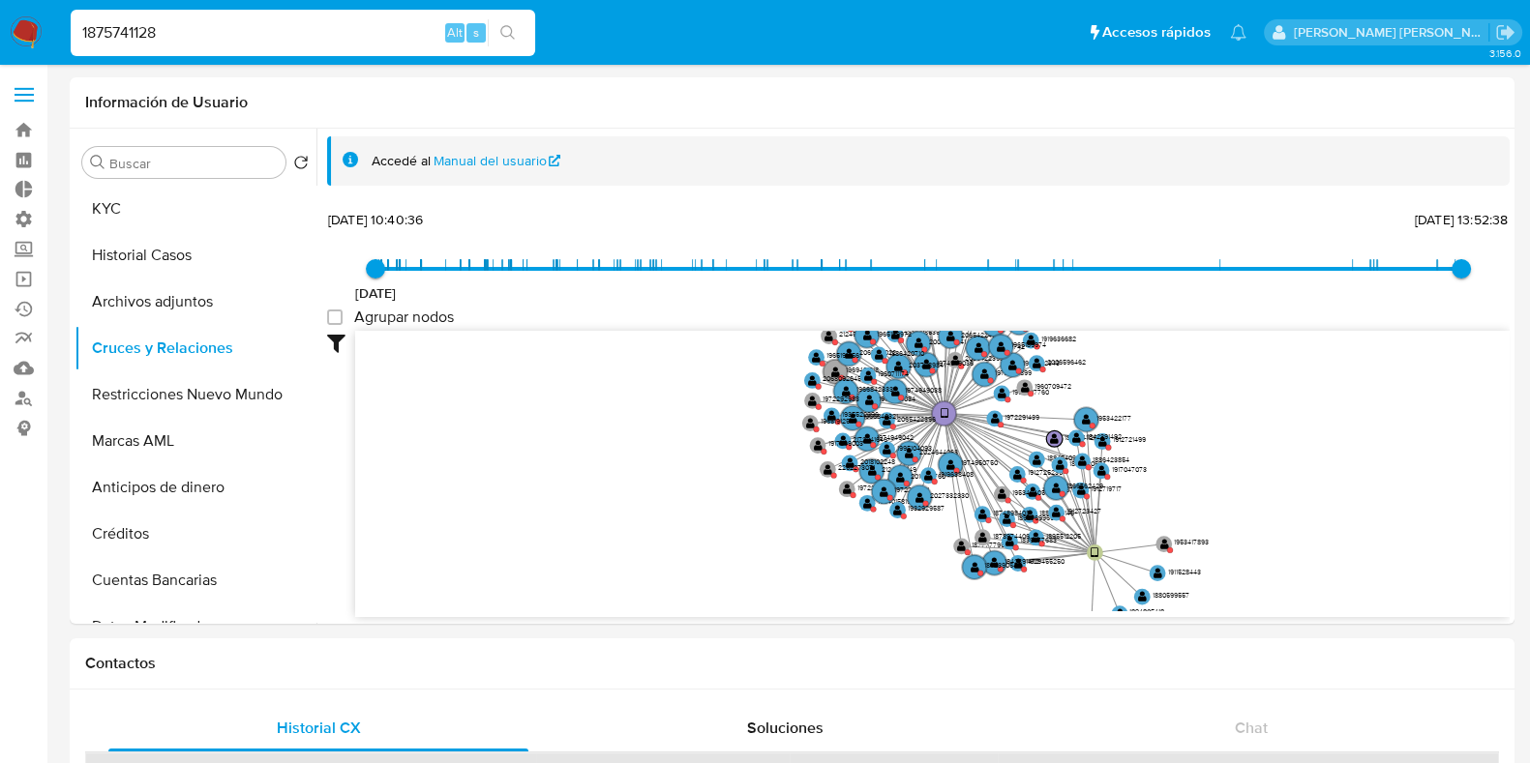
drag, startPoint x: 1247, startPoint y: 344, endPoint x: 1224, endPoint y: 515, distance: 172.8
click at [1224, 517] on icon "device-6672ffa7b48637e7859d7004  user-1875741128  1875741128 device-667b31bec…" at bounding box center [932, 471] width 1154 height 281
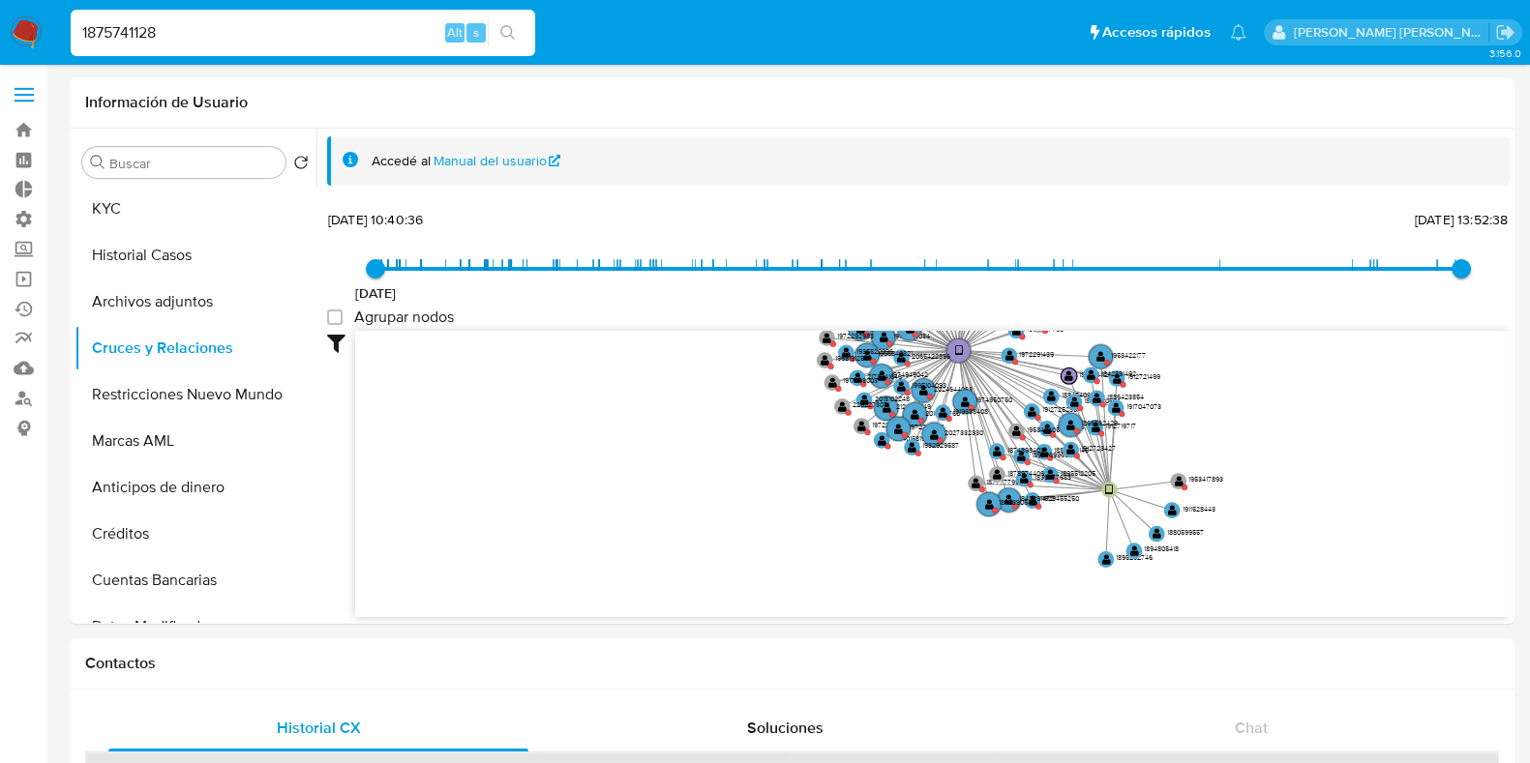
drag, startPoint x: 1156, startPoint y: 495, endPoint x: 1174, endPoint y: 427, distance: 70.9
click at [1174, 427] on icon "device-6672ffa7b48637e7859d7004  user-1875741128  1875741128 device-667b31bec…" at bounding box center [932, 471] width 1154 height 281
click at [1109, 485] on text "" at bounding box center [1109, 491] width 8 height 12
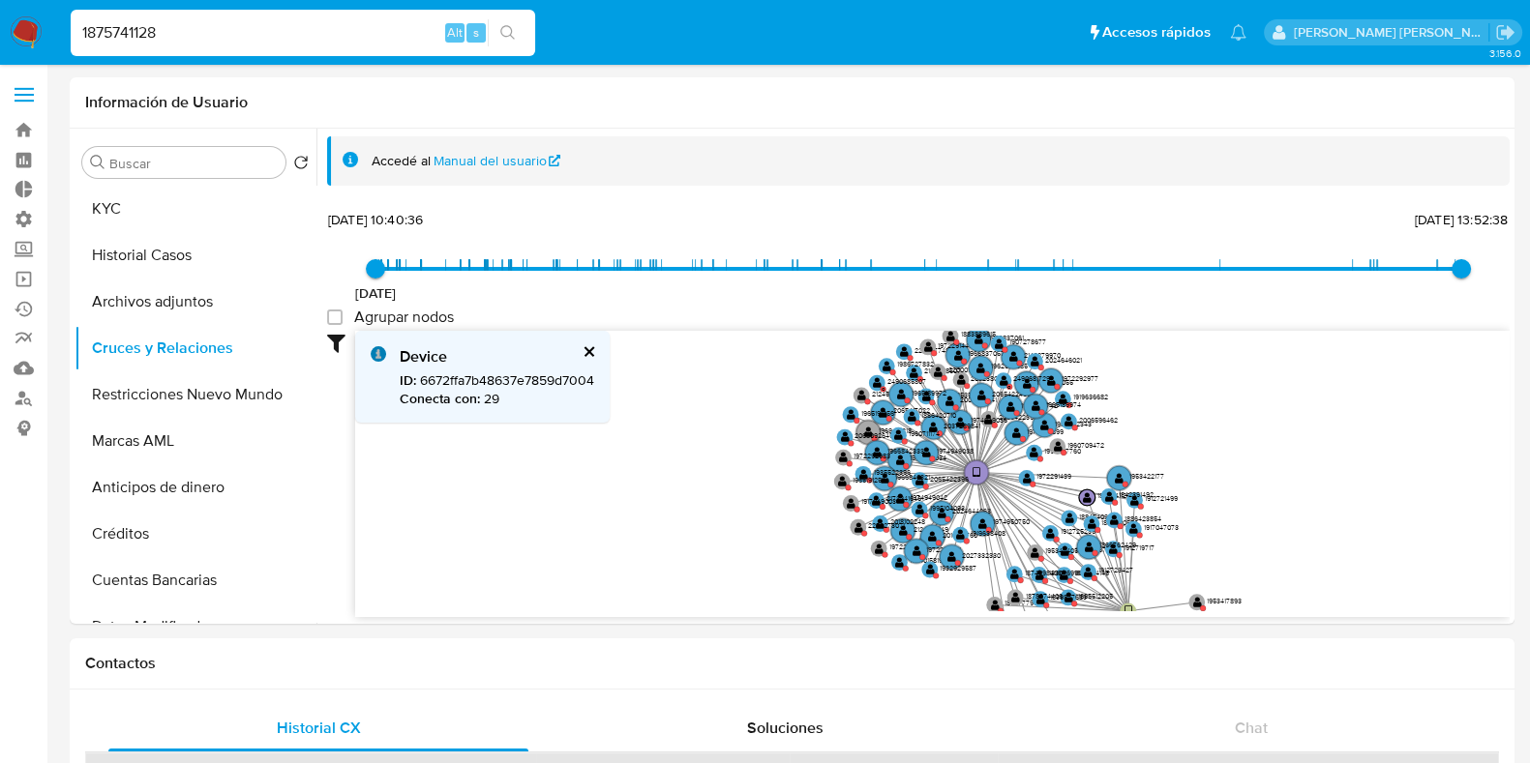
drag, startPoint x: 1221, startPoint y: 413, endPoint x: 1240, endPoint y: 541, distance: 129.0
click at [1240, 541] on icon "device-6672ffa7b48637e7859d7004  user-1875741128  1875741128 device-667b31bec…" at bounding box center [932, 471] width 1154 height 281
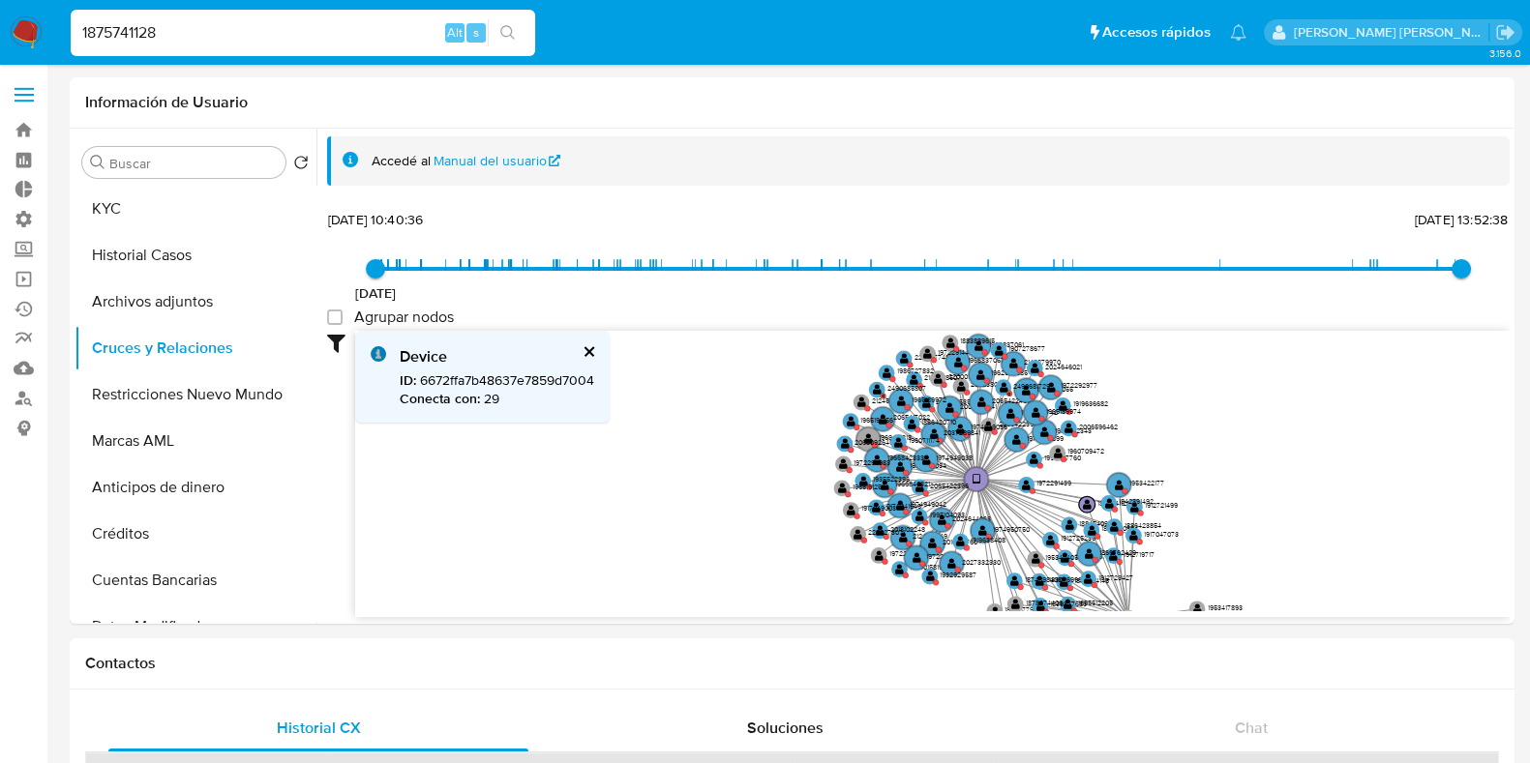
click at [118, 23] on input "1875741128" at bounding box center [303, 32] width 464 height 25
paste input "124083390"
type input "1124083390"
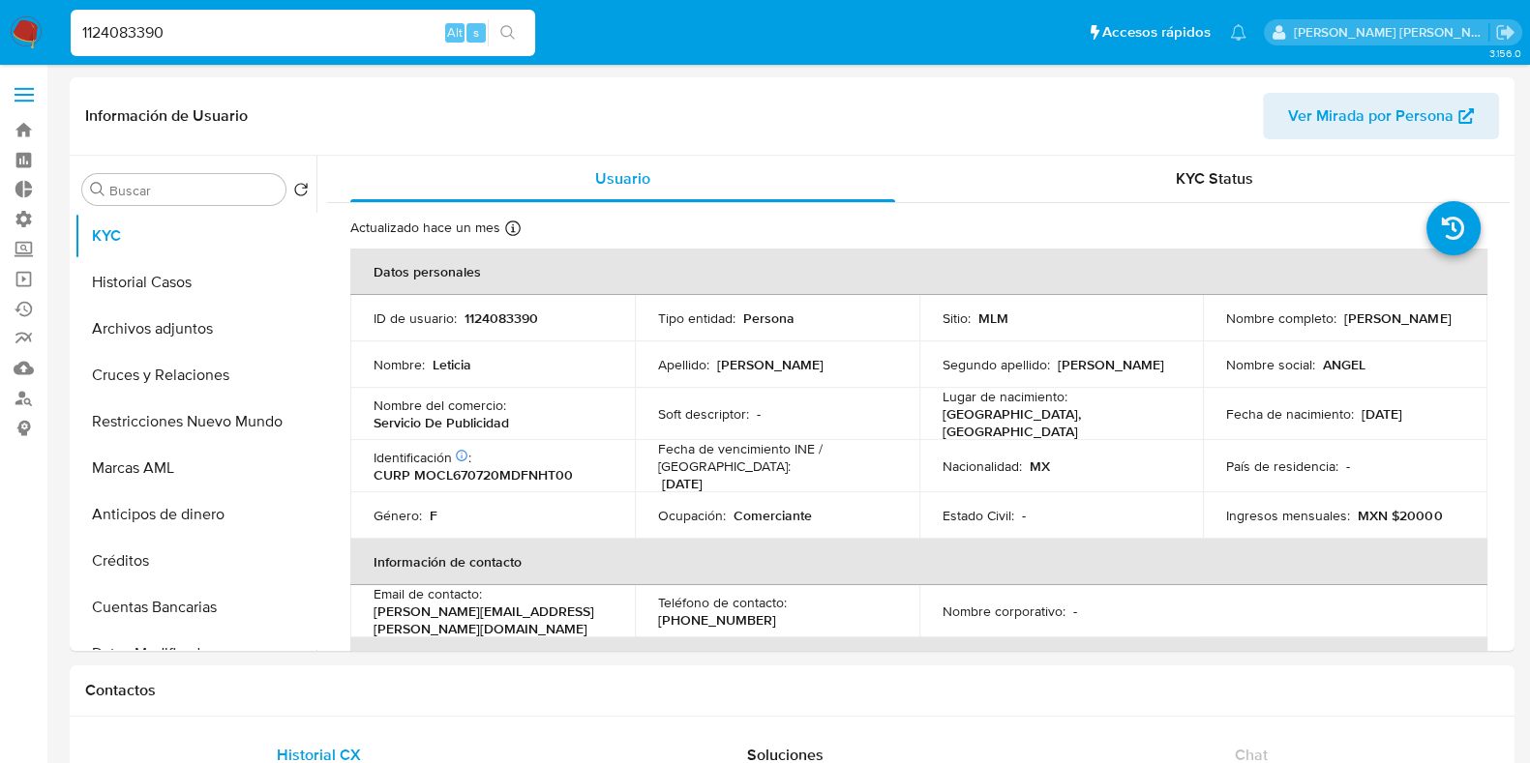
select select "10"
click at [166, 423] on button "Restricciones Nuevo Mundo" at bounding box center [188, 422] width 226 height 46
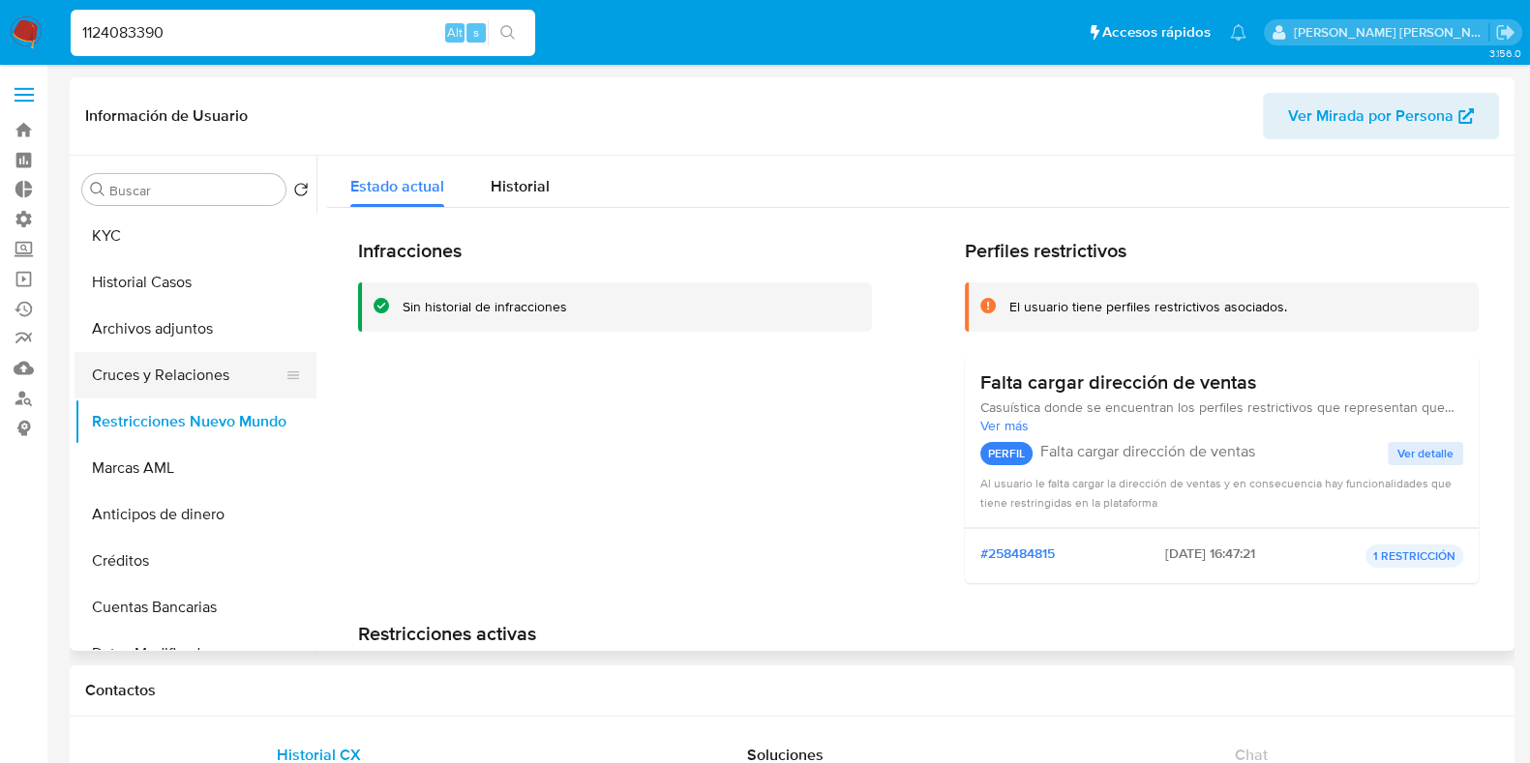
click at [178, 383] on button "Cruces y Relaciones" at bounding box center [188, 375] width 226 height 46
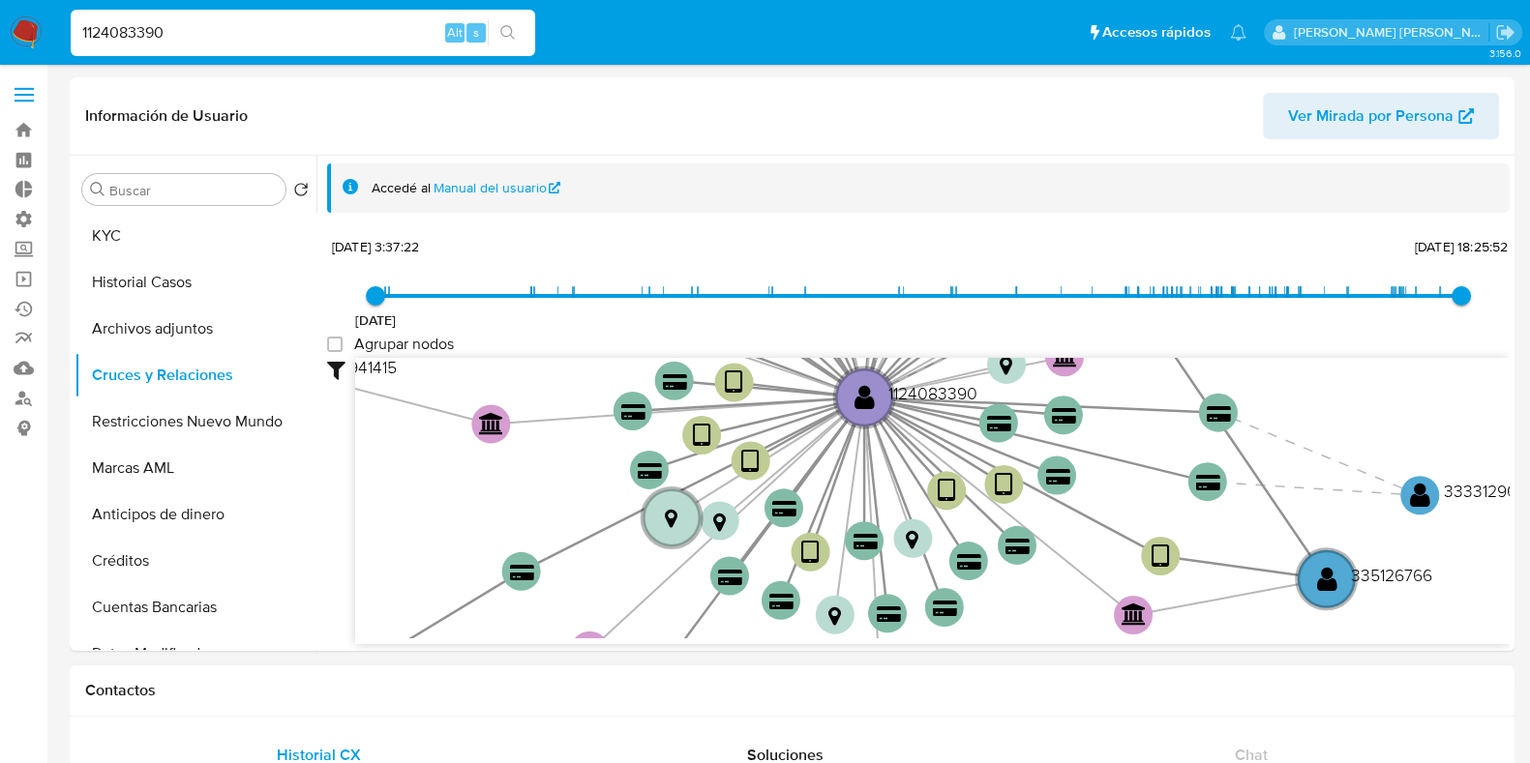
drag, startPoint x: 1335, startPoint y: 679, endPoint x: 1289, endPoint y: 684, distance: 46.7
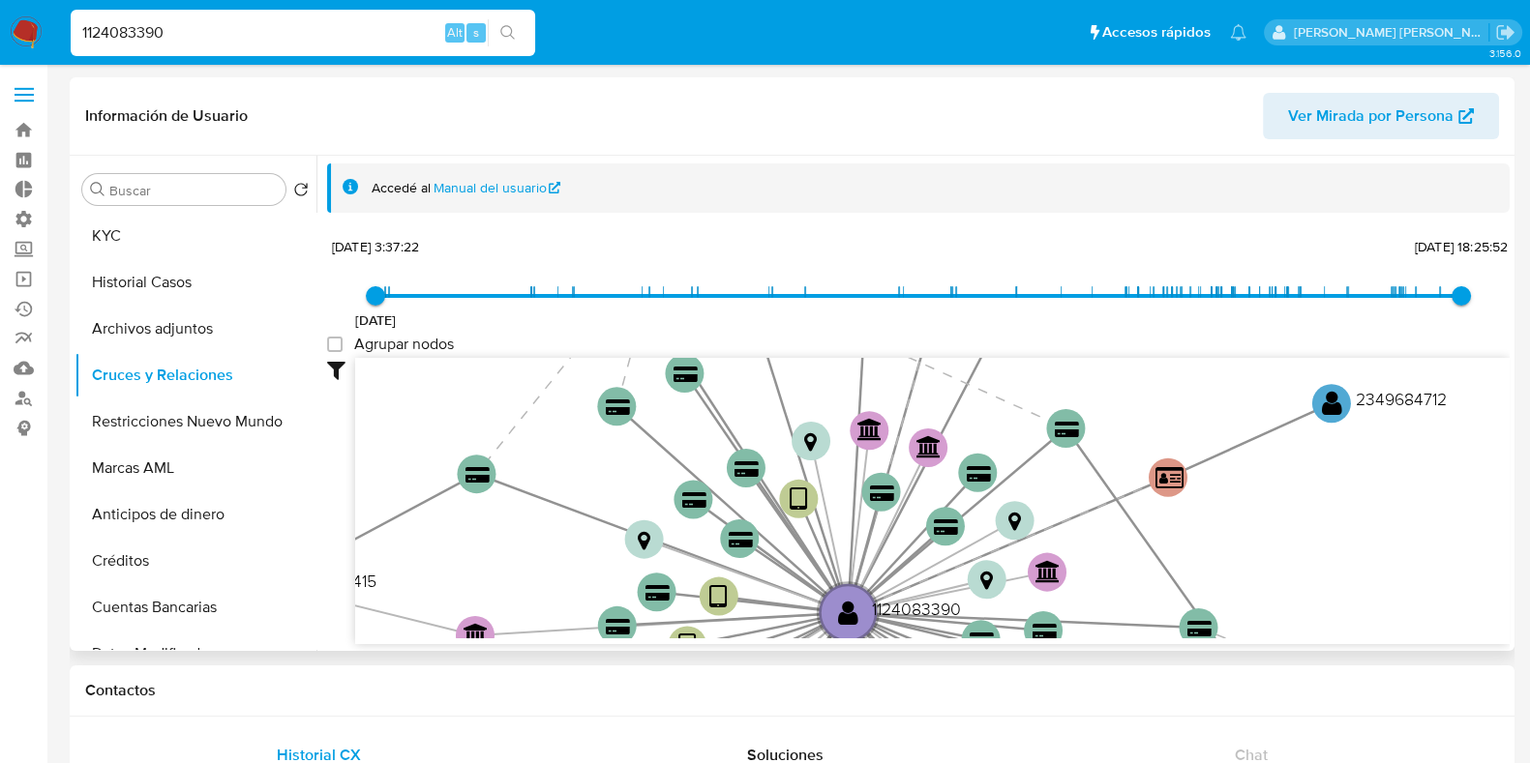
drag, startPoint x: 1353, startPoint y: 438, endPoint x: 1344, endPoint y: 618, distance: 180.2
click at [1344, 618] on icon "device-6791d38830b378ace9f65da6  device-6285964008813b001a542d7d  device-6832…" at bounding box center [932, 498] width 1154 height 281
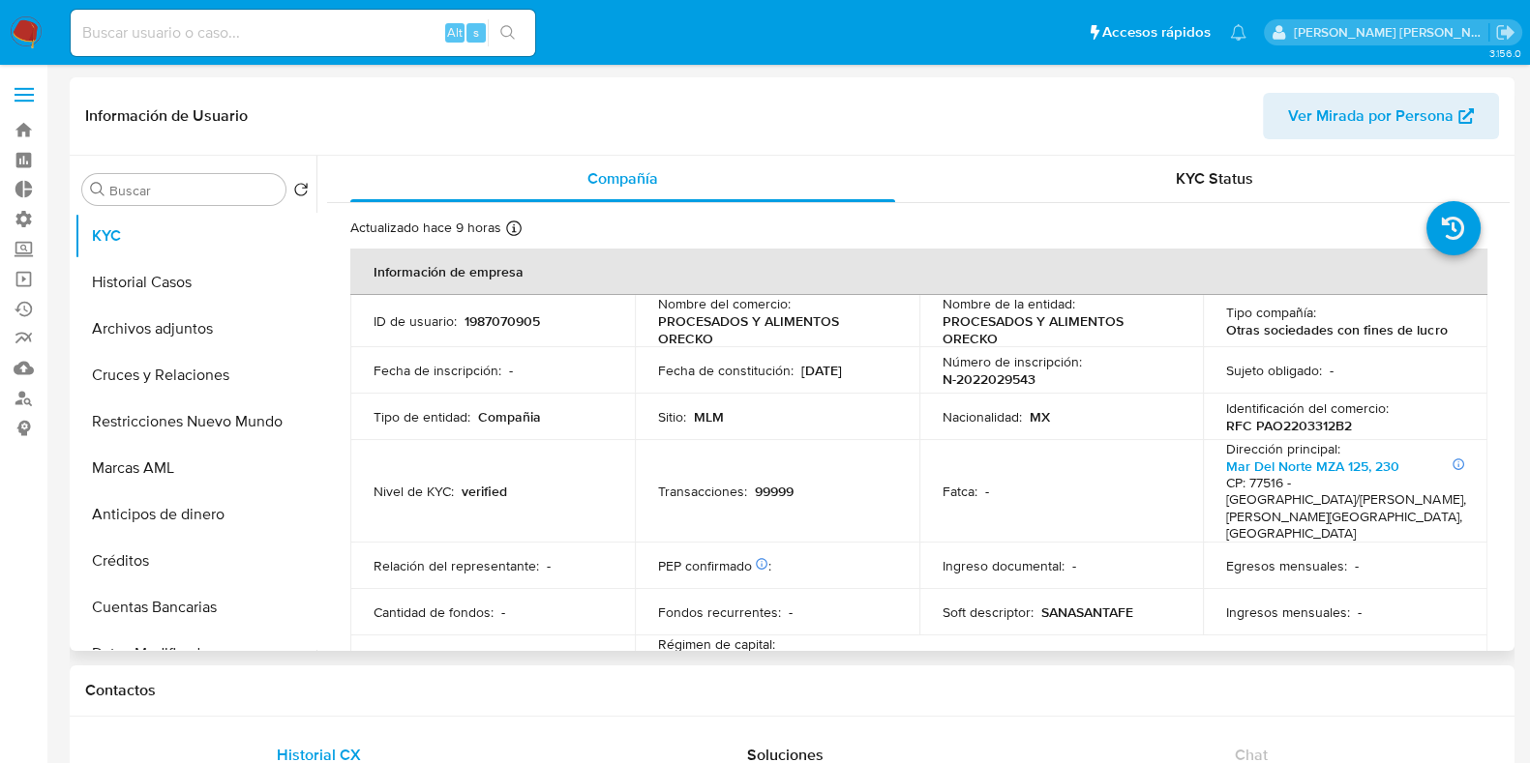
select select "10"
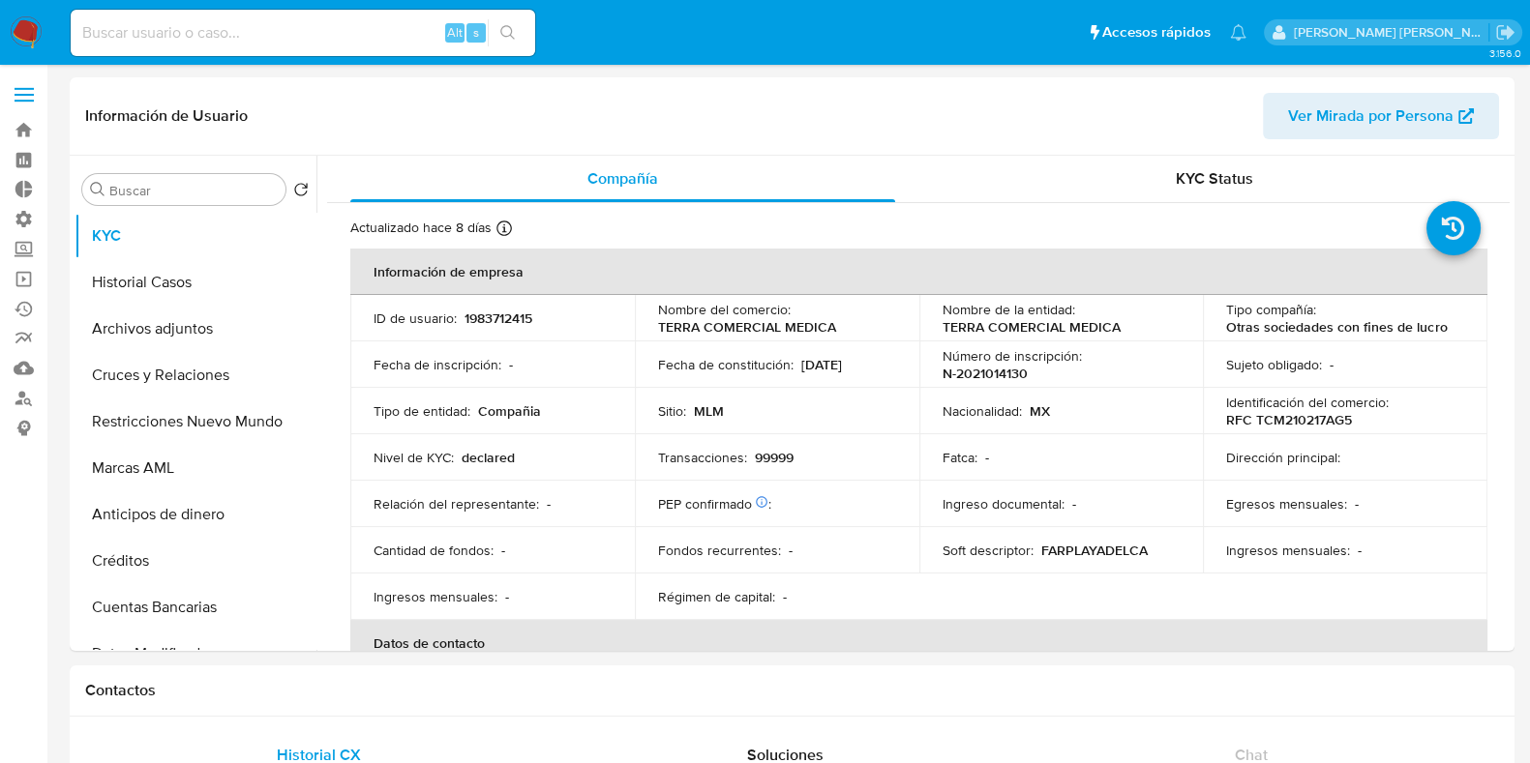
select select "10"
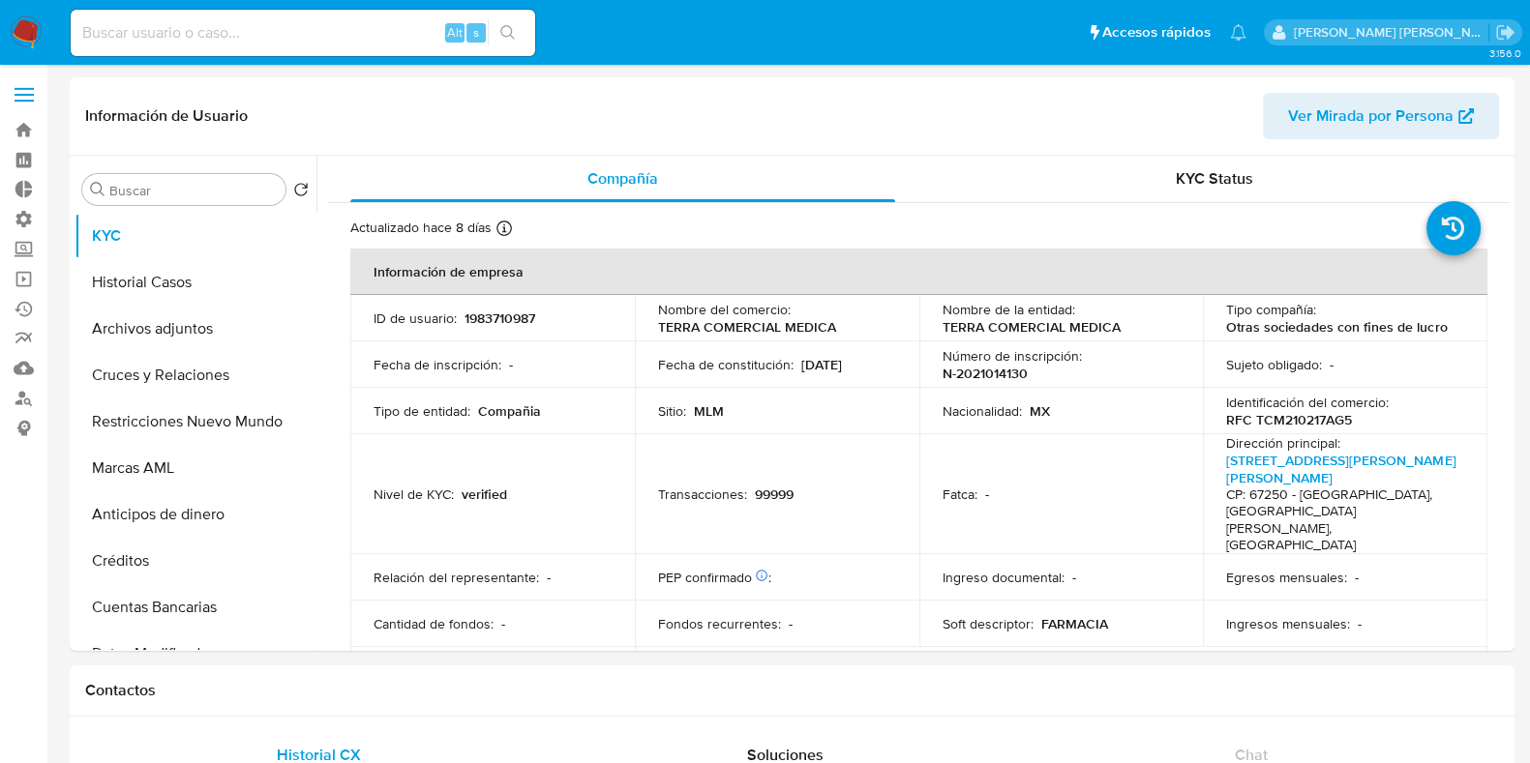
select select "10"
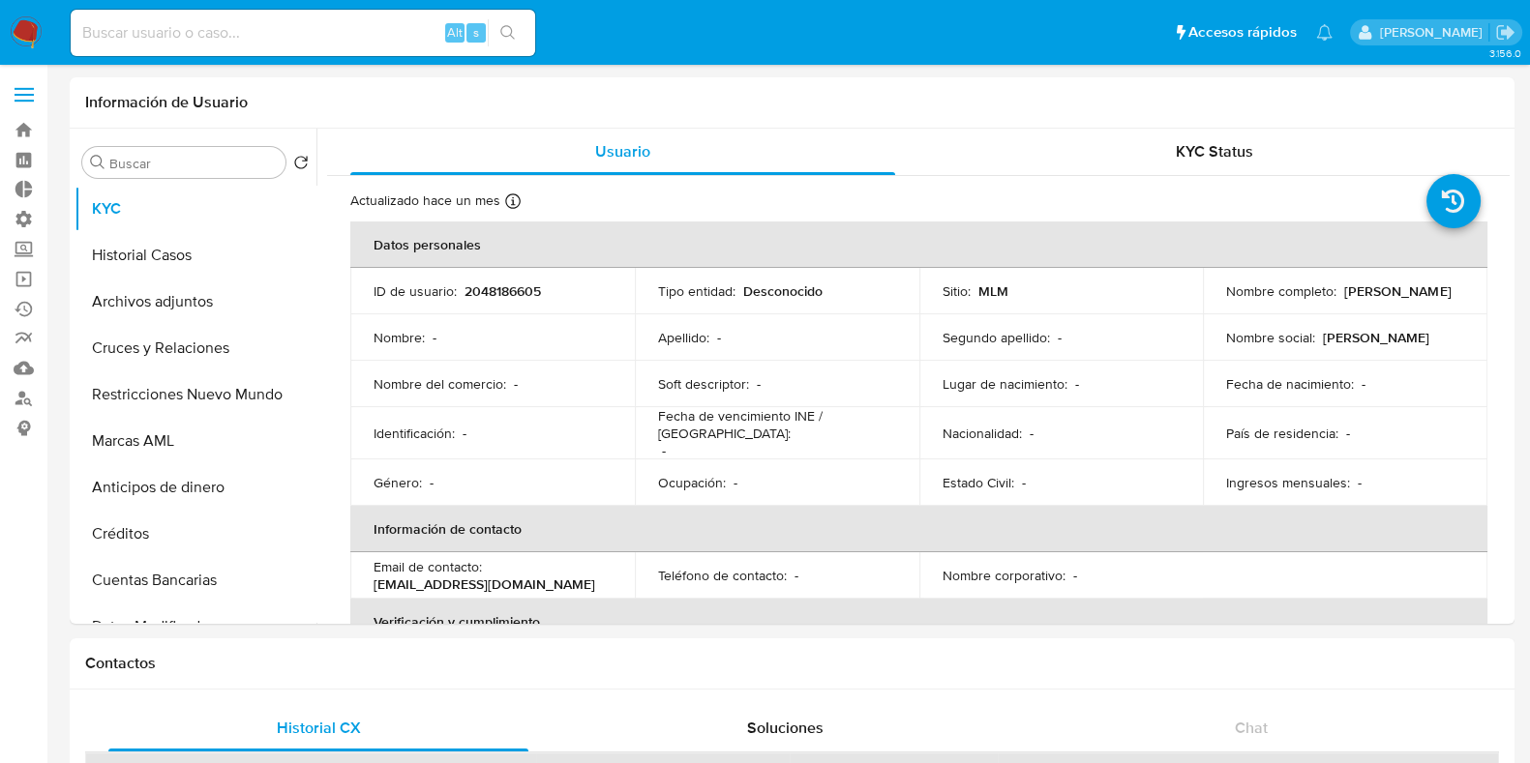
select select "10"
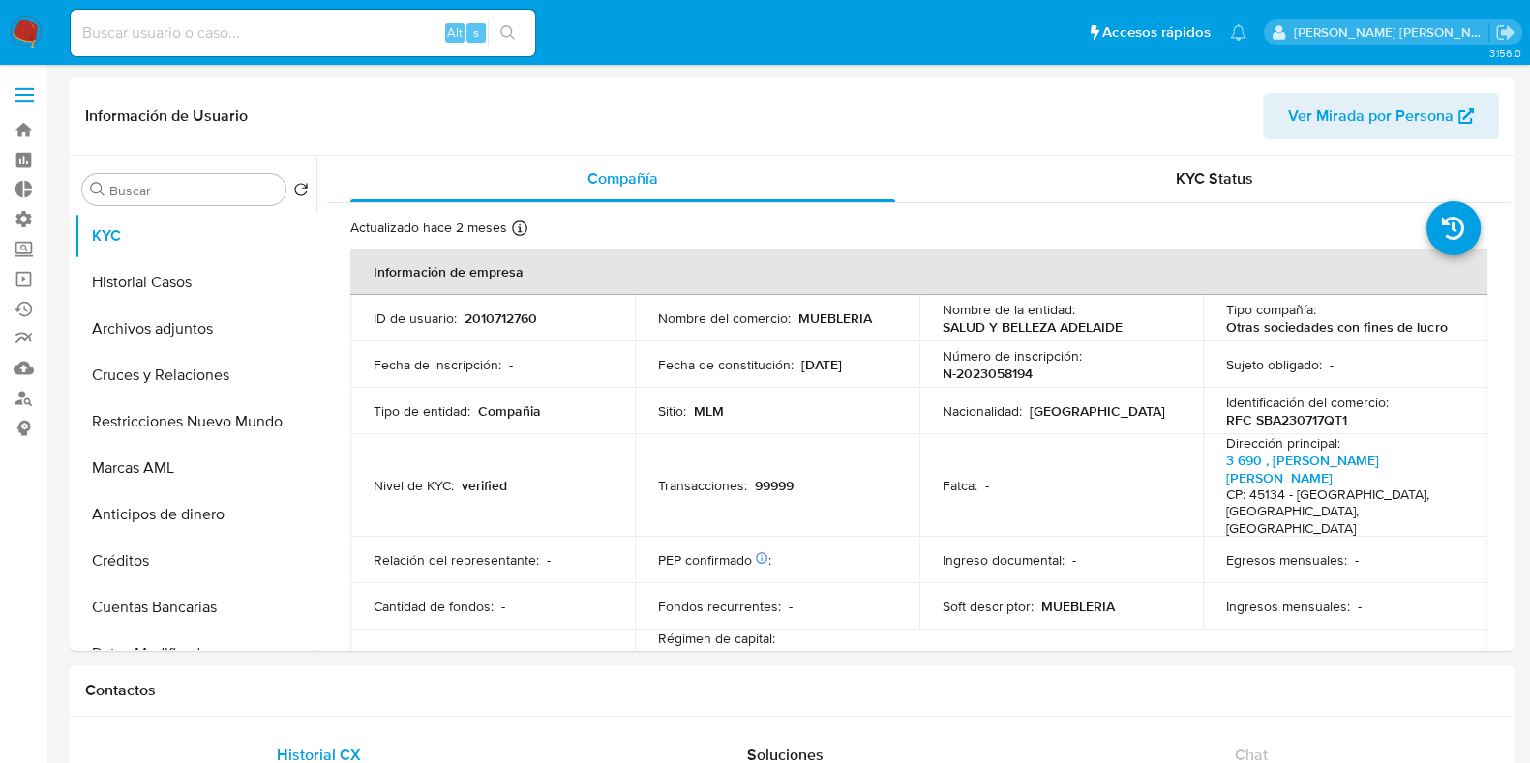
select select "10"
click at [121, 34] on input at bounding box center [303, 32] width 464 height 25
paste input "1498403918"
type input "1498403918"
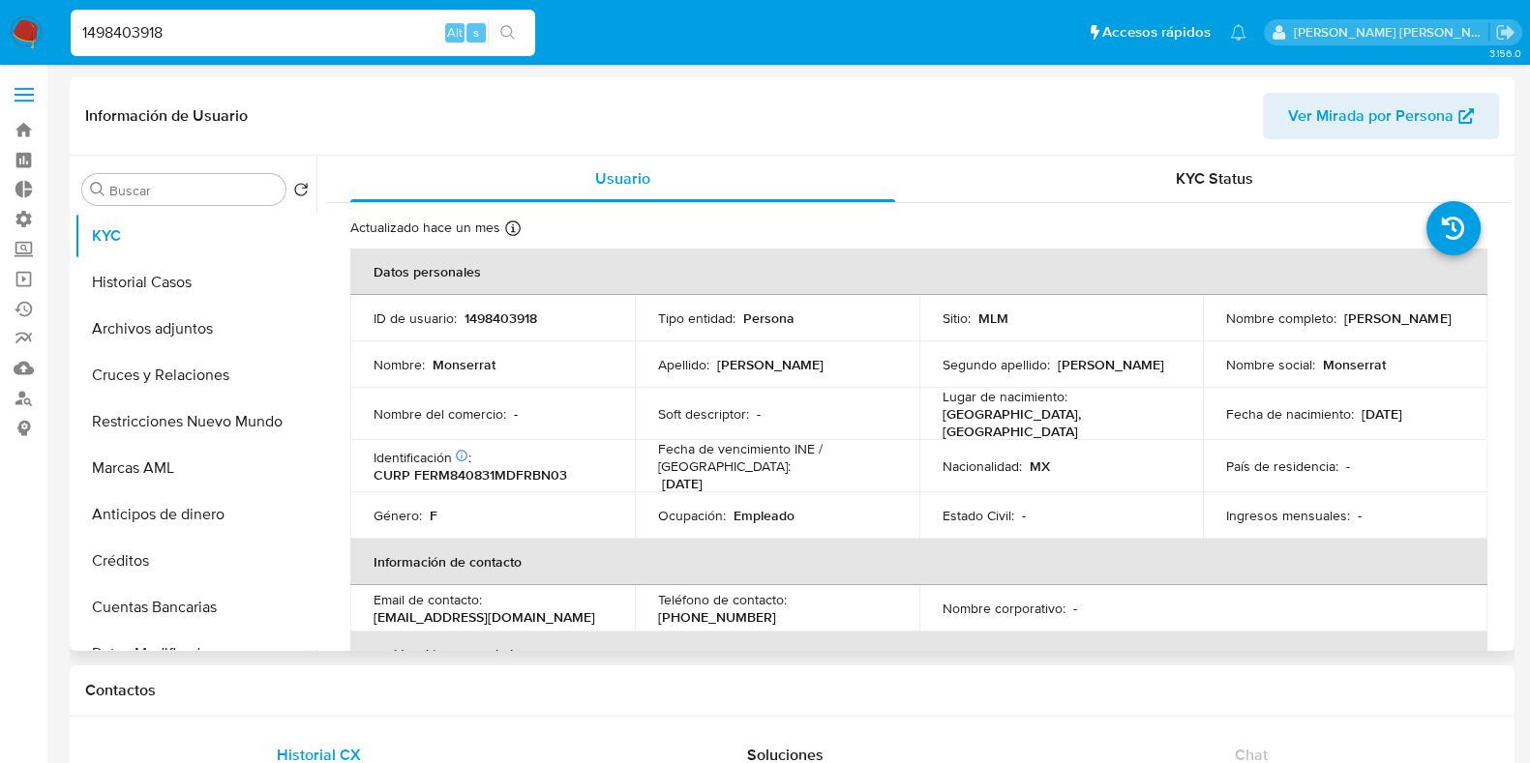
select select "10"
click at [160, 414] on button "Restricciones Nuevo Mundo" at bounding box center [188, 422] width 226 height 46
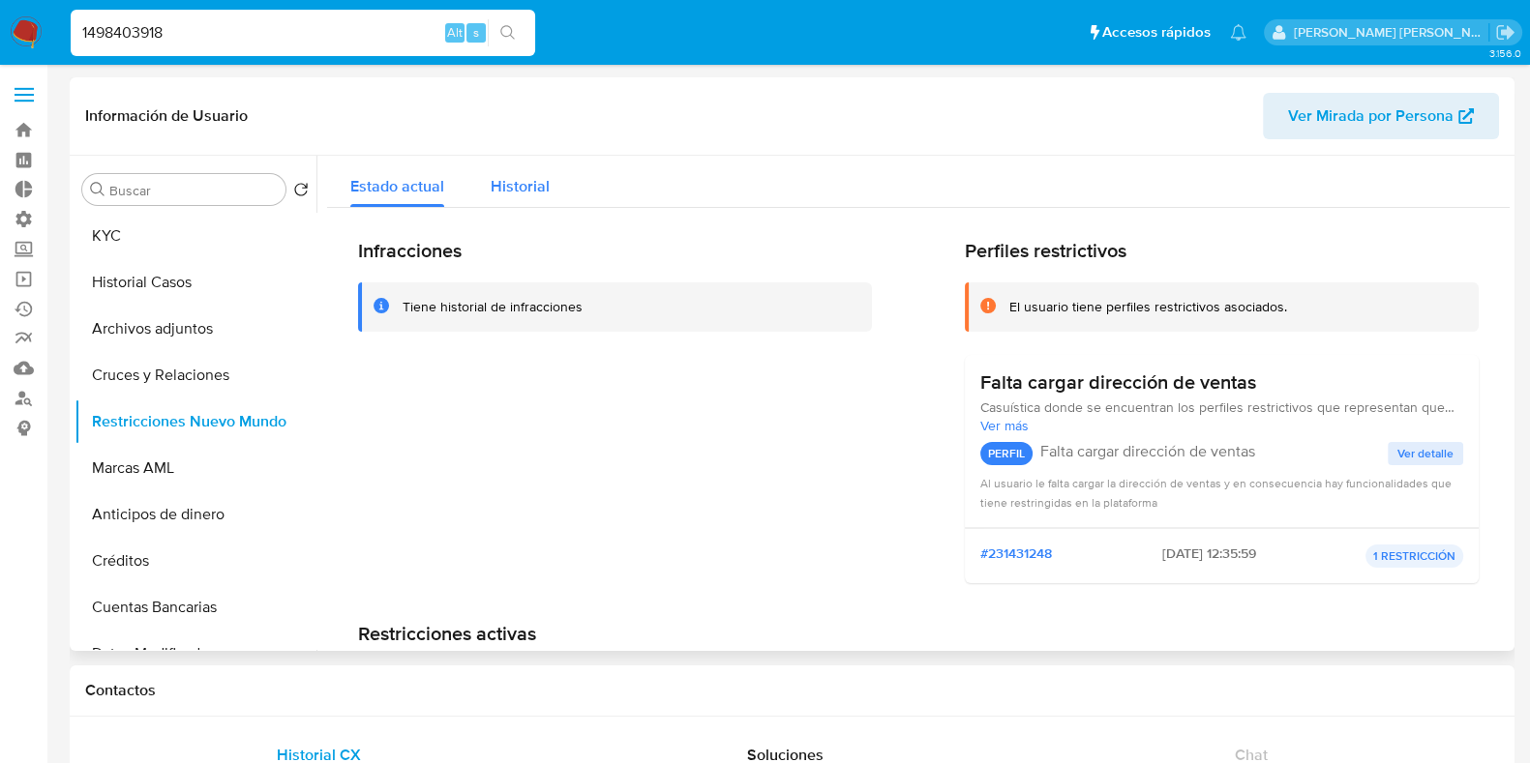
click at [528, 191] on span "Historial" at bounding box center [520, 186] width 59 height 22
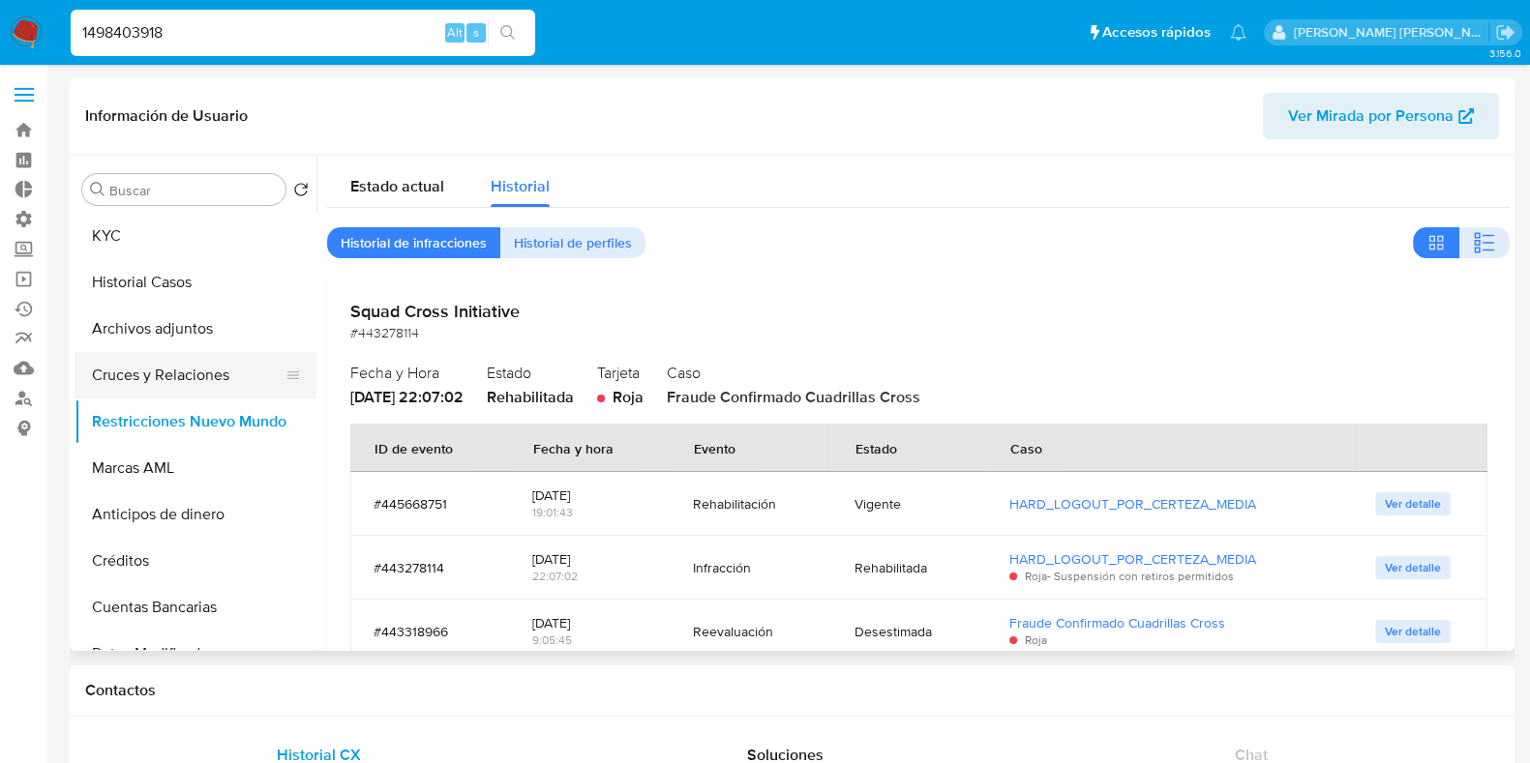
click at [160, 384] on button "Cruces y Relaciones" at bounding box center [188, 375] width 226 height 46
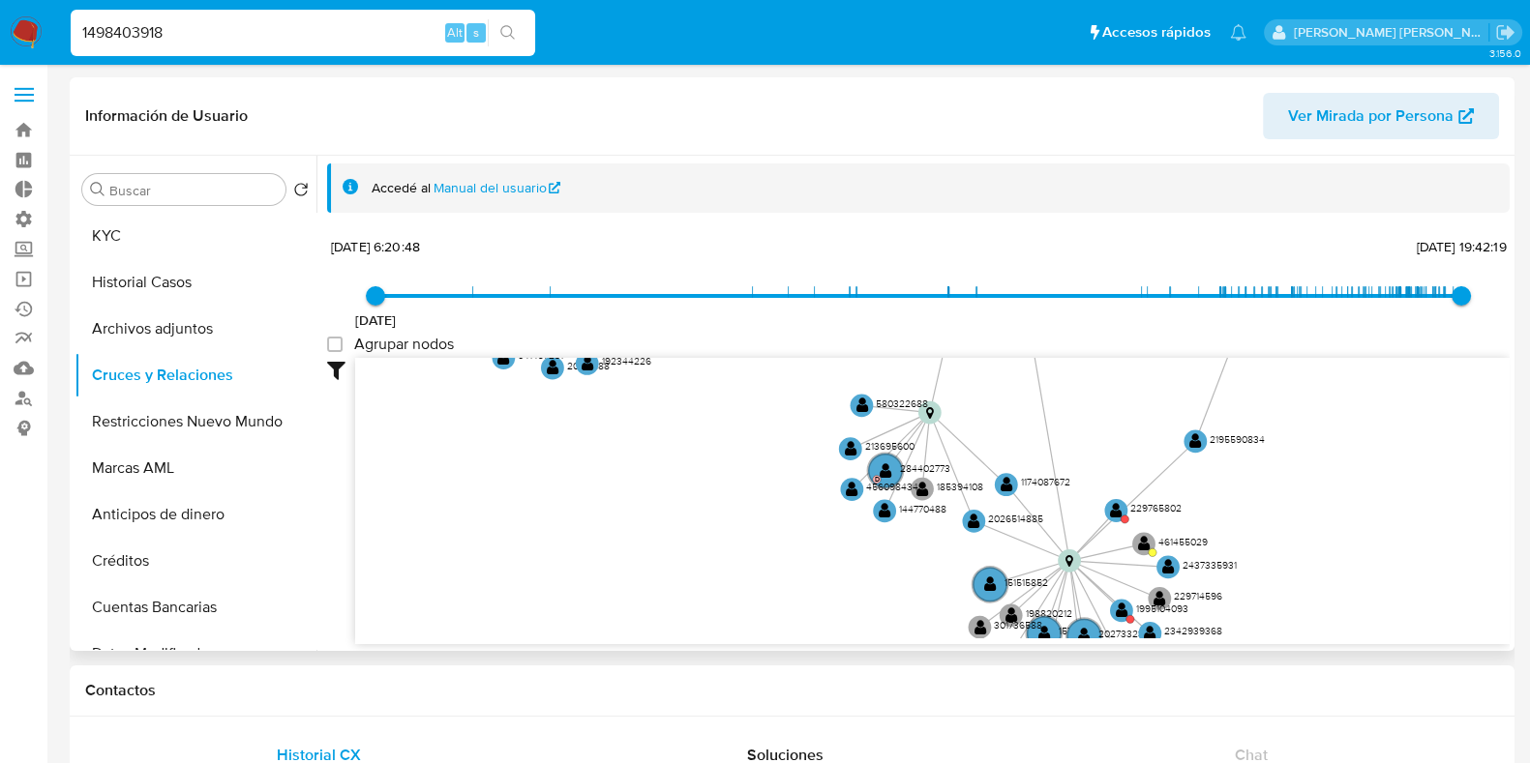
drag, startPoint x: 820, startPoint y: 493, endPoint x: 813, endPoint y: 306, distance: 186.9
click at [813, 306] on div "[DATE] [DATE] 6:20:48 [DATE] 19:42:19 Agrupar nodos Filtros Confianza alta Devi…" at bounding box center [918, 438] width 1183 height 411
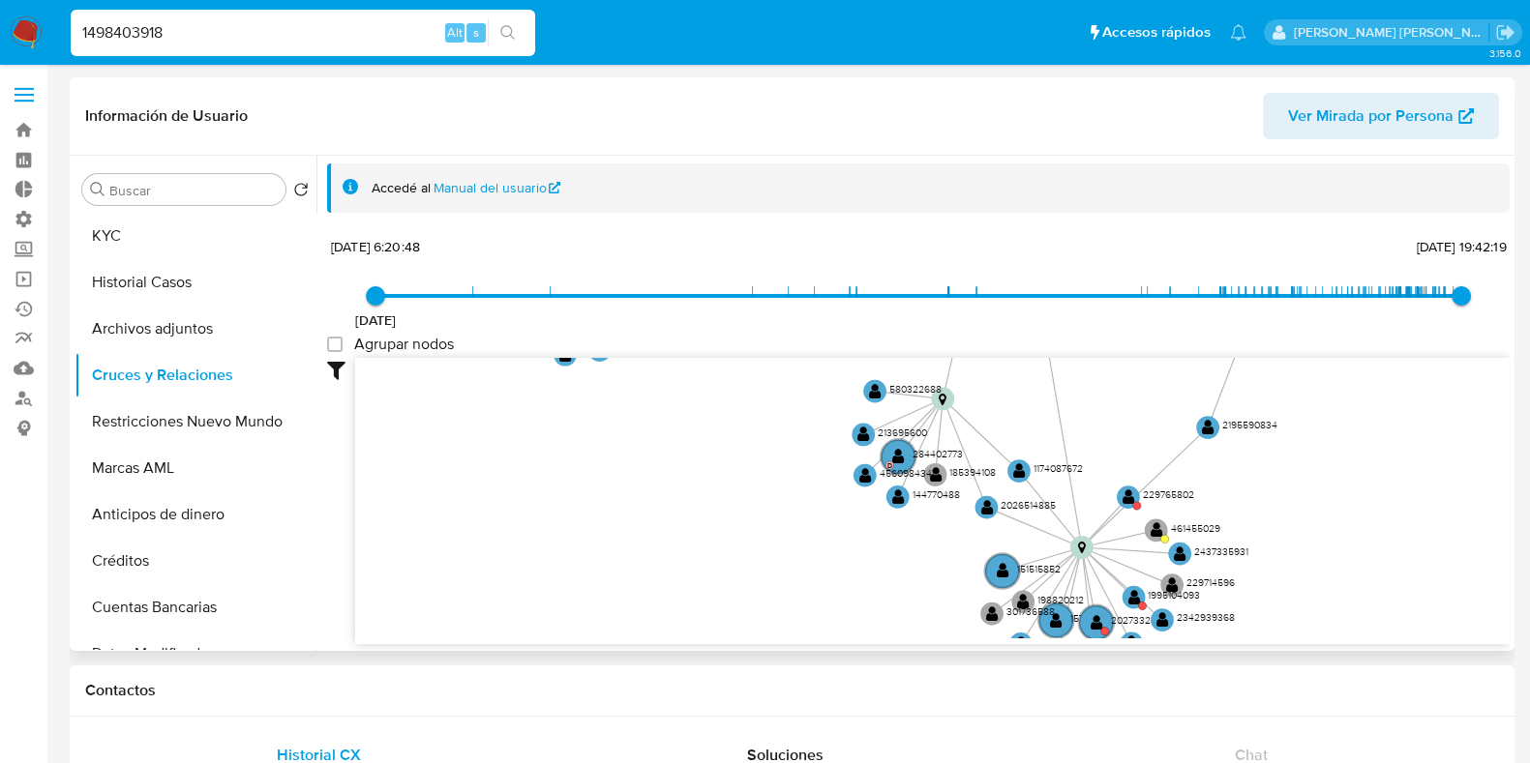
drag, startPoint x: 813, startPoint y: 330, endPoint x: 812, endPoint y: 344, distance: 14.5
click at [813, 340] on div "[DATE] [DATE] 6:20:48 [DATE] 19:42:19 Agrupar nodos Filtros Confianza alta Devi…" at bounding box center [918, 438] width 1183 height 411
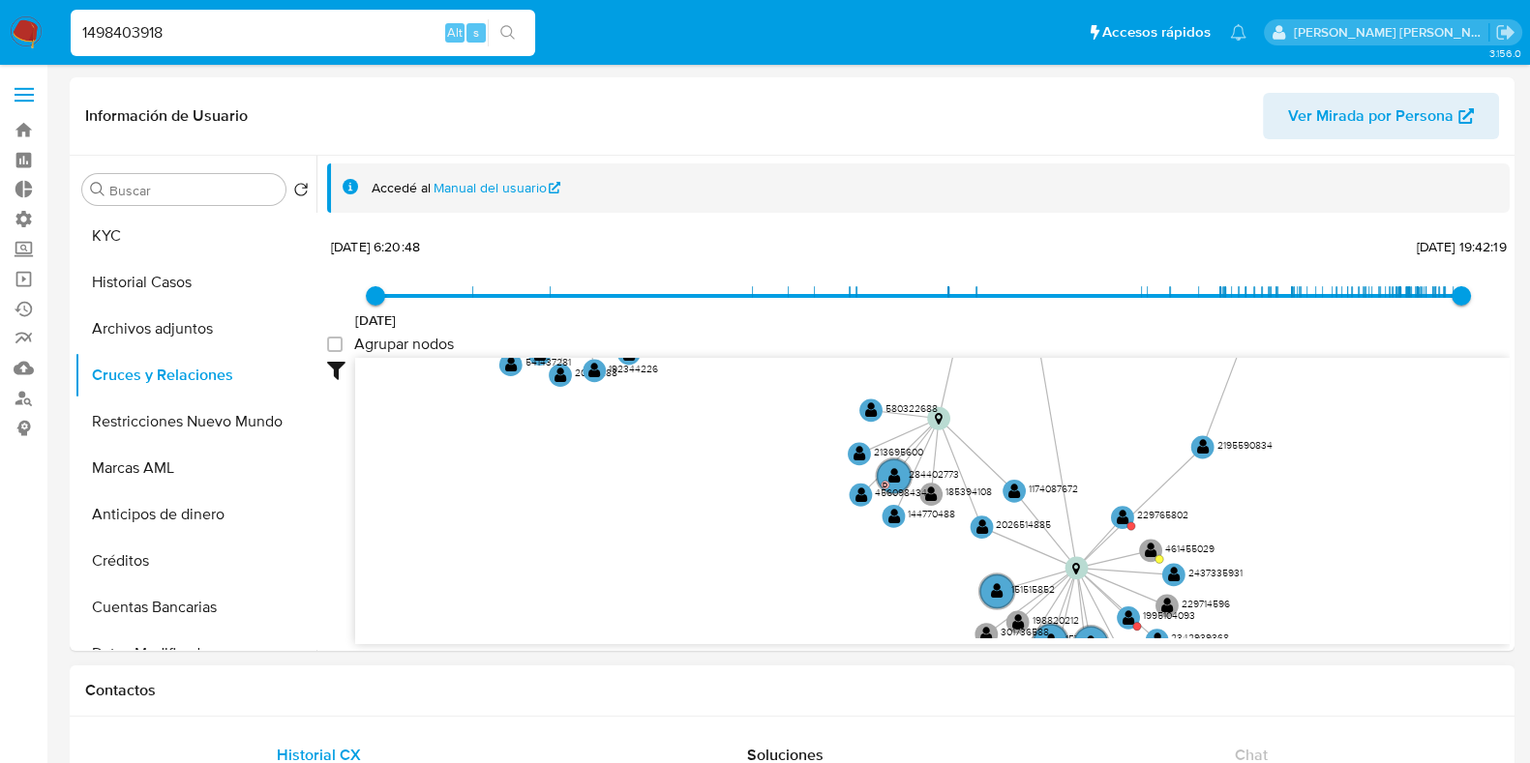
scroll to position [3, 0]
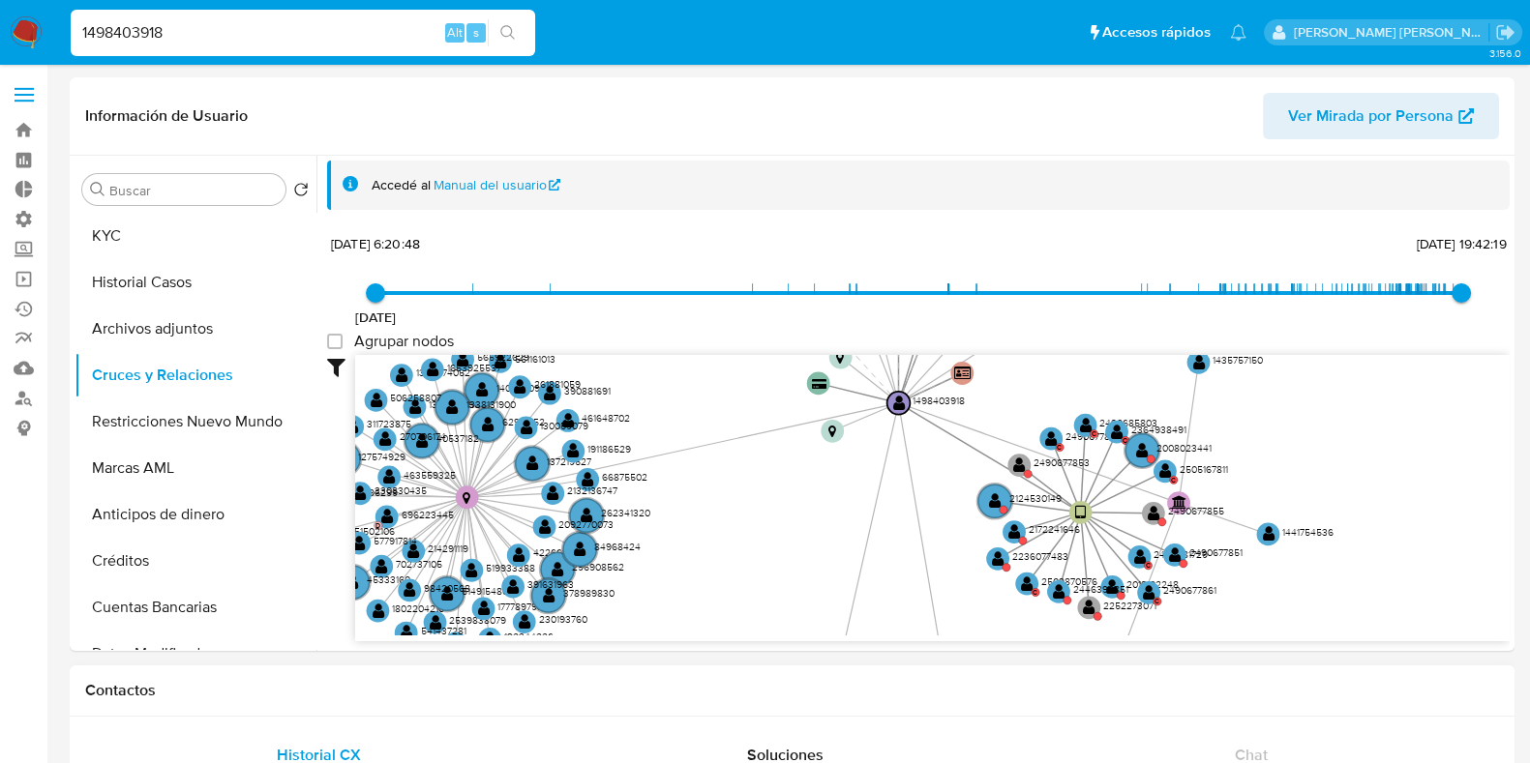
drag, startPoint x: 782, startPoint y: 442, endPoint x: 648, endPoint y: 724, distance: 311.7
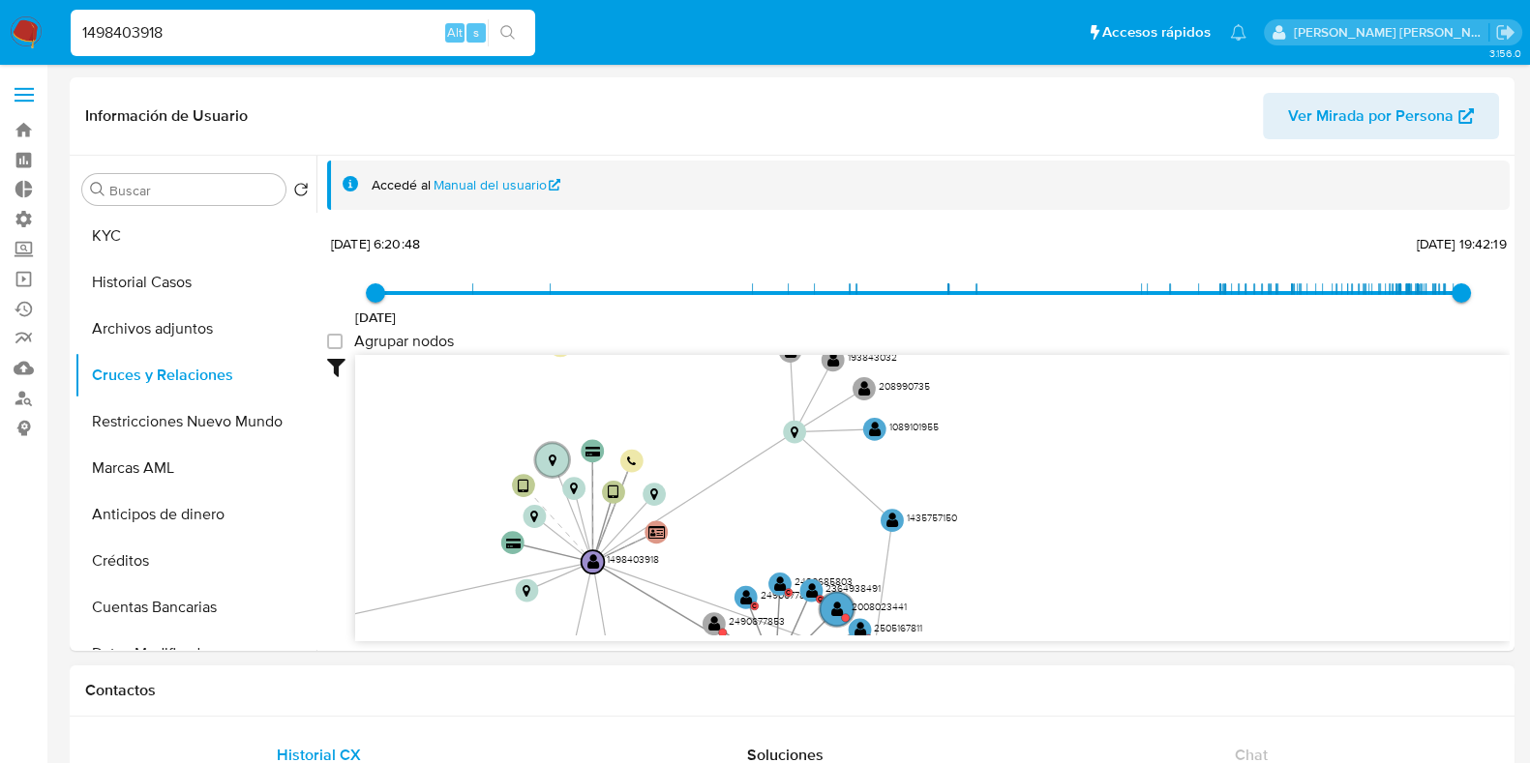
drag, startPoint x: 747, startPoint y: 541, endPoint x: 465, endPoint y: 688, distance: 317.7
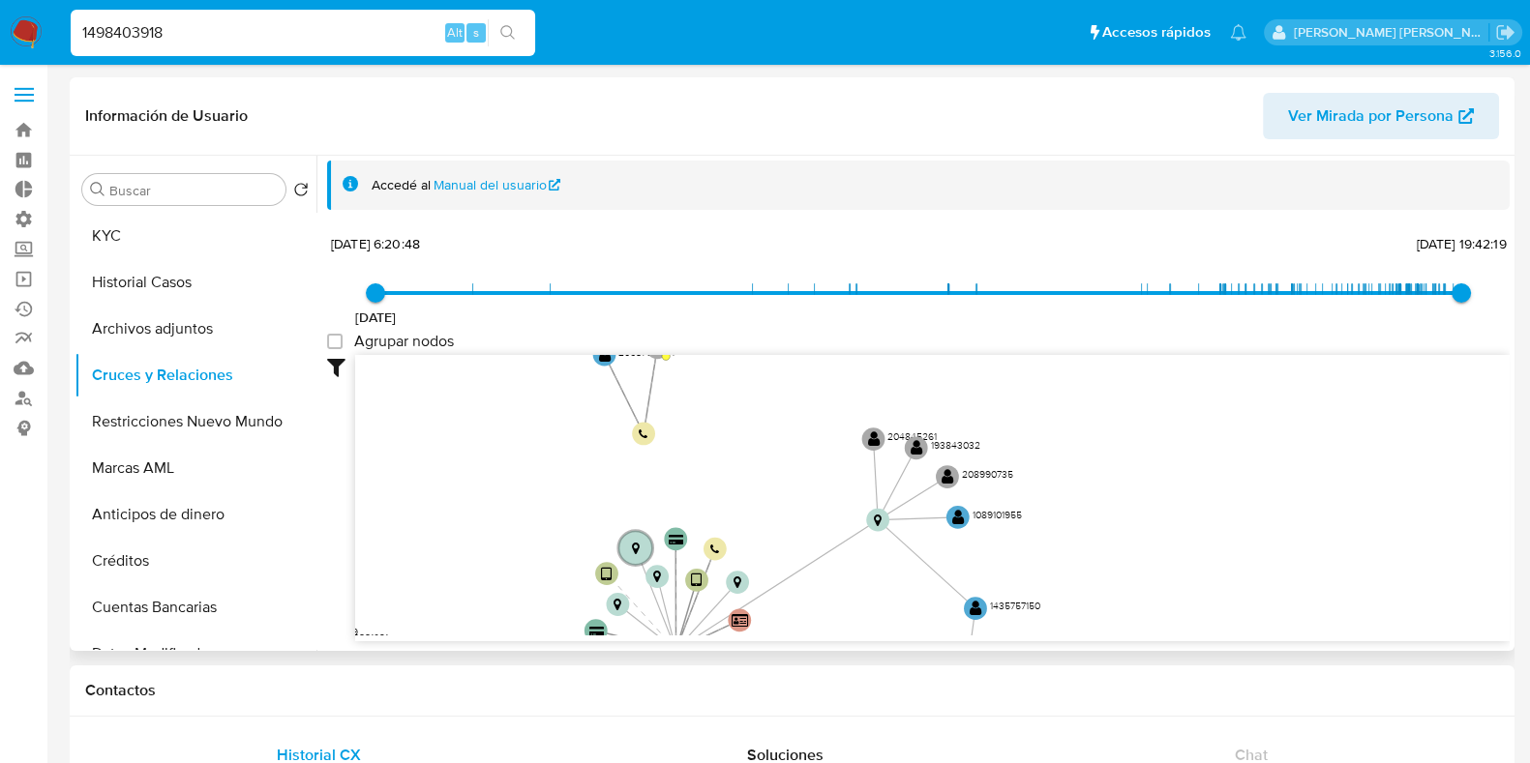
drag, startPoint x: 1045, startPoint y: 478, endPoint x: 1153, endPoint y: 449, distance: 112.2
click at [1153, 450] on icon "user-1498403918  1498403918 device-66ff0f5d2408300bd3d62e34  device-651b8bf8b…" at bounding box center [932, 495] width 1154 height 281
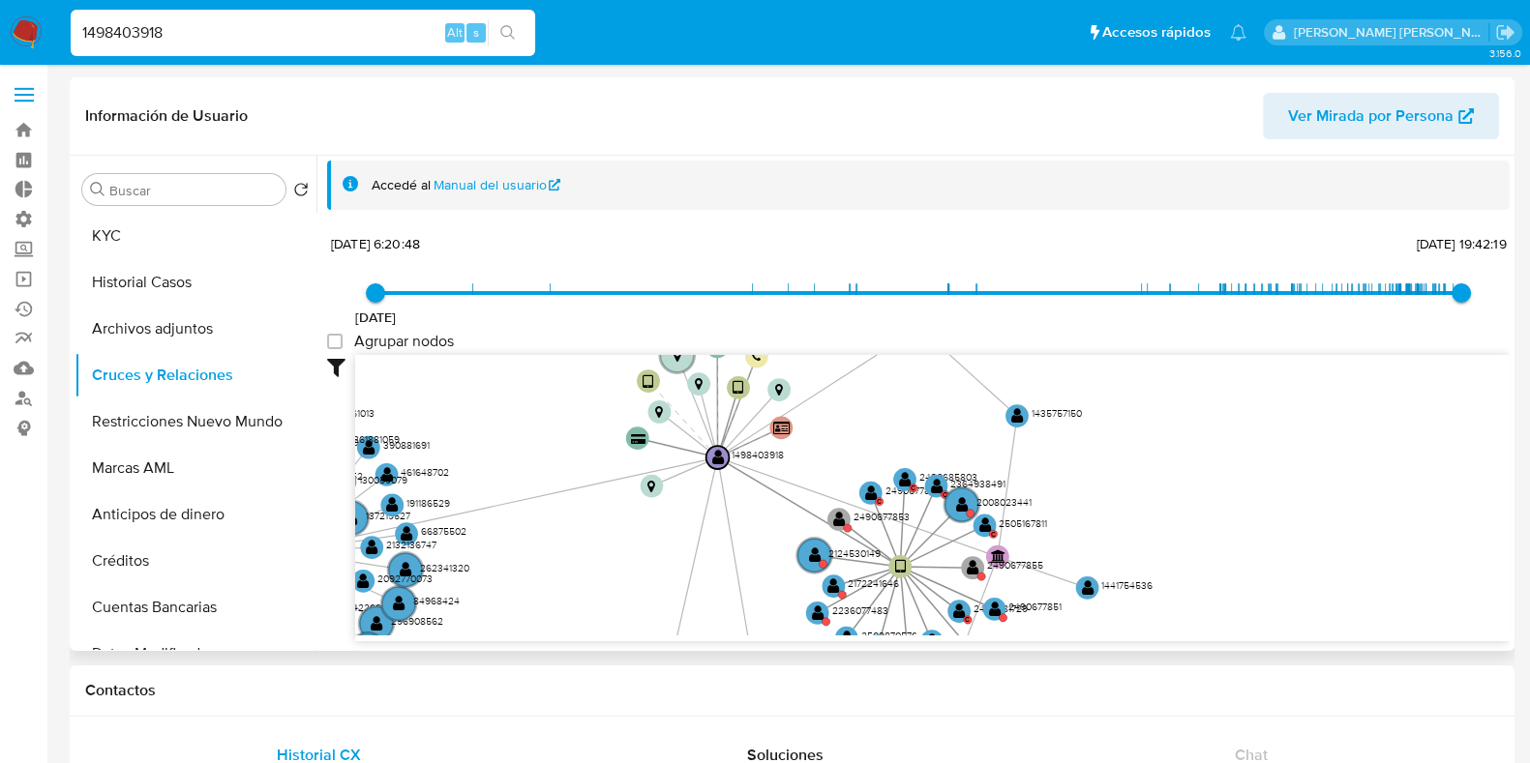
drag, startPoint x: 1228, startPoint y: 544, endPoint x: 1250, endPoint y: 420, distance: 125.8
click at [1247, 452] on icon "user-1498403918  1498403918 device-66ff0f5d2408300bd3d62e34  device-651b8bf8b…" at bounding box center [932, 495] width 1154 height 281
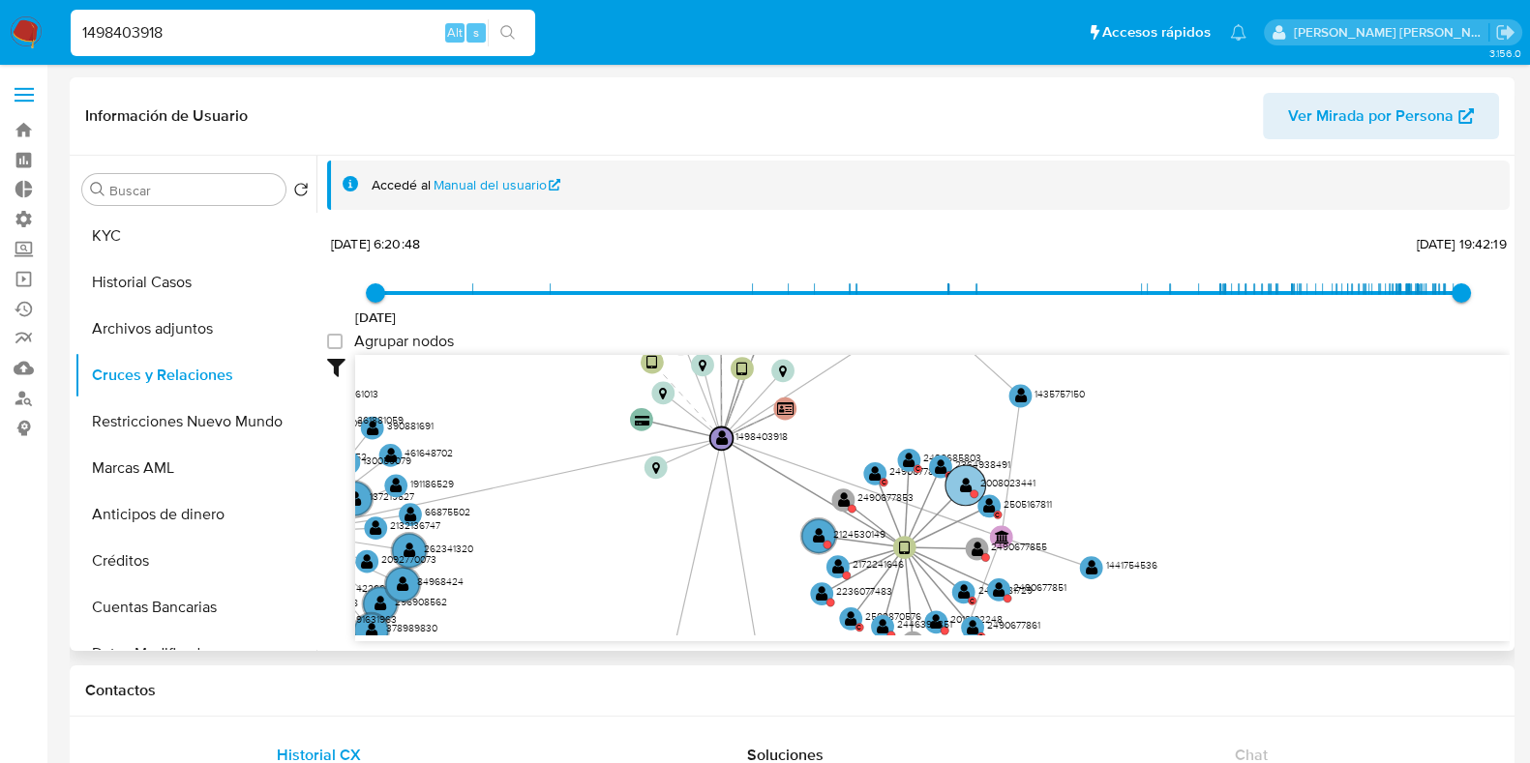
click at [975, 486] on circle at bounding box center [965, 485] width 41 height 41
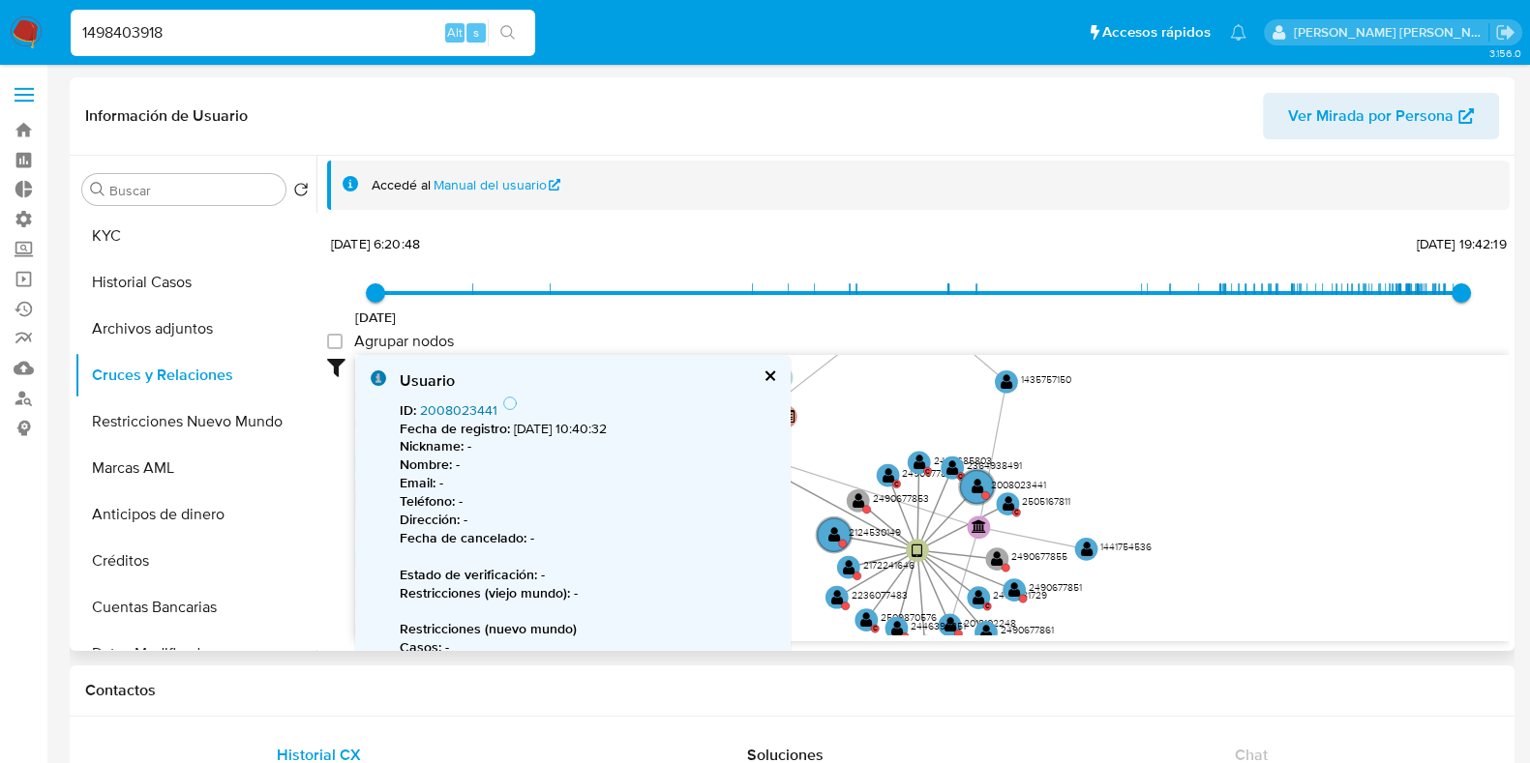
click at [455, 411] on link "2008023441" at bounding box center [458, 410] width 77 height 19
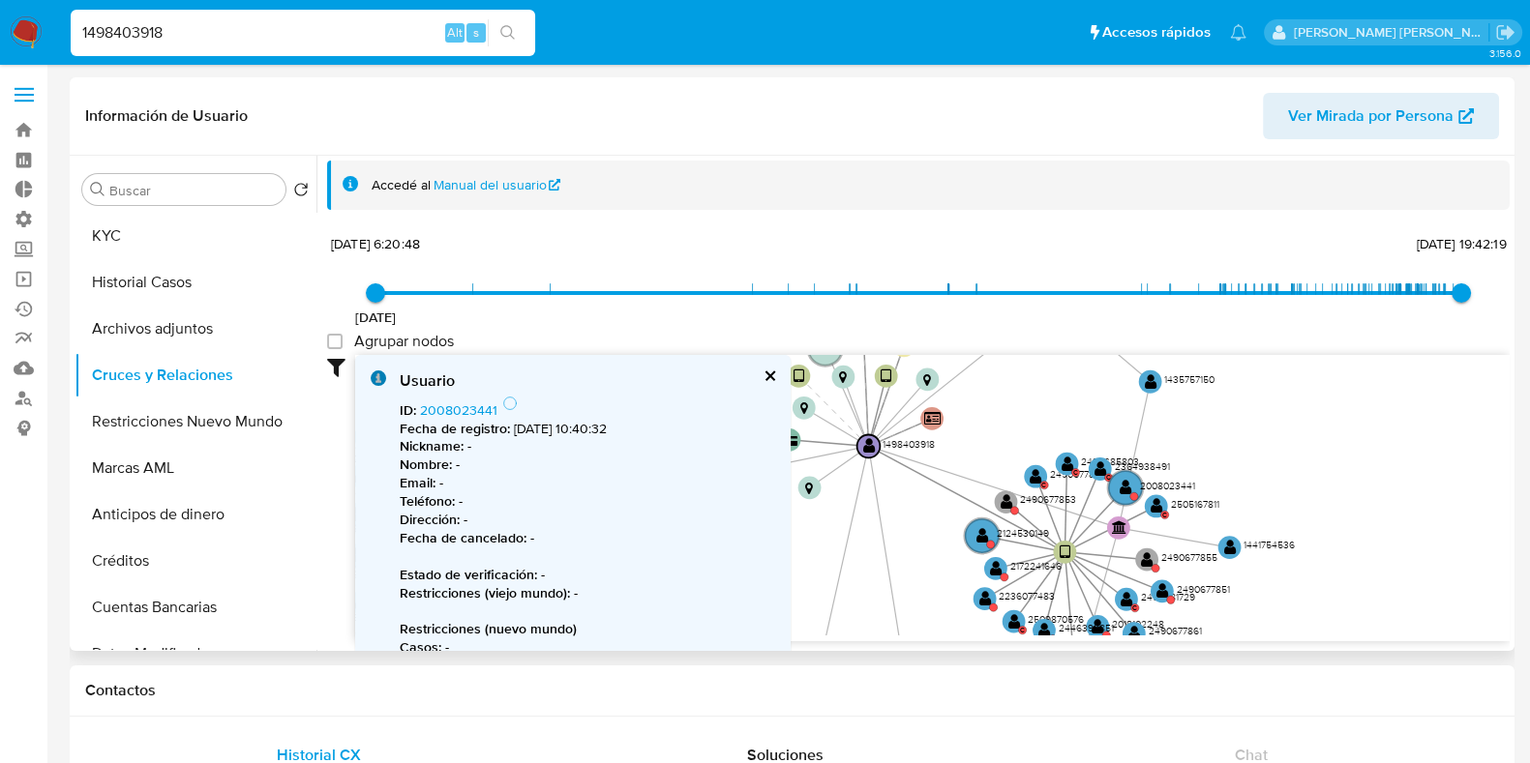
drag, startPoint x: 1147, startPoint y: 451, endPoint x: 1268, endPoint y: 467, distance: 122.1
click at [1268, 467] on icon "user-1498403918  1498403918 device-66ff0f5d2408300bd3d62e34  device-651b8bf8b…" at bounding box center [932, 495] width 1154 height 281
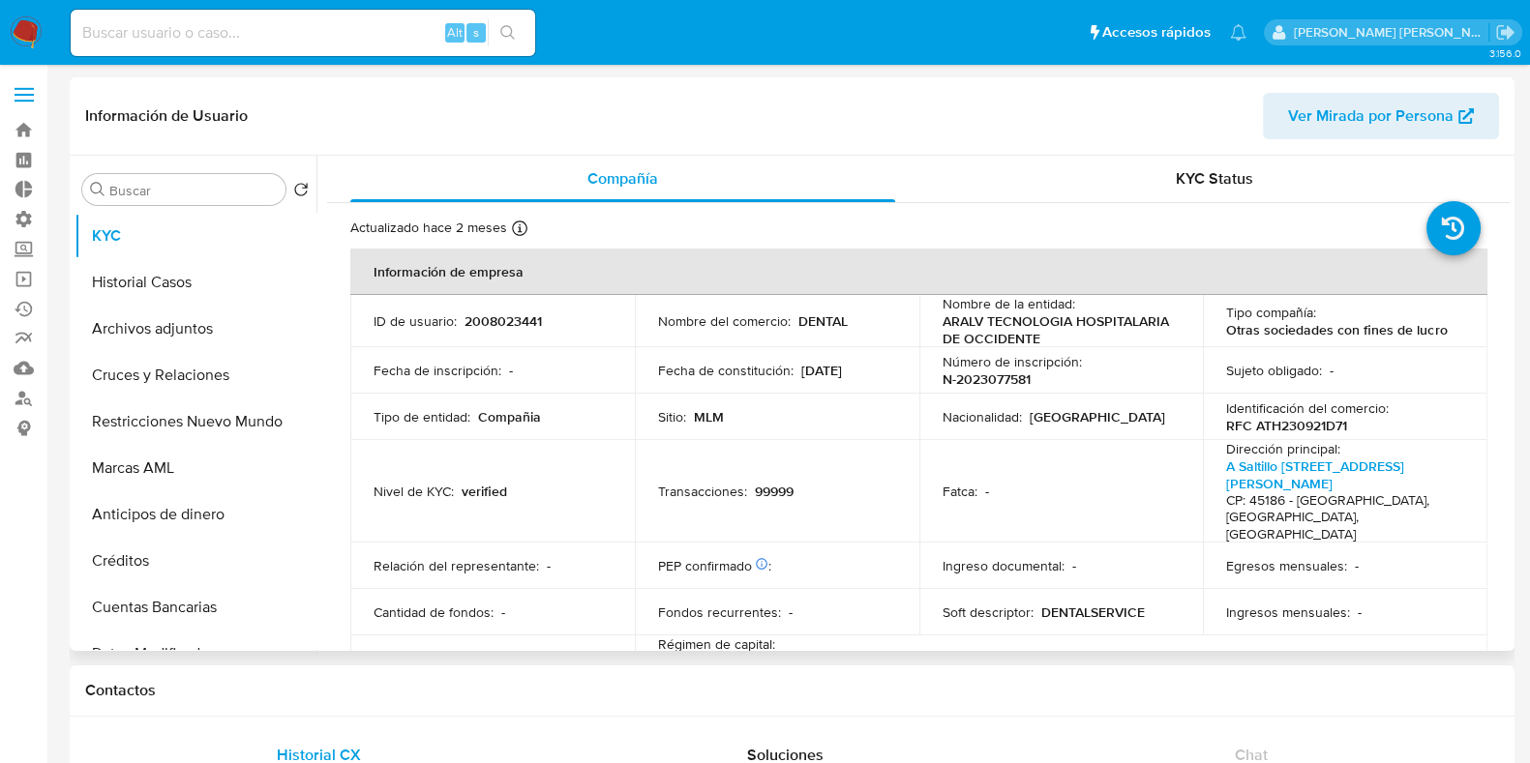
select select "10"
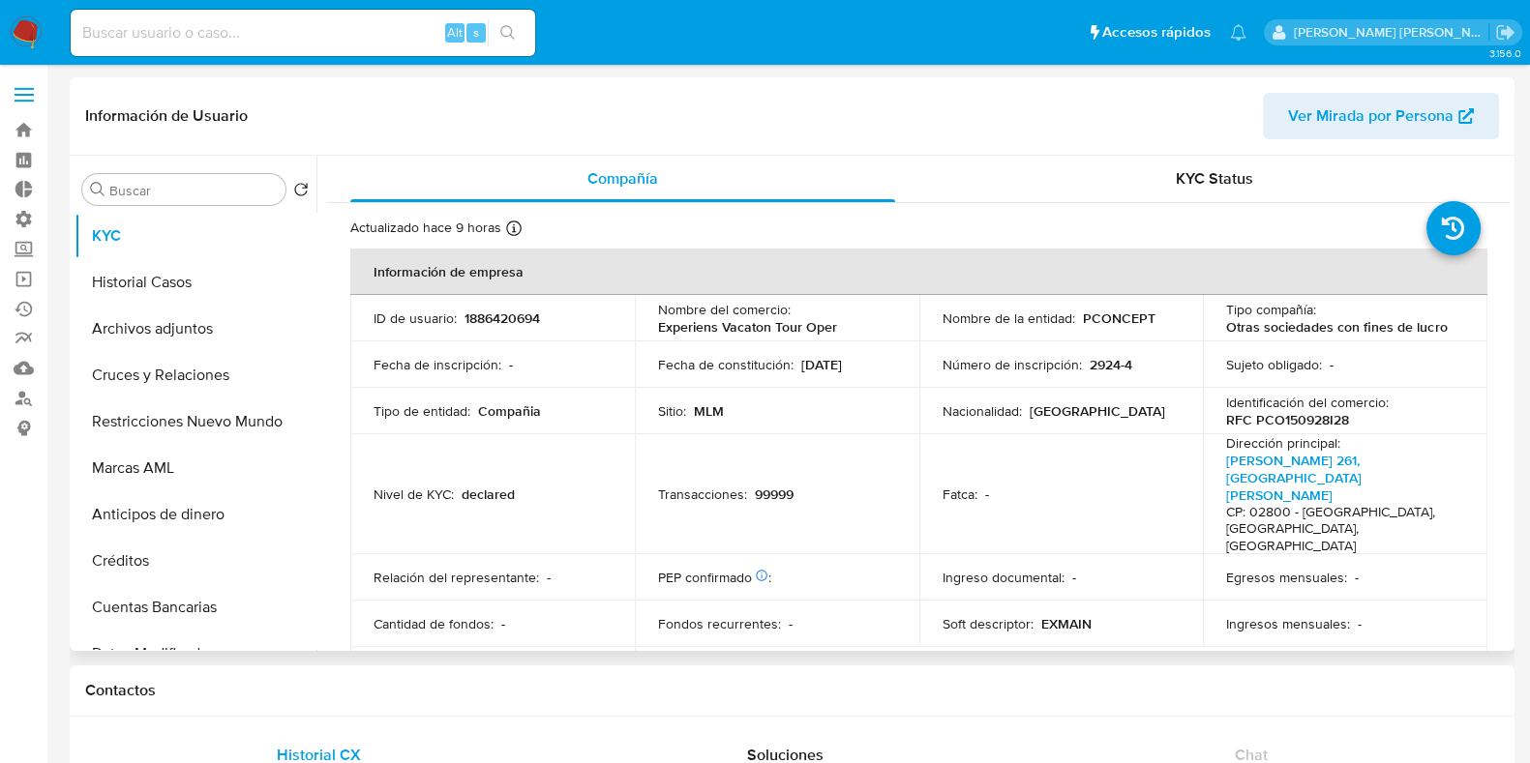
select select "10"
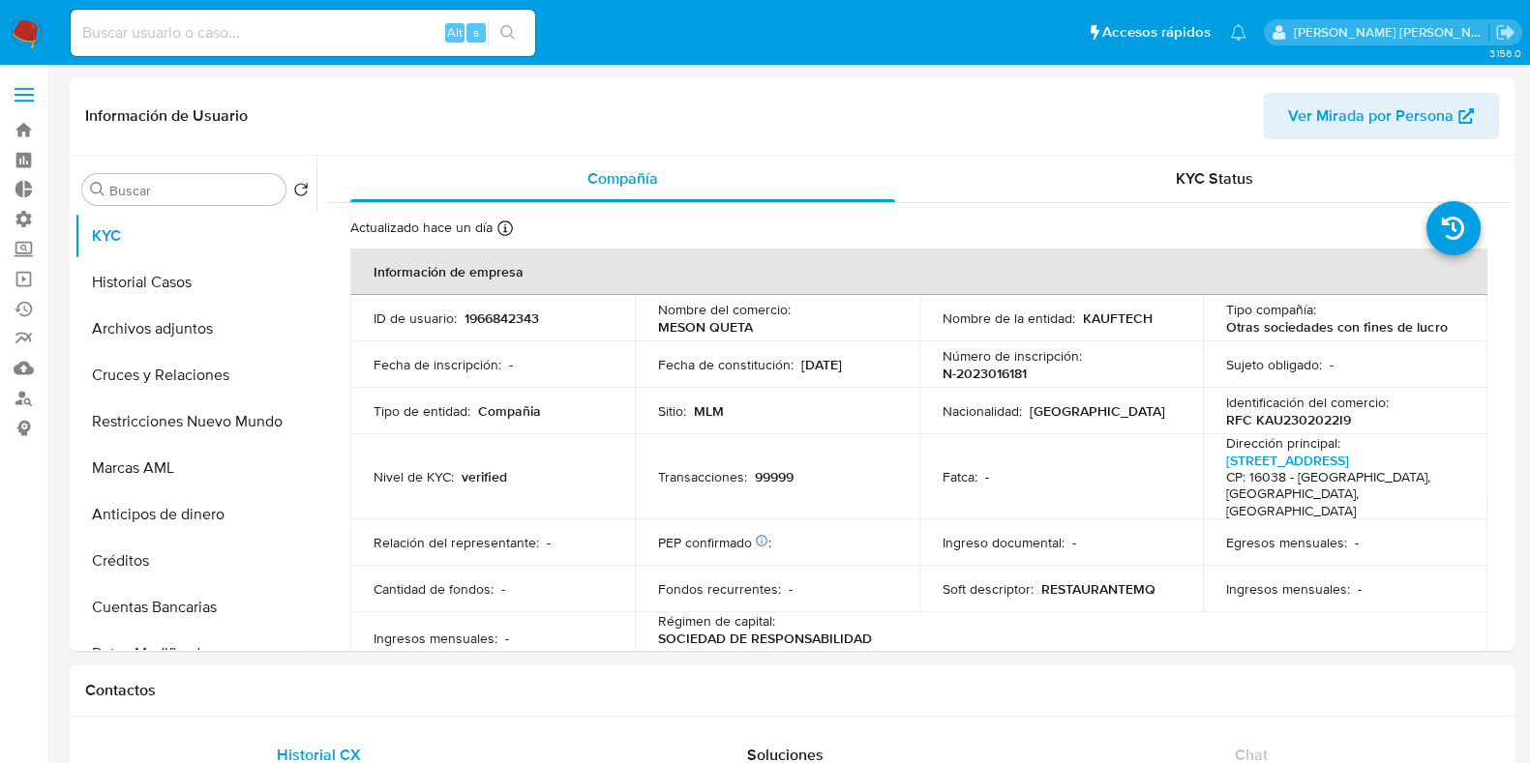
select select "10"
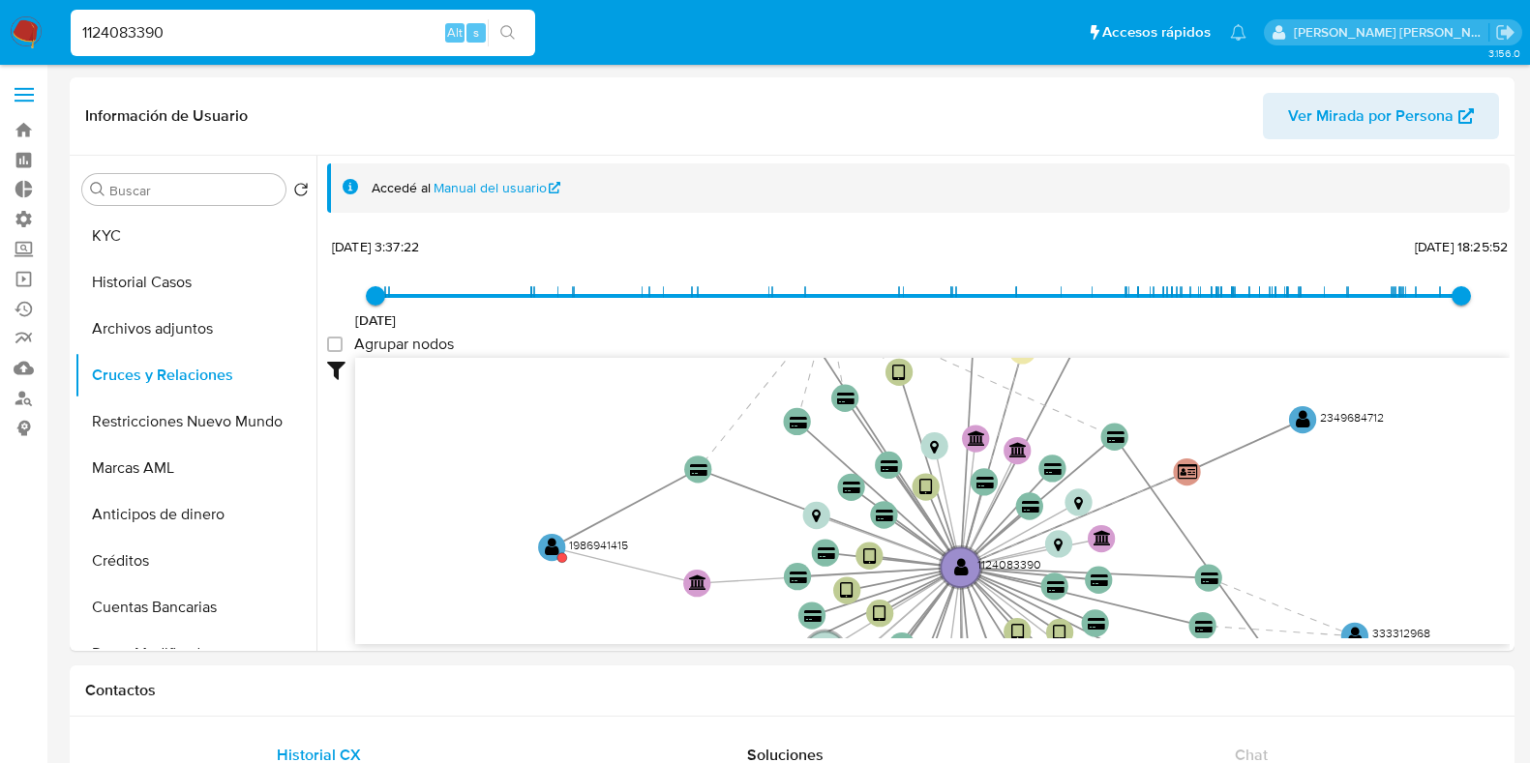
select select "10"
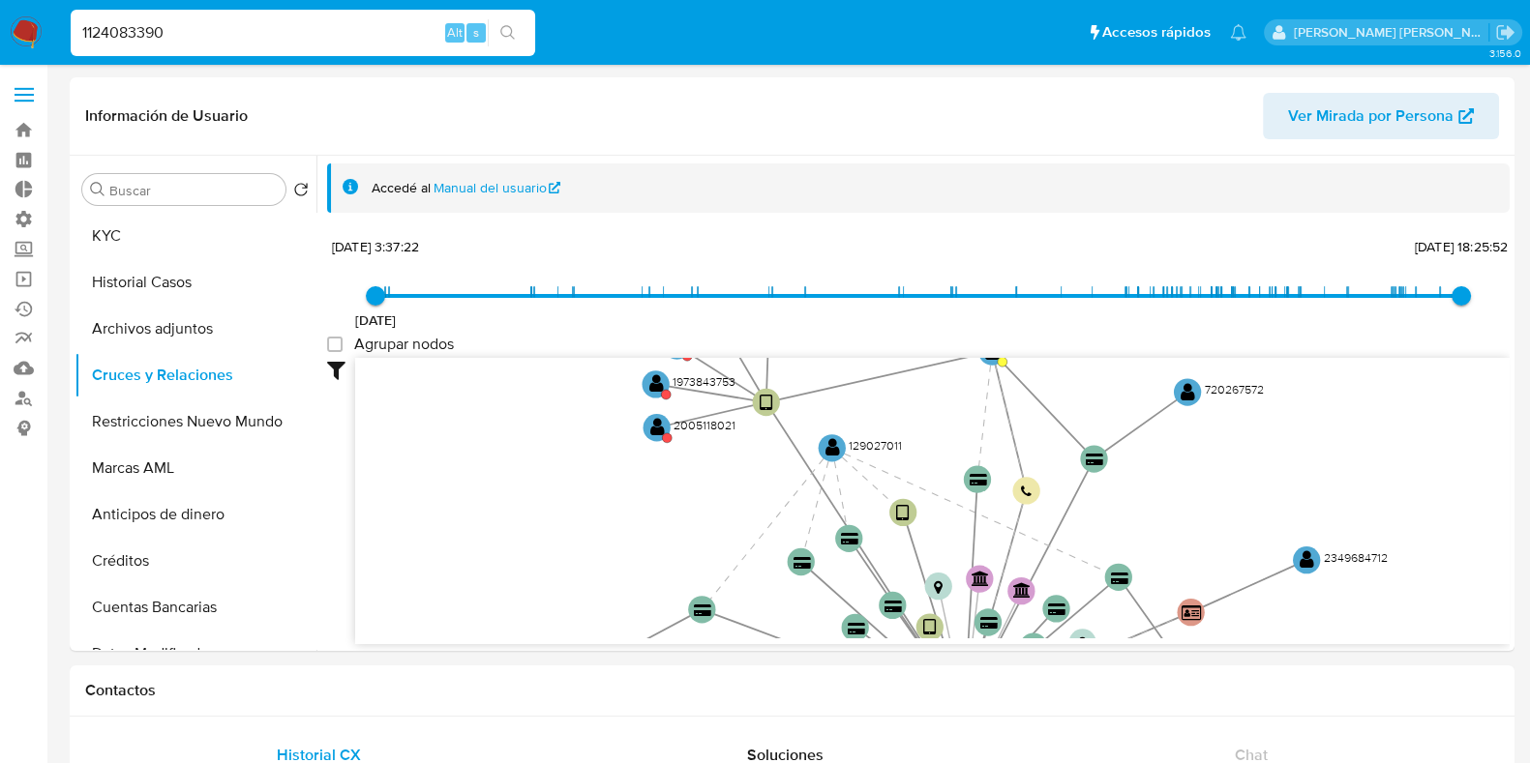
click at [1239, 526] on icon "device-6791d38830b378ace9f65da6  device-6285964008813b001a542d7d  device-6832…" at bounding box center [932, 498] width 1154 height 281
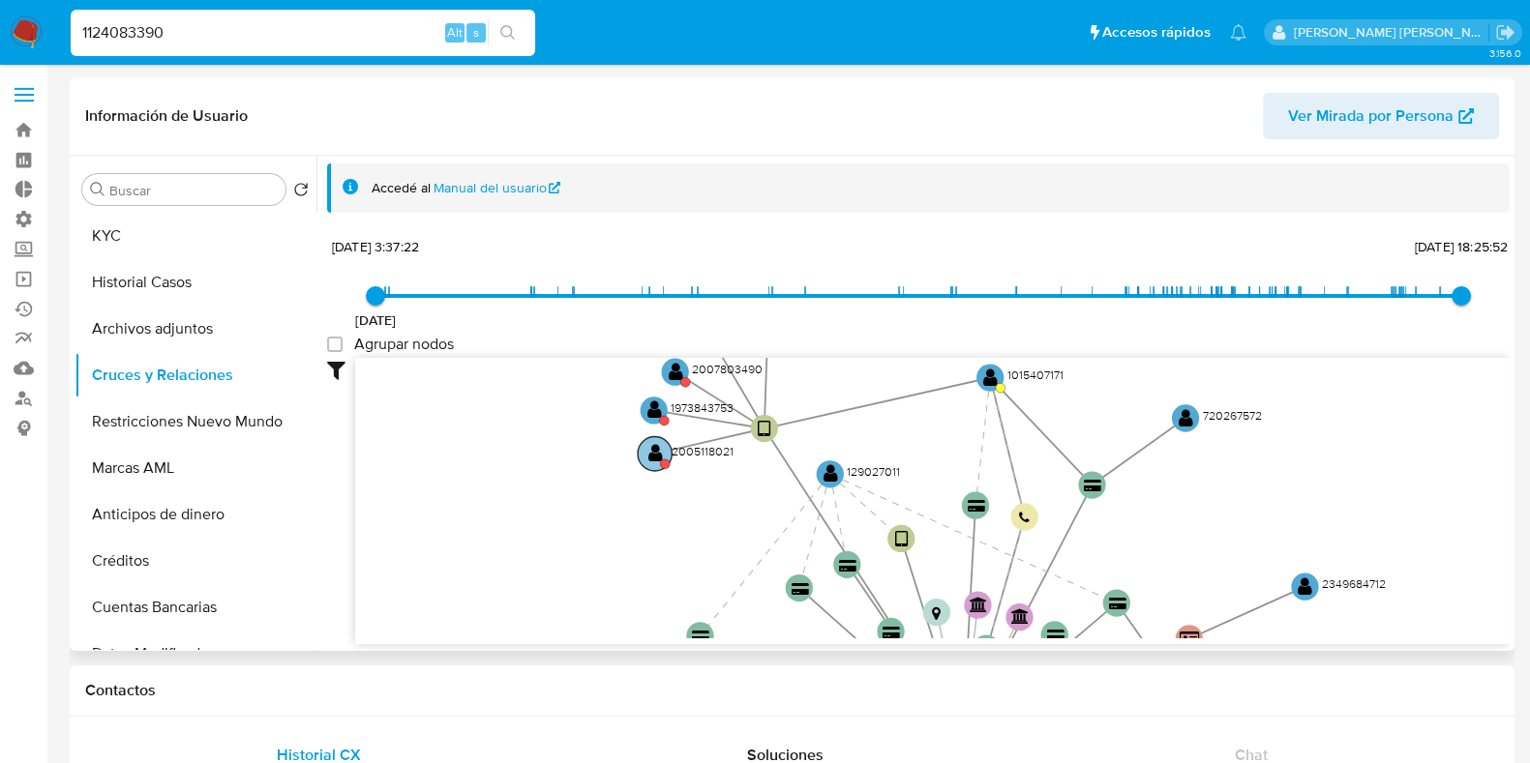
click at [654, 452] on text "" at bounding box center [655, 453] width 15 height 19
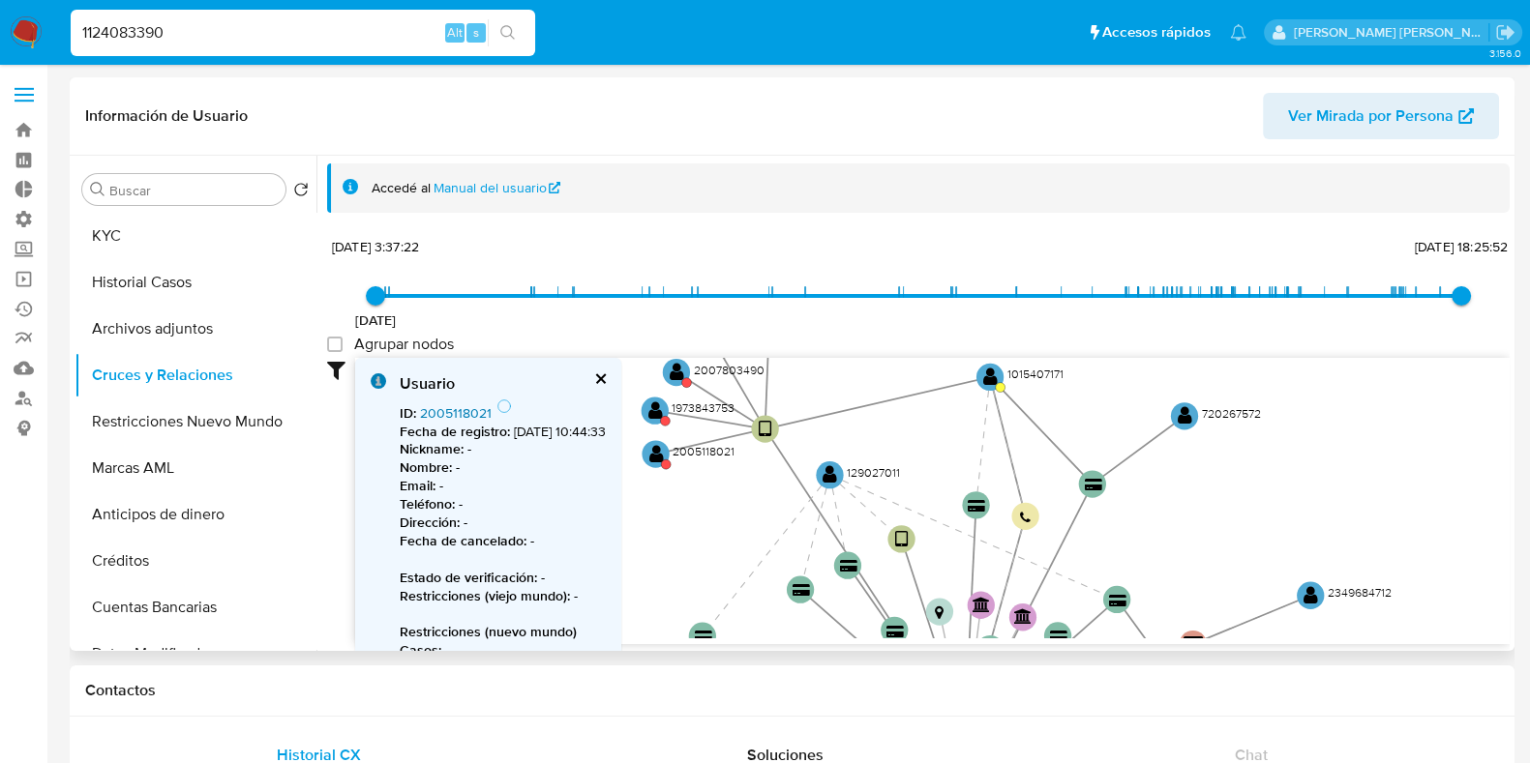
click at [476, 418] on link "2005118021" at bounding box center [456, 413] width 72 height 19
click at [144, 20] on input "1124083390" at bounding box center [303, 32] width 464 height 25
paste input "2026514885"
type input "2026514885"
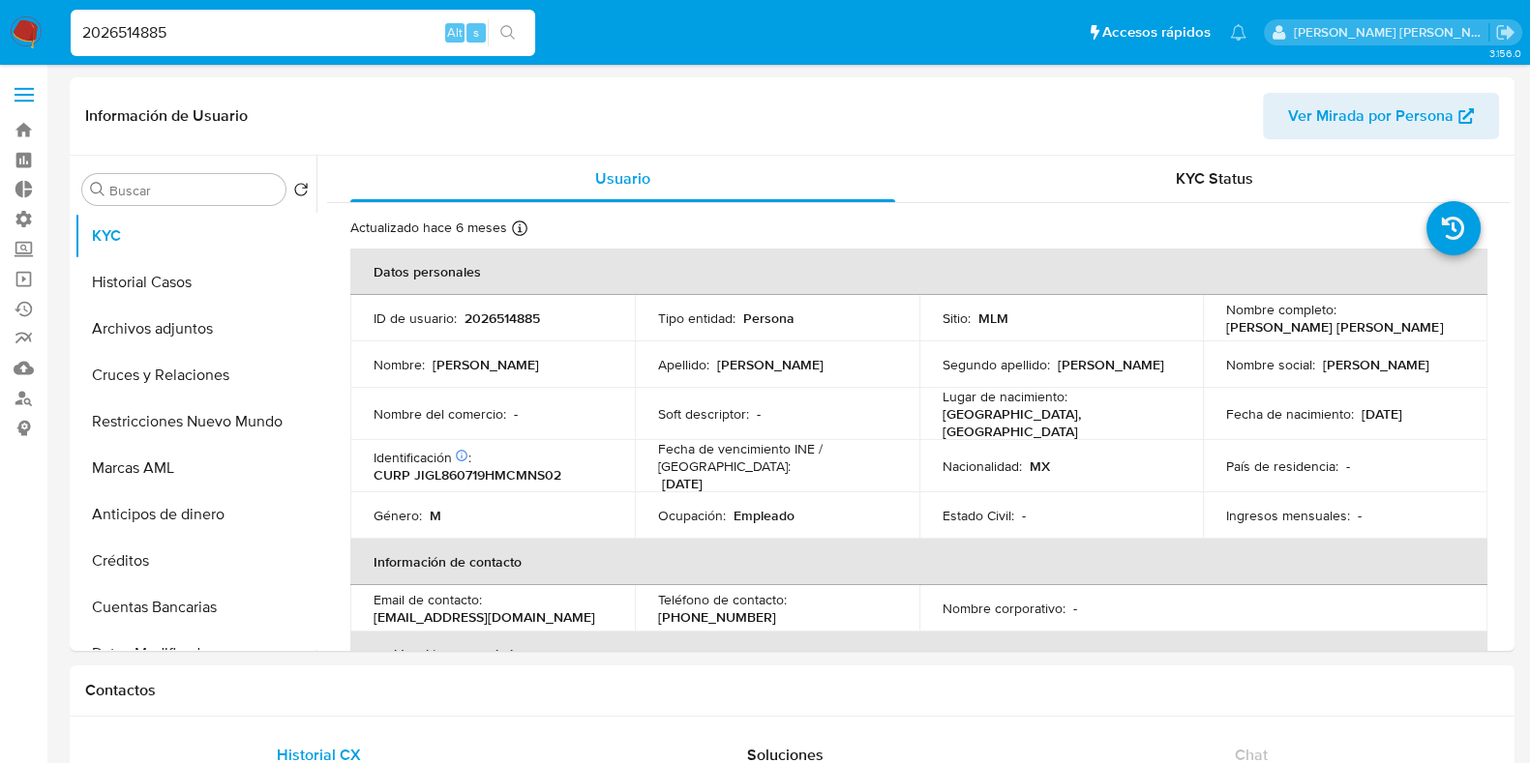
select select "10"
click at [163, 432] on button "Restricciones Nuevo Mundo" at bounding box center [188, 422] width 226 height 46
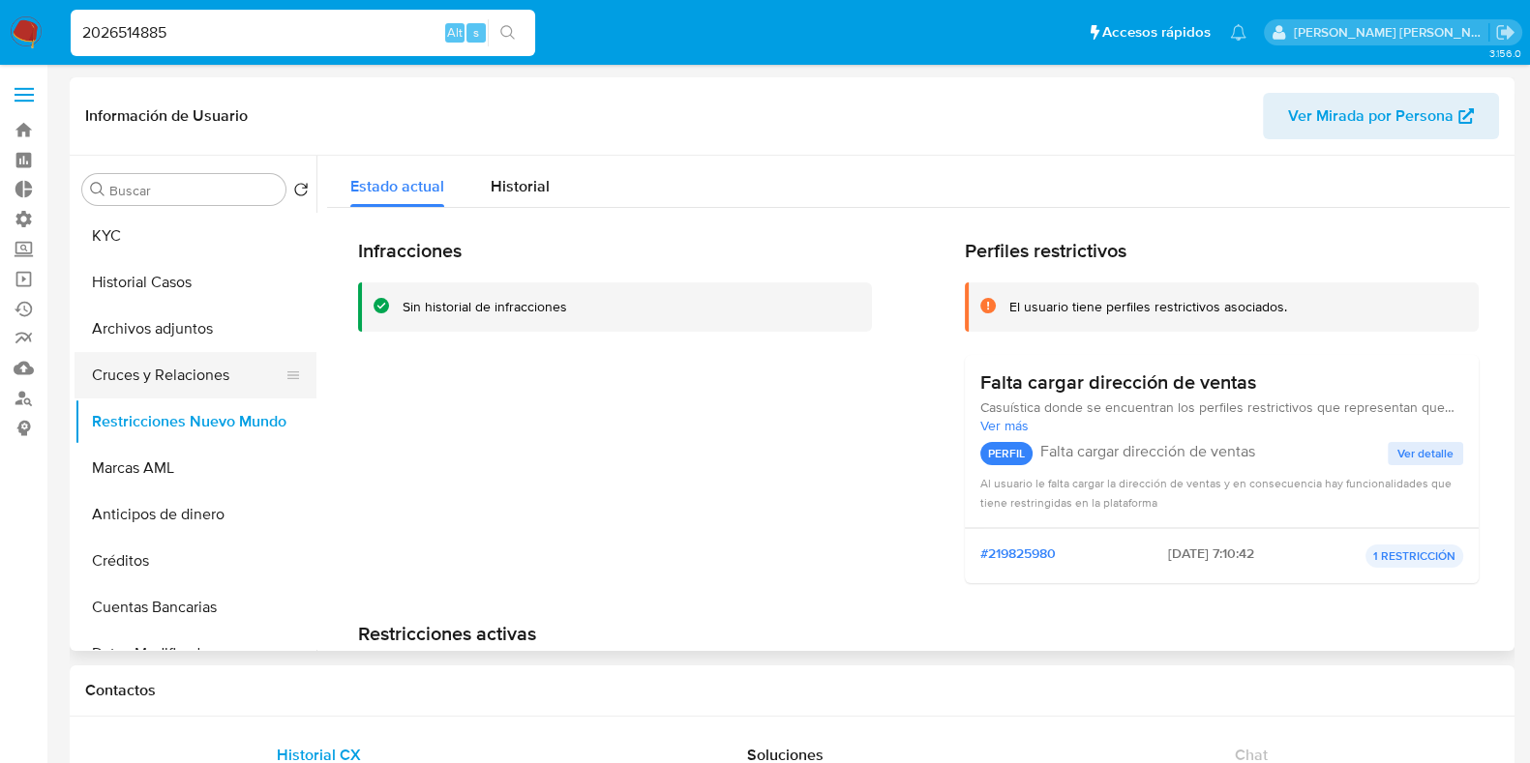
click at [205, 382] on button "Cruces y Relaciones" at bounding box center [188, 375] width 226 height 46
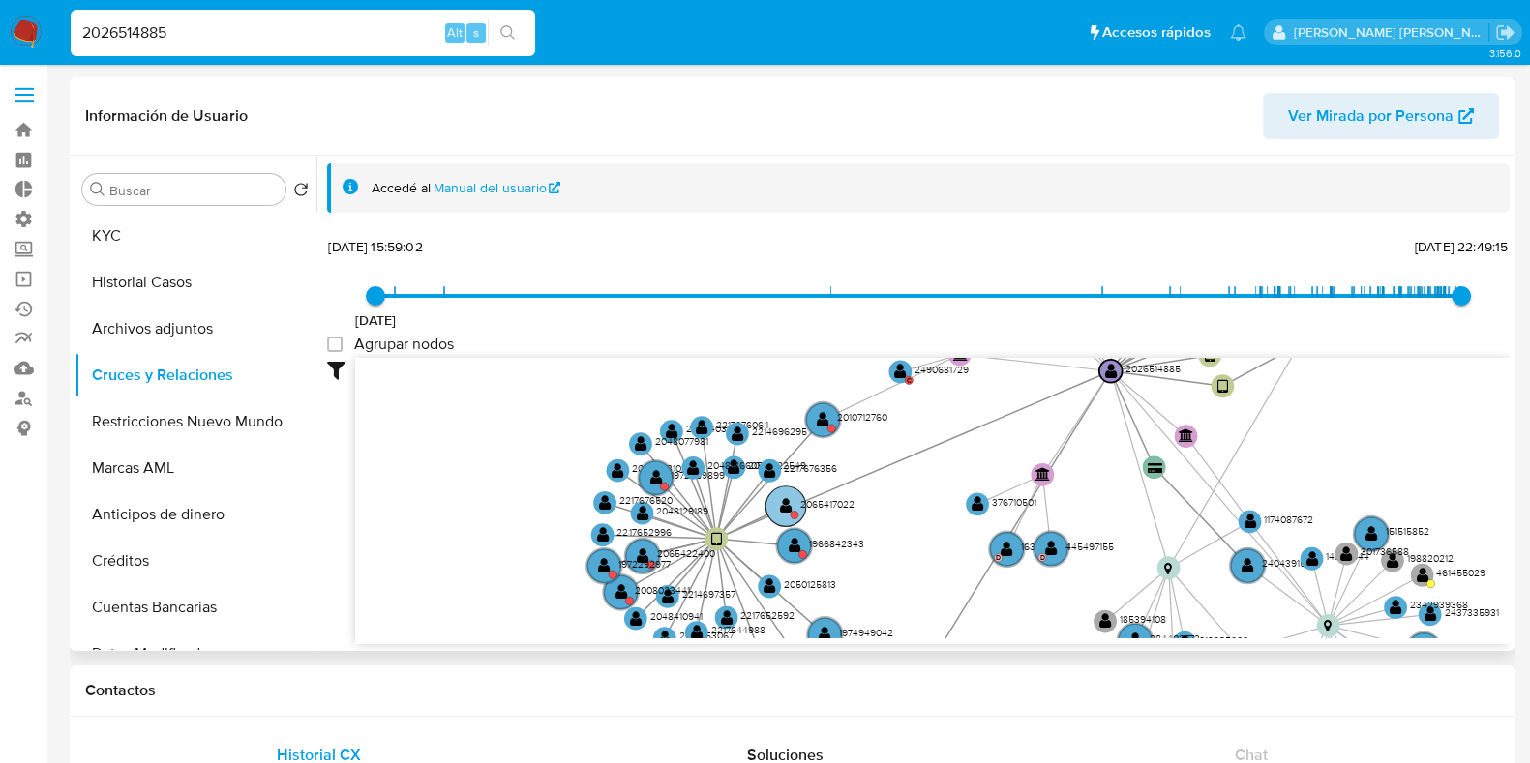
click at [787, 509] on text "" at bounding box center [786, 506] width 13 height 16
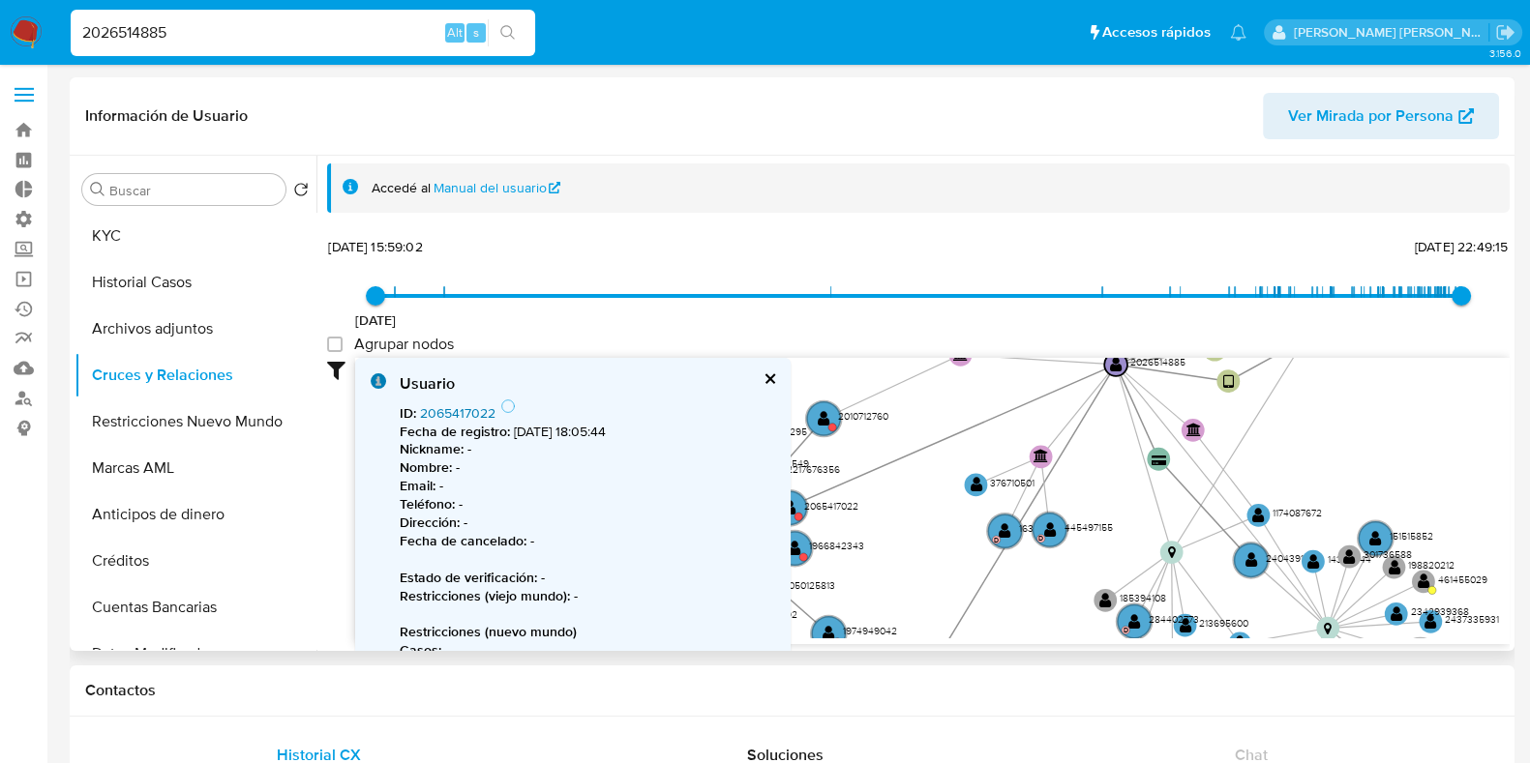
click at [479, 409] on link "2065417022" at bounding box center [457, 413] width 75 height 19
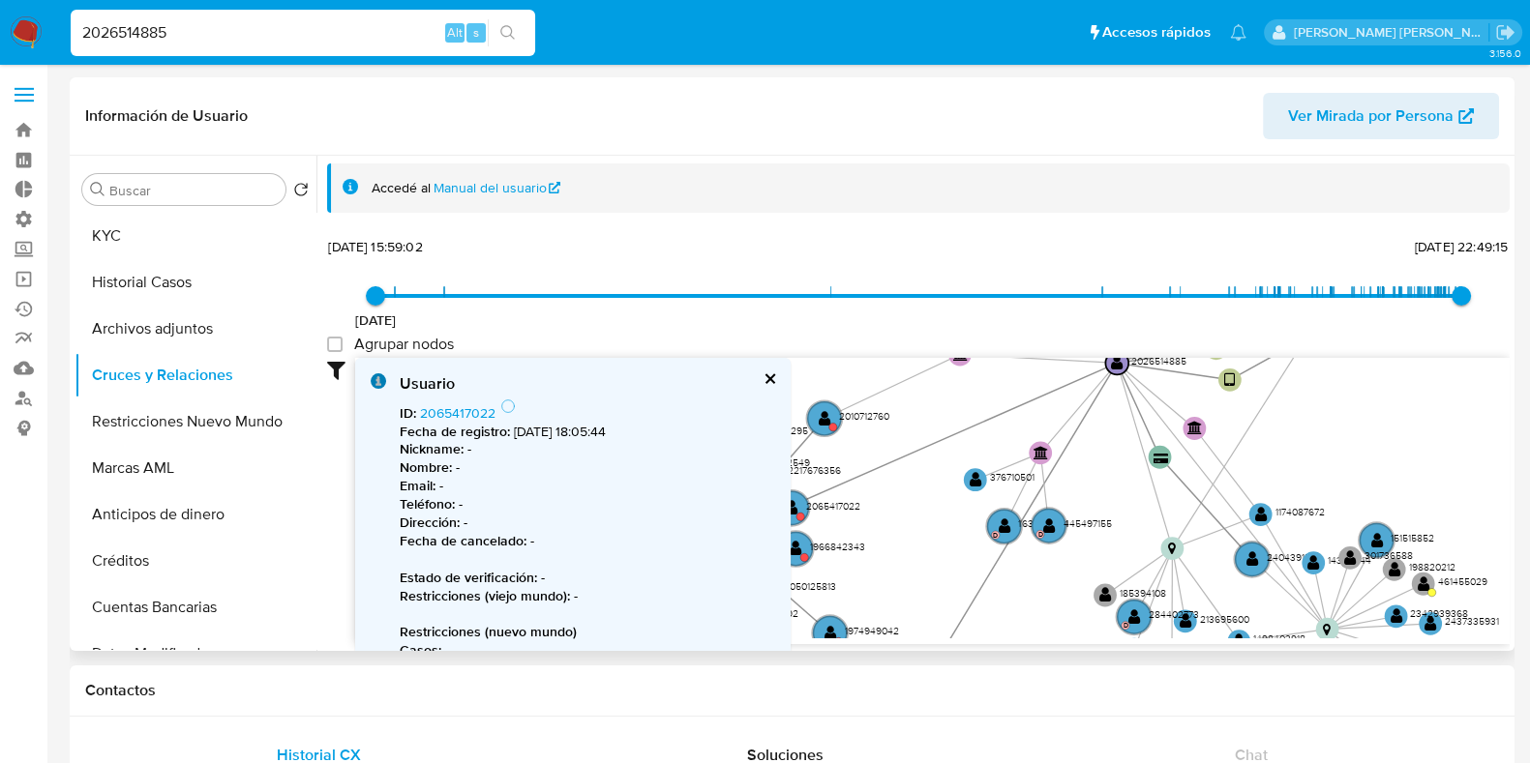
click at [772, 384] on button "cerrar" at bounding box center [769, 379] width 13 height 13
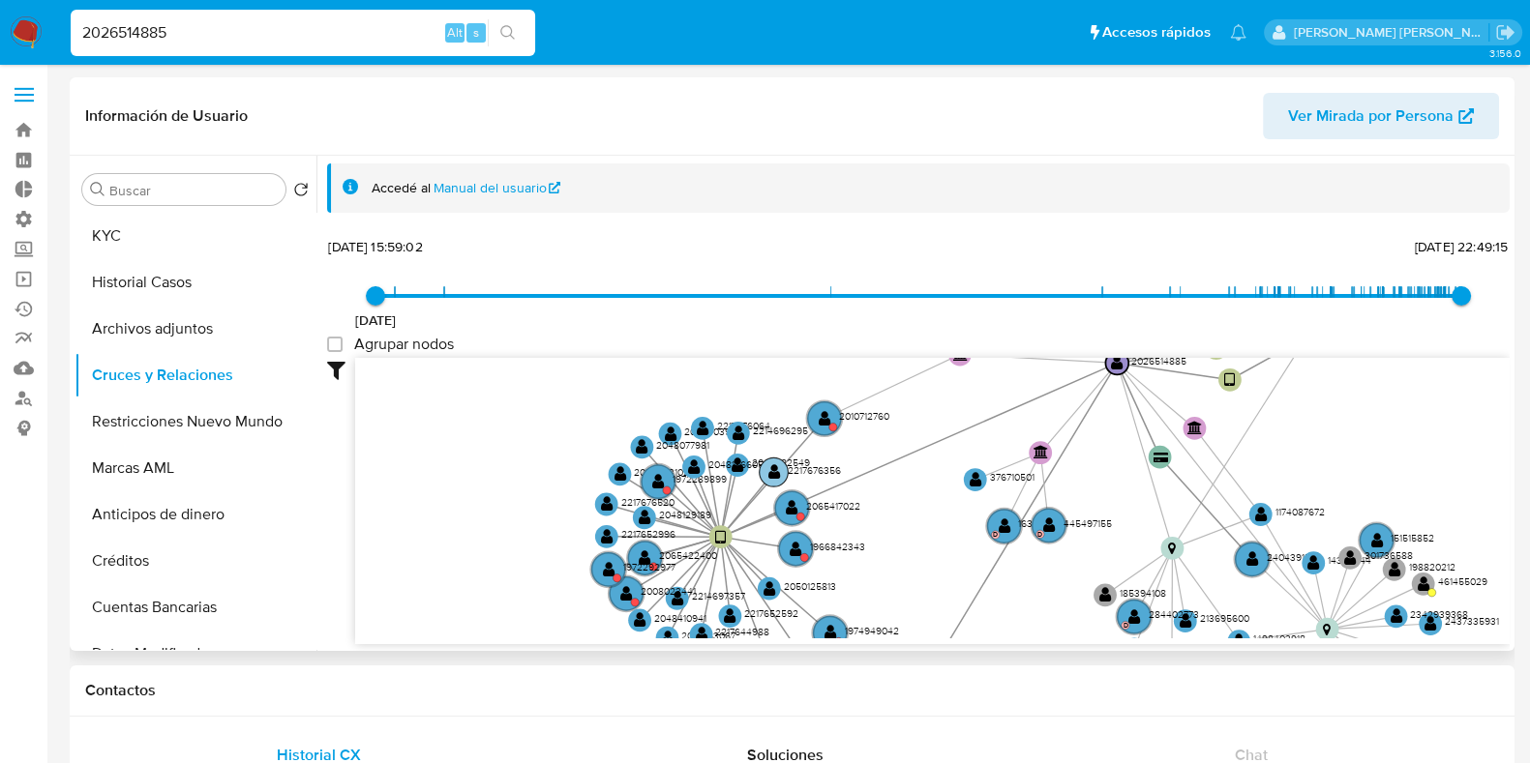
click at [776, 474] on text "" at bounding box center [774, 472] width 13 height 16
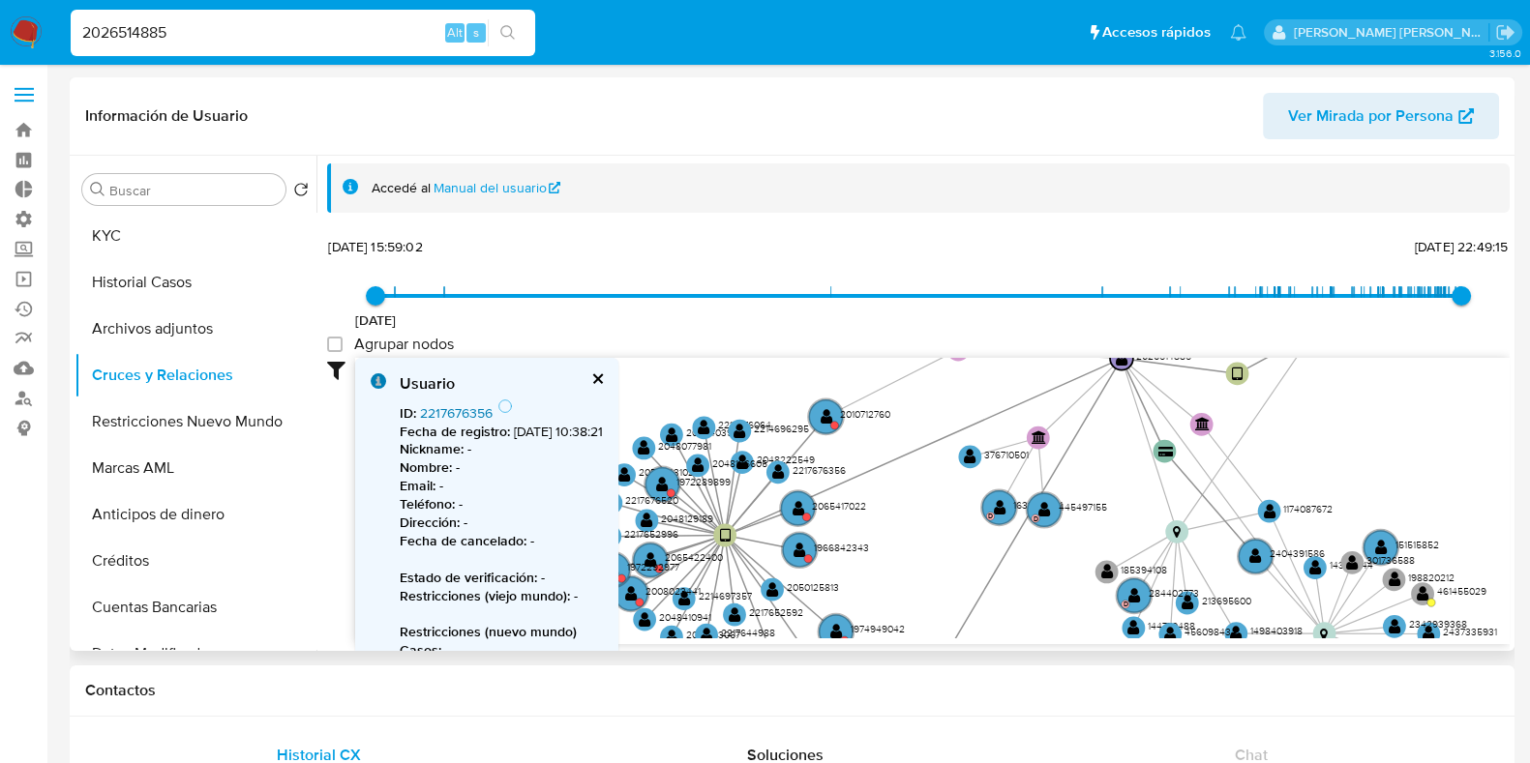
click at [467, 412] on link "2217676356" at bounding box center [456, 413] width 73 height 19
click at [151, 254] on button "KYC" at bounding box center [188, 236] width 226 height 46
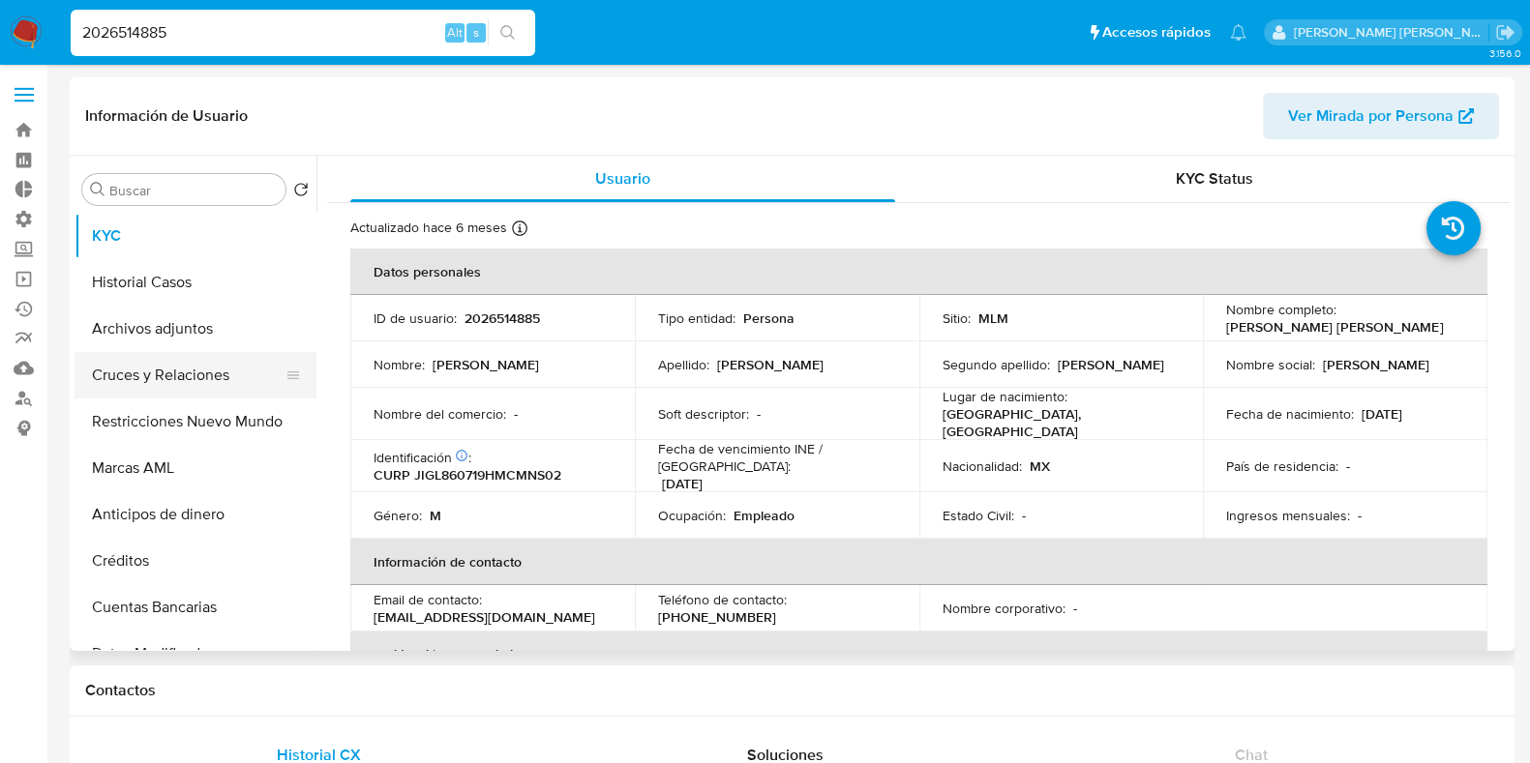
click at [159, 386] on button "Cruces y Relaciones" at bounding box center [188, 375] width 226 height 46
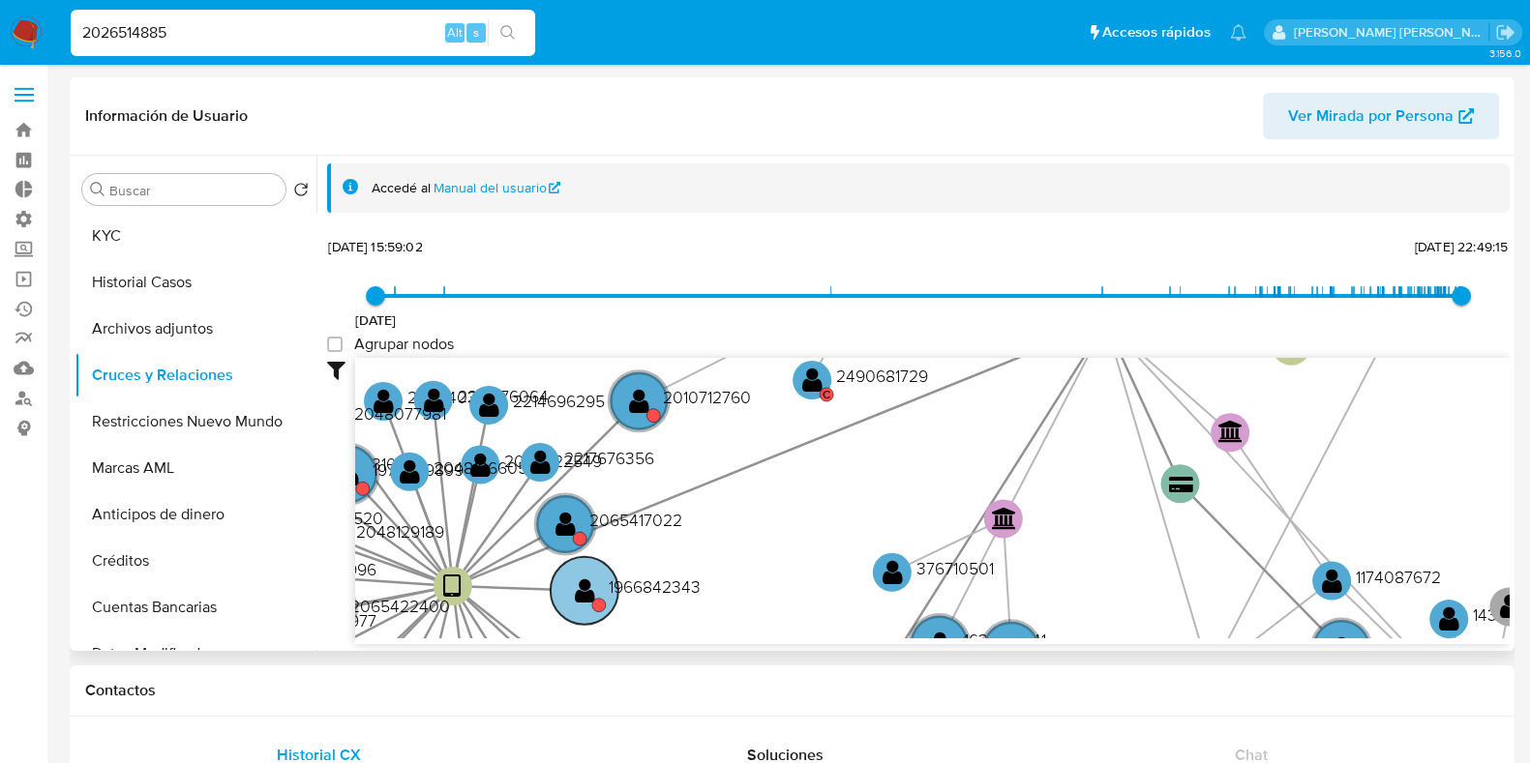
click at [589, 585] on text "" at bounding box center [585, 591] width 20 height 28
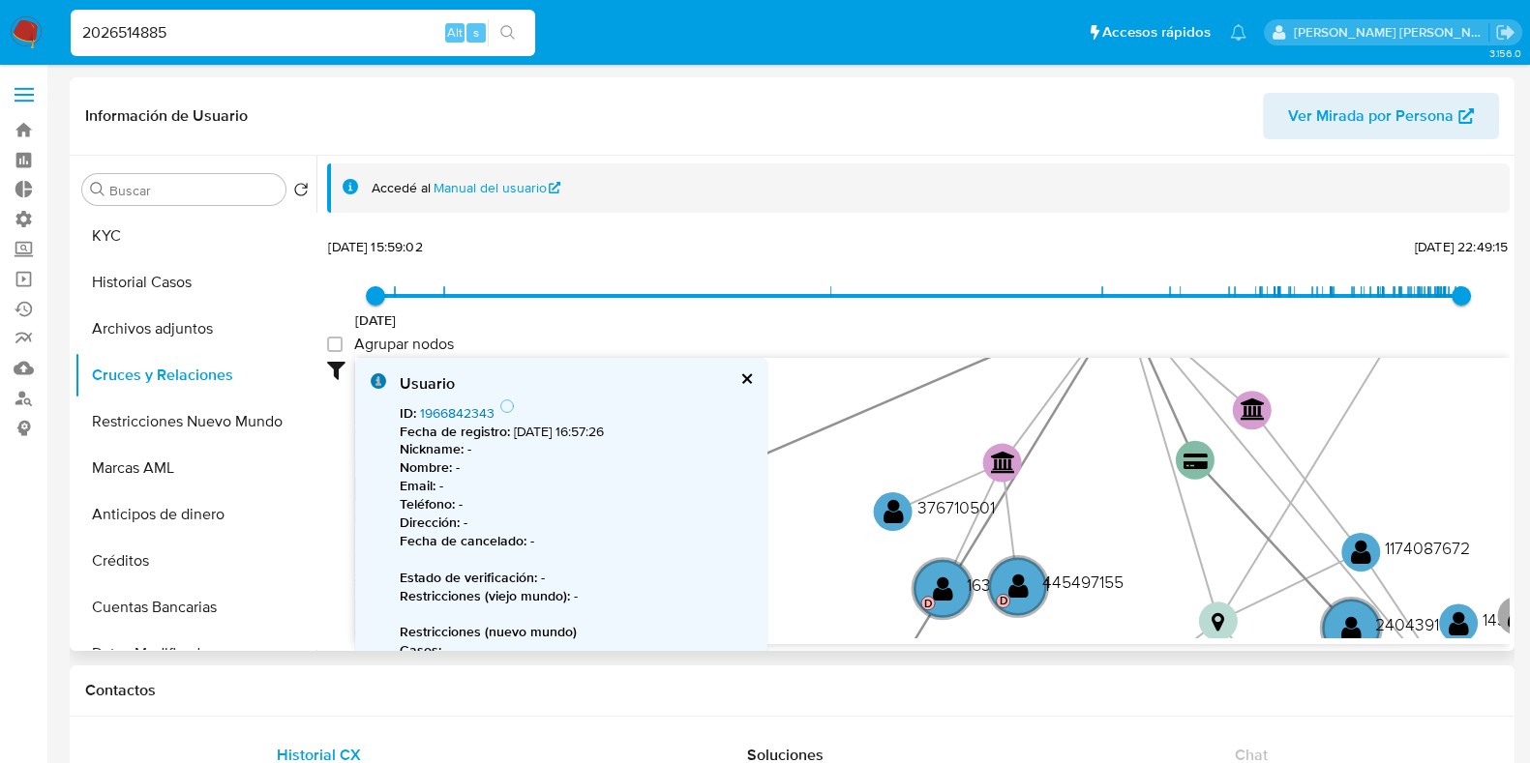
click at [446, 413] on link "1966842343" at bounding box center [457, 413] width 75 height 19
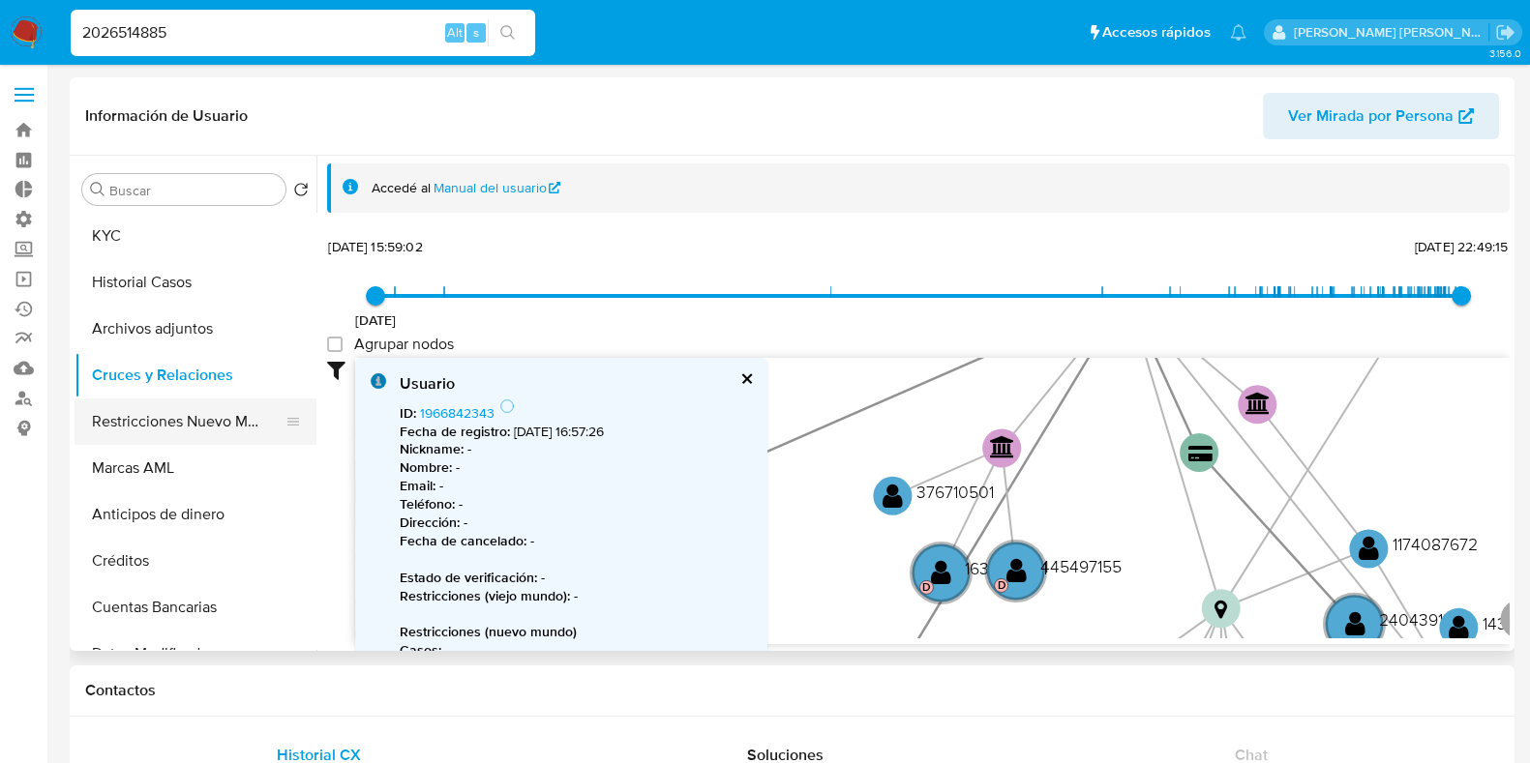
click at [136, 431] on button "Restricciones Nuevo Mundo" at bounding box center [188, 422] width 226 height 46
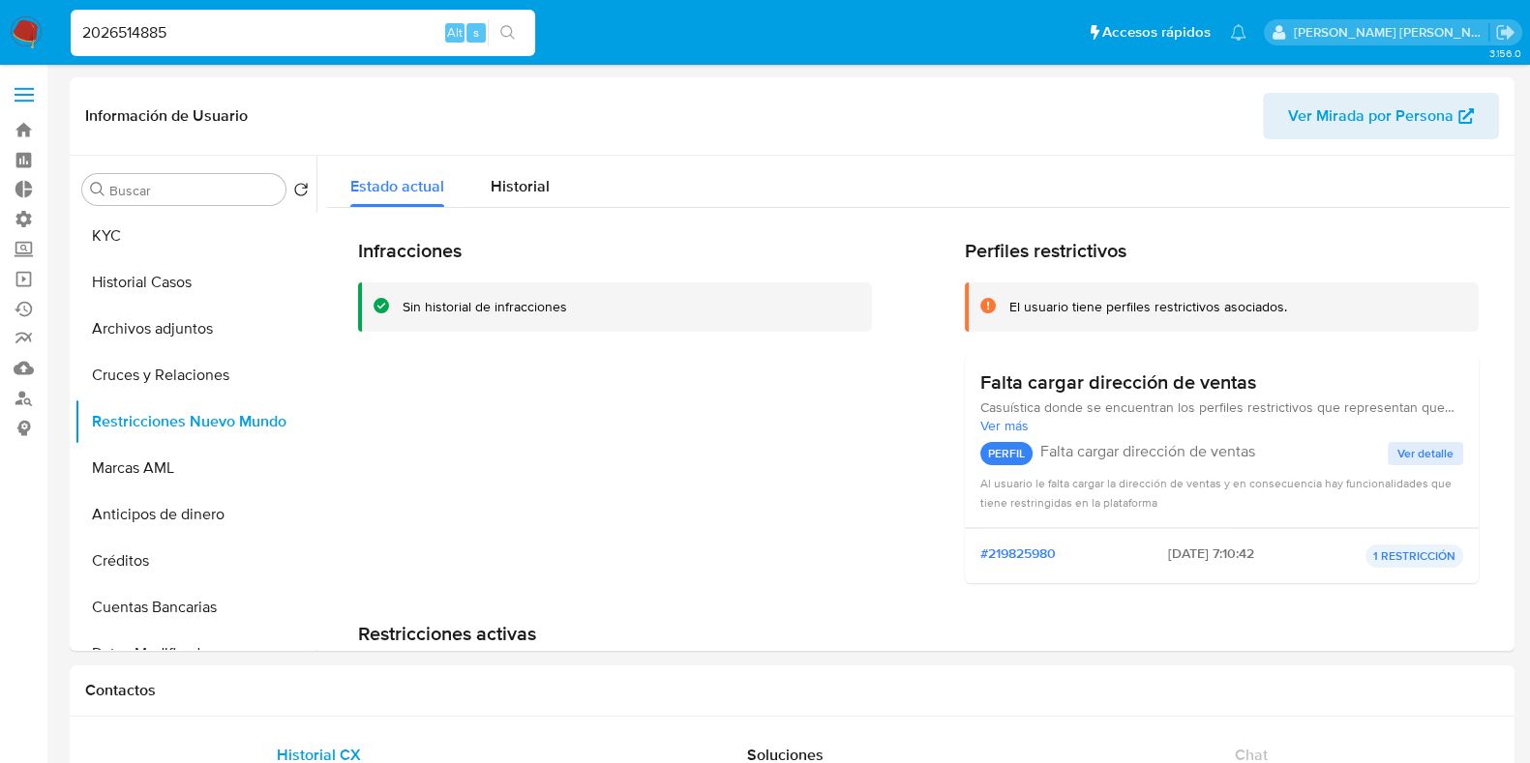
click at [282, 23] on input "2026514885" at bounding box center [303, 32] width 464 height 25
click at [162, 38] on input "2026514885" at bounding box center [303, 32] width 464 height 25
paste input "193231689"
type input "2193231689"
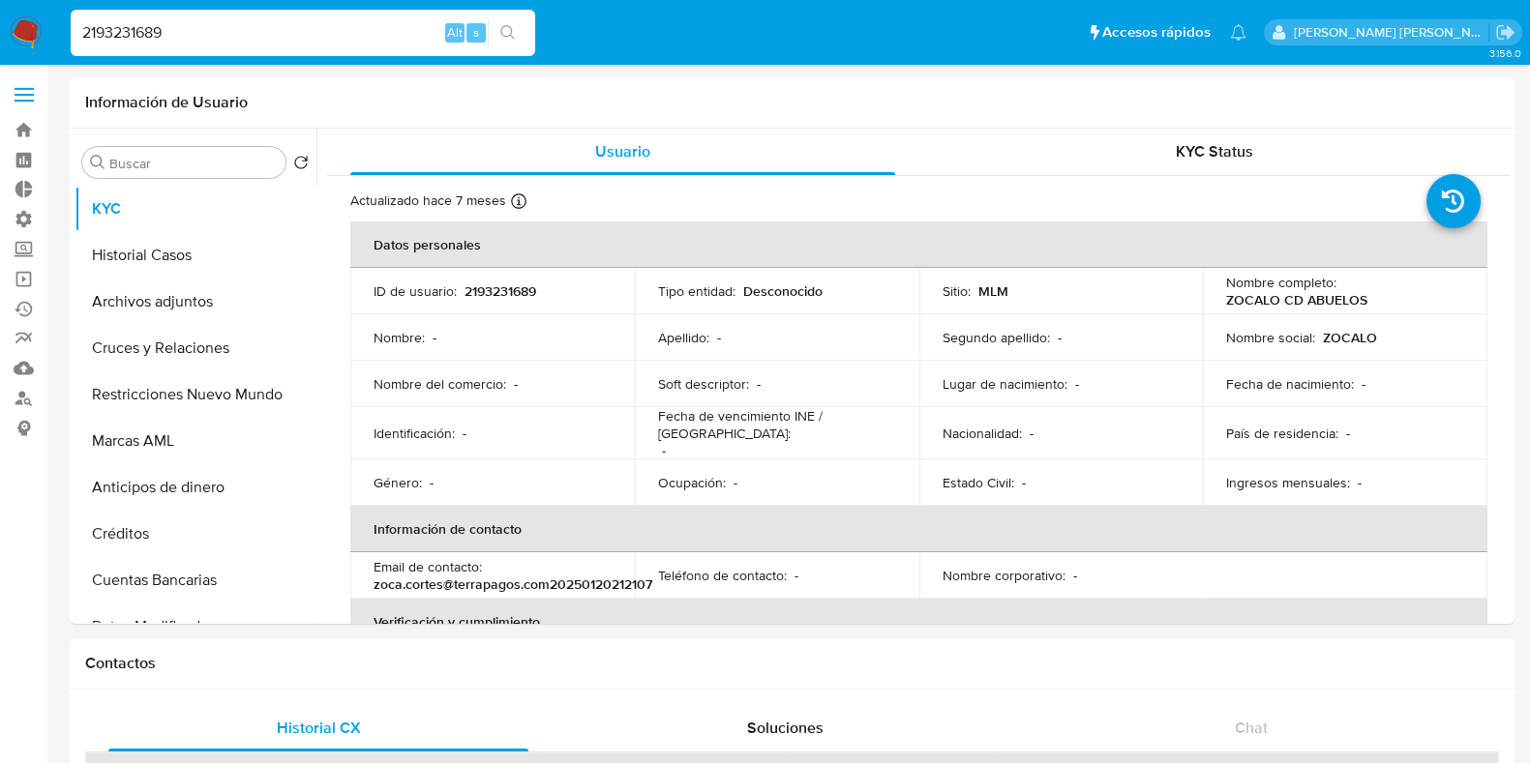
select select "10"
click at [175, 357] on button "Cruces y Relaciones" at bounding box center [188, 348] width 226 height 46
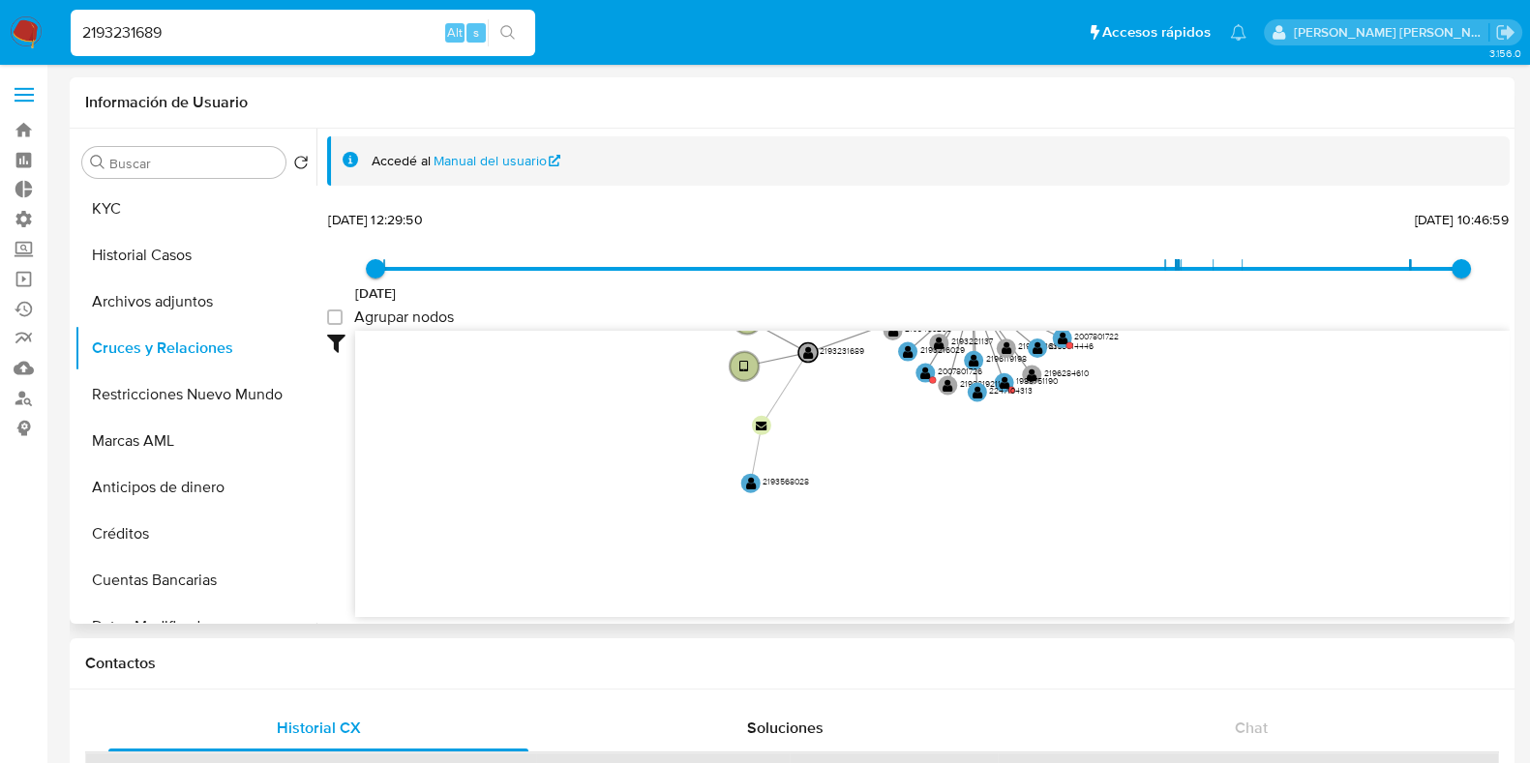
drag, startPoint x: 620, startPoint y: 533, endPoint x: 662, endPoint y: 354, distance: 183.8
click at [662, 354] on icon "device-66f3048c78d6f4db20607567  device-674dd5c0bc189c4d6b0b8273  user-219323…" at bounding box center [932, 471] width 1154 height 281
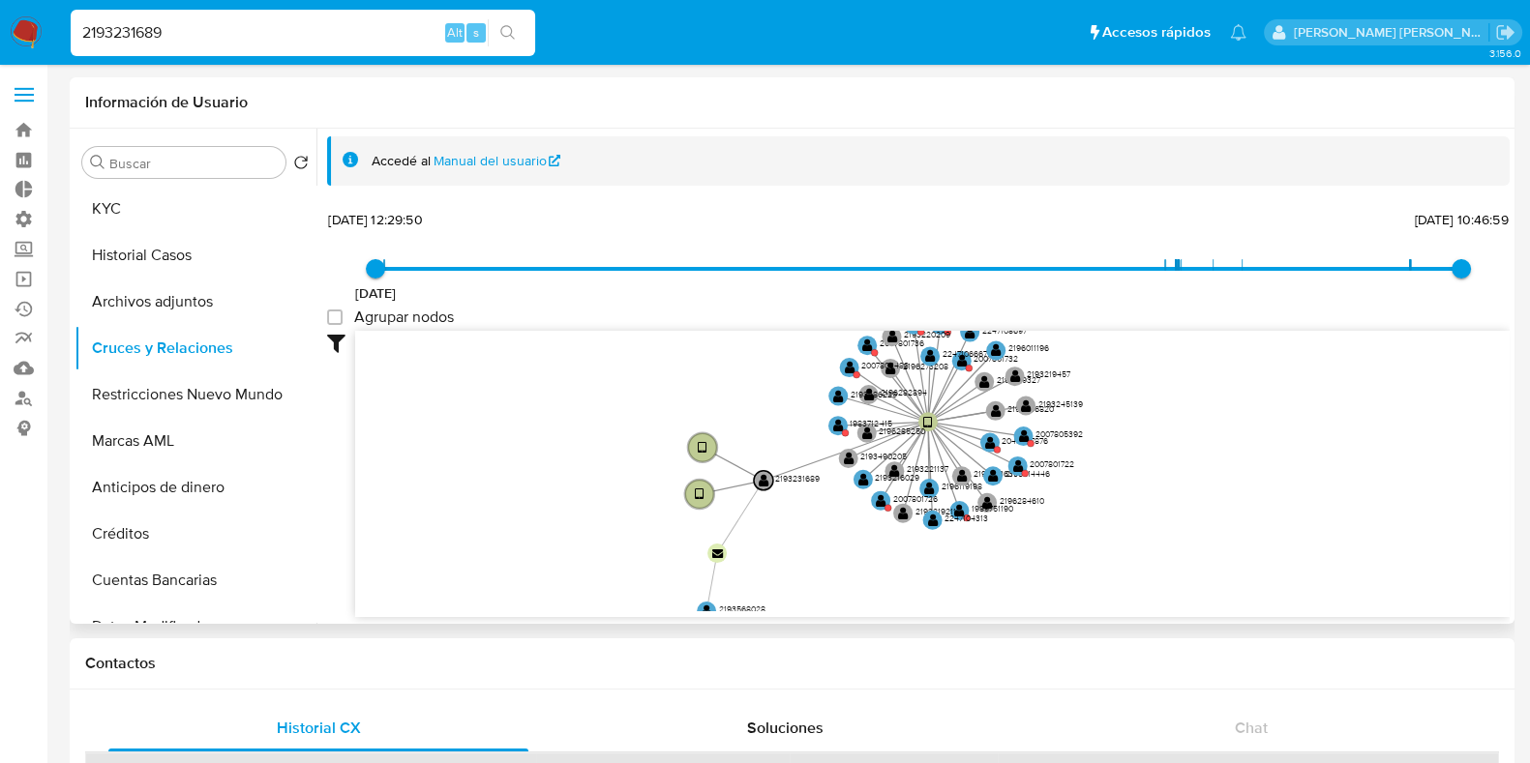
drag, startPoint x: 1100, startPoint y: 477, endPoint x: 1050, endPoint y: 613, distance: 144.5
click at [1050, 612] on div "device-66f3048c78d6f4db20607567  device-674dd5c0bc189c4d6b0b8273  user-219323…" at bounding box center [932, 474] width 1154 height 286
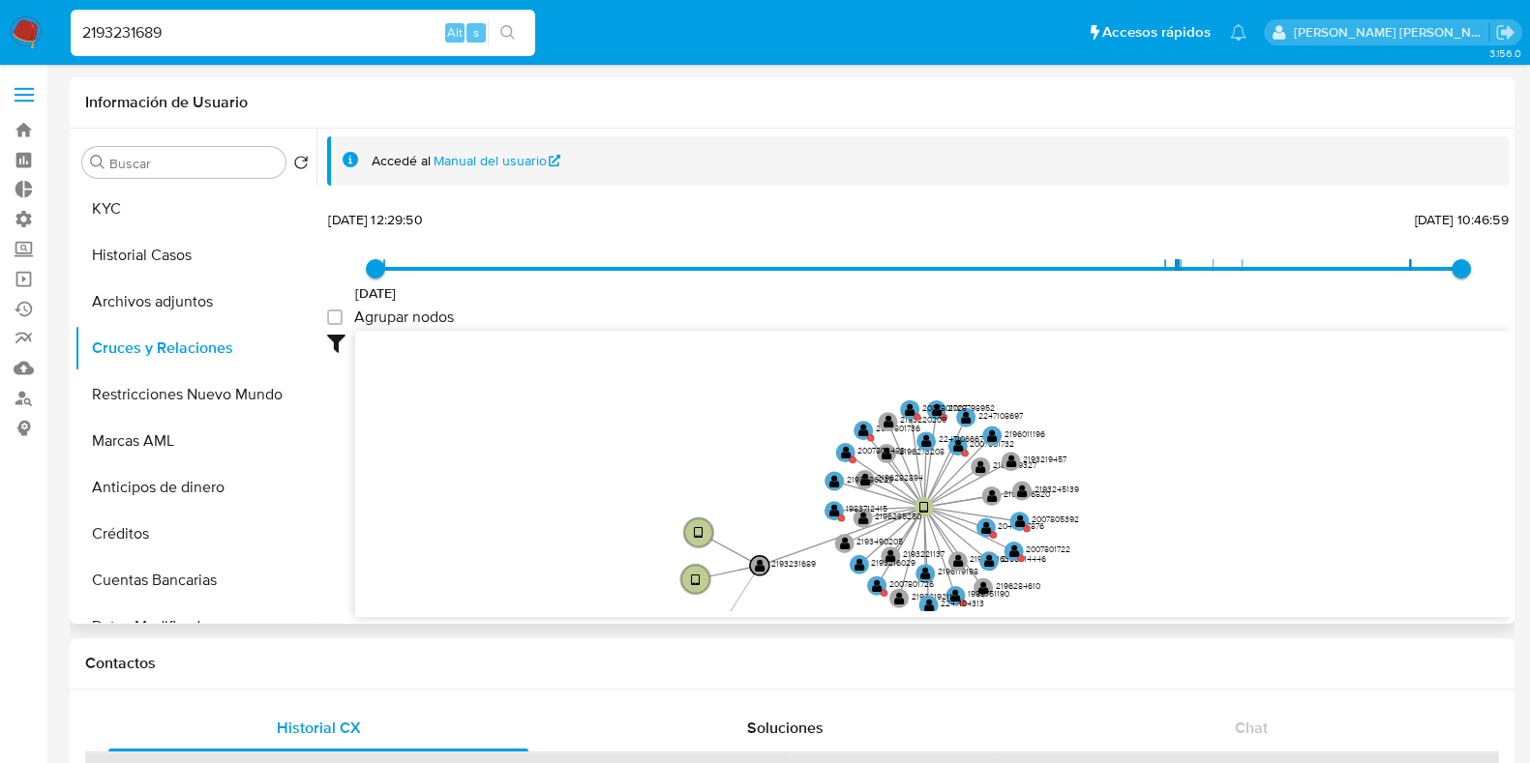
drag, startPoint x: 1202, startPoint y: 445, endPoint x: 1200, endPoint y: 529, distance: 84.2
click at [1200, 529] on icon "device-66f3048c78d6f4db20607567  device-674dd5c0bc189c4d6b0b8273  user-219323…" at bounding box center [932, 471] width 1154 height 281
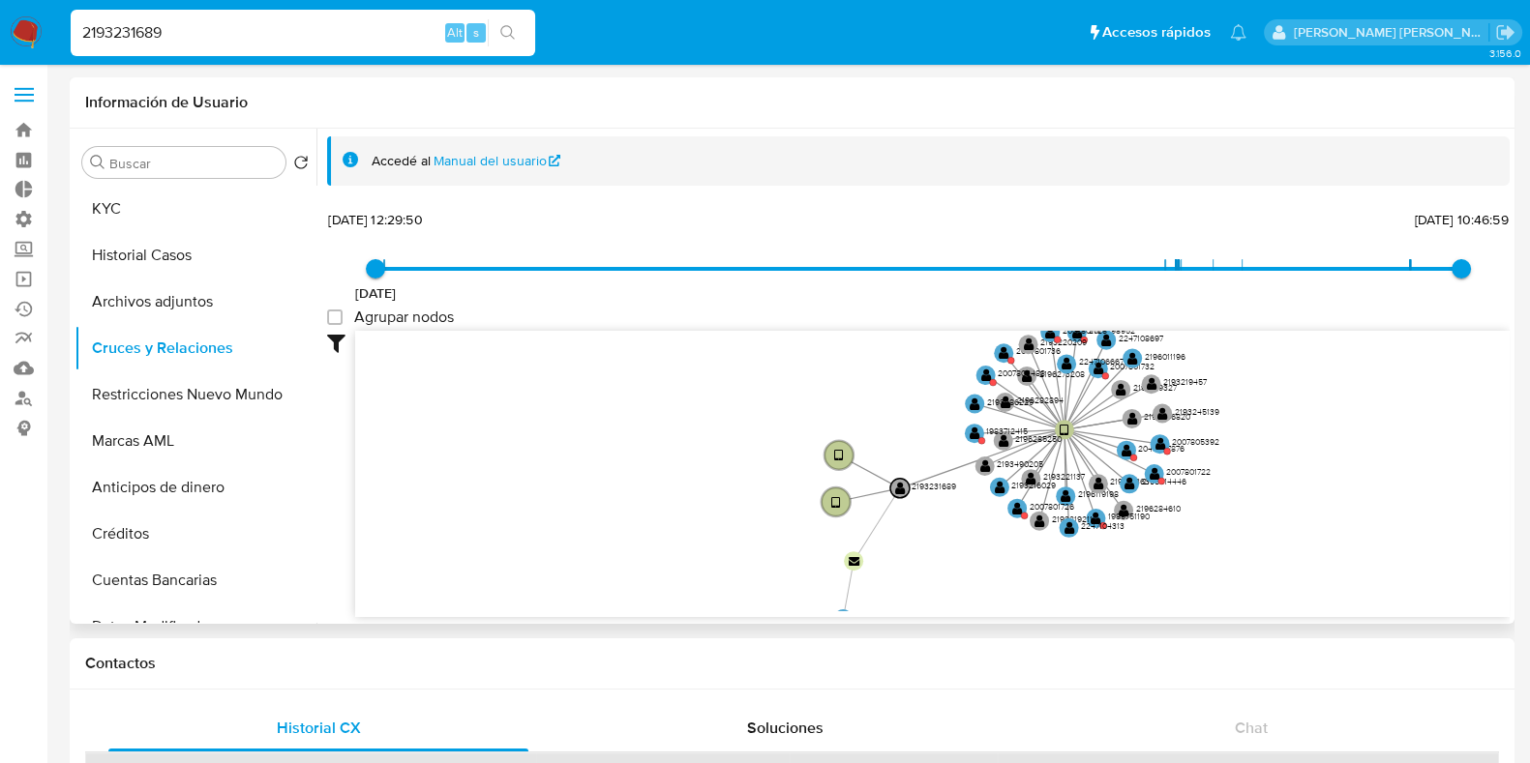
drag, startPoint x: 1209, startPoint y: 510, endPoint x: 1326, endPoint y: 397, distance: 162.9
click at [1326, 397] on icon "device-66f3048c78d6f4db20607567  device-674dd5c0bc189c4d6b0b8273  user-219323…" at bounding box center [932, 471] width 1154 height 281
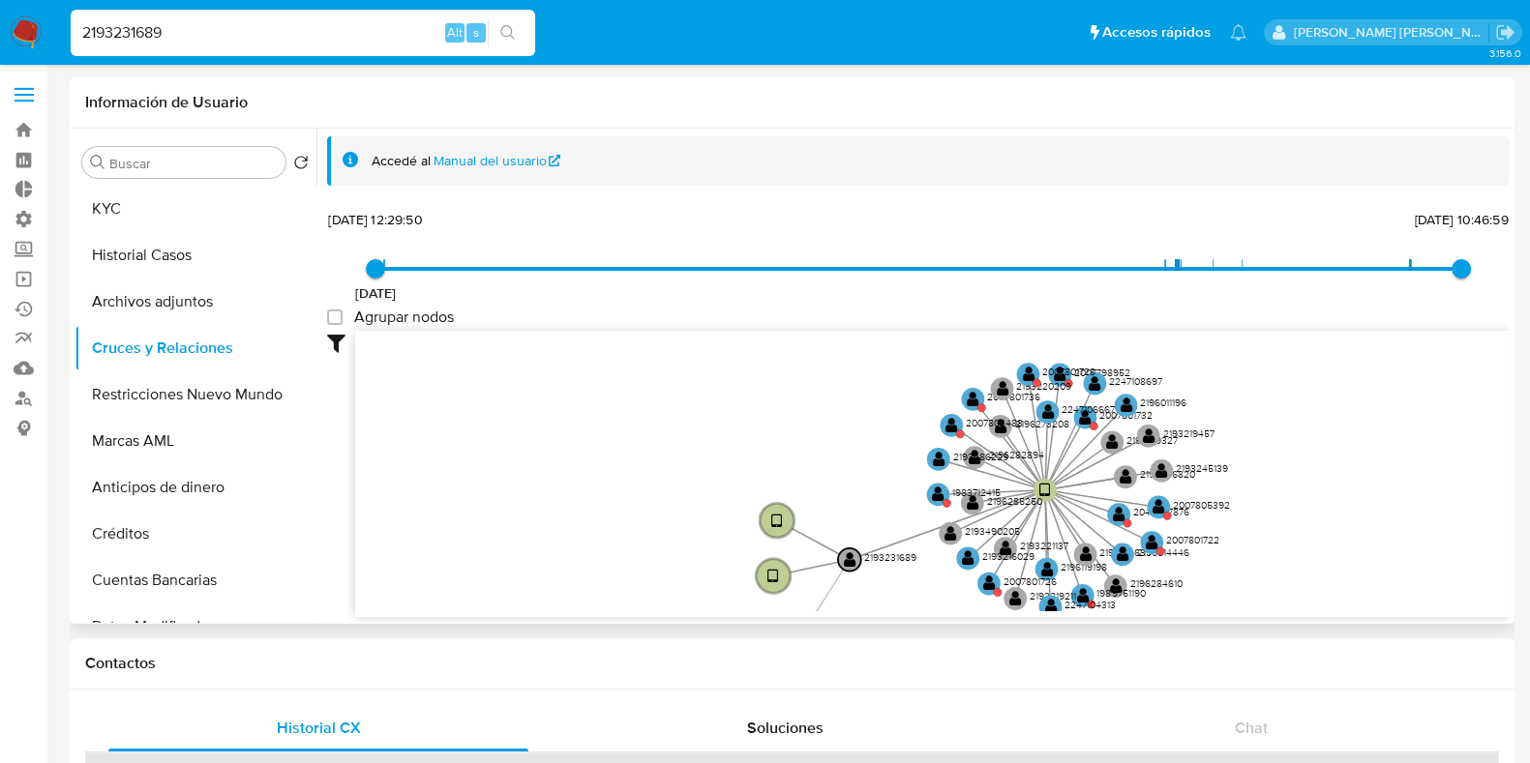
drag, startPoint x: 1373, startPoint y: 426, endPoint x: 1358, endPoint y: 399, distance: 31.2
click at [1365, 405] on icon "device-66f3048c78d6f4db20607567  device-674dd5c0bc189c4d6b0b8273  user-219323…" at bounding box center [932, 471] width 1154 height 281
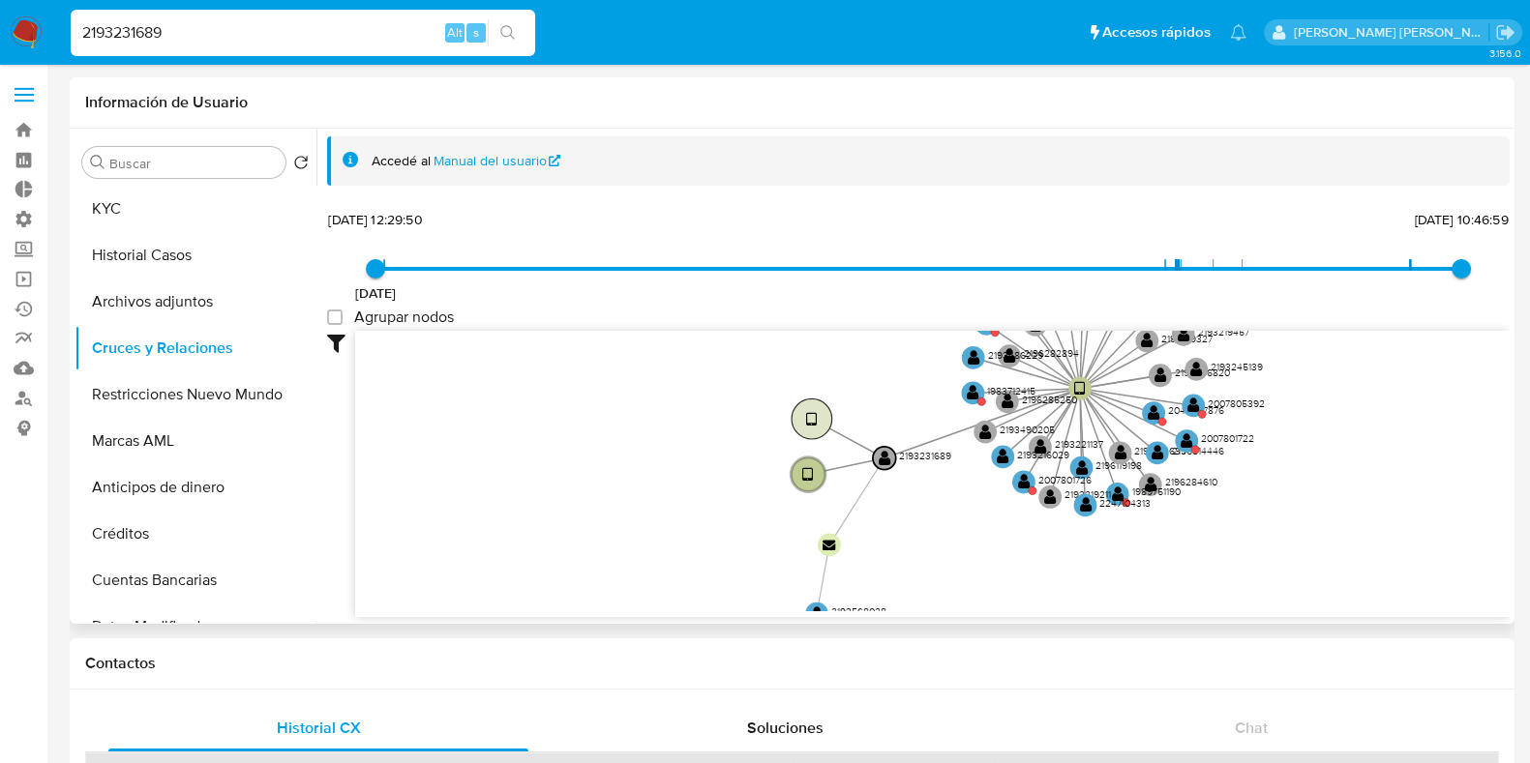
click at [806, 417] on text "" at bounding box center [811, 419] width 11 height 16
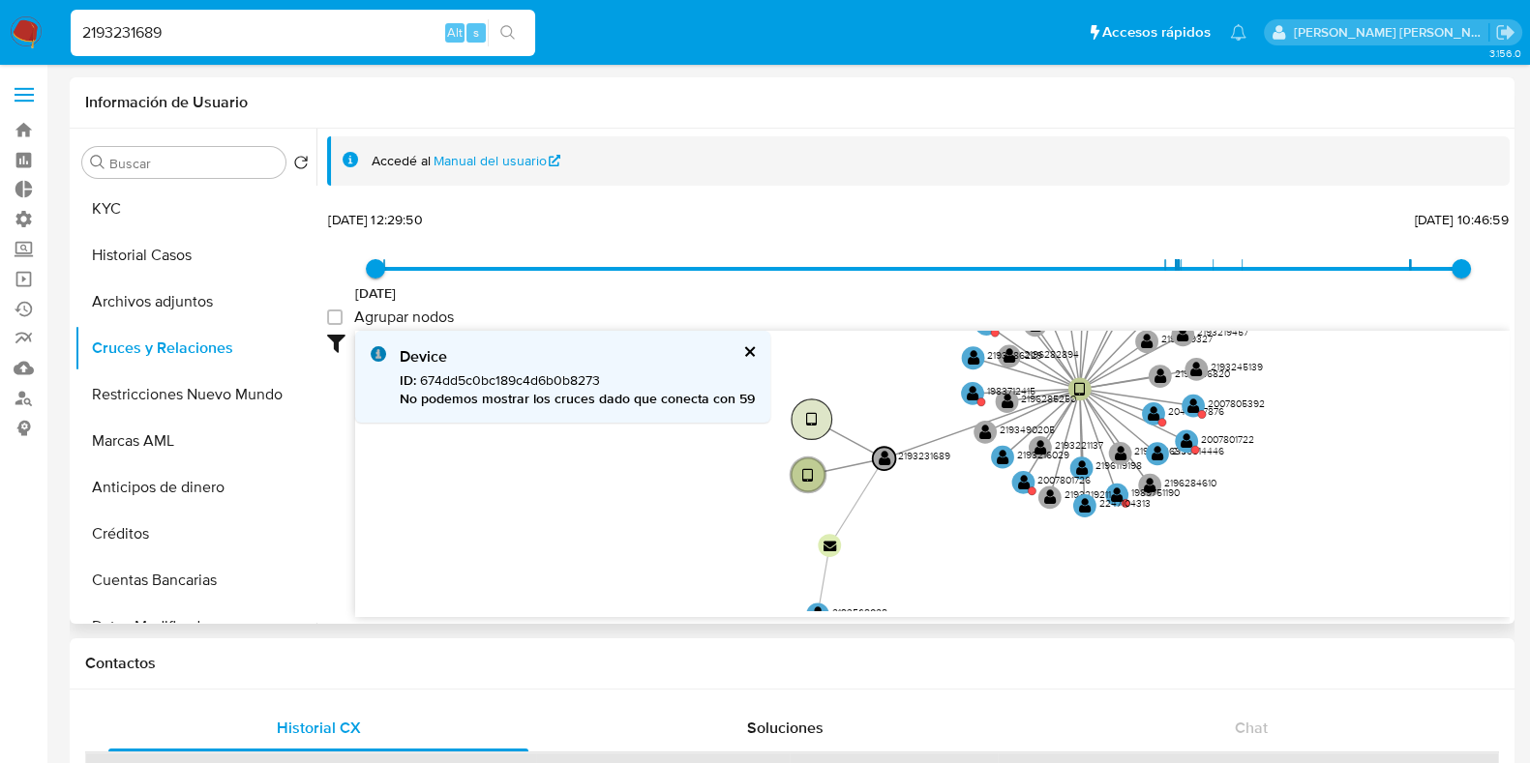
click at [808, 417] on text "" at bounding box center [811, 419] width 11 height 16
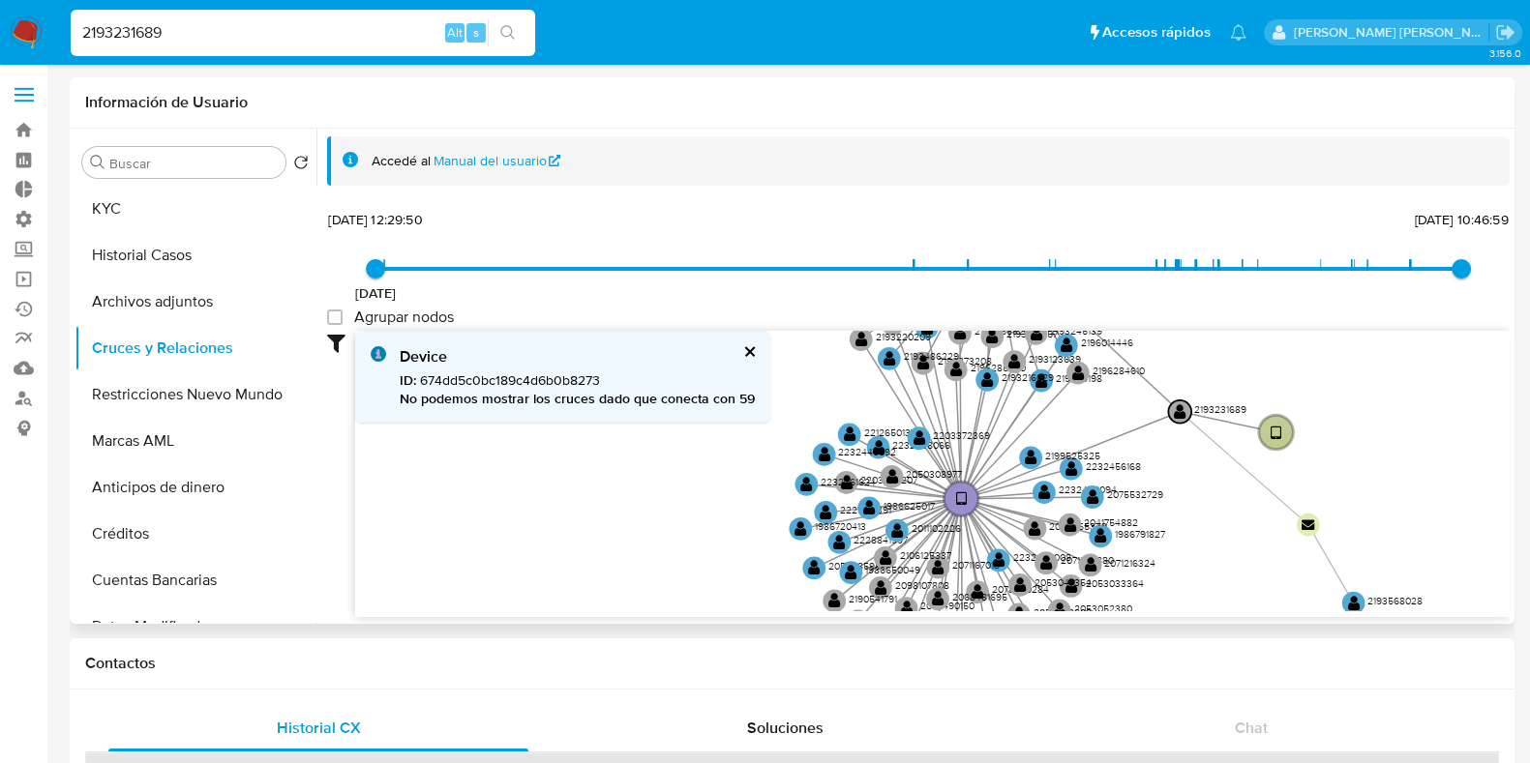
drag, startPoint x: 890, startPoint y: 457, endPoint x: 740, endPoint y: 554, distance: 179.0
click at [742, 568] on icon "device-66f3048c78d6f4db20607567  device-674dd5c0bc189c4d6b0b8273  user-219323…" at bounding box center [932, 471] width 1154 height 281
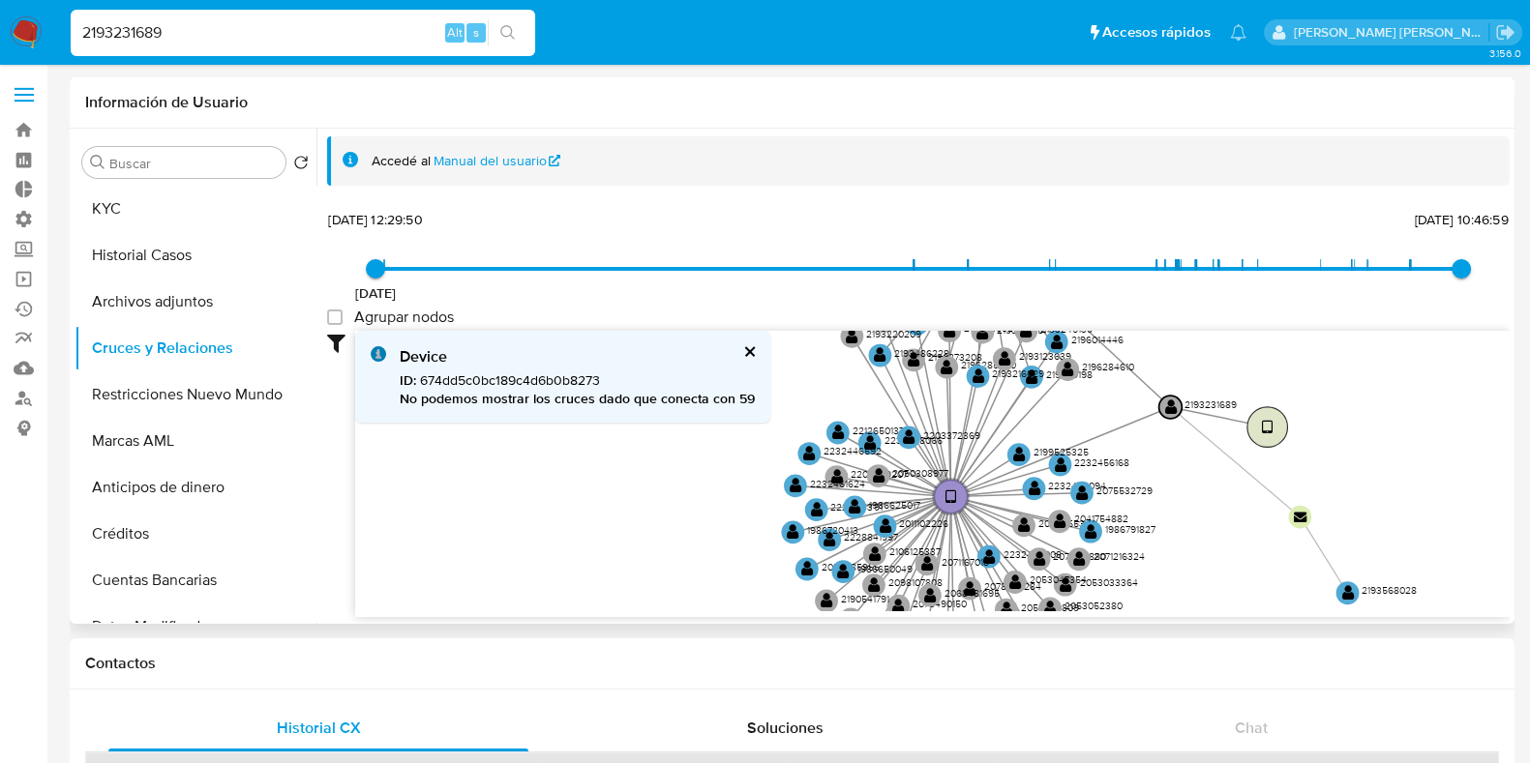
click at [1268, 429] on text "" at bounding box center [1267, 427] width 11 height 16
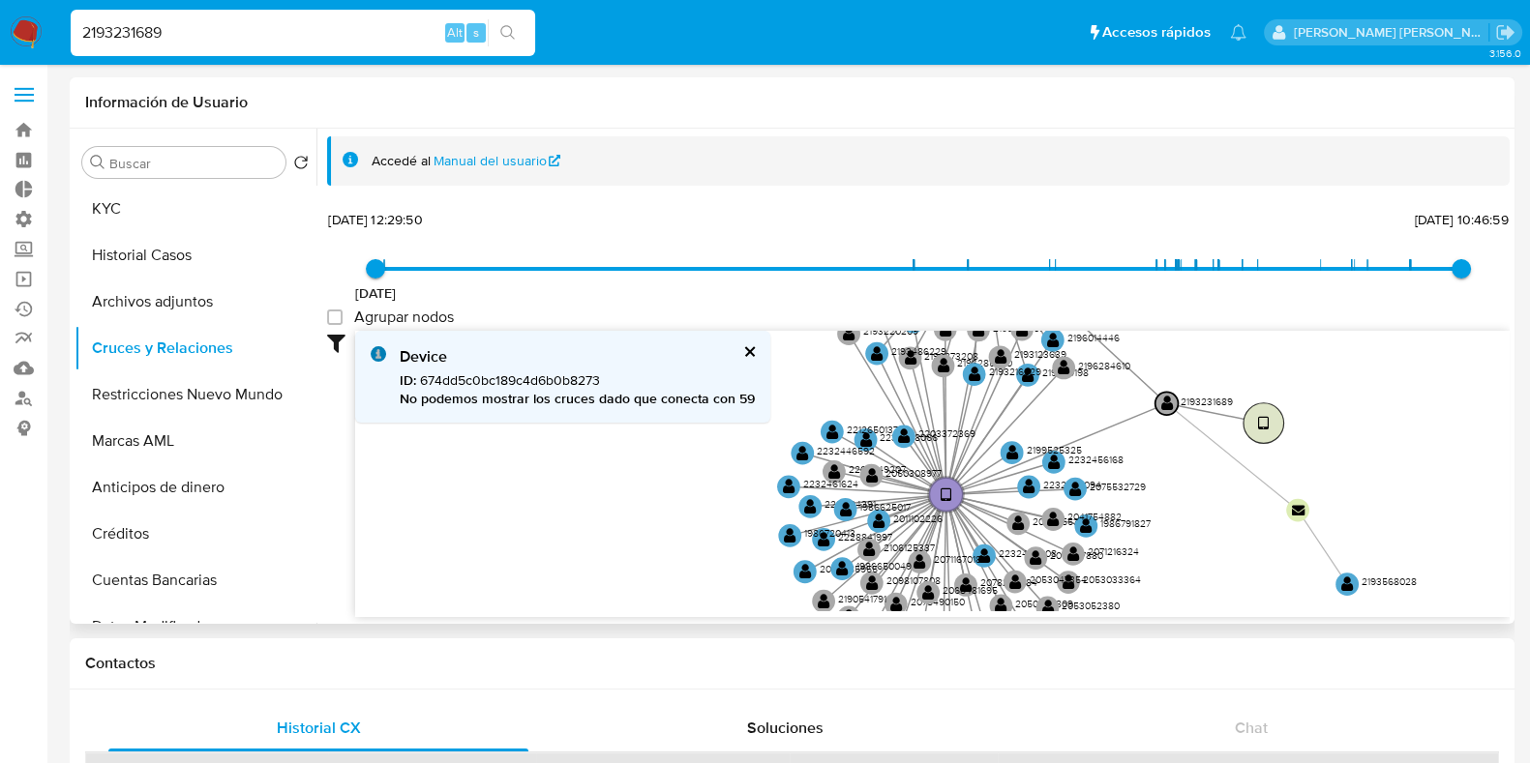
click at [1262, 423] on text "" at bounding box center [1263, 423] width 11 height 16
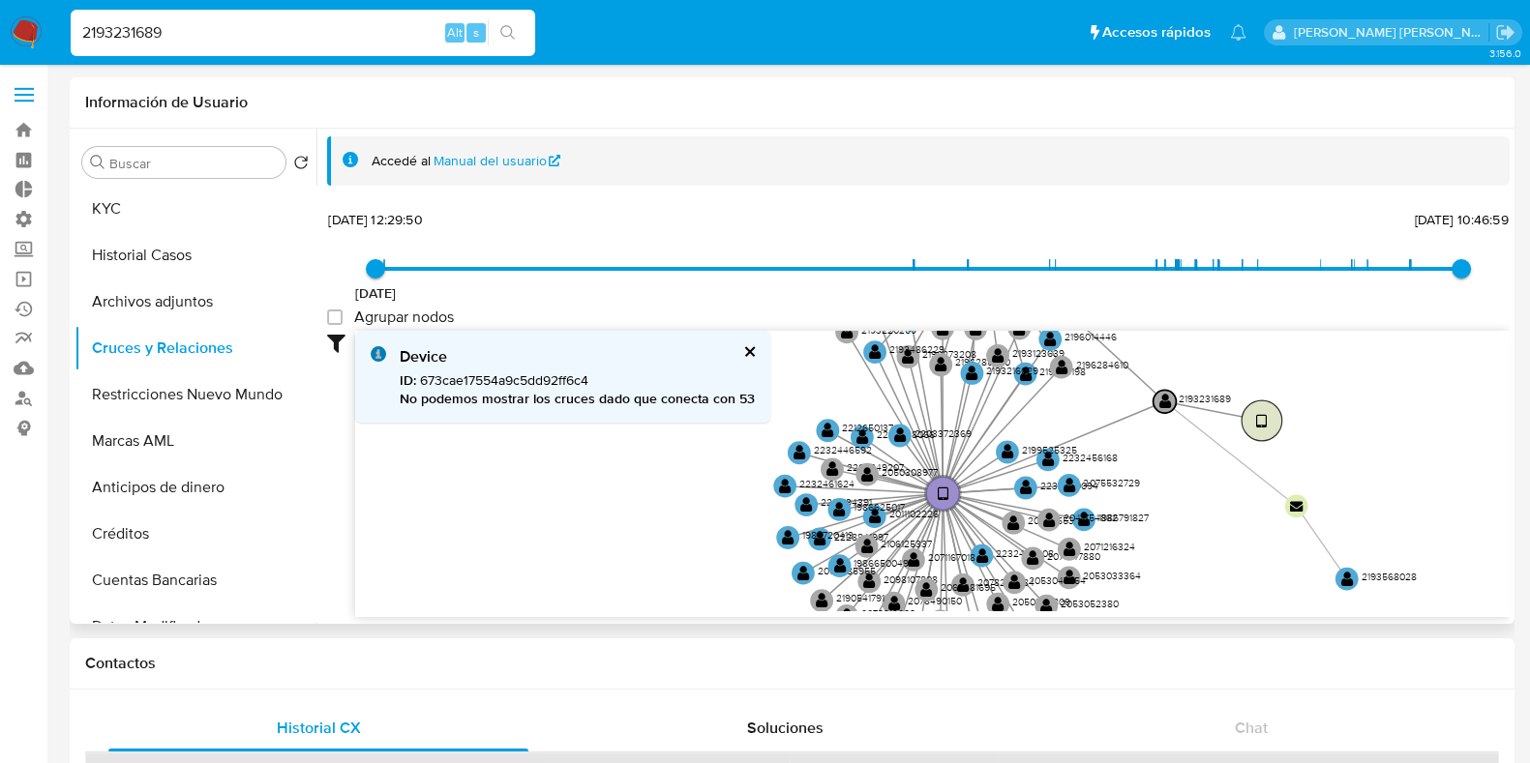
click at [1264, 426] on text "" at bounding box center [1261, 421] width 11 height 16
click at [1264, 426] on text "" at bounding box center [1261, 420] width 11 height 16
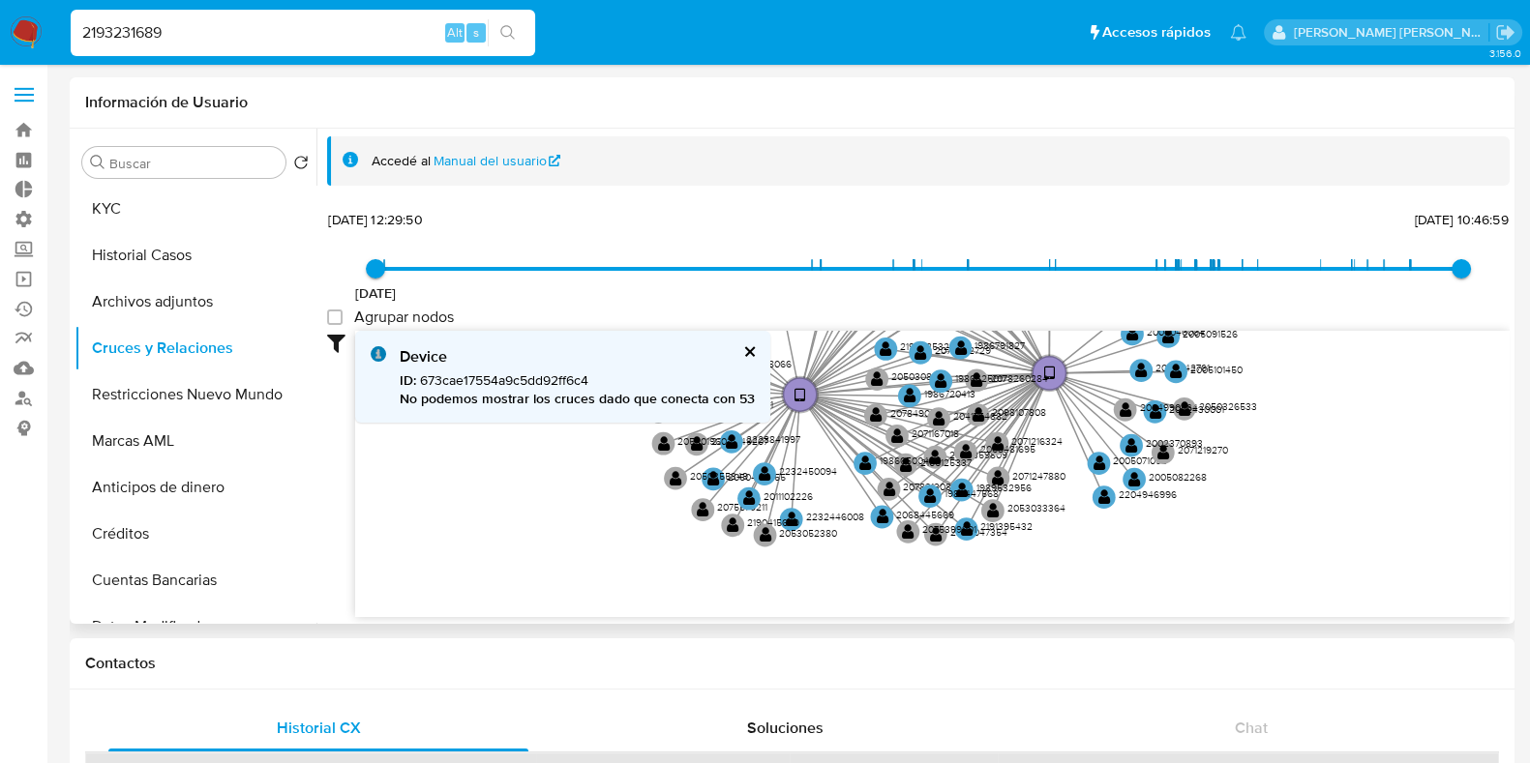
drag, startPoint x: 1372, startPoint y: 507, endPoint x: 1363, endPoint y: 412, distance: 95.2
click at [1362, 393] on icon "device-66f3048c78d6f4db20607567  device-674dd5c0bc189c4d6b0b8273  user-219323…" at bounding box center [932, 471] width 1154 height 281
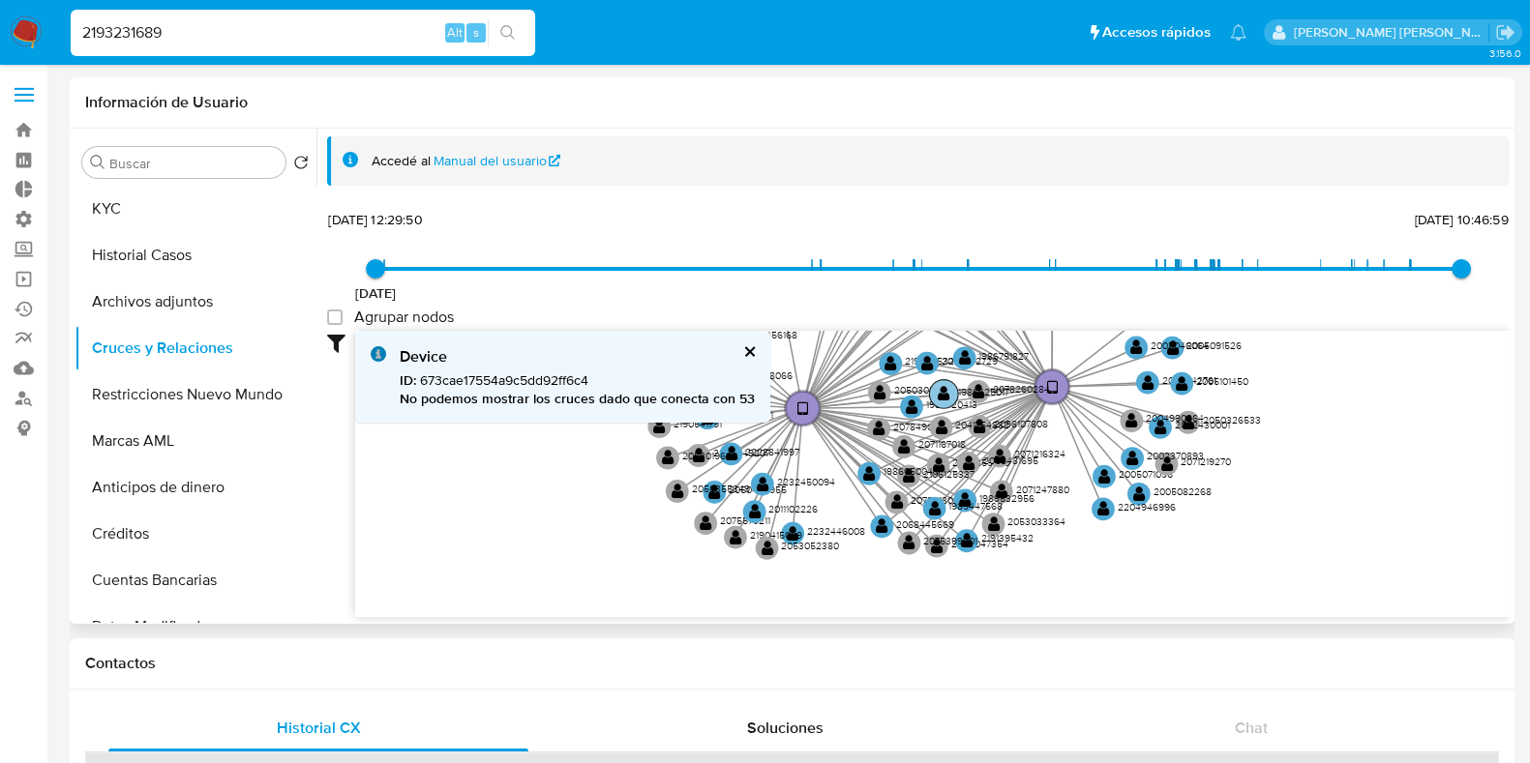
click at [943, 398] on text "" at bounding box center [944, 393] width 13 height 16
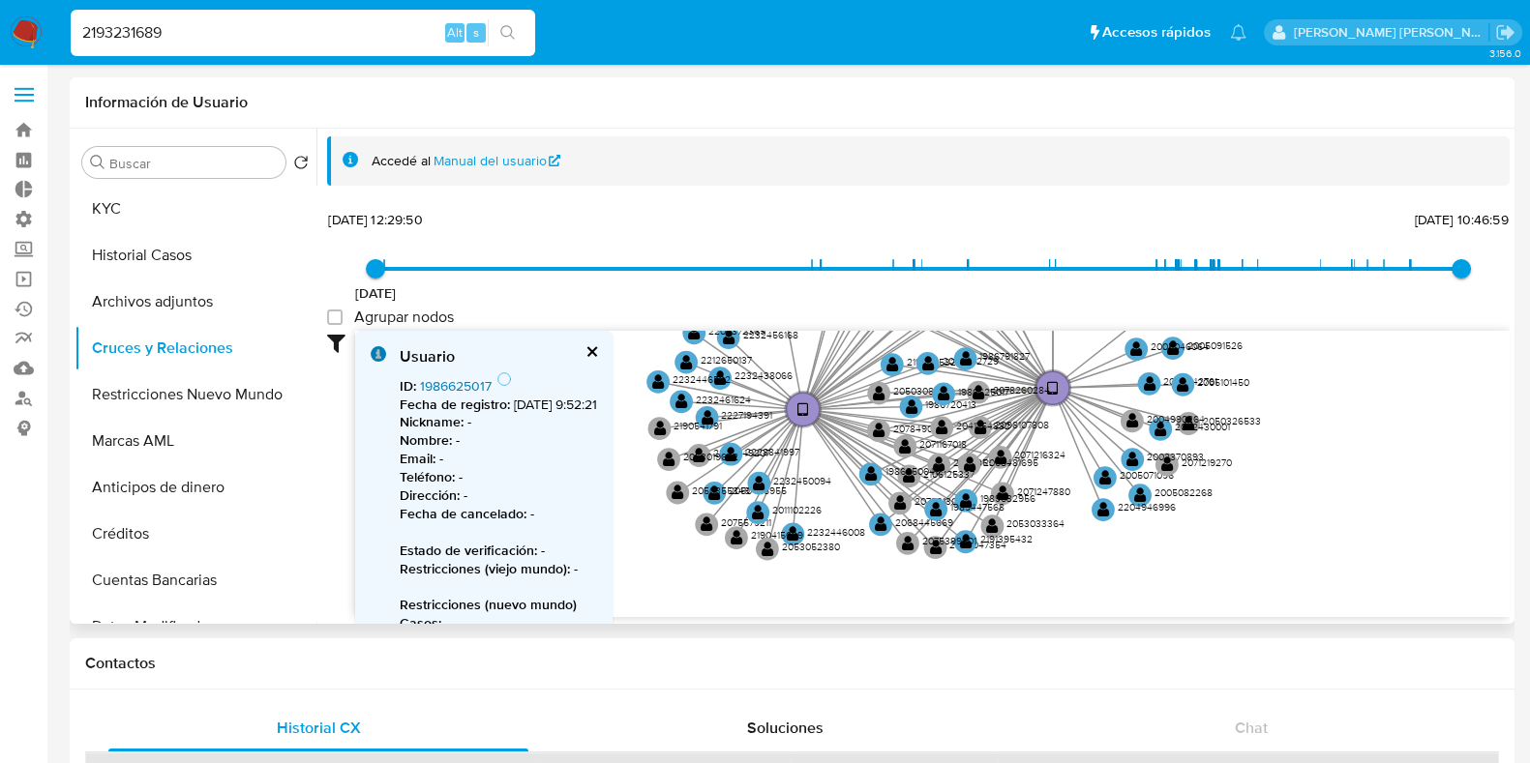
click at [453, 386] on link "1986625017" at bounding box center [456, 385] width 72 height 19
click at [948, 397] on circle at bounding box center [943, 394] width 29 height 29
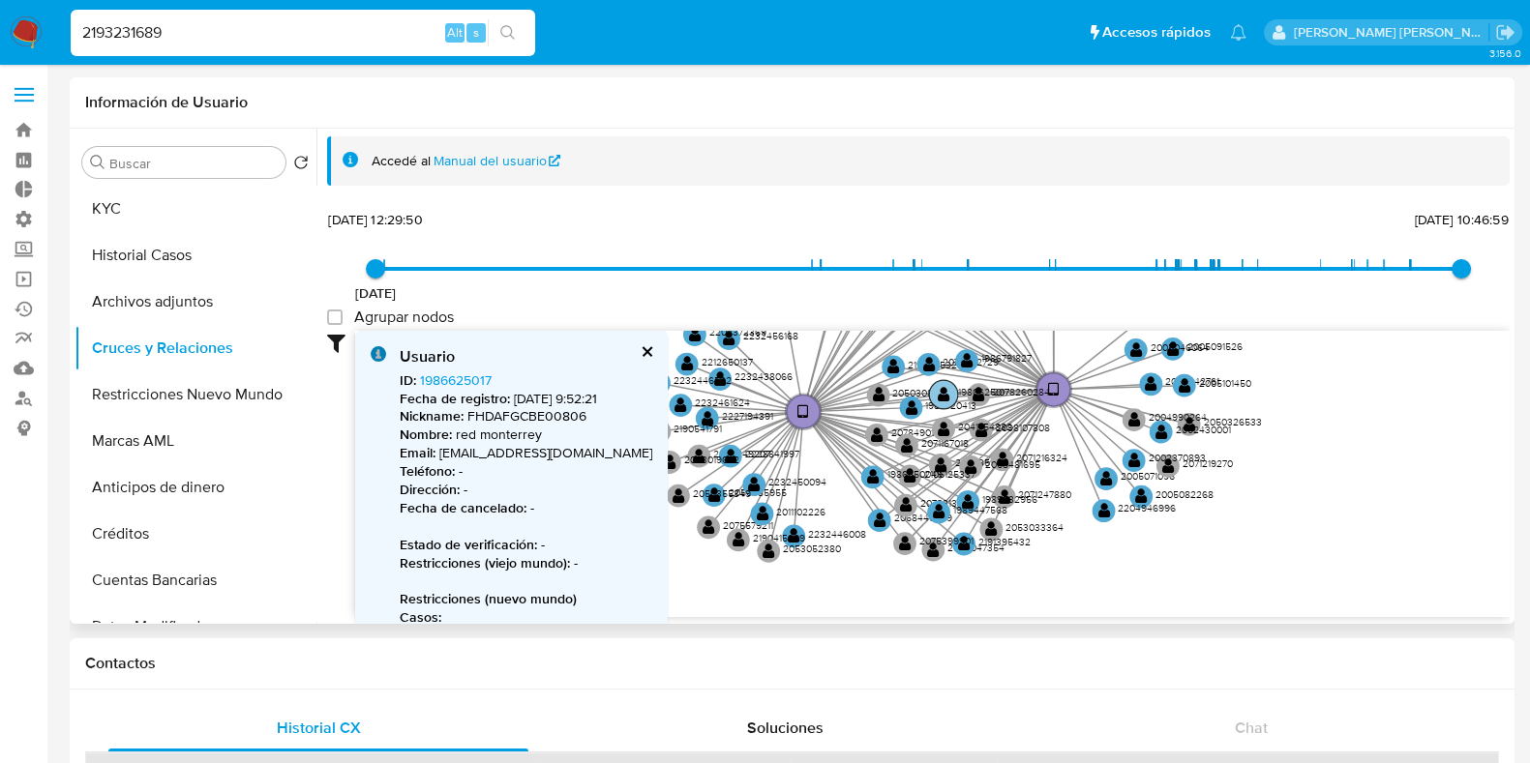
click at [939, 395] on text "" at bounding box center [944, 394] width 13 height 16
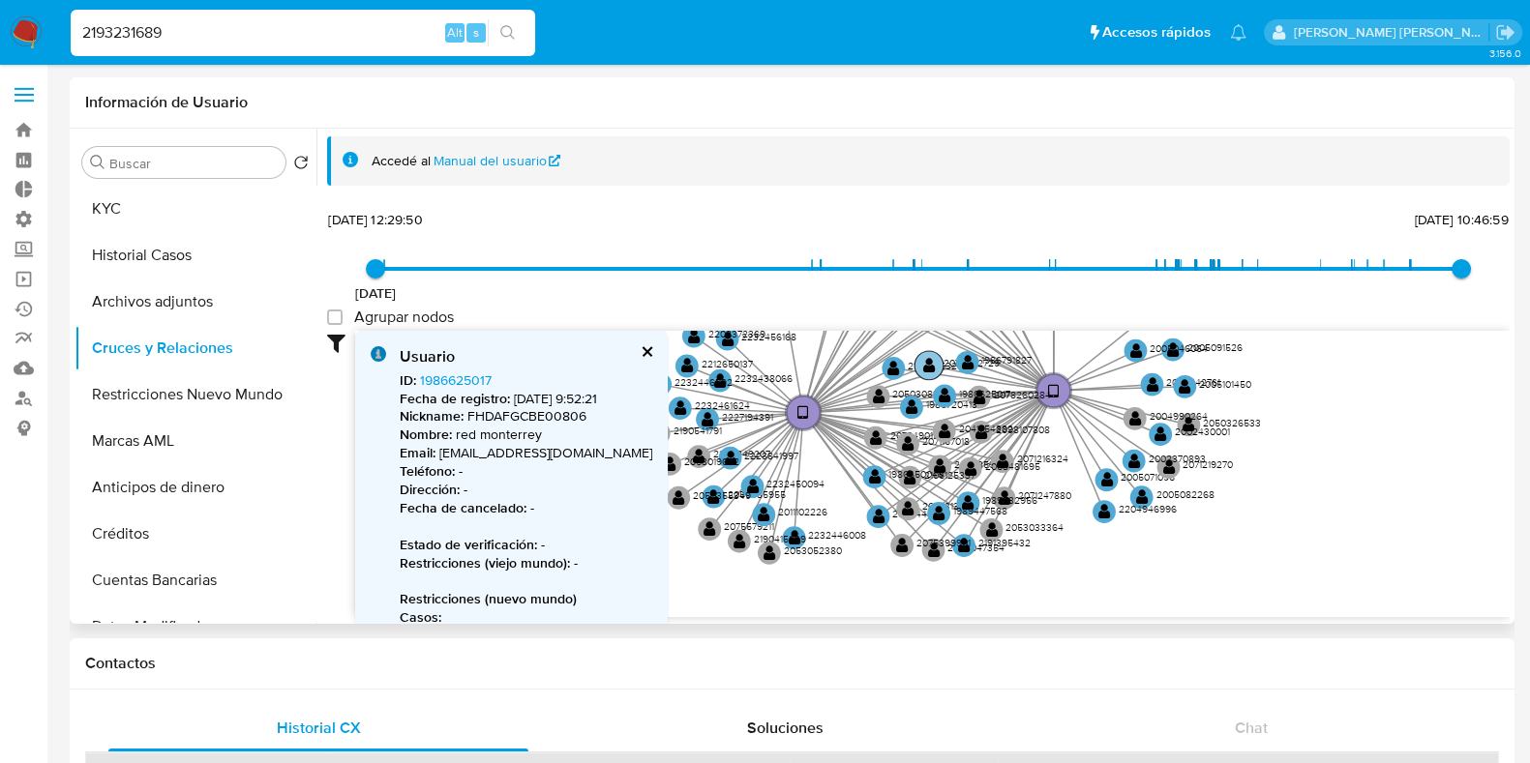
click at [930, 361] on text "" at bounding box center [929, 365] width 13 height 16
click at [965, 360] on text "" at bounding box center [968, 363] width 13 height 16
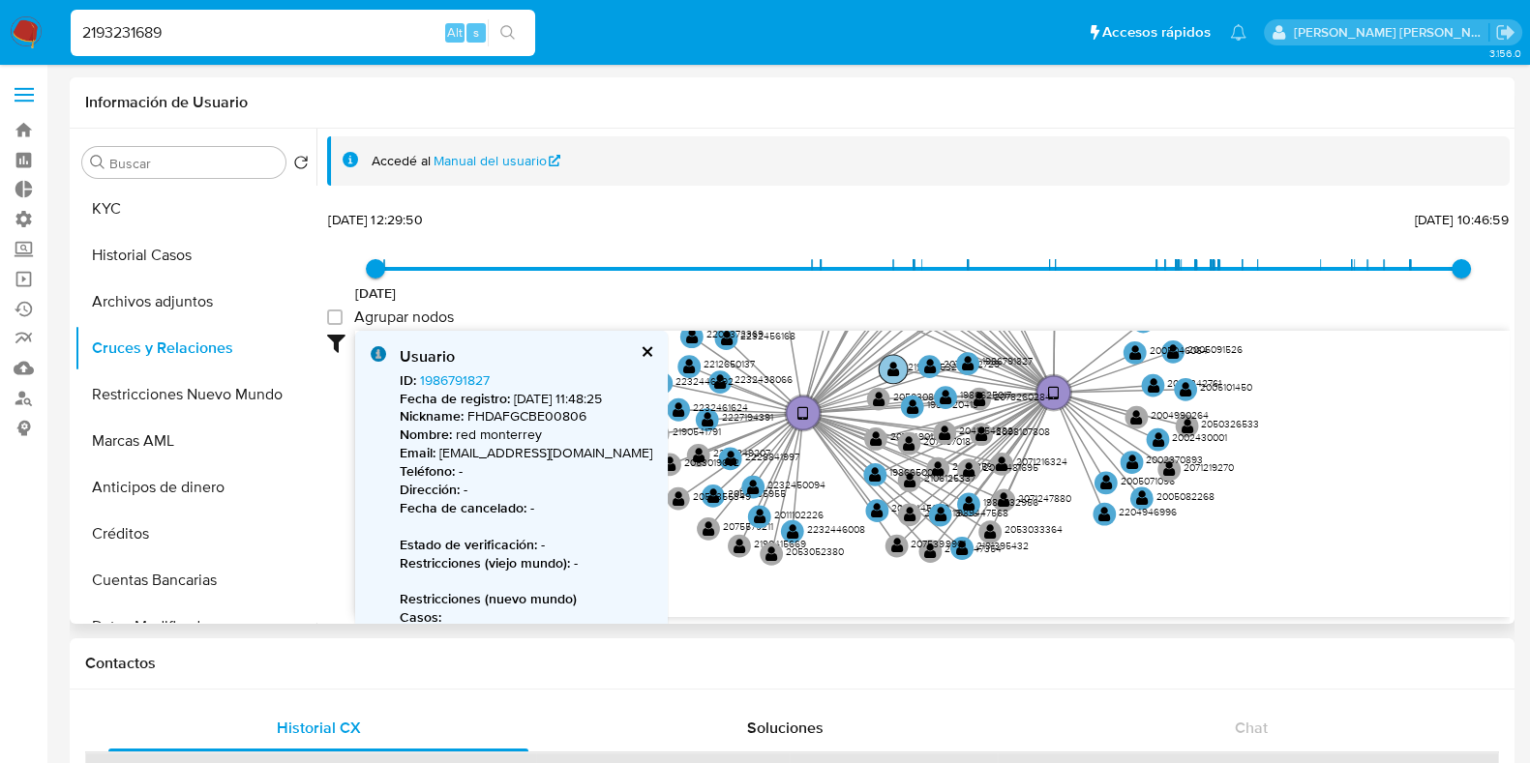
click at [892, 364] on text "" at bounding box center [893, 369] width 13 height 16
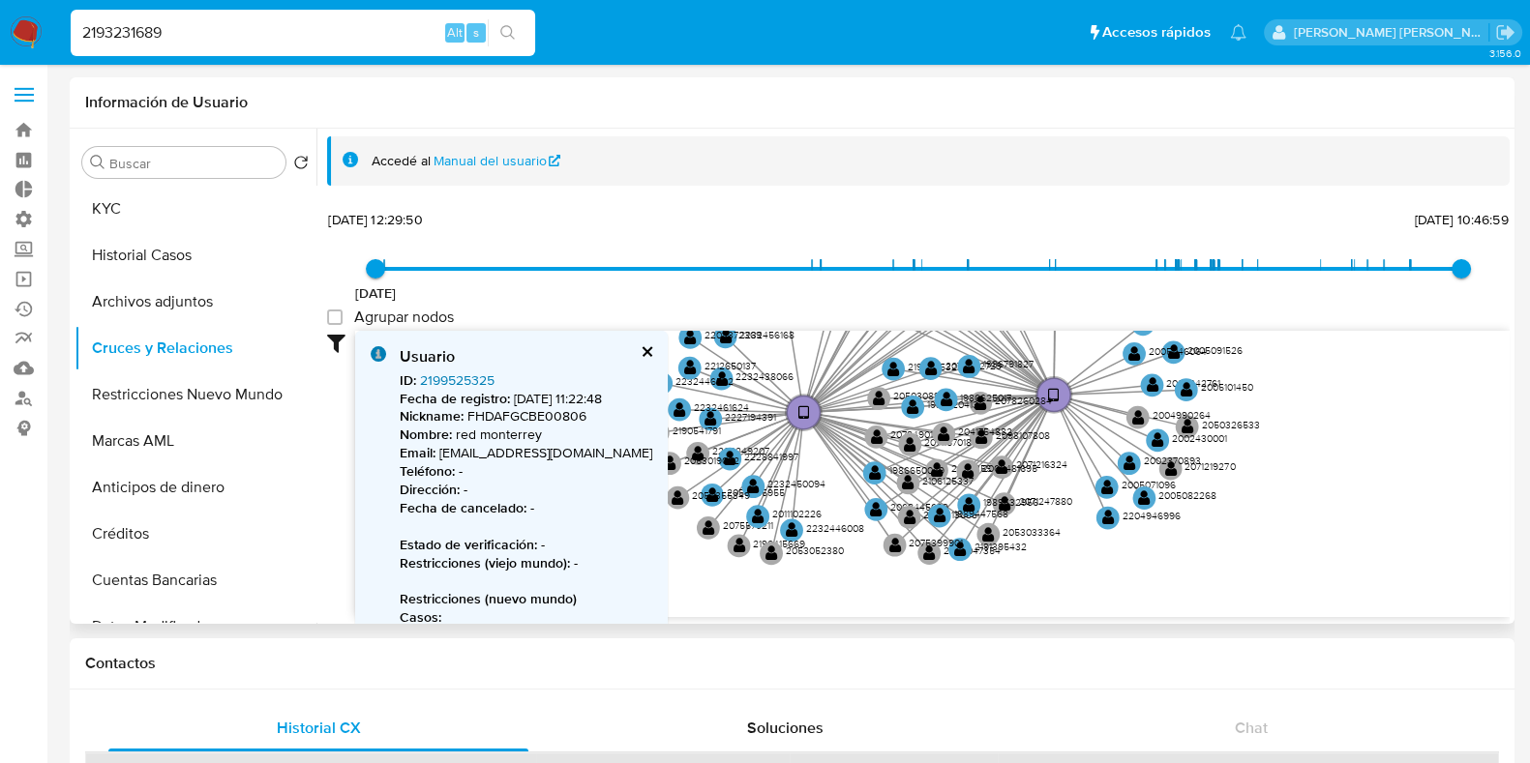
click at [469, 382] on link "2199525325" at bounding box center [457, 380] width 75 height 19
drag, startPoint x: 644, startPoint y: 348, endPoint x: 653, endPoint y: 362, distance: 16.1
click at [644, 349] on button "cerrar" at bounding box center [646, 351] width 13 height 13
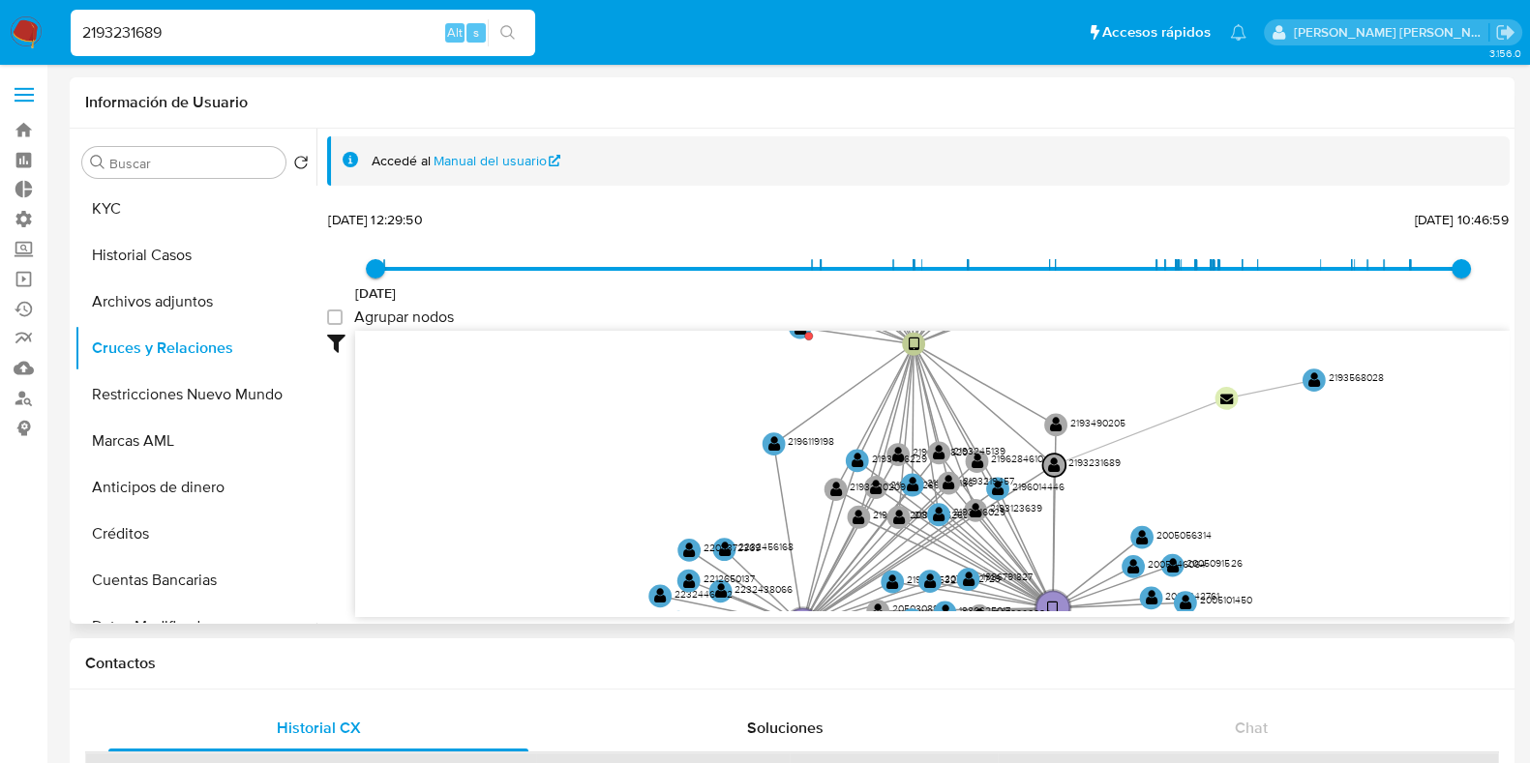
drag, startPoint x: 1349, startPoint y: 394, endPoint x: 1348, endPoint y: 607, distance: 212.9
click at [1348, 607] on icon "device-66f3048c78d6f4db20607567  device-674dd5c0bc189c4d6b0b8273  user-219323…" at bounding box center [932, 471] width 1154 height 281
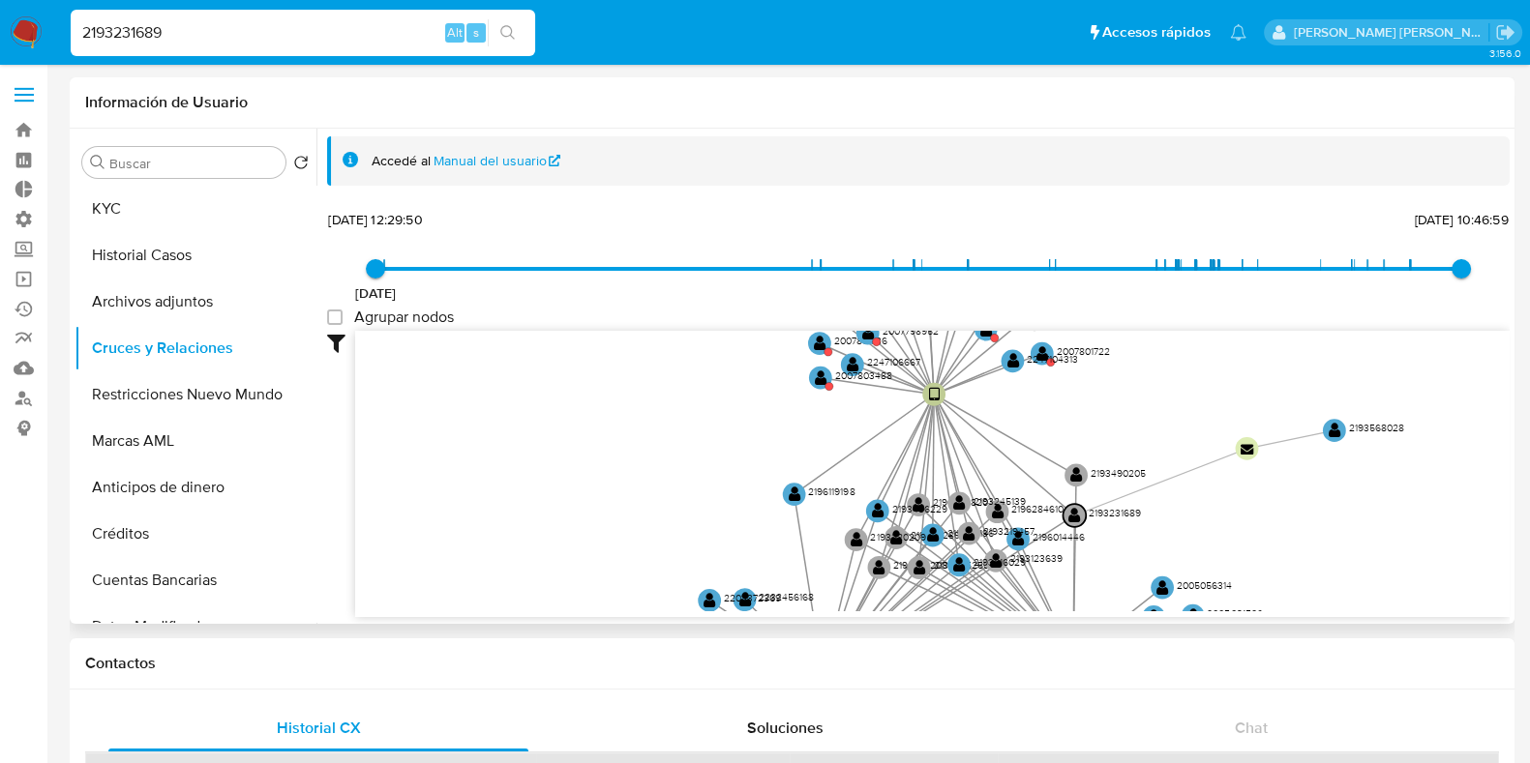
drag, startPoint x: 1334, startPoint y: 513, endPoint x: 1357, endPoint y: 567, distance: 58.6
click at [1357, 567] on icon "device-66f3048c78d6f4db20607567  device-674dd5c0bc189c4d6b0b8273  user-219323…" at bounding box center [932, 471] width 1154 height 281
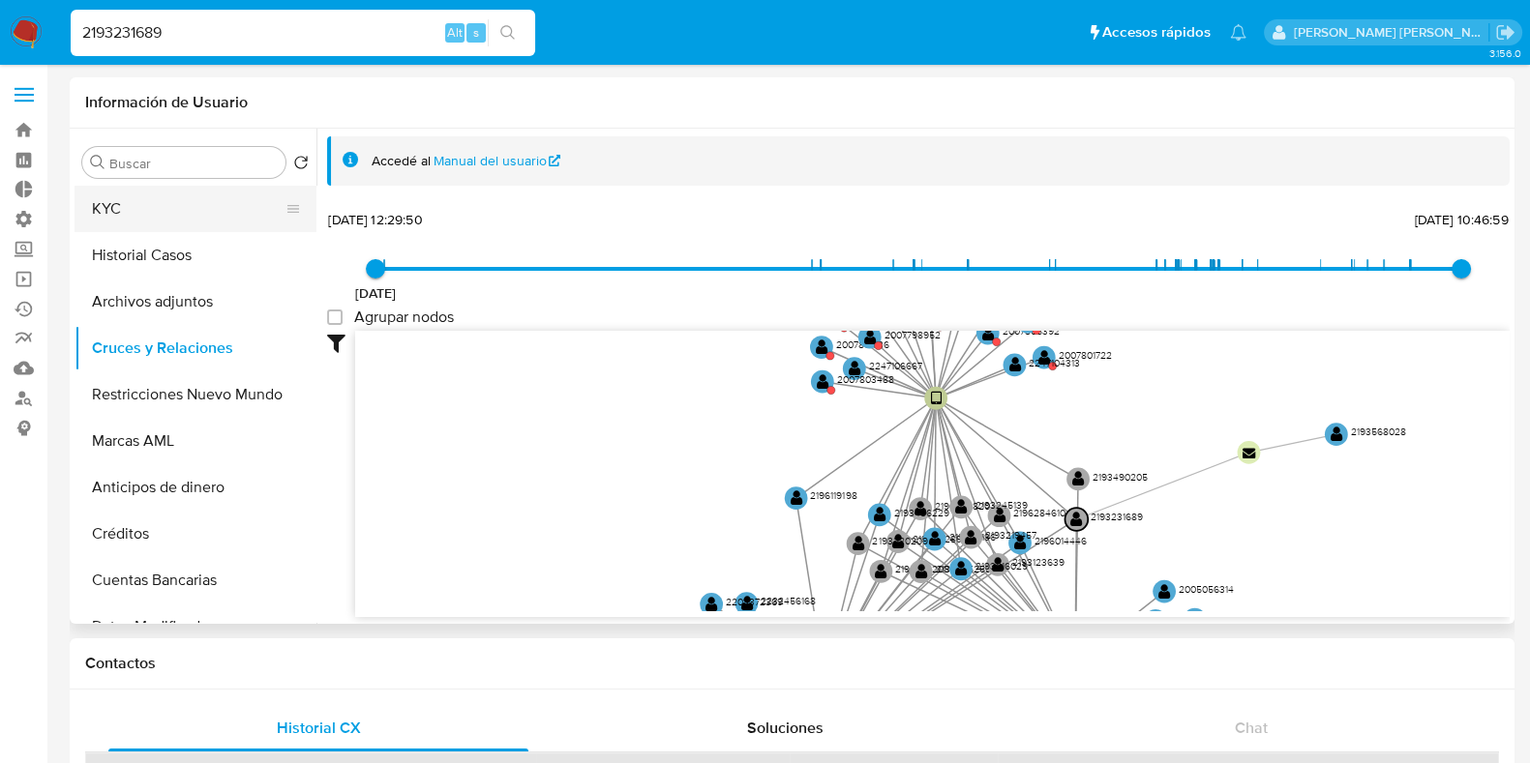
click at [122, 212] on button "KYC" at bounding box center [188, 209] width 226 height 46
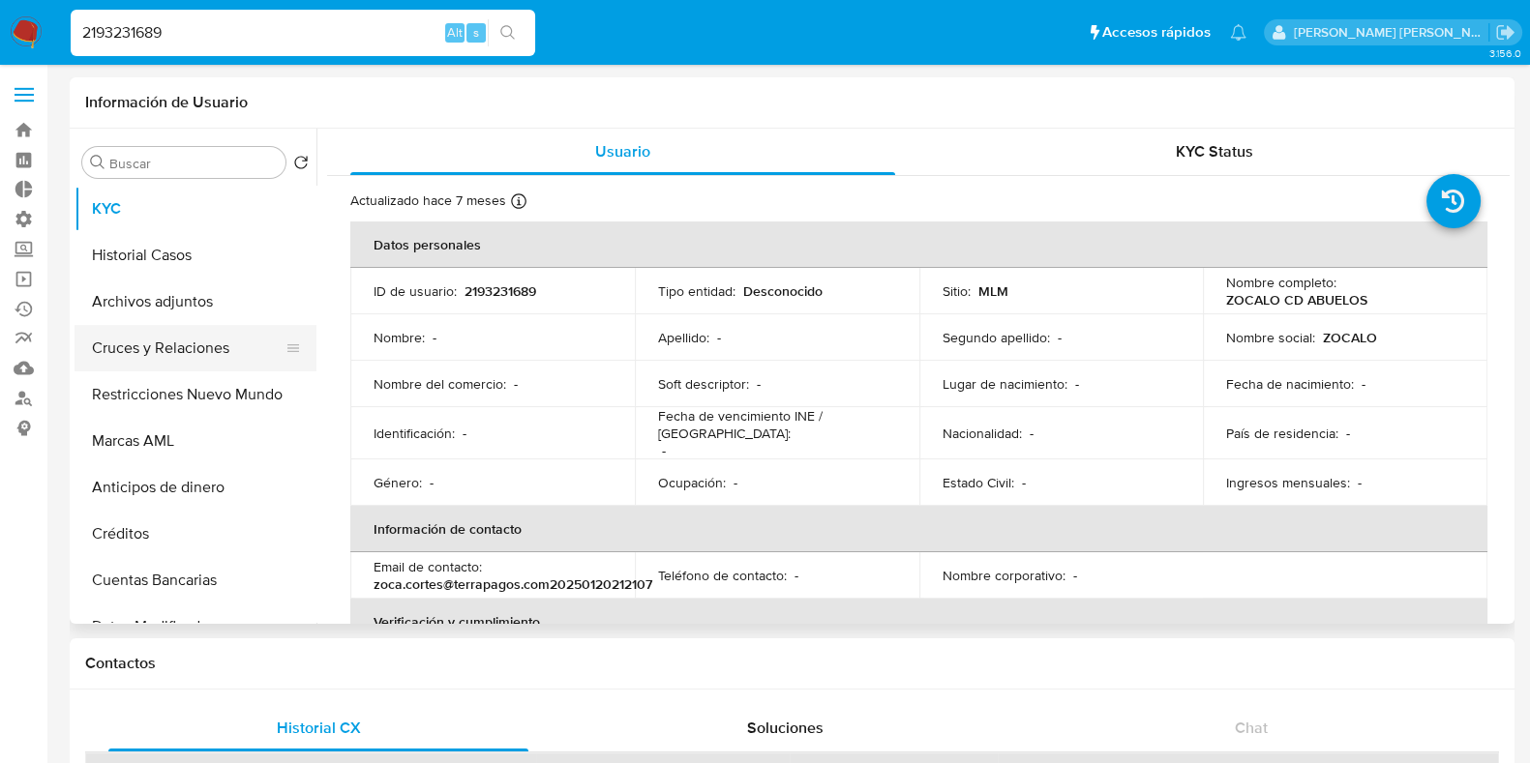
click at [174, 350] on button "Cruces y Relaciones" at bounding box center [188, 348] width 226 height 46
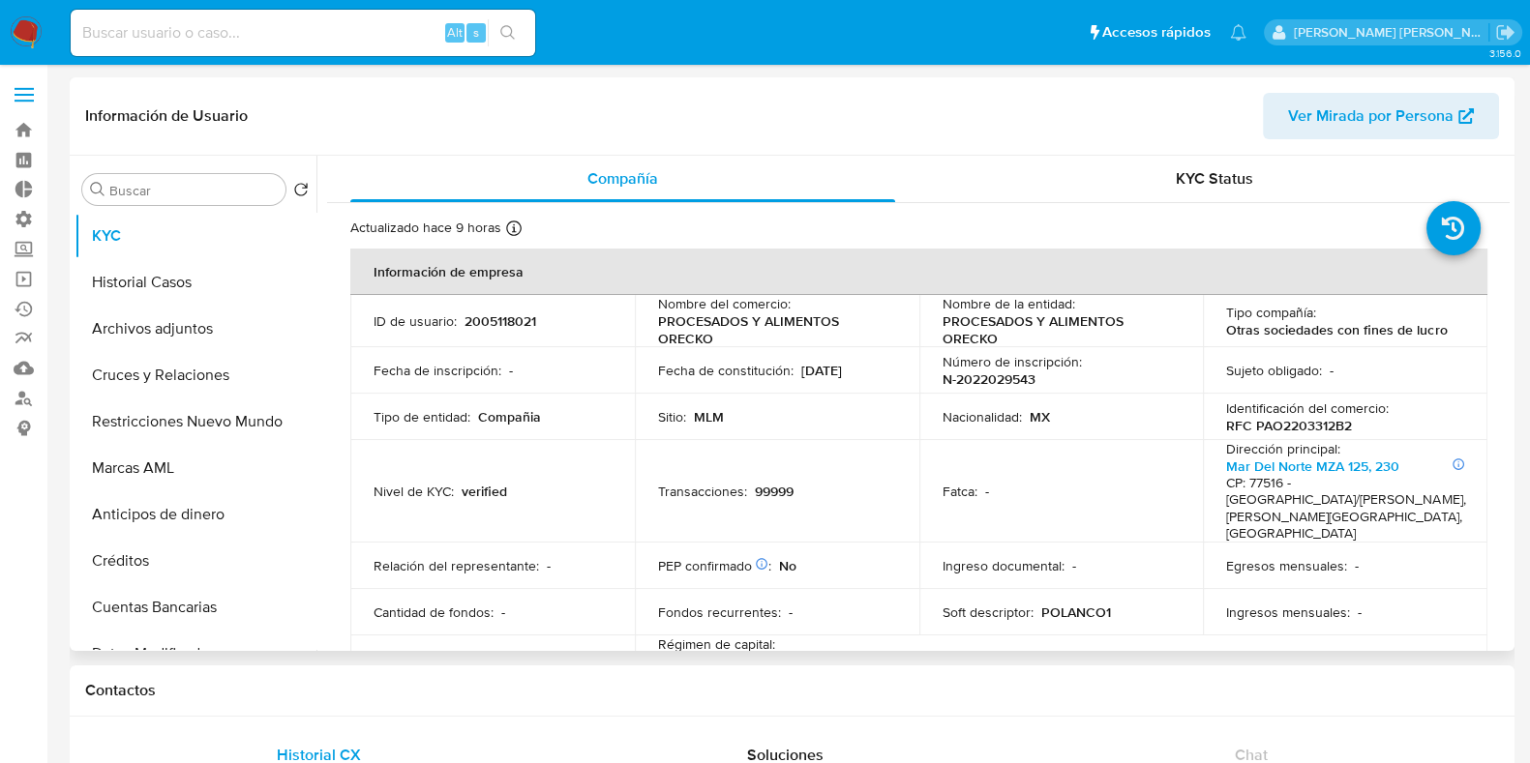
select select "10"
click at [227, 27] on input at bounding box center [303, 32] width 464 height 25
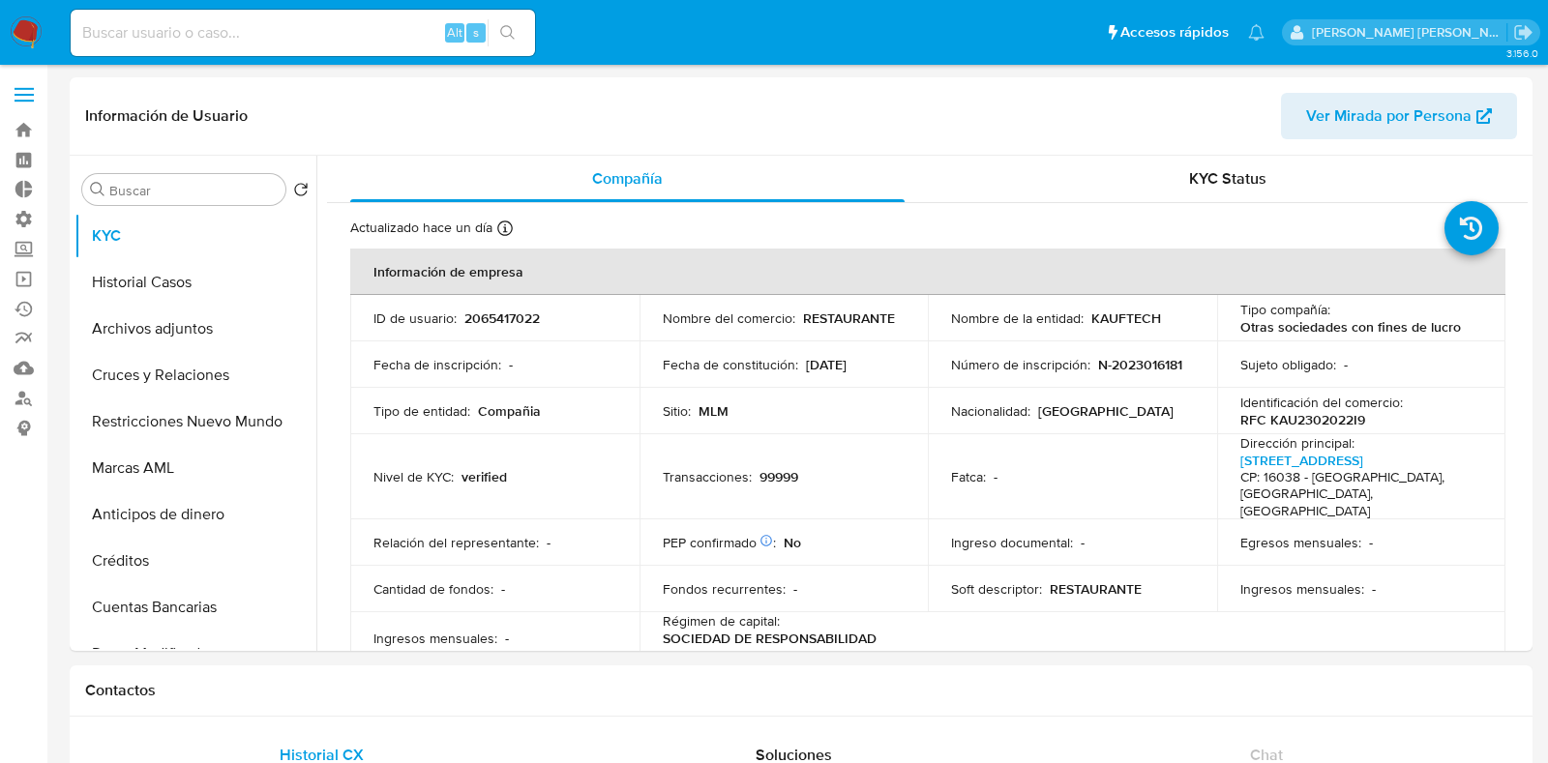
select select "10"
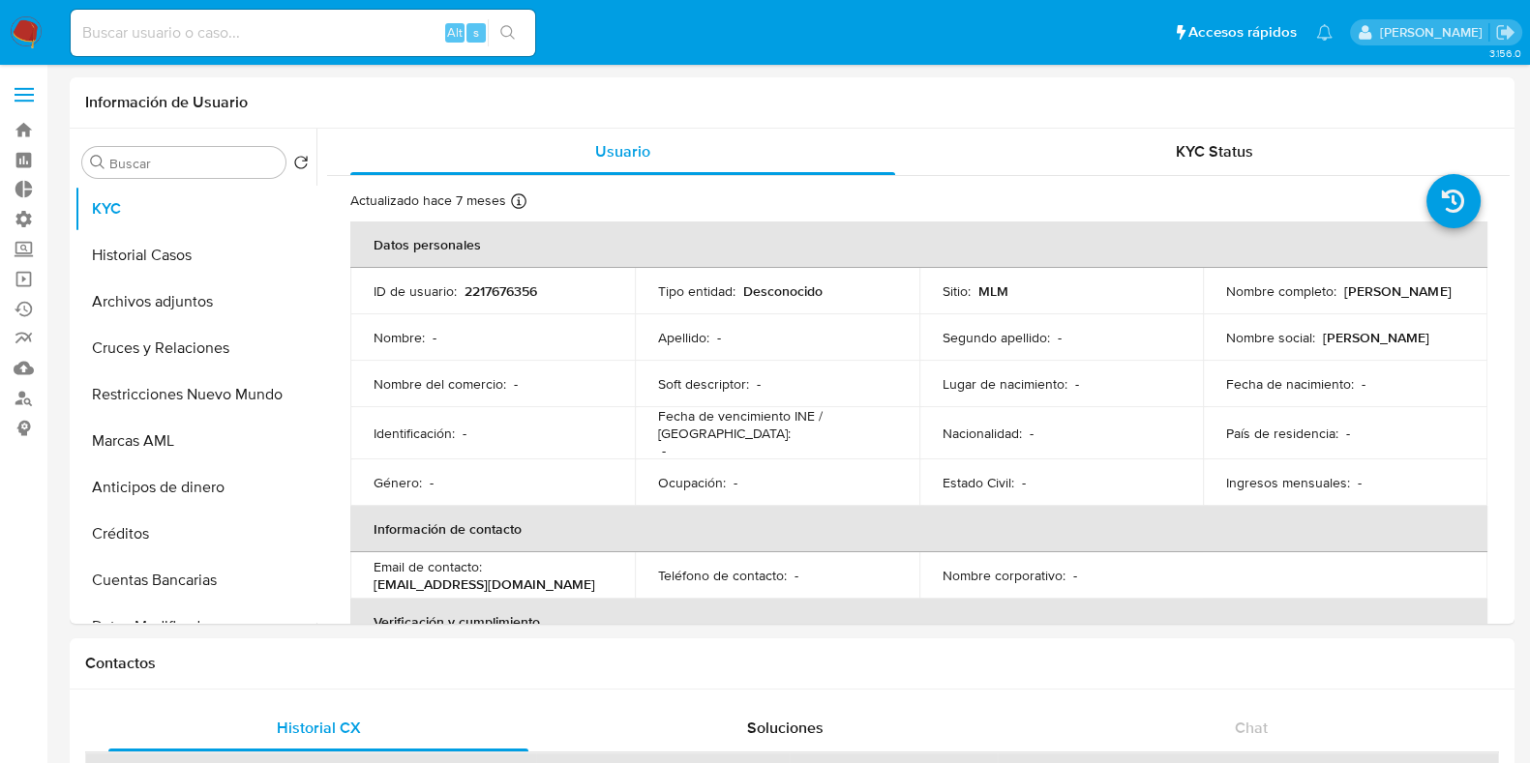
select select "10"
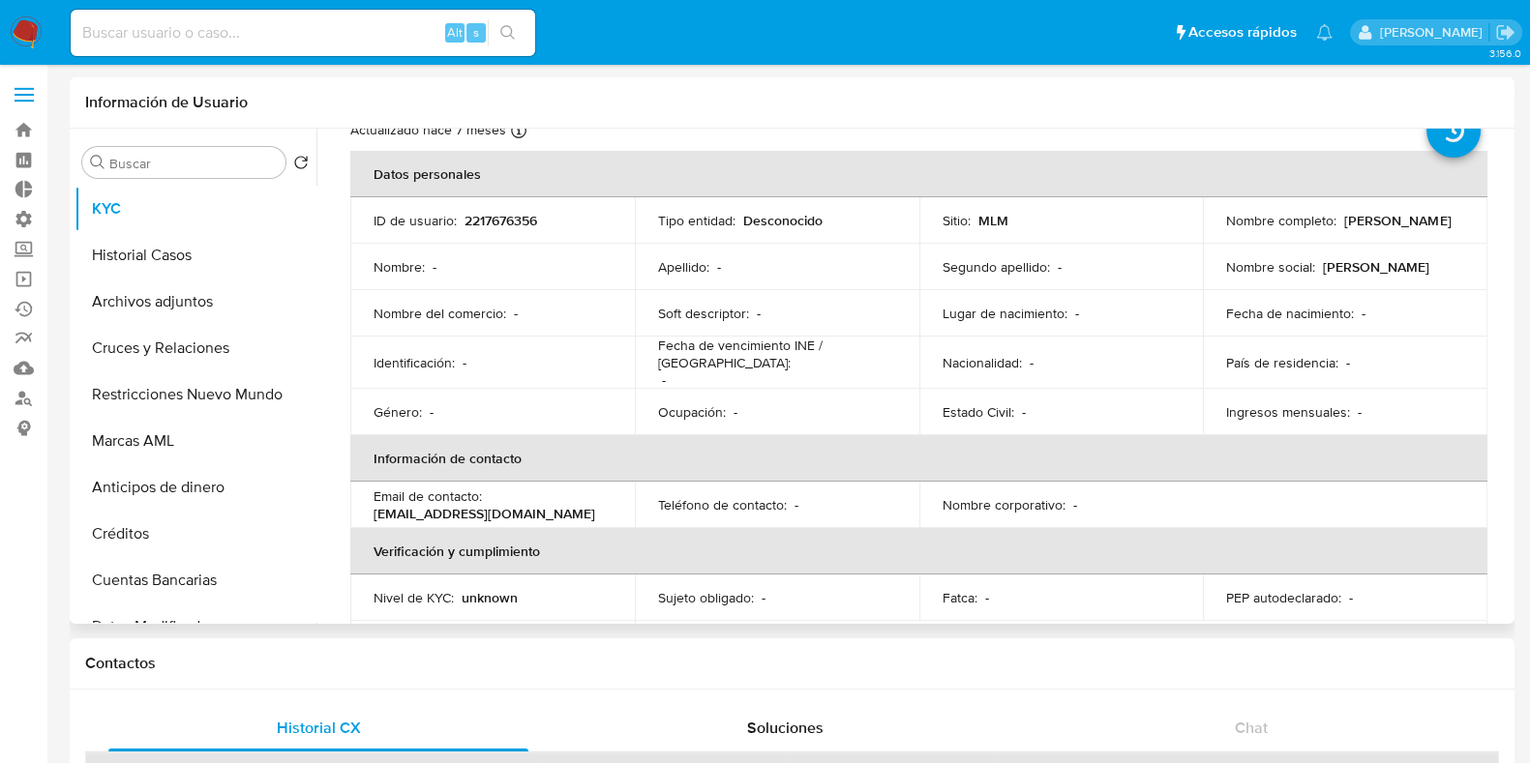
scroll to position [120, 0]
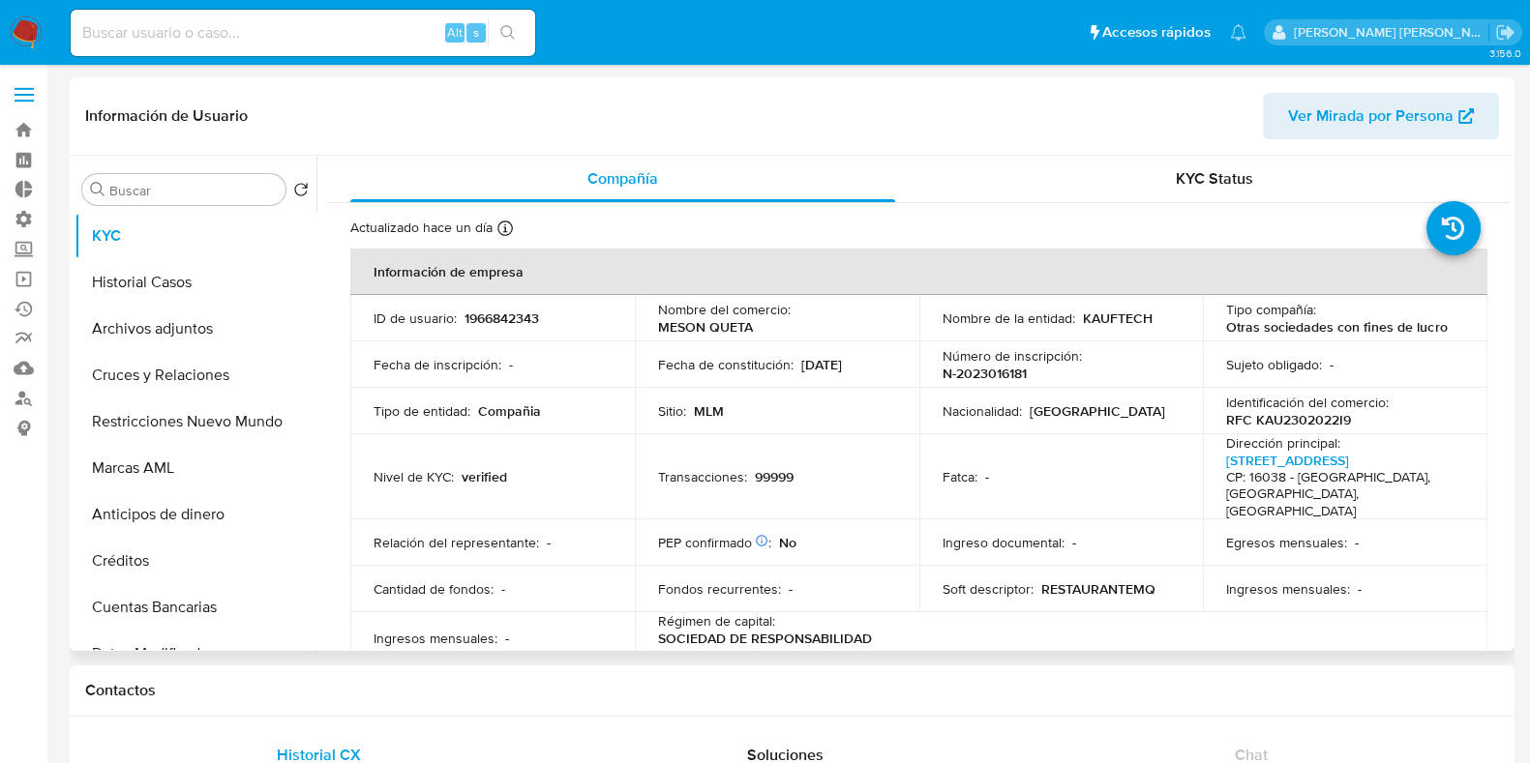
select select "10"
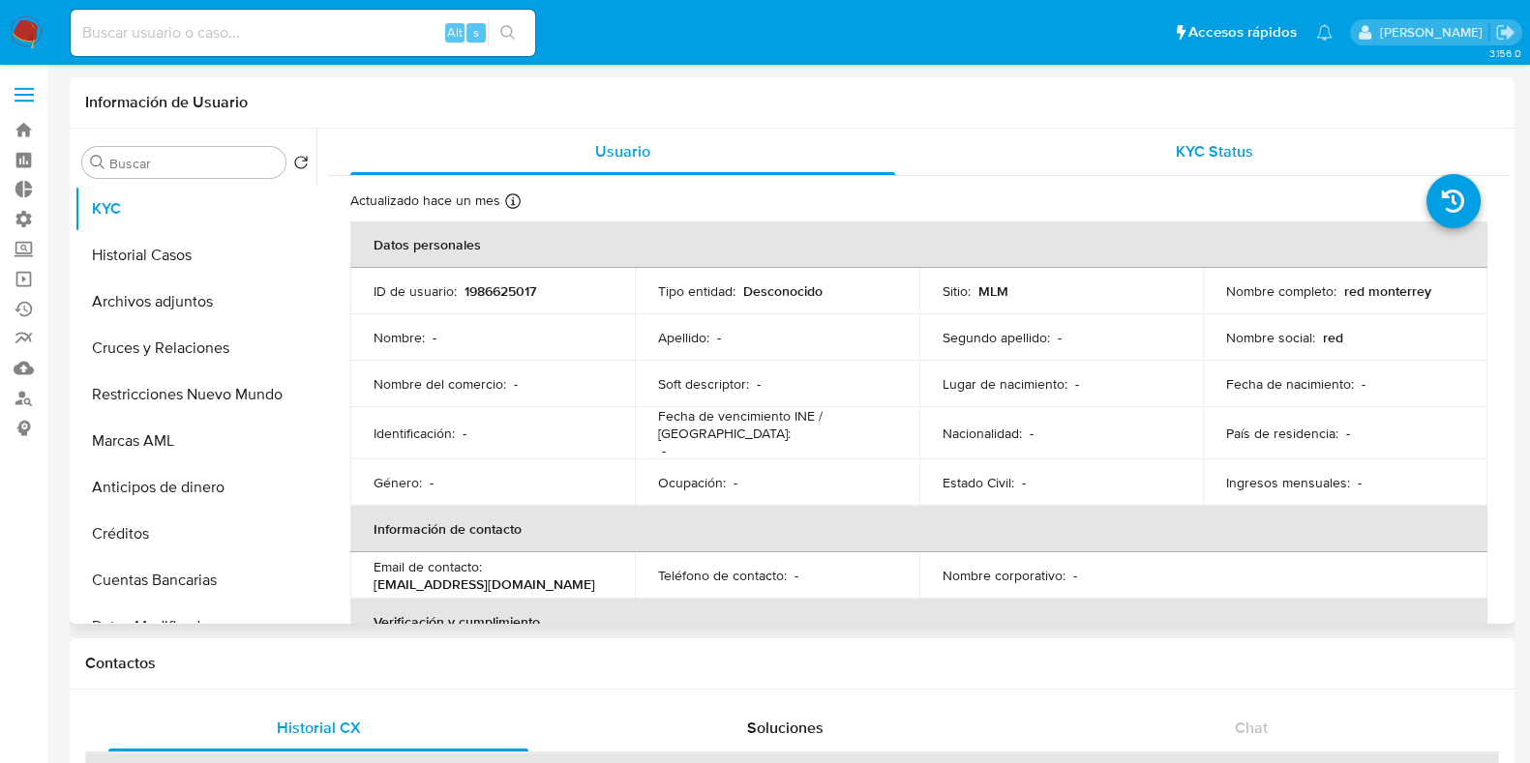
select select "10"
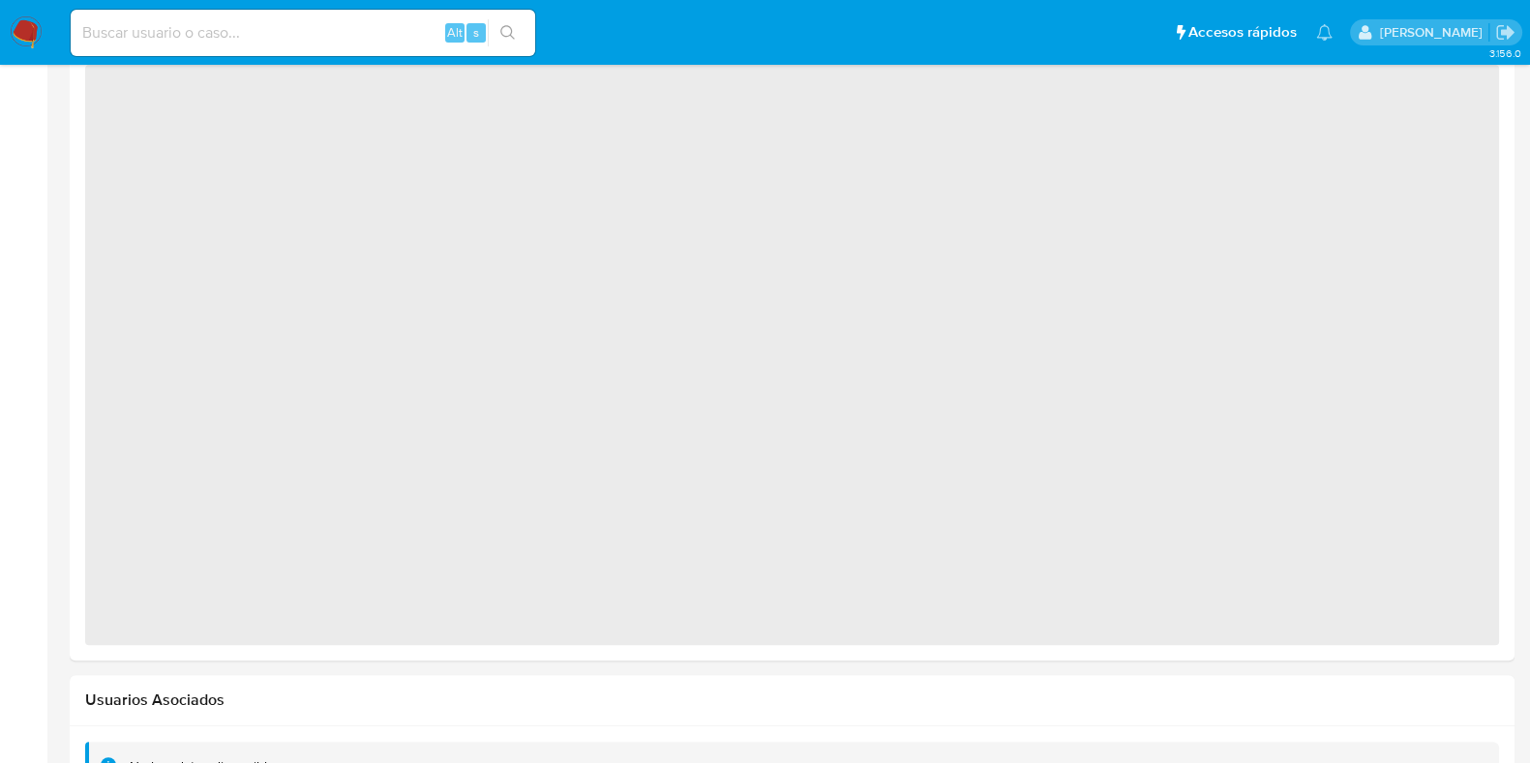
select select "10"
